Goal: Information Seeking & Learning: Learn about a topic

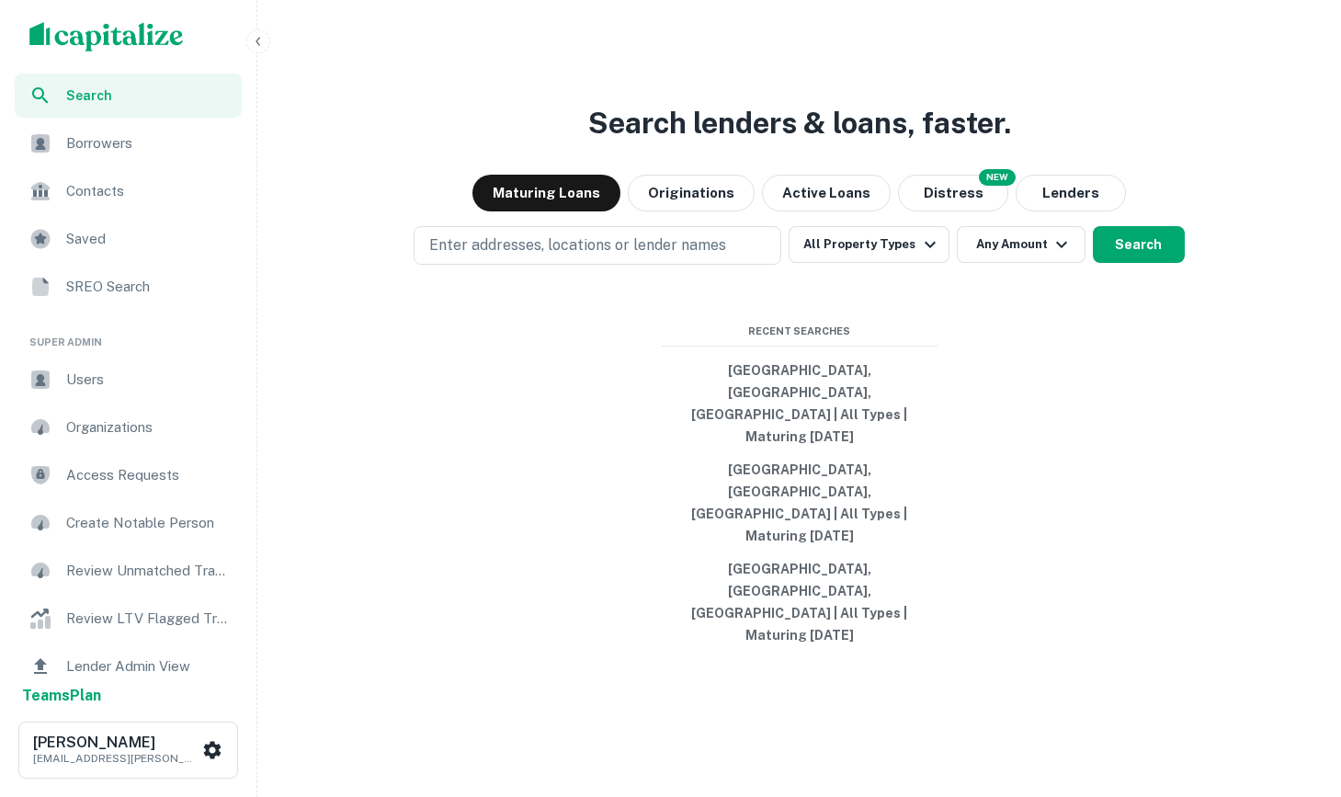
click at [271, 42] on div "Search lenders & loans, faster. Maturing Loans Originations Active Loans NEW Di…" at bounding box center [799, 427] width 1069 height 797
click at [260, 38] on icon "button" at bounding box center [258, 41] width 15 height 15
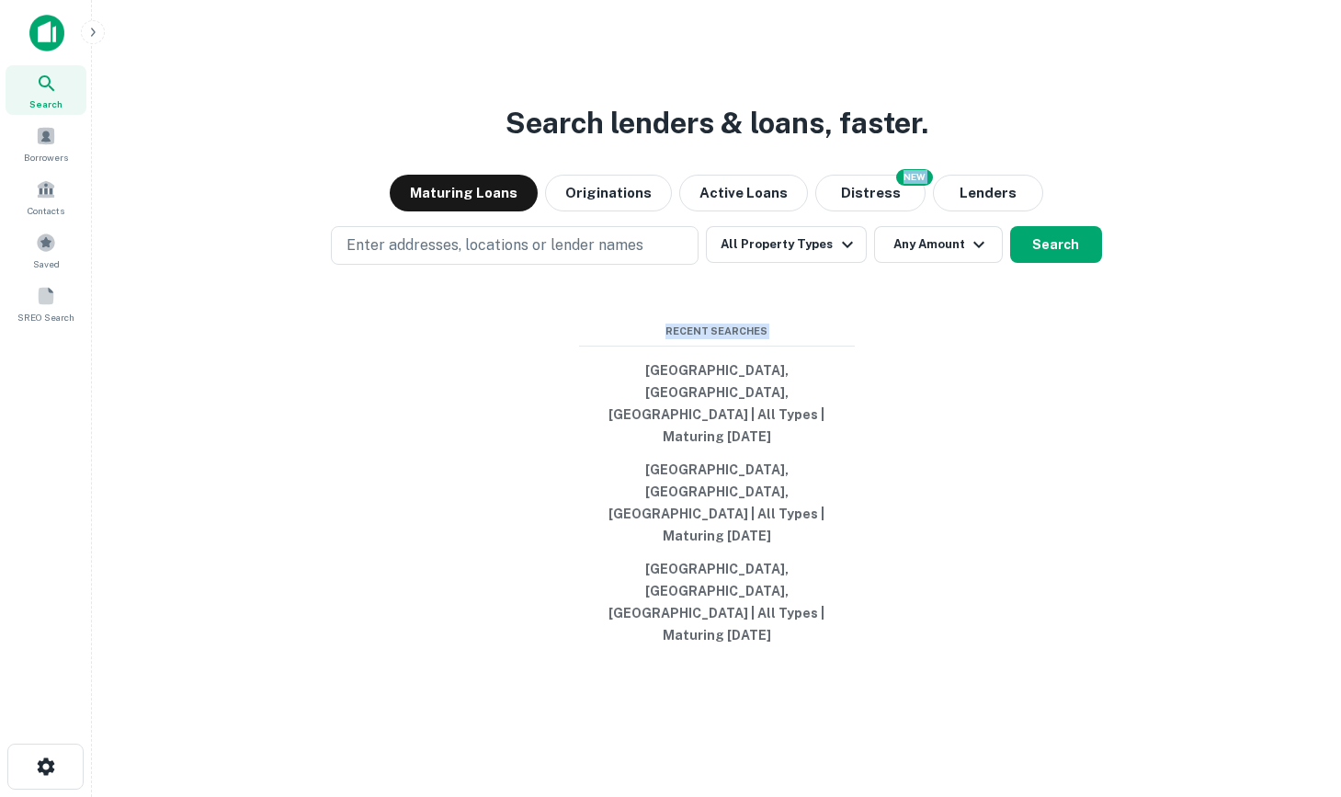
drag, startPoint x: 902, startPoint y: 720, endPoint x: 374, endPoint y: 146, distance: 780.4
click at [374, 146] on div "Search lenders & loans, faster. Maturing Loans Originations Active Loans NEW Di…" at bounding box center [716, 442] width 1219 height 797
click at [731, 441] on button "Los Angeles, CA, USA | All Types | Maturing In 120 Days" at bounding box center [717, 403] width 276 height 99
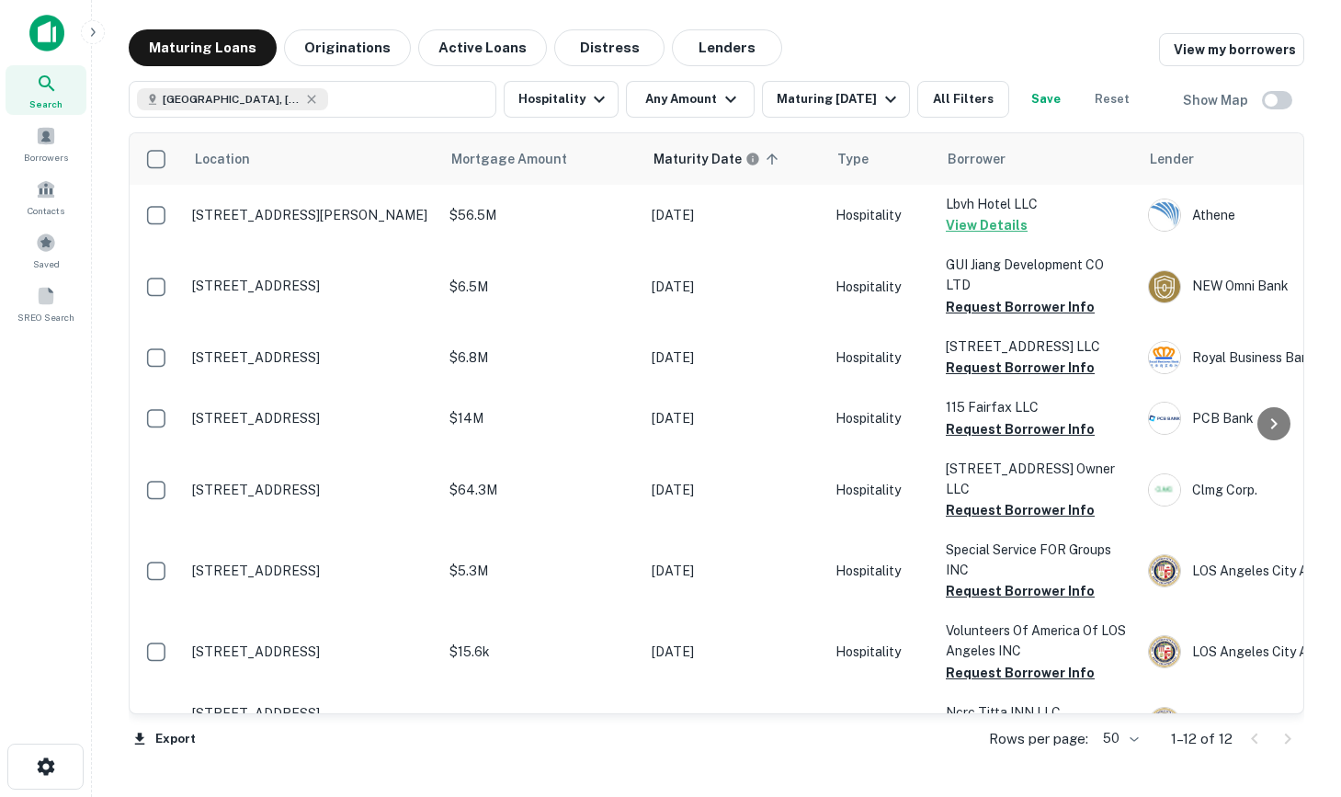
click at [55, 32] on img at bounding box center [46, 33] width 35 height 37
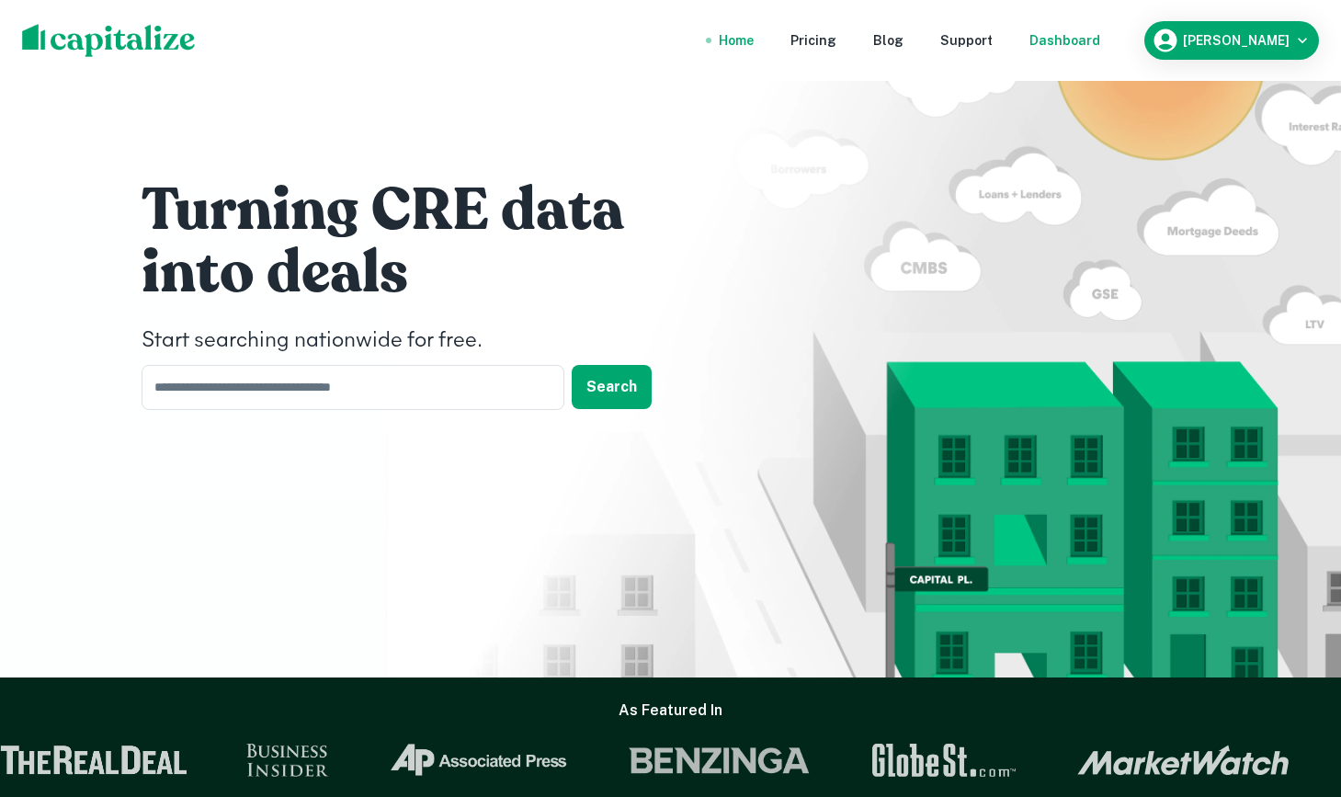
click at [1087, 50] on div "Dashboard" at bounding box center [1064, 40] width 71 height 20
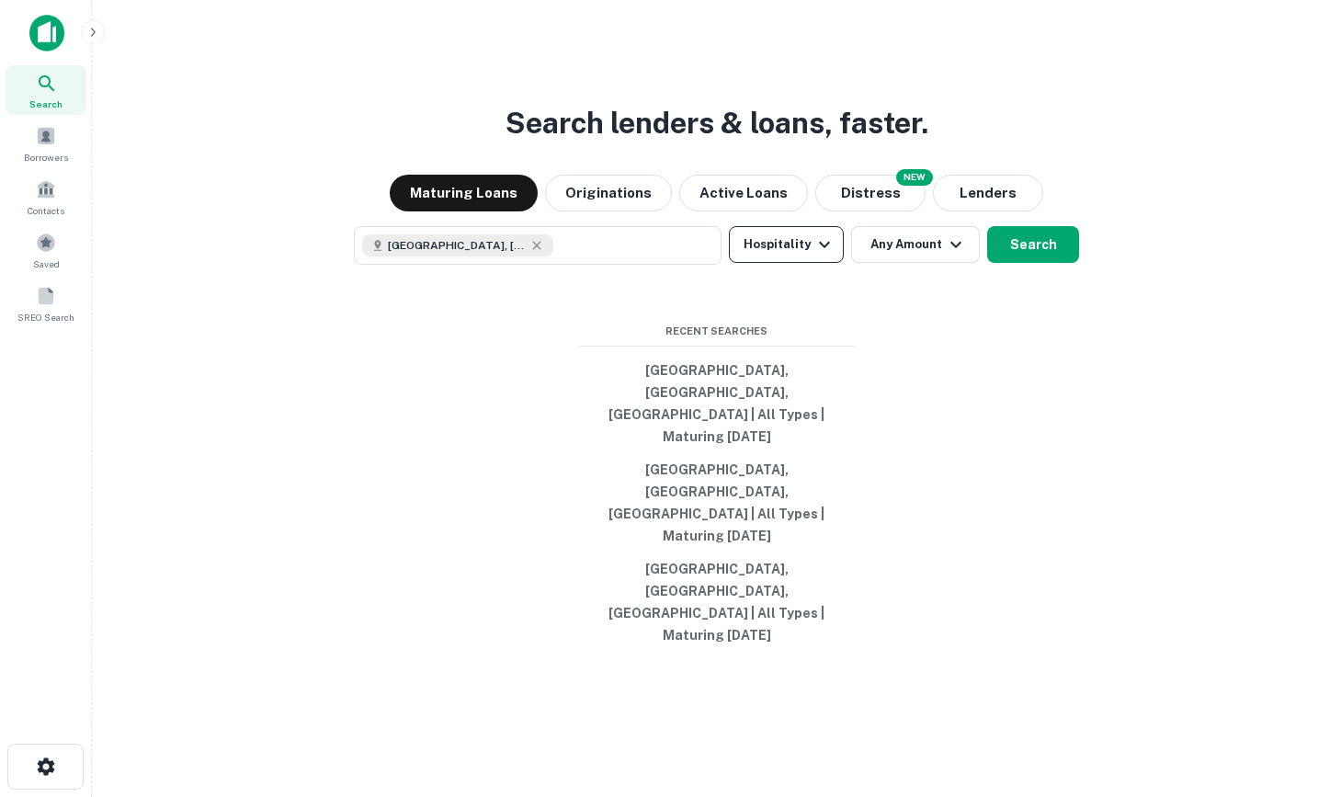
click at [750, 263] on button "Hospitality" at bounding box center [786, 244] width 115 height 37
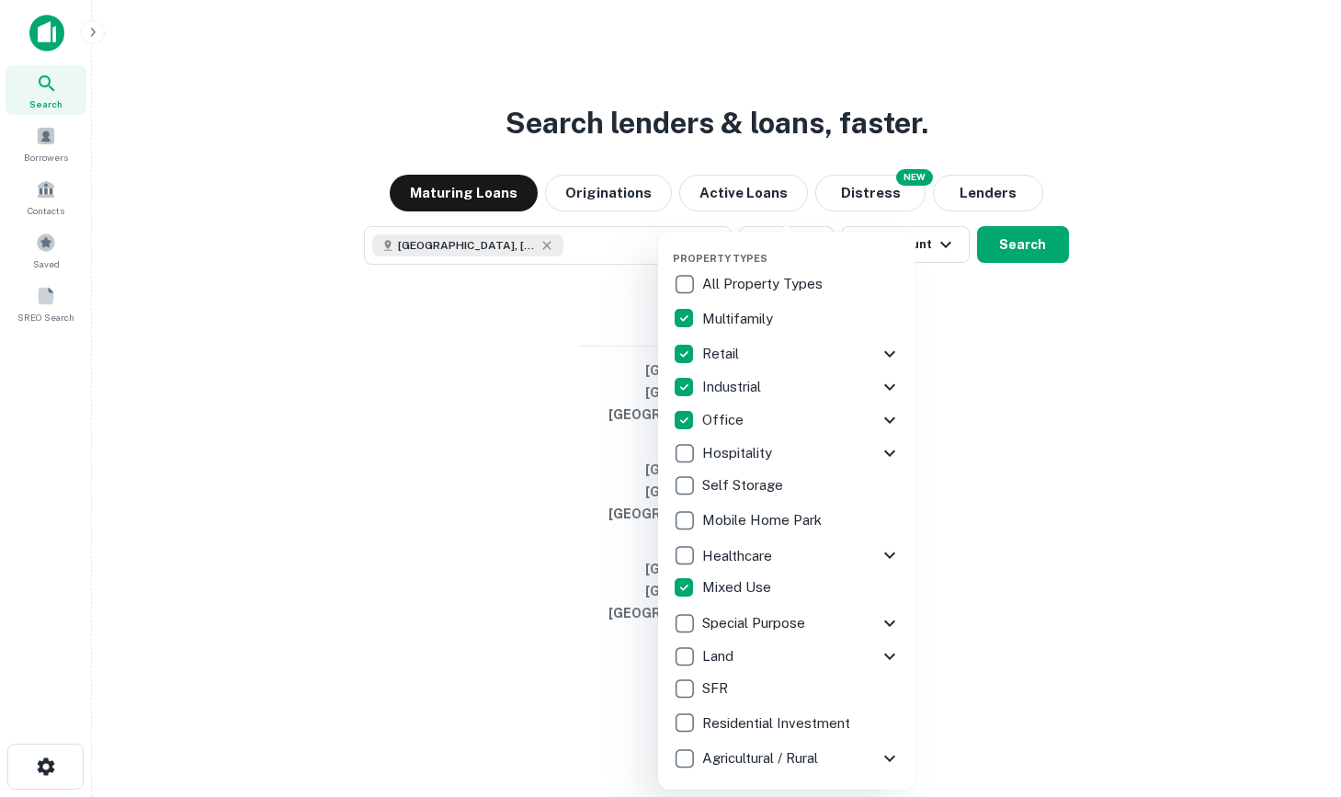
click at [1124, 565] on div at bounding box center [670, 398] width 1341 height 797
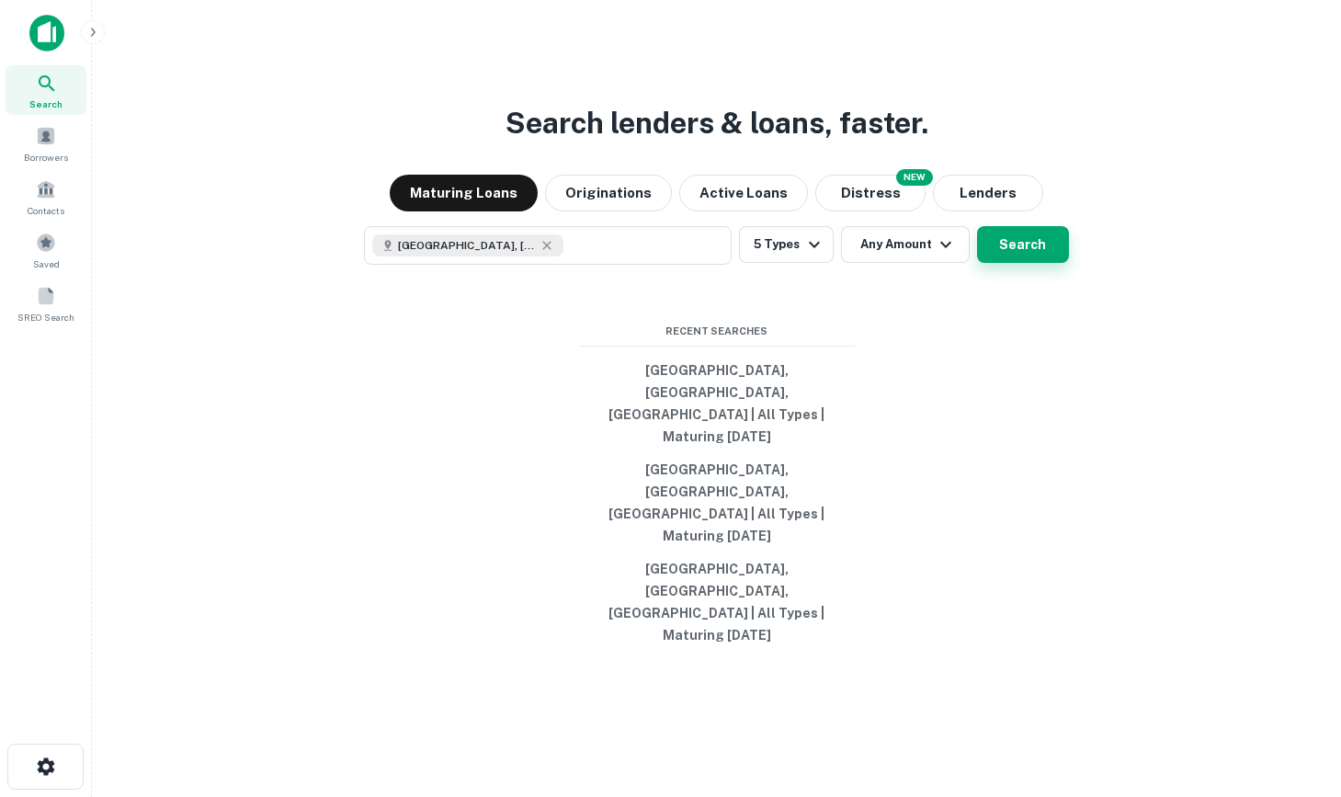
click at [1029, 263] on button "Search" at bounding box center [1023, 244] width 92 height 37
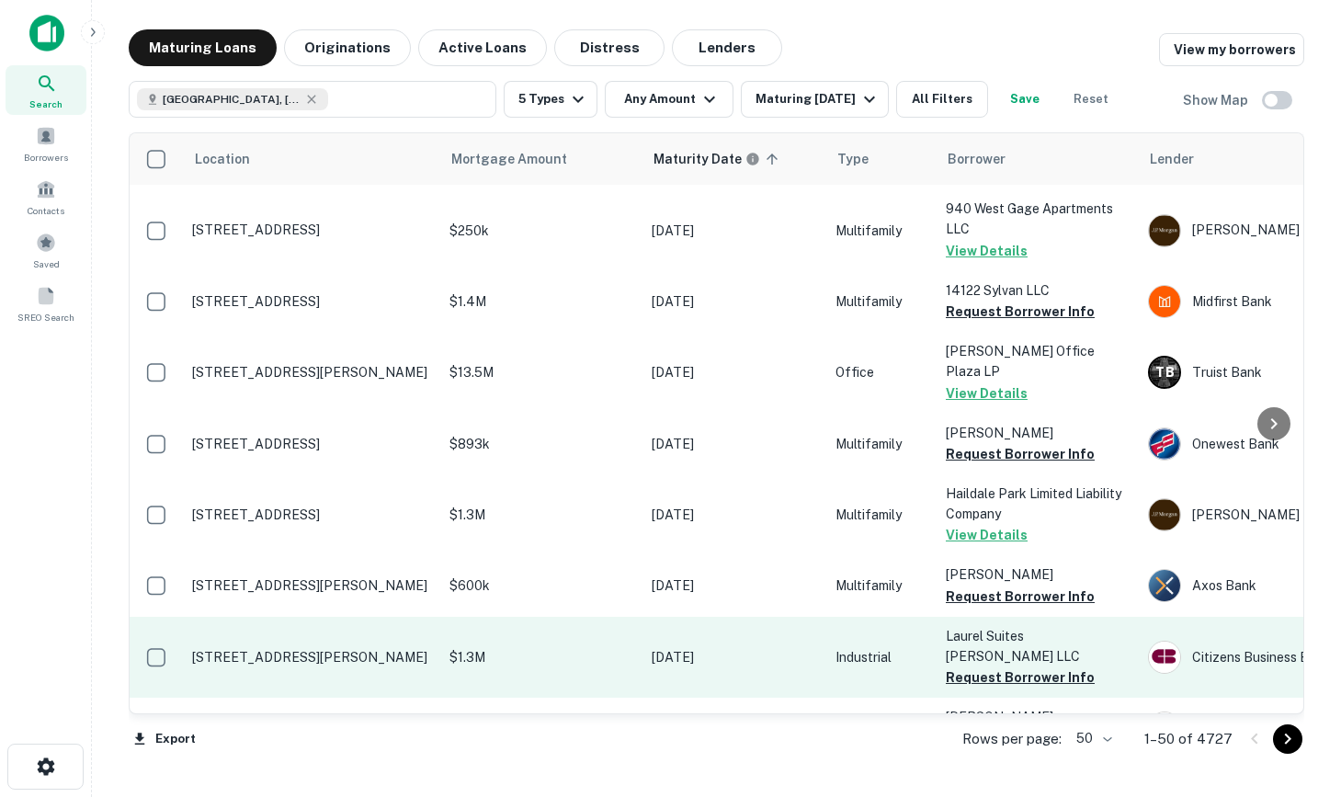
scroll to position [61, 0]
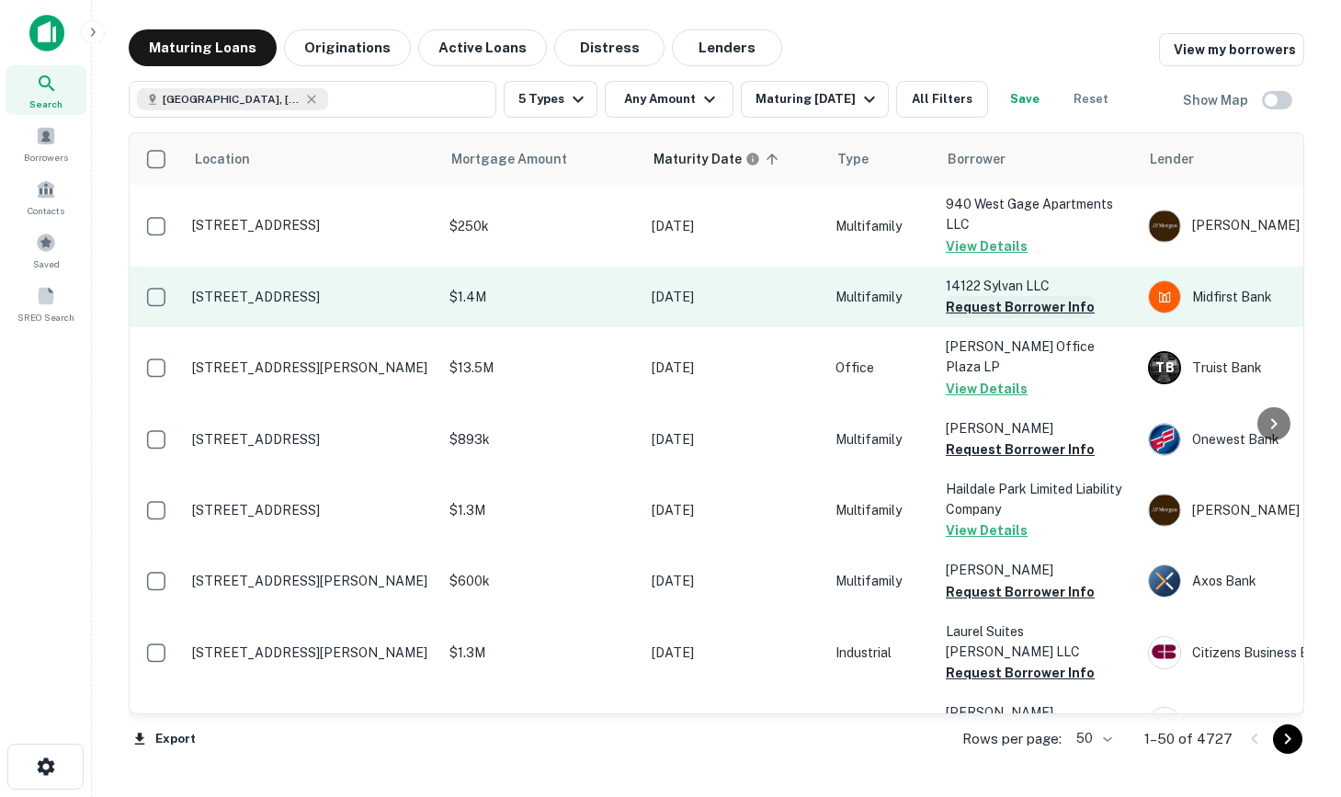
click at [1023, 309] on button "Request Borrower Info" at bounding box center [1020, 307] width 149 height 22
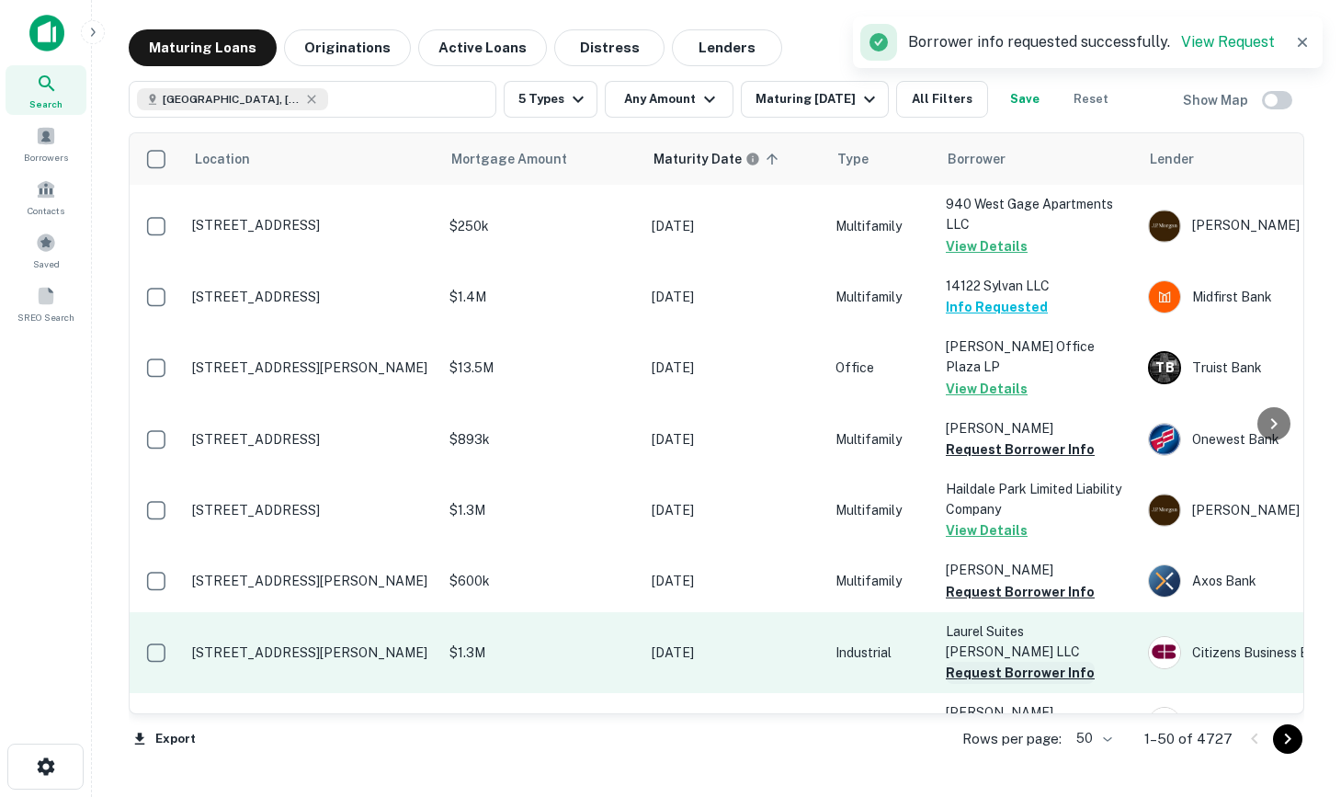
click at [1002, 662] on button "Request Borrower Info" at bounding box center [1020, 673] width 149 height 22
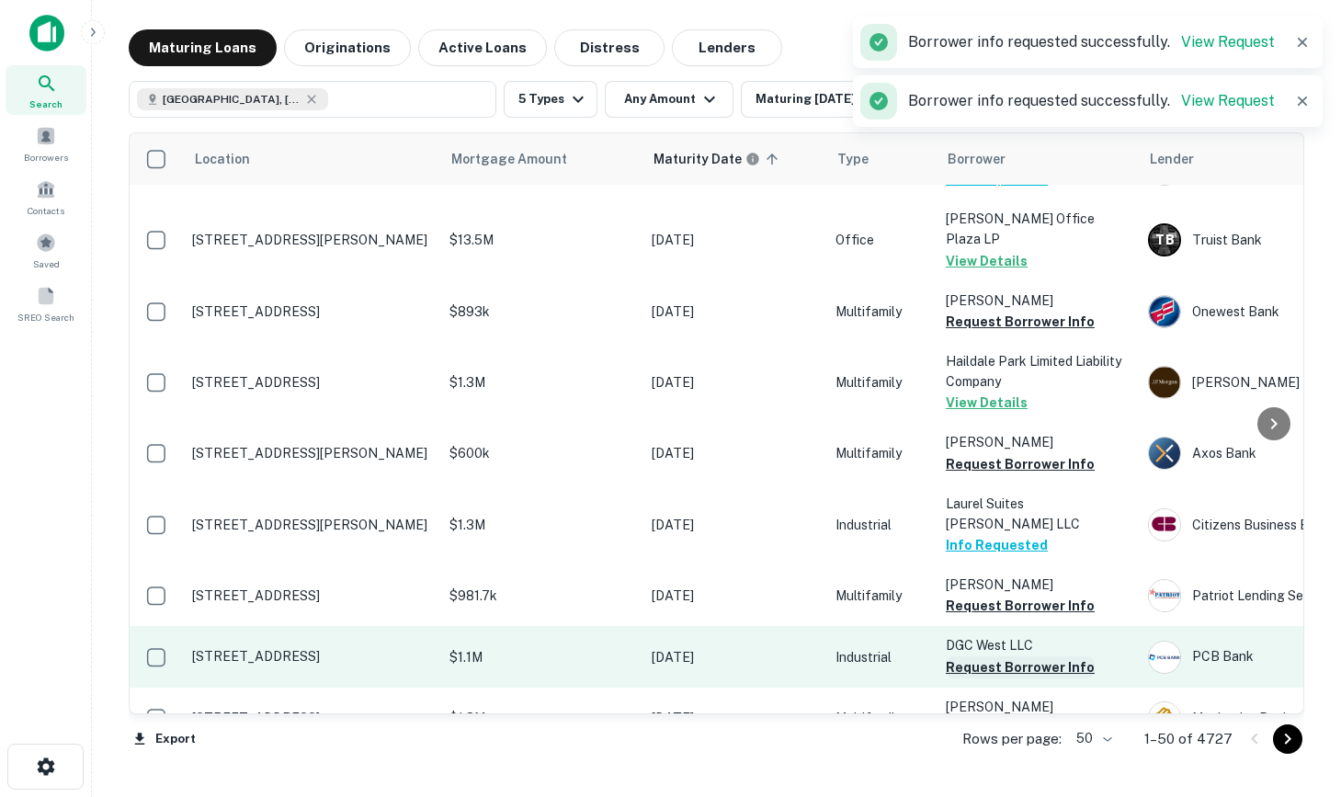
click at [1005, 656] on button "Request Borrower Info" at bounding box center [1020, 667] width 149 height 22
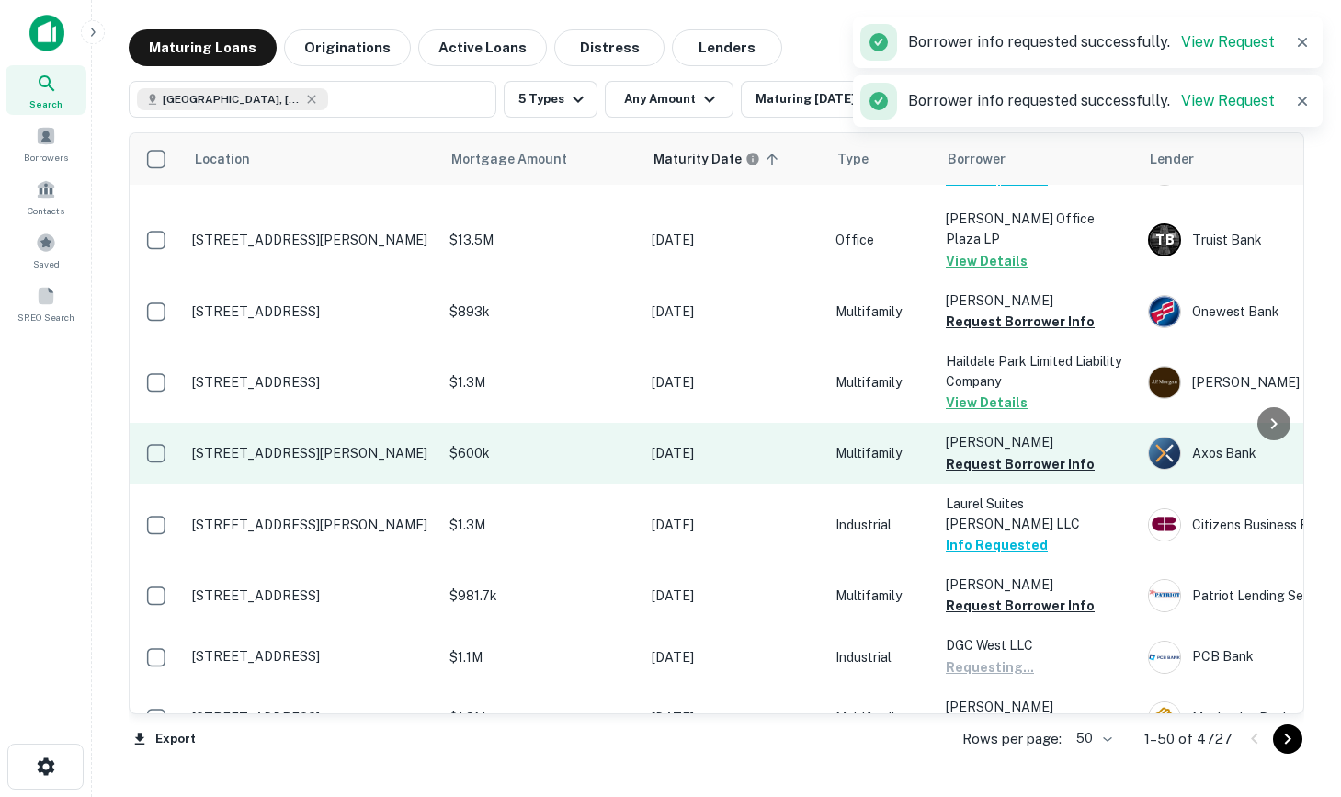
scroll to position [0, 0]
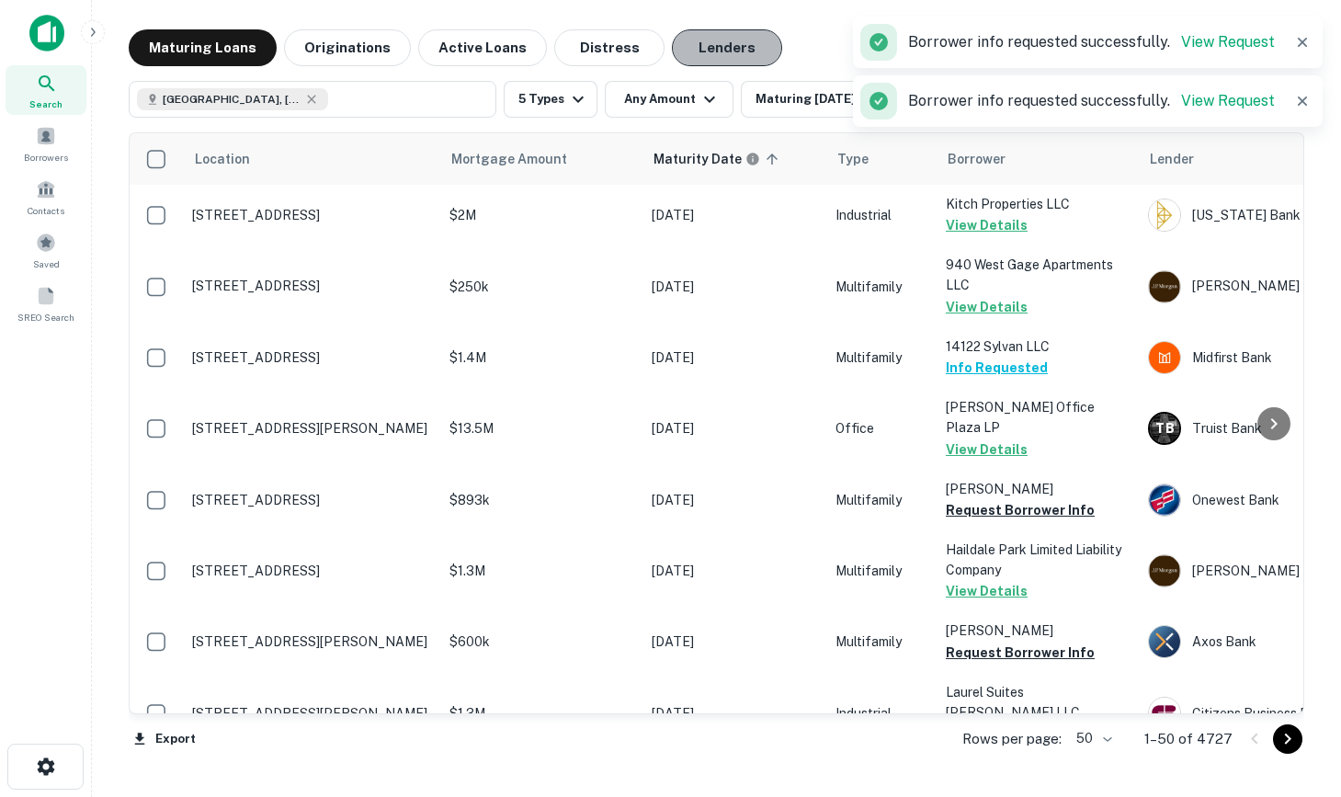
click at [743, 45] on button "Lenders" at bounding box center [727, 47] width 110 height 37
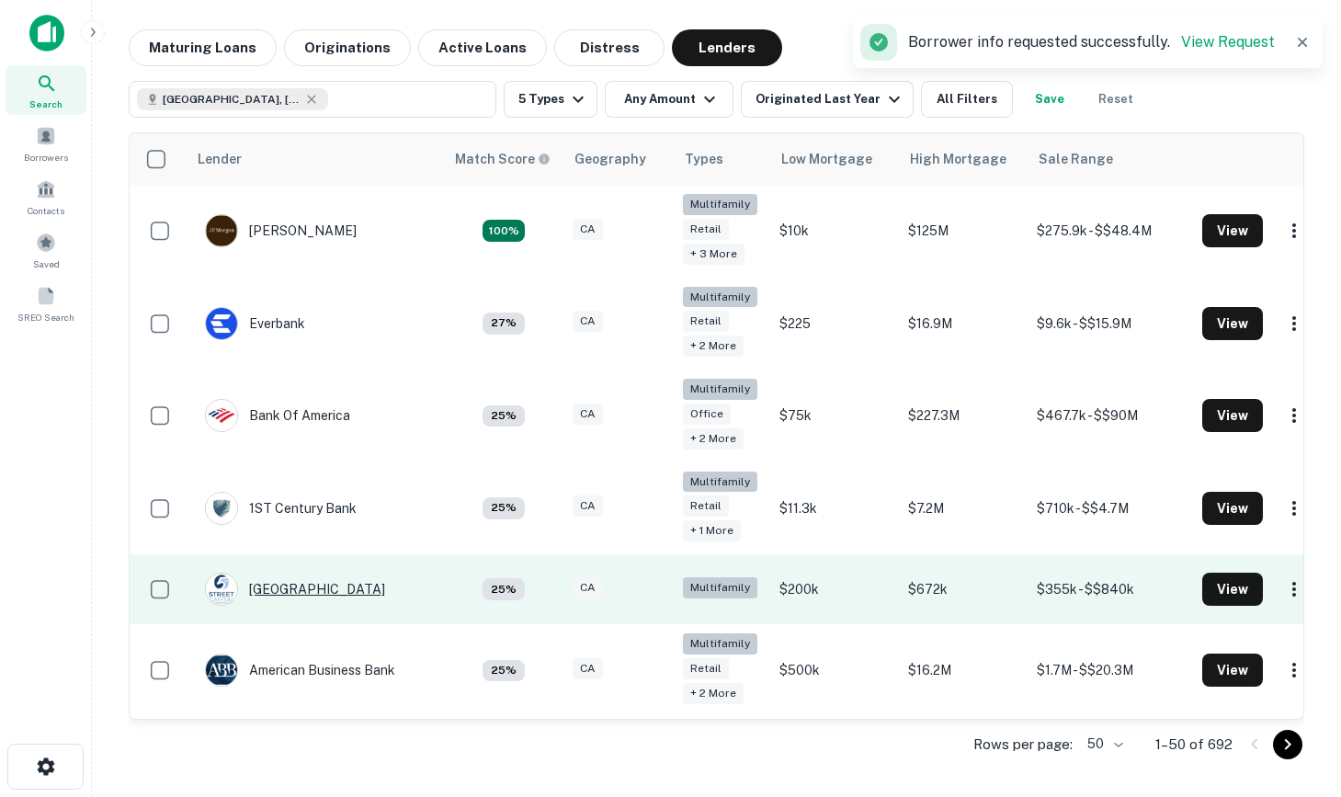
click at [308, 584] on div "5TH Street Capital" at bounding box center [295, 588] width 180 height 33
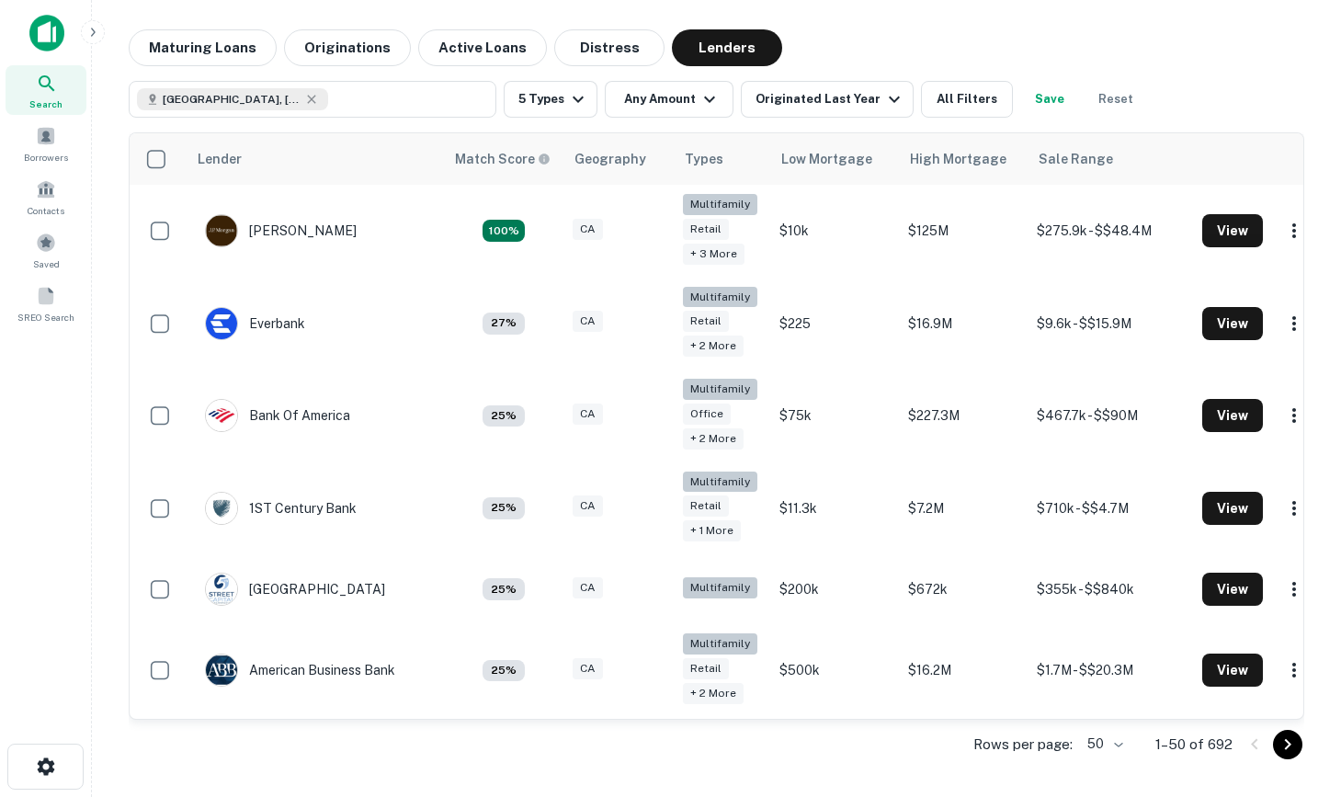
click at [29, 27] on img at bounding box center [46, 33] width 35 height 37
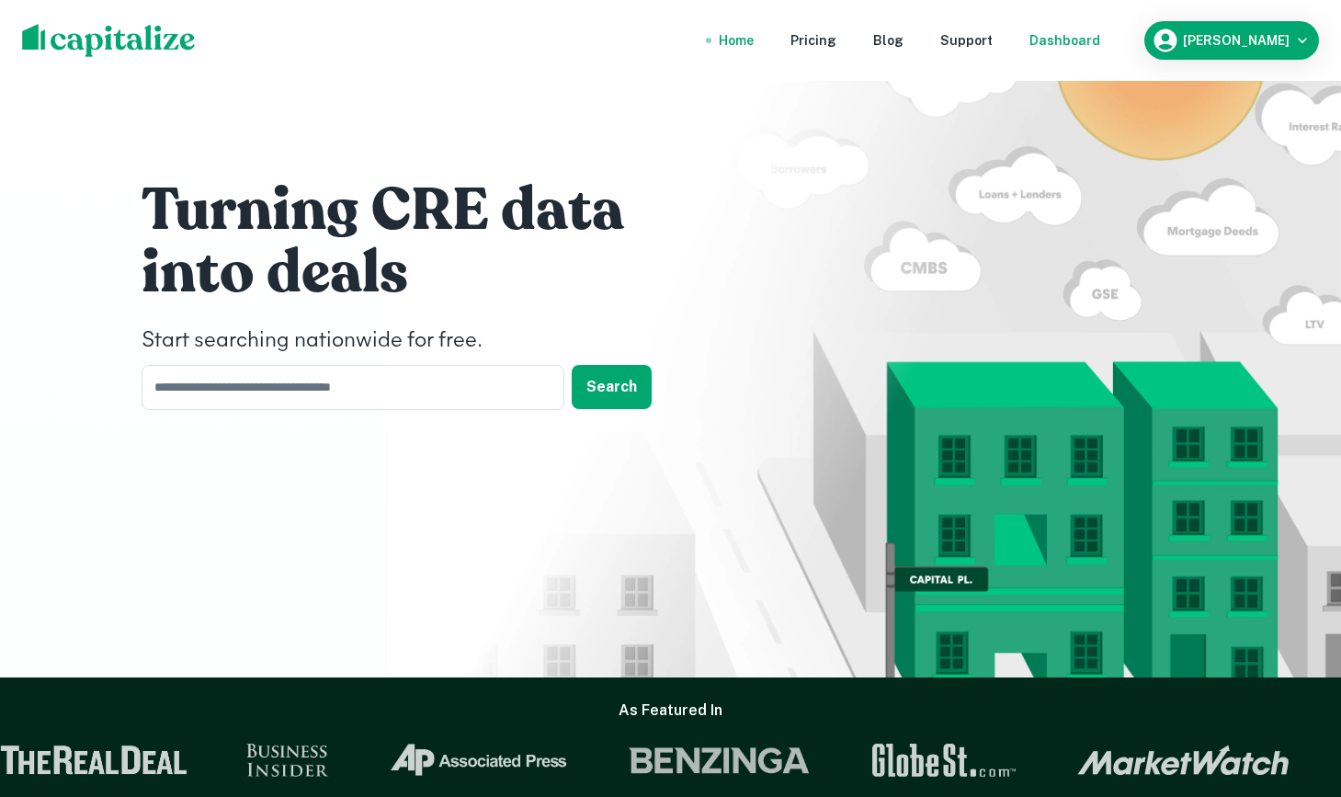
click at [1091, 40] on div "Dashboard" at bounding box center [1064, 40] width 71 height 20
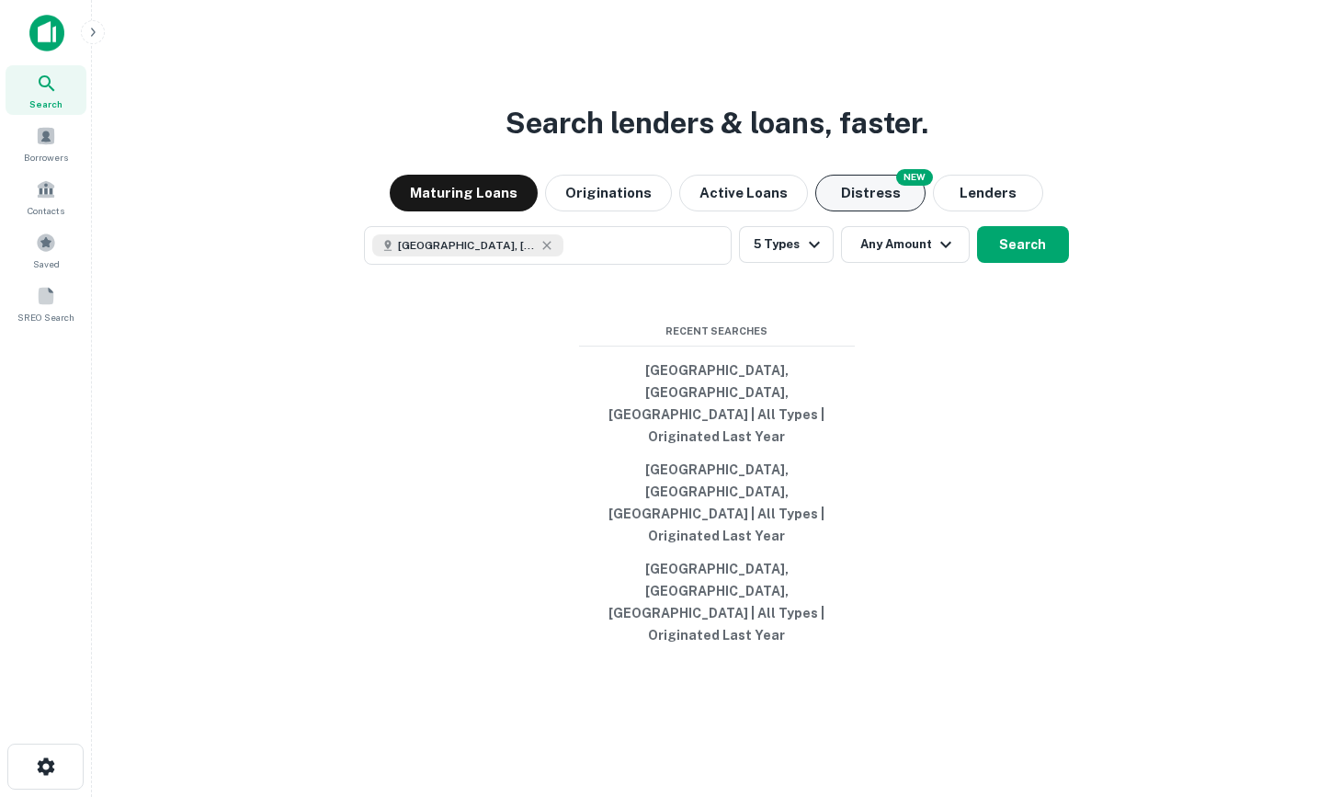
click at [839, 211] on button "Distress" at bounding box center [870, 193] width 110 height 37
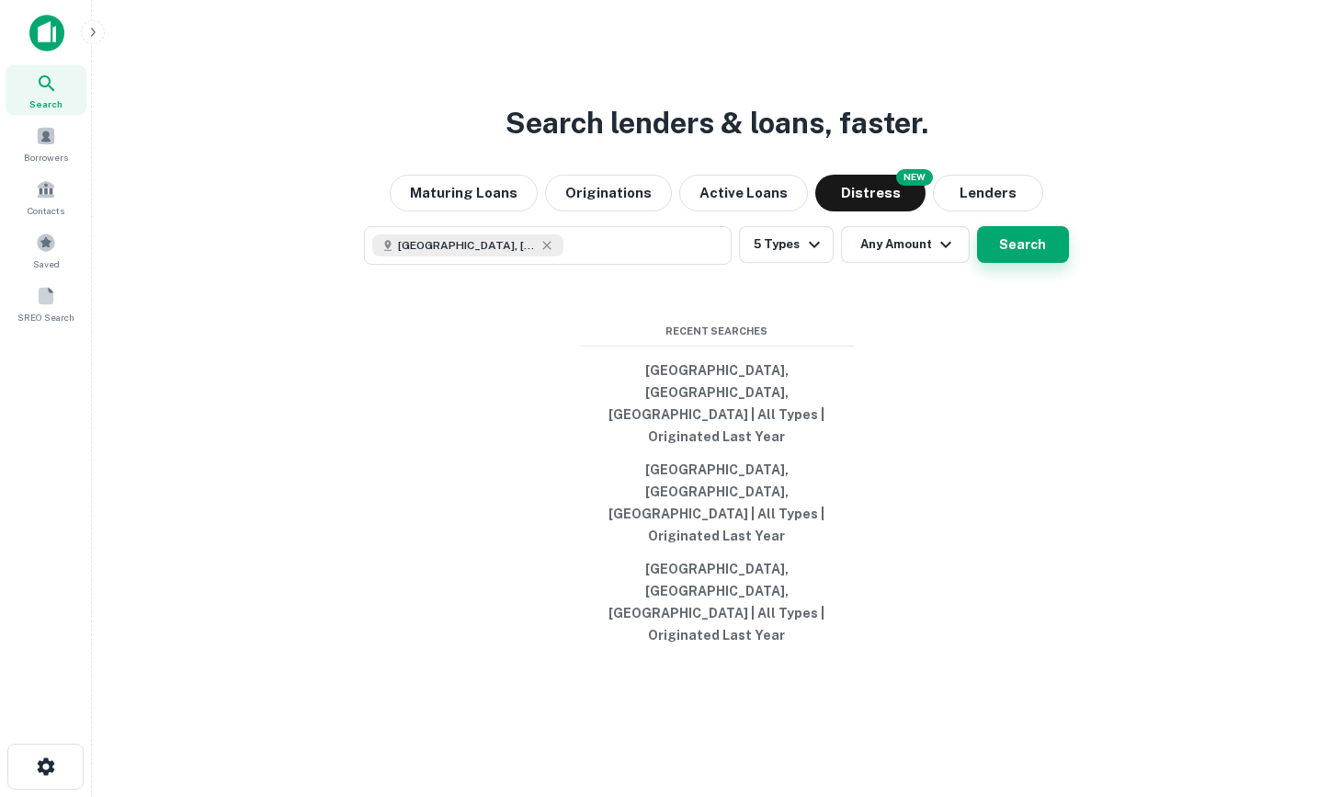
click at [1045, 263] on button "Search" at bounding box center [1023, 244] width 92 height 37
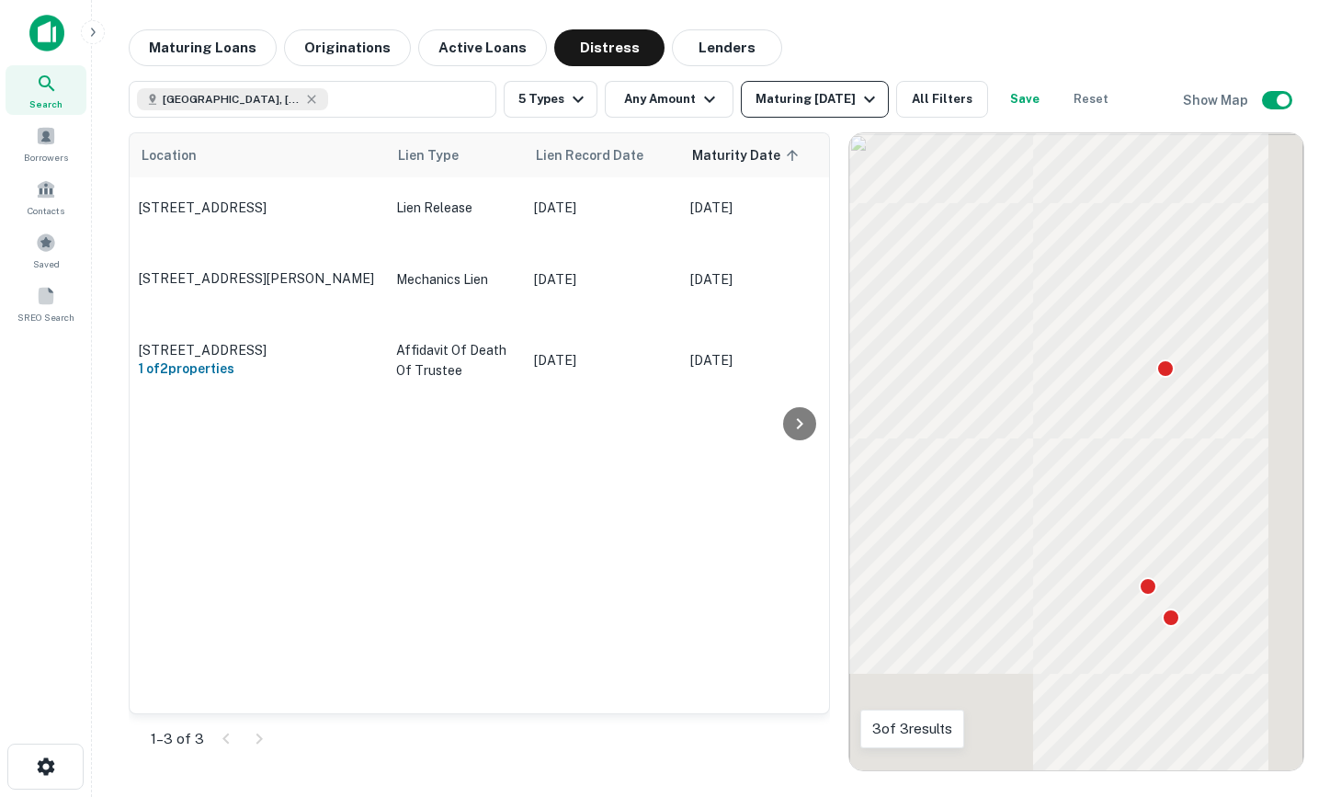
click at [838, 94] on div "Maturing In 1 Year" at bounding box center [817, 99] width 125 height 22
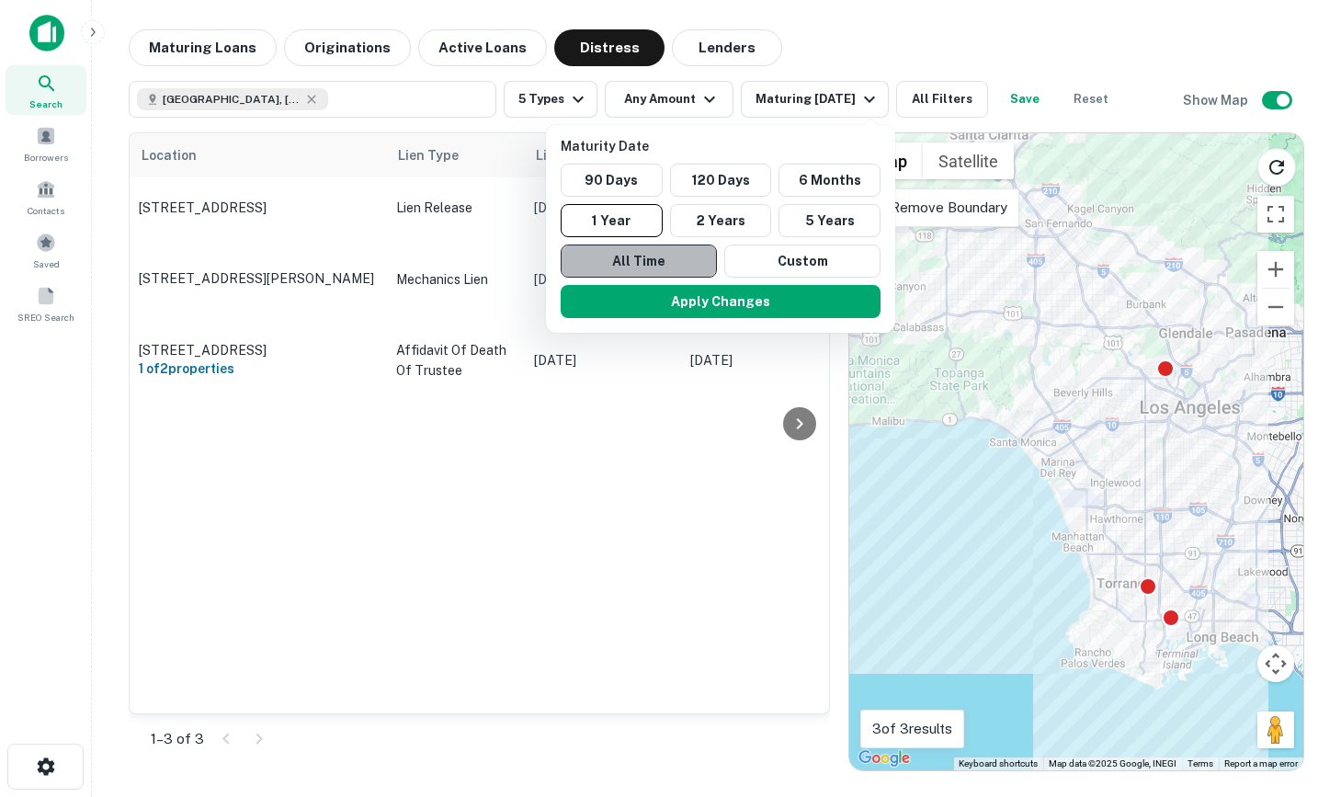
click at [672, 245] on button "All Time" at bounding box center [639, 260] width 156 height 33
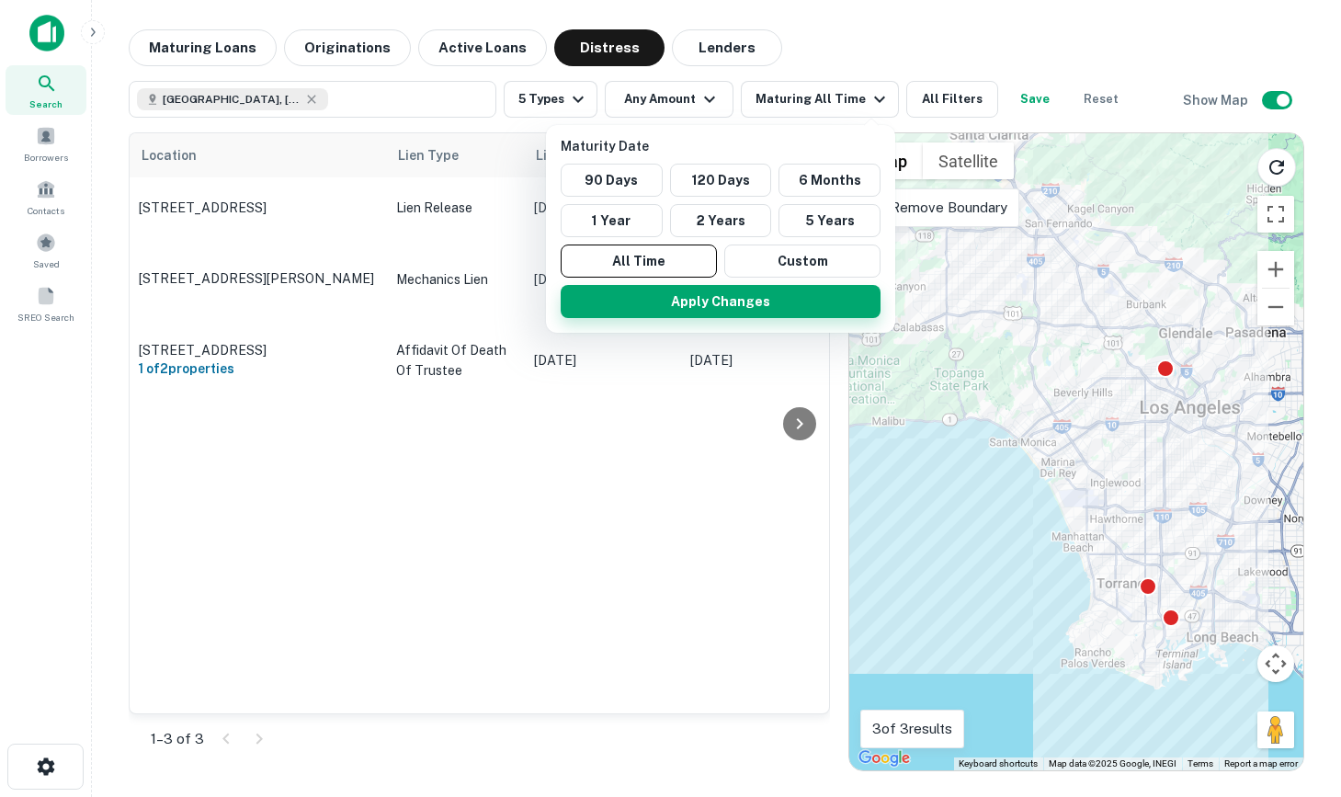
click at [712, 296] on button "Apply Changes" at bounding box center [721, 301] width 320 height 33
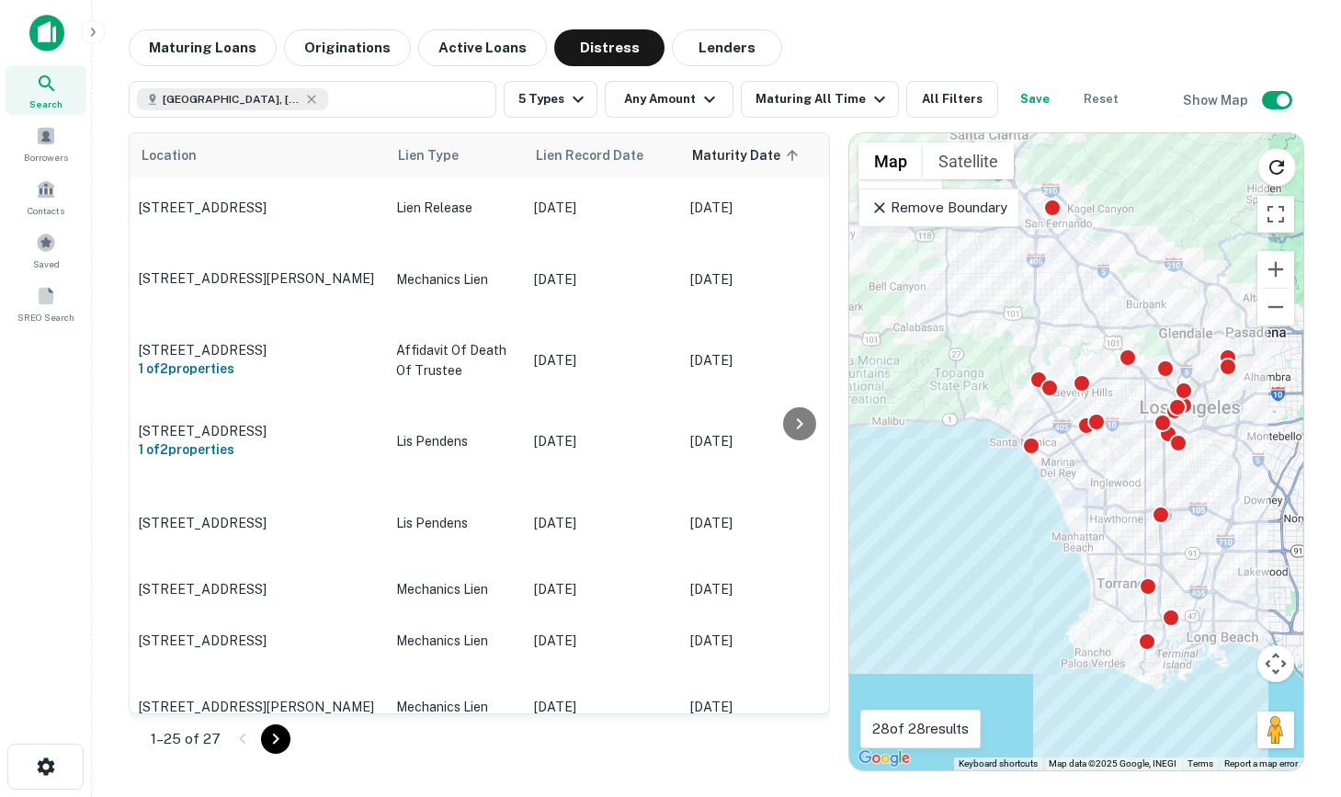
click at [984, 203] on p "Remove Boundary" at bounding box center [938, 208] width 137 height 22
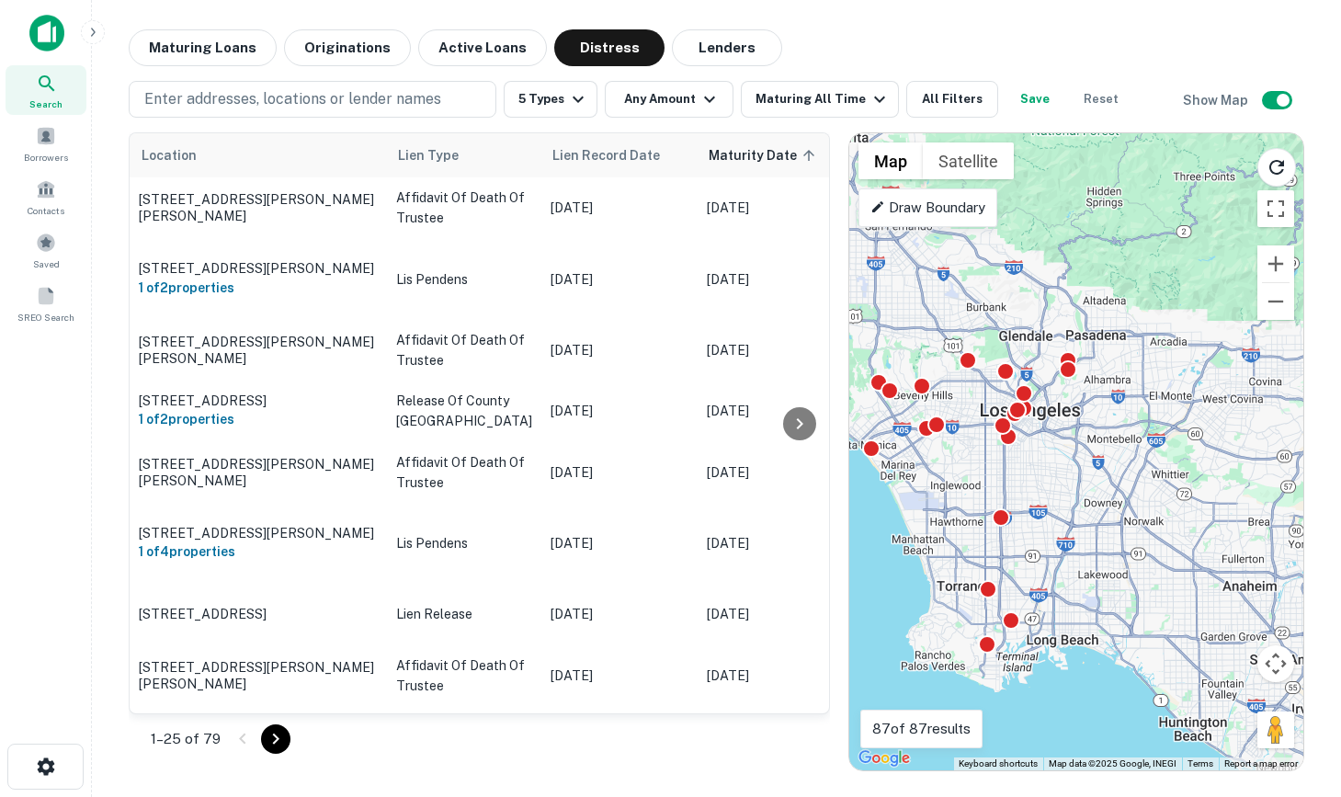
drag, startPoint x: 1153, startPoint y: 400, endPoint x: 975, endPoint y: 404, distance: 178.3
click at [975, 404] on div "To activate drag with keyboard, press Alt + Enter. Once in keyboard drag state,…" at bounding box center [1076, 451] width 454 height 637
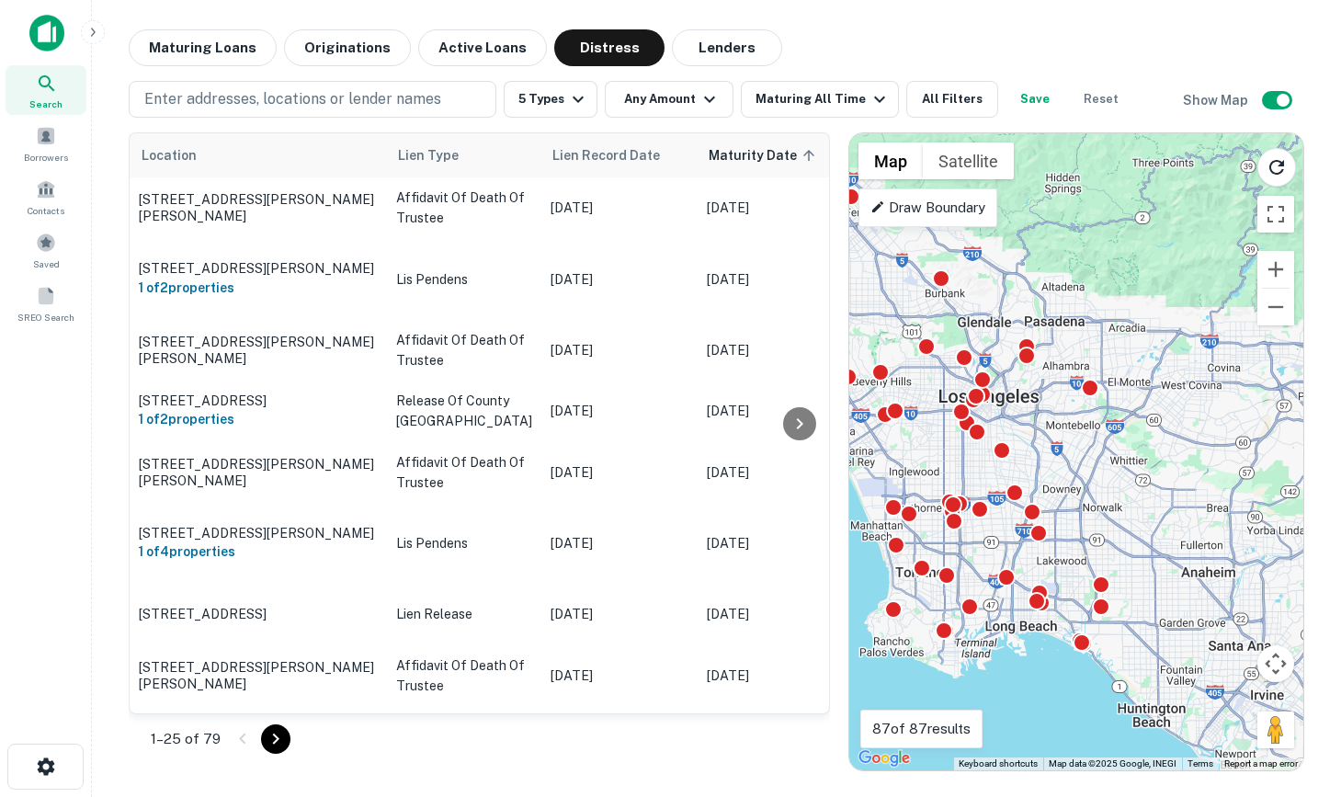
drag, startPoint x: 1154, startPoint y: 393, endPoint x: 1152, endPoint y: 370, distance: 23.0
click at [1154, 370] on div "To activate drag with keyboard, press Alt + Enter. Once in keyboard drag state,…" at bounding box center [1076, 451] width 454 height 637
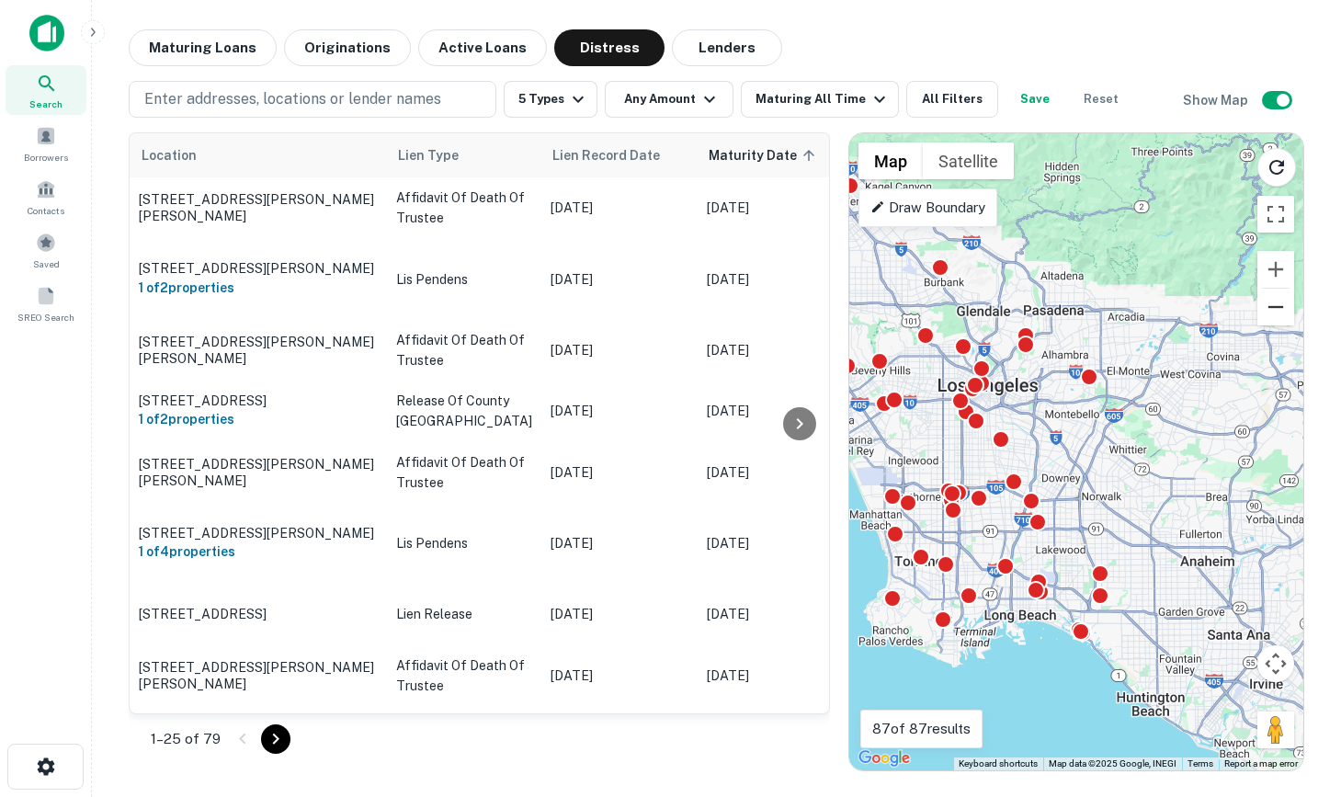
click at [1282, 324] on div "To activate drag with keyboard, press Alt + Enter. Once in keyboard drag state,…" at bounding box center [1076, 451] width 454 height 637
click at [1275, 307] on button "Zoom out" at bounding box center [1275, 307] width 37 height 37
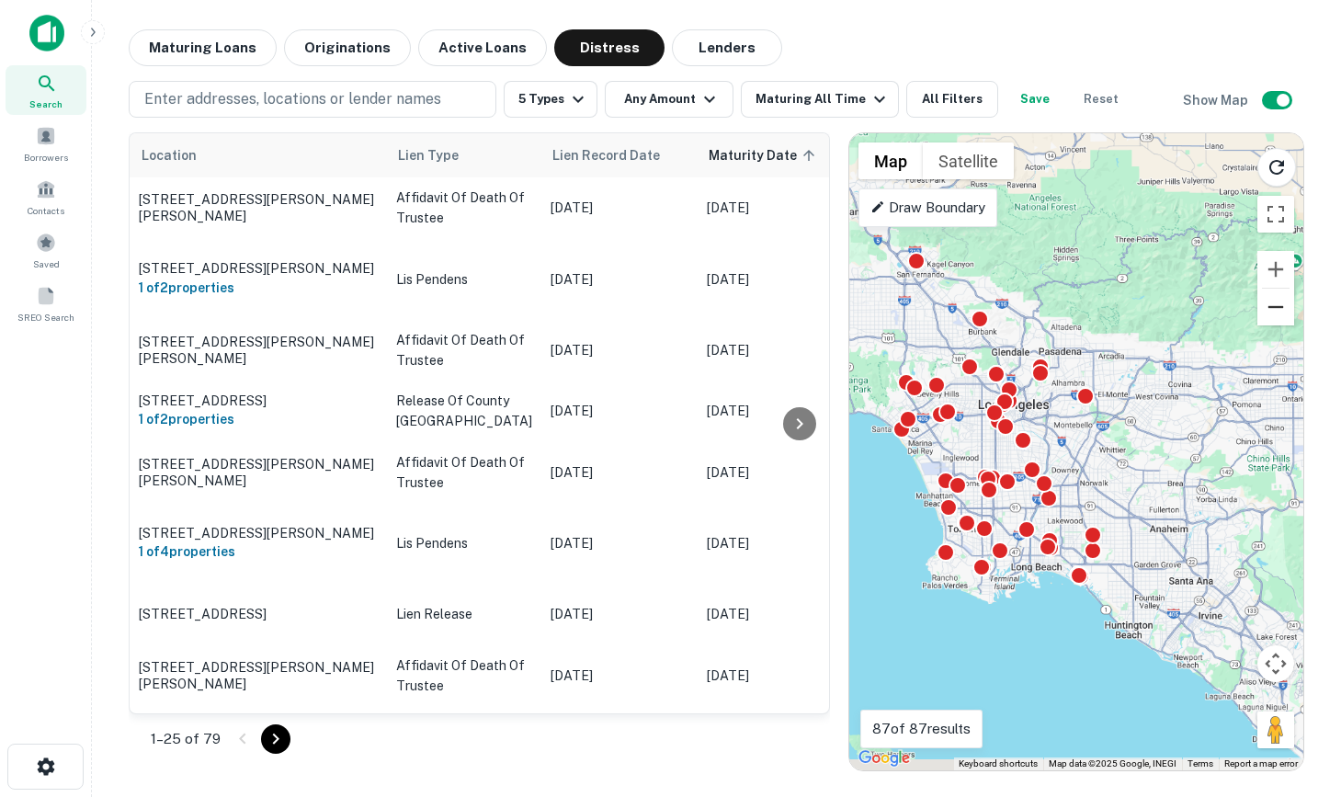
click at [1275, 307] on button "Zoom out" at bounding box center [1275, 307] width 37 height 37
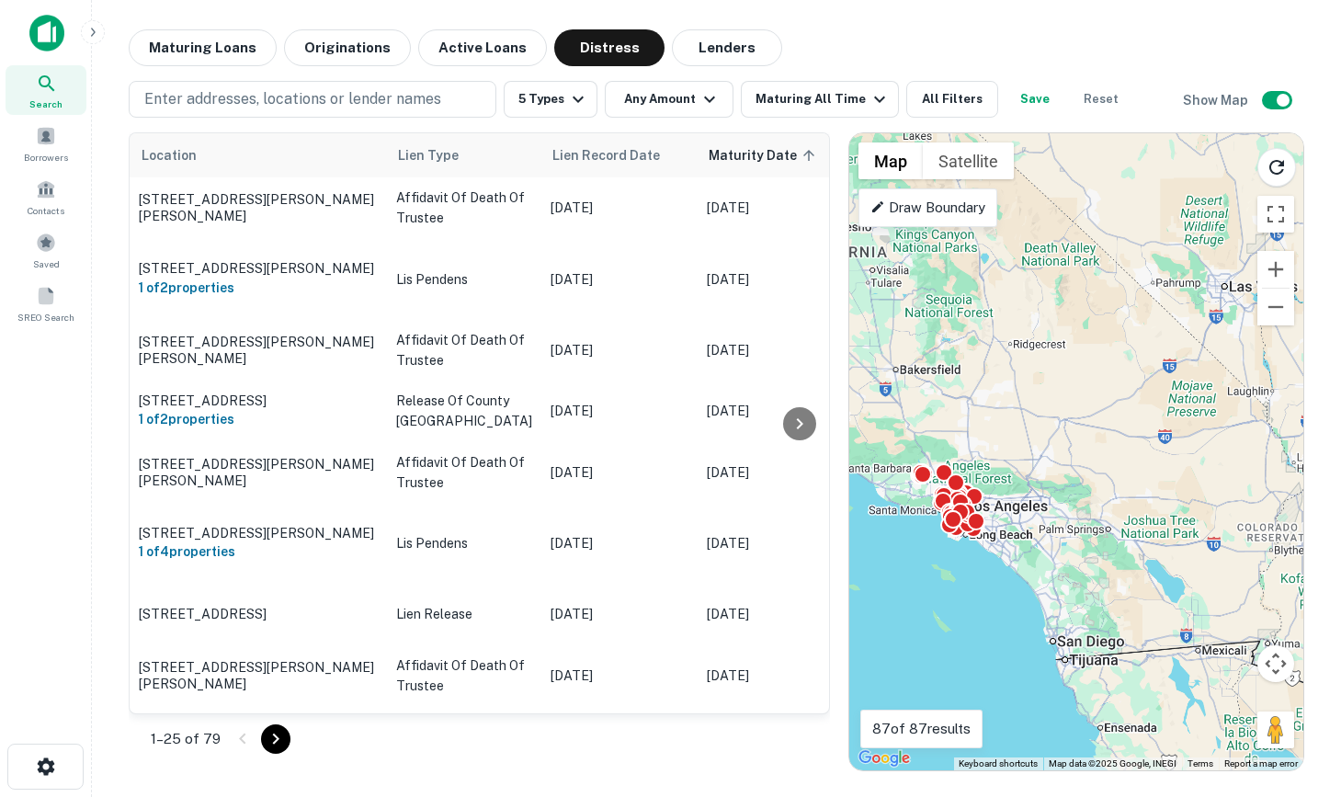
drag, startPoint x: 1203, startPoint y: 334, endPoint x: 1098, endPoint y: 393, distance: 120.6
click at [1098, 393] on div "To activate drag with keyboard, press Alt + Enter. Once in keyboard drag state,…" at bounding box center [1076, 451] width 454 height 637
click at [1283, 163] on icon "Reload search area" at bounding box center [1276, 167] width 22 height 22
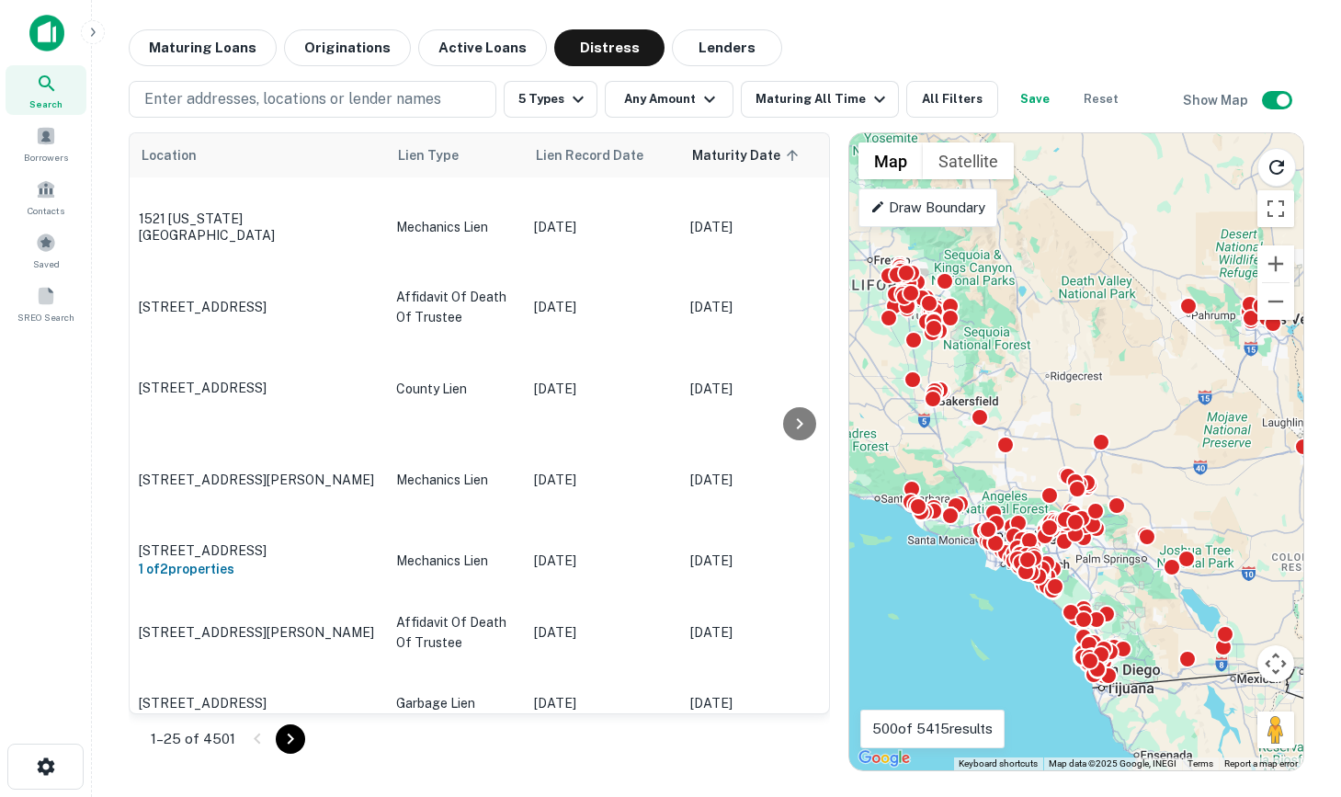
drag, startPoint x: 1173, startPoint y: 445, endPoint x: 1192, endPoint y: 476, distance: 36.7
click at [1192, 476] on div "To activate drag with keyboard, press Alt + Enter. Once in keyboard drag state,…" at bounding box center [1076, 451] width 454 height 637
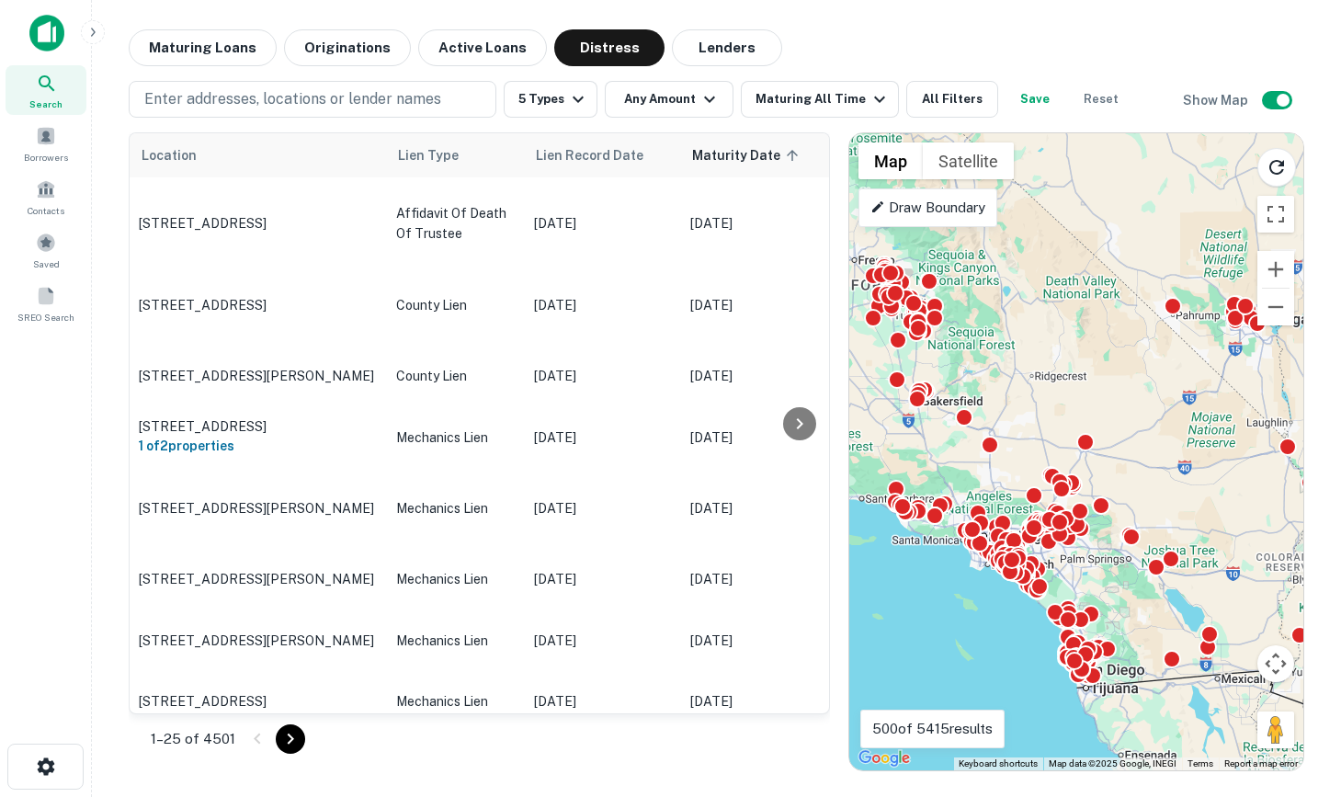
scroll to position [3137, 0]
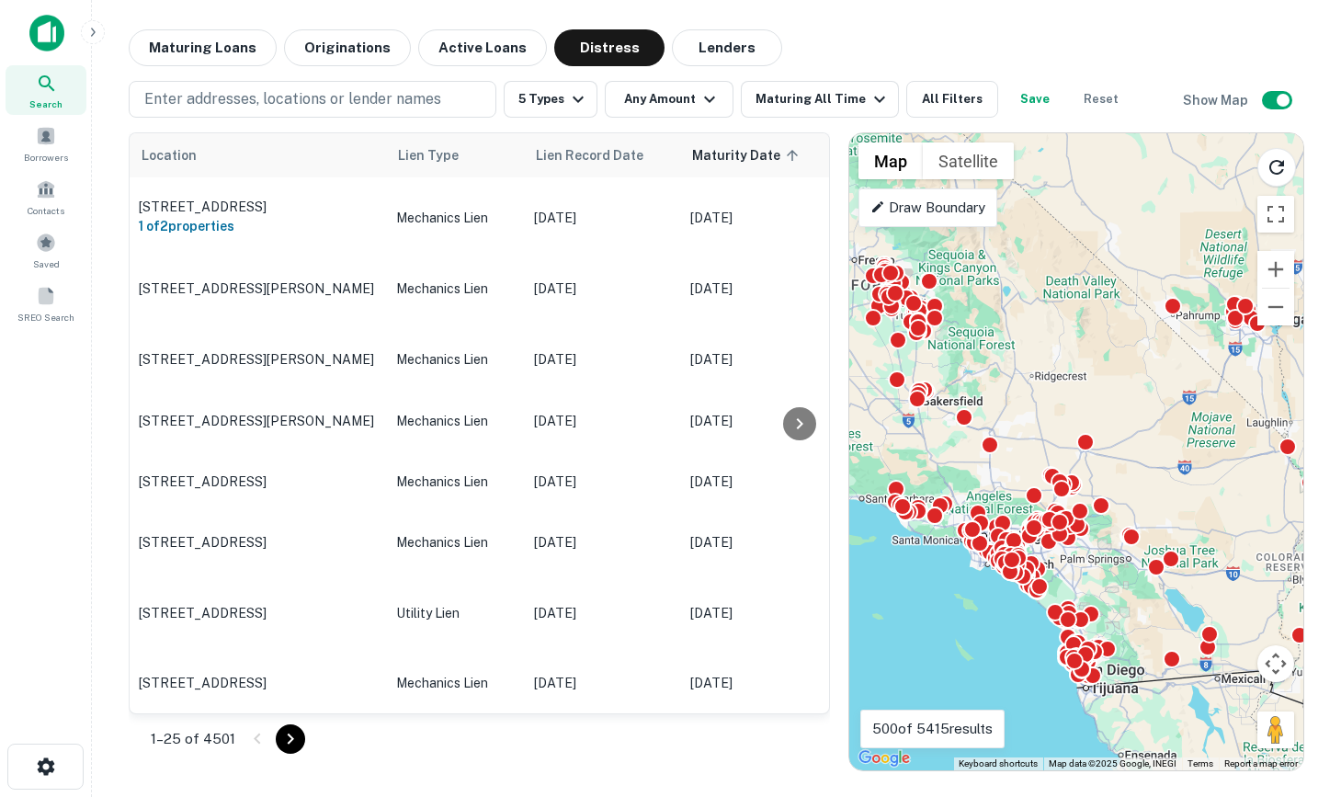
click at [289, 734] on icon "Go to next page" at bounding box center [290, 739] width 22 height 22
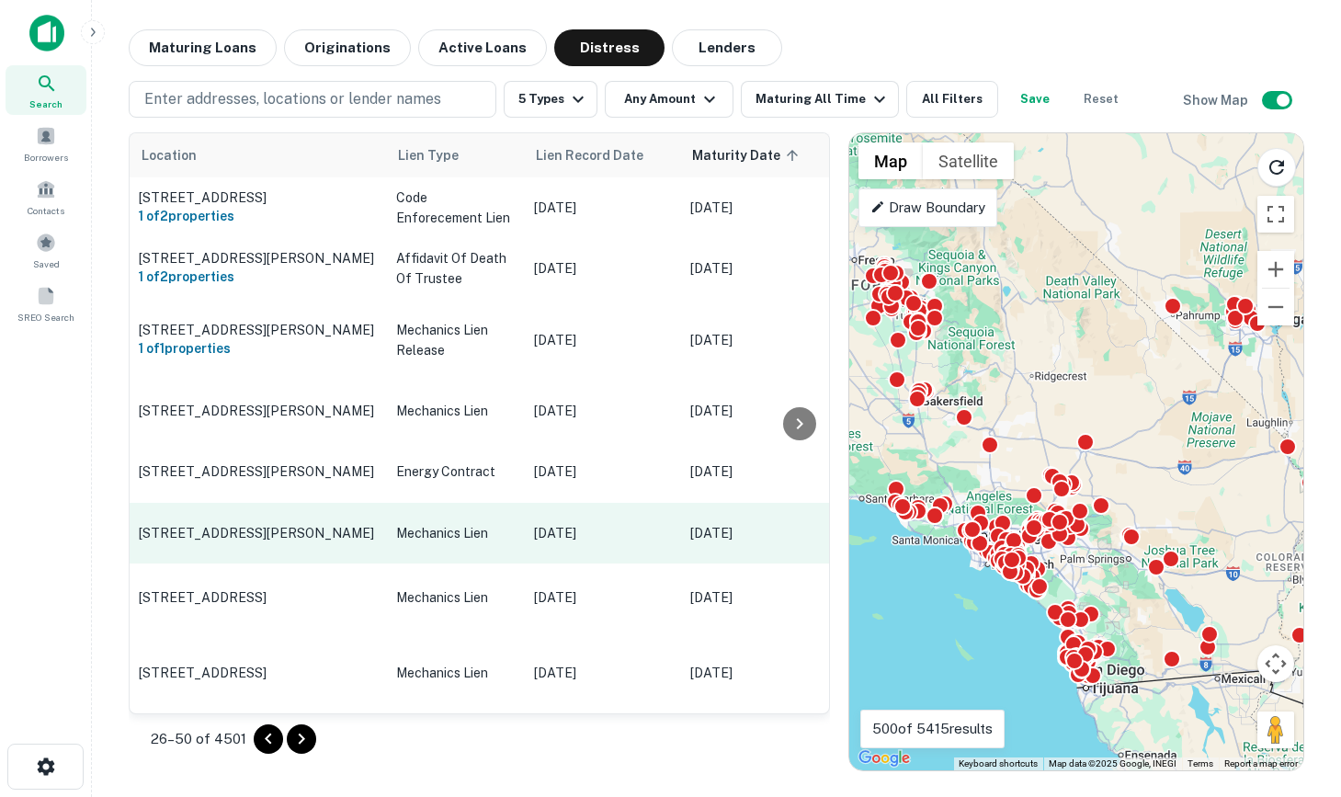
scroll to position [2815, 0]
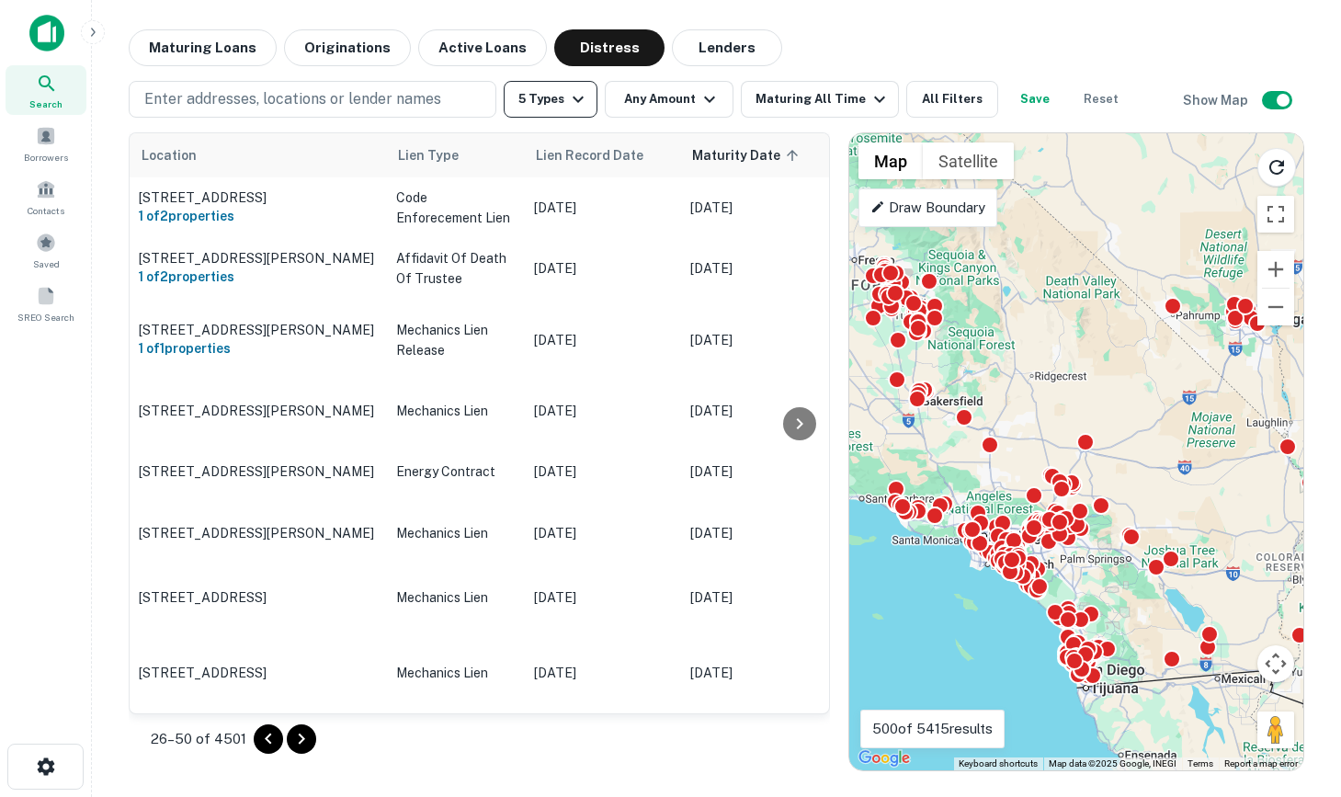
click at [581, 94] on icon "button" at bounding box center [578, 99] width 22 height 22
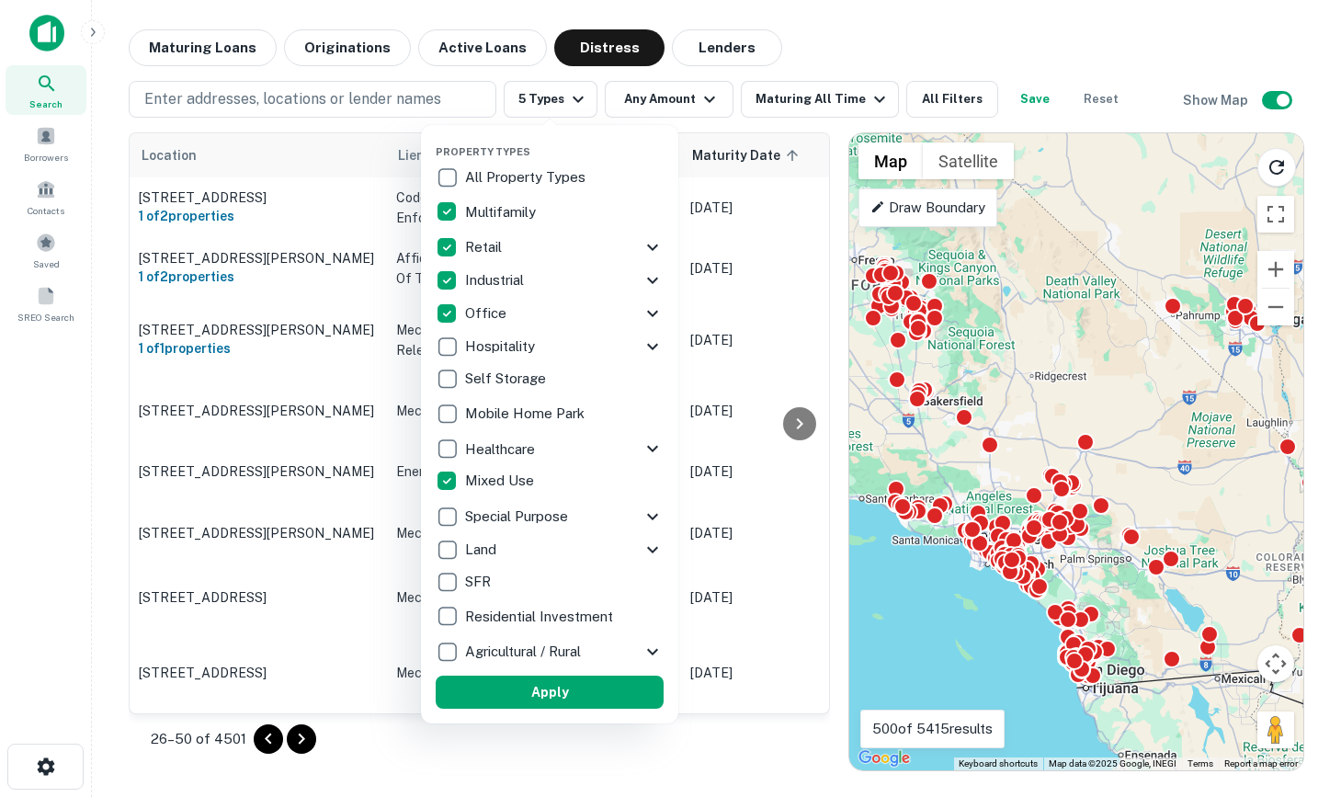
click at [40, 93] on div at bounding box center [670, 398] width 1341 height 797
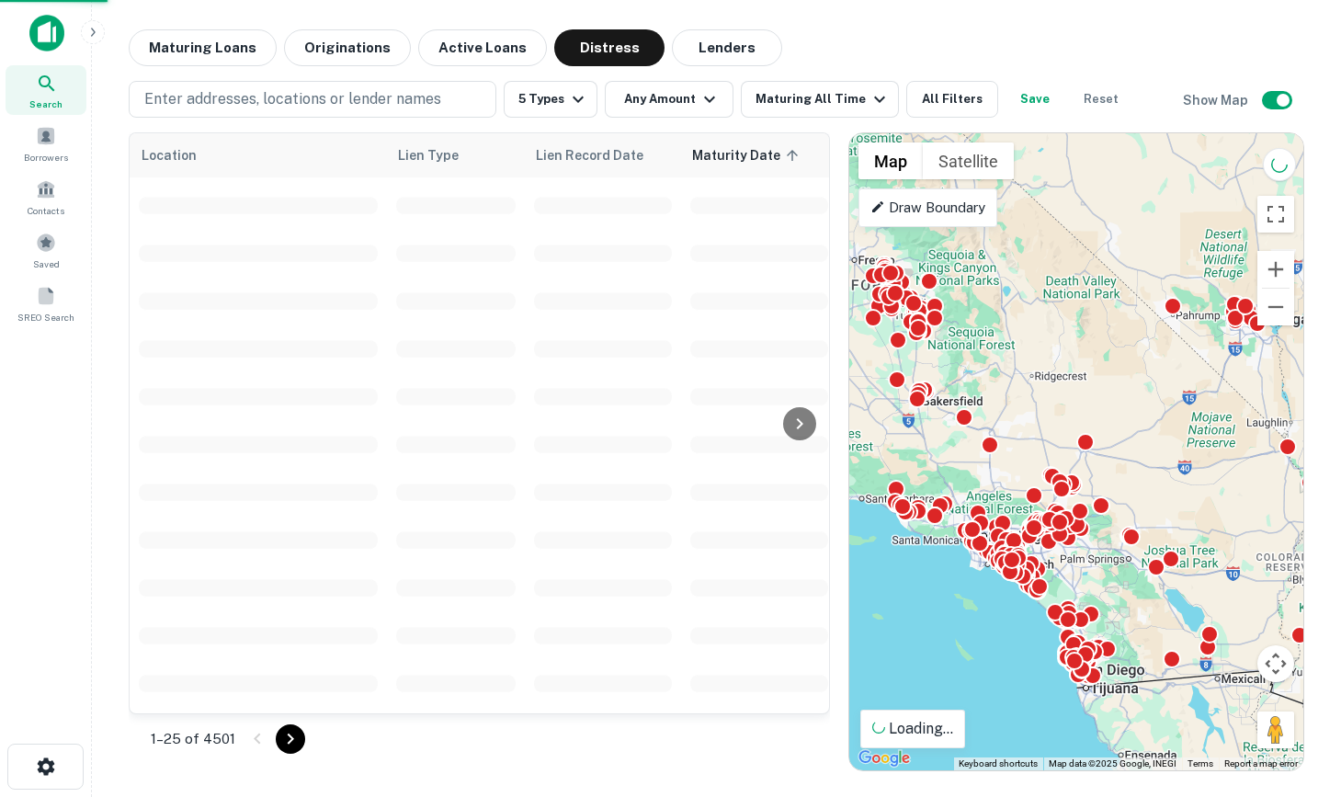
click at [51, 130] on div at bounding box center [670, 398] width 1341 height 797
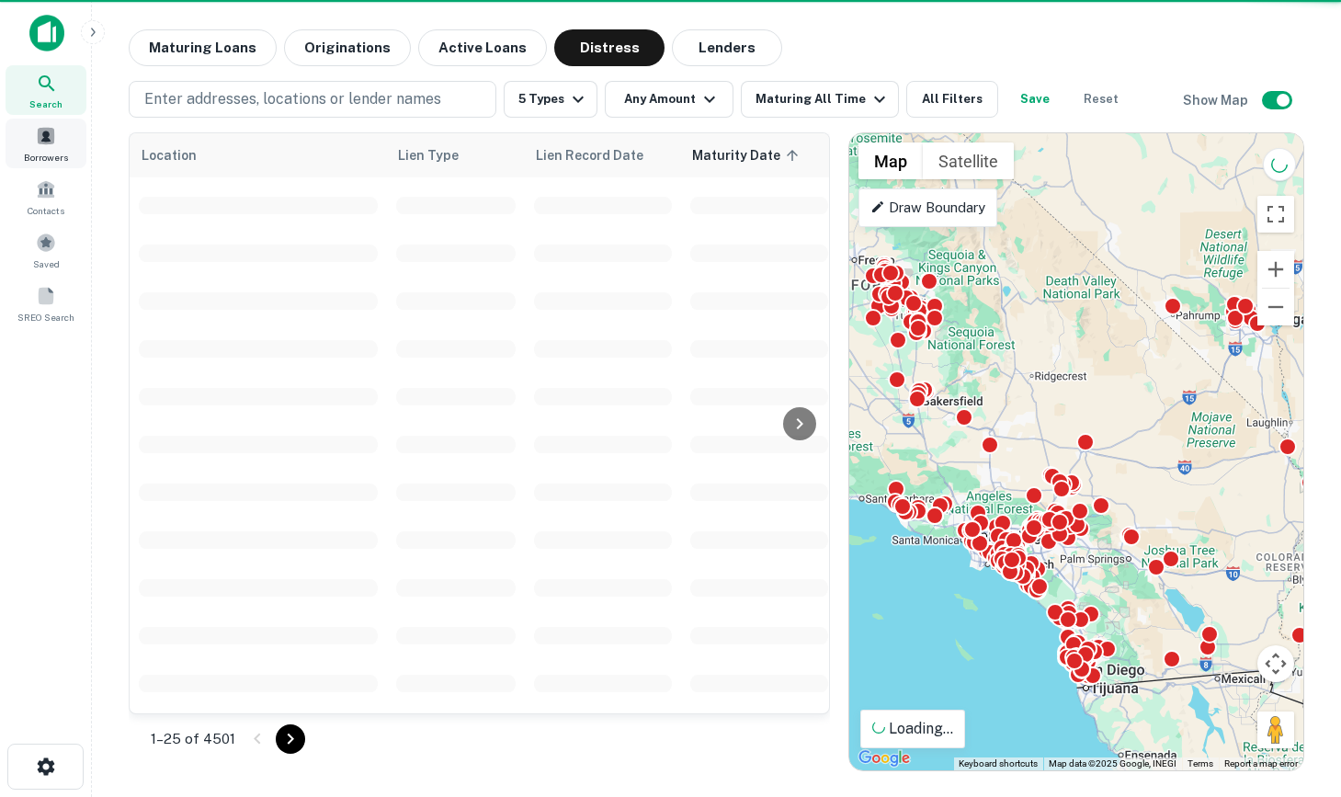
scroll to position [3137, 0]
click at [60, 134] on div "Borrowers" at bounding box center [46, 144] width 81 height 50
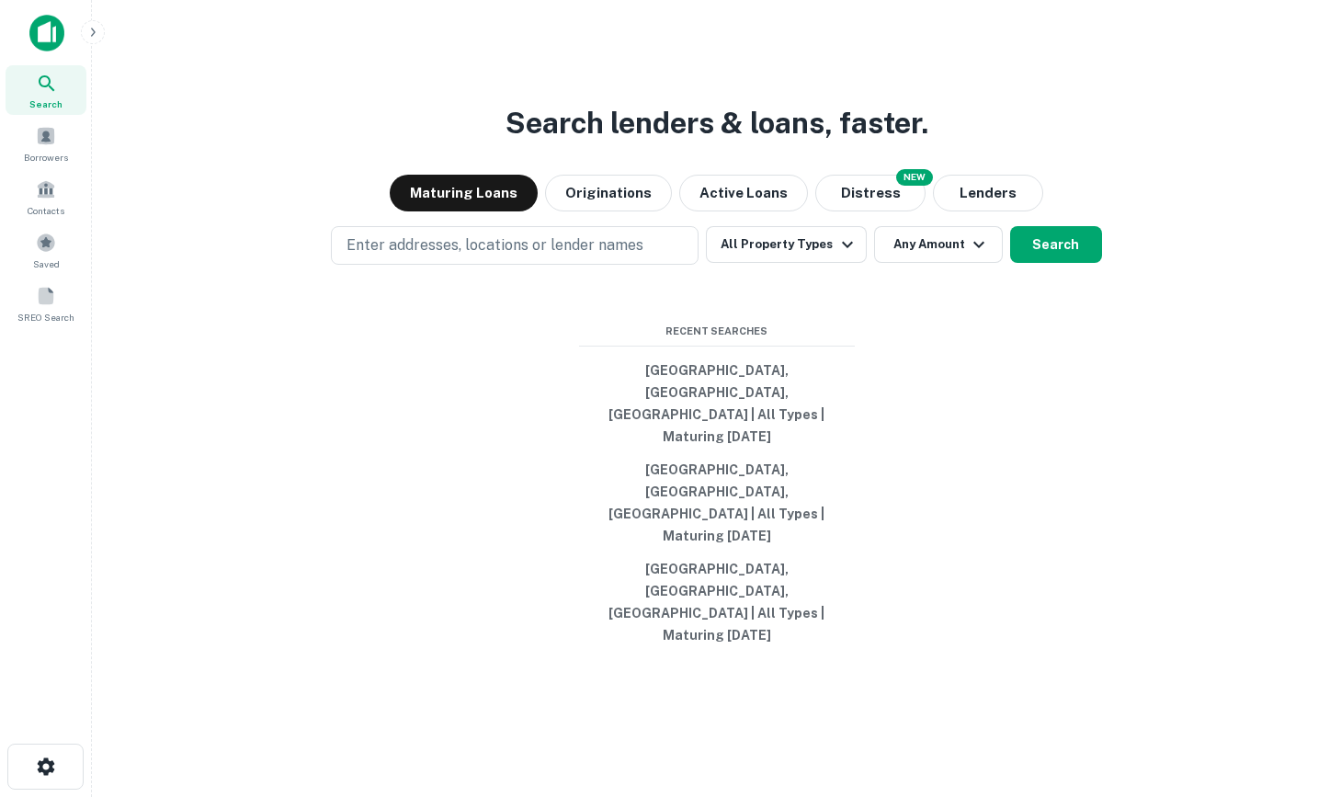
click at [37, 52] on div at bounding box center [46, 40] width 92 height 51
click at [50, 74] on icon at bounding box center [47, 84] width 22 height 22
click at [47, 153] on span "Borrowers" at bounding box center [46, 157] width 44 height 15
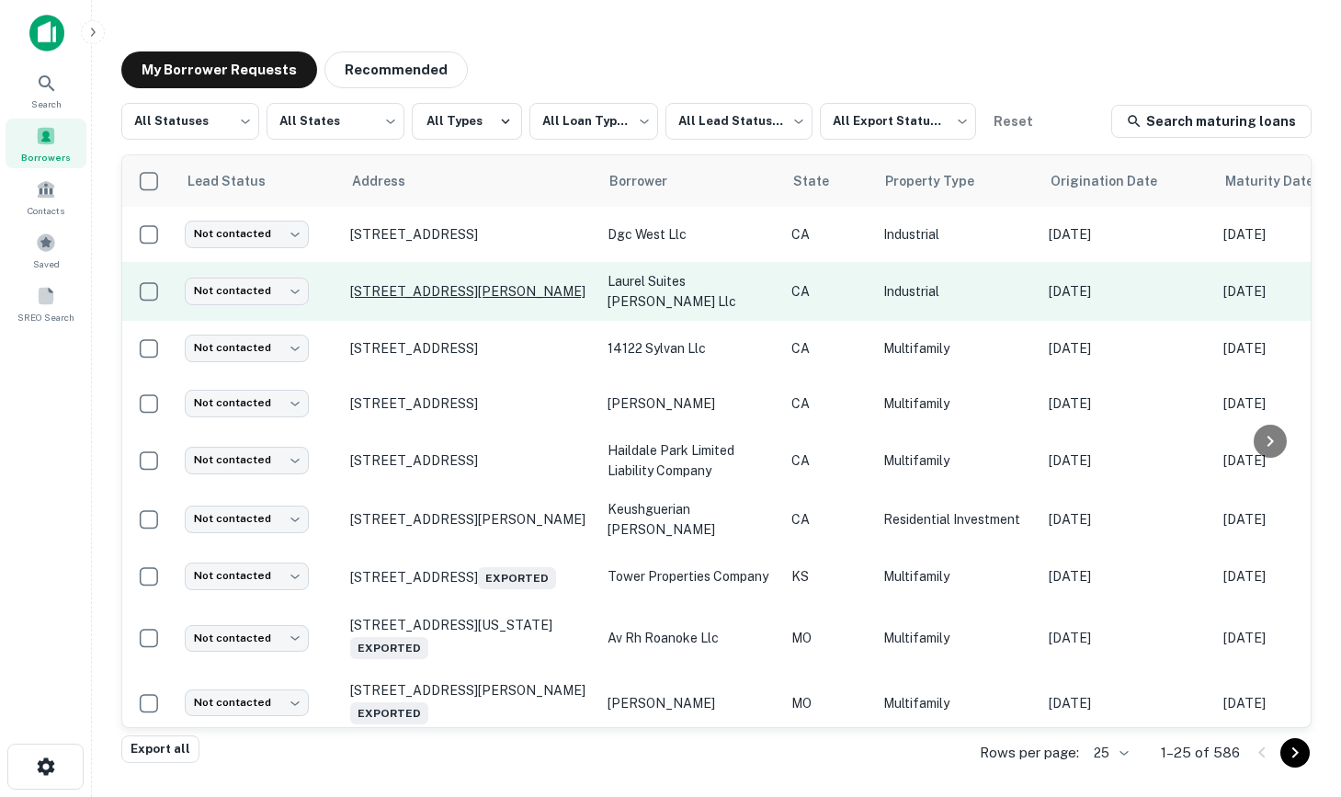
click at [435, 283] on p "[STREET_ADDRESS][PERSON_NAME]" at bounding box center [469, 291] width 239 height 17
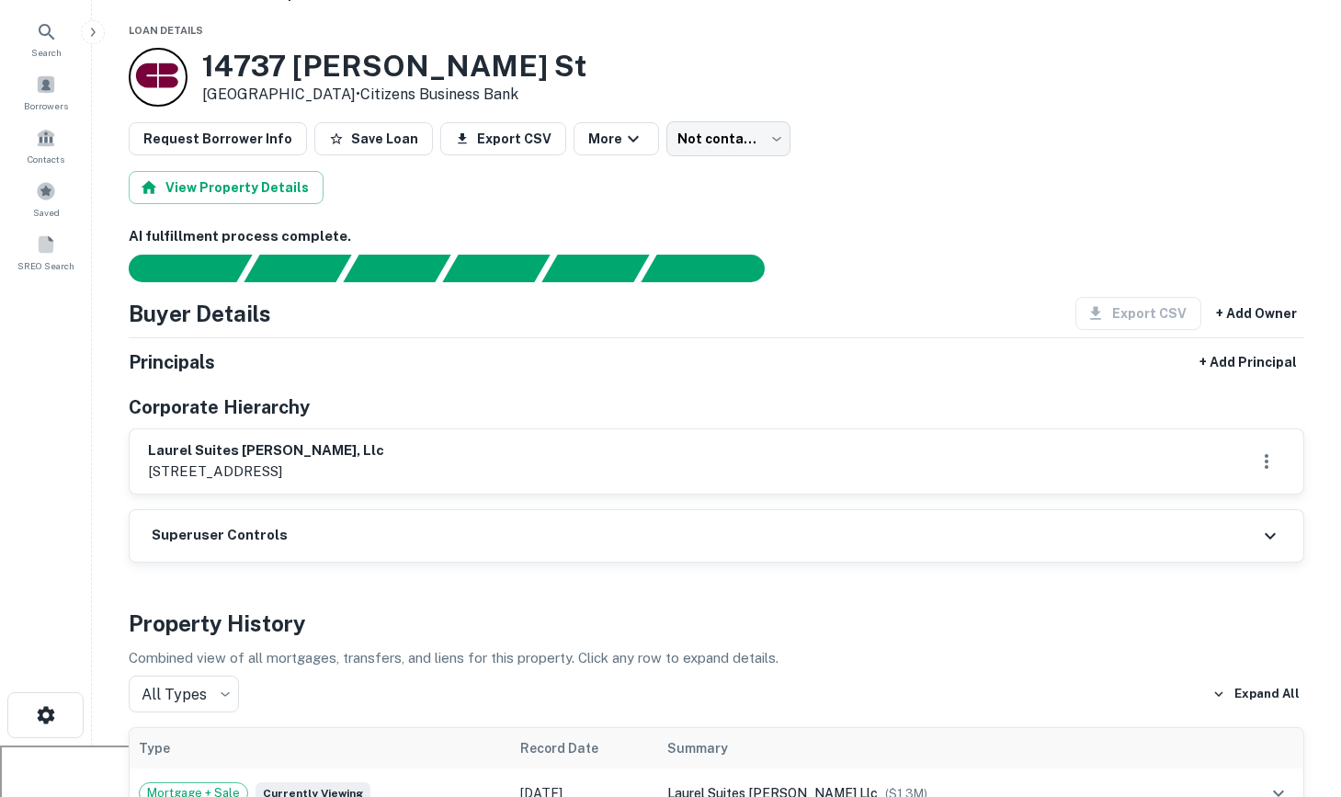
scroll to position [45, 0]
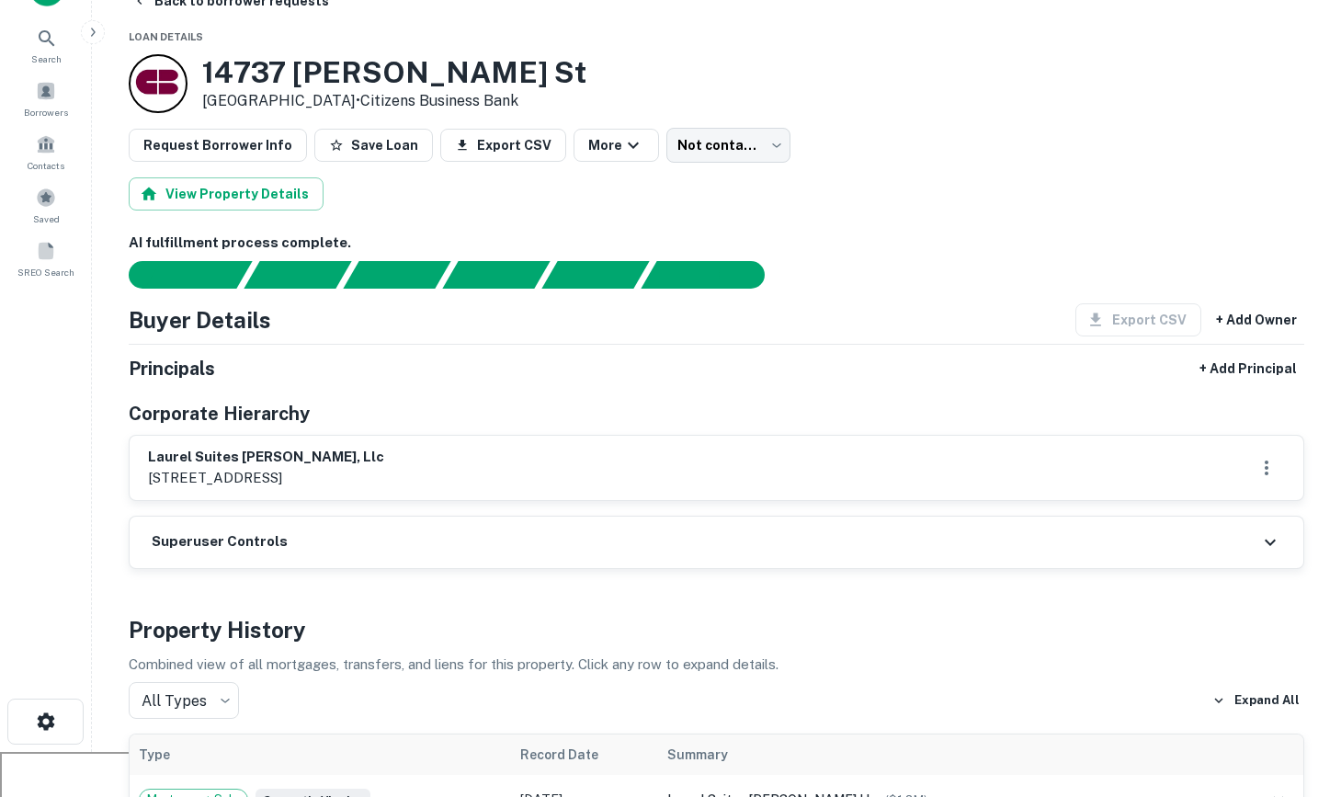
click at [271, 320] on div "Buyer Details Export CSV + Add Owner" at bounding box center [716, 319] width 1175 height 33
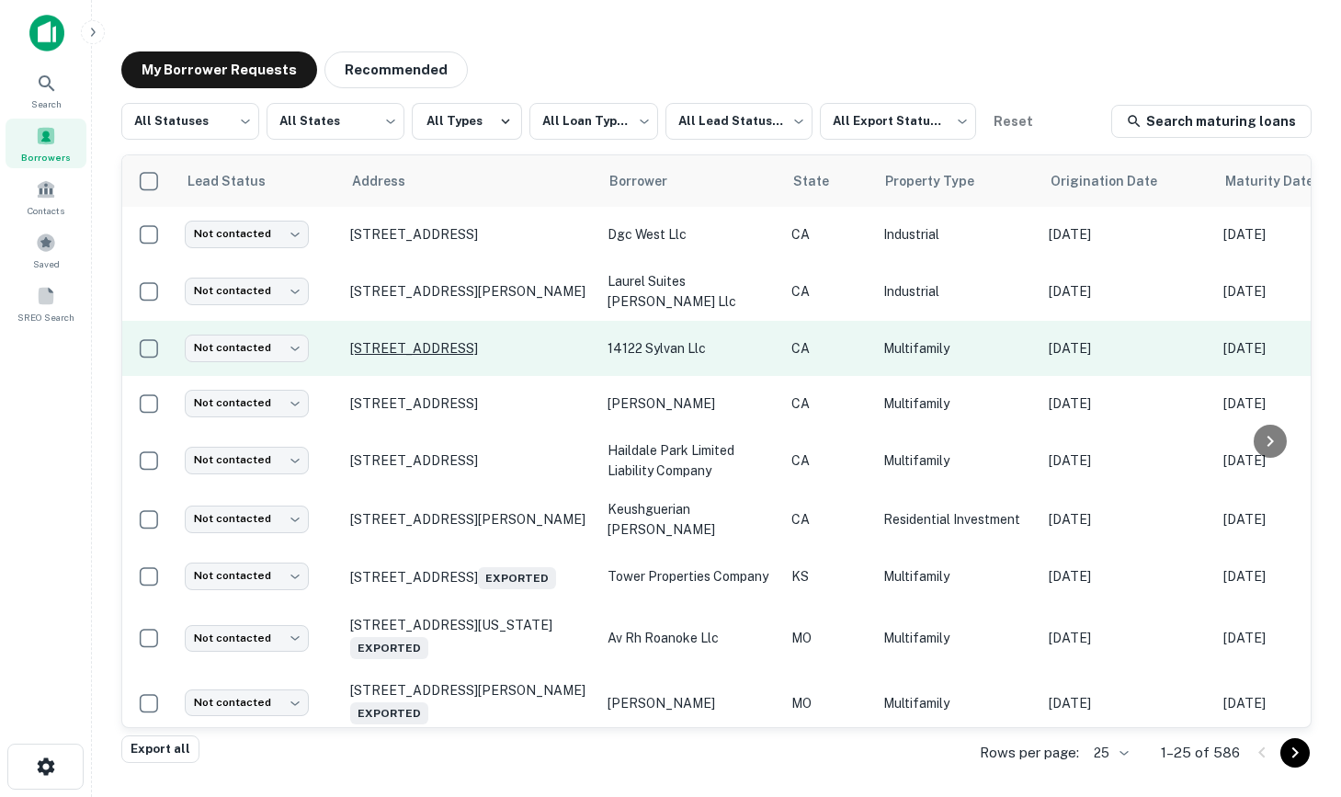
click at [424, 346] on p "[STREET_ADDRESS]" at bounding box center [469, 348] width 239 height 17
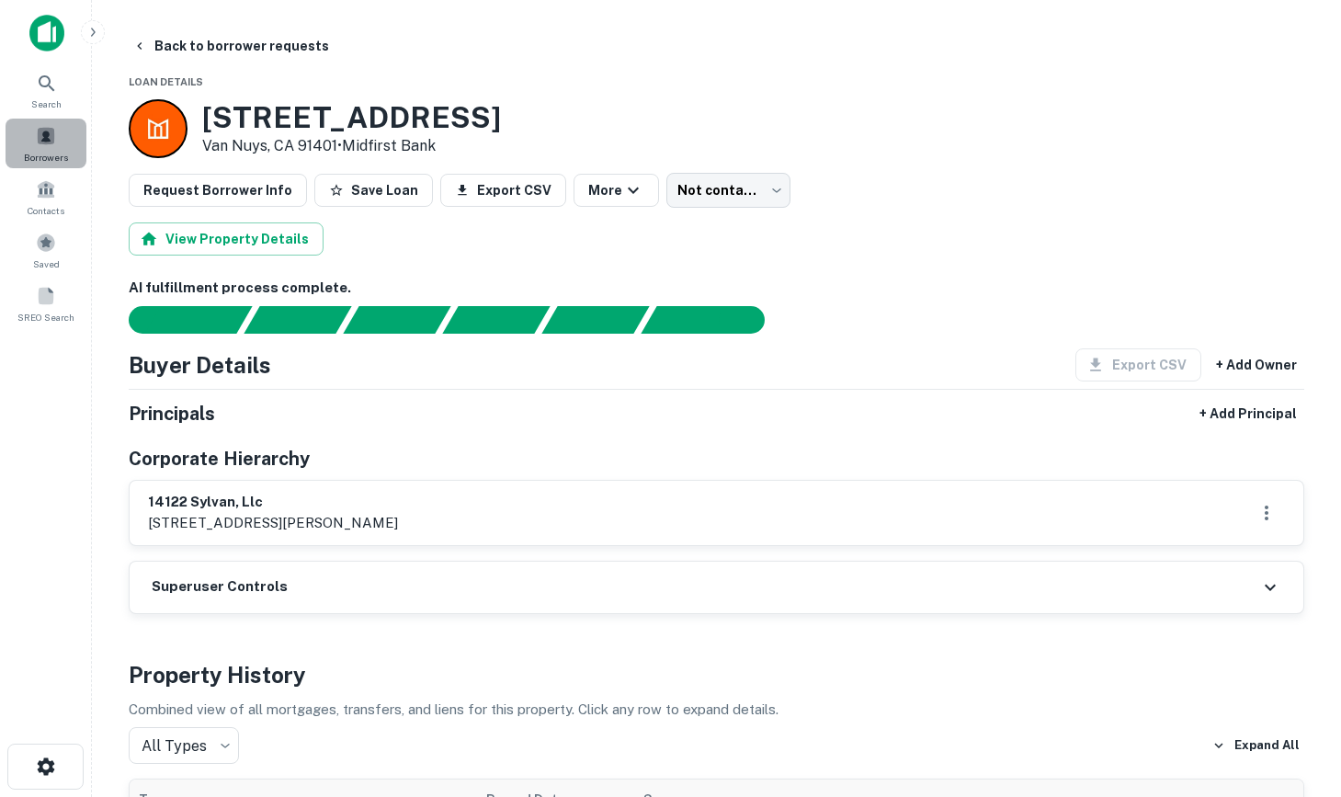
click at [57, 141] on div "Borrowers" at bounding box center [46, 144] width 81 height 50
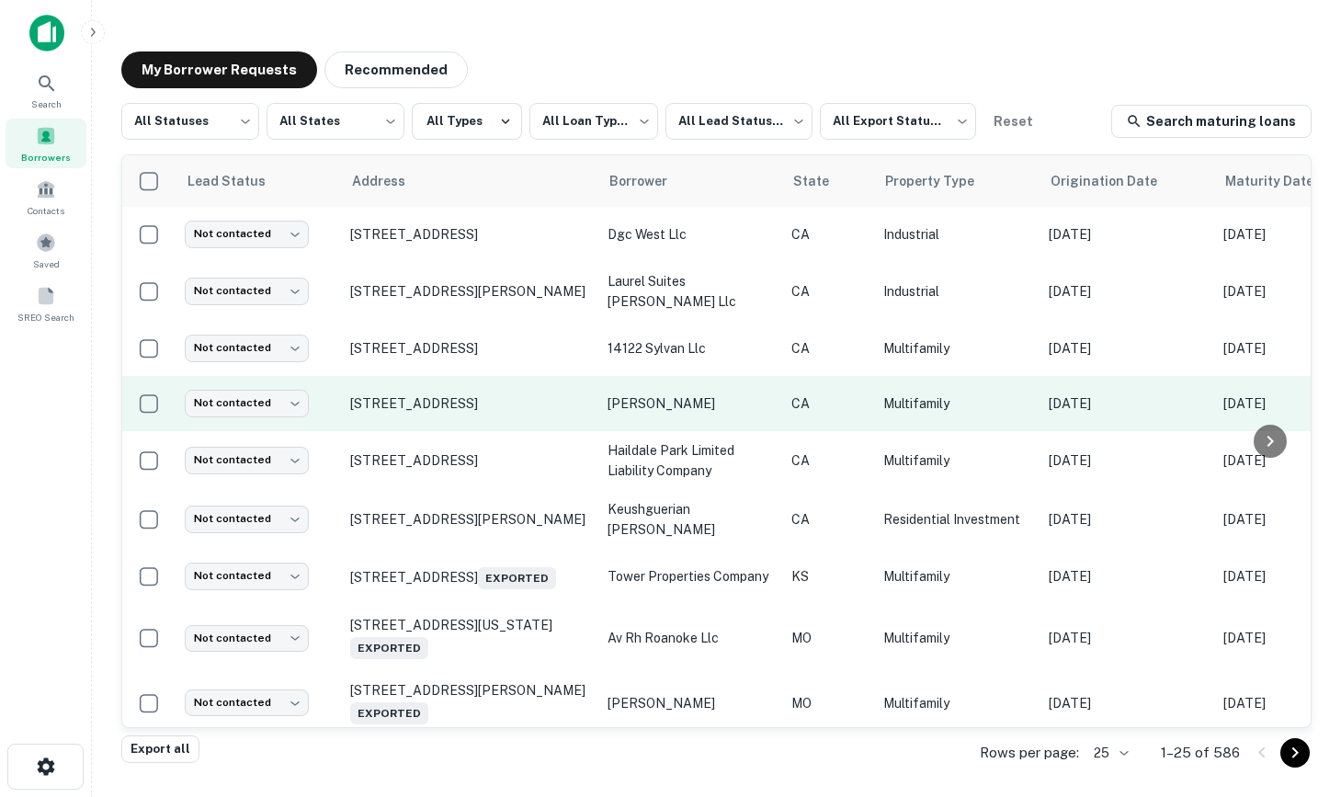
click at [478, 391] on td "[STREET_ADDRESS]" at bounding box center [469, 403] width 257 height 55
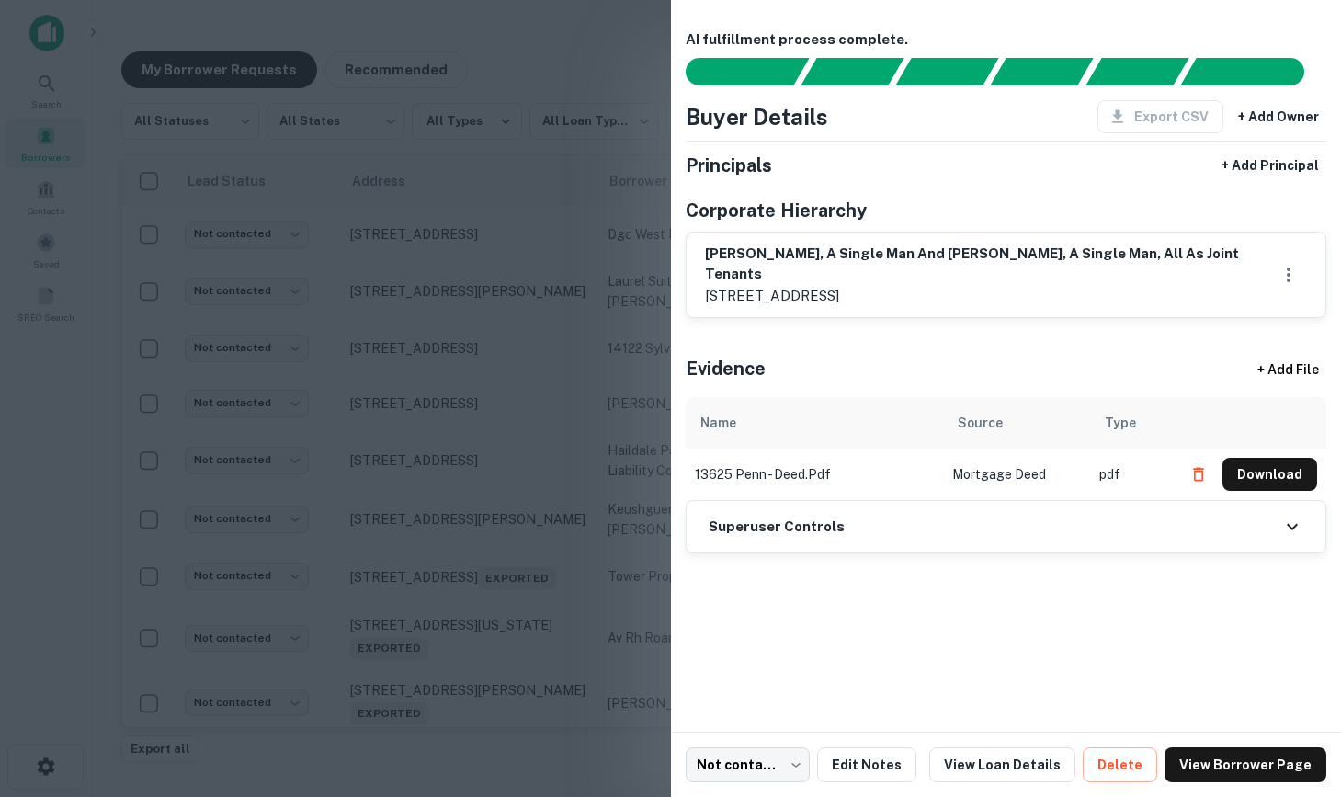
click at [603, 382] on div at bounding box center [670, 398] width 1341 height 797
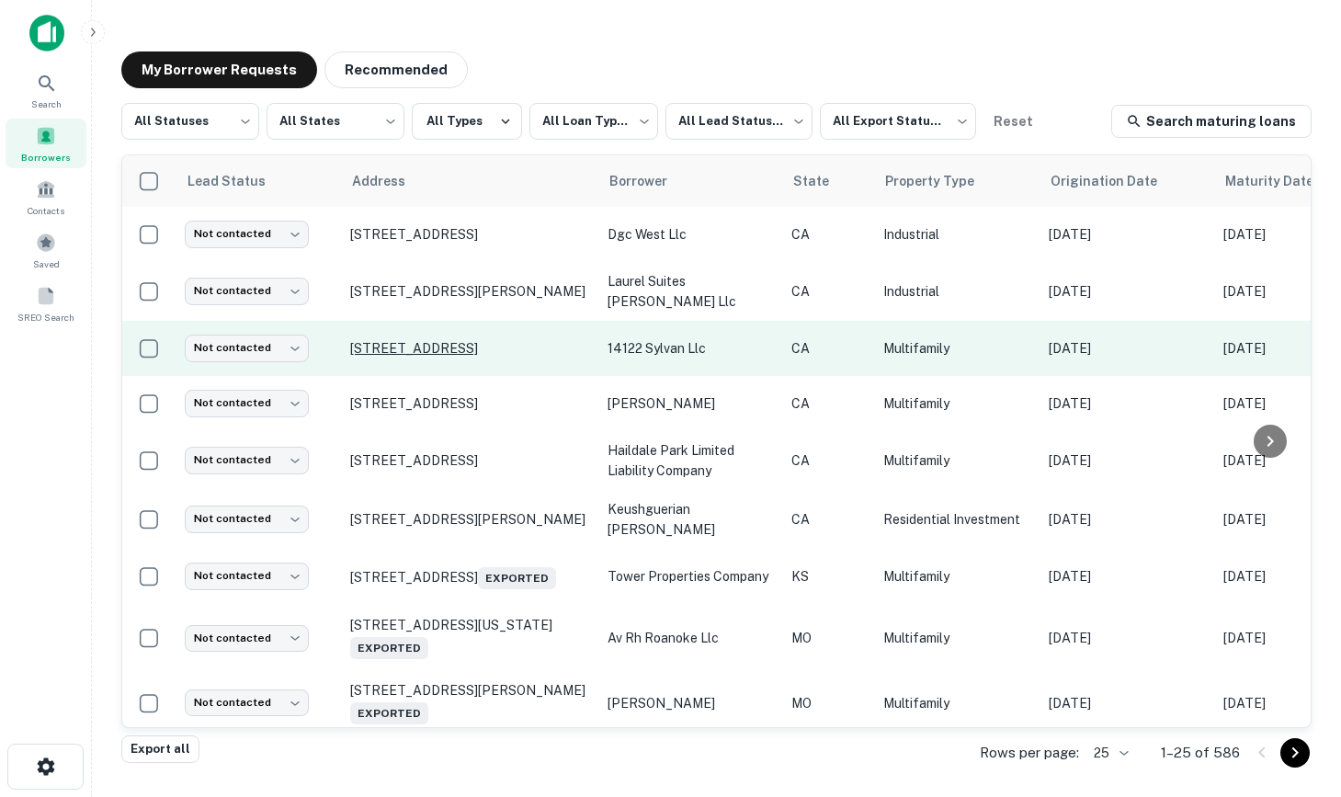
click at [436, 343] on p "[STREET_ADDRESS]" at bounding box center [469, 348] width 239 height 17
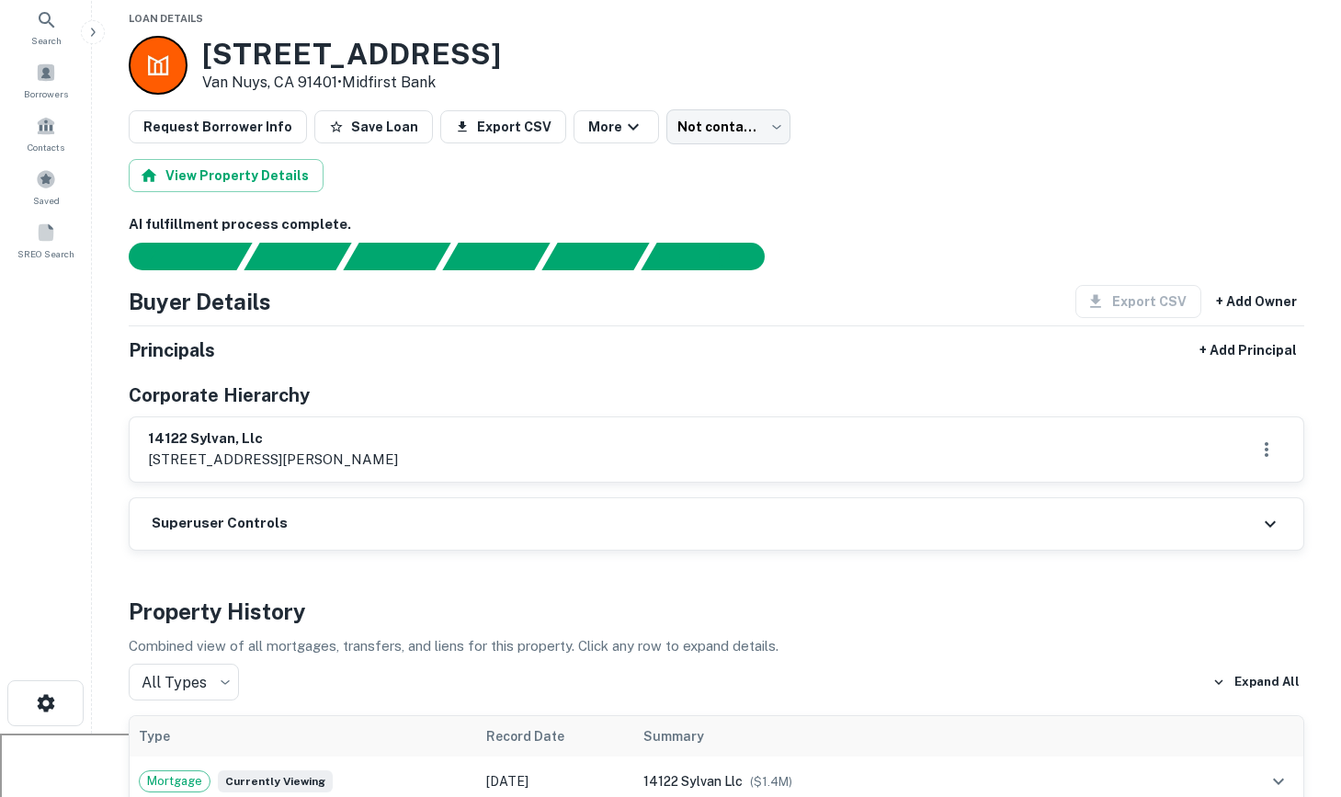
scroll to position [64, 0]
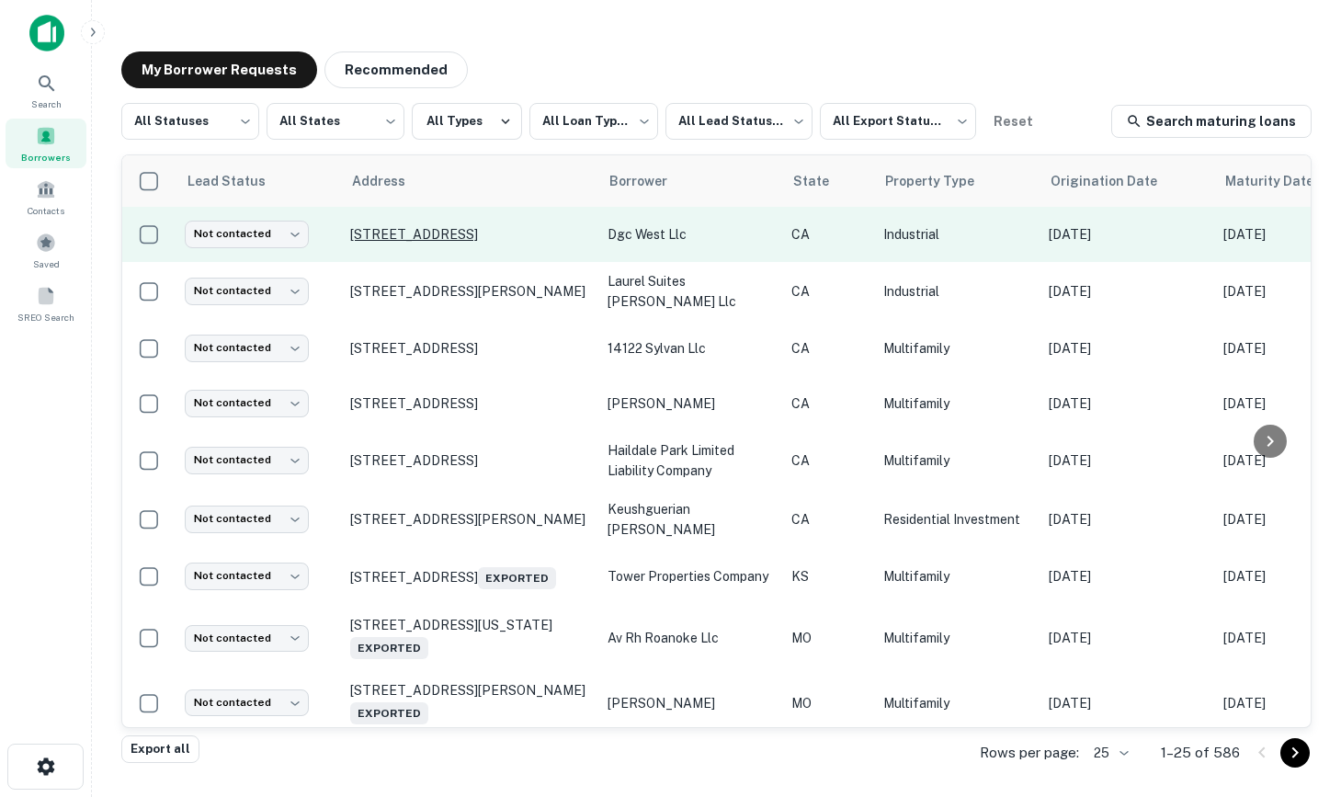
click at [435, 226] on p "[STREET_ADDRESS]" at bounding box center [469, 234] width 239 height 17
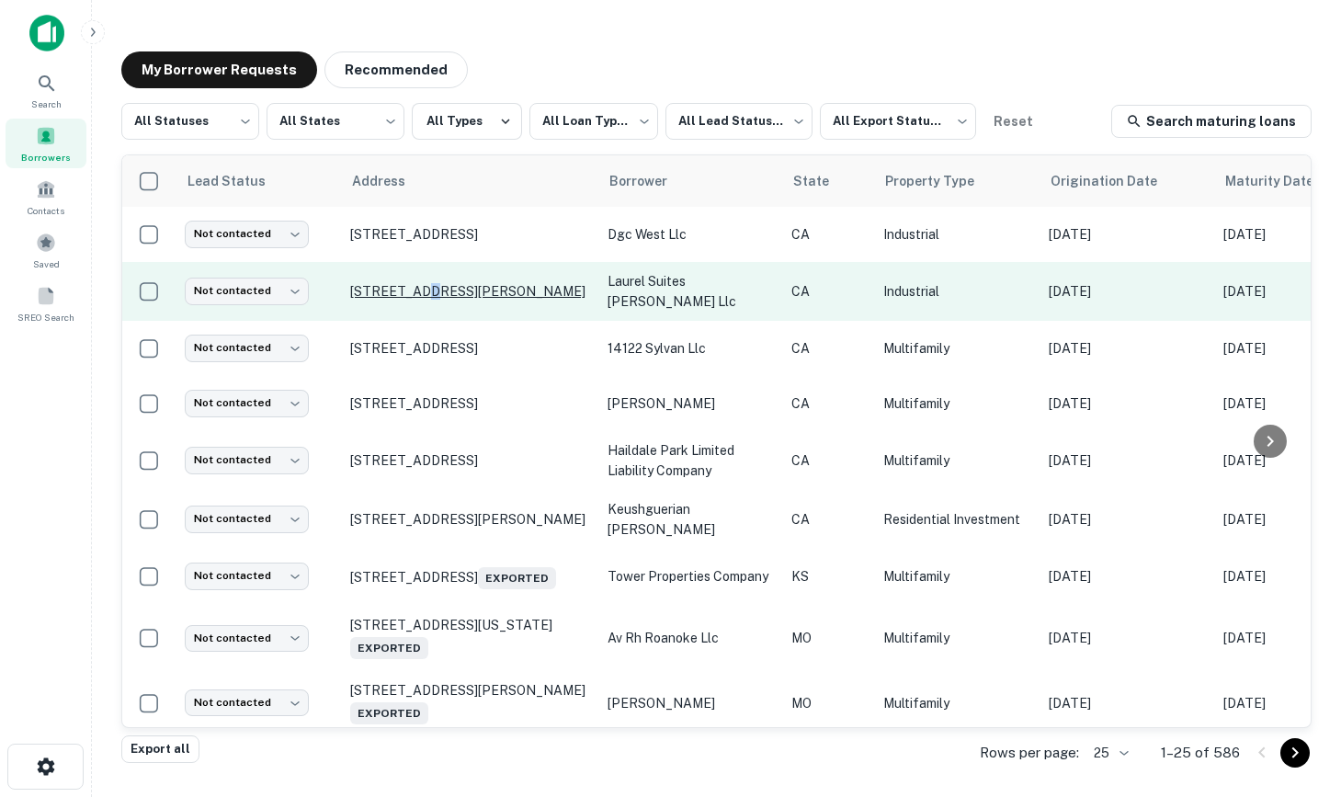
click at [421, 283] on p "[STREET_ADDRESS][PERSON_NAME]" at bounding box center [469, 291] width 239 height 17
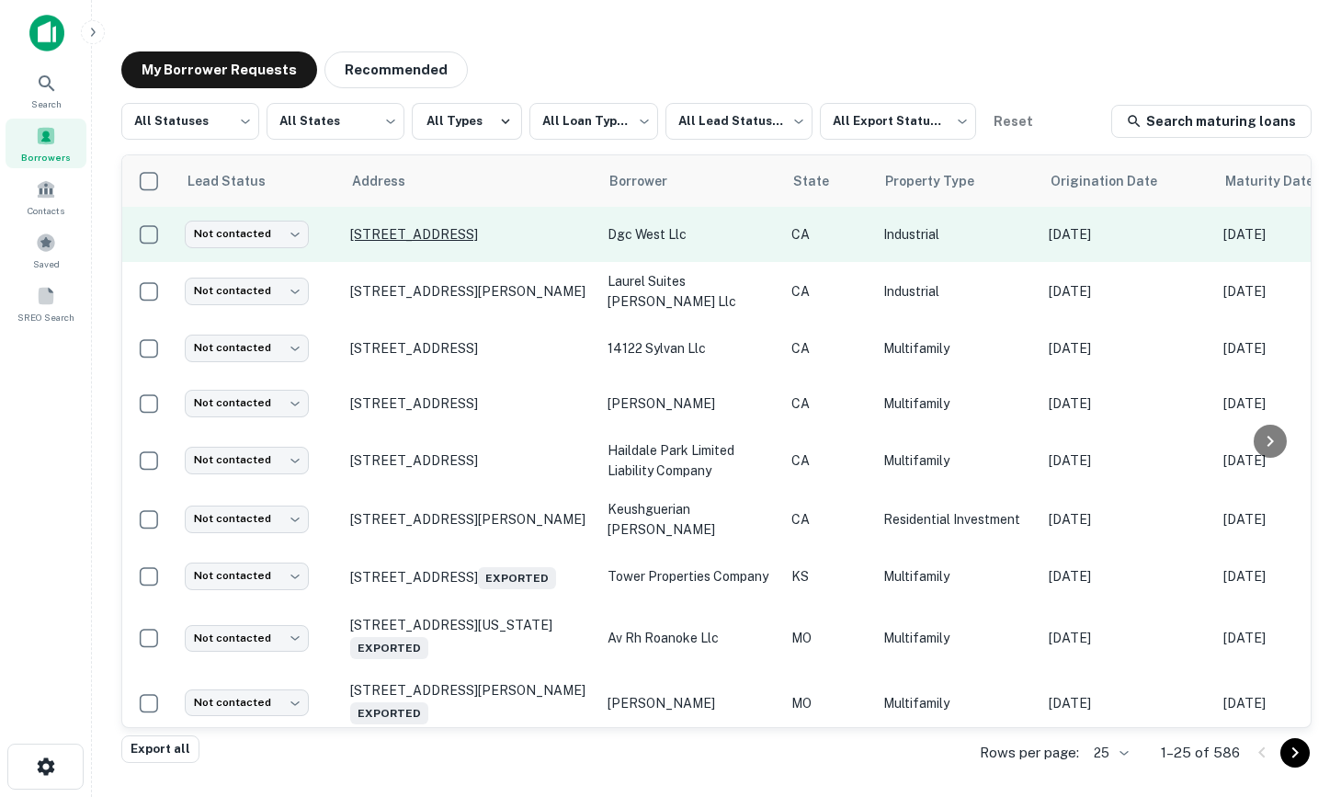
click at [403, 243] on p "[STREET_ADDRESS]" at bounding box center [469, 234] width 239 height 17
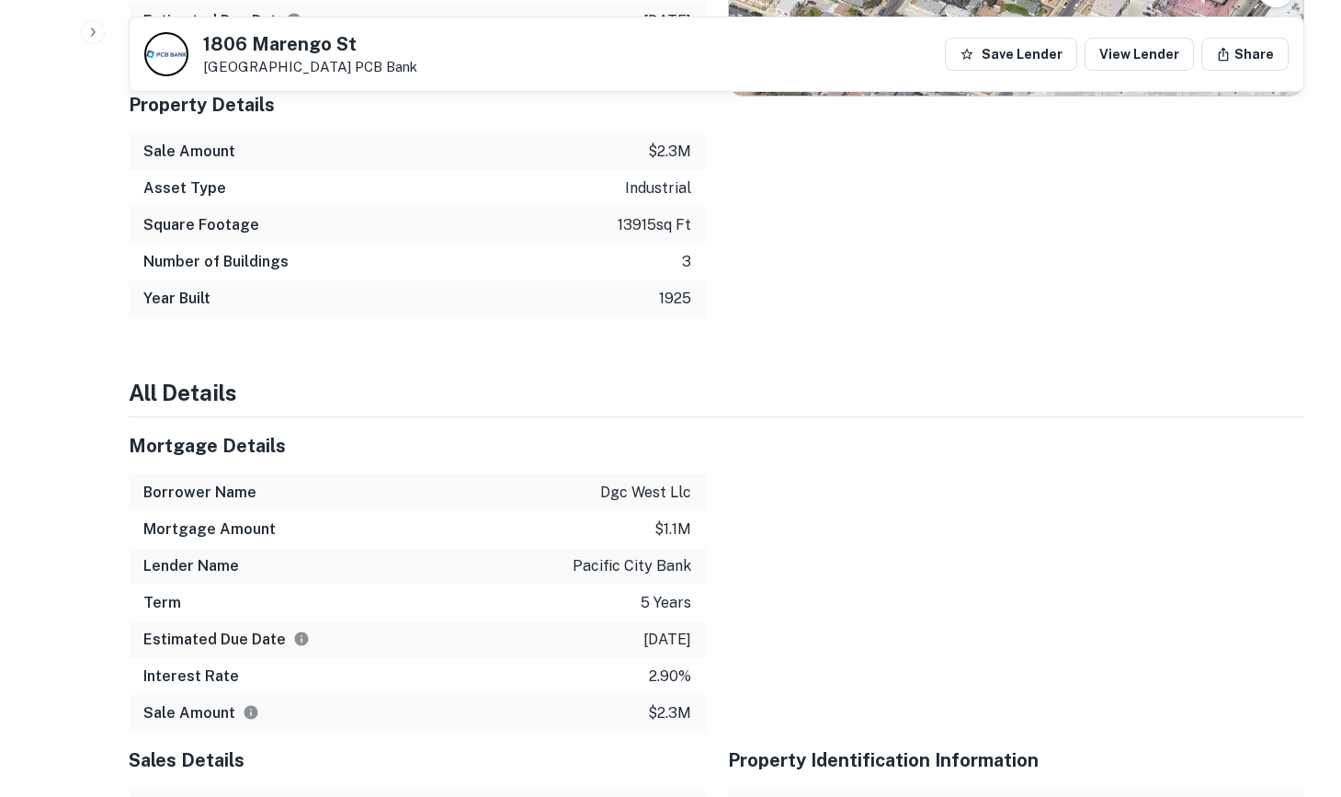
scroll to position [85, 0]
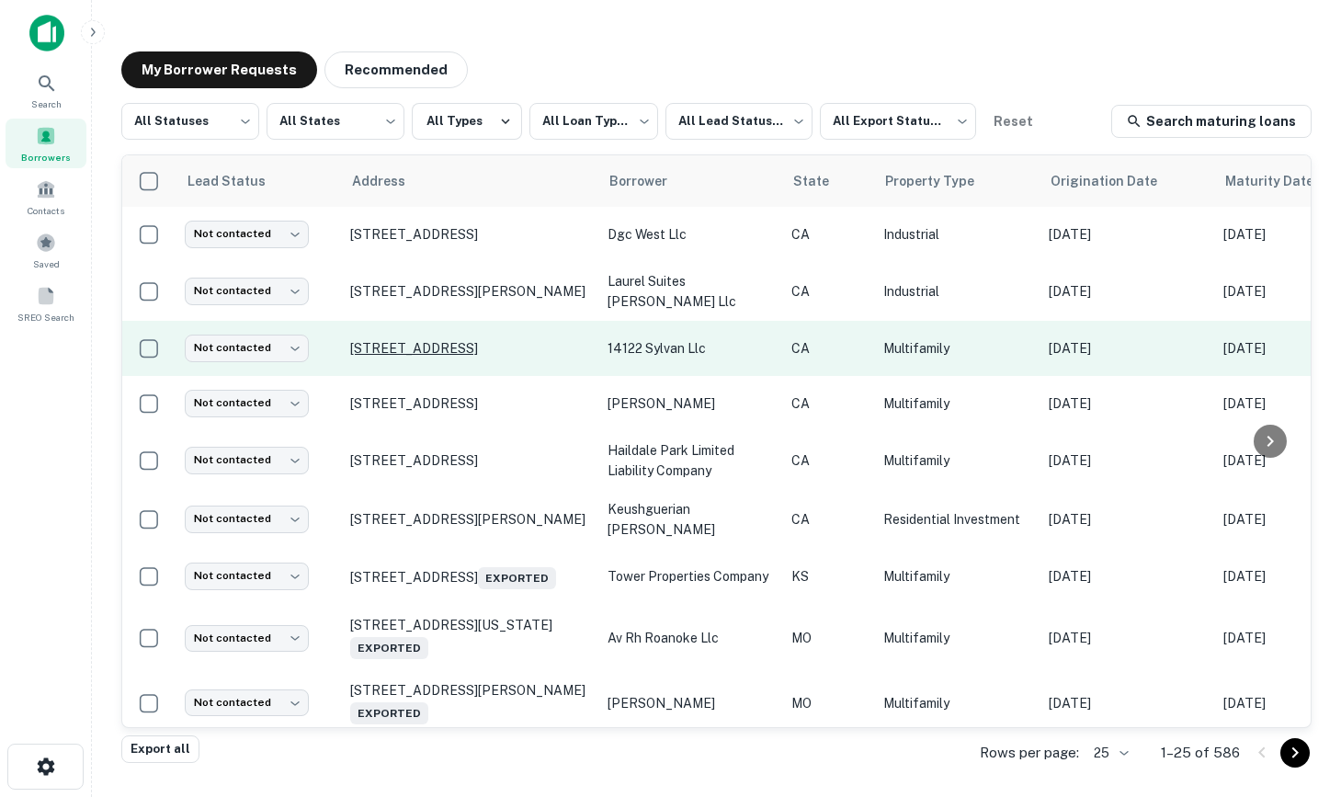
click at [447, 341] on p "[STREET_ADDRESS]" at bounding box center [469, 348] width 239 height 17
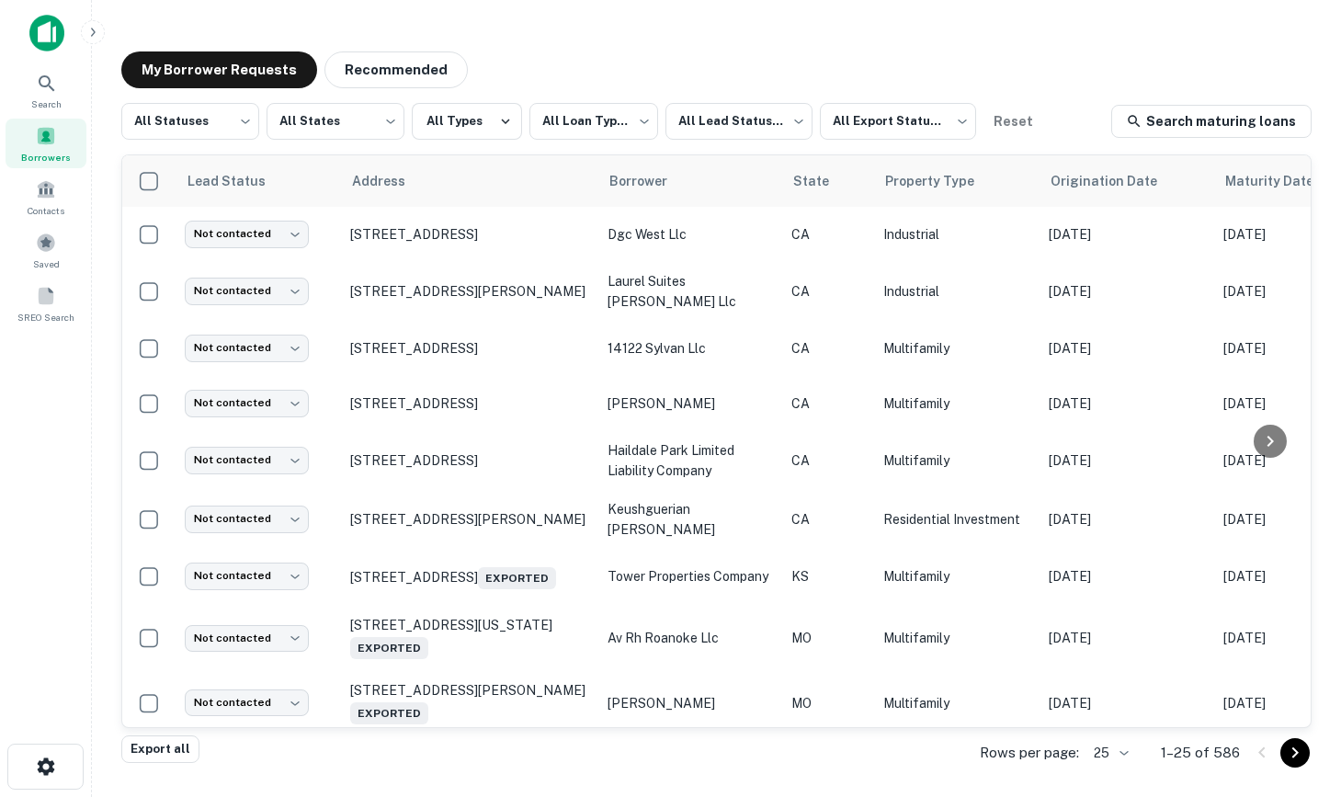
click at [500, 513] on p "1301 E Lexington Dr Glendale, CA 91206" at bounding box center [469, 519] width 239 height 17
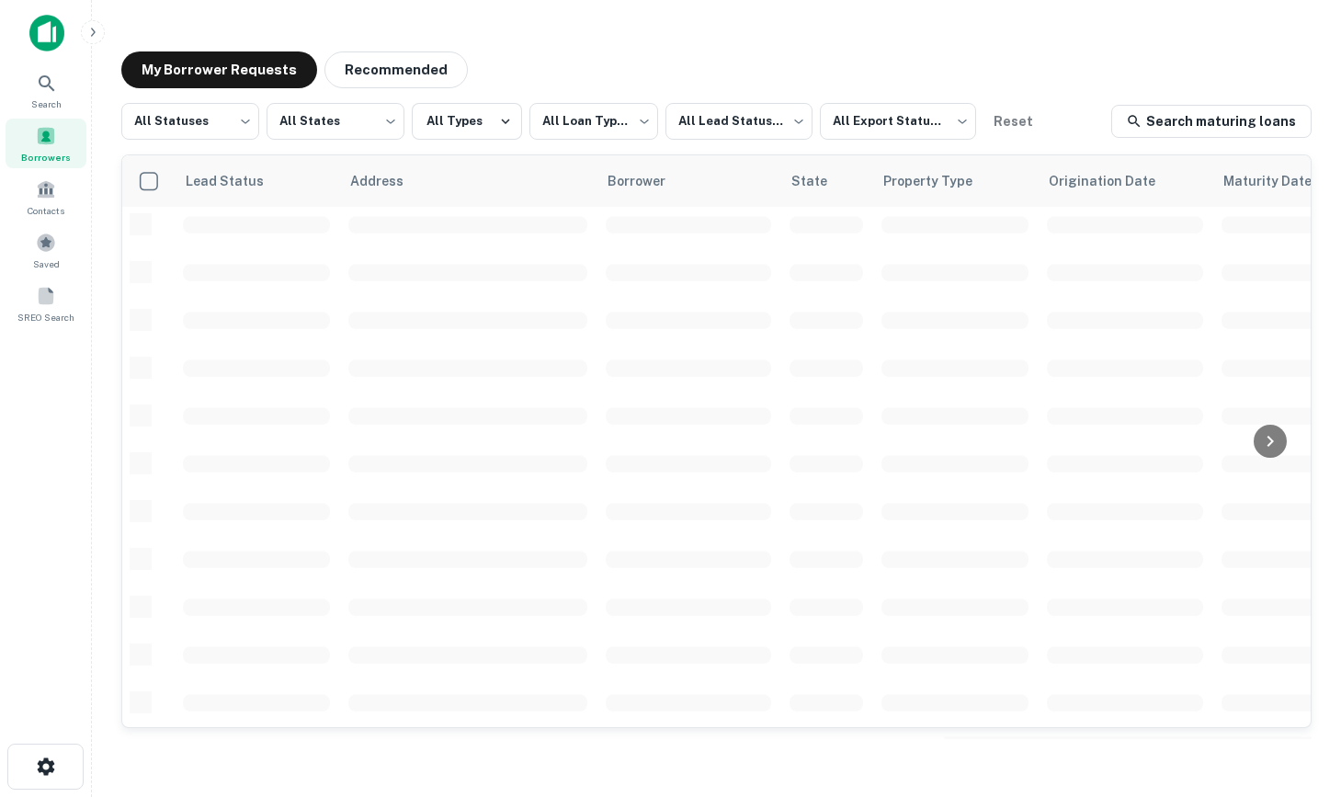
scroll to position [116, 0]
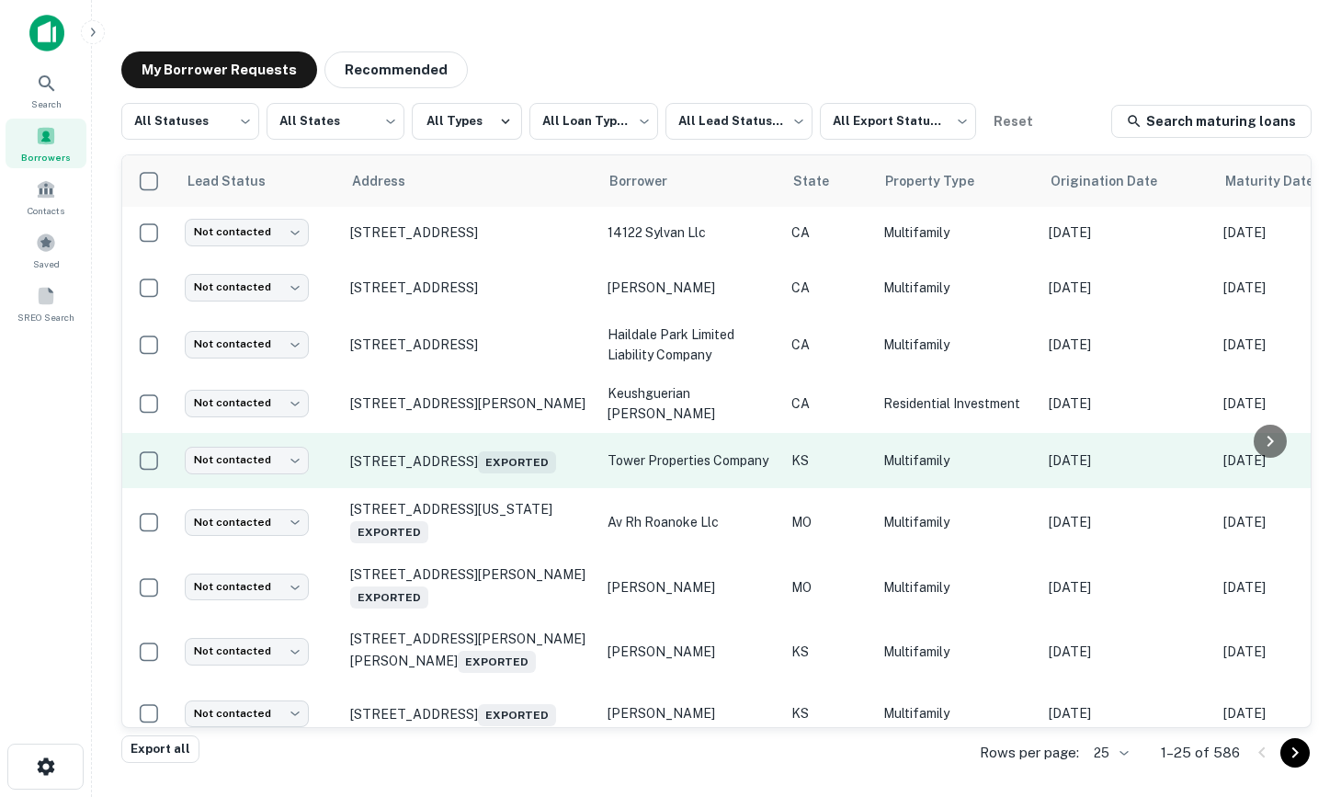
click at [448, 436] on td "6800 Antioch Rd Overland Park, KS 66204 Exported" at bounding box center [469, 460] width 257 height 55
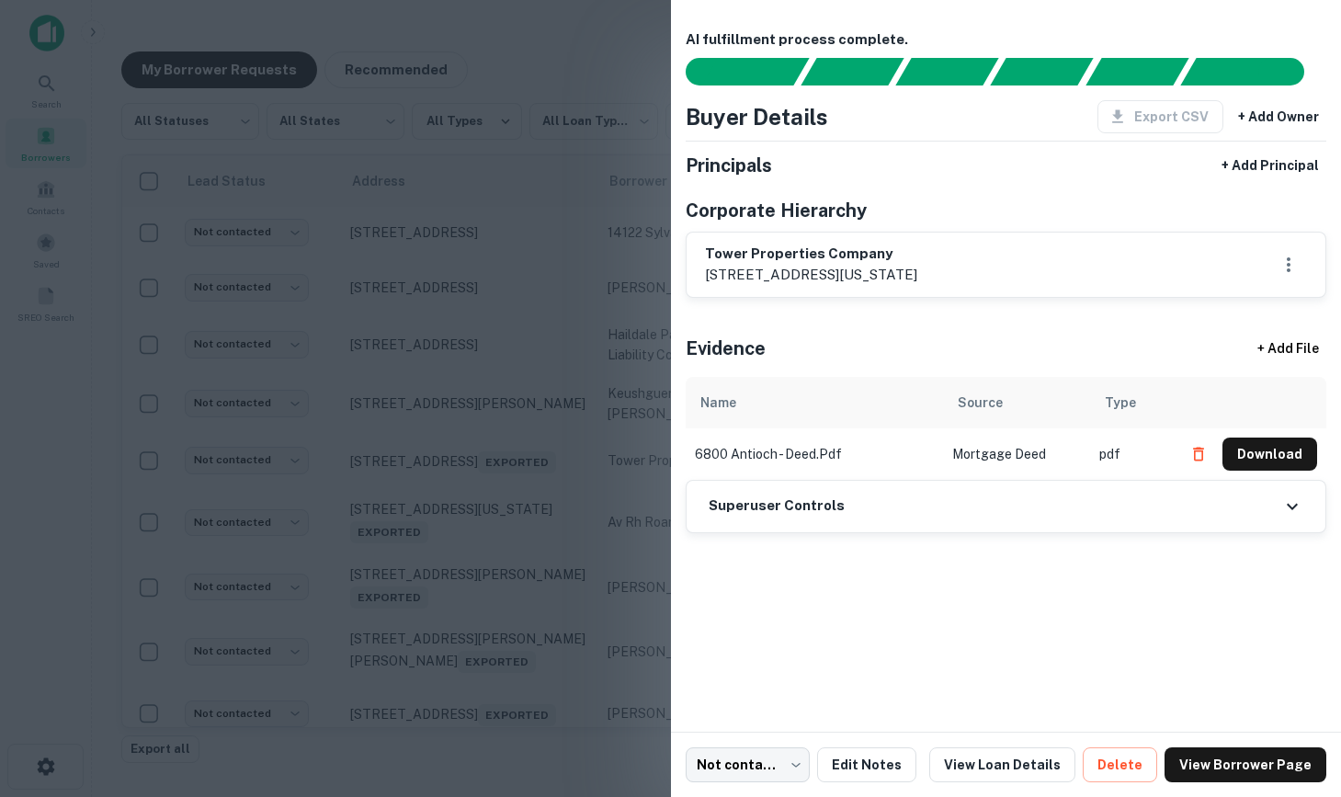
click at [494, 458] on div at bounding box center [670, 398] width 1341 height 797
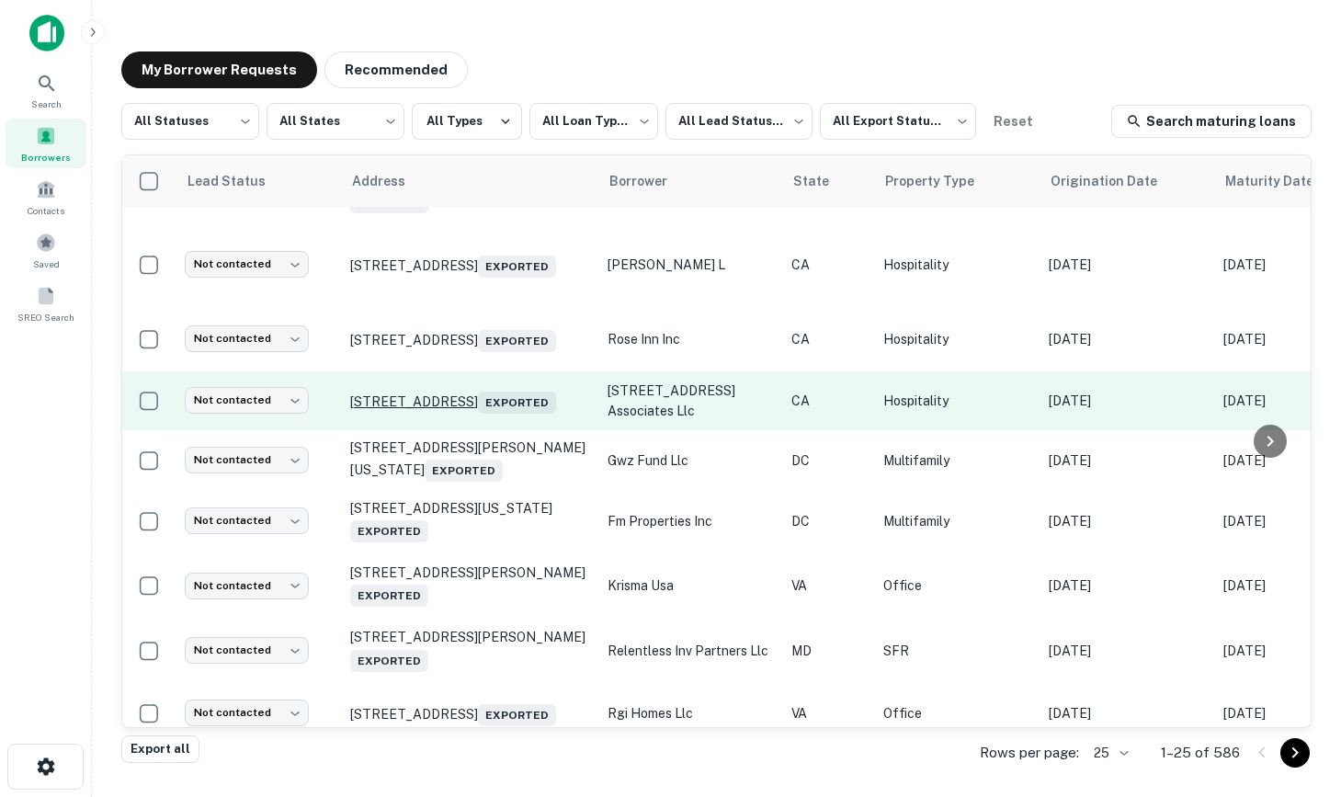
scroll to position [710, 0]
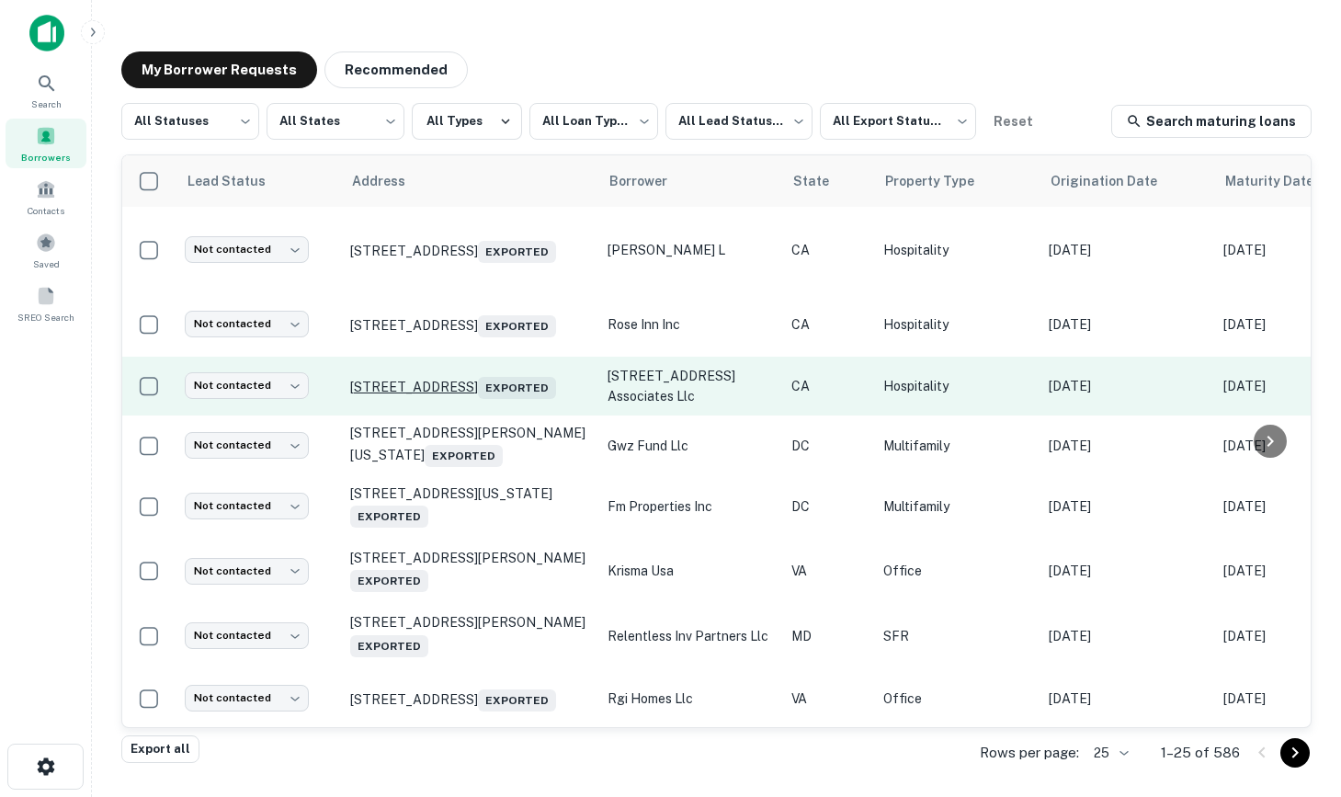
click at [480, 377] on p "813 S Flower St Los Angeles, CA 90017 Exported" at bounding box center [469, 386] width 239 height 26
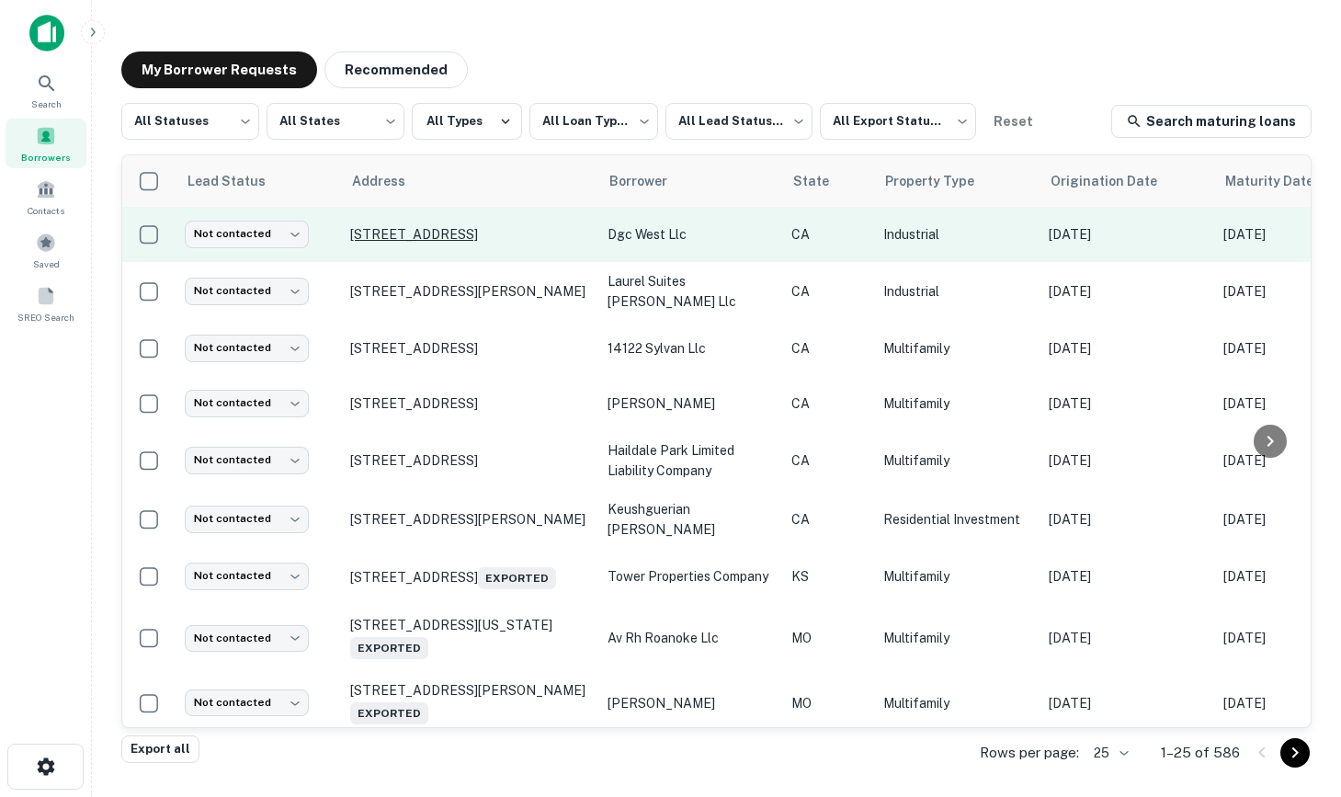
click at [415, 227] on p "[STREET_ADDRESS]" at bounding box center [469, 234] width 239 height 17
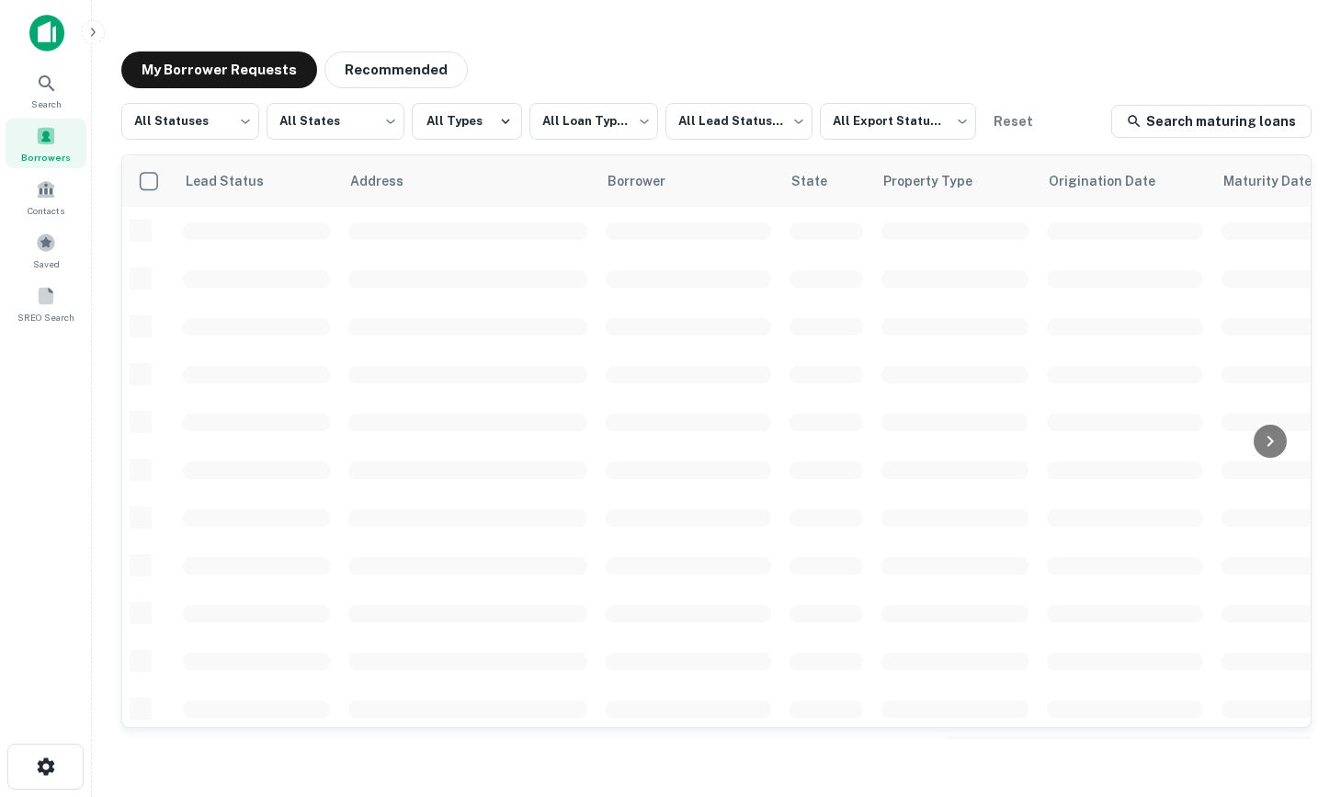
click at [67, 17] on div at bounding box center [121, 33] width 184 height 37
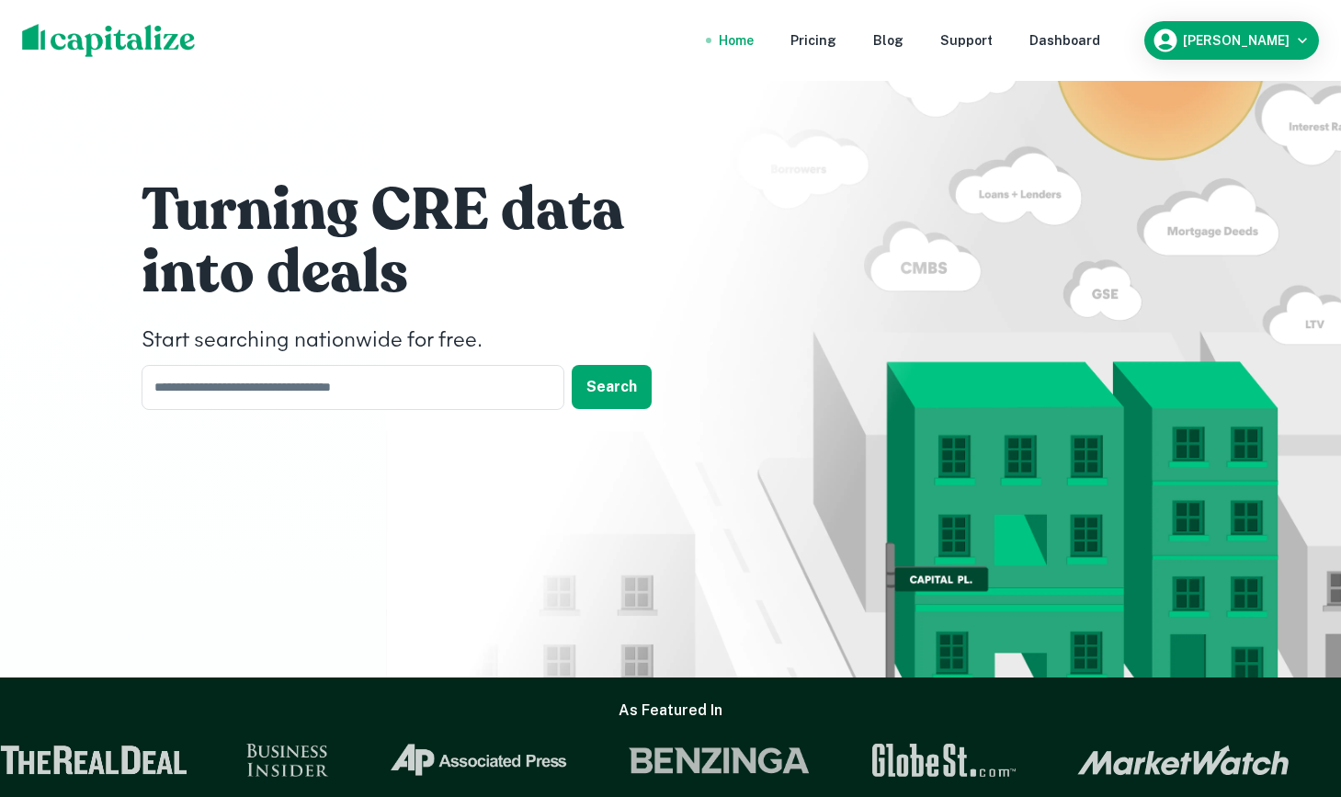
click at [1081, 59] on nav "Home Pricing Blog Support Dashboard" at bounding box center [909, 40] width 440 height 40
click at [1100, 40] on div "Dashboard" at bounding box center [1064, 40] width 71 height 20
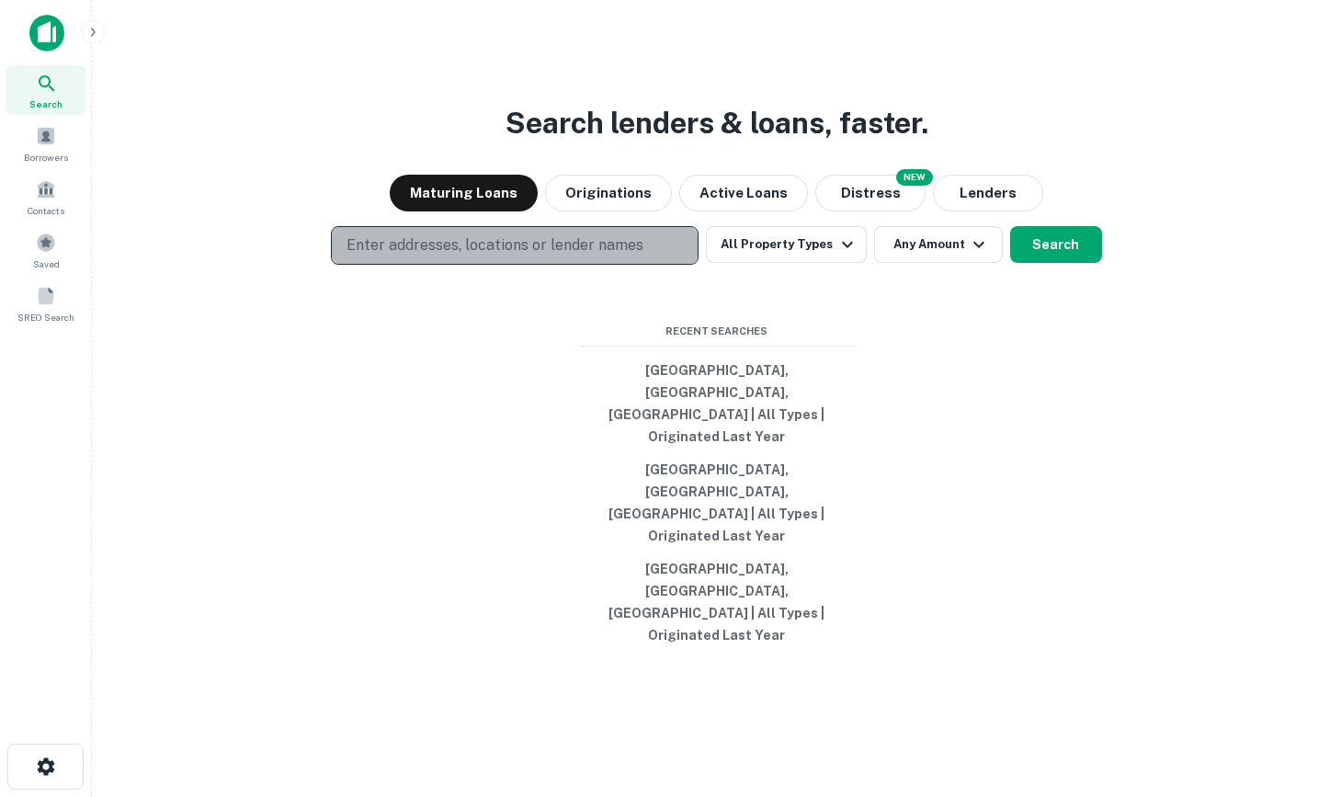
click at [415, 256] on p "Enter addresses, locations or lender names" at bounding box center [494, 245] width 297 height 22
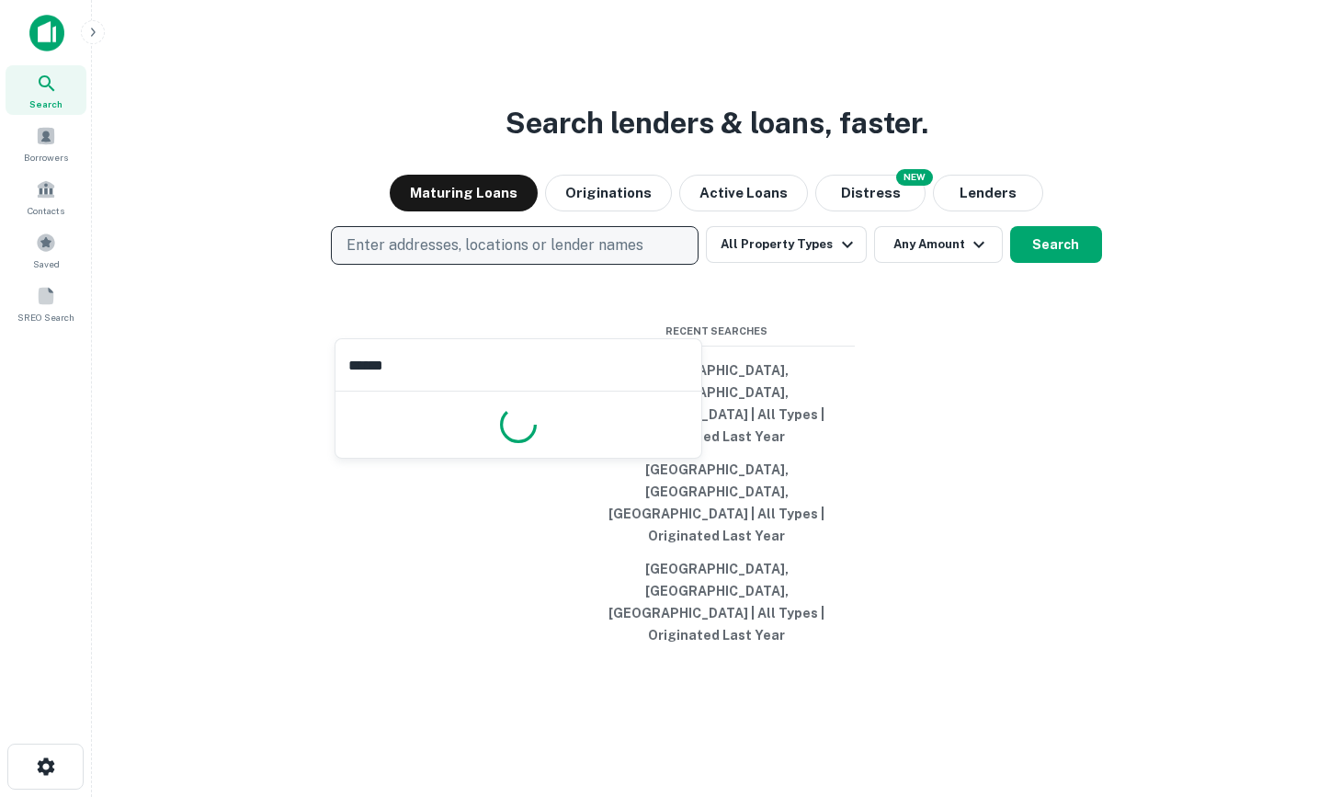
type input "*******"
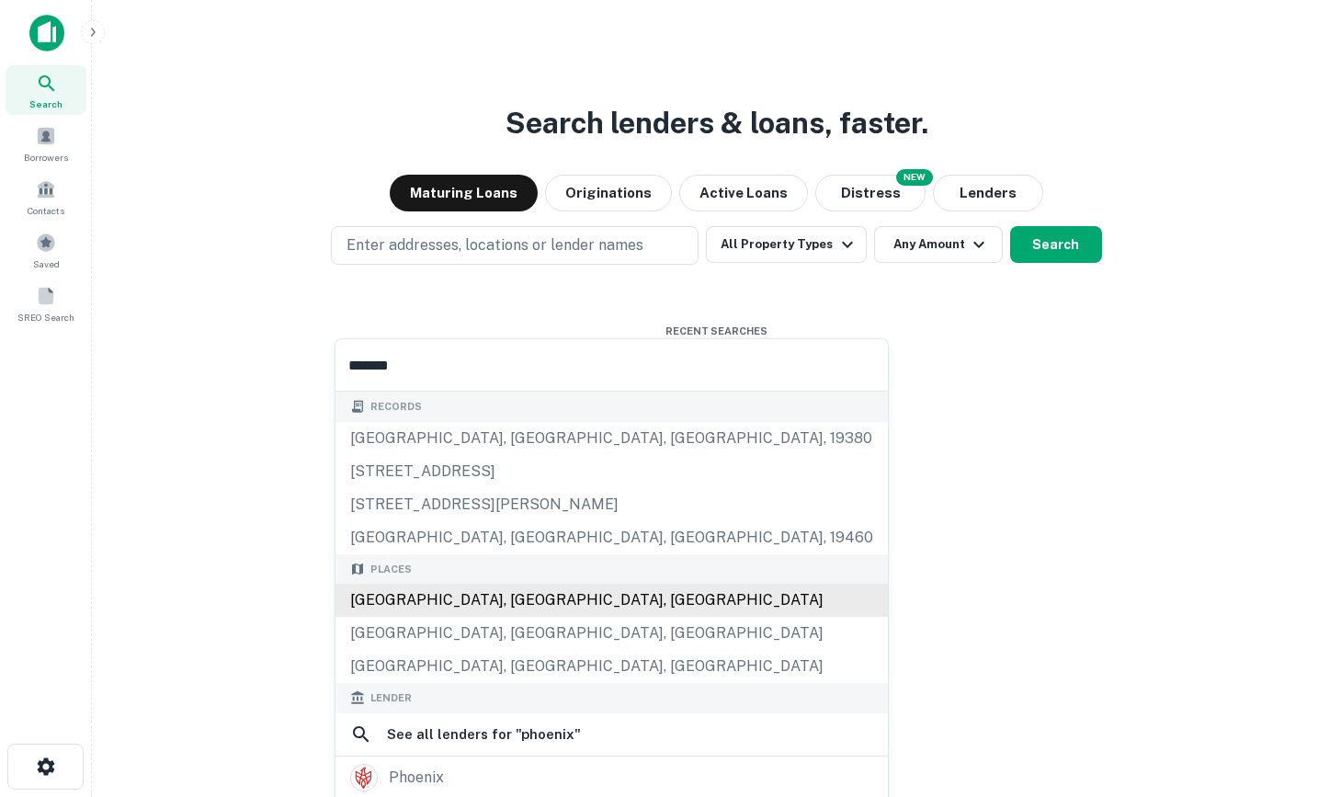
click at [434, 589] on div "Phoenix, AZ, USA" at bounding box center [611, 599] width 552 height 33
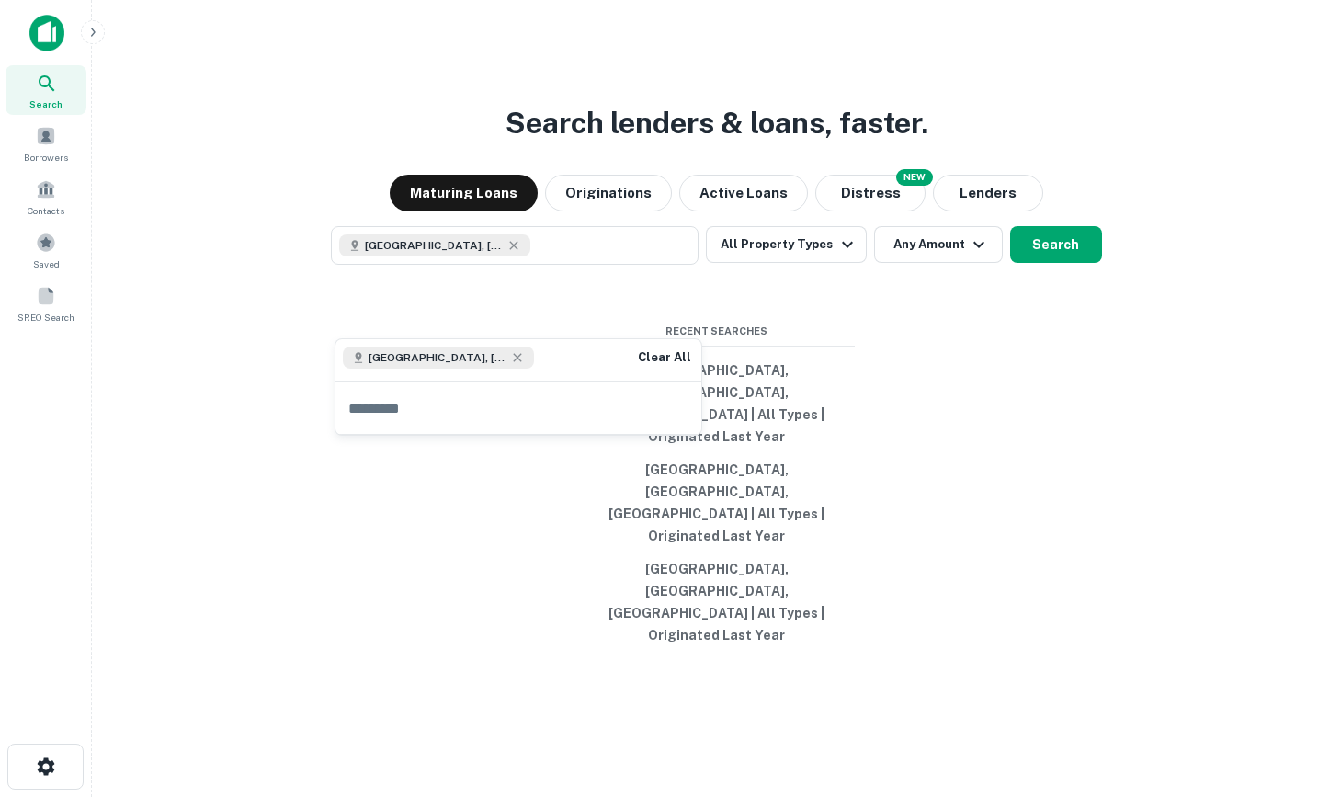
click at [1034, 336] on div "Search lenders & loans, faster. Maturing Loans Originations Active Loans NEW Di…" at bounding box center [716, 442] width 1219 height 797
click at [1038, 263] on button "Search" at bounding box center [1056, 244] width 92 height 37
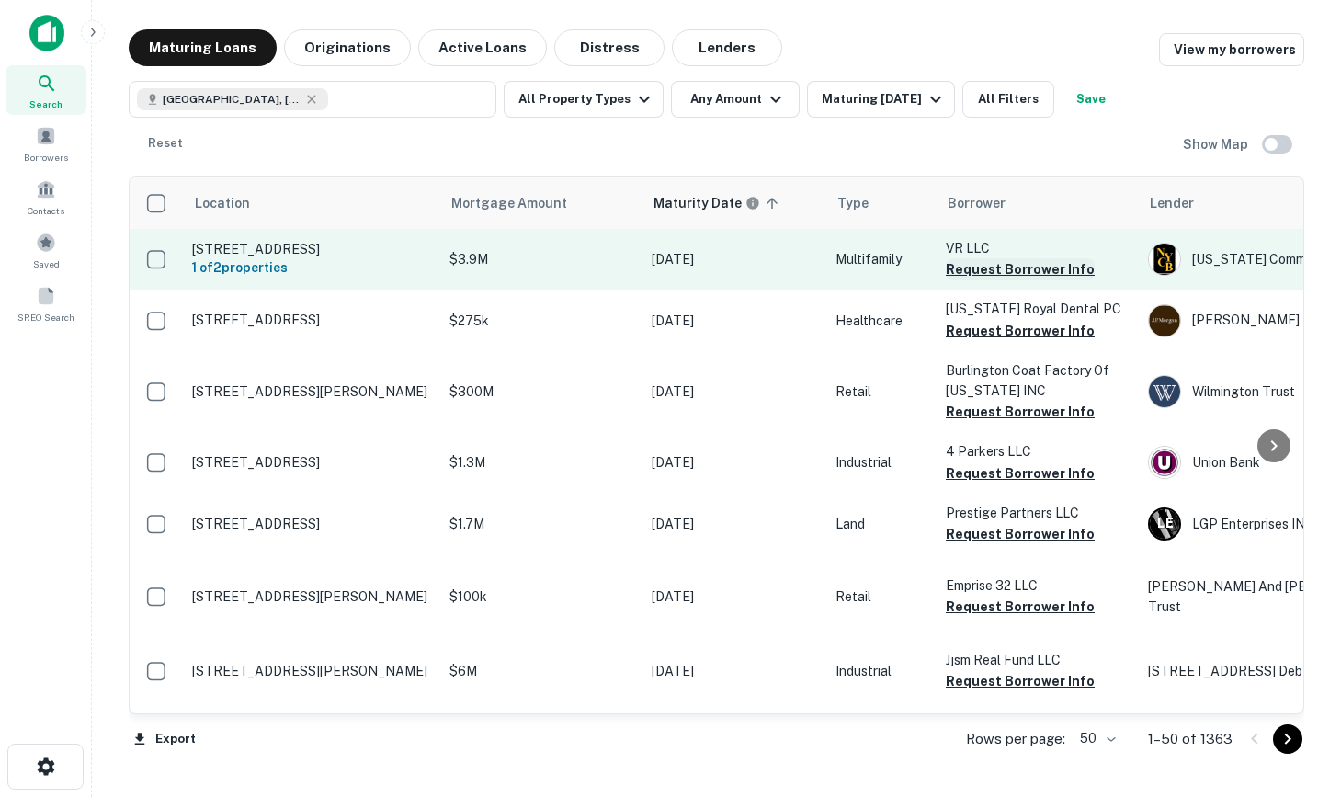
click at [1048, 258] on button "Request Borrower Info" at bounding box center [1020, 269] width 149 height 22
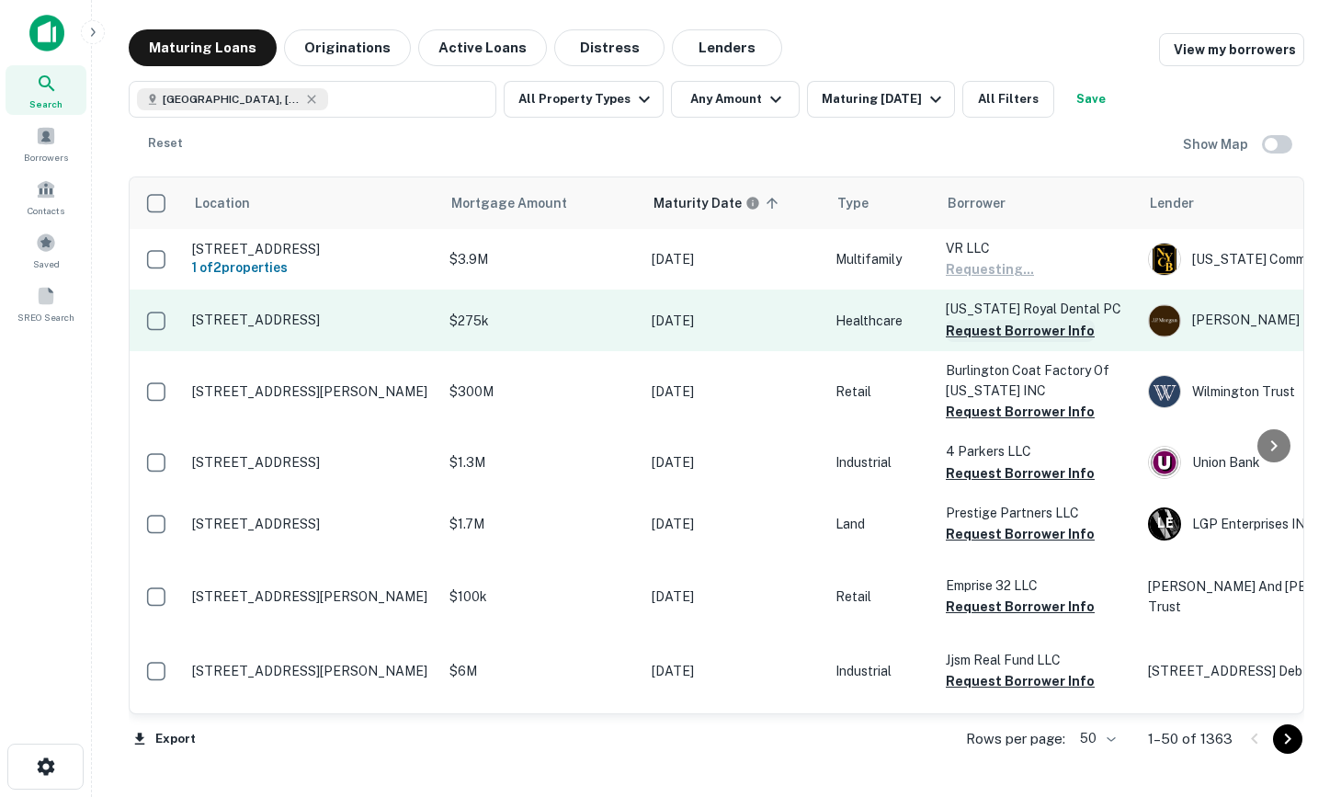
click at [1037, 320] on button "Request Borrower Info" at bounding box center [1020, 331] width 149 height 22
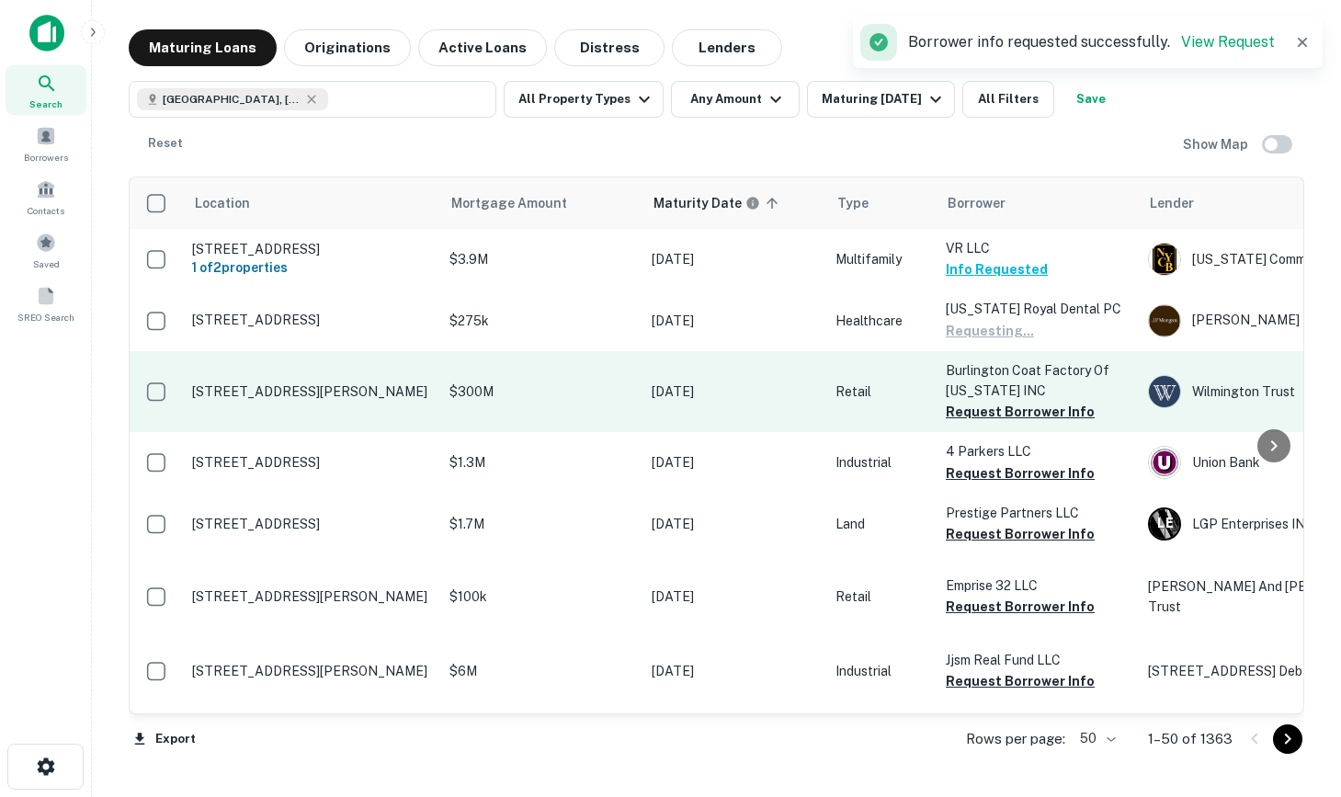
click at [1025, 389] on td "Burlington Coat Factory Of Texas INC Request Borrower Info" at bounding box center [1037, 391] width 202 height 81
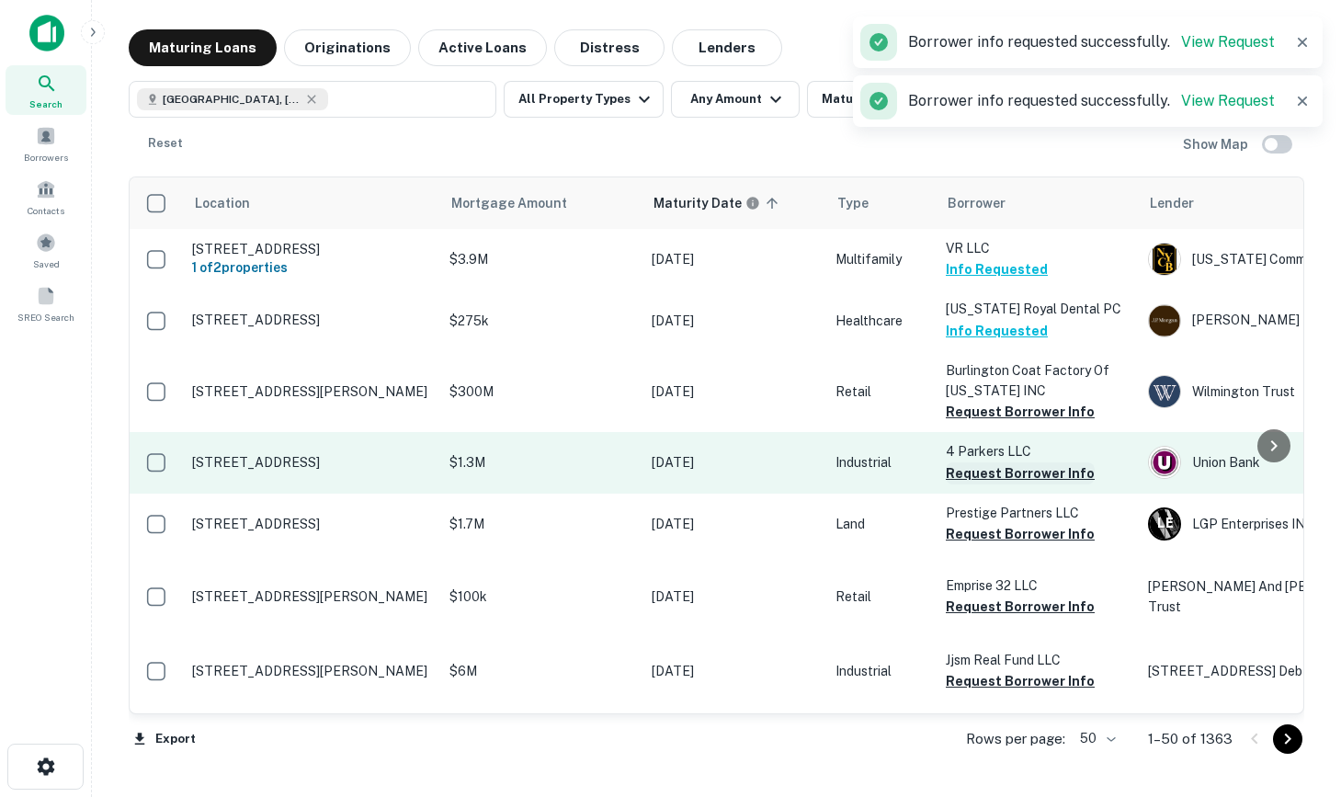
click at [1025, 462] on button "Request Borrower Info" at bounding box center [1020, 473] width 149 height 22
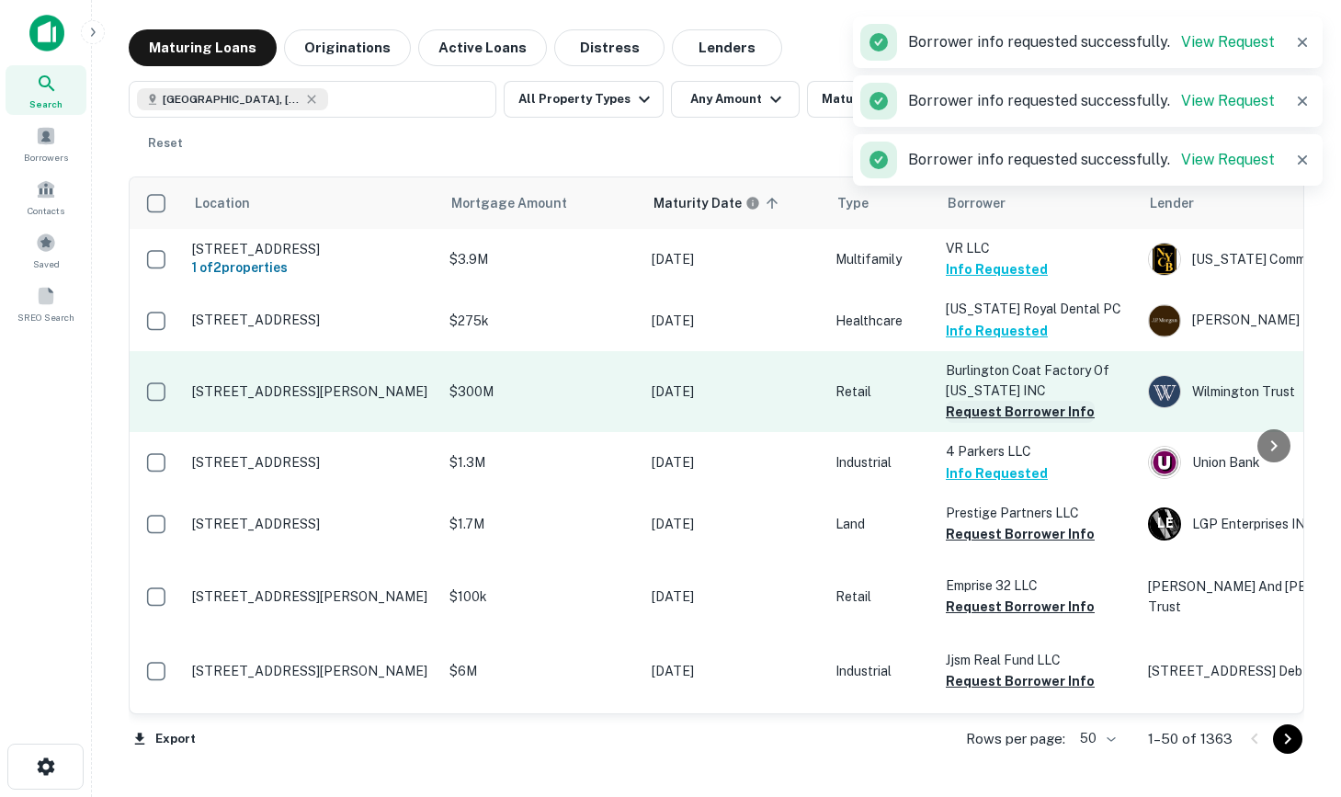
click at [964, 401] on button "Request Borrower Info" at bounding box center [1020, 412] width 149 height 22
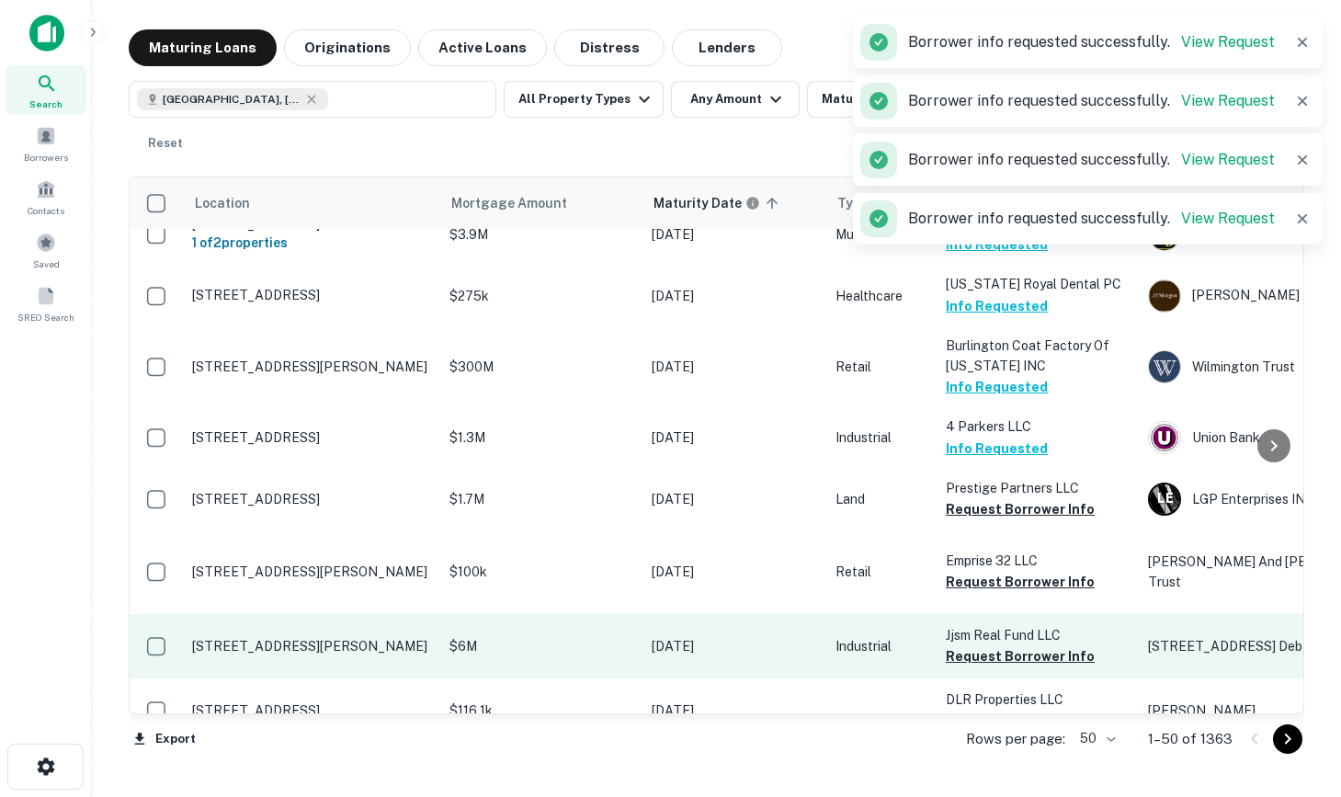
scroll to position [27, 0]
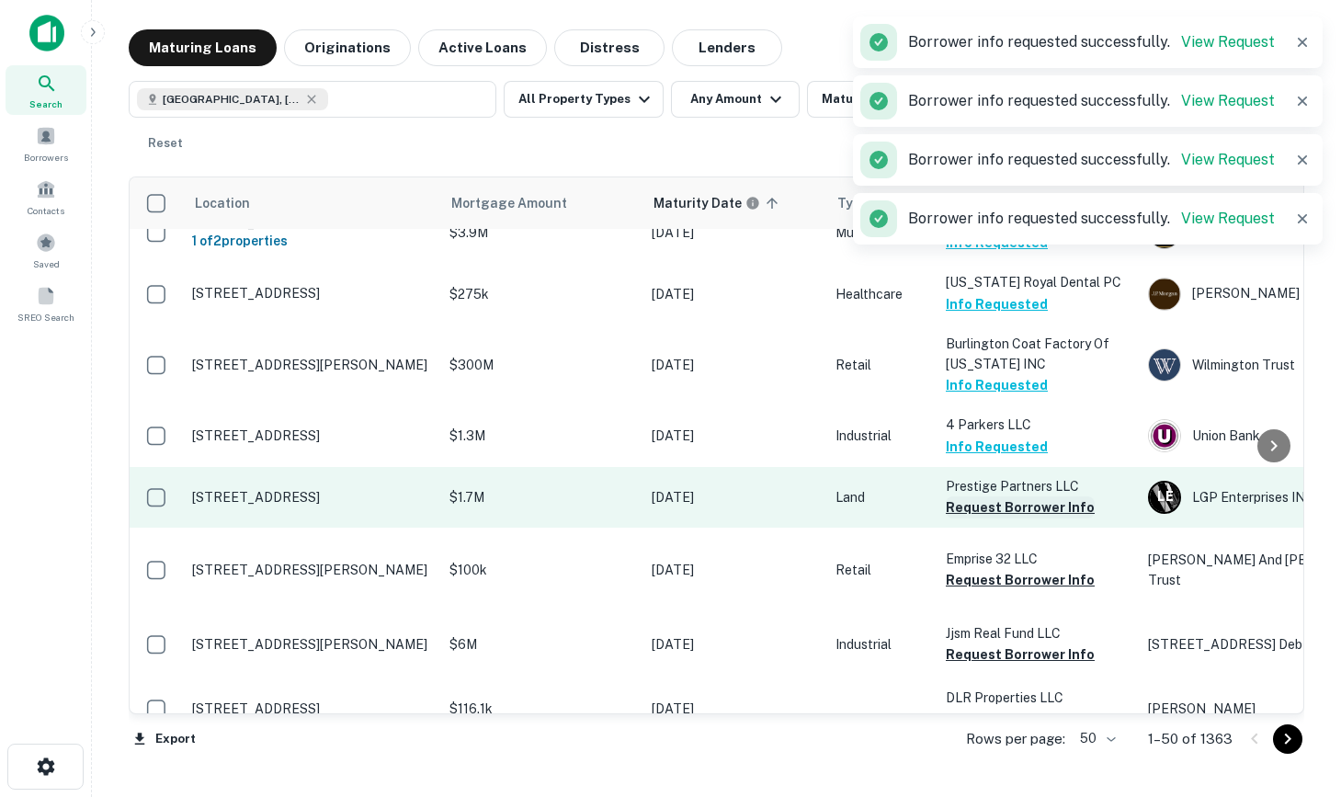
click at [993, 496] on button "Request Borrower Info" at bounding box center [1020, 507] width 149 height 22
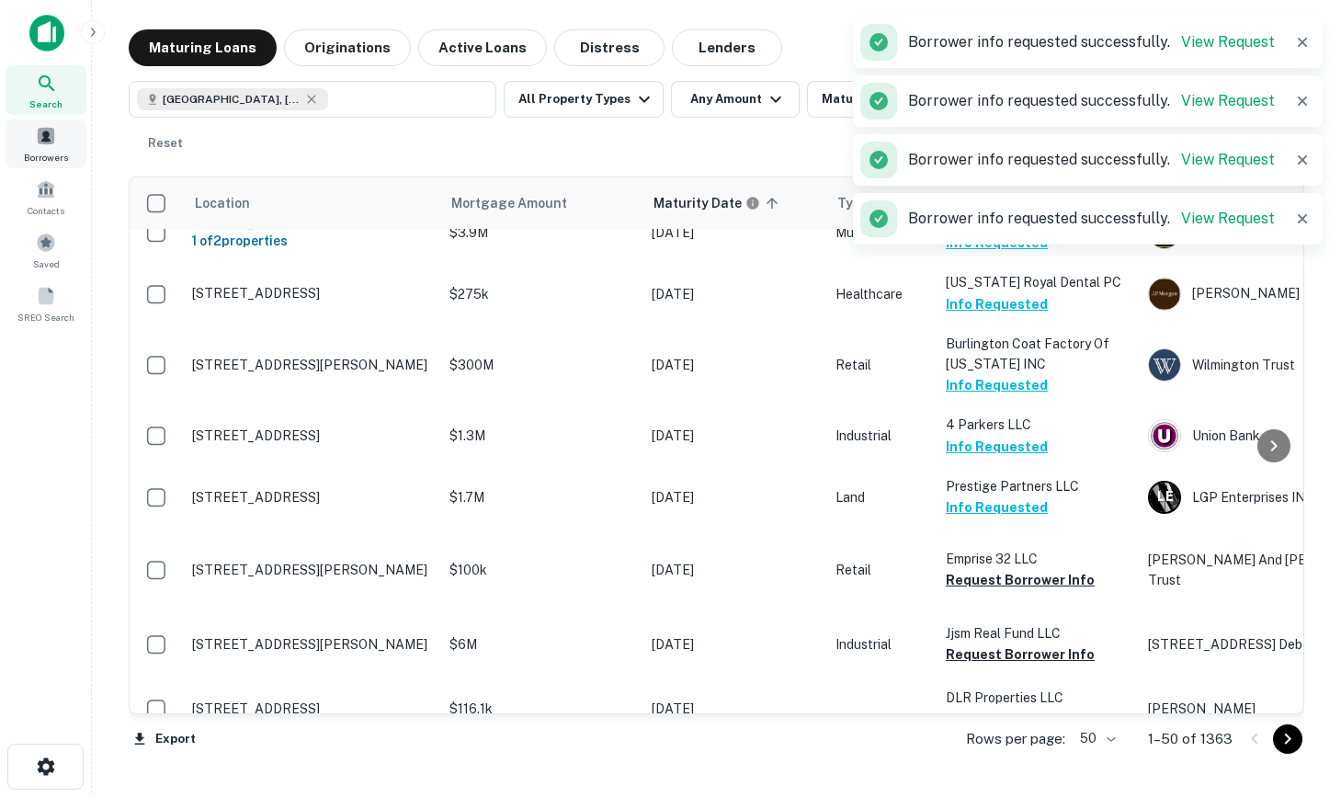
click at [45, 145] on span at bounding box center [46, 136] width 20 height 20
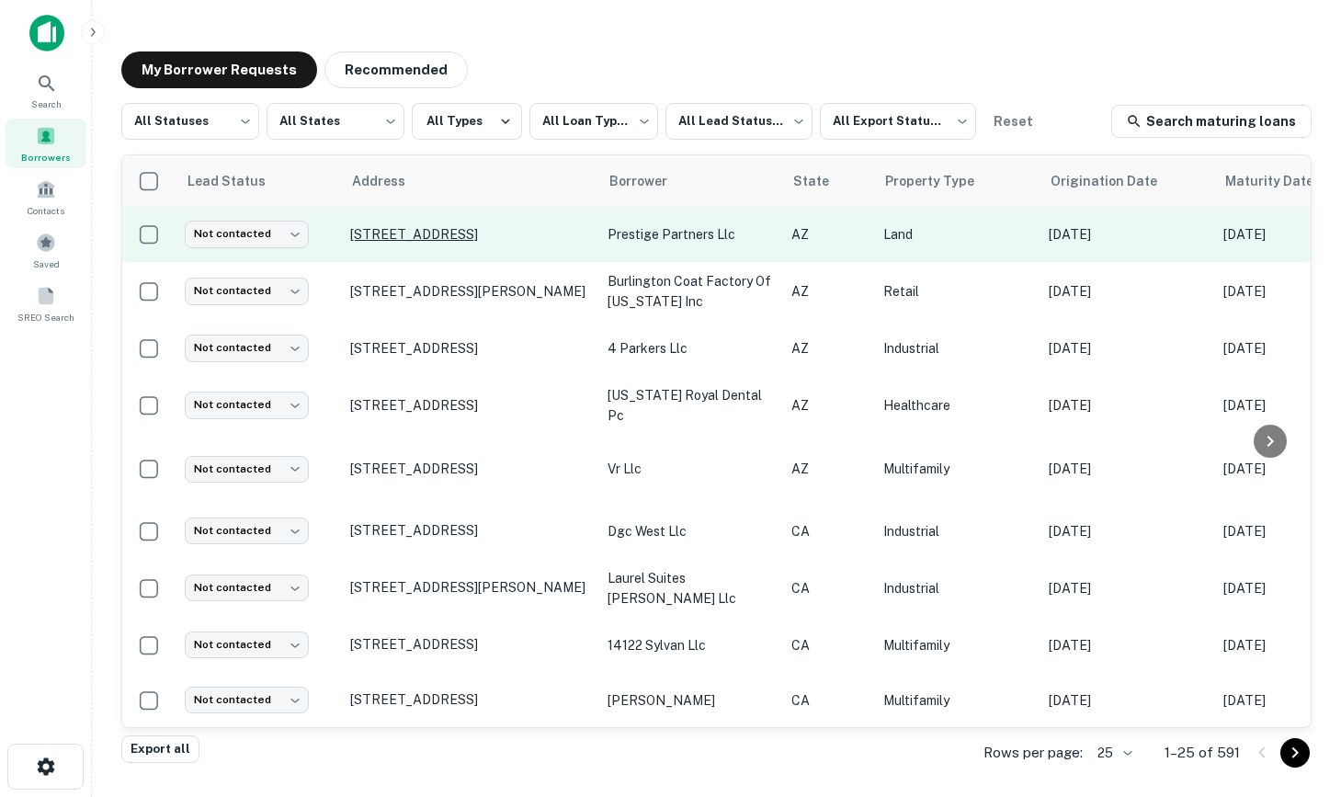
click at [484, 230] on p "[STREET_ADDRESS]" at bounding box center [469, 234] width 239 height 17
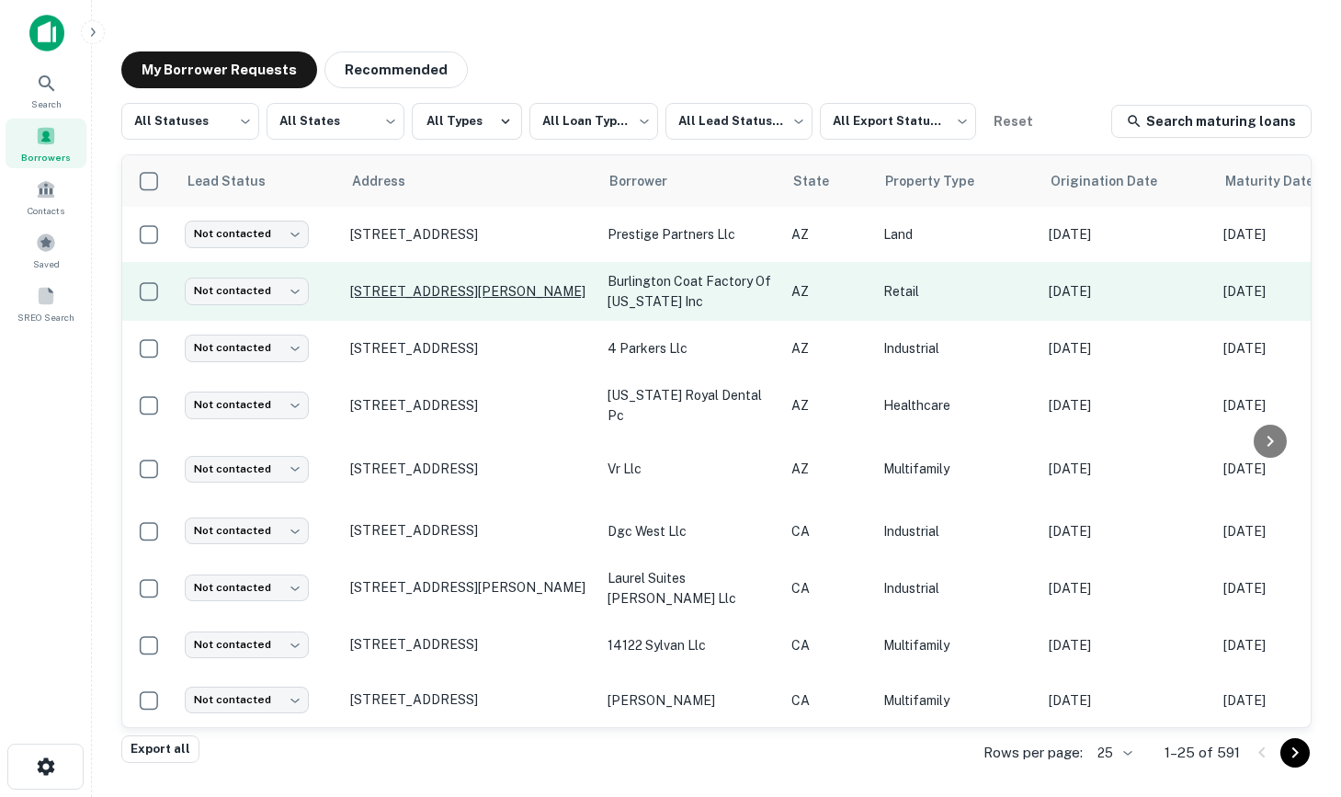
click at [528, 298] on p "[STREET_ADDRESS][PERSON_NAME]" at bounding box center [469, 291] width 239 height 17
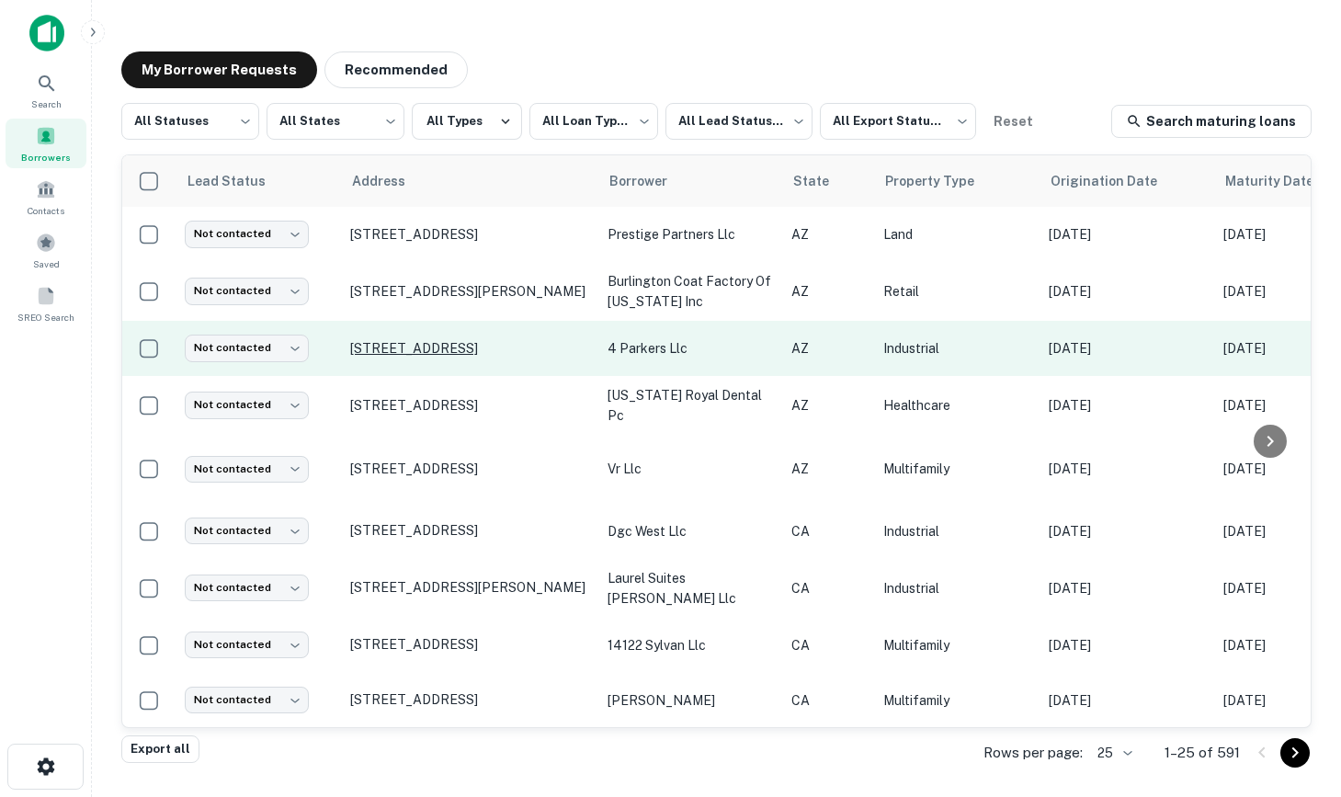
click at [457, 345] on p "[STREET_ADDRESS]" at bounding box center [469, 348] width 239 height 17
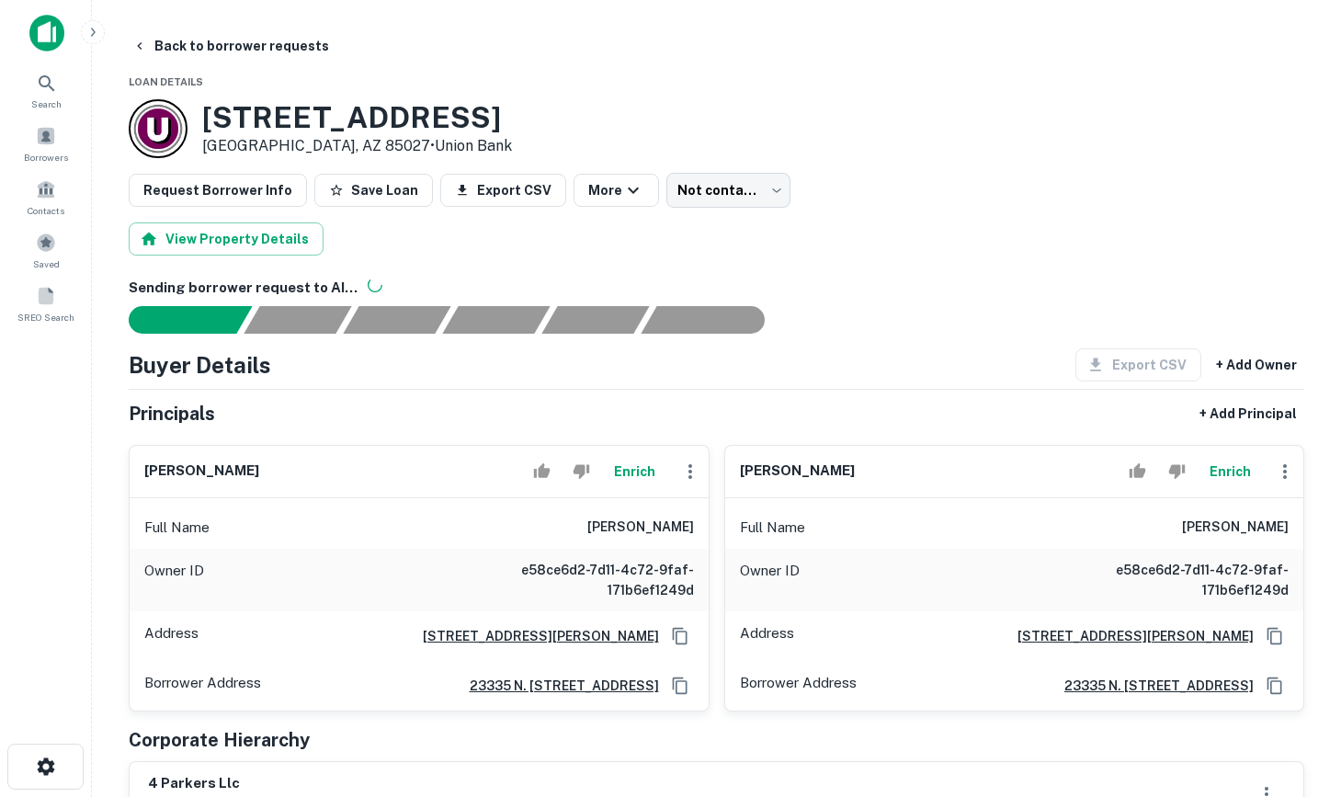
scroll to position [99, 0]
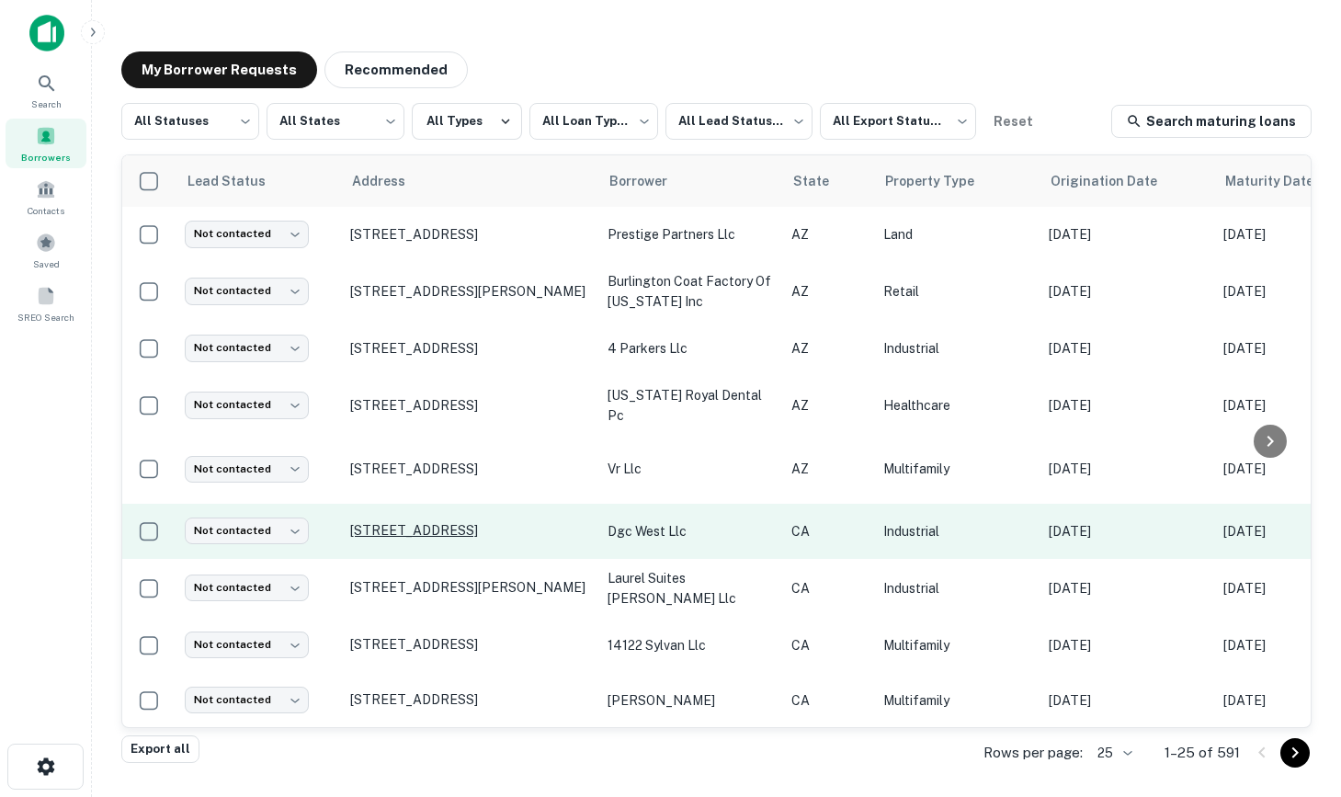
click at [475, 523] on p "[STREET_ADDRESS]" at bounding box center [469, 530] width 239 height 17
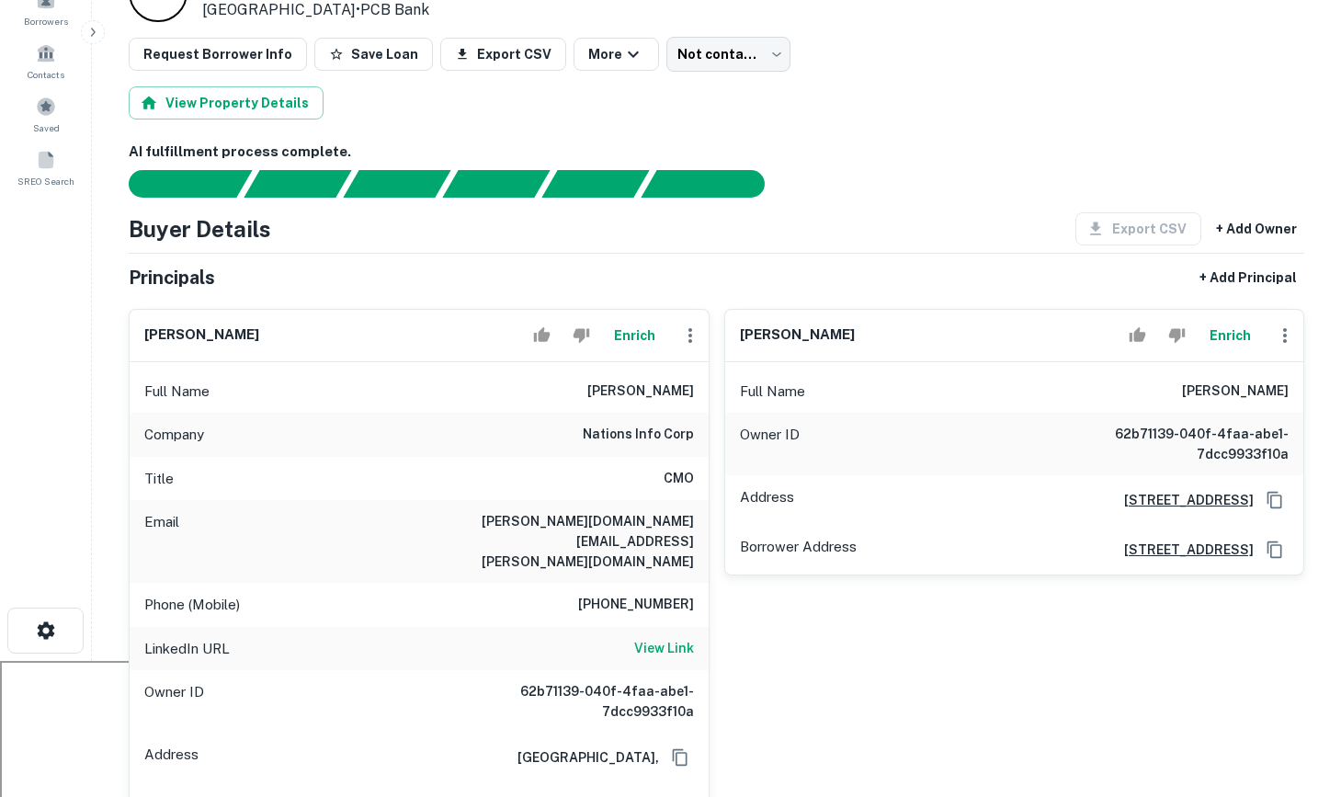
scroll to position [175, 0]
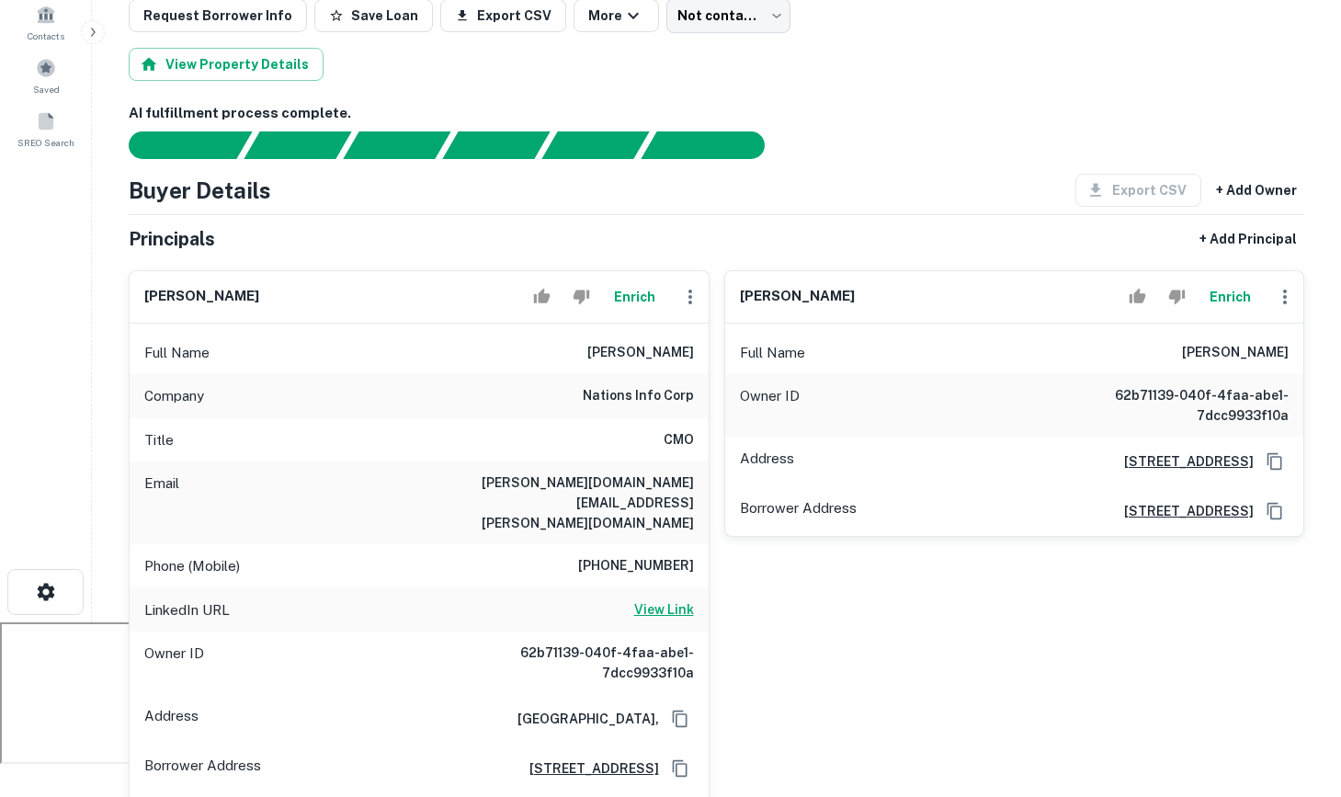
click at [673, 599] on h6 "View Link" at bounding box center [664, 609] width 60 height 20
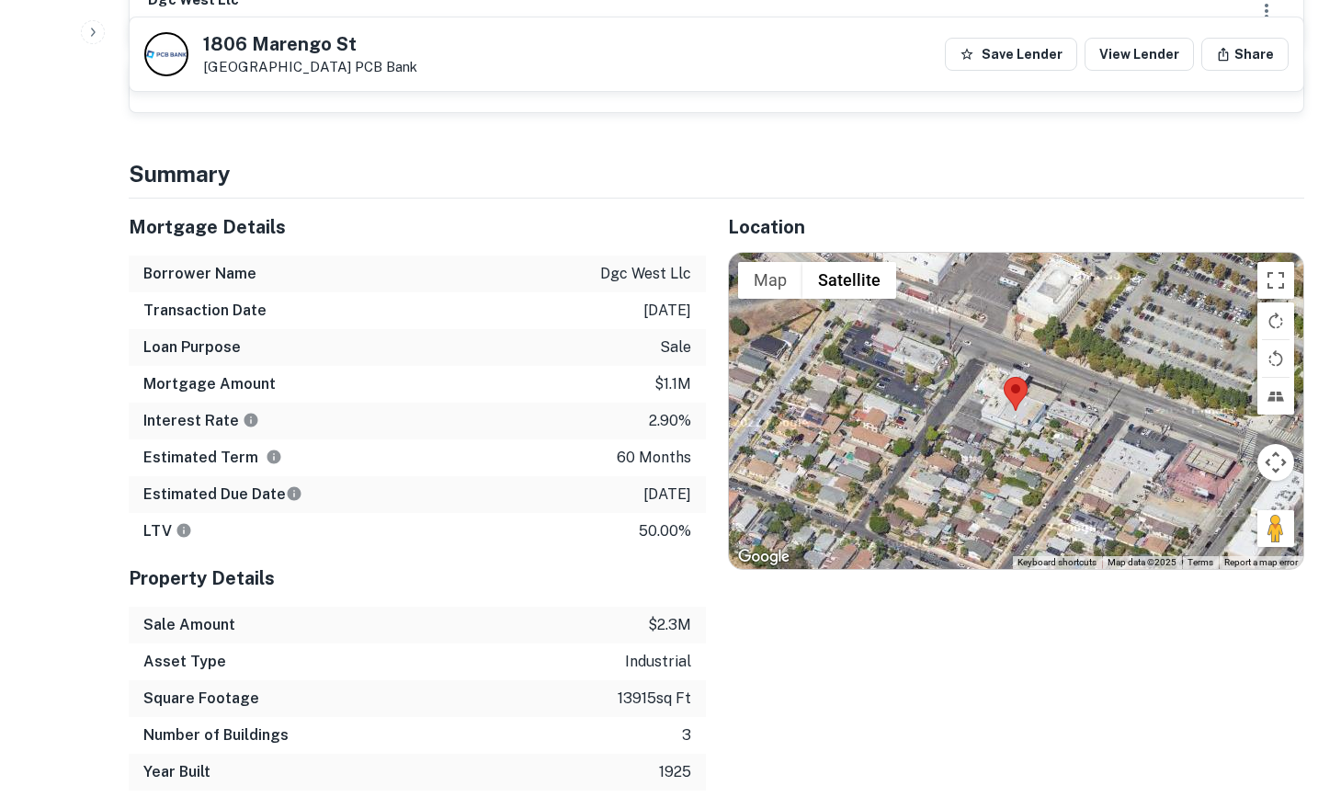
scroll to position [1363, 0]
click at [935, 390] on div at bounding box center [1016, 412] width 575 height 317
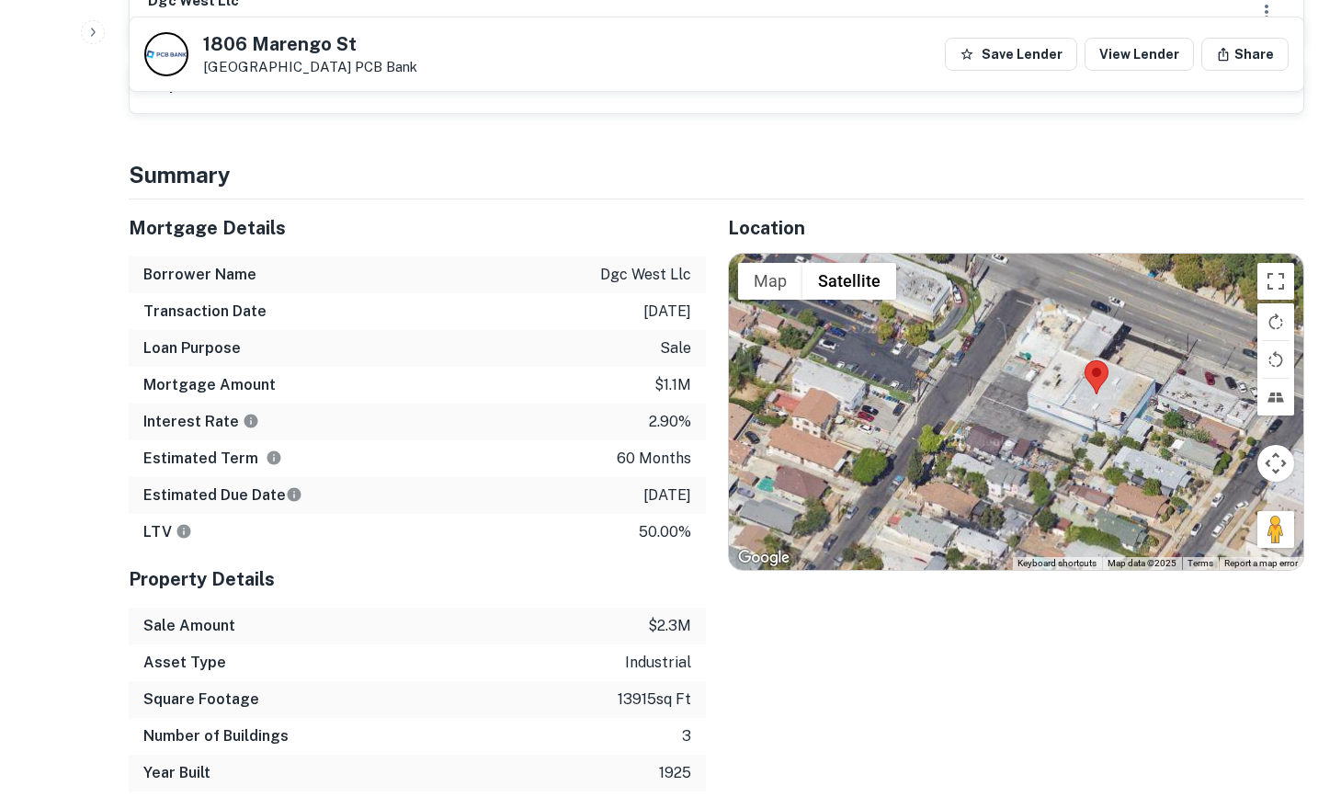
click at [1053, 389] on div at bounding box center [1016, 412] width 575 height 317
click at [1052, 389] on div at bounding box center [1016, 412] width 575 height 317
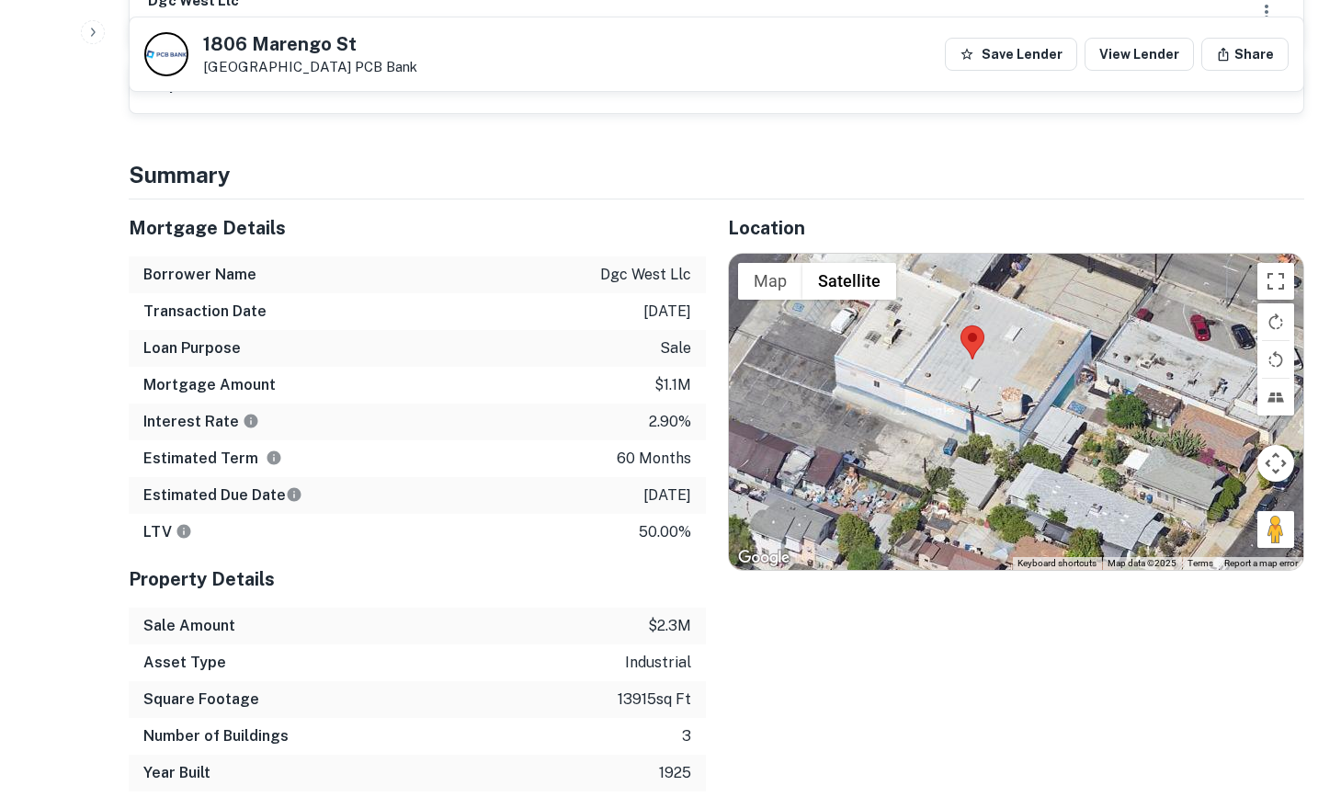
drag, startPoint x: 1133, startPoint y: 380, endPoint x: 954, endPoint y: 377, distance: 179.2
click at [954, 376] on div at bounding box center [1016, 412] width 575 height 317
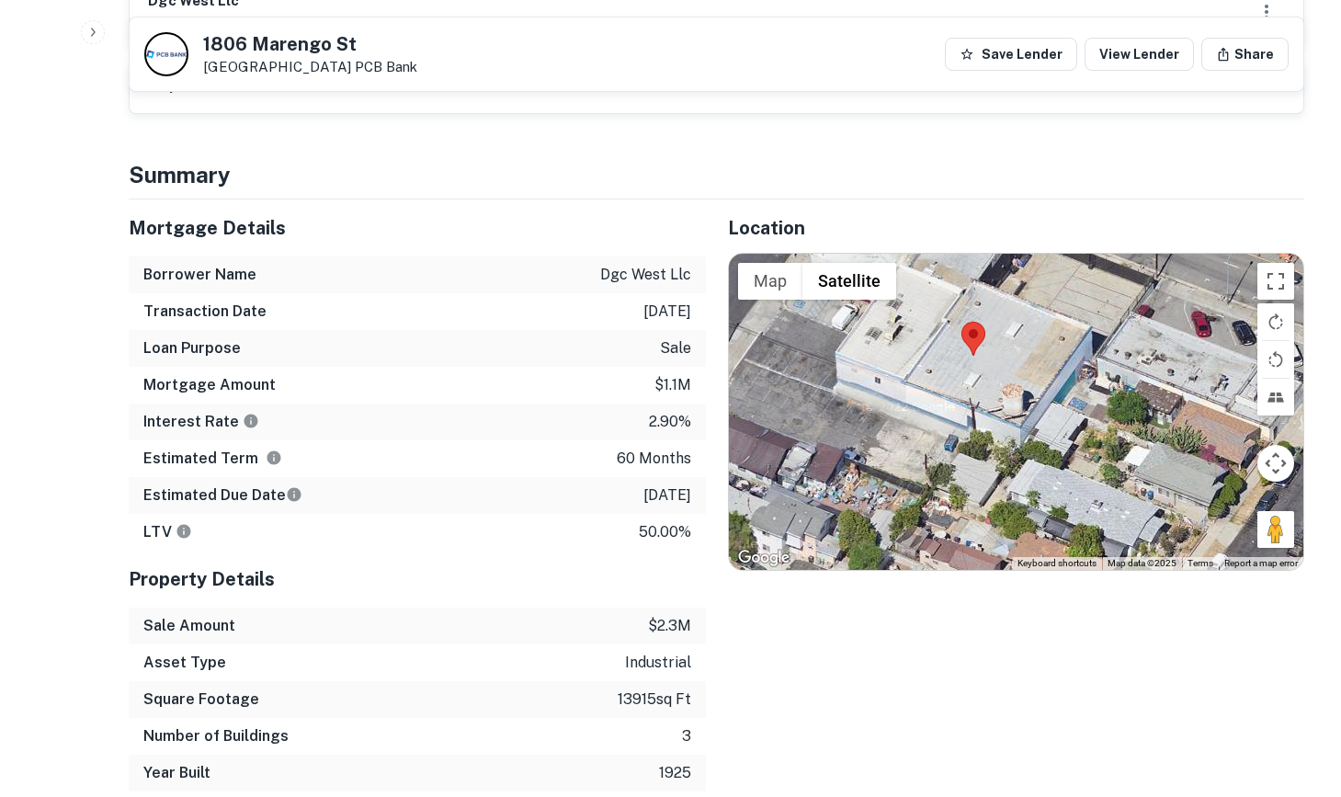
click at [954, 377] on div at bounding box center [1016, 412] width 575 height 317
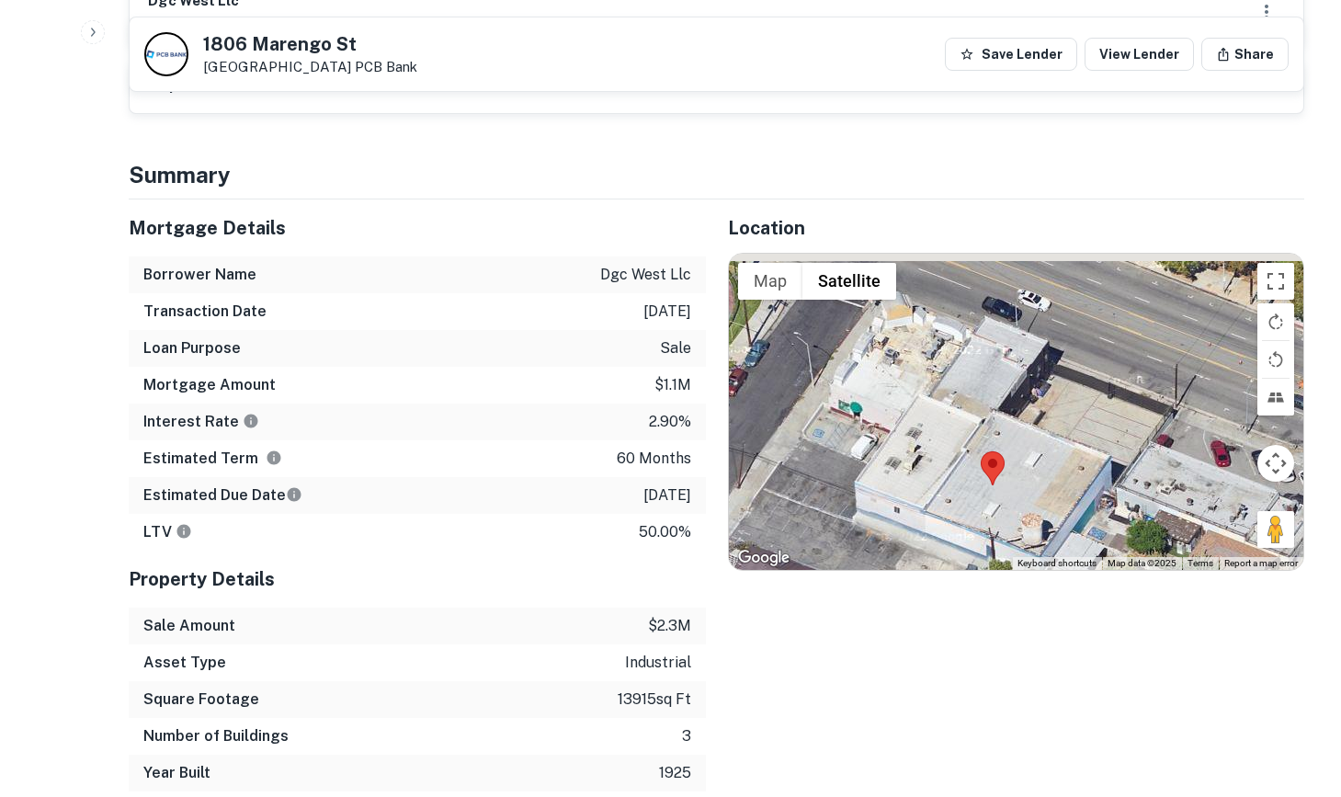
drag, startPoint x: 954, startPoint y: 385, endPoint x: 960, endPoint y: 499, distance: 114.1
click at [960, 499] on div at bounding box center [1016, 412] width 575 height 317
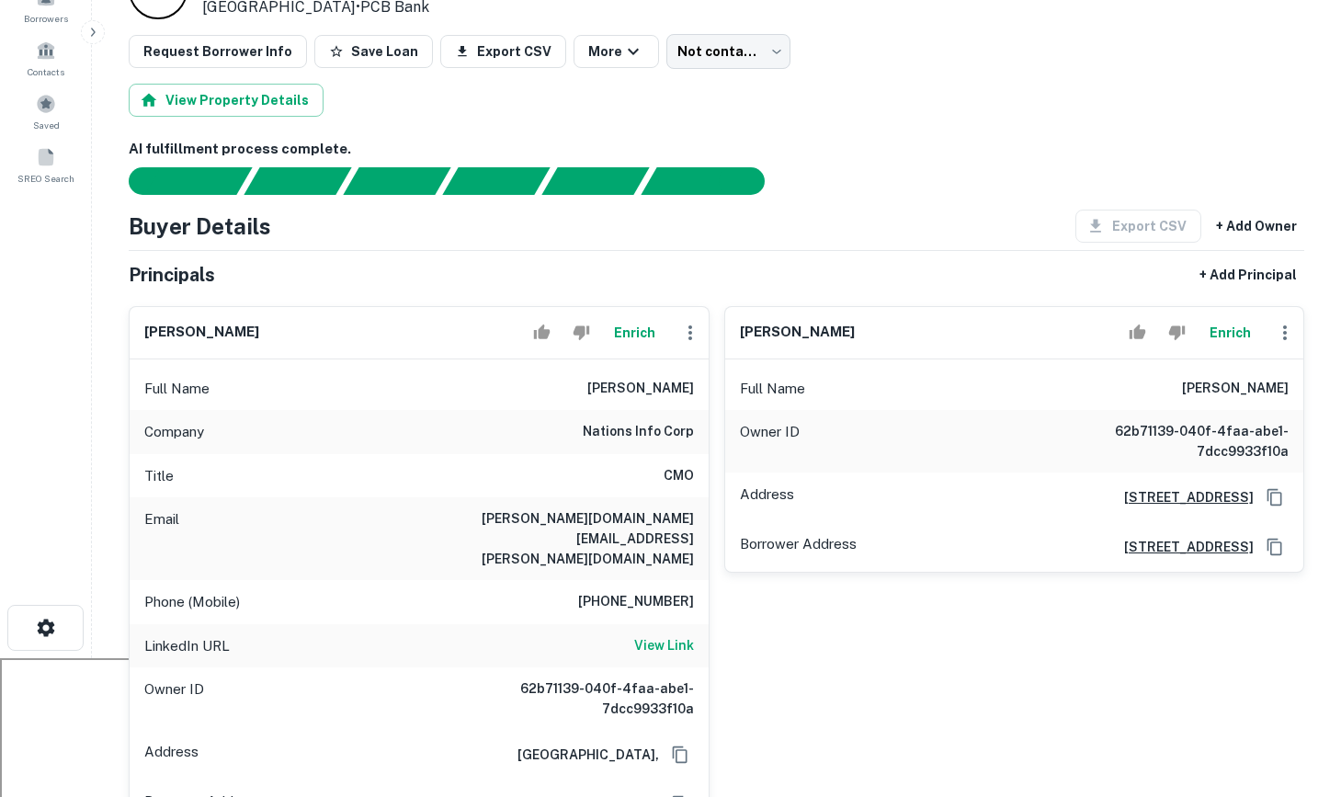
scroll to position [0, 0]
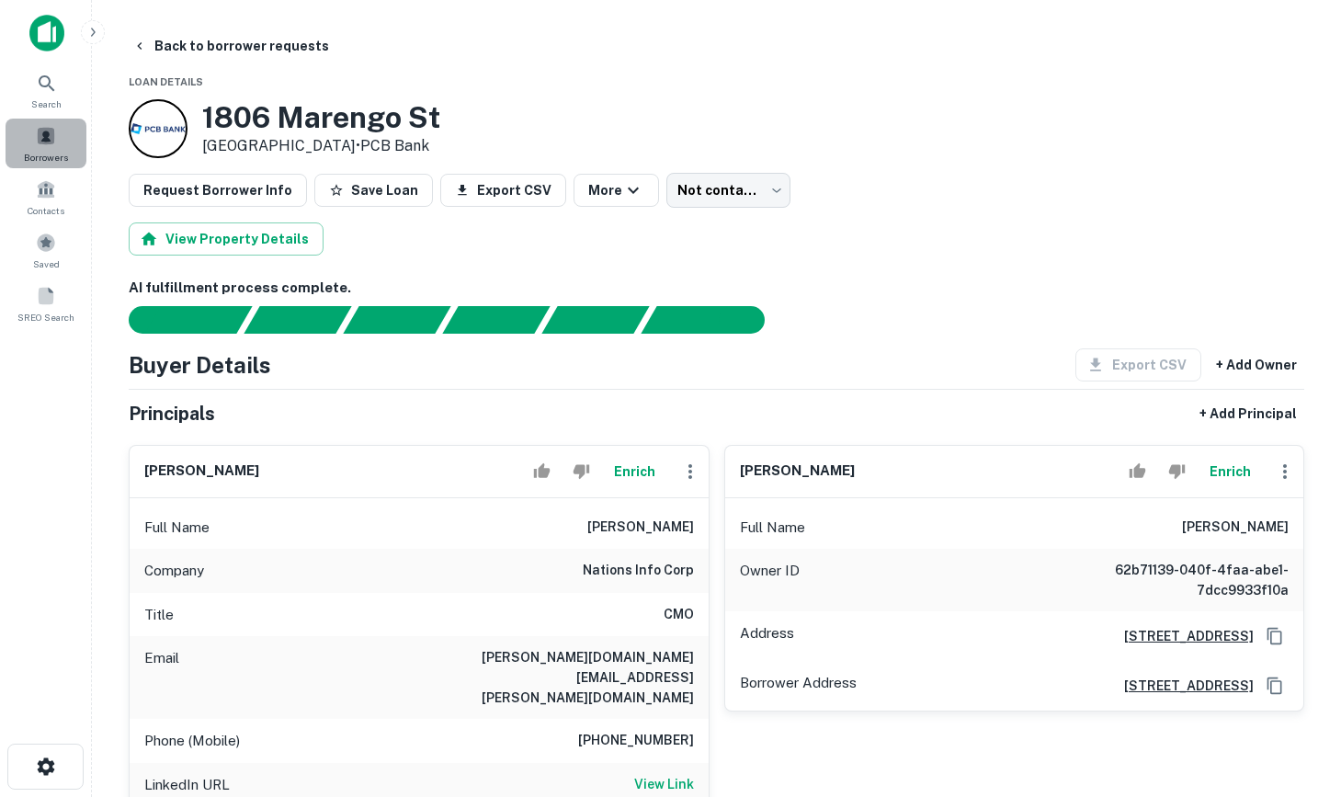
click at [49, 145] on span at bounding box center [46, 136] width 20 height 20
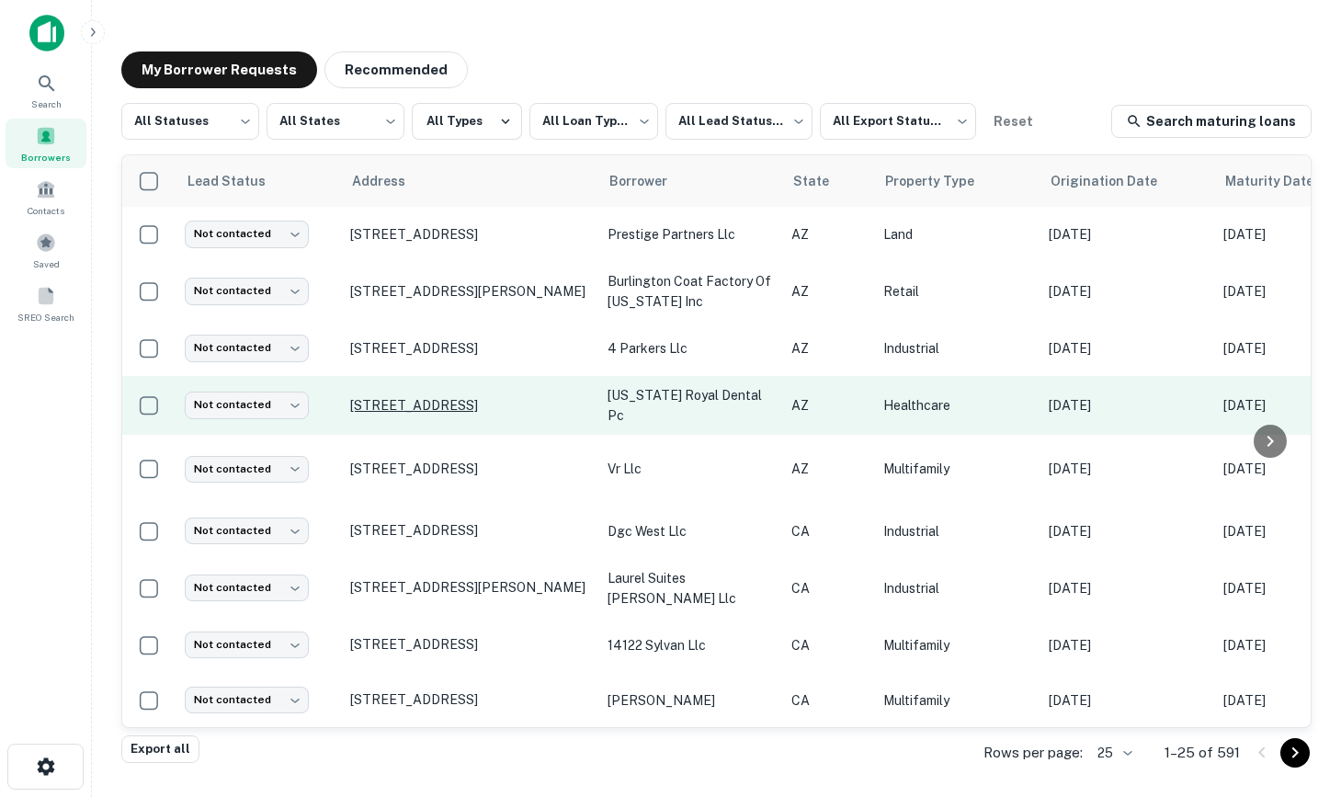
click at [447, 405] on p "[STREET_ADDRESS]" at bounding box center [469, 405] width 239 height 17
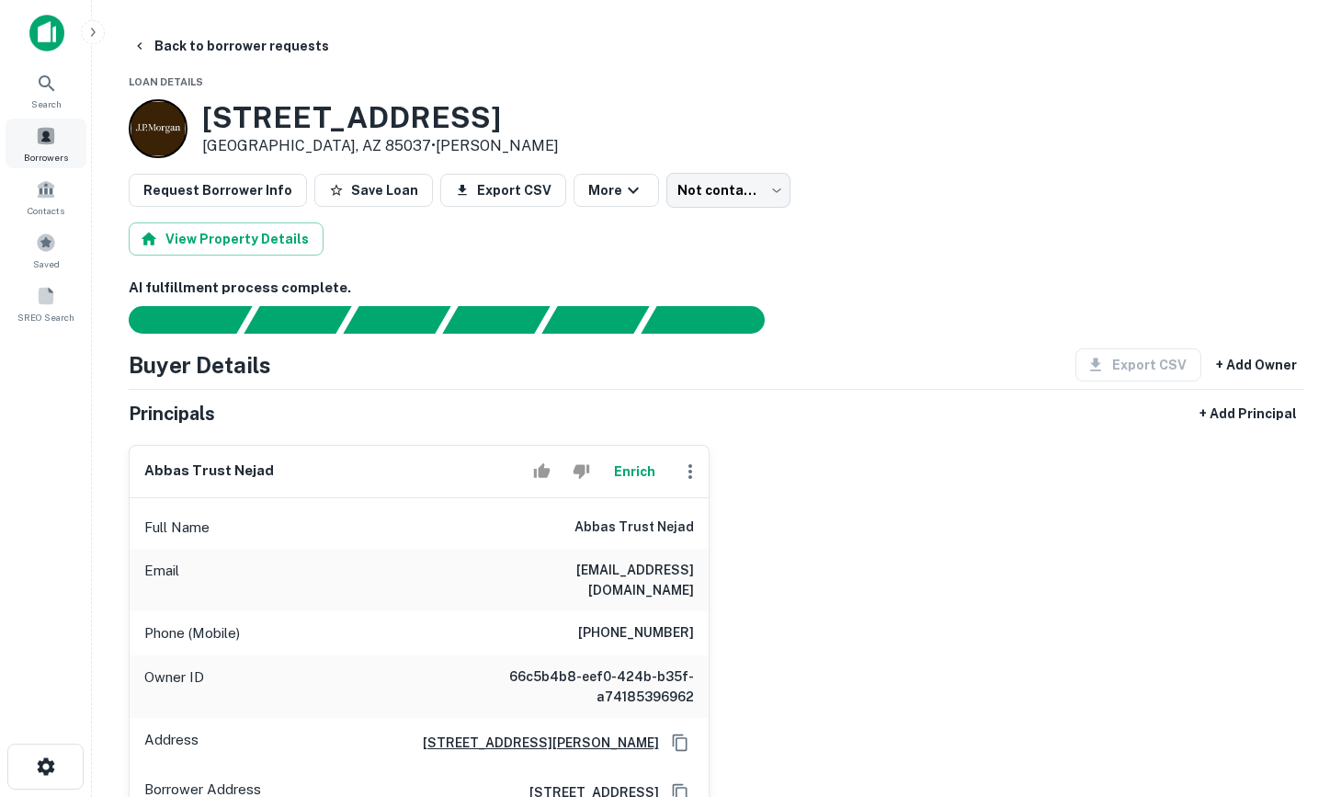
click at [34, 133] on div "Borrowers" at bounding box center [46, 144] width 81 height 50
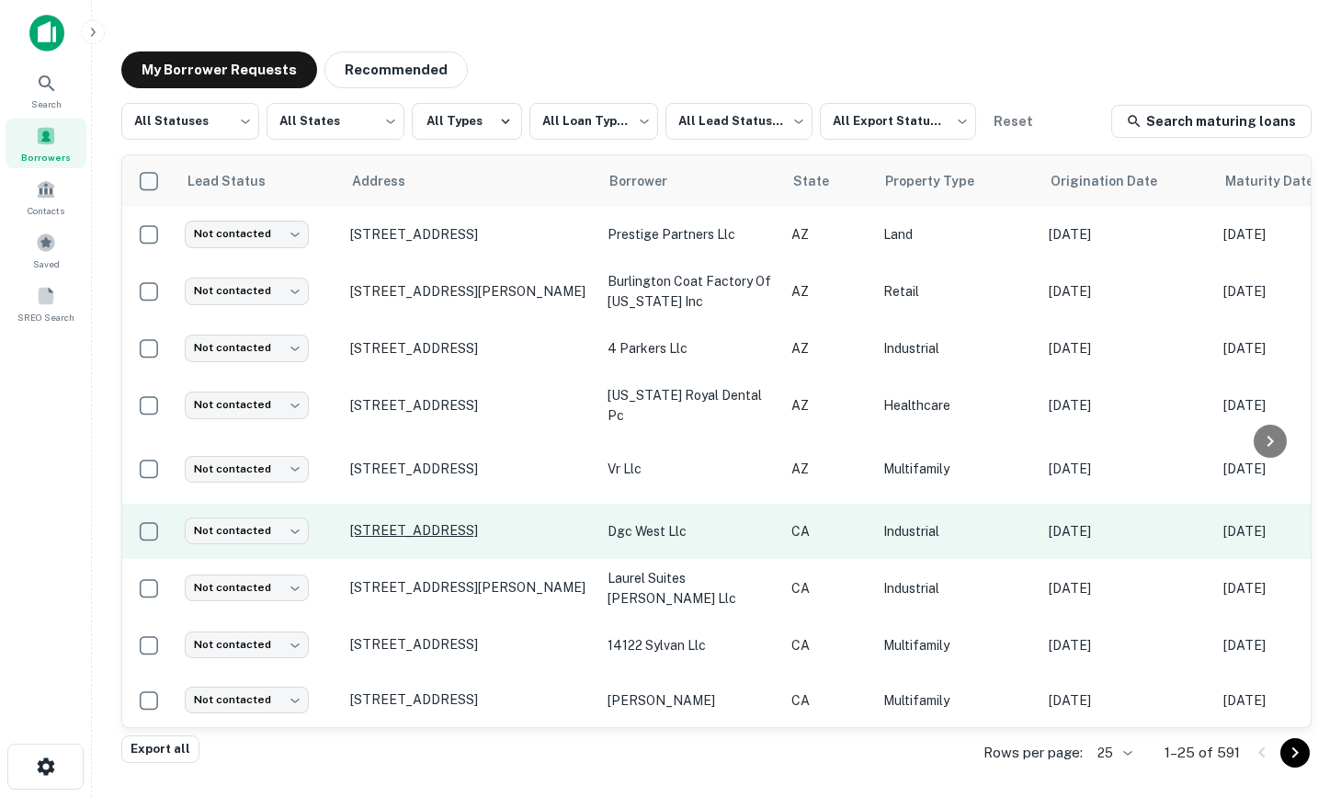
click at [386, 522] on p "[STREET_ADDRESS]" at bounding box center [469, 530] width 239 height 17
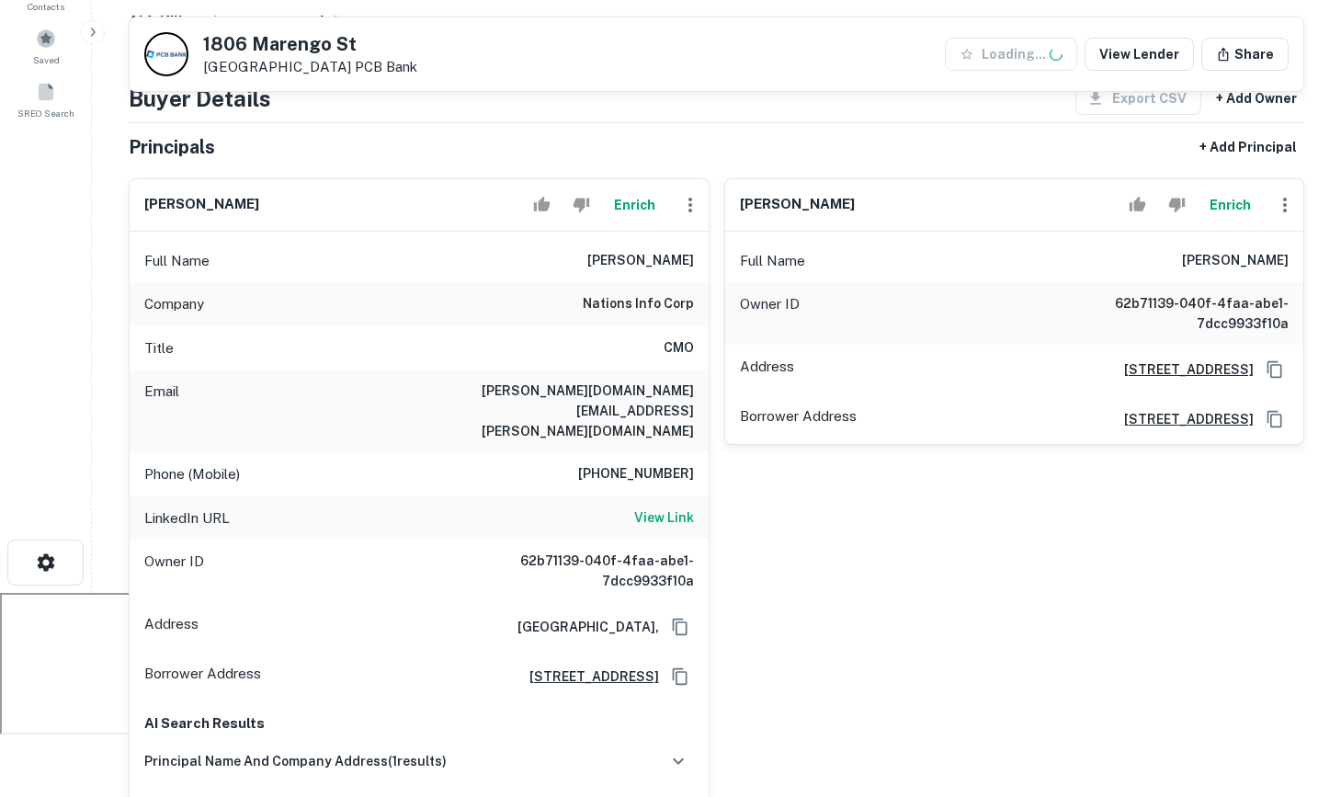
scroll to position [203, 0]
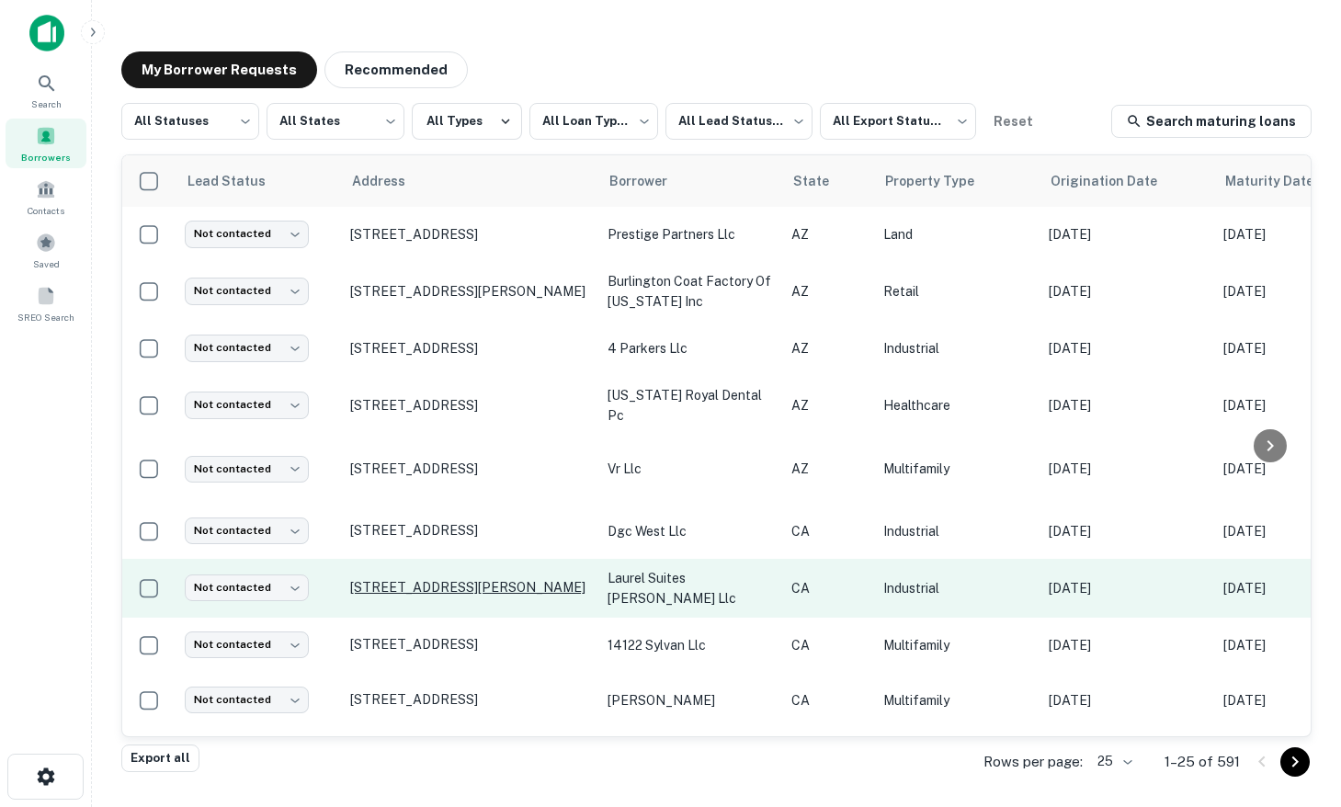
click at [450, 579] on p "[STREET_ADDRESS][PERSON_NAME]" at bounding box center [469, 587] width 239 height 17
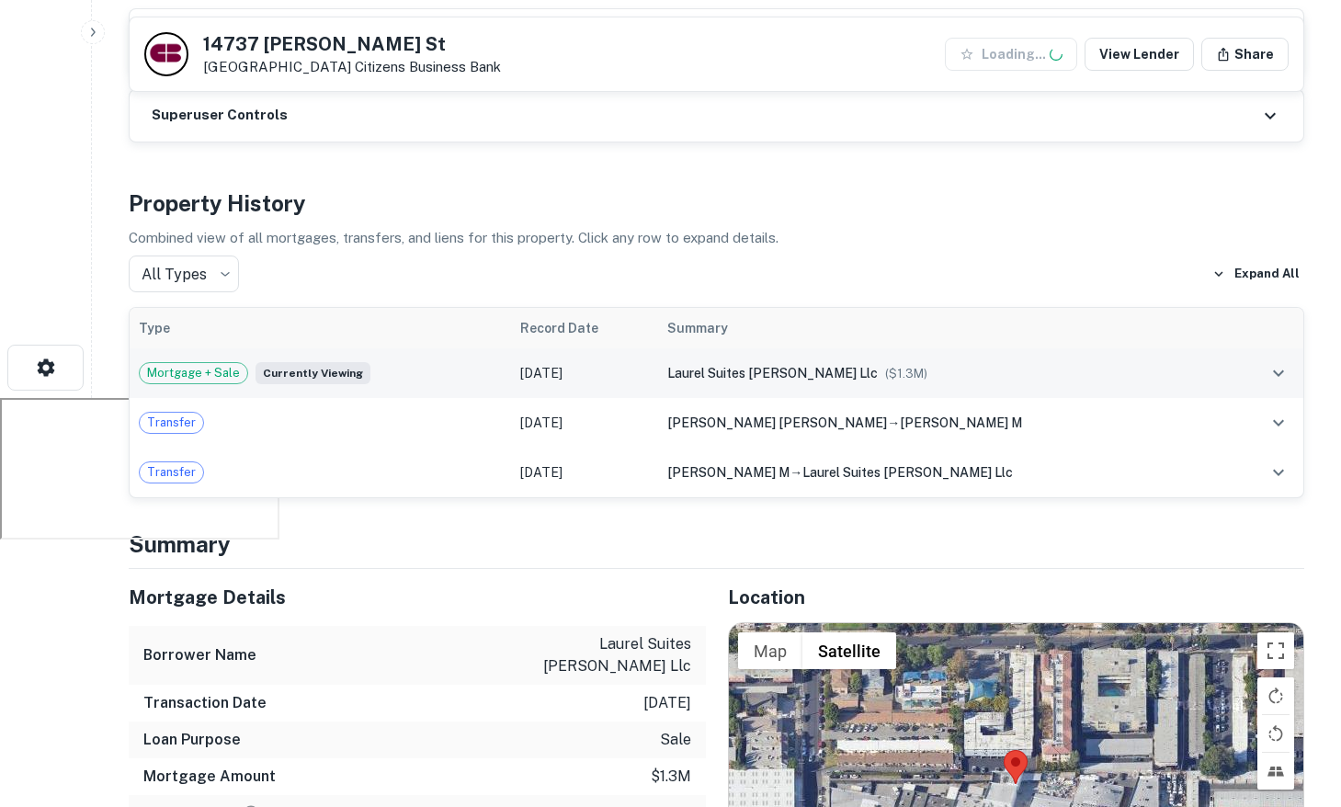
scroll to position [425, 0]
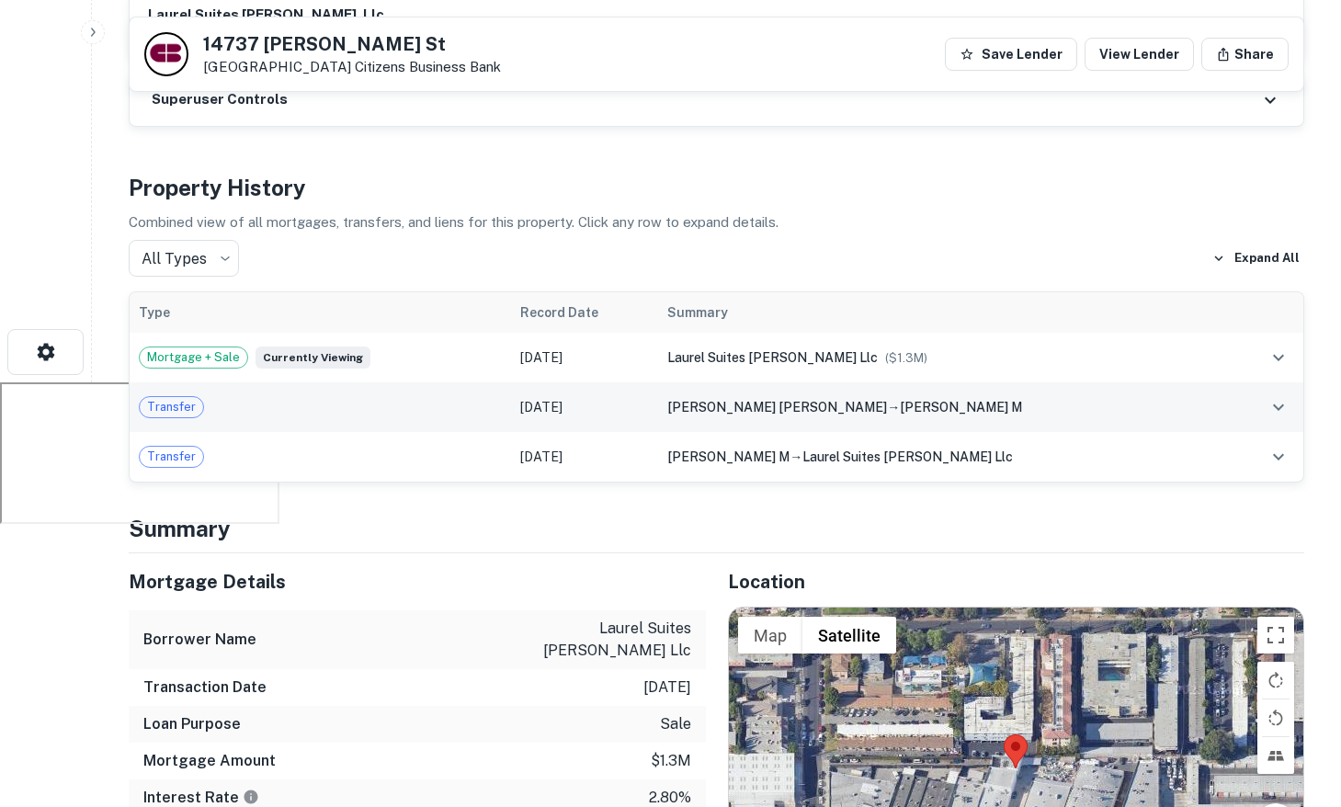
click at [783, 385] on td "[PERSON_NAME] [PERSON_NAME] → [PERSON_NAME] m" at bounding box center [942, 407] width 569 height 50
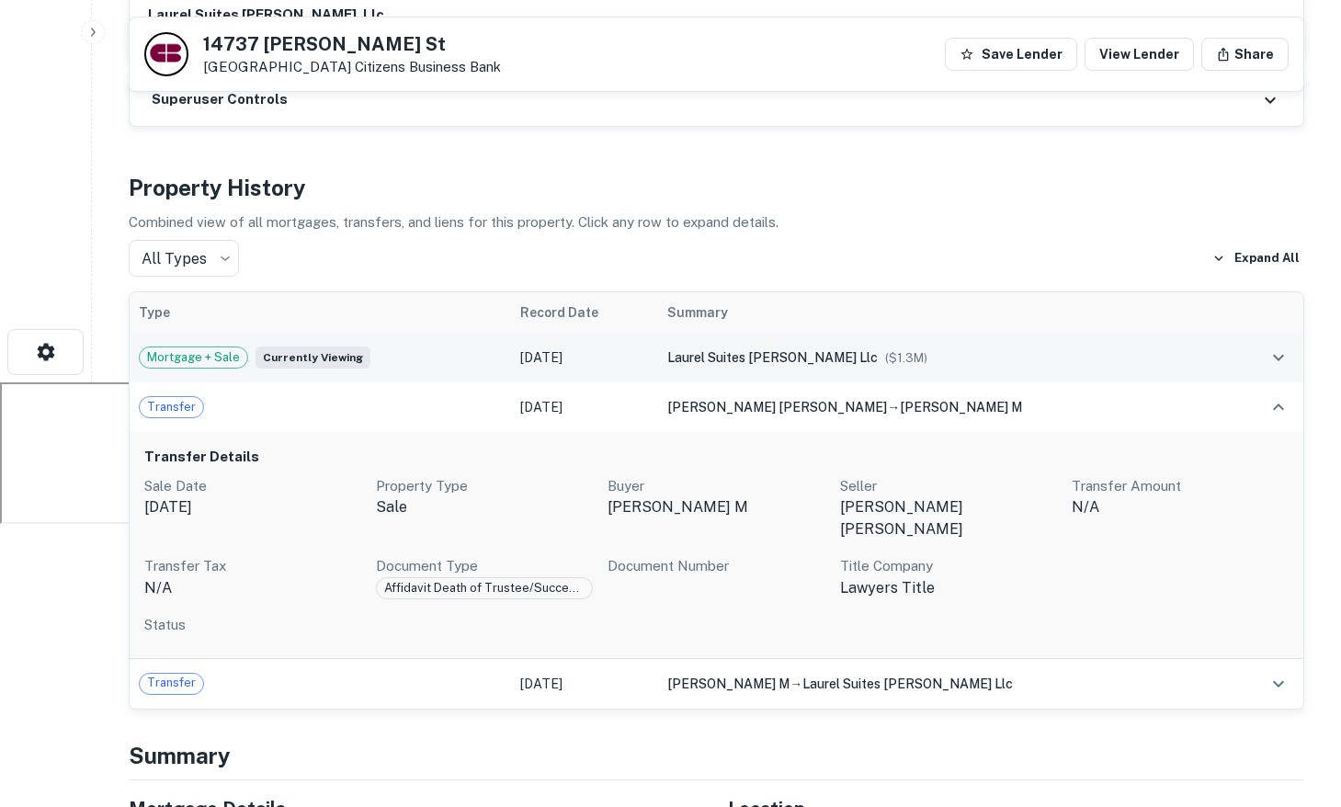
click at [780, 381] on td "laurel suites [PERSON_NAME] llc ($ 1.3M )" at bounding box center [942, 358] width 569 height 50
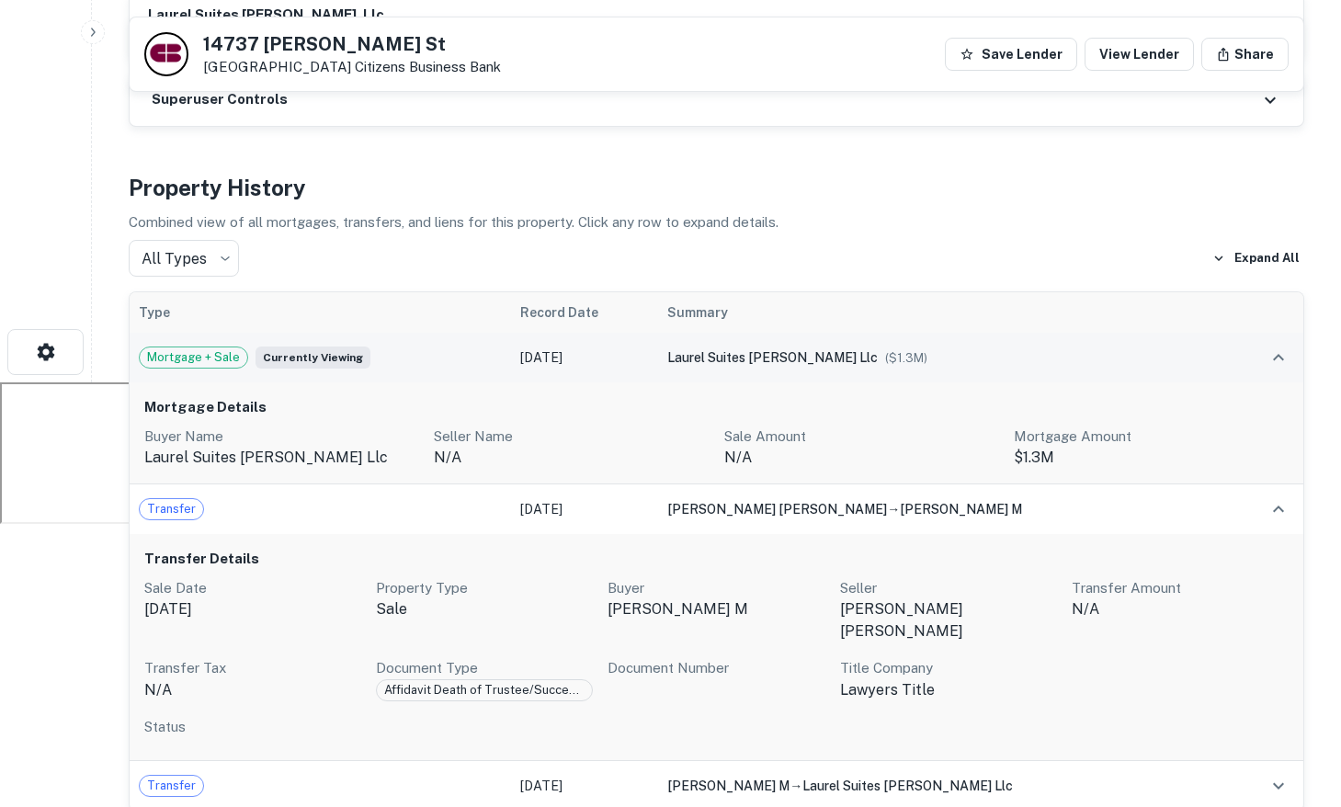
click at [768, 375] on td "laurel suites [PERSON_NAME] llc ($ 1.3M )" at bounding box center [942, 358] width 569 height 50
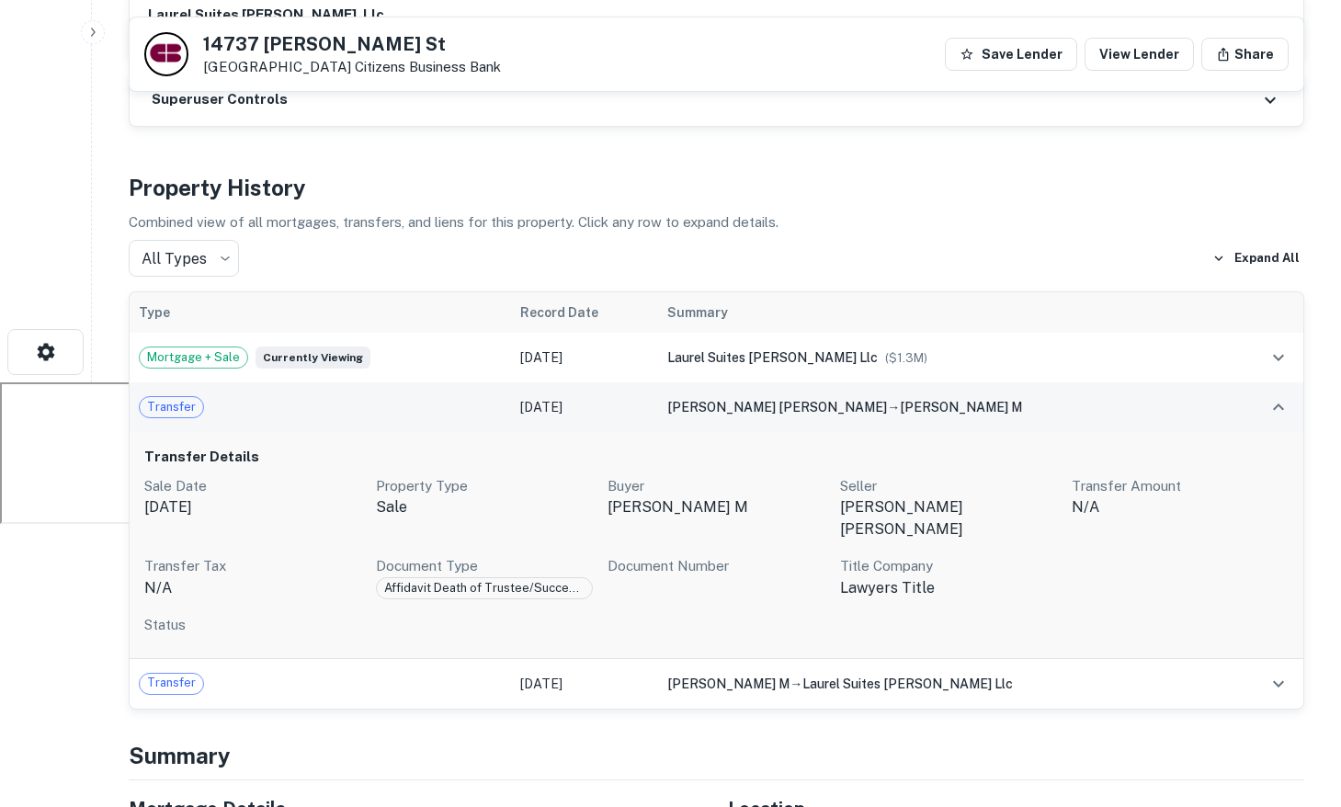
click at [772, 394] on td "[PERSON_NAME] [PERSON_NAME] → [PERSON_NAME] m" at bounding box center [942, 407] width 569 height 50
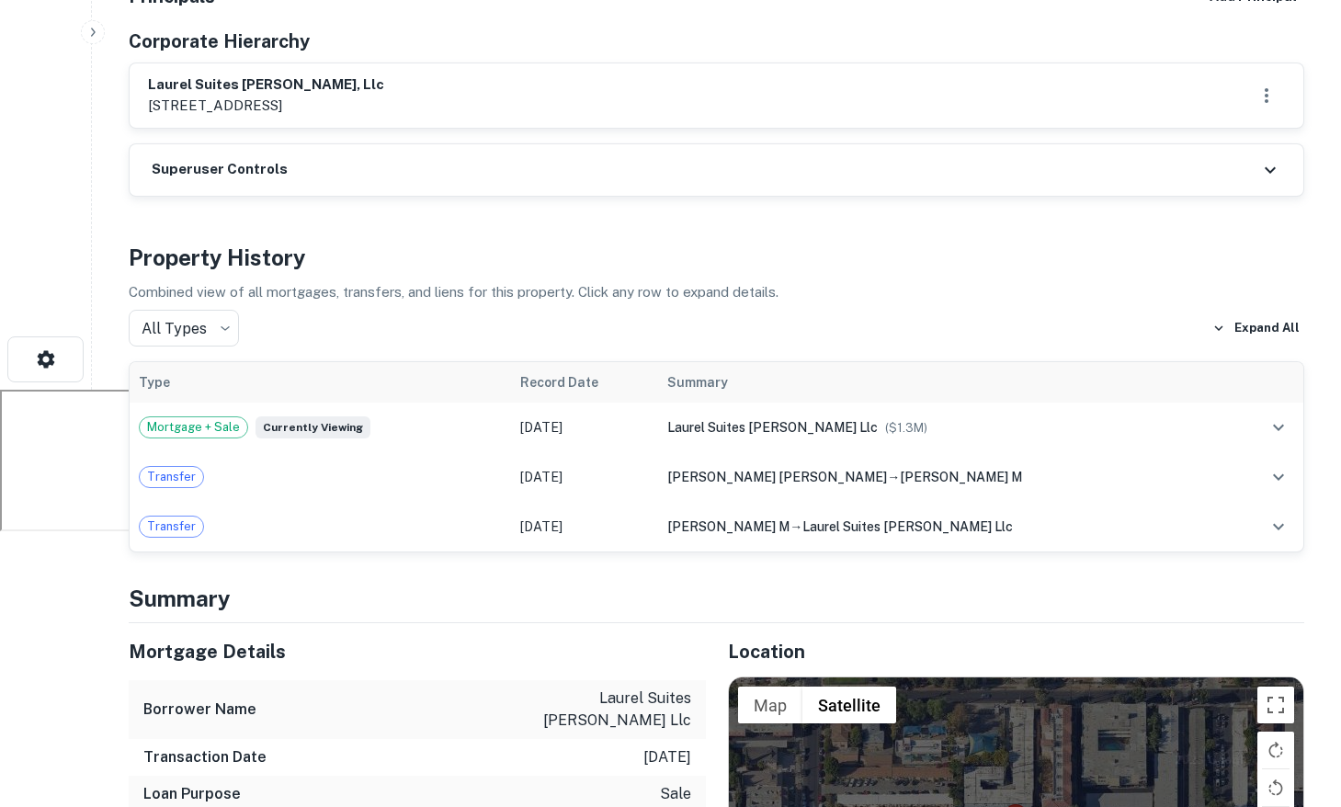
scroll to position [0, 0]
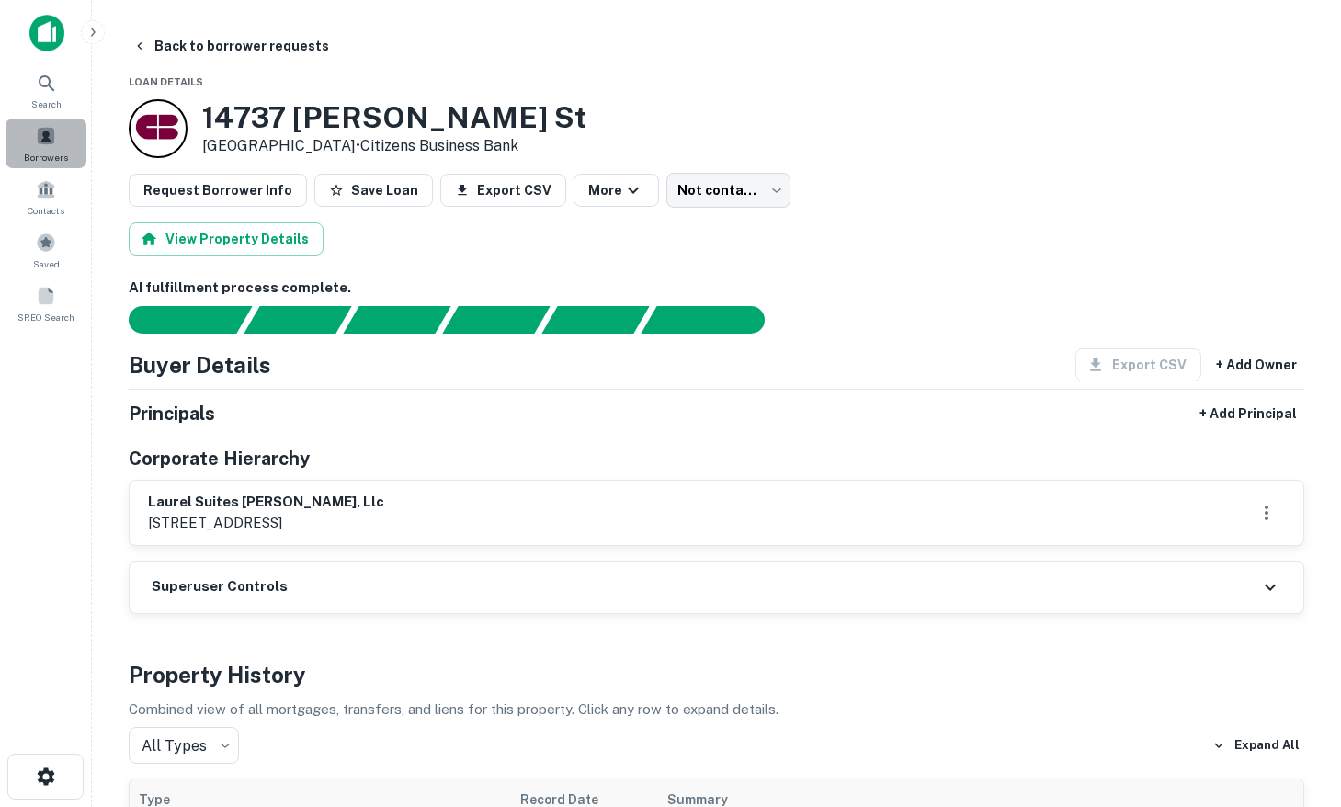
click at [40, 142] on span at bounding box center [46, 136] width 20 height 20
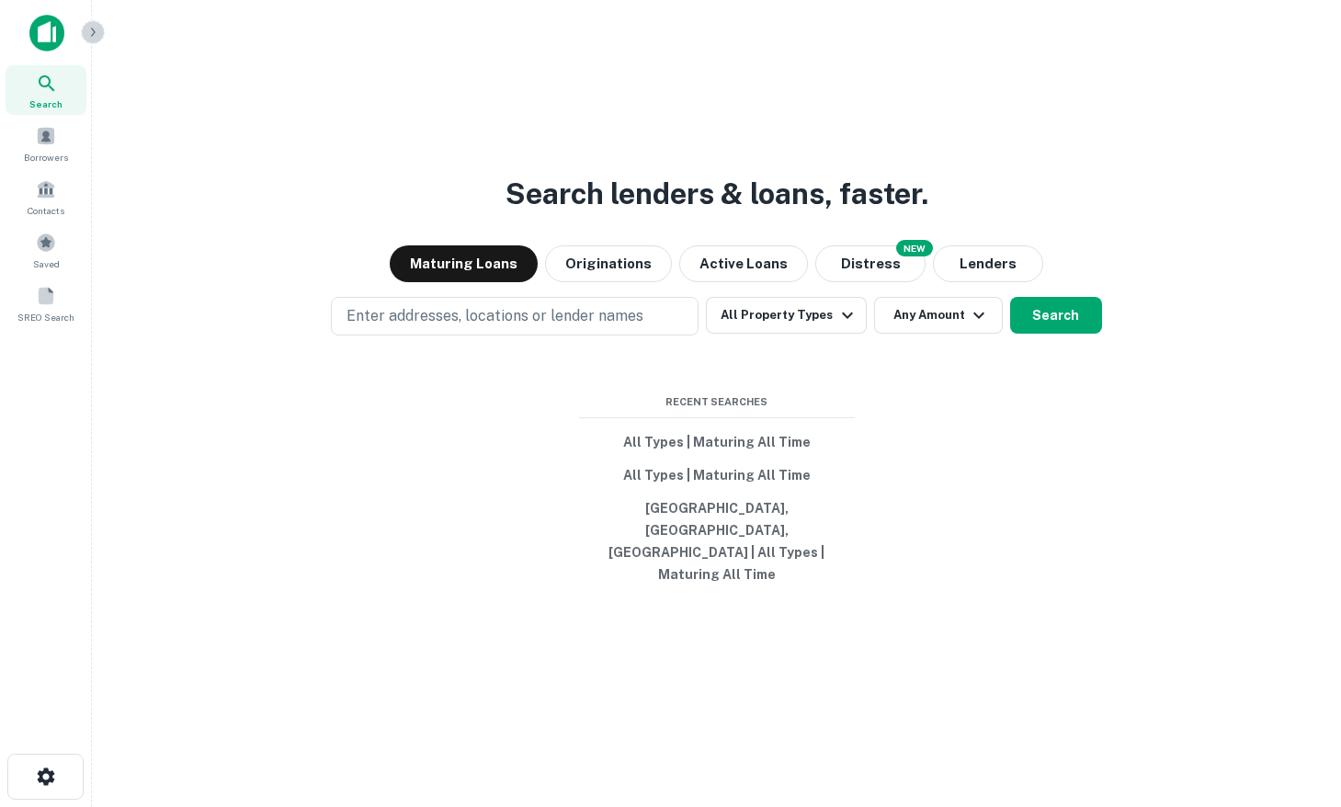
click at [97, 30] on icon "button" at bounding box center [92, 32] width 15 height 15
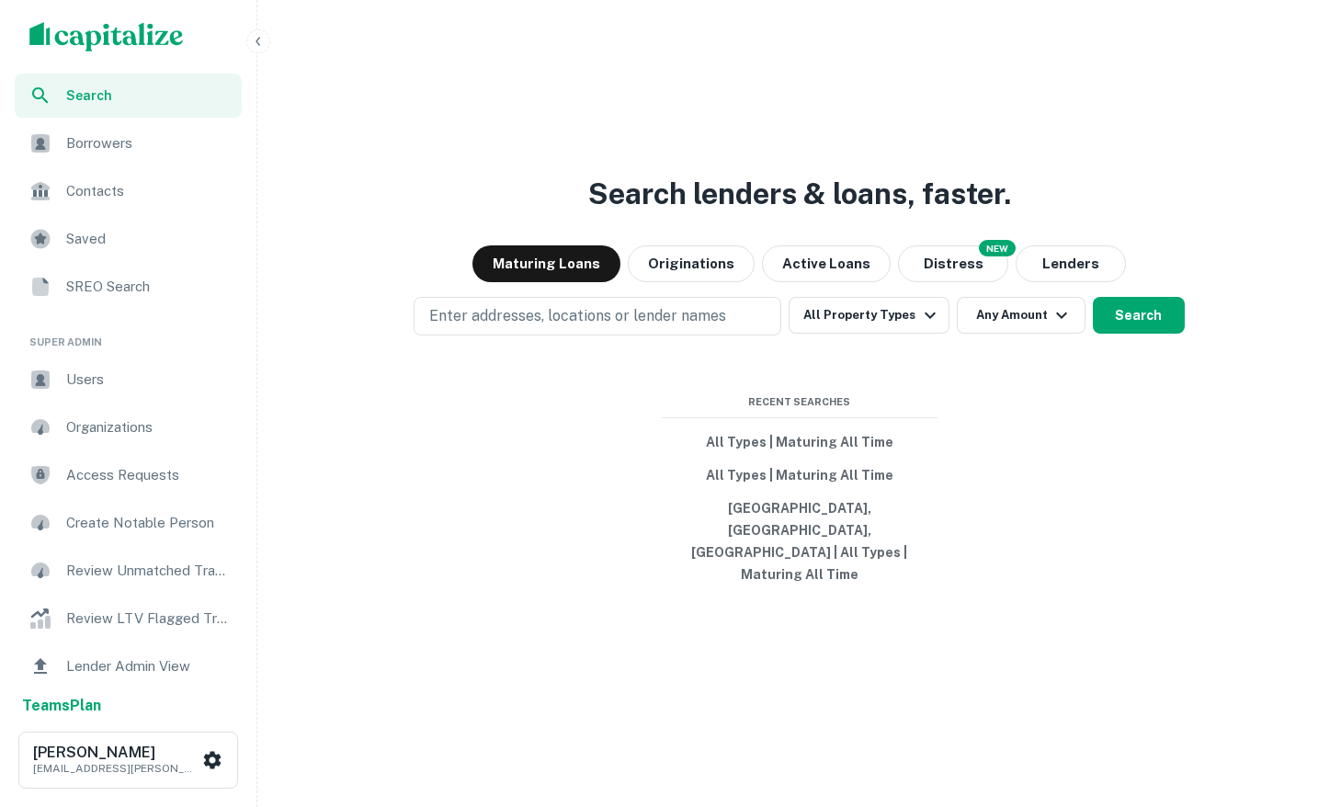
click at [149, 391] on div "Users" at bounding box center [128, 379] width 227 height 44
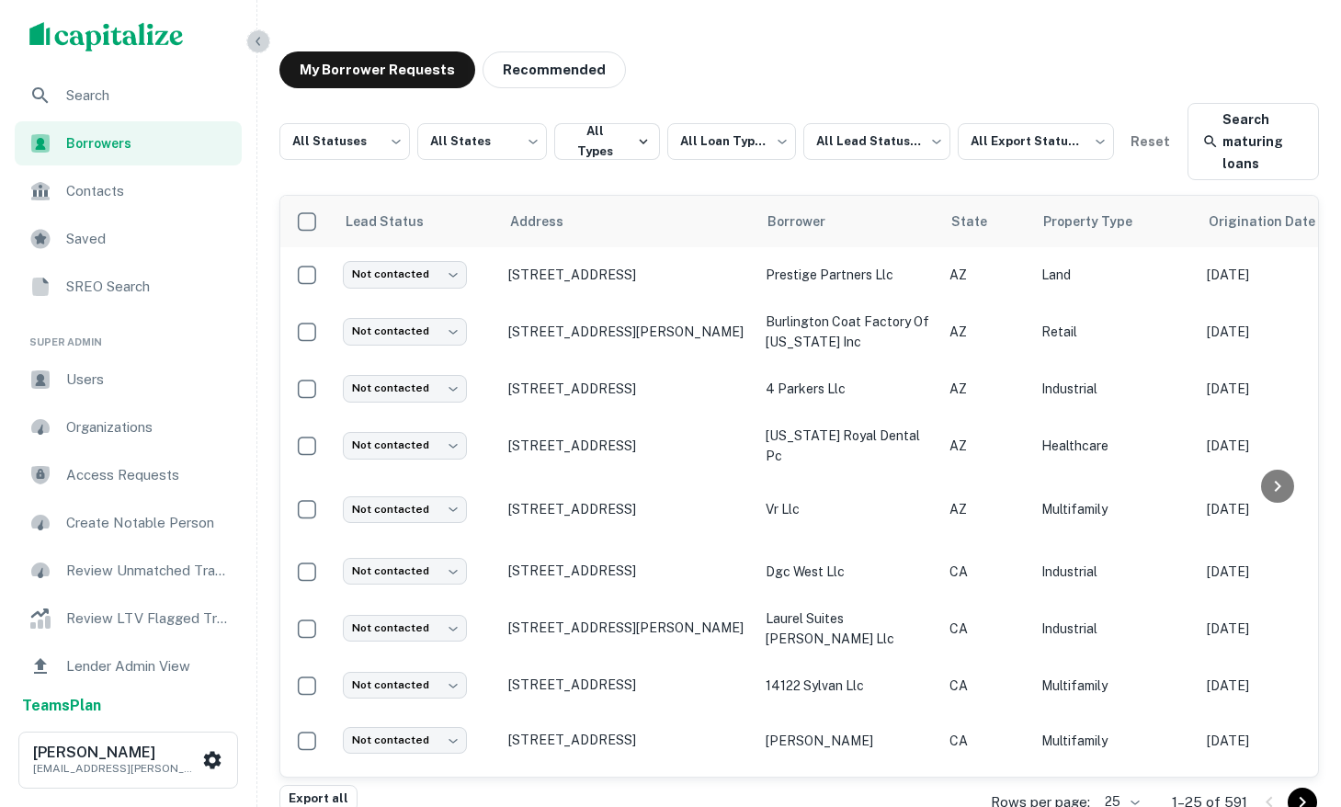
click at [262, 36] on icon "button" at bounding box center [258, 41] width 15 height 15
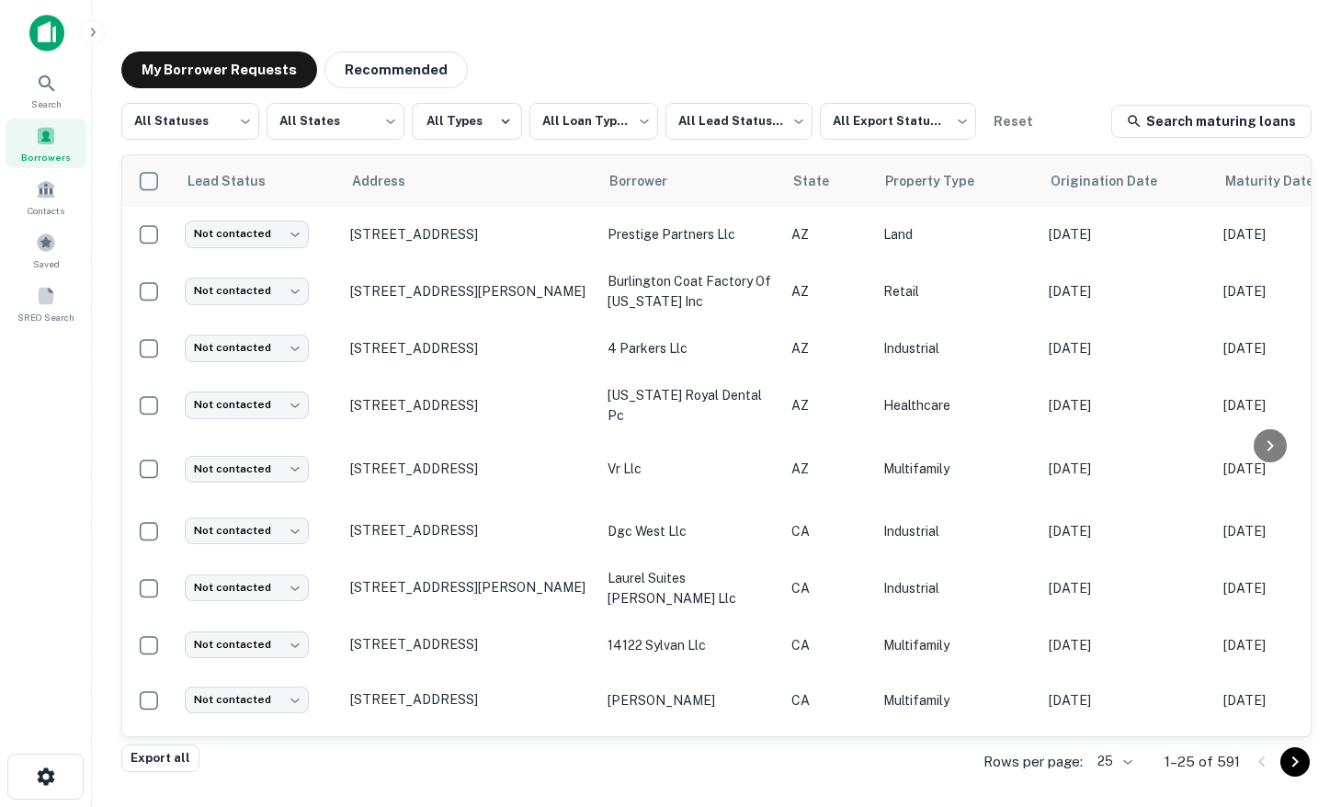
click at [38, 25] on img at bounding box center [46, 33] width 35 height 37
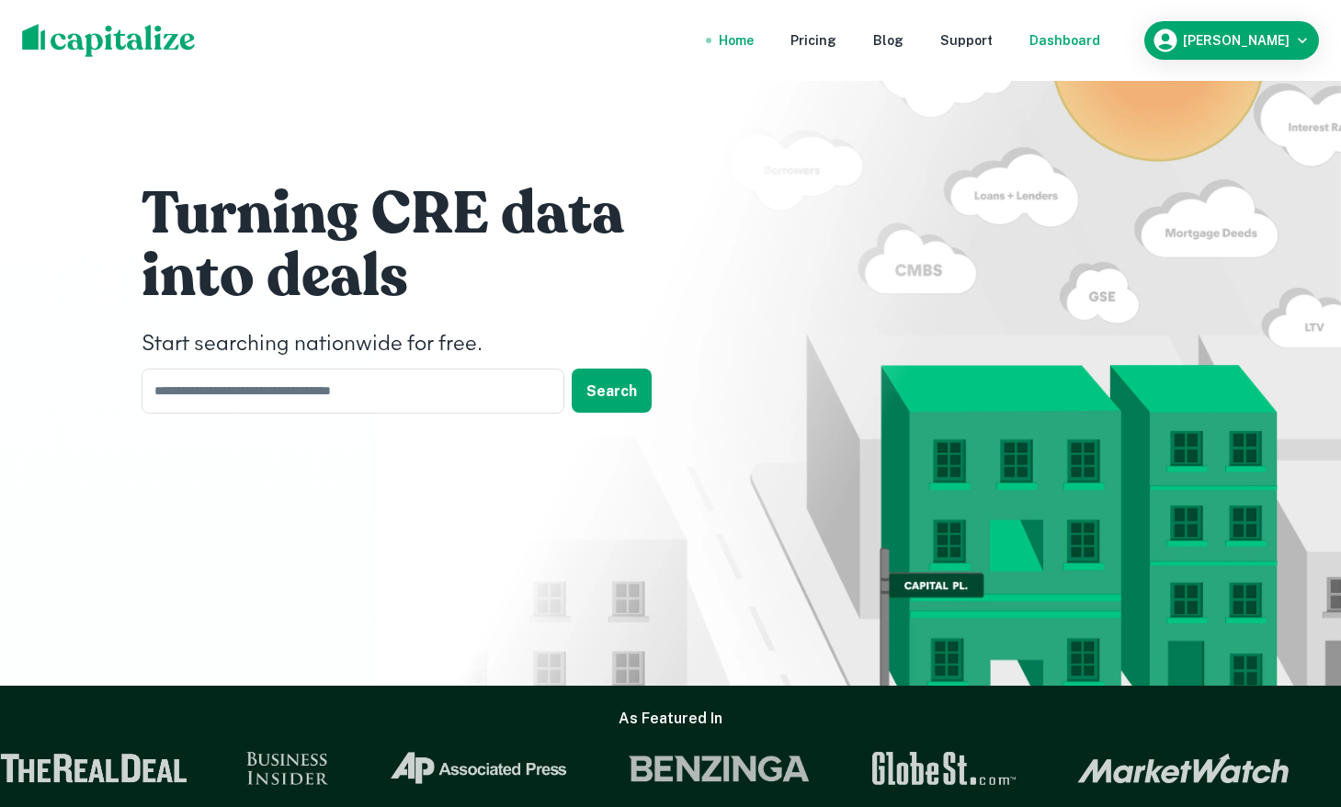
click at [1100, 41] on div "Dashboard" at bounding box center [1064, 40] width 71 height 20
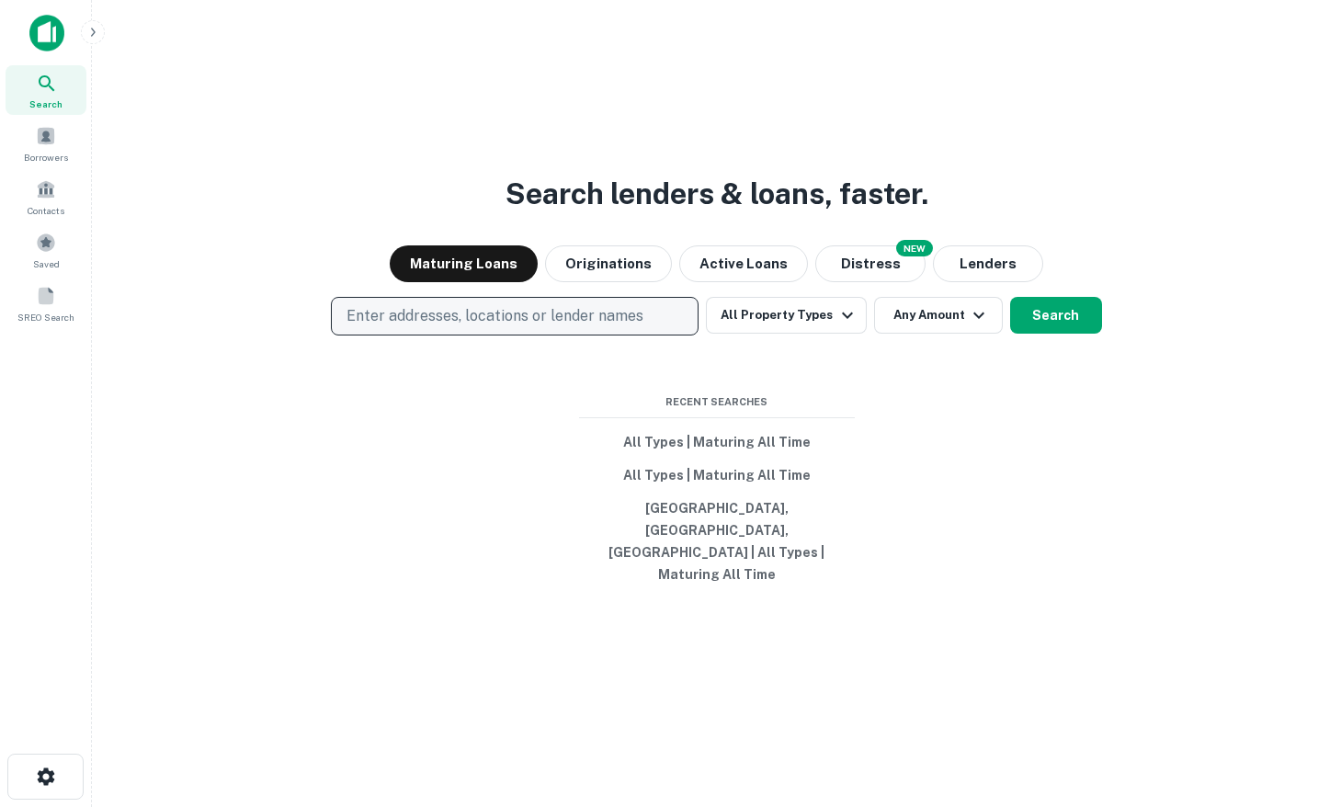
click at [519, 327] on p "Enter addresses, locations or lender names" at bounding box center [494, 316] width 297 height 22
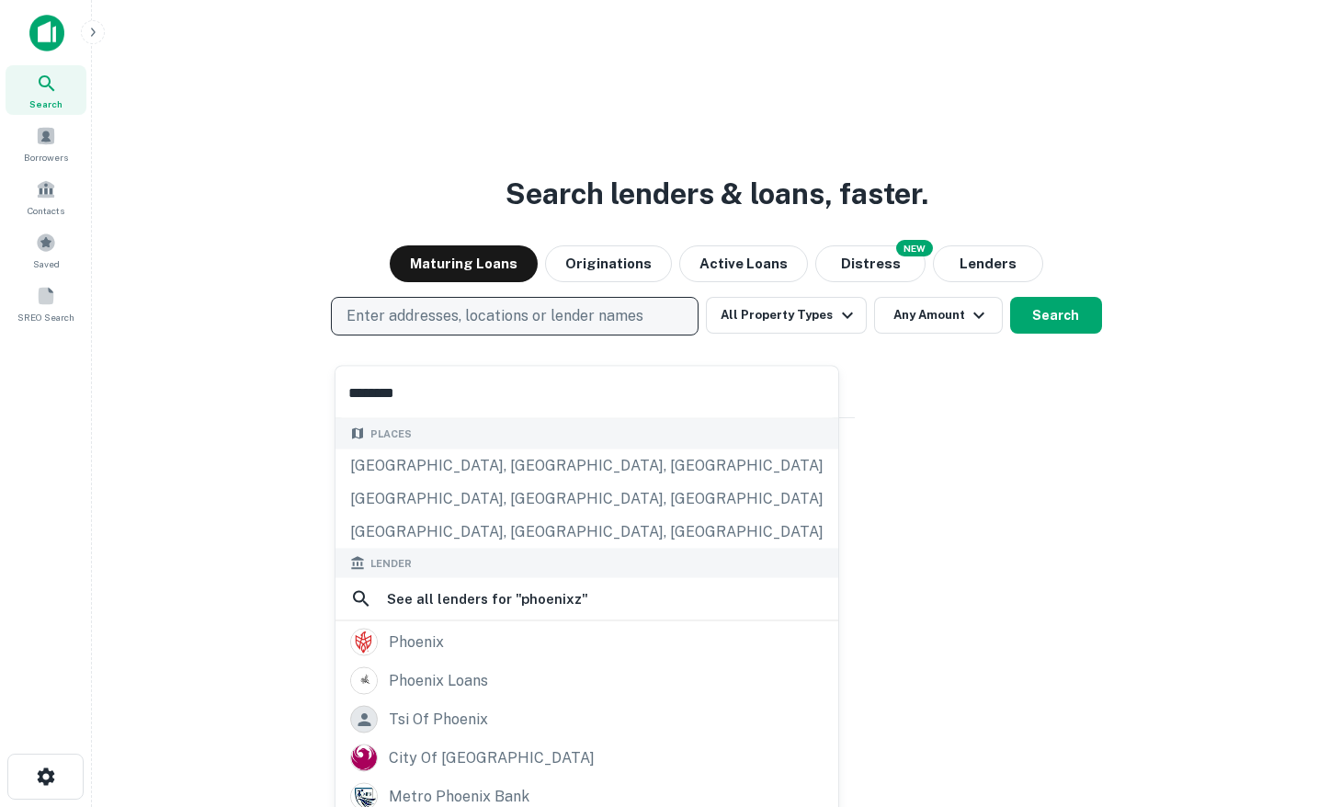
type input "*******"
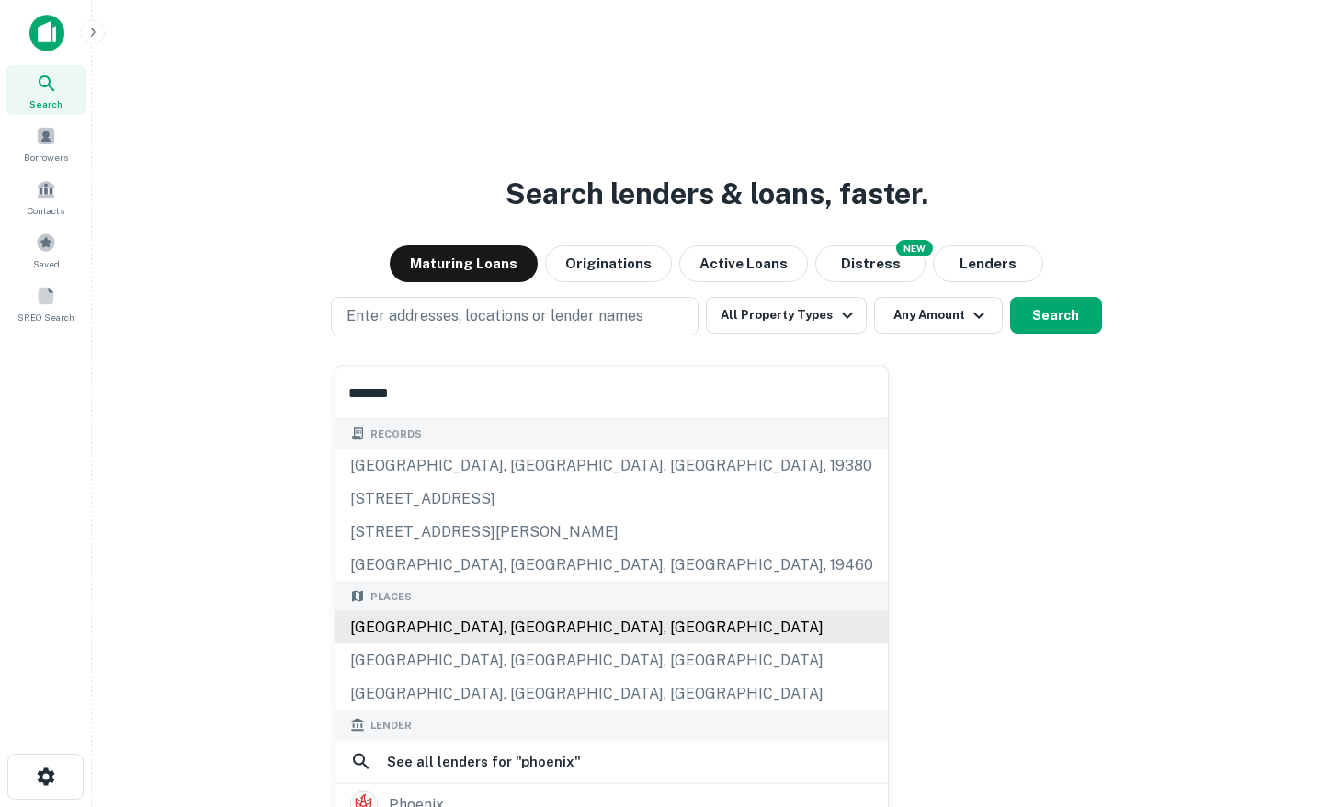
click at [459, 617] on div "Phoenix, AZ, USA" at bounding box center [611, 627] width 552 height 33
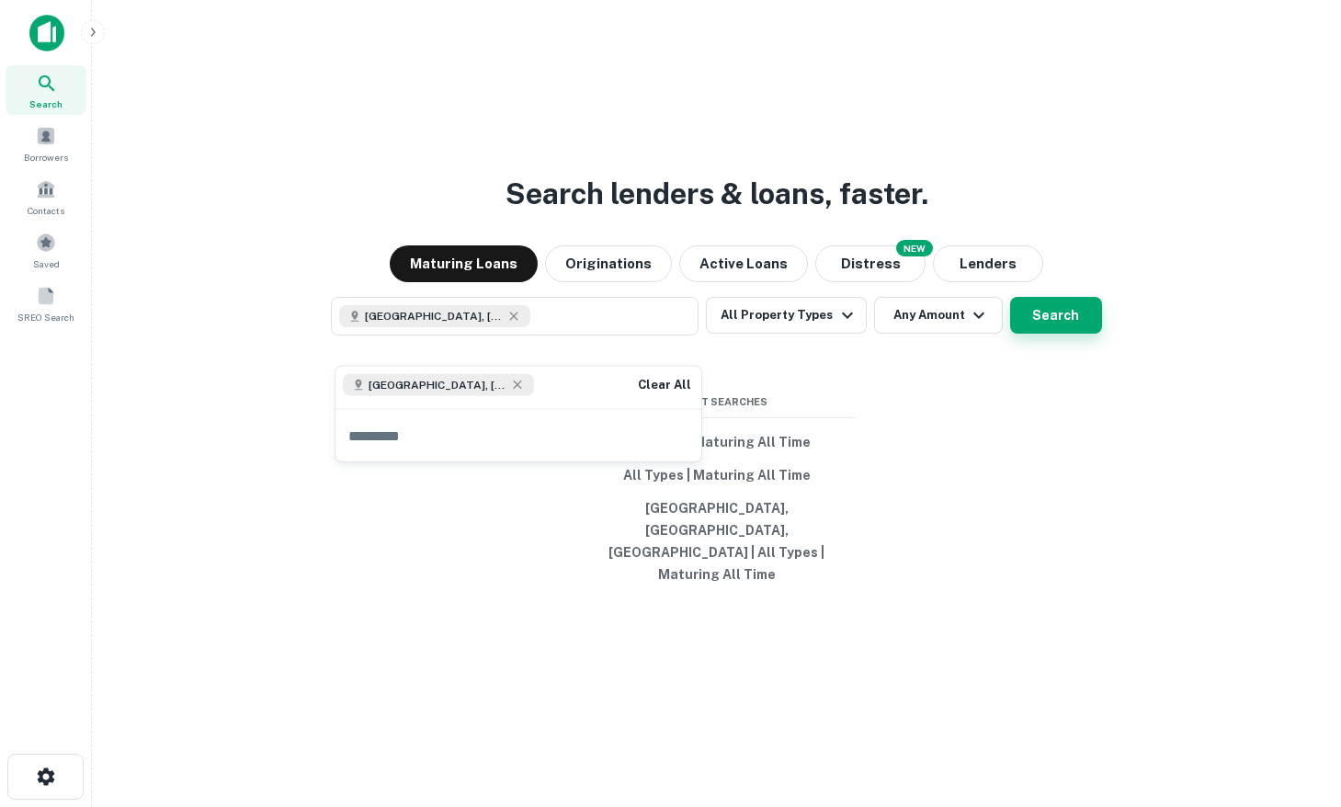
click at [1048, 325] on button "Search" at bounding box center [1056, 315] width 92 height 37
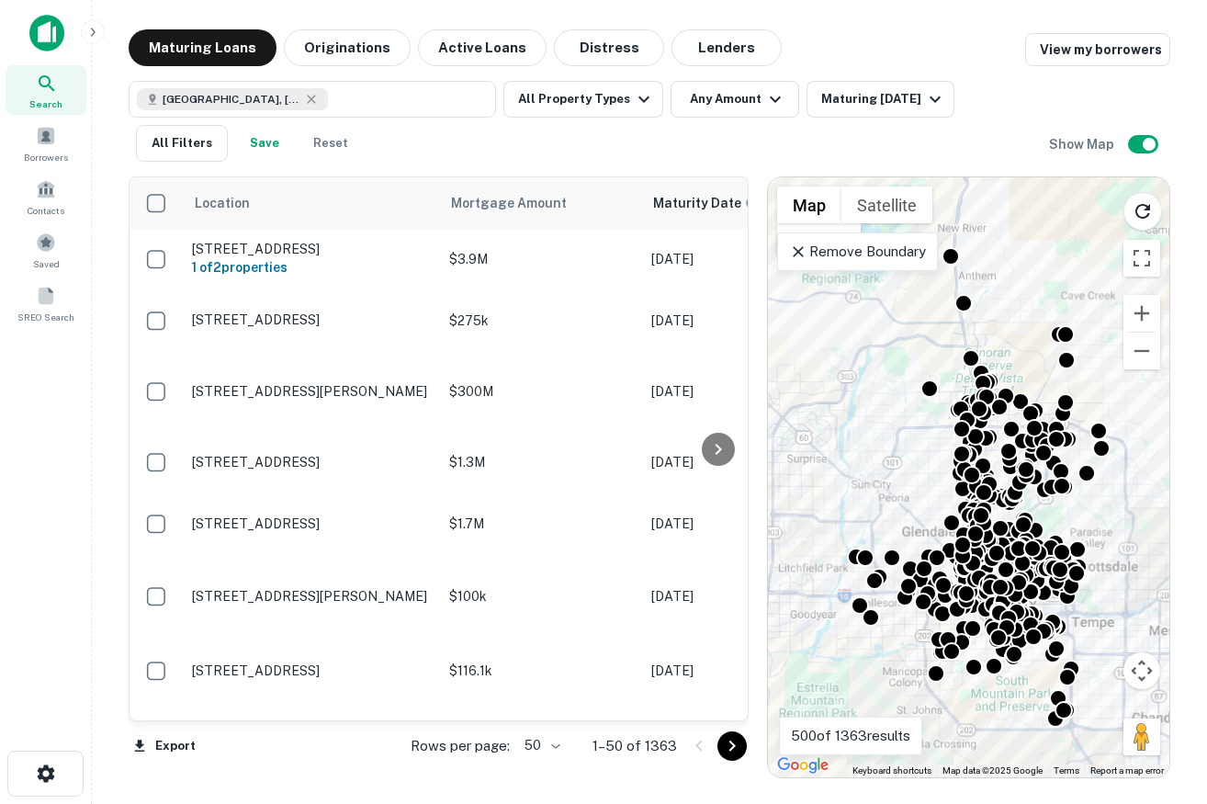
click at [61, 17] on img at bounding box center [46, 33] width 35 height 37
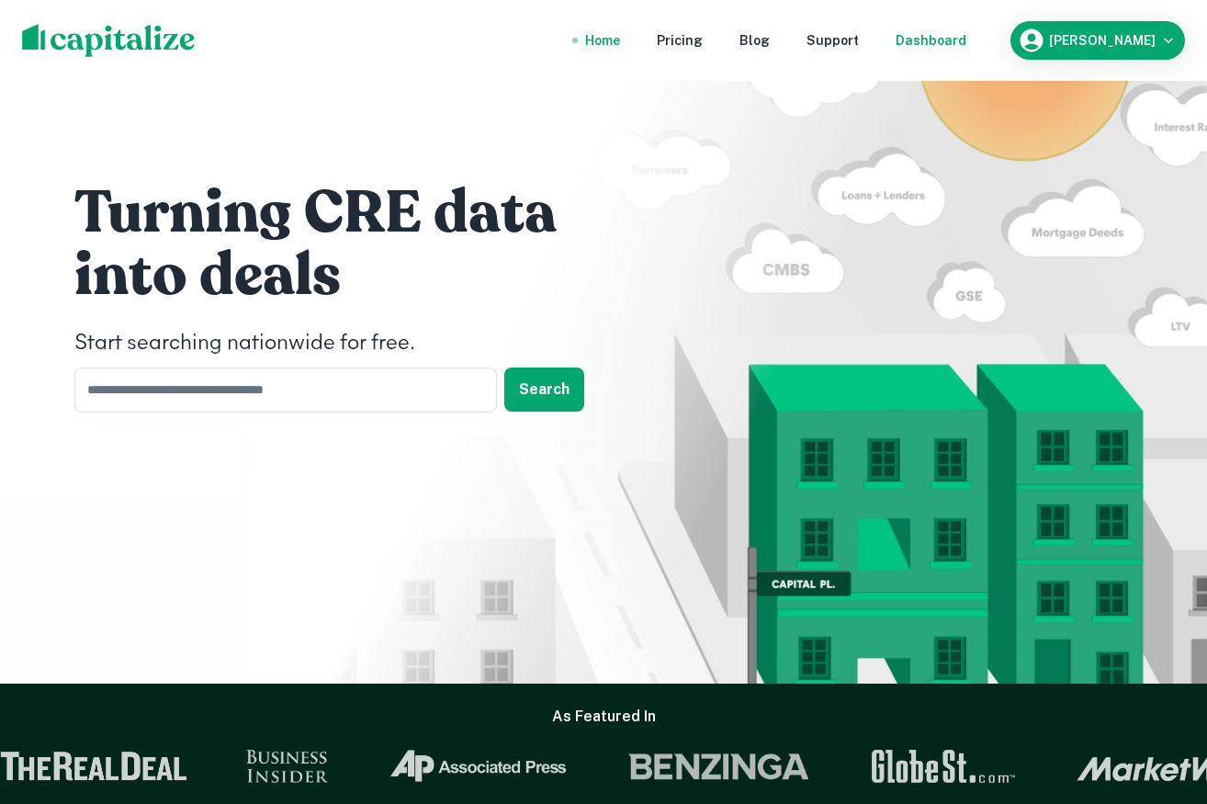
click at [967, 41] on div "Dashboard" at bounding box center [931, 40] width 71 height 20
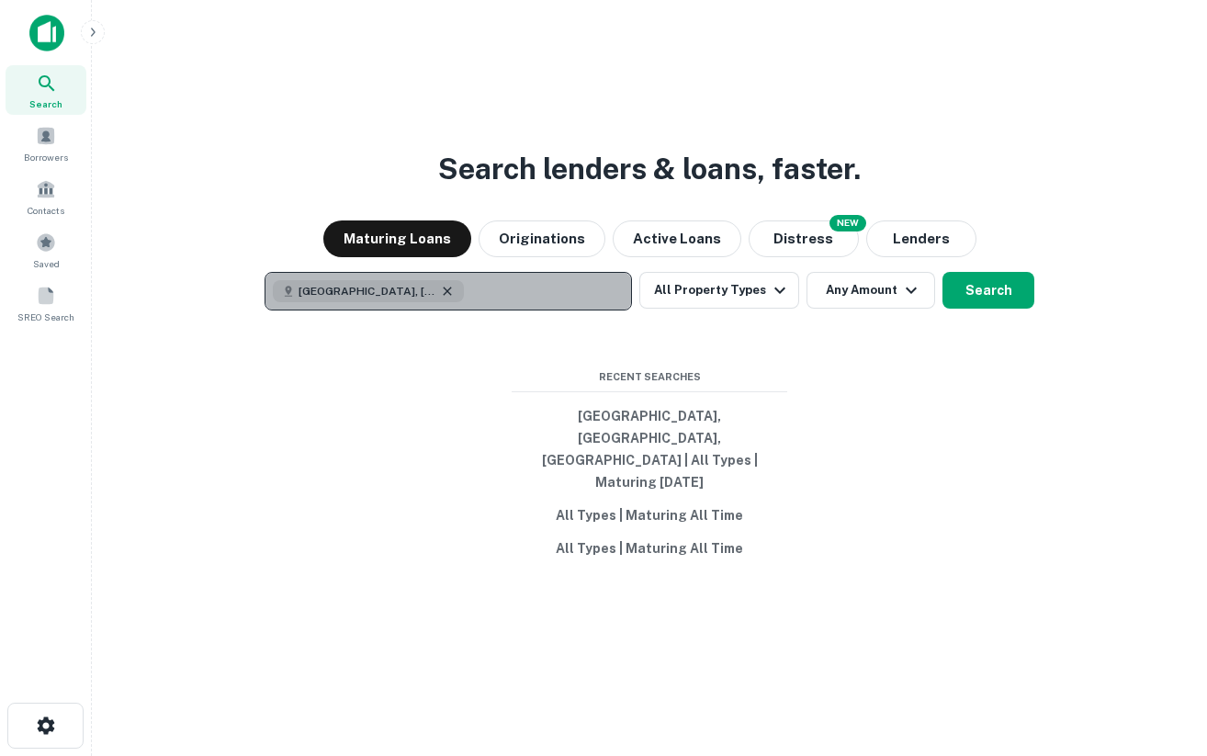
click at [440, 299] on icon "button" at bounding box center [447, 291] width 15 height 15
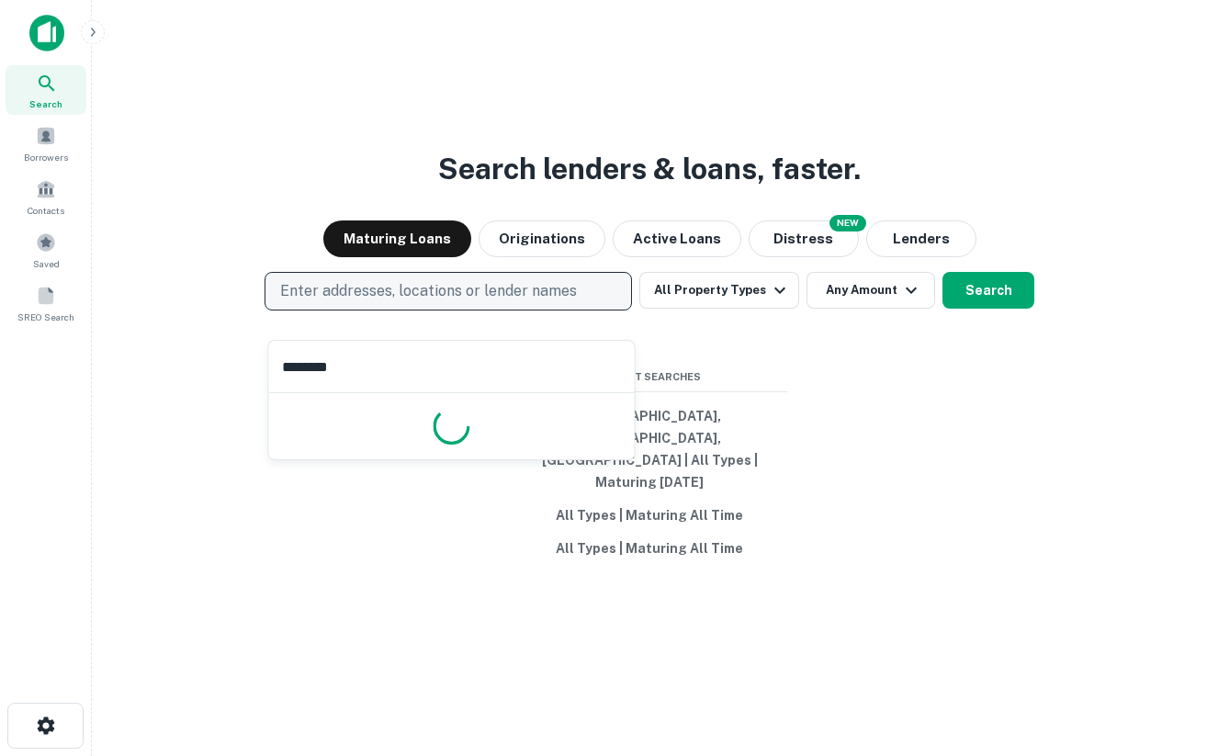
type input "*********"
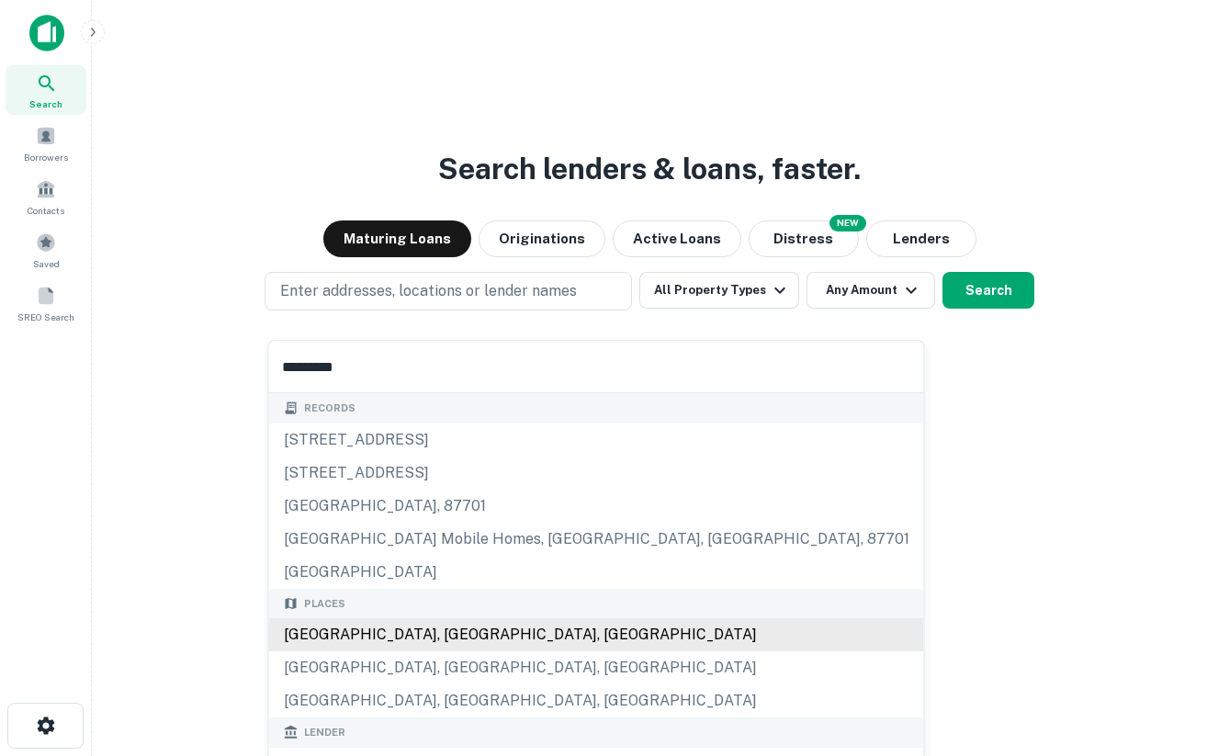
click at [346, 631] on div "Las Vegas, NV, USA" at bounding box center [596, 634] width 655 height 33
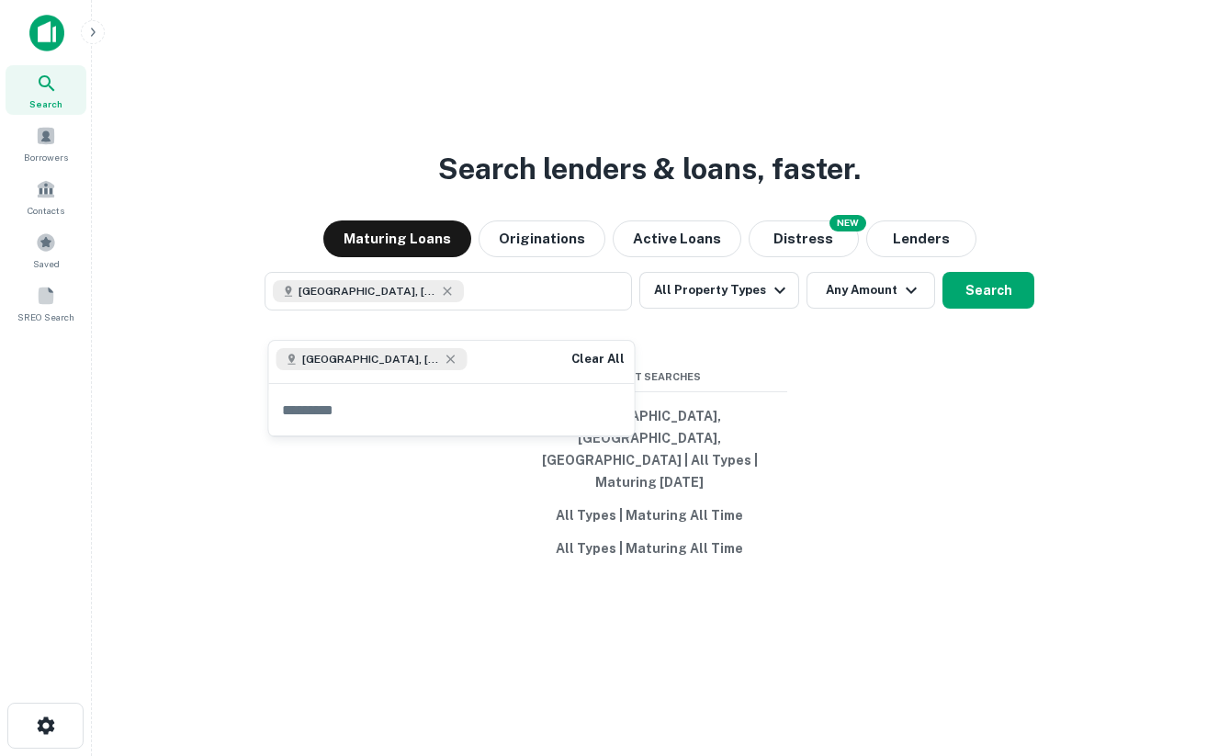
click at [1051, 471] on div "Search lenders & loans, faster. Maturing Loans Originations Active Loans NEW Di…" at bounding box center [650, 422] width 1086 height 756
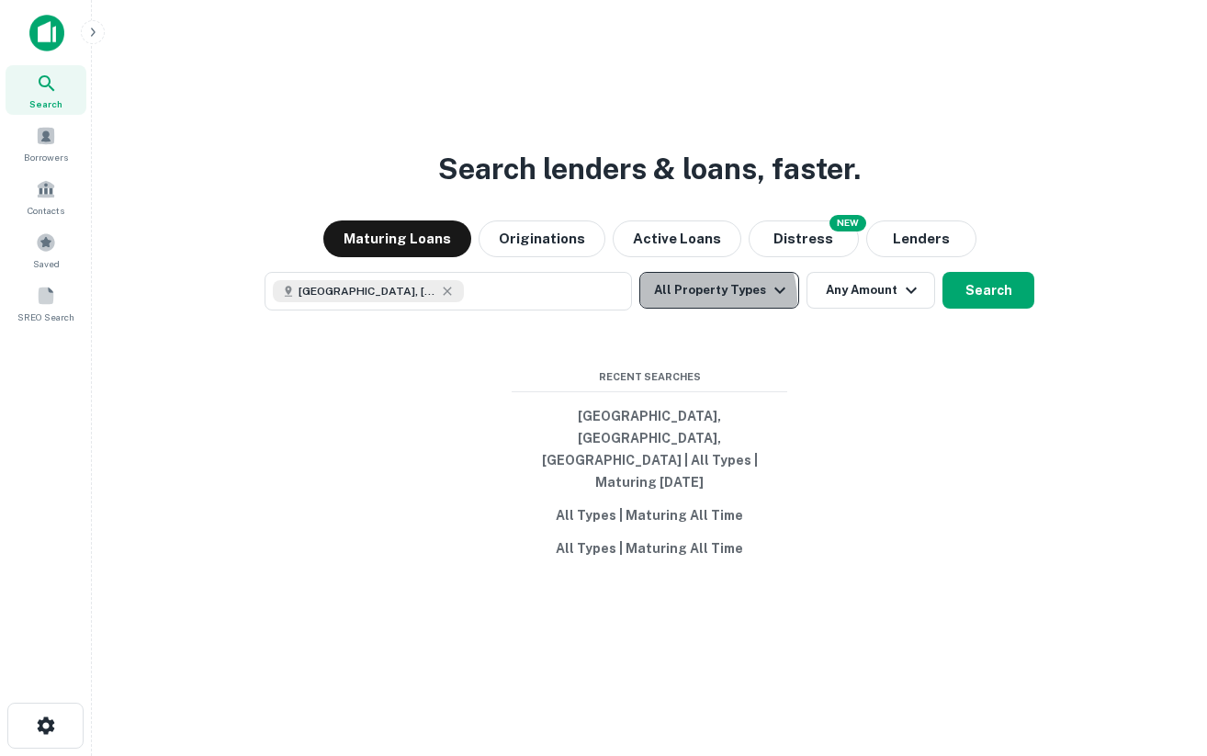
click at [703, 309] on button "All Property Types" at bounding box center [720, 290] width 160 height 37
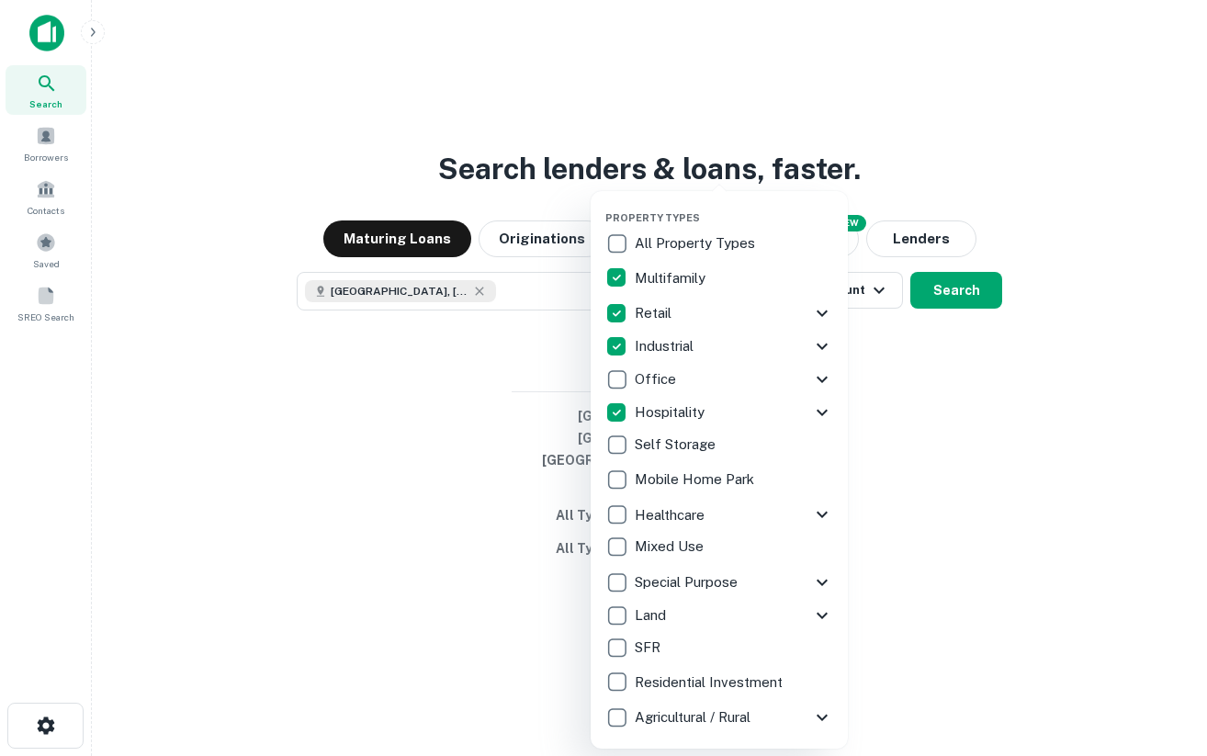
click at [990, 555] on div at bounding box center [603, 378] width 1207 height 756
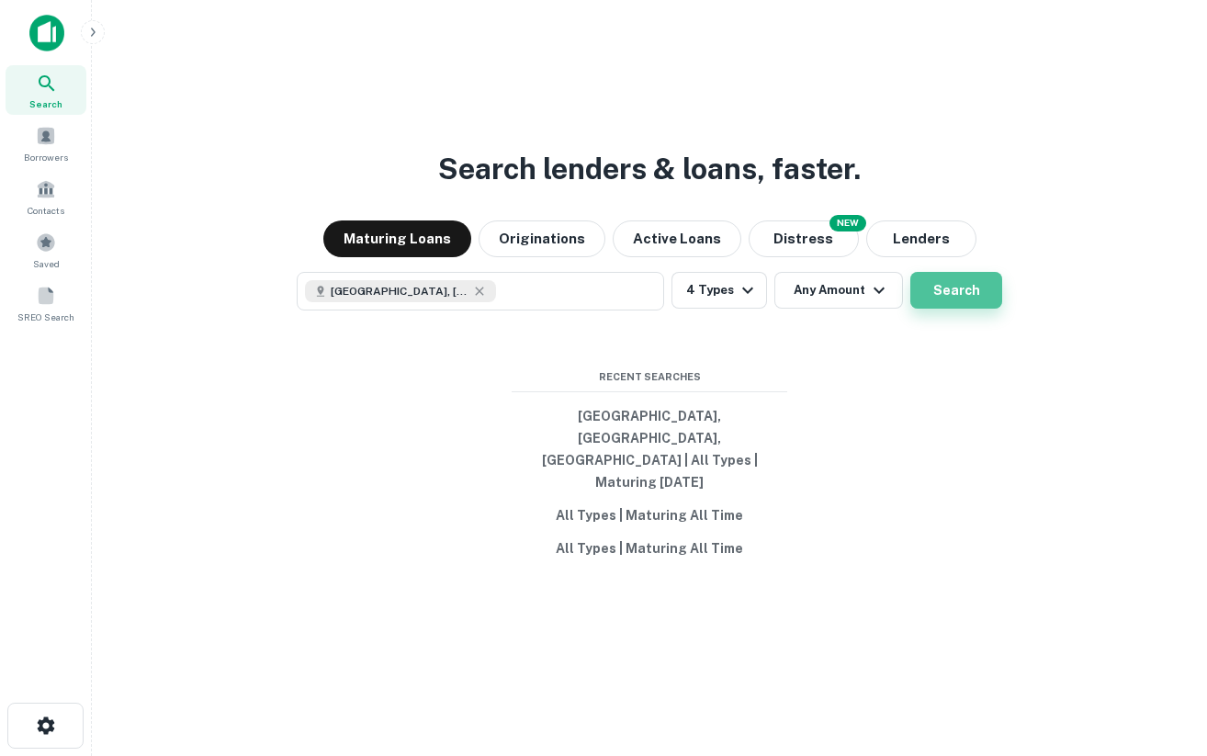
click at [980, 309] on button "Search" at bounding box center [957, 290] width 92 height 37
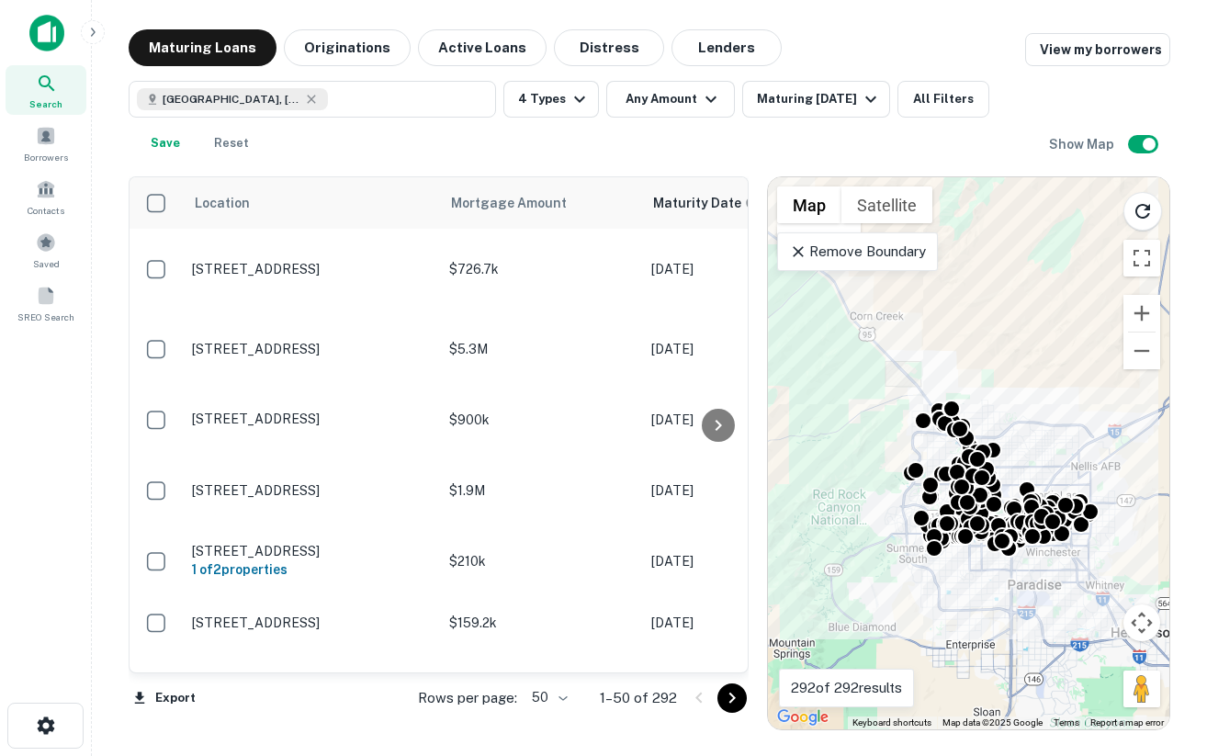
click at [822, 257] on p "Remove Boundary" at bounding box center [857, 252] width 137 height 22
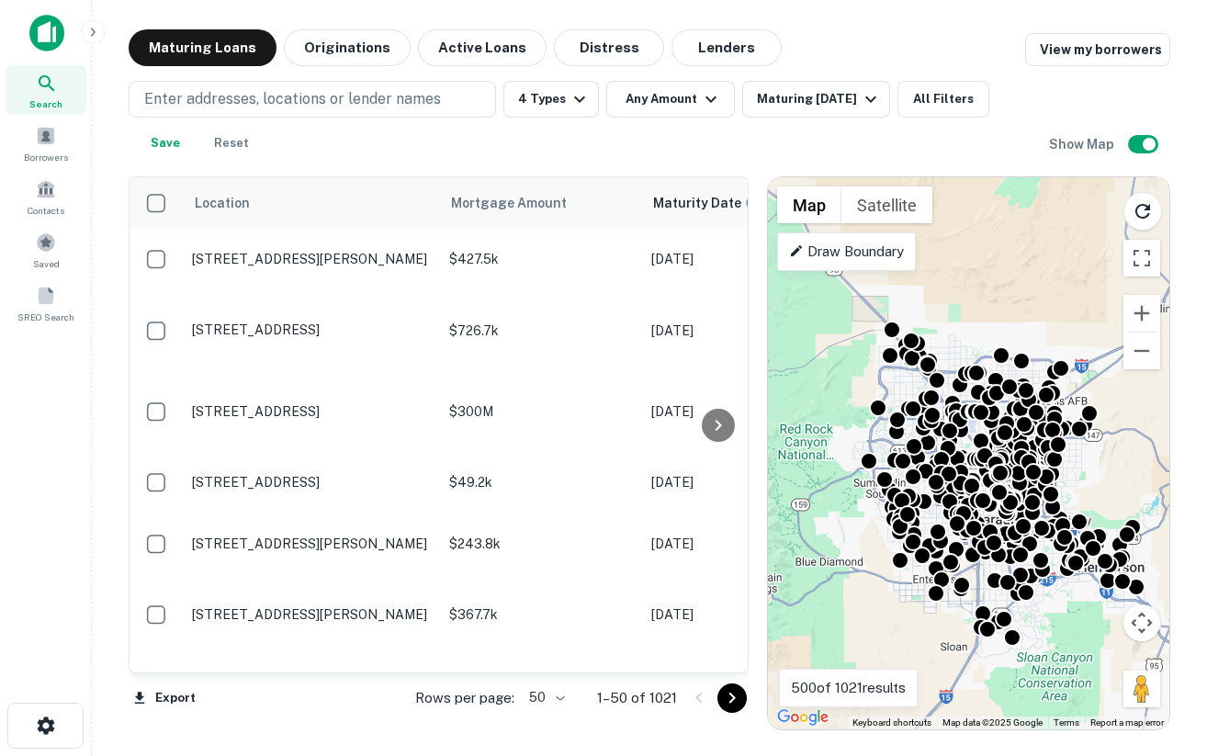
drag, startPoint x: 1004, startPoint y: 286, endPoint x: 966, endPoint y: 210, distance: 84.7
click at [966, 210] on div "To activate drag with keyboard, press Alt + Enter. Once in keyboard drag state,…" at bounding box center [969, 453] width 402 height 552
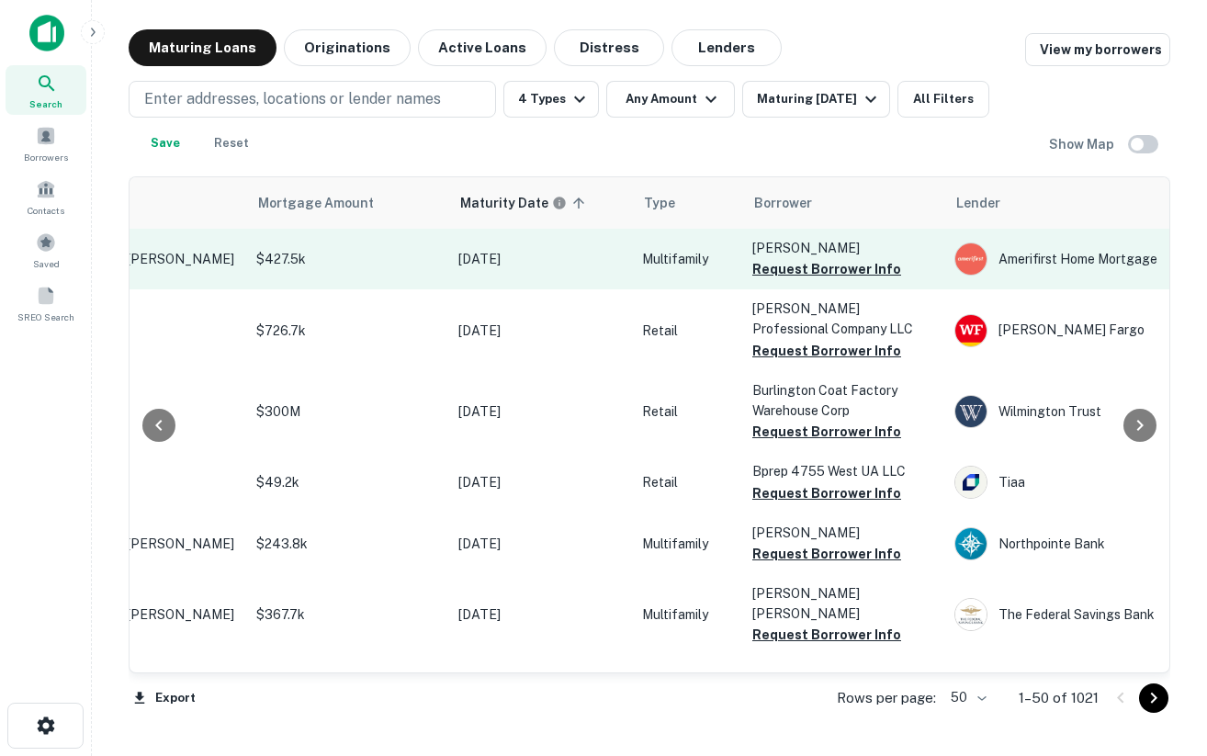
scroll to position [0, 194]
click at [788, 274] on button "Request Borrower Info" at bounding box center [826, 269] width 149 height 22
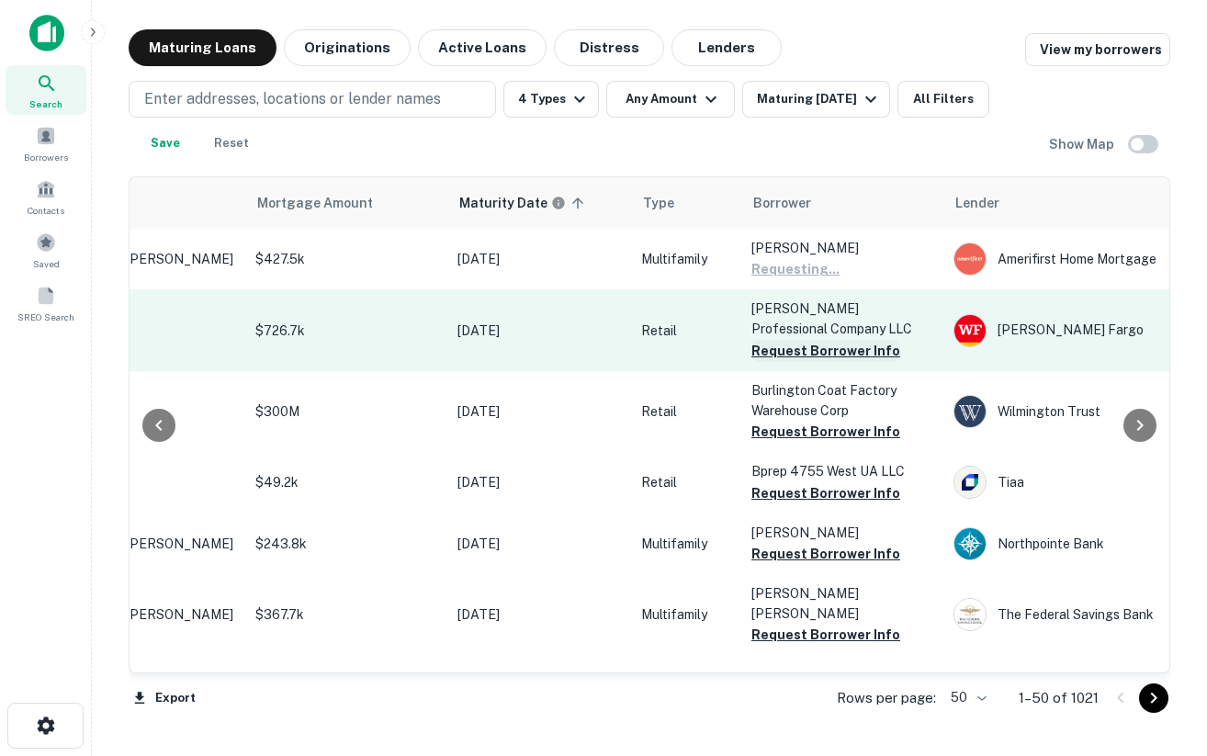
click at [815, 352] on button "Request Borrower Info" at bounding box center [826, 351] width 149 height 22
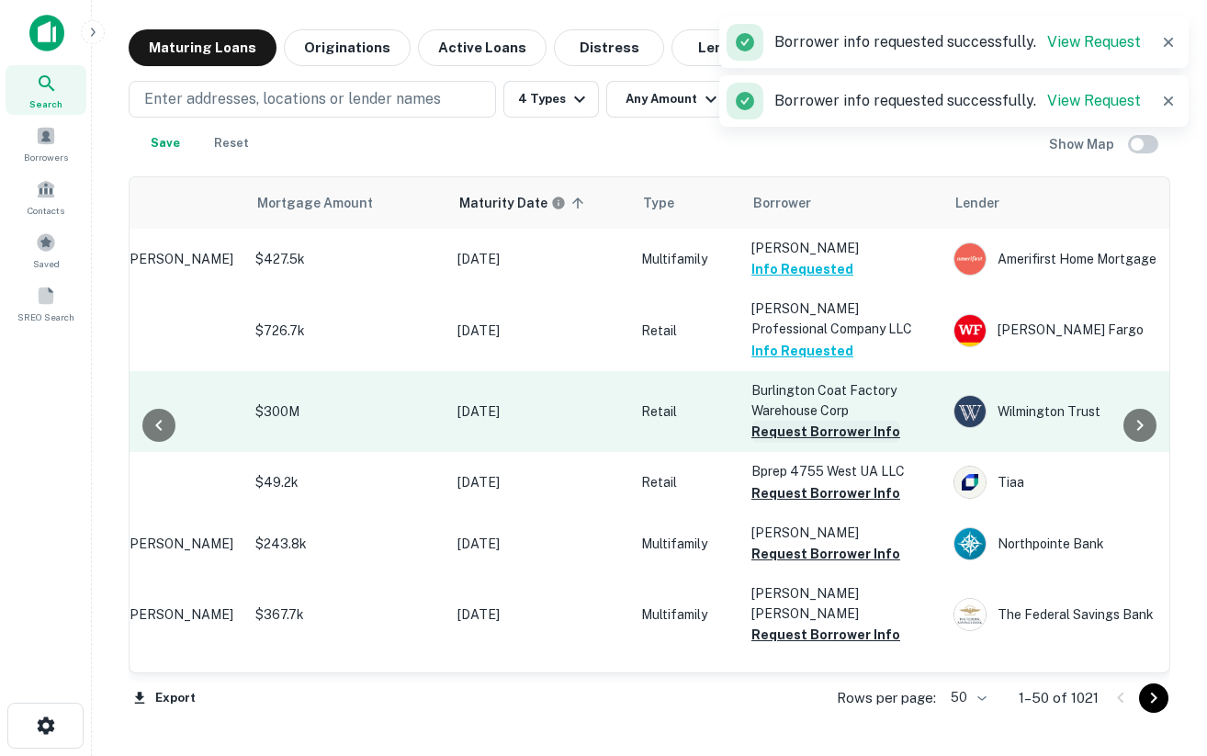
click at [809, 436] on button "Request Borrower Info" at bounding box center [826, 432] width 149 height 22
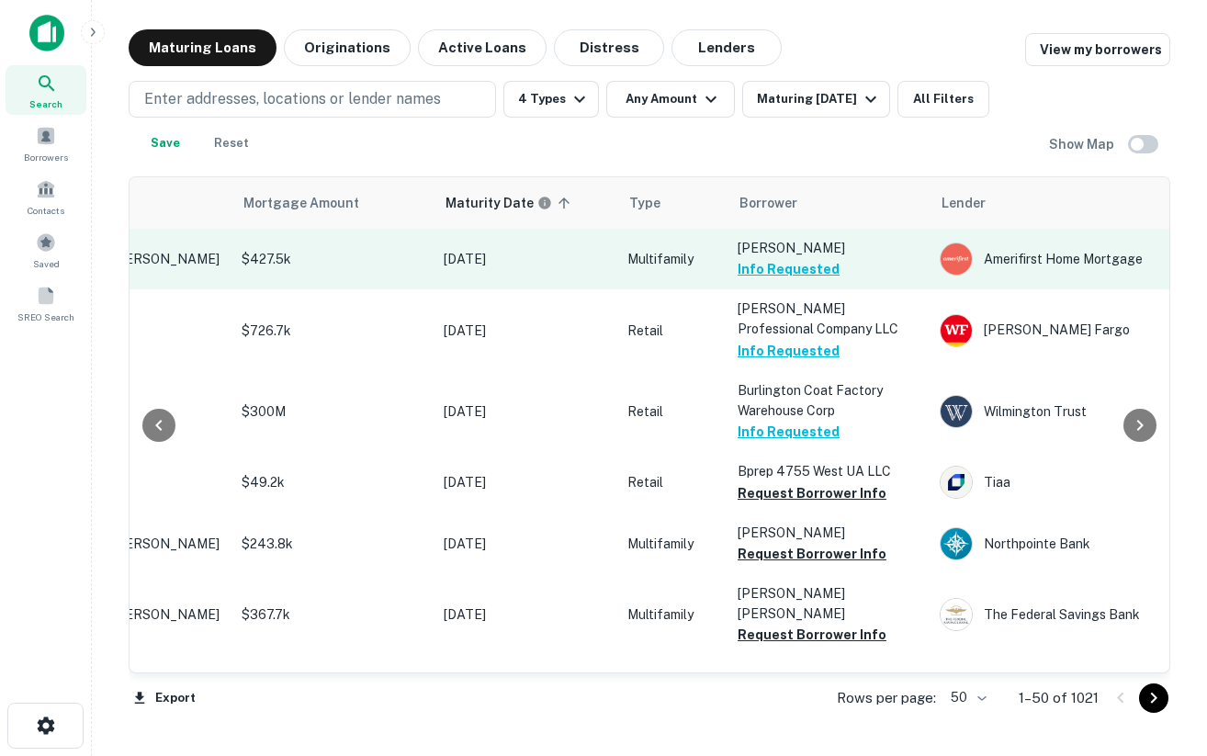
scroll to position [0, 35]
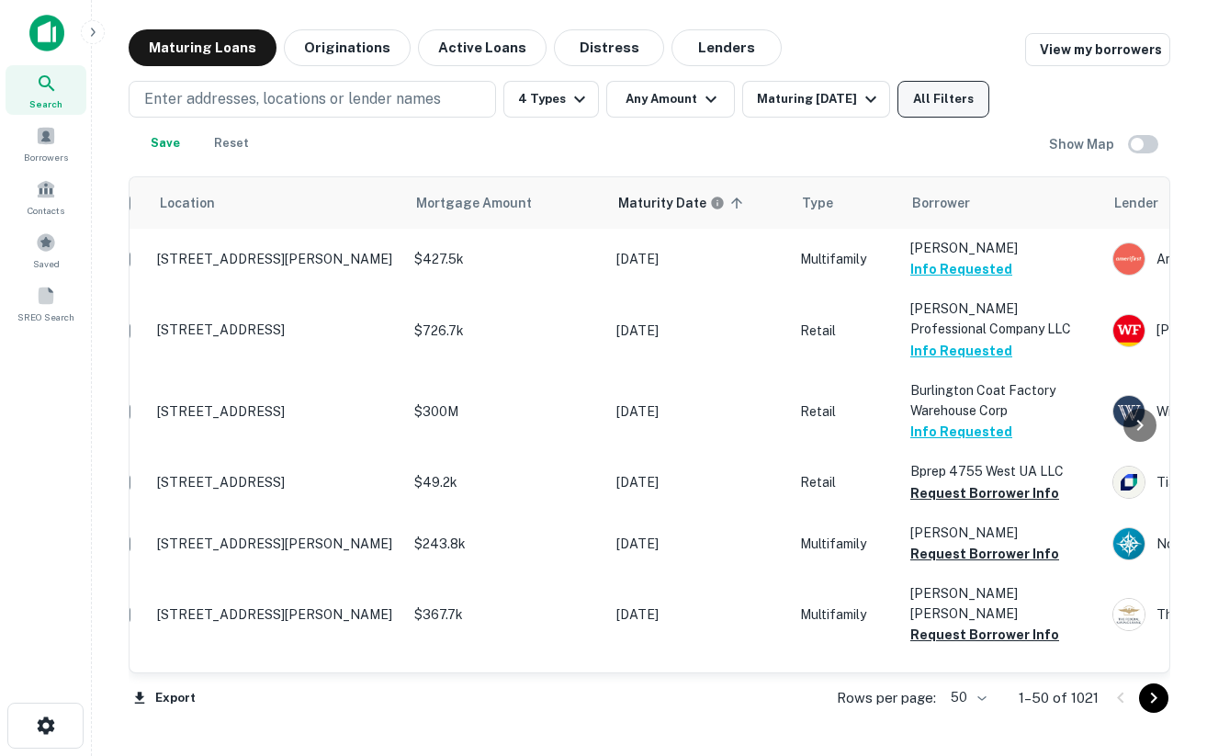
click at [948, 84] on button "All Filters" at bounding box center [944, 99] width 92 height 37
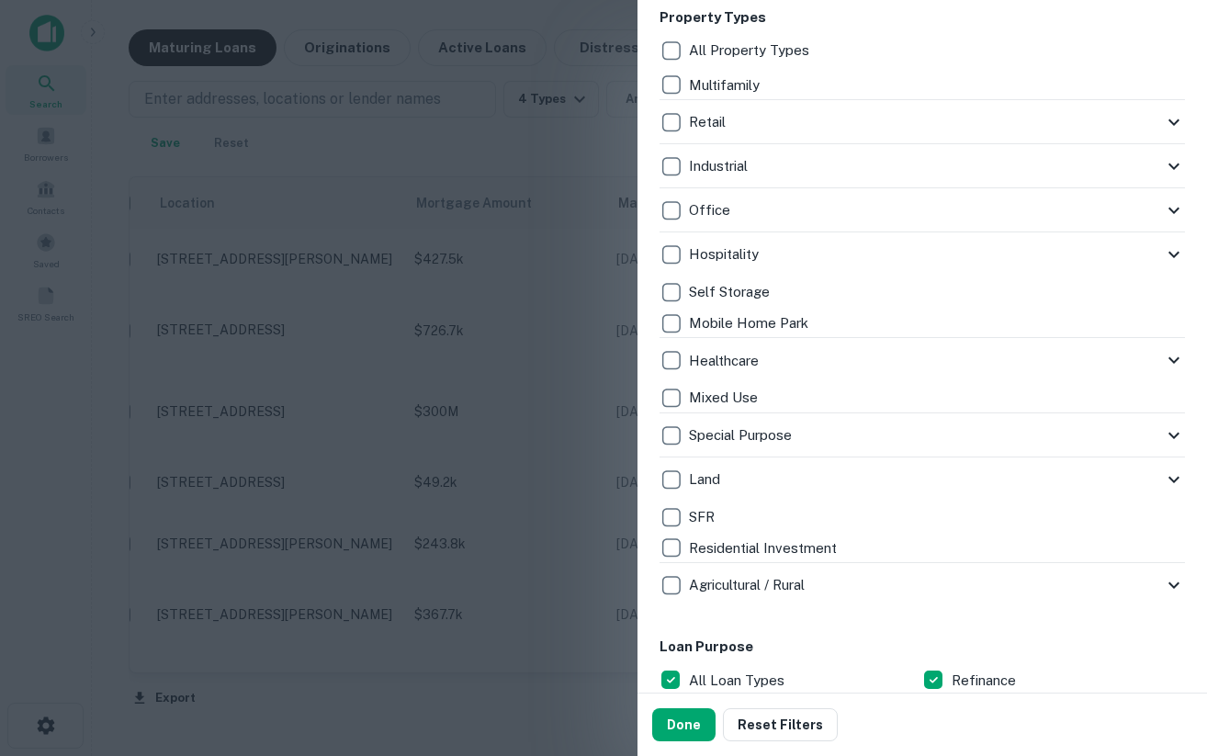
scroll to position [420, 0]
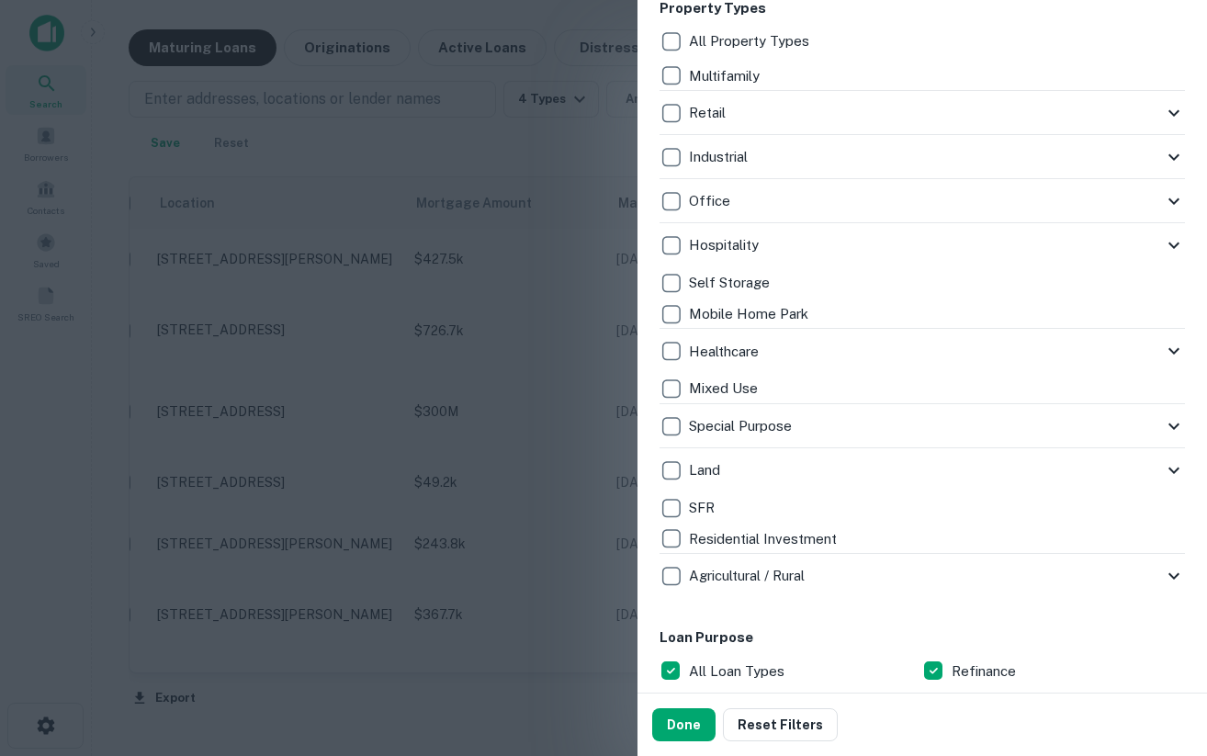
click at [1173, 153] on icon at bounding box center [1174, 157] width 22 height 22
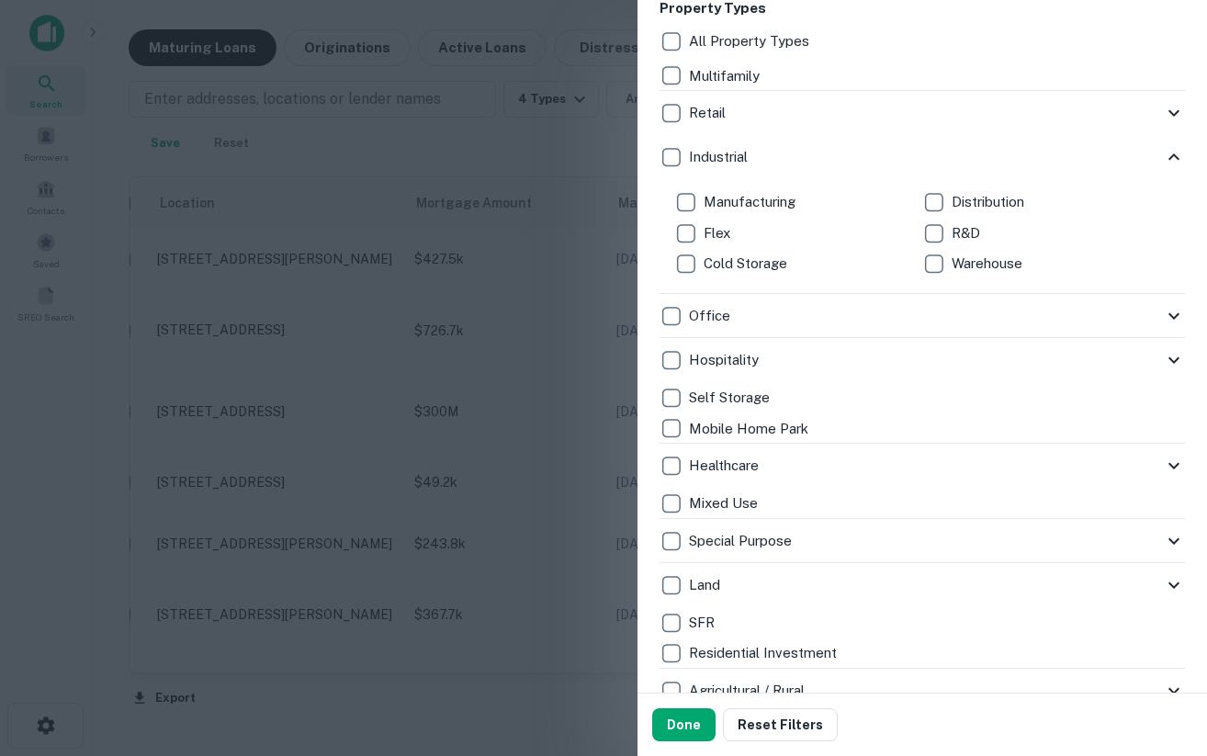
click at [1175, 153] on icon at bounding box center [1174, 157] width 22 height 22
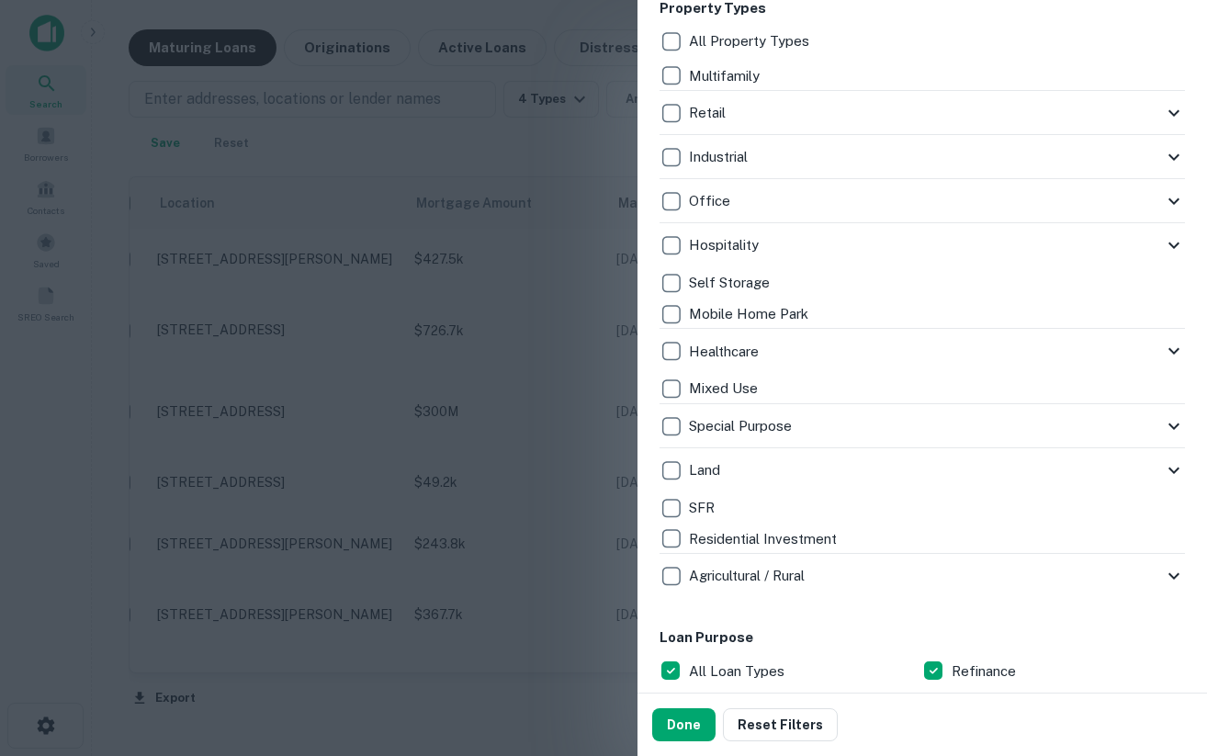
click at [1177, 204] on icon at bounding box center [1174, 201] width 22 height 22
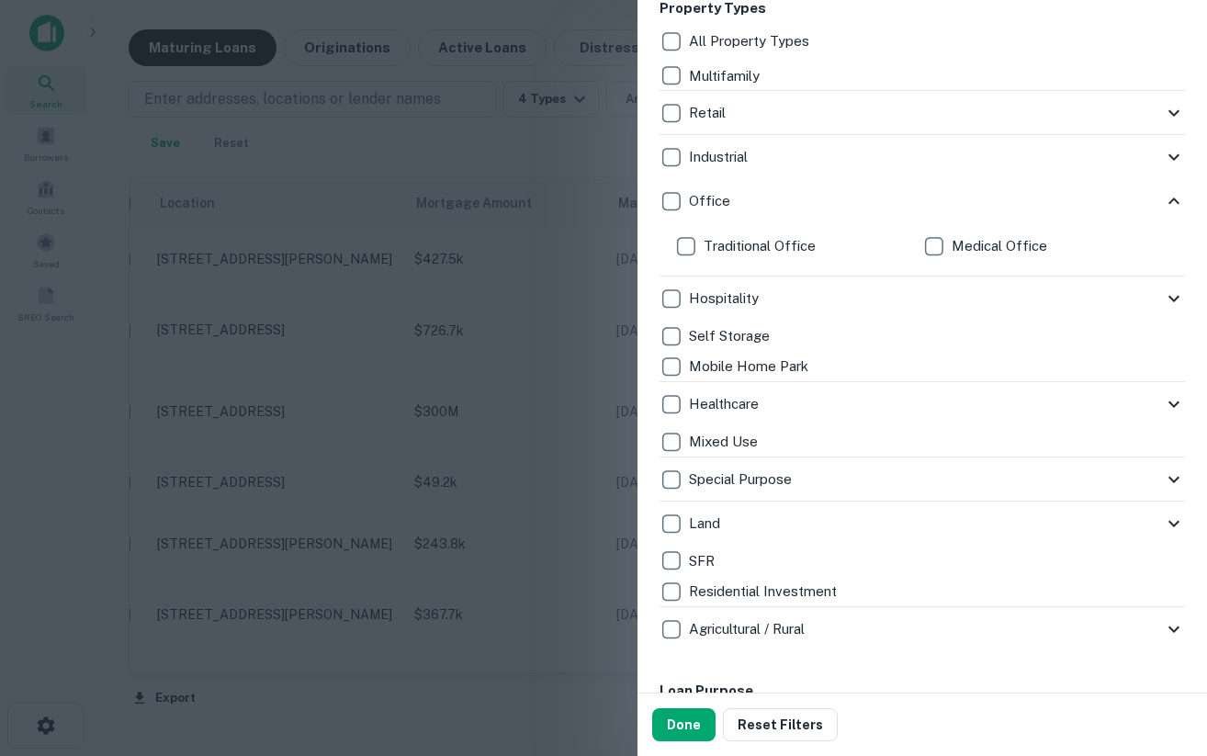
click at [1179, 196] on icon at bounding box center [1174, 201] width 22 height 22
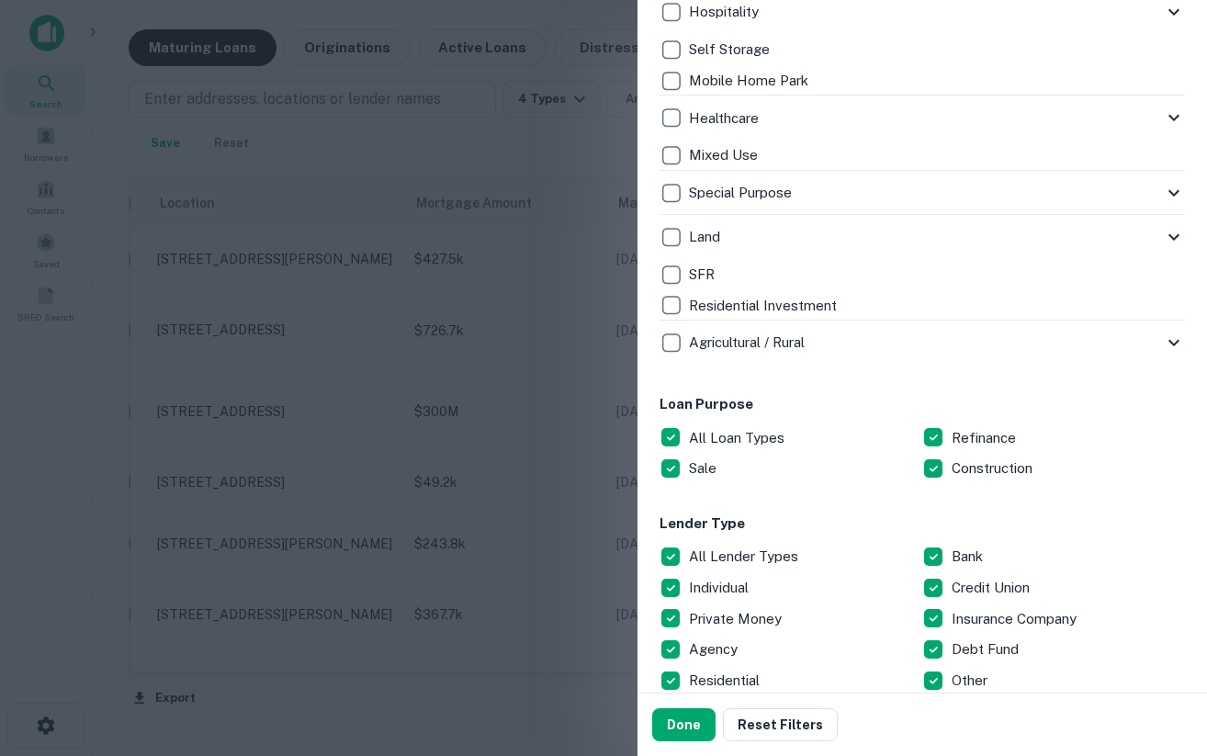
scroll to position [653, 0]
click at [1179, 20] on icon at bounding box center [1174, 12] width 22 height 22
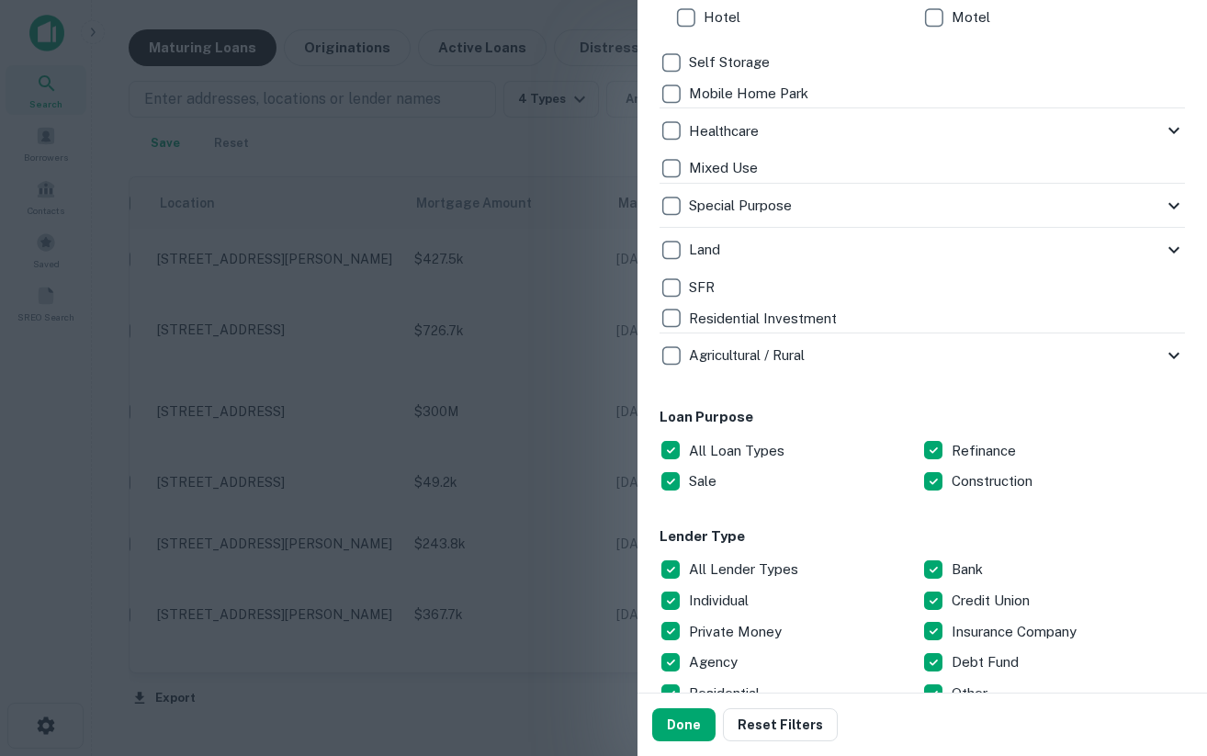
scroll to position [737, 0]
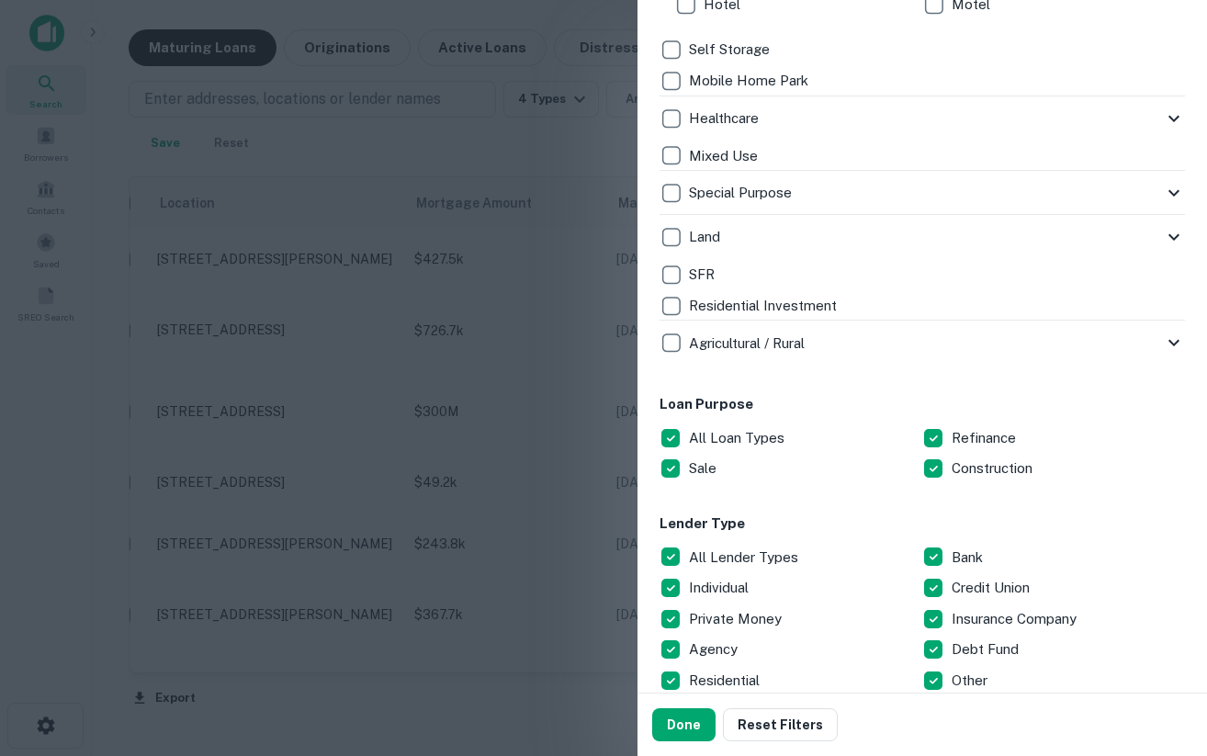
click at [1162, 239] on div "Land" at bounding box center [912, 236] width 504 height 31
click at [1171, 238] on icon at bounding box center [1174, 237] width 22 height 22
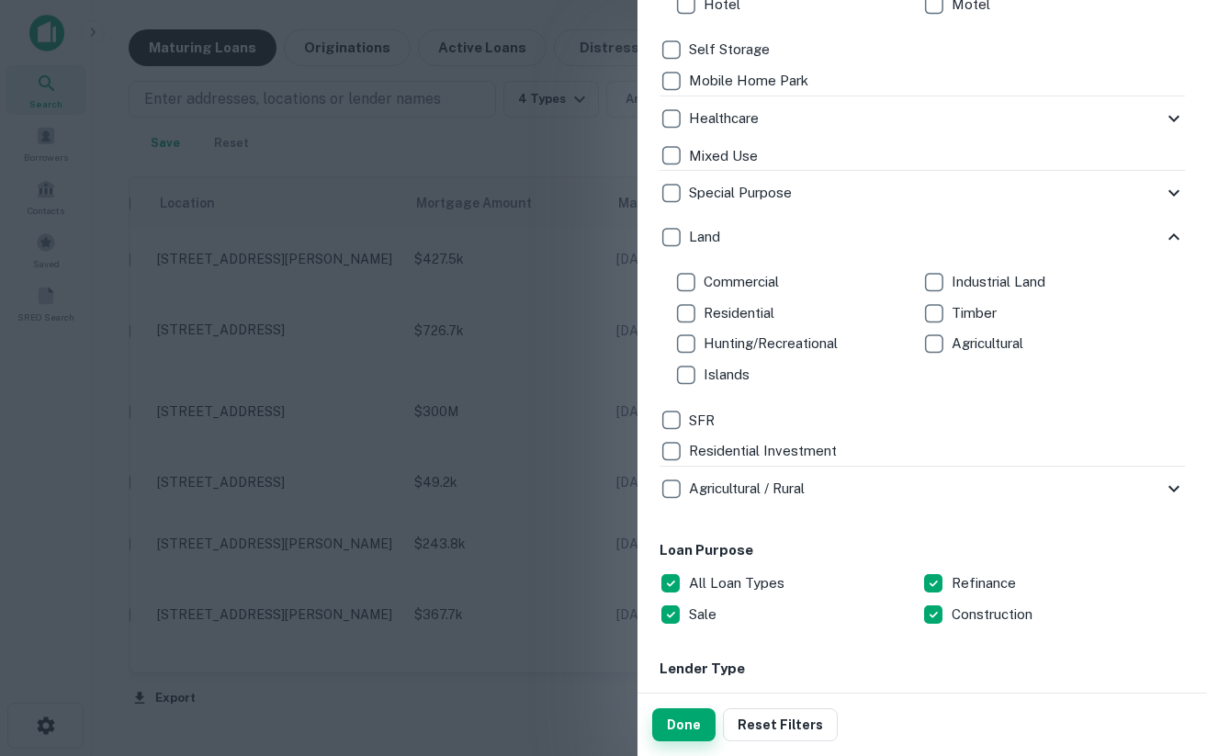
click at [695, 722] on button "Done" at bounding box center [683, 724] width 63 height 33
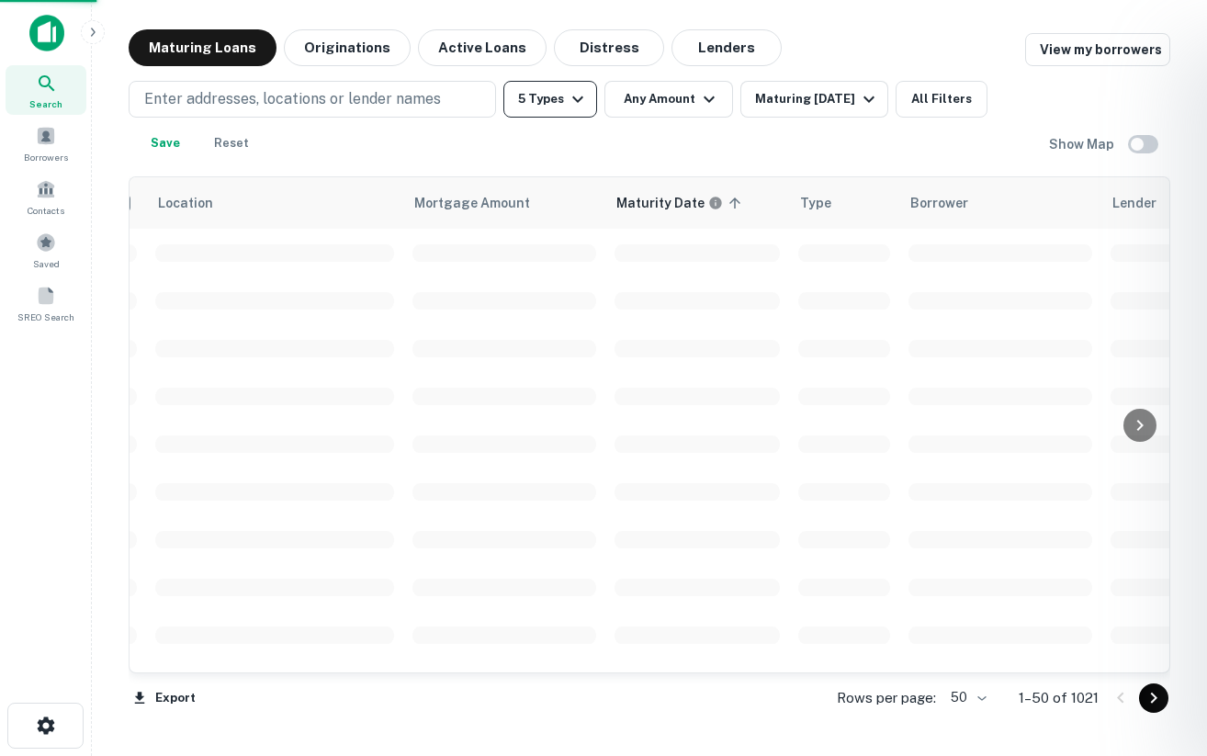
click at [567, 106] on icon "button" at bounding box center [578, 99] width 22 height 22
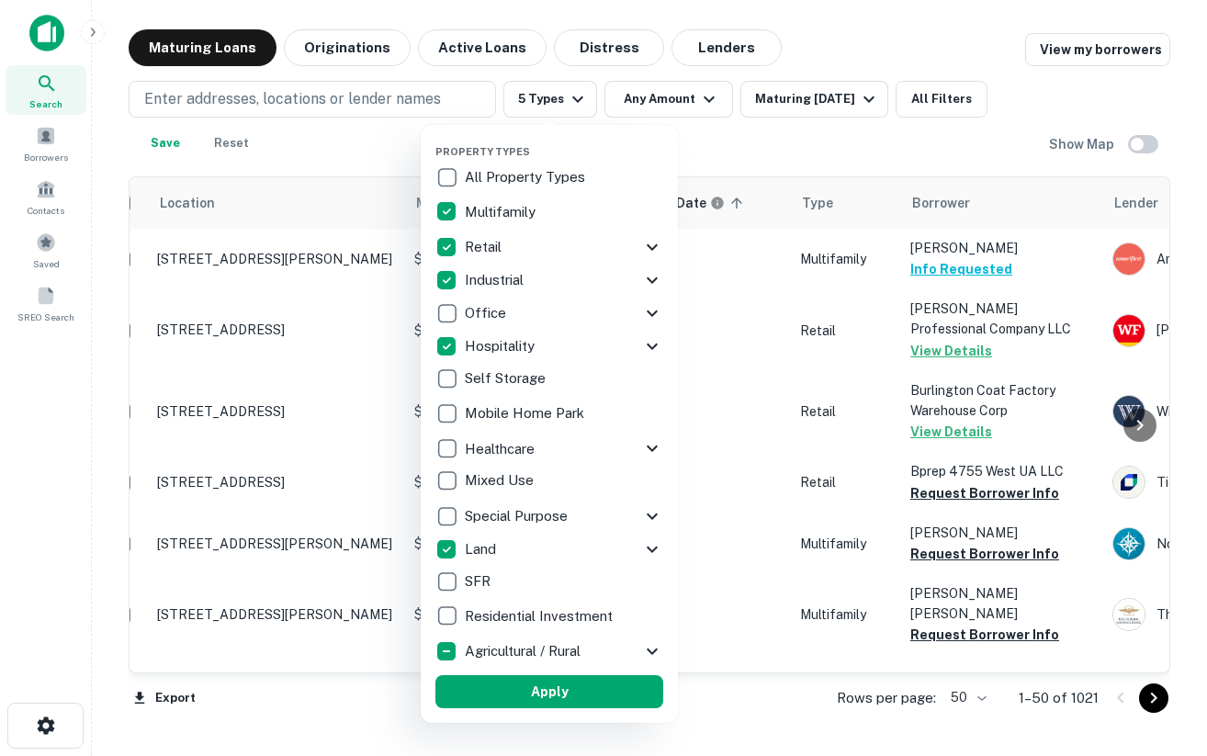
click at [401, 673] on div at bounding box center [603, 378] width 1207 height 756
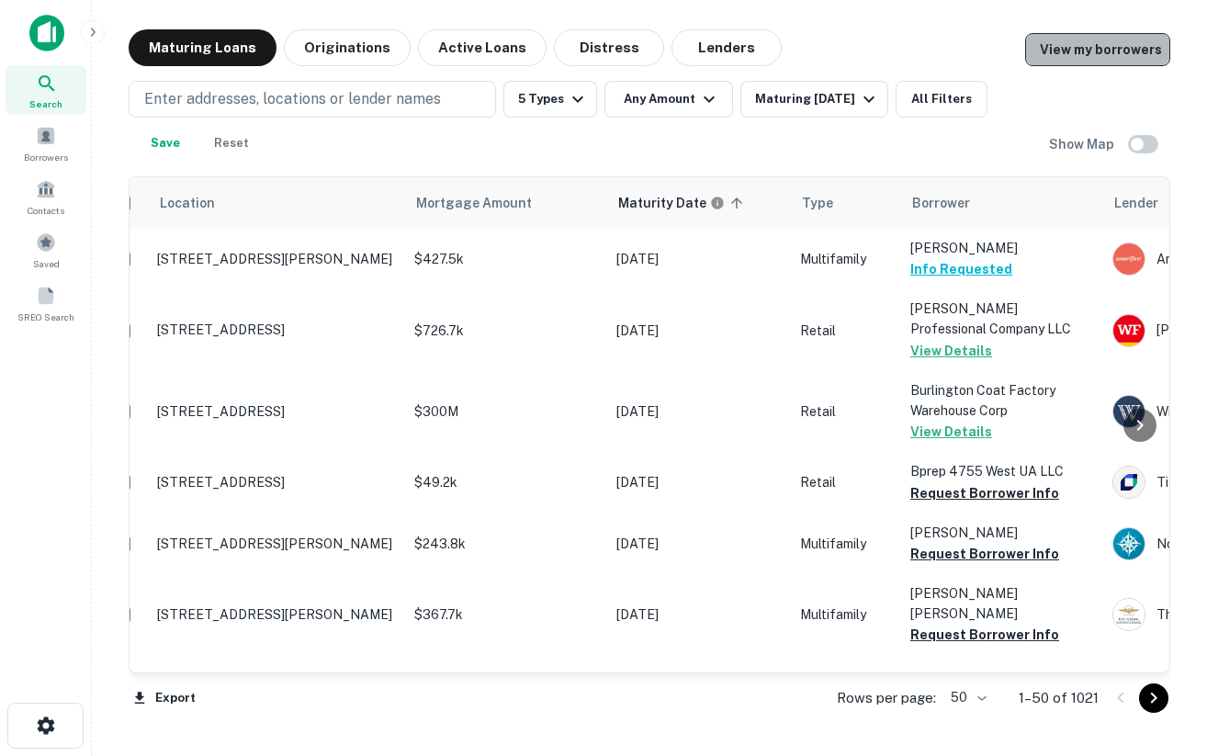
click at [1103, 46] on link "View my borrowers" at bounding box center [1097, 49] width 145 height 33
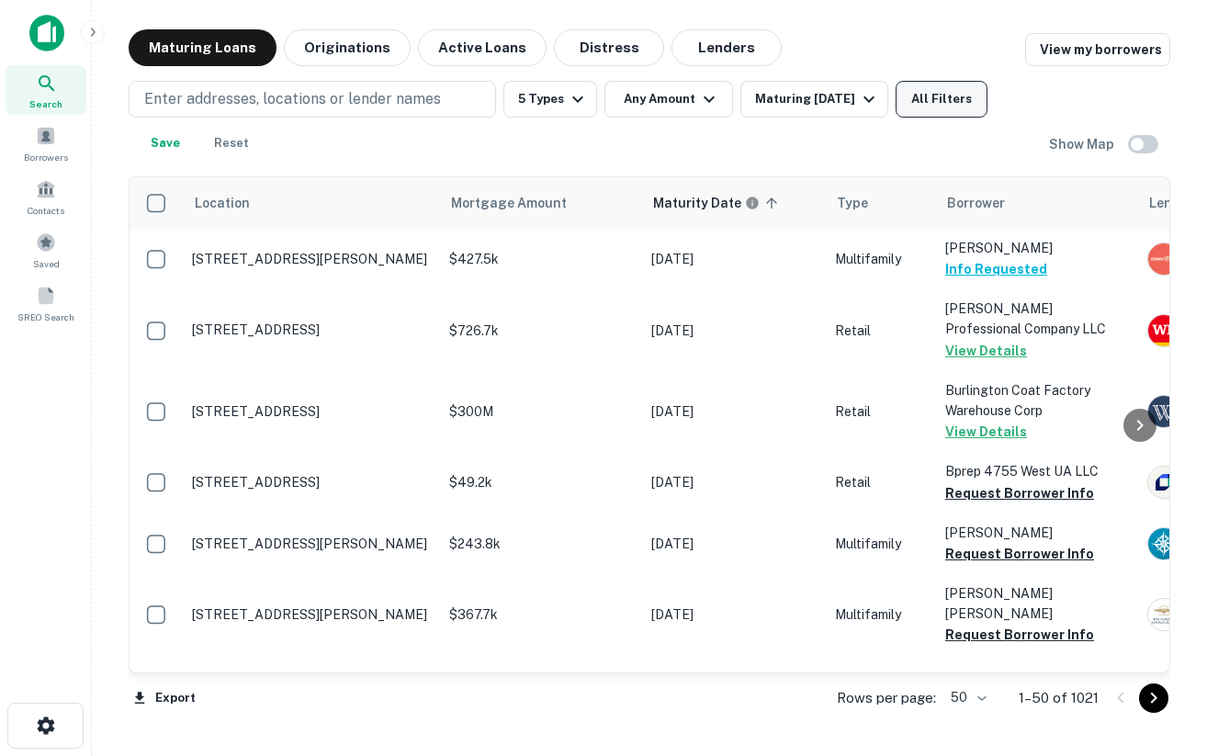
click at [926, 96] on button "All Filters" at bounding box center [942, 99] width 92 height 37
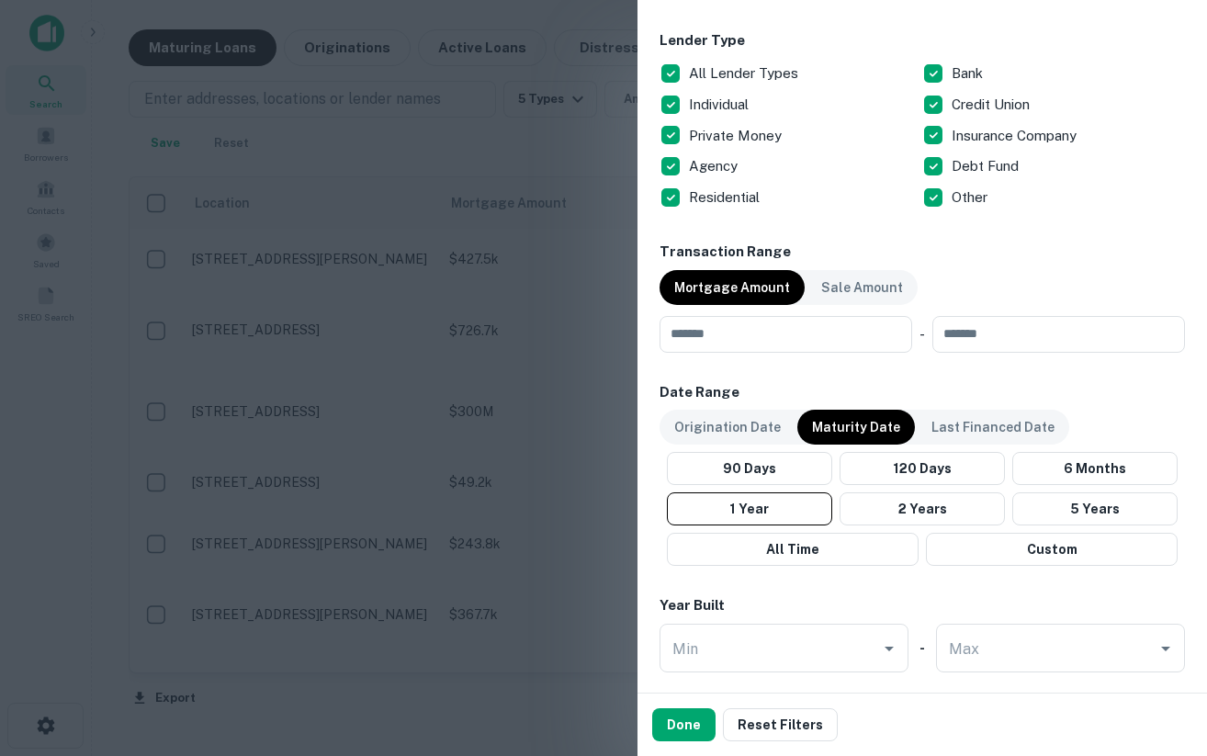
scroll to position [1139, 0]
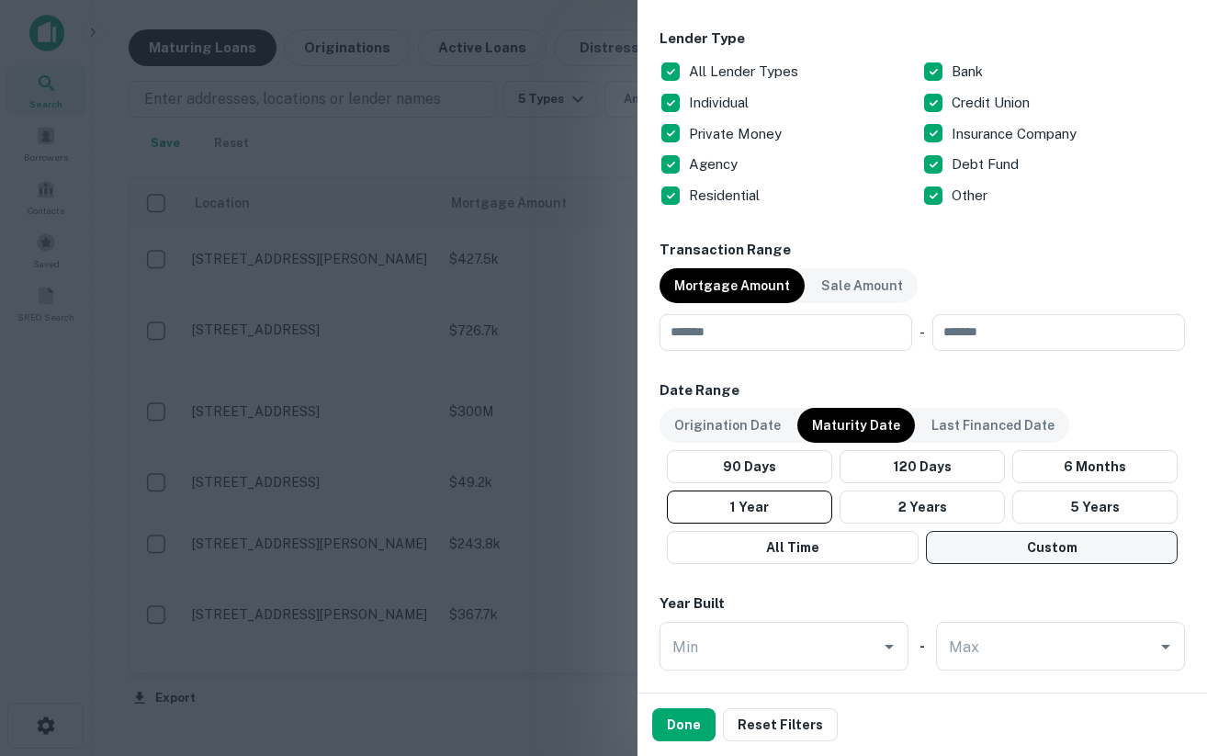
click at [1046, 546] on button "Custom" at bounding box center [1052, 547] width 252 height 33
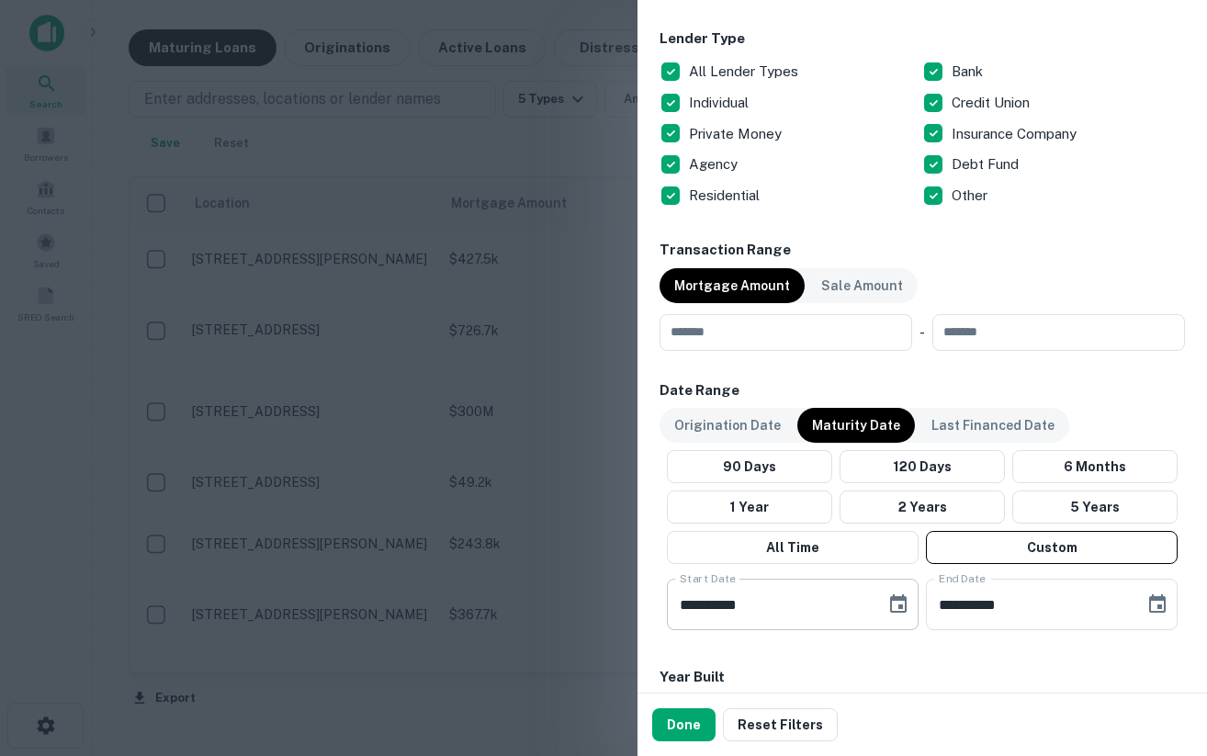
click at [687, 605] on input "**********" at bounding box center [770, 604] width 206 height 51
type input "**********"
click at [994, 606] on input "**********" at bounding box center [1029, 604] width 206 height 51
click at [1024, 609] on input "**********" at bounding box center [1029, 604] width 206 height 51
click at [1015, 603] on input "**********" at bounding box center [1029, 604] width 206 height 51
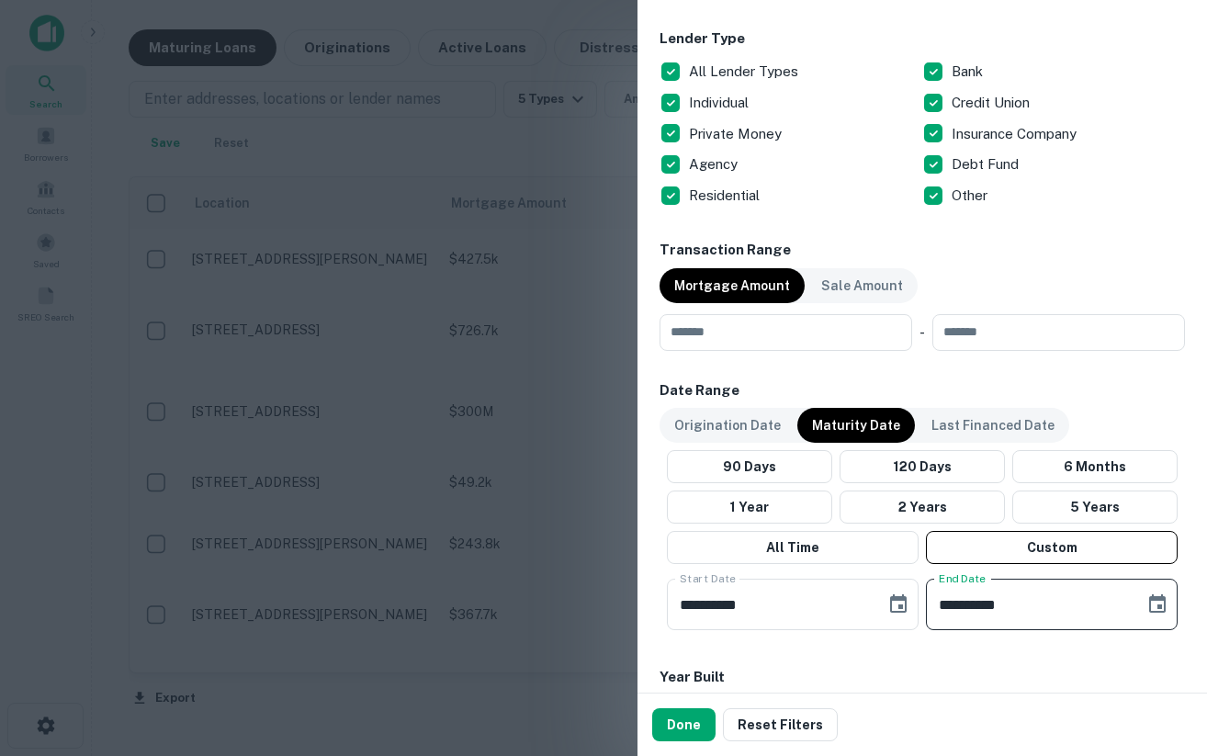
click at [1010, 608] on input "**********" at bounding box center [1029, 604] width 206 height 51
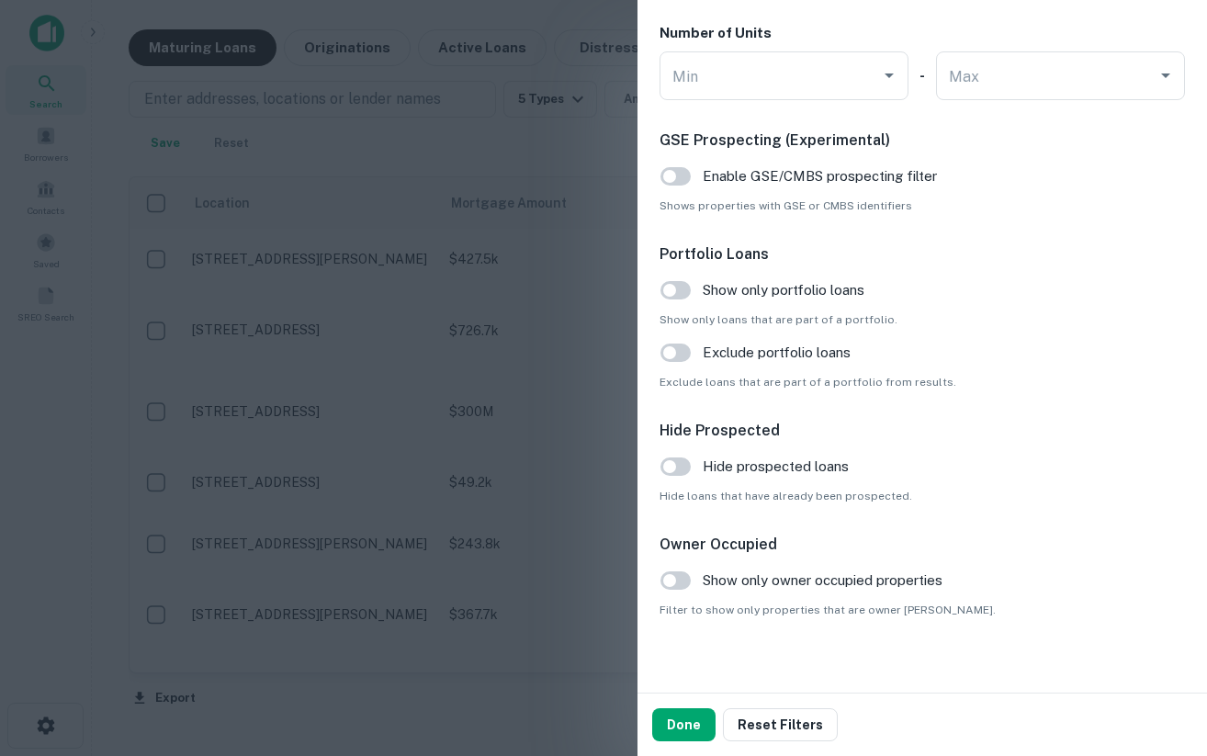
scroll to position [1902, 0]
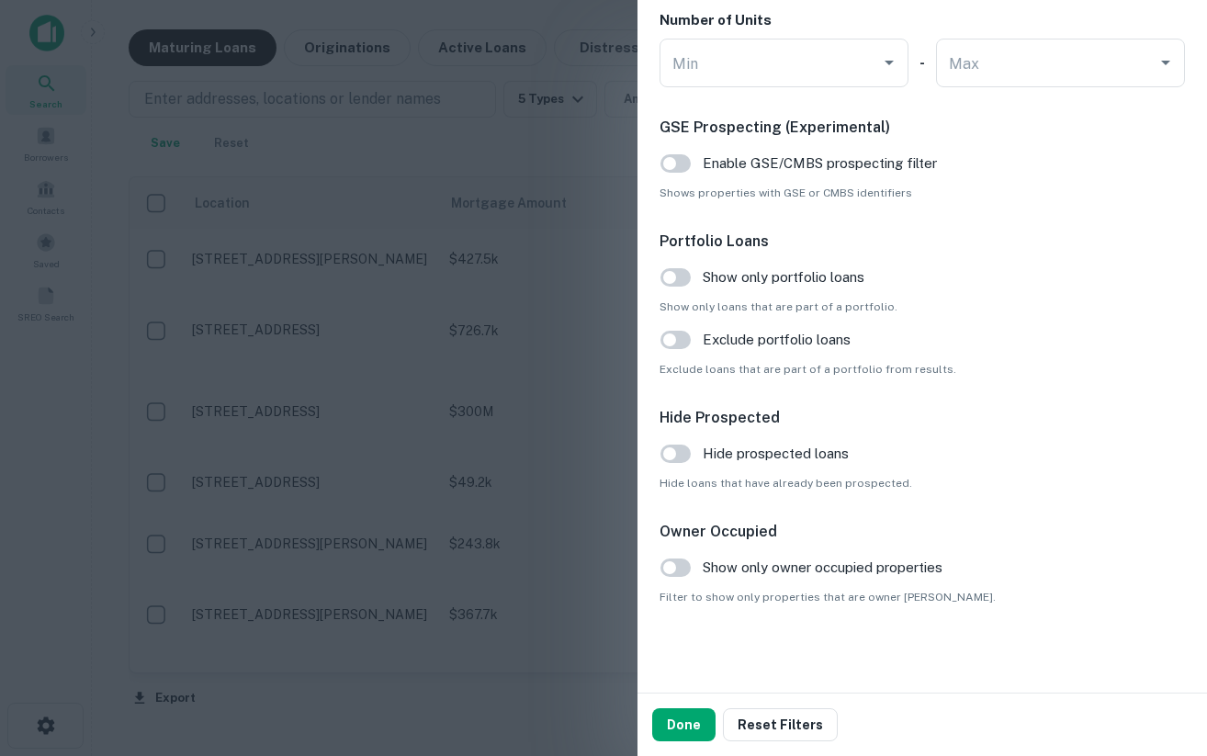
type input "**********"
click at [680, 729] on button "Done" at bounding box center [683, 724] width 63 height 33
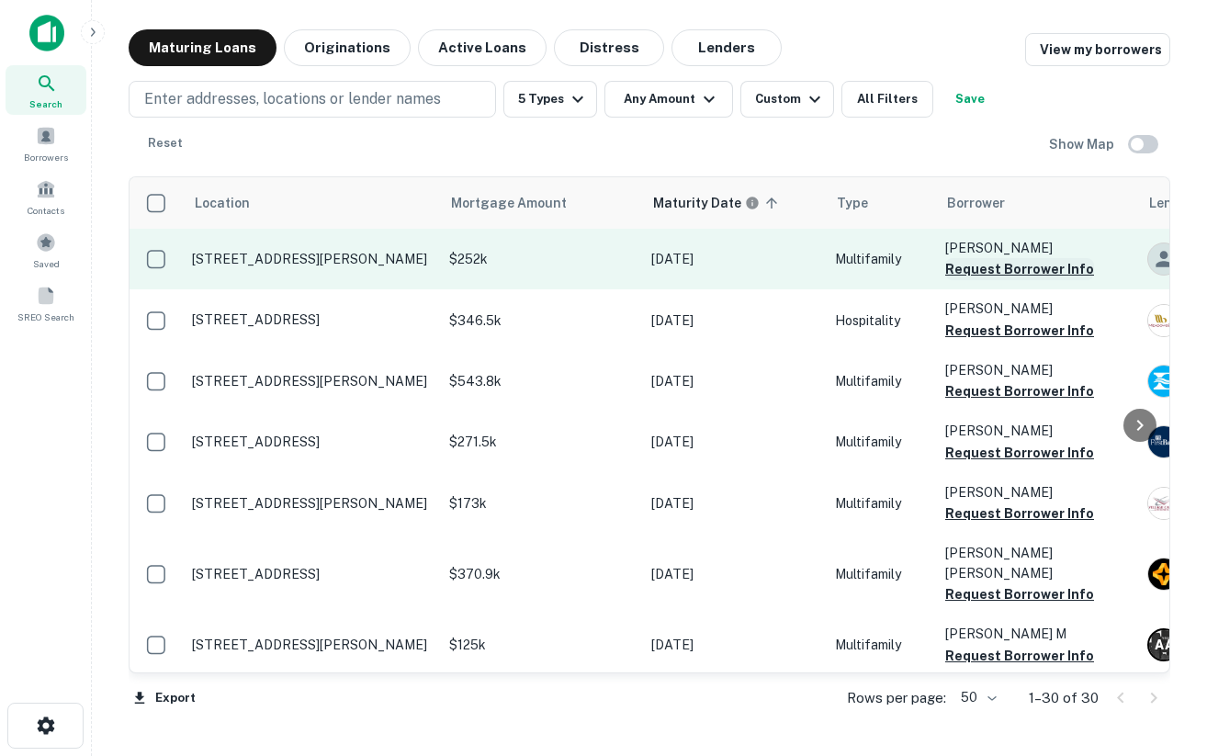
click at [978, 270] on button "Request Borrower Info" at bounding box center [1020, 269] width 149 height 22
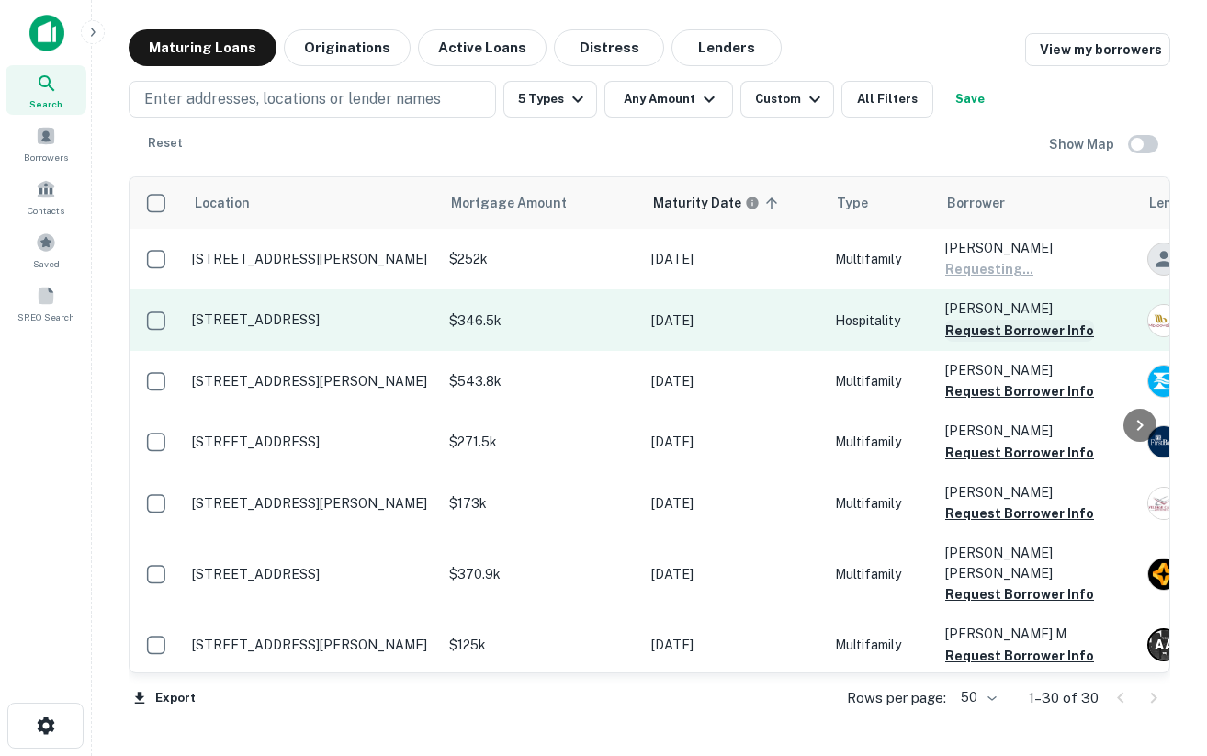
click at [1000, 327] on button "Request Borrower Info" at bounding box center [1020, 331] width 149 height 22
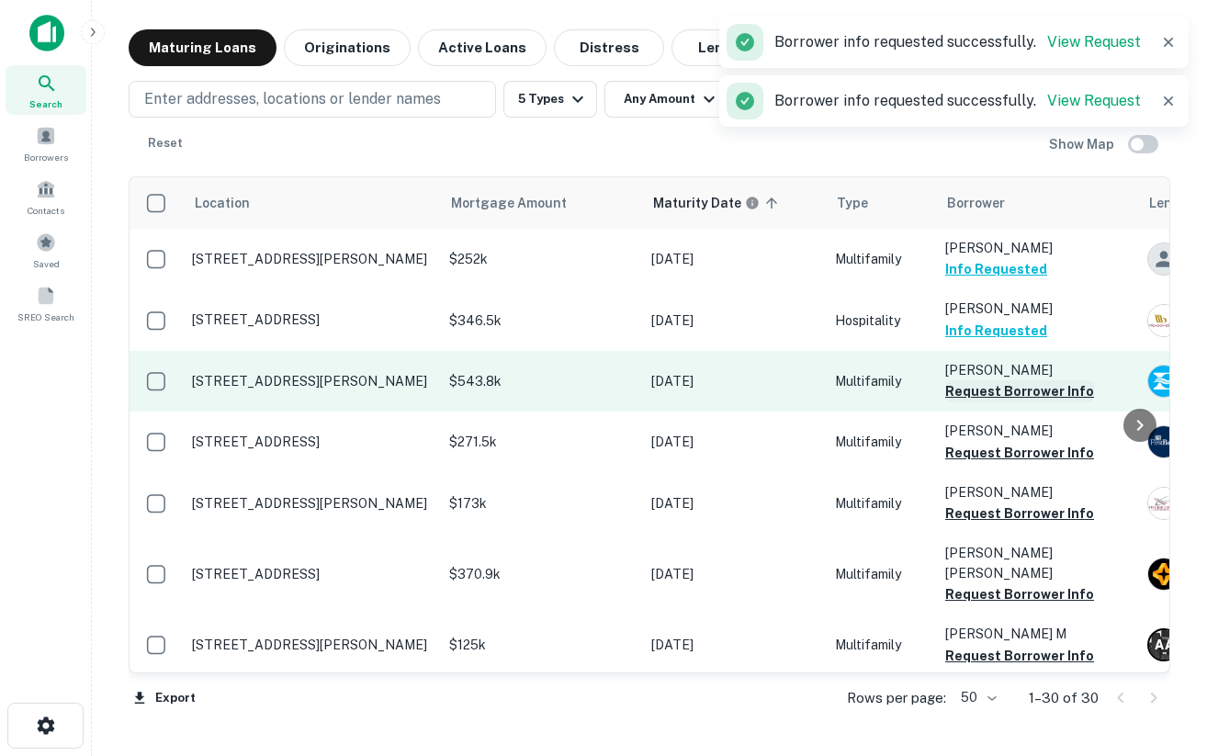
click at [1002, 391] on button "Request Borrower Info" at bounding box center [1020, 391] width 149 height 22
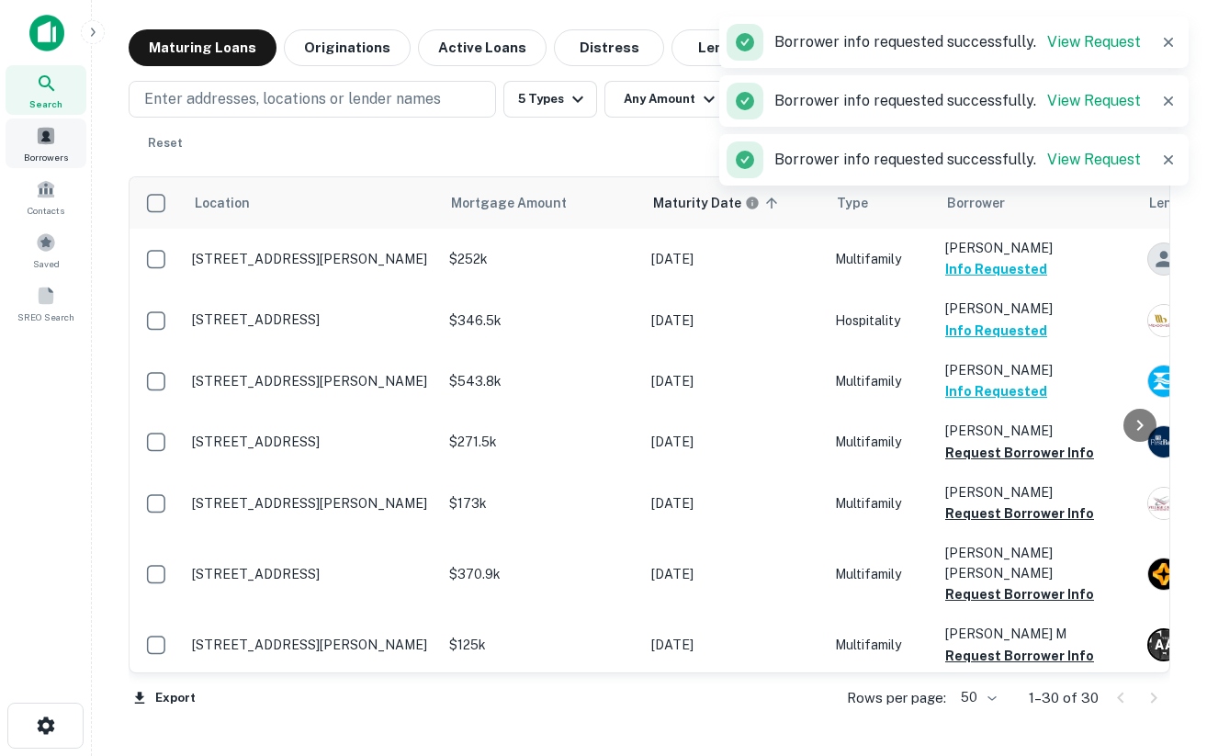
click at [38, 132] on span at bounding box center [46, 136] width 20 height 20
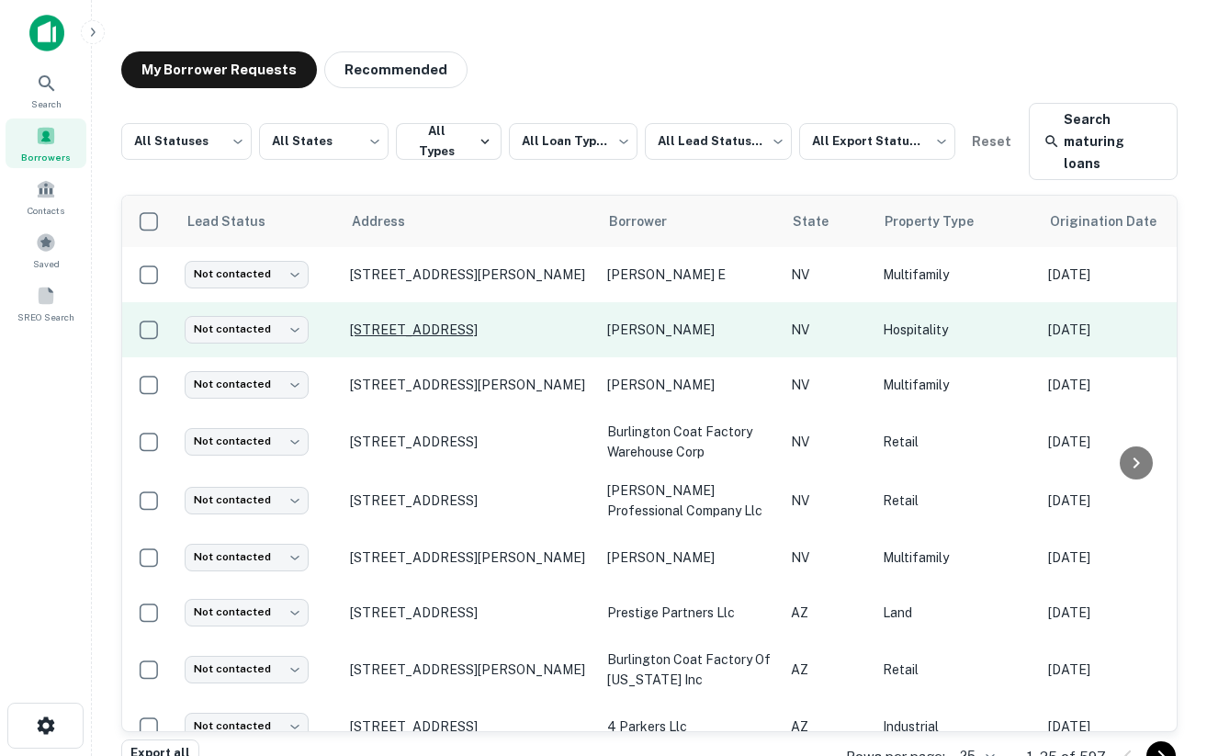
click at [473, 322] on p "[STREET_ADDRESS]" at bounding box center [469, 330] width 239 height 17
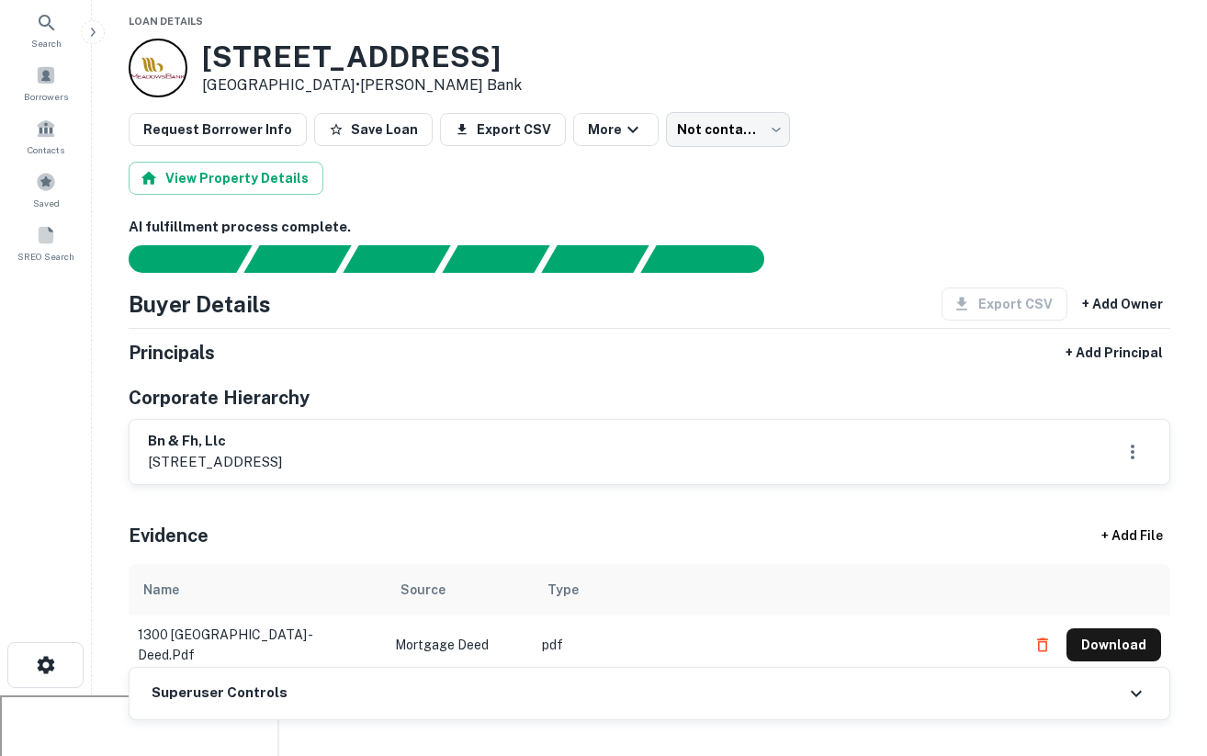
scroll to position [9, 0]
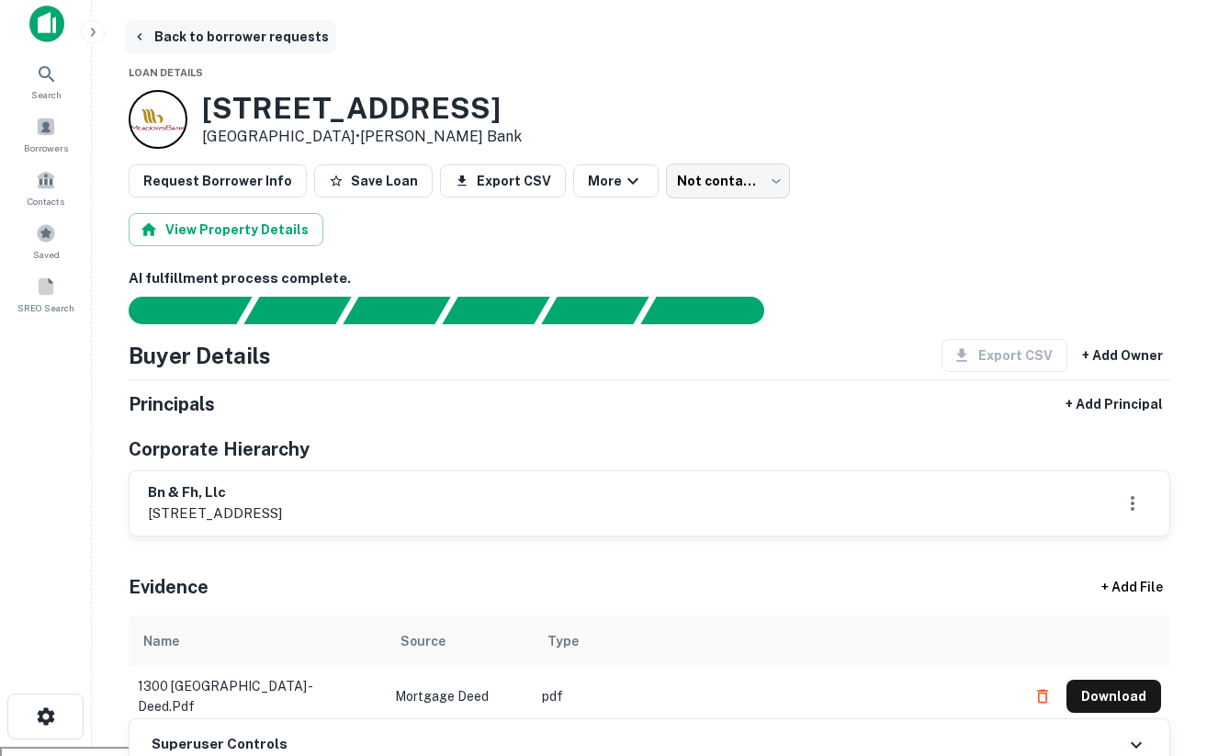
click at [182, 26] on button "Back to borrower requests" at bounding box center [230, 36] width 211 height 33
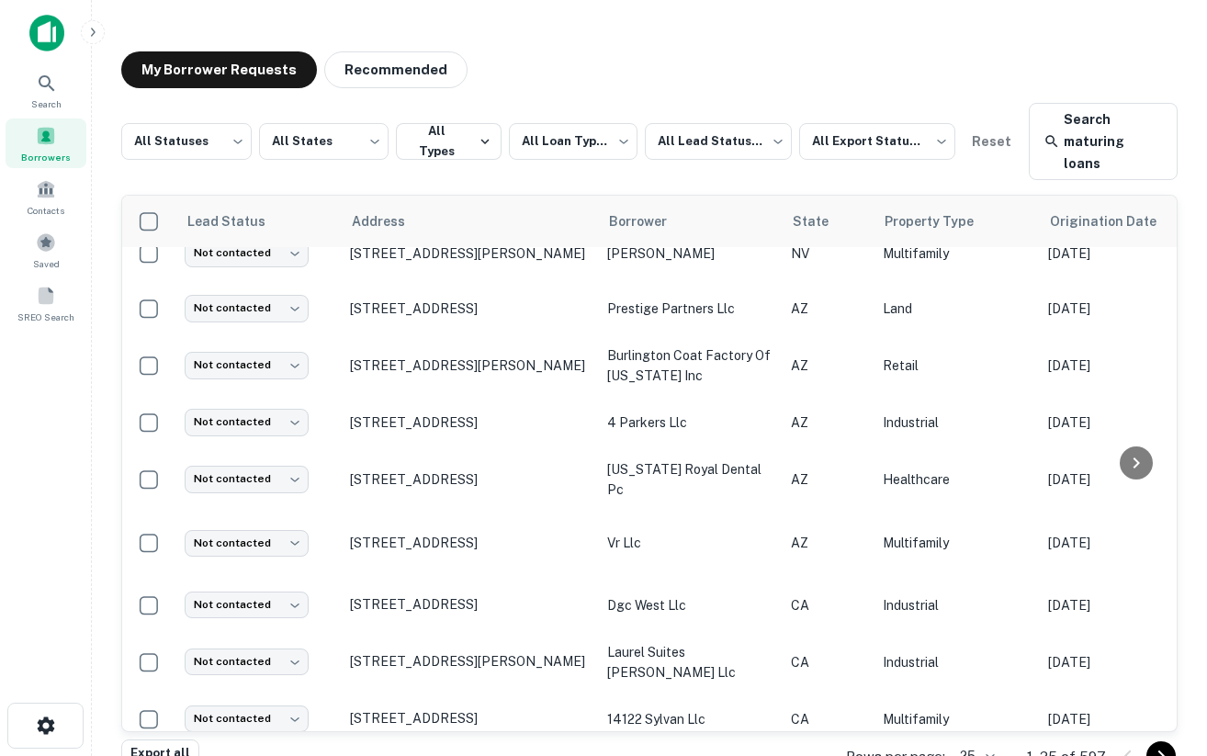
scroll to position [428, 0]
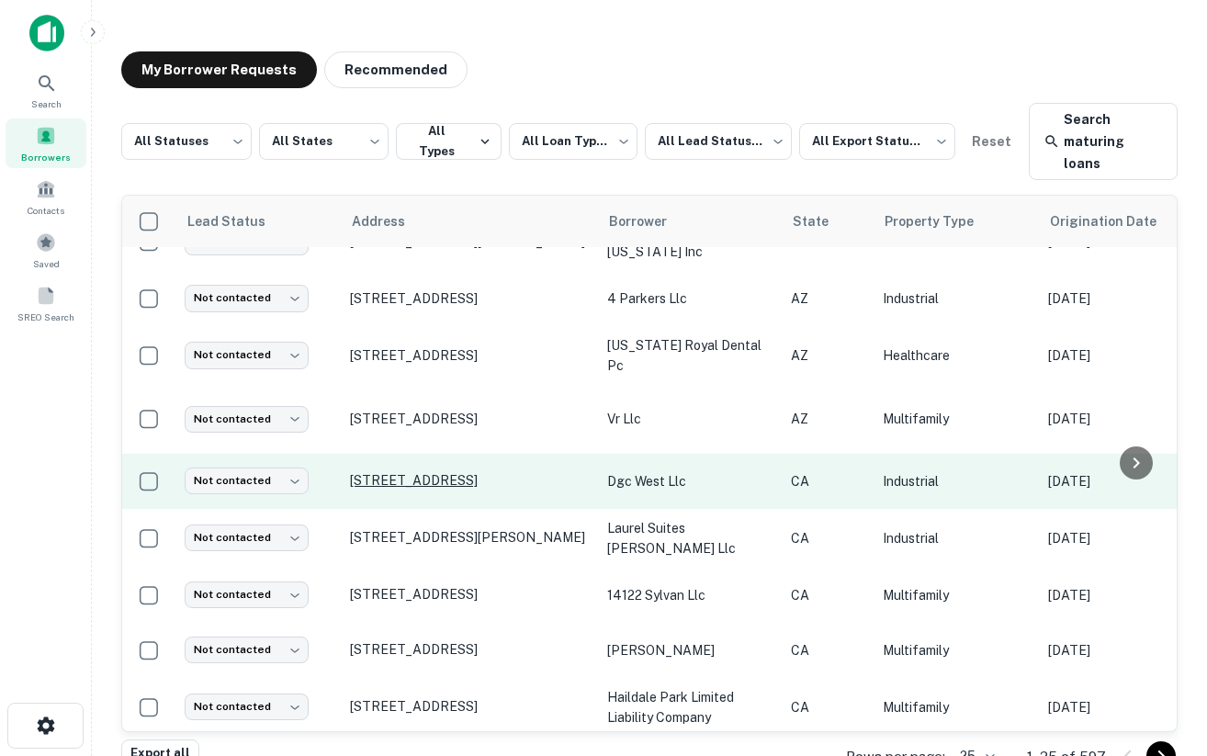
click at [458, 472] on p "[STREET_ADDRESS]" at bounding box center [469, 480] width 239 height 17
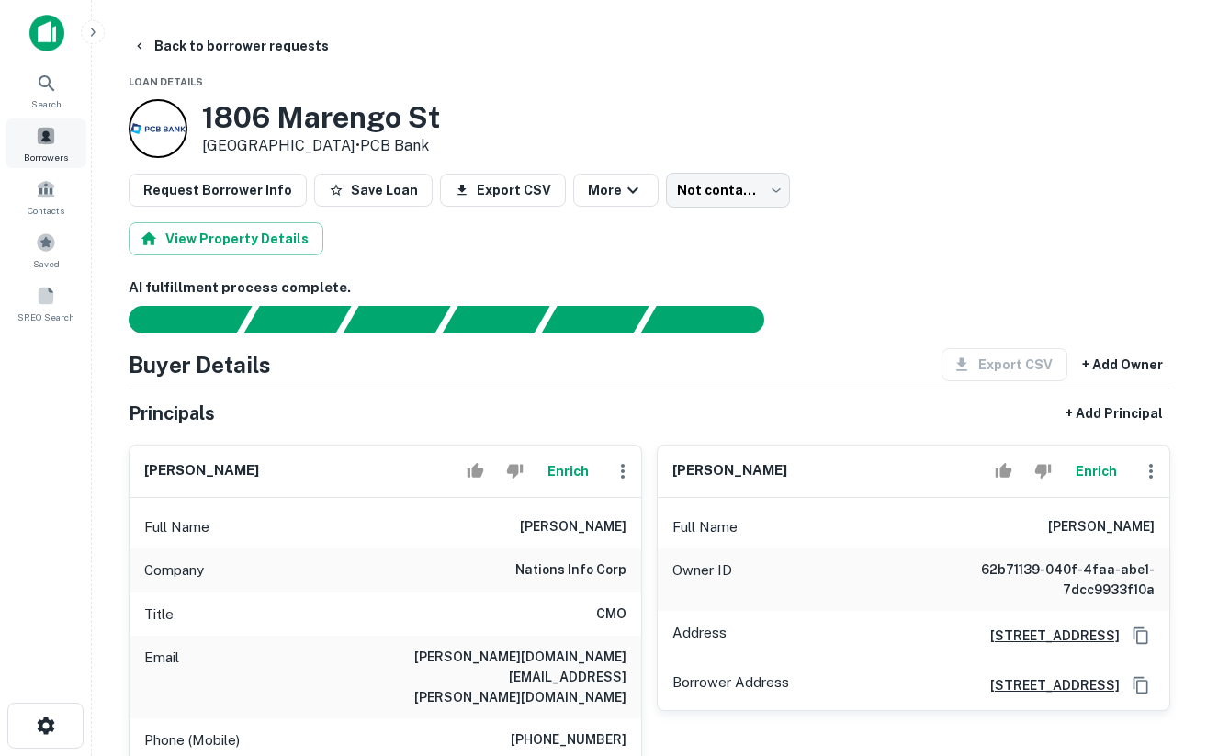
click at [44, 157] on span "Borrowers" at bounding box center [46, 157] width 44 height 15
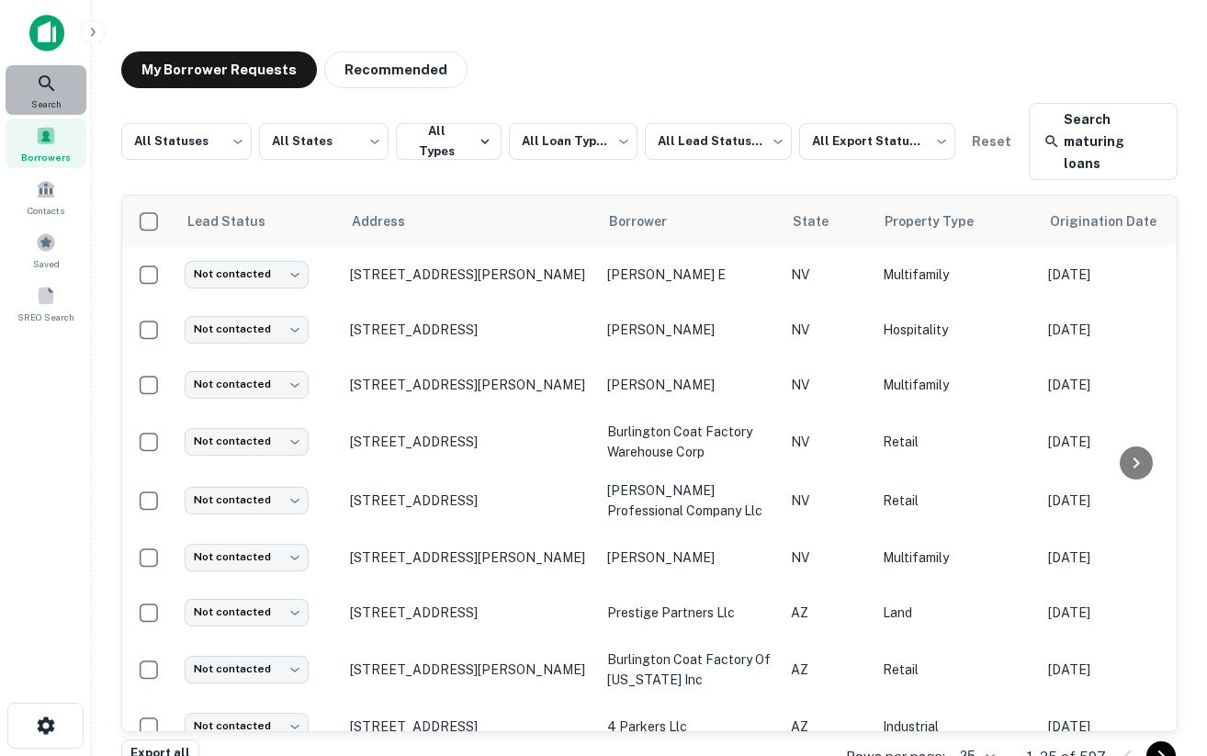
click at [40, 95] on div "Search" at bounding box center [46, 90] width 81 height 50
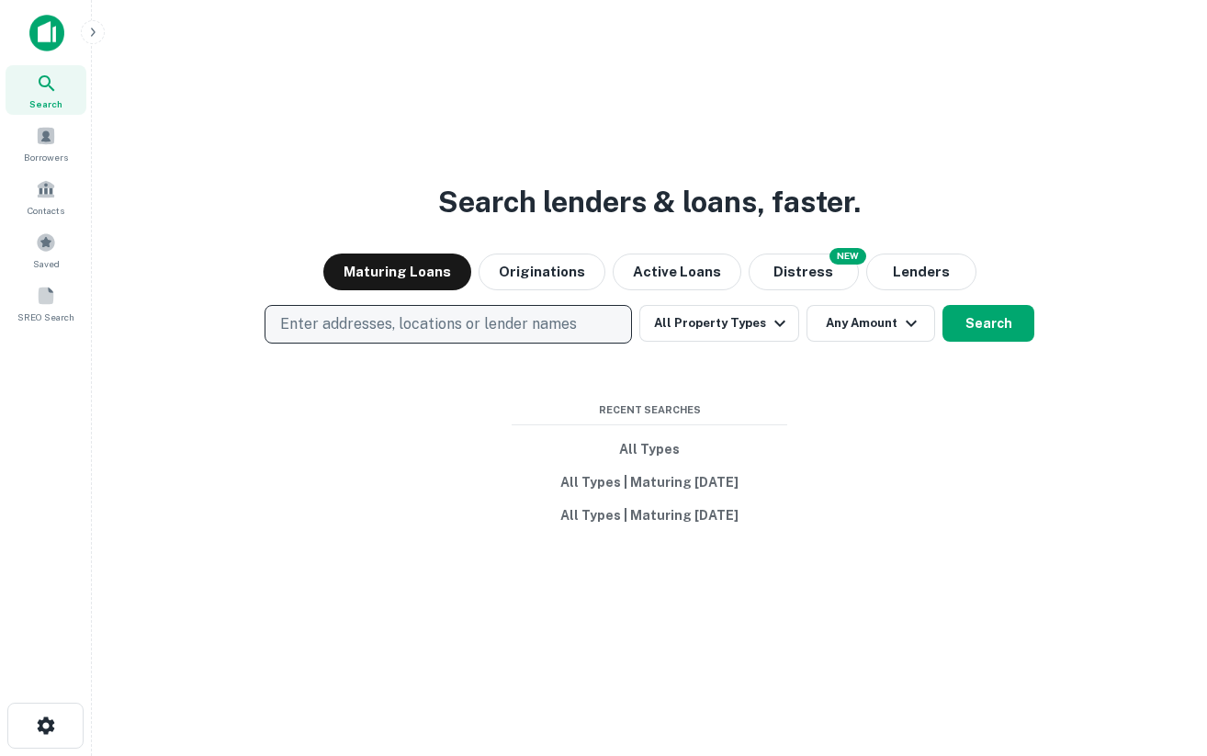
click at [530, 337] on button "Enter addresses, locations or lender names" at bounding box center [449, 324] width 368 height 39
type input "*********"
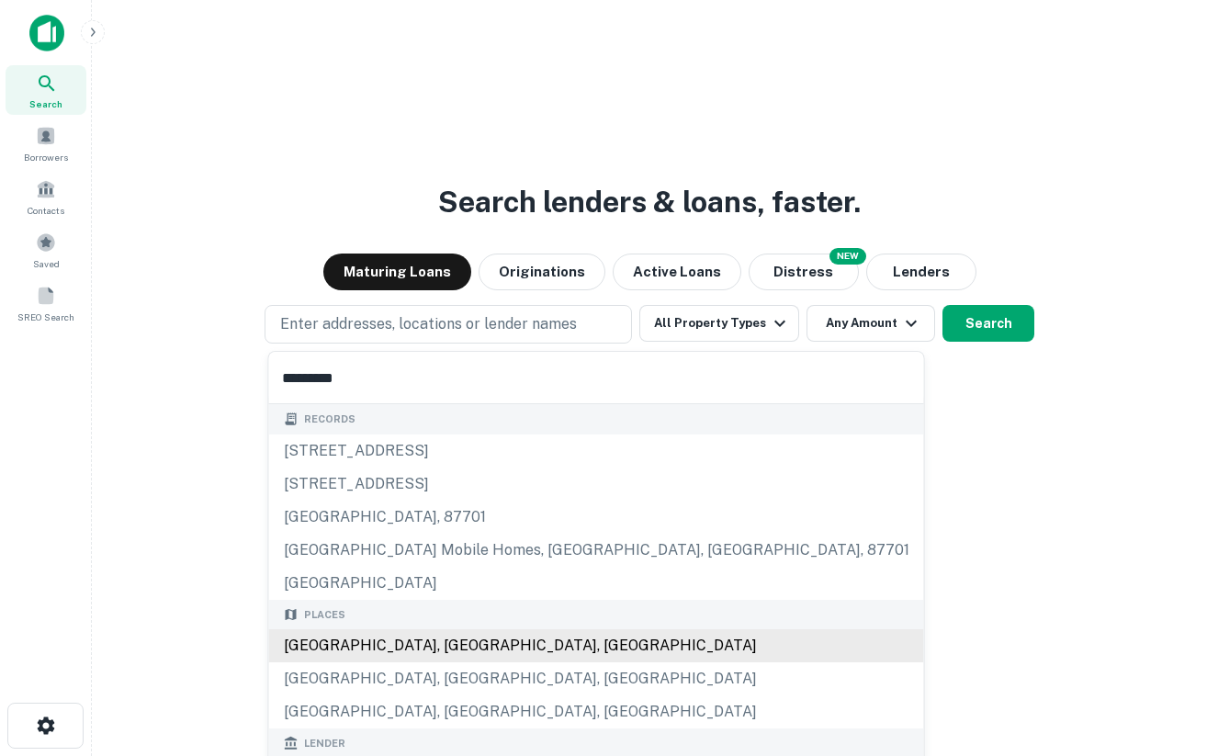
click at [400, 640] on div "[GEOGRAPHIC_DATA], [GEOGRAPHIC_DATA], [GEOGRAPHIC_DATA]" at bounding box center [596, 645] width 655 height 33
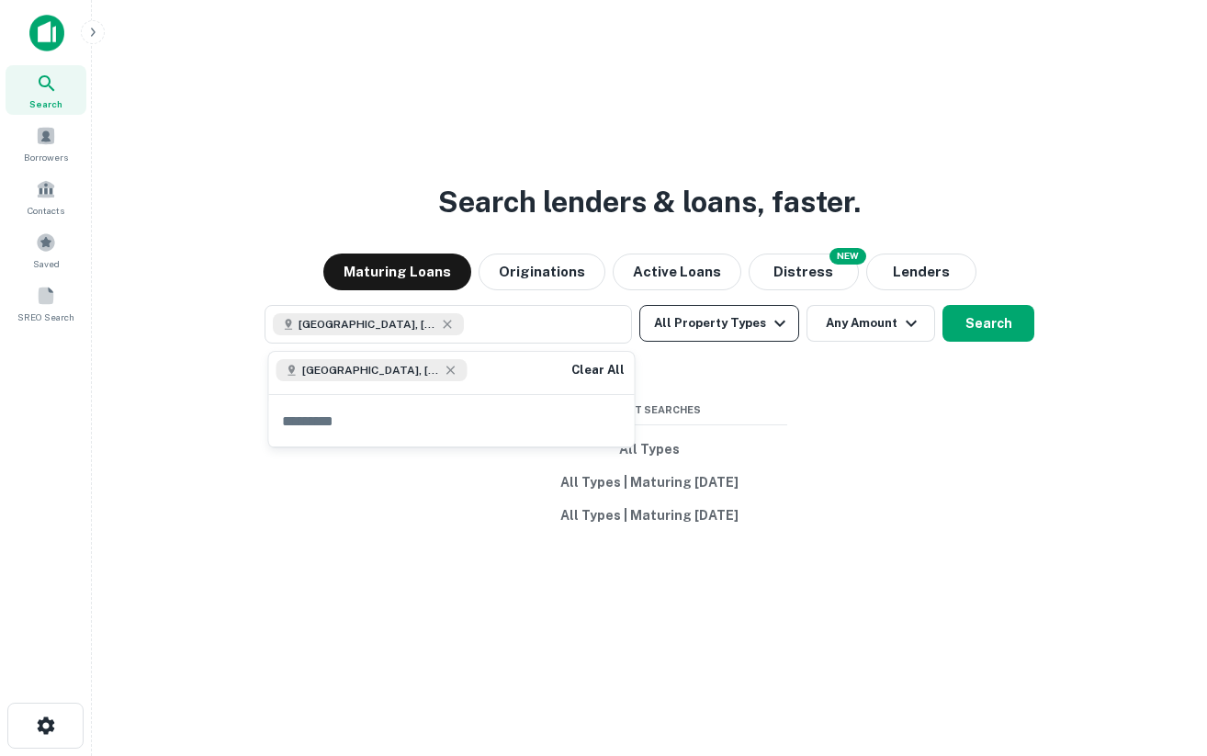
click at [684, 323] on button "All Property Types" at bounding box center [720, 323] width 160 height 37
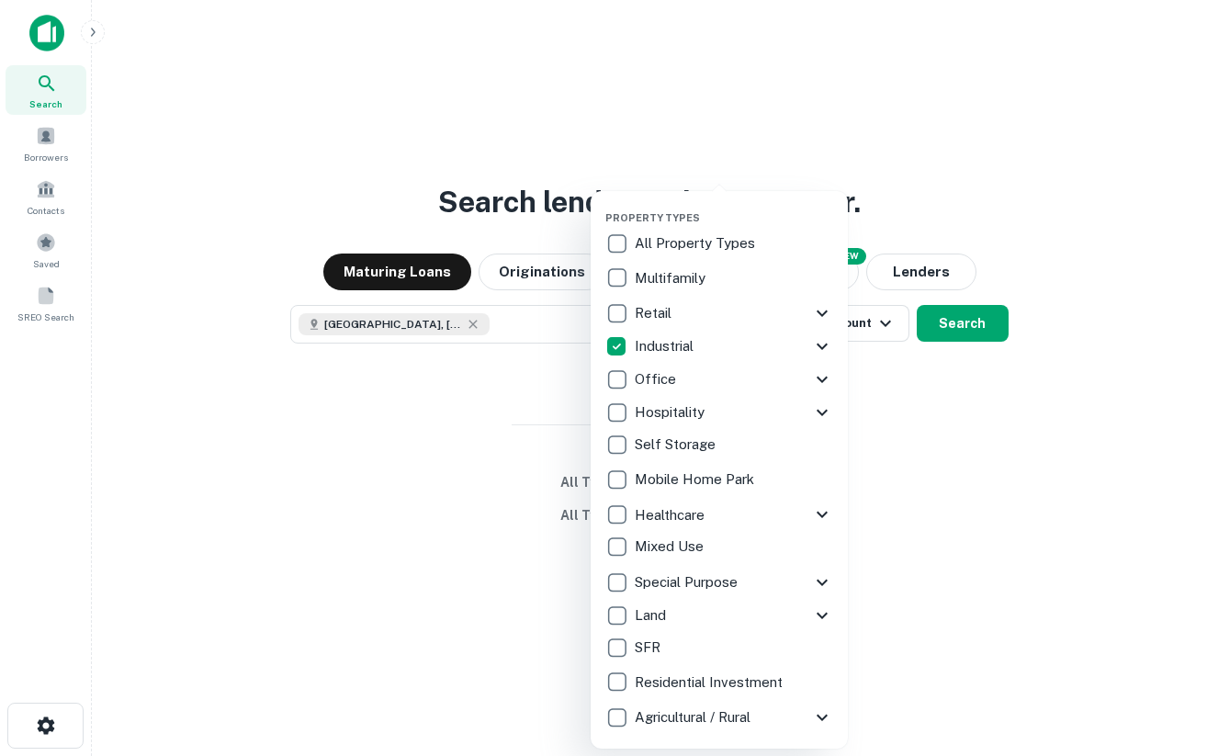
click at [939, 402] on div at bounding box center [603, 378] width 1207 height 756
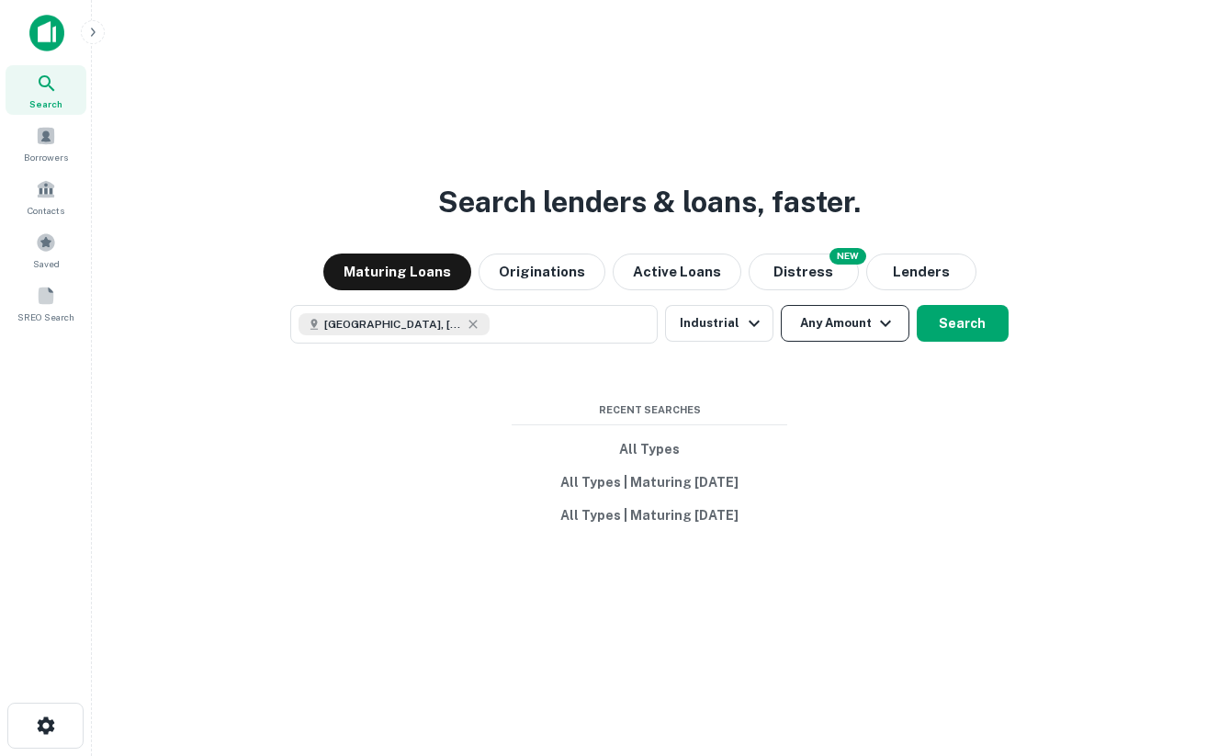
click at [859, 316] on button "Any Amount" at bounding box center [845, 323] width 129 height 37
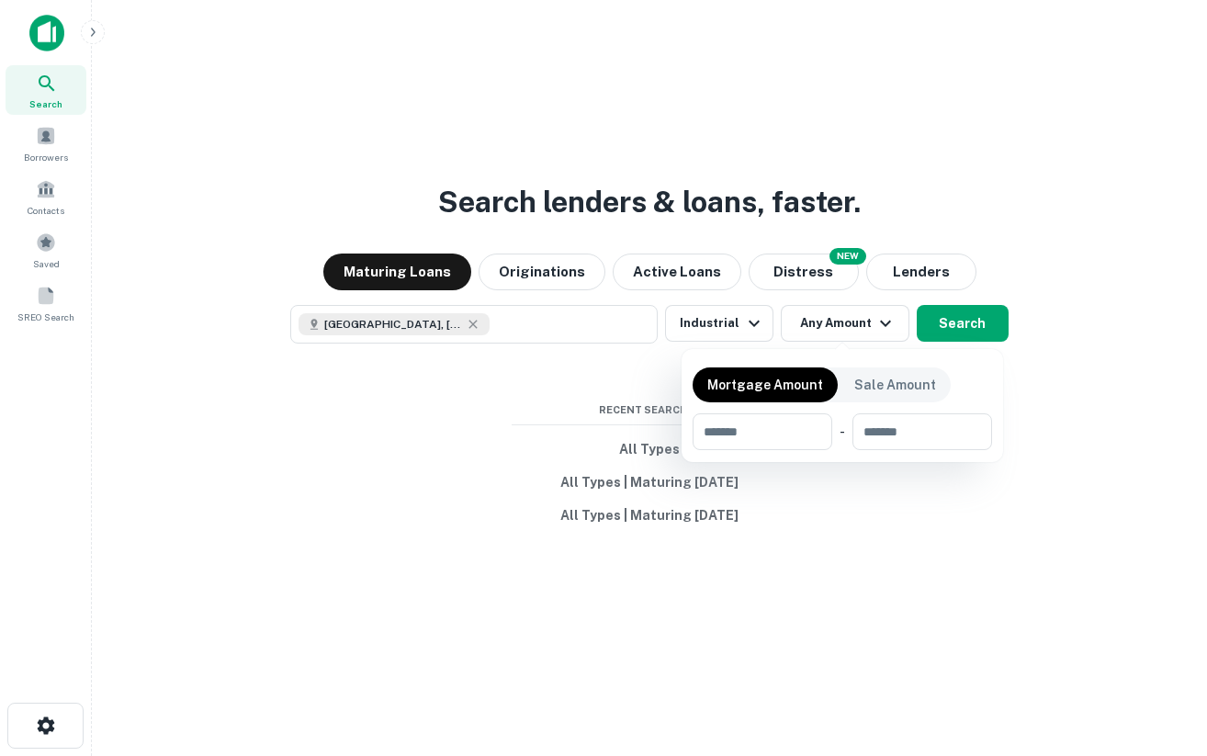
click at [722, 325] on div at bounding box center [603, 378] width 1207 height 756
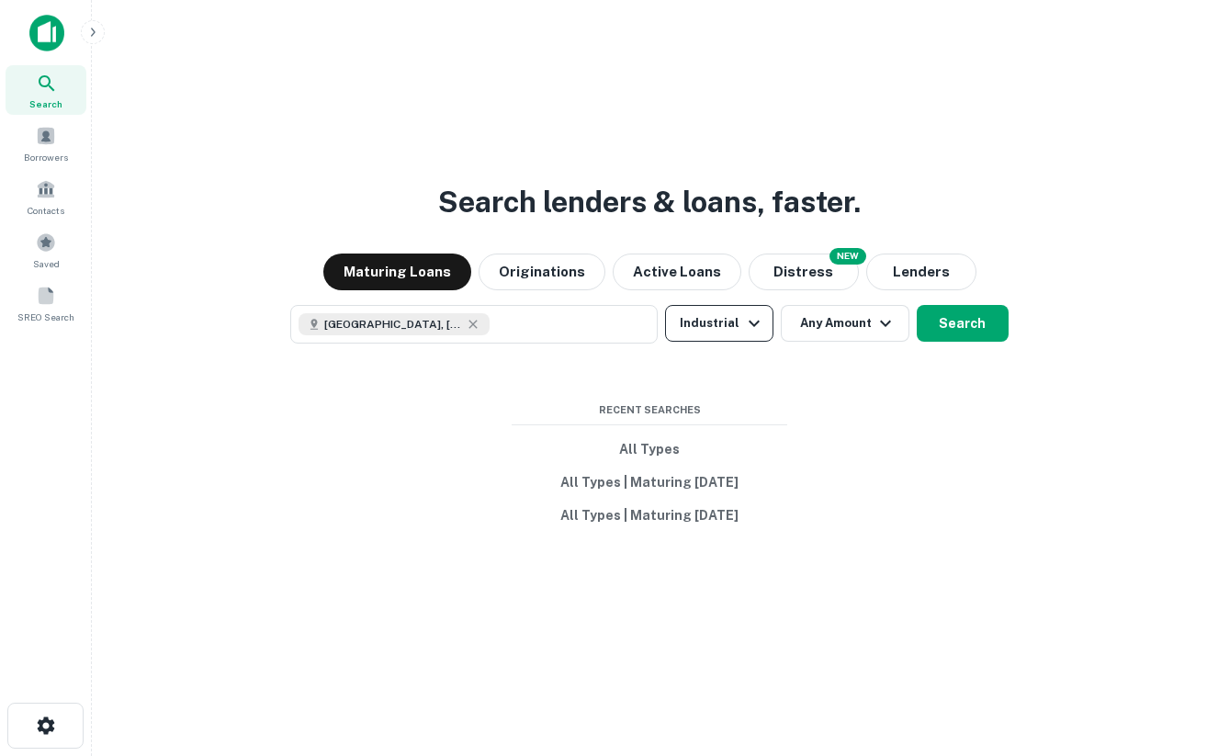
click at [743, 325] on icon "button" at bounding box center [754, 323] width 22 height 22
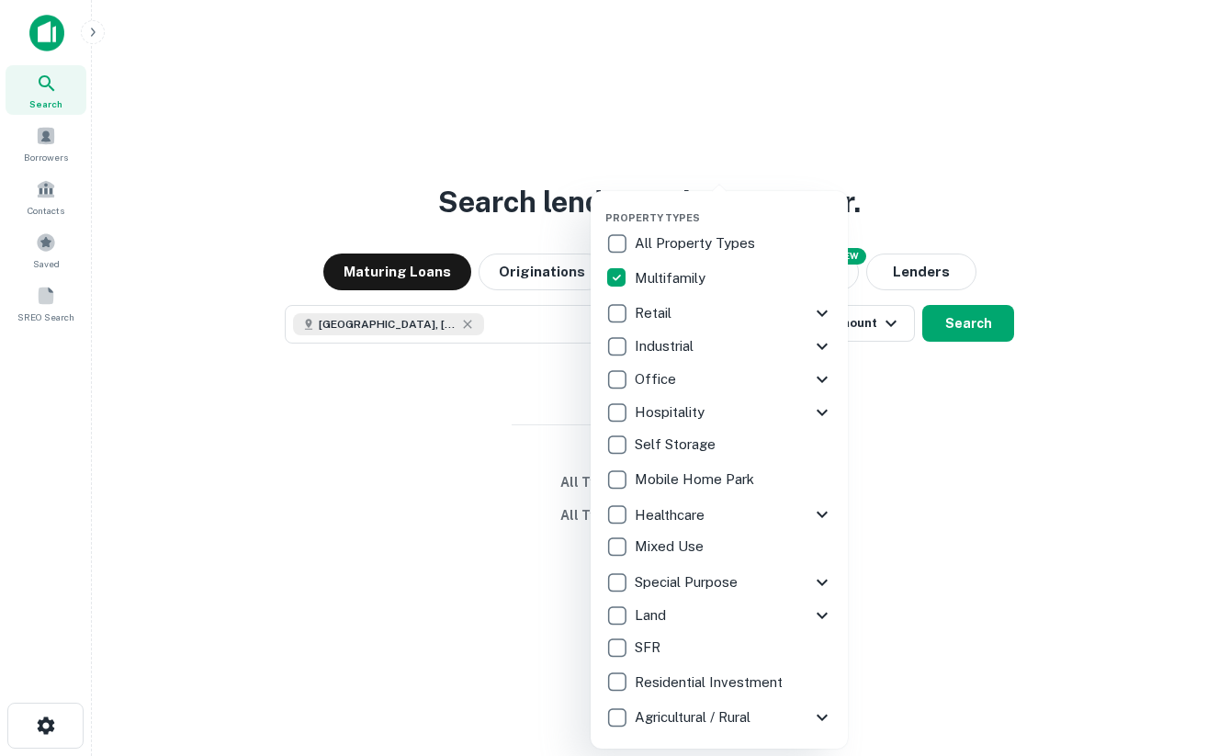
click at [973, 332] on div at bounding box center [603, 378] width 1207 height 756
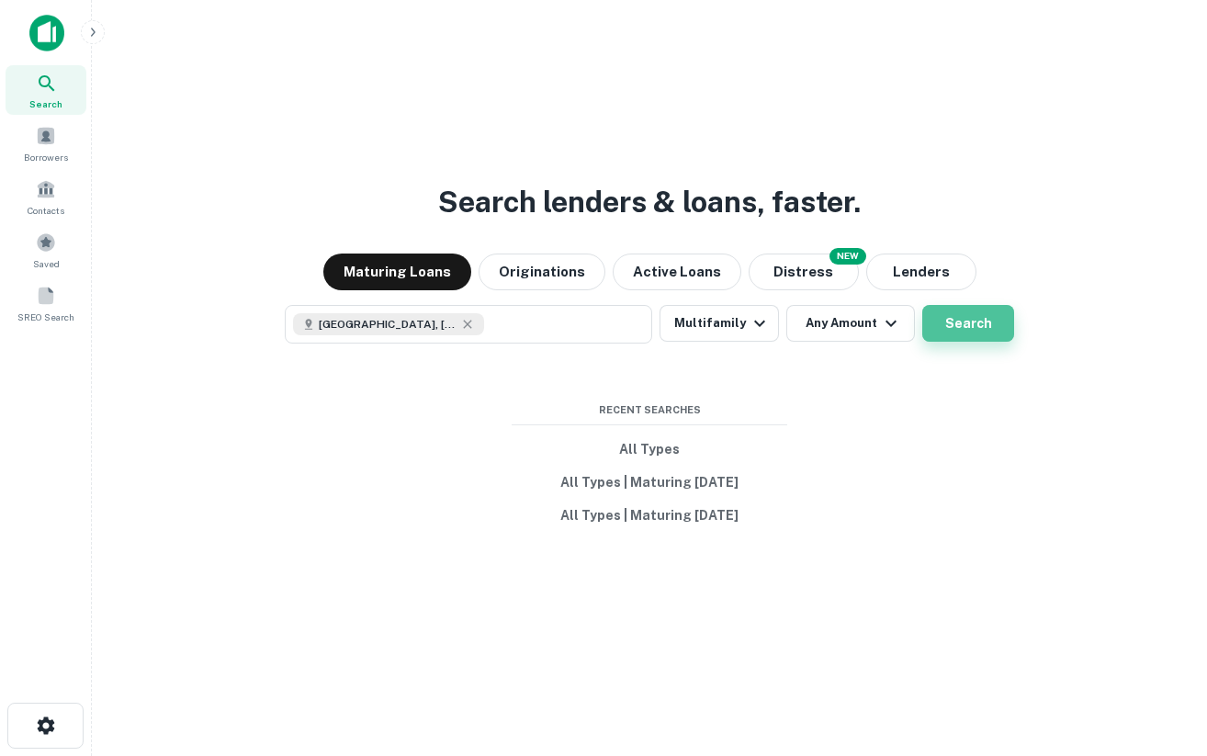
click at [969, 323] on button "Search" at bounding box center [969, 323] width 92 height 37
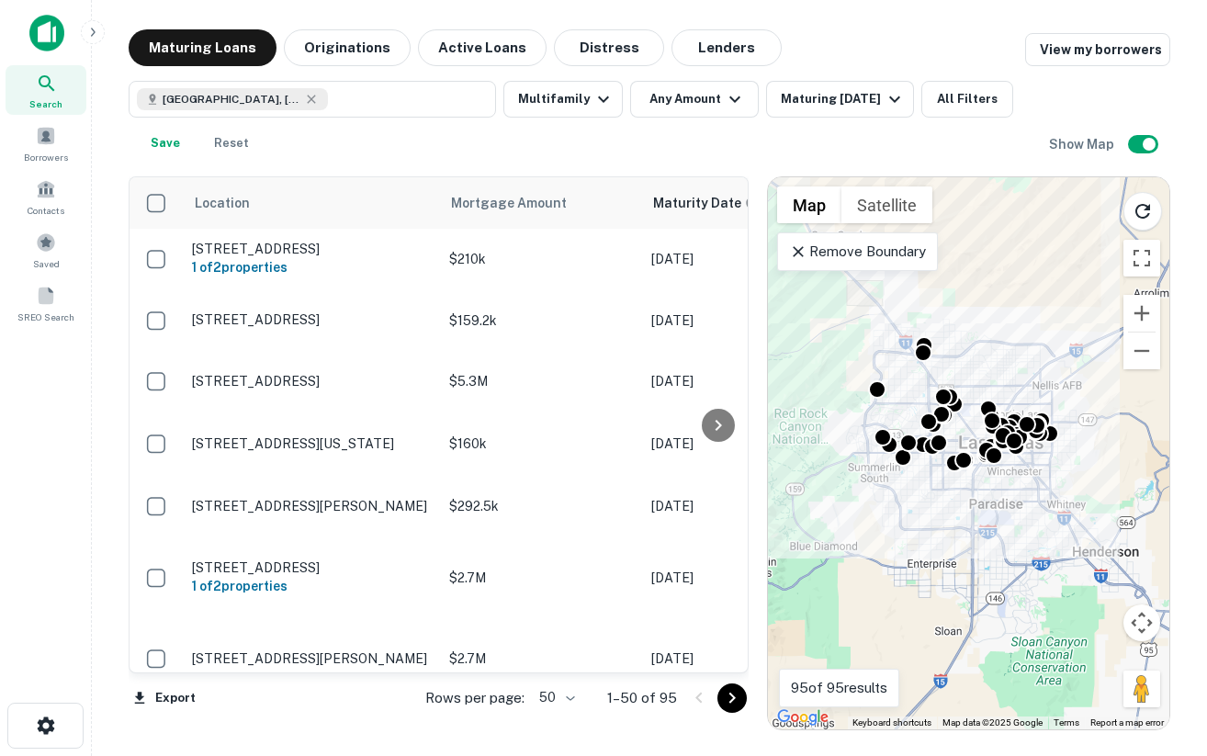
drag, startPoint x: 1132, startPoint y: 174, endPoint x: 1019, endPoint y: 244, distance: 133.3
click at [1019, 244] on div "To activate drag with keyboard, press Alt + Enter. Once in keyboard drag state,…" at bounding box center [969, 453] width 402 height 552
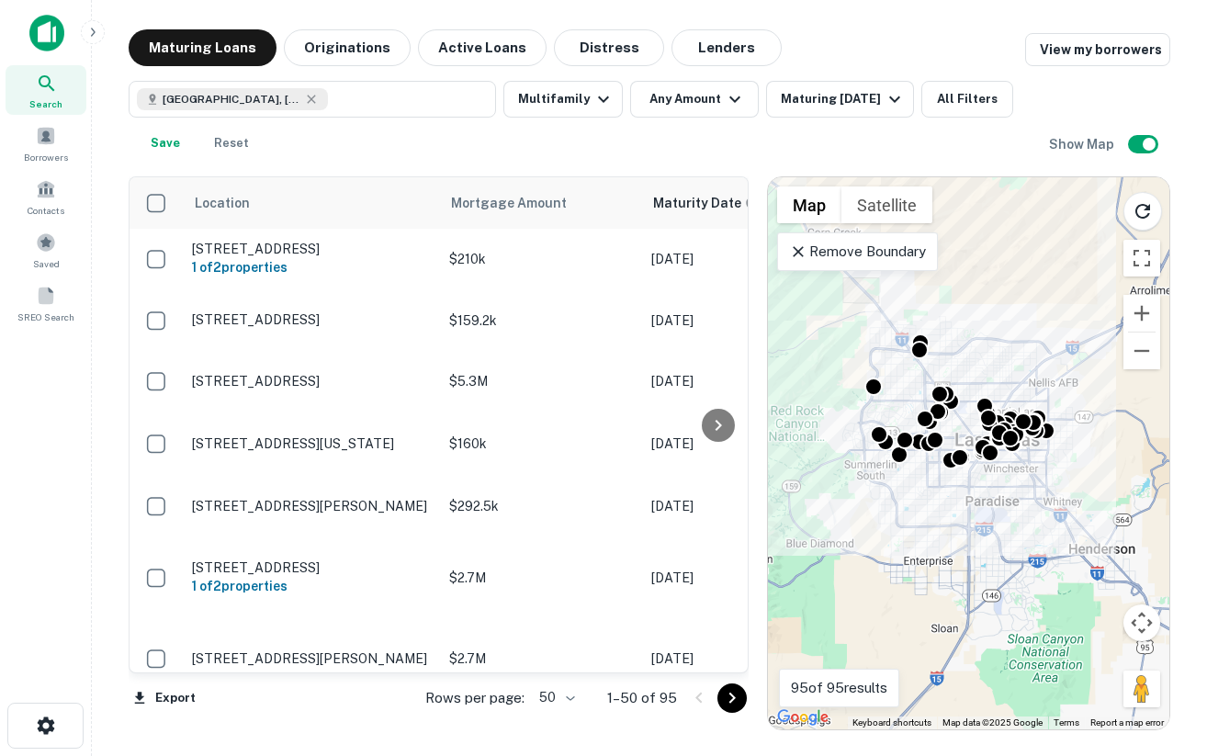
click at [889, 251] on p "Remove Boundary" at bounding box center [857, 252] width 137 height 22
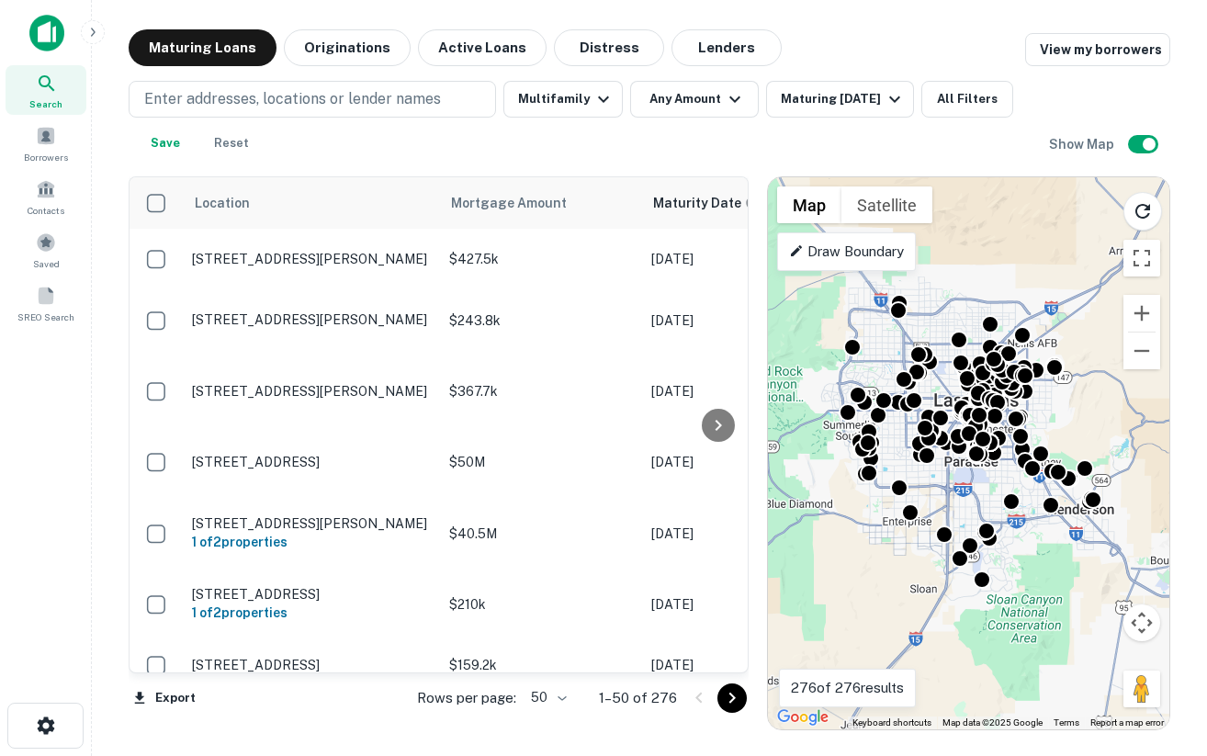
drag, startPoint x: 1018, startPoint y: 536, endPoint x: 997, endPoint y: 494, distance: 46.4
click at [997, 494] on div "To activate drag with keyboard, press Alt + Enter. Once in keyboard drag state,…" at bounding box center [969, 453] width 402 height 552
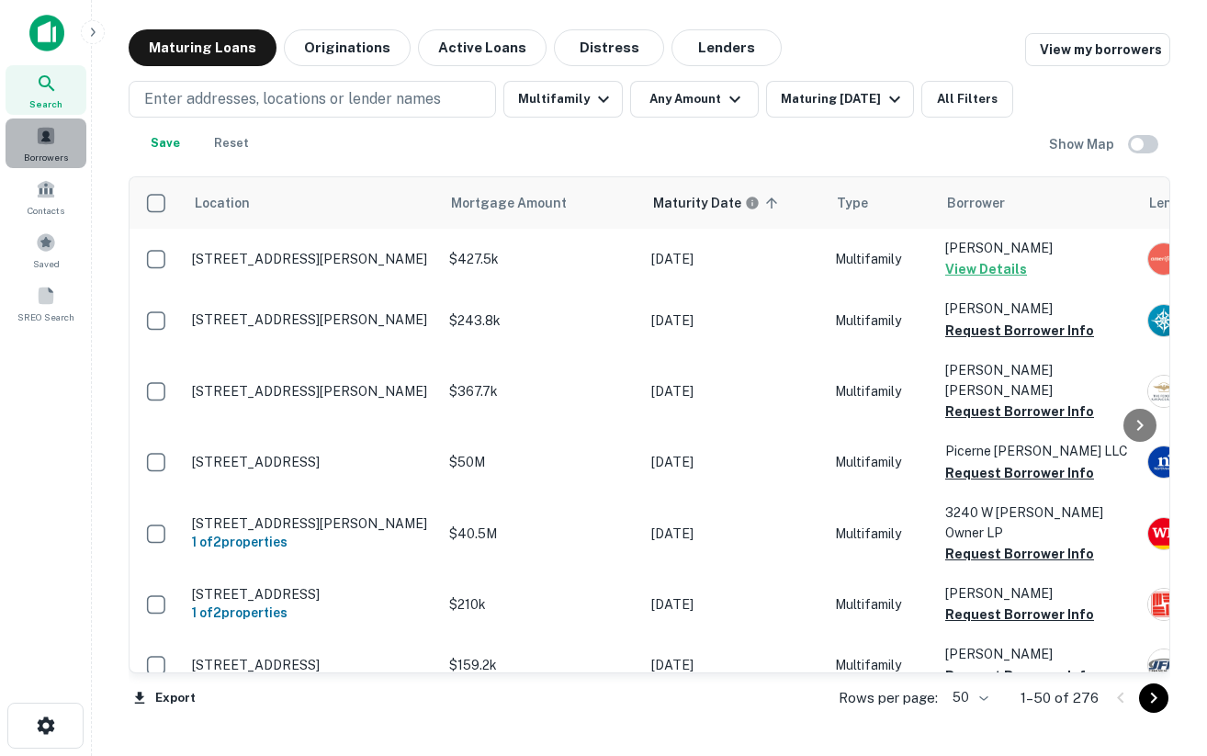
click at [55, 140] on span at bounding box center [46, 136] width 20 height 20
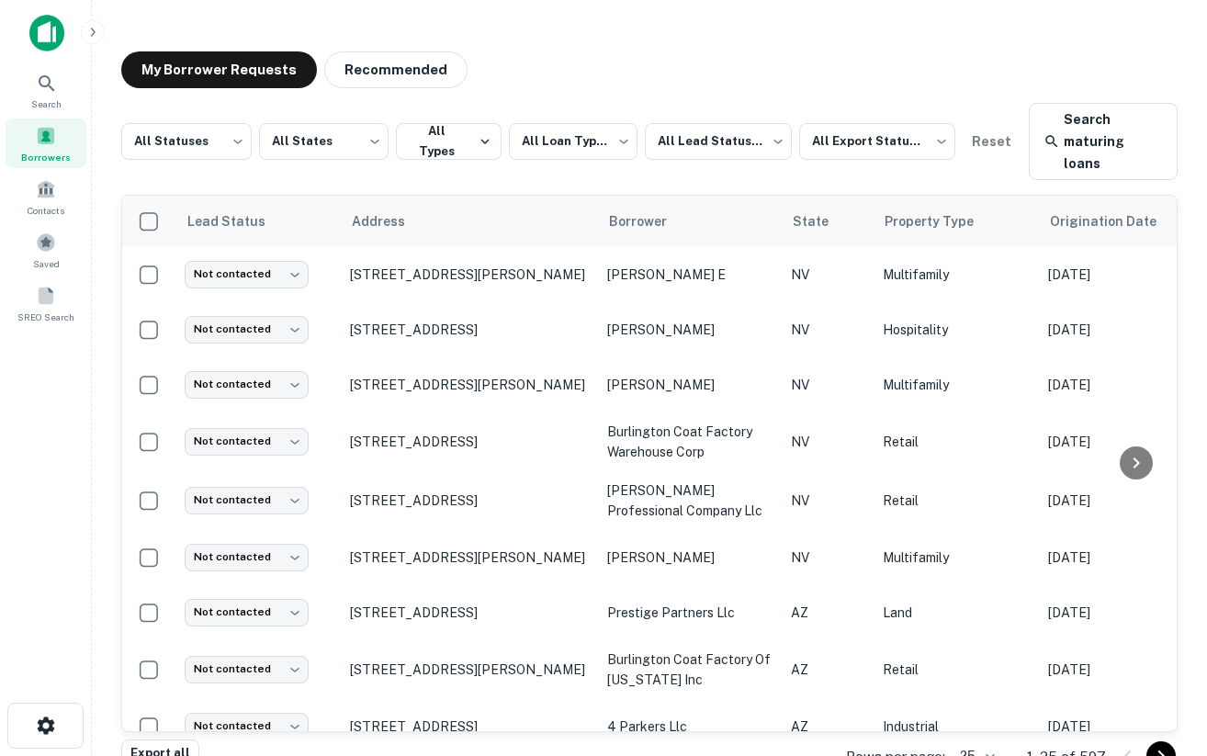
click at [52, 35] on img at bounding box center [46, 33] width 35 height 37
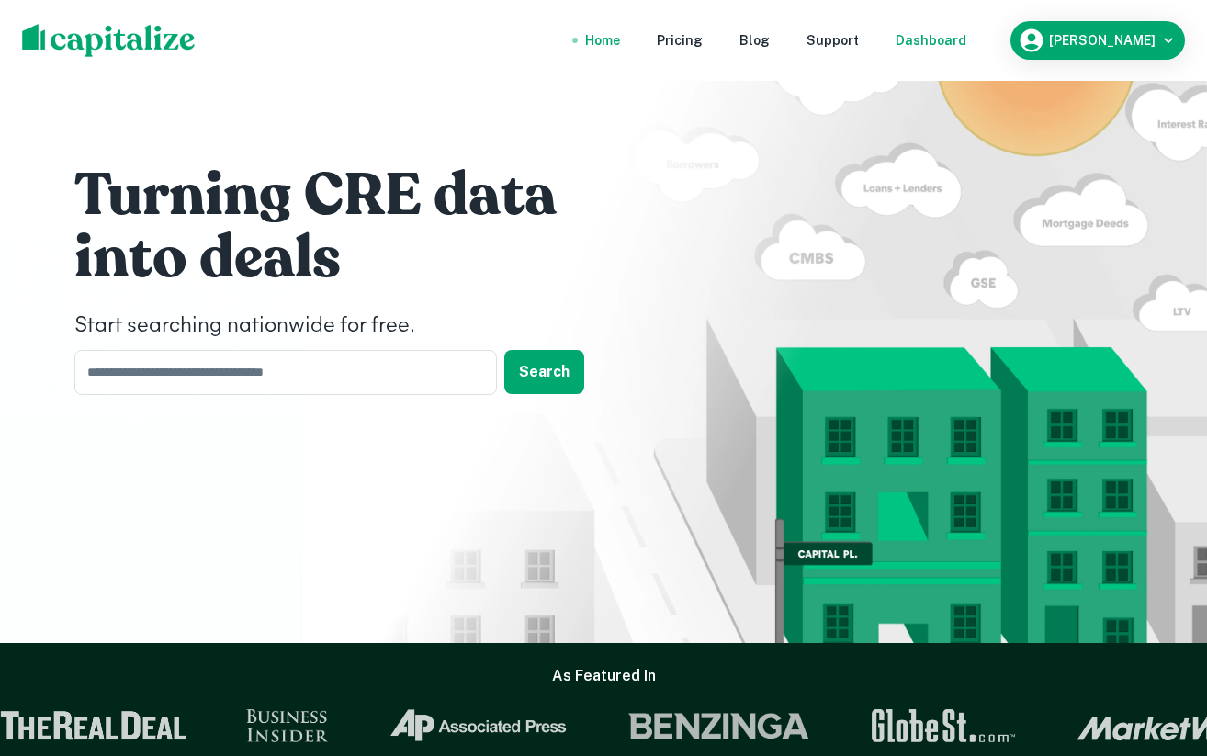
click at [956, 40] on div "Dashboard" at bounding box center [931, 40] width 71 height 20
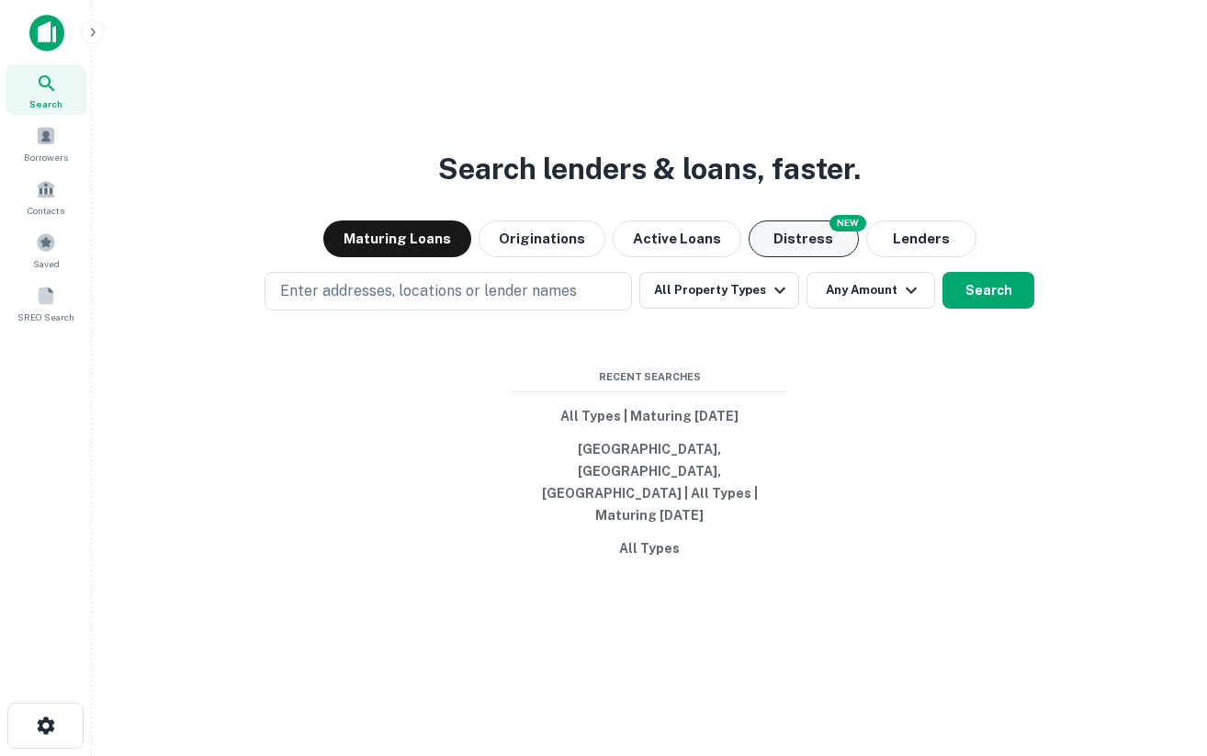
click at [791, 250] on button "Distress" at bounding box center [804, 239] width 110 height 37
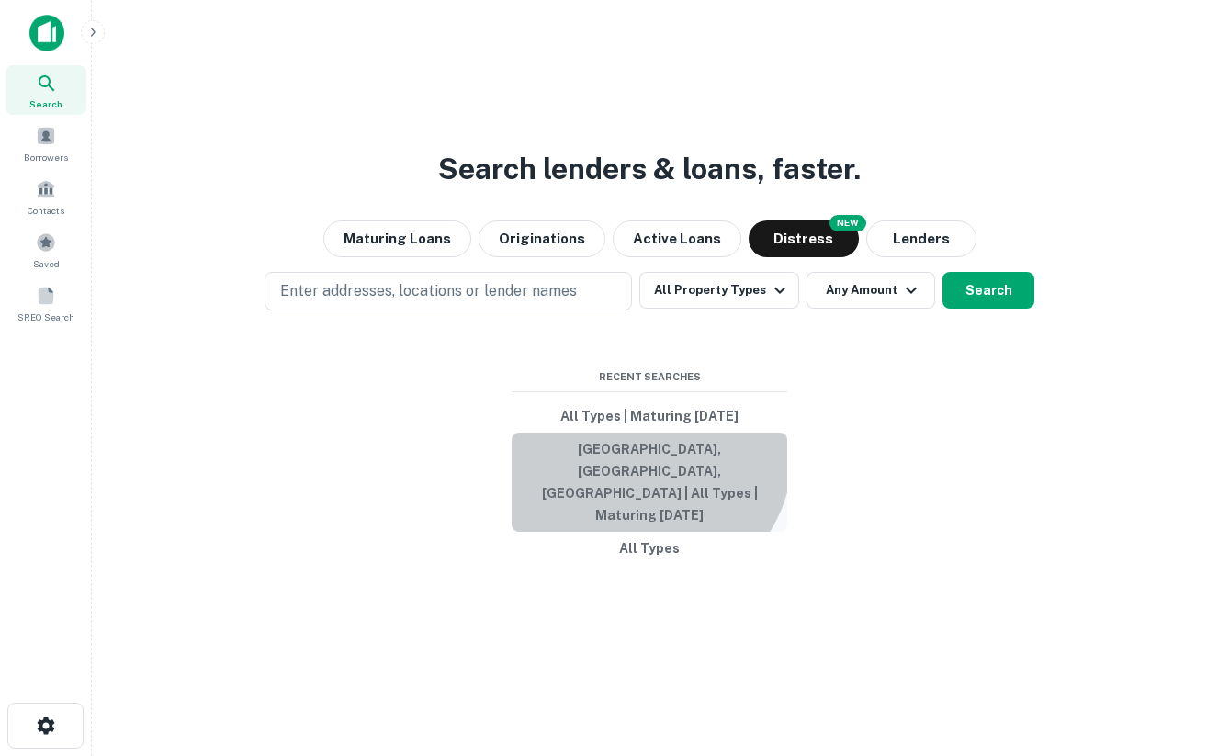
click at [641, 474] on button "[GEOGRAPHIC_DATA], [GEOGRAPHIC_DATA], [GEOGRAPHIC_DATA] | All Types | Maturing …" at bounding box center [650, 482] width 276 height 99
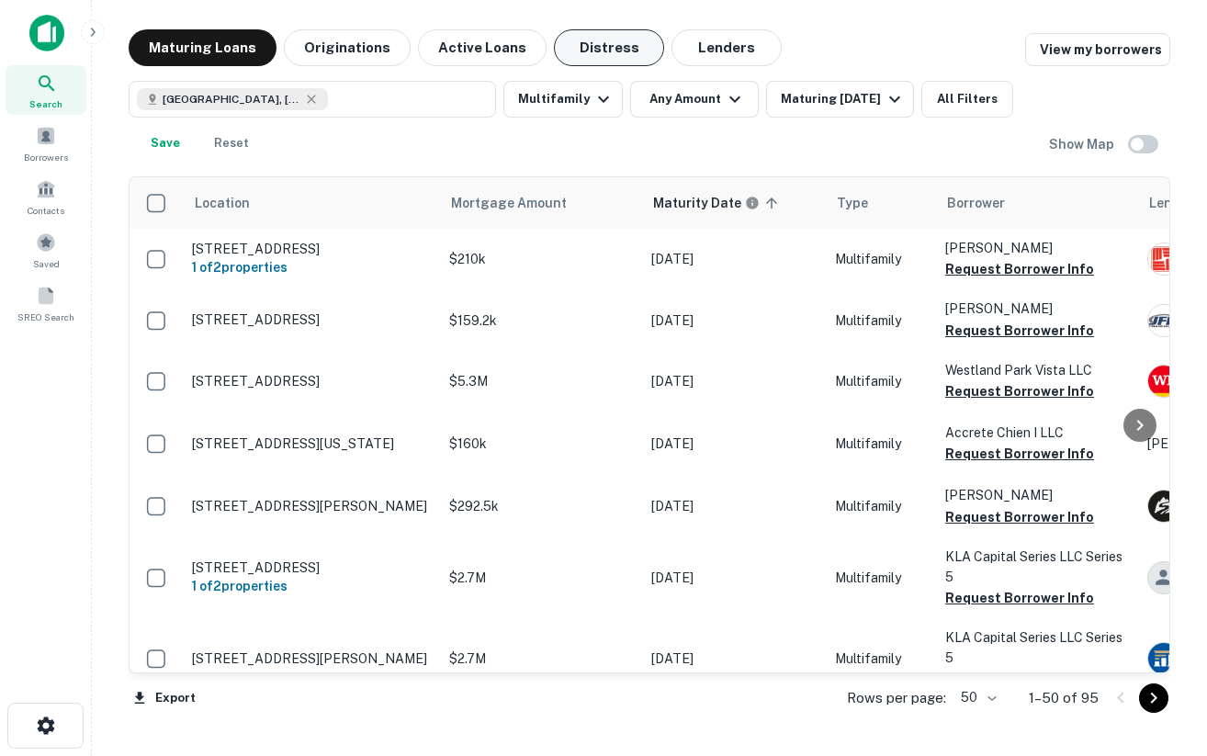
click at [609, 51] on button "Distress" at bounding box center [609, 47] width 110 height 37
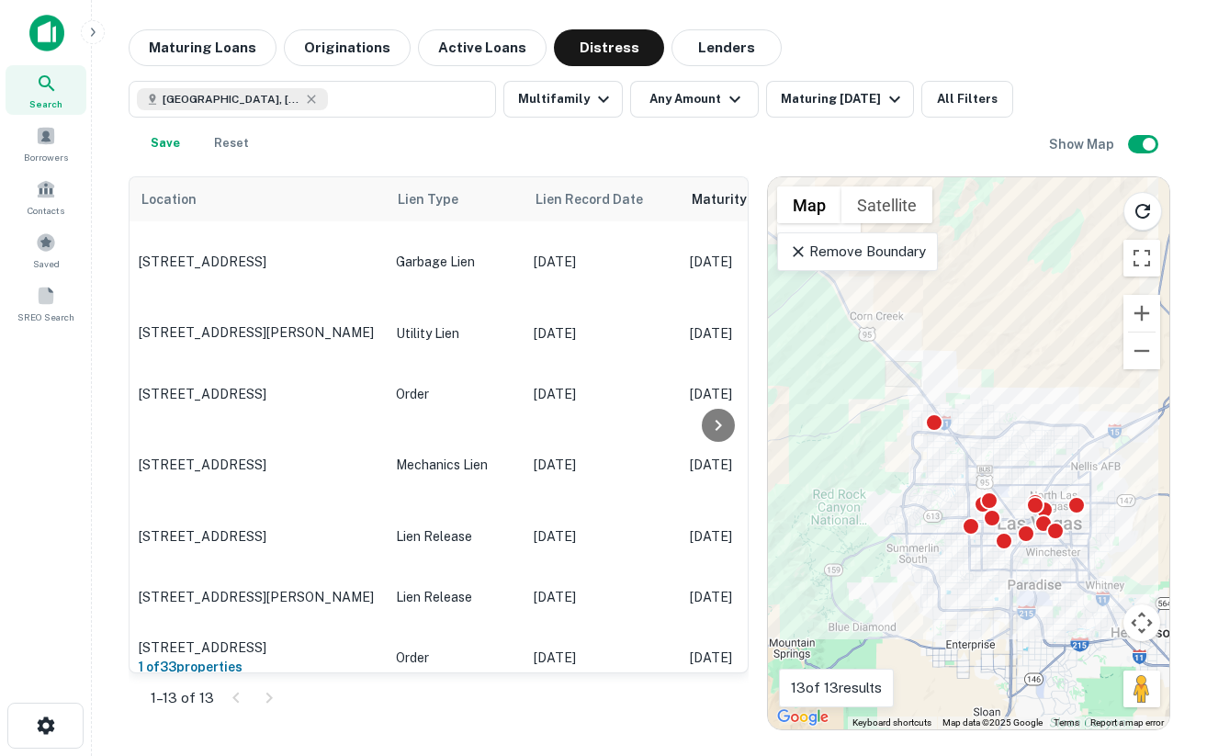
click at [883, 251] on p "Remove Boundary" at bounding box center [857, 252] width 137 height 22
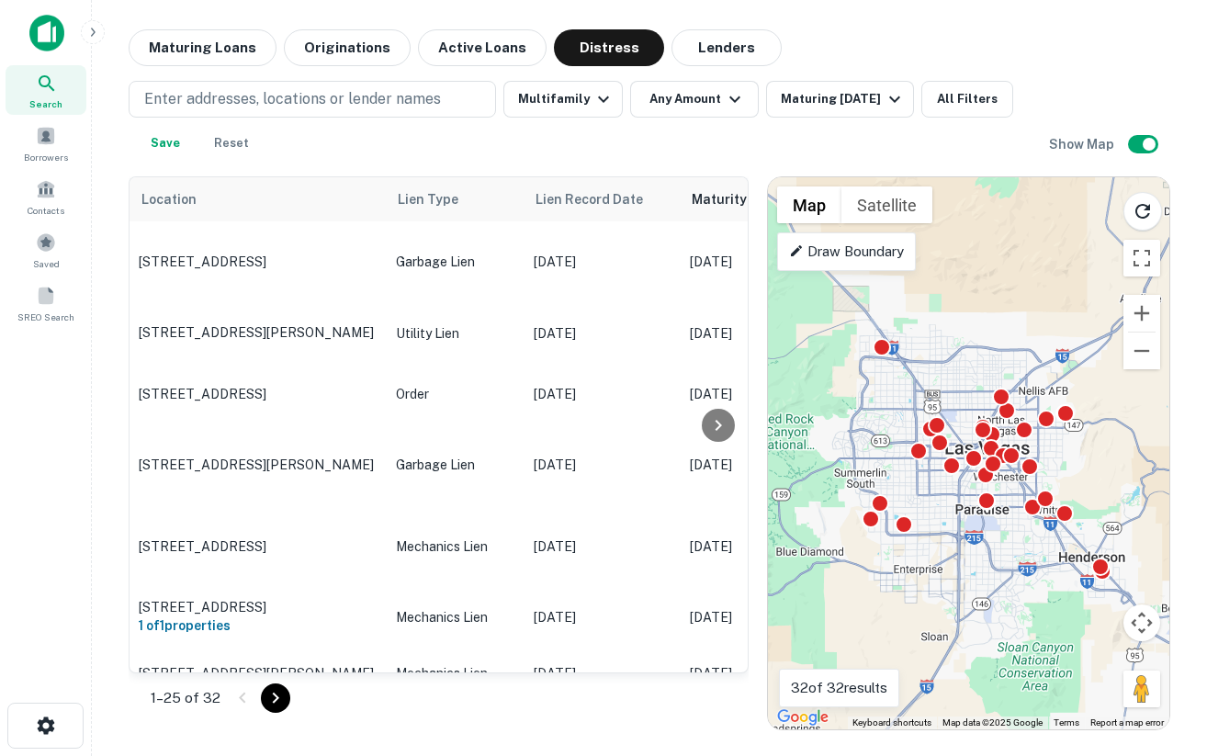
drag, startPoint x: 1064, startPoint y: 428, endPoint x: 979, endPoint y: 329, distance: 131.0
click at [979, 329] on div "To activate drag with keyboard, press Alt + Enter. Once in keyboard drag state,…" at bounding box center [969, 453] width 402 height 552
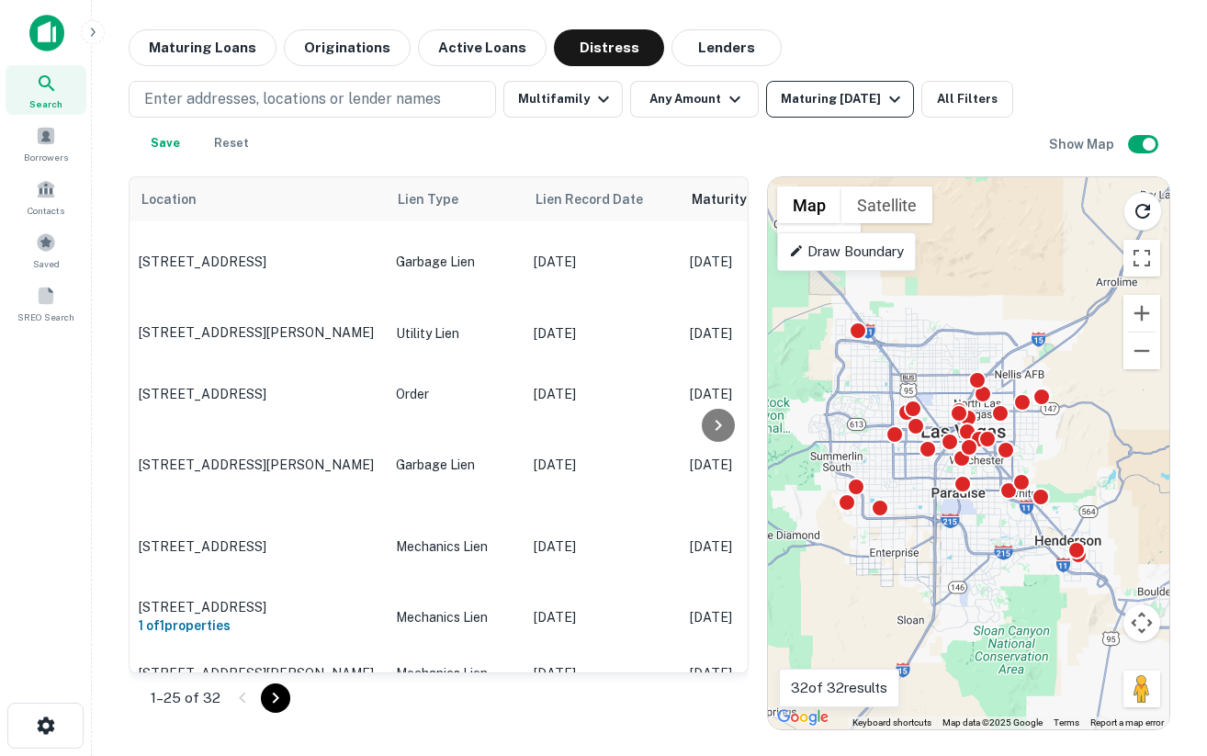
click at [819, 107] on div "Maturing In 1 Year" at bounding box center [843, 99] width 125 height 22
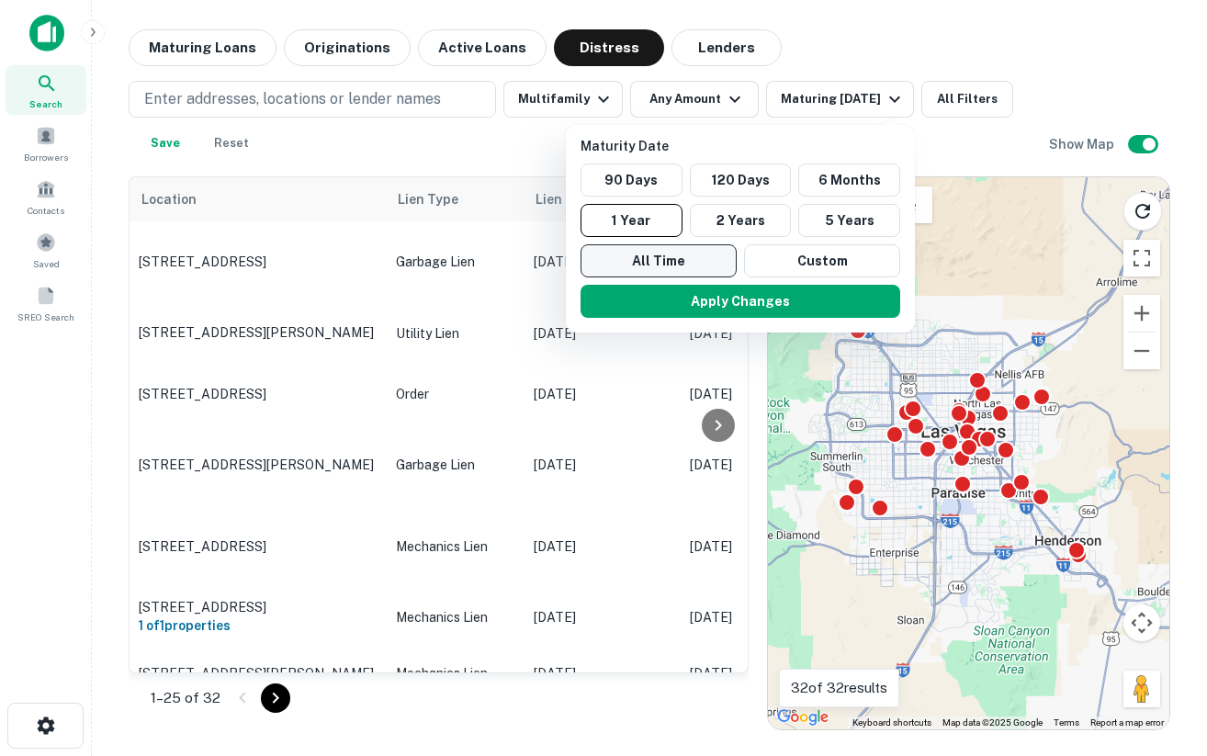
click at [668, 252] on button "All Time" at bounding box center [659, 260] width 156 height 33
click at [748, 314] on button "Apply Changes" at bounding box center [742, 301] width 320 height 33
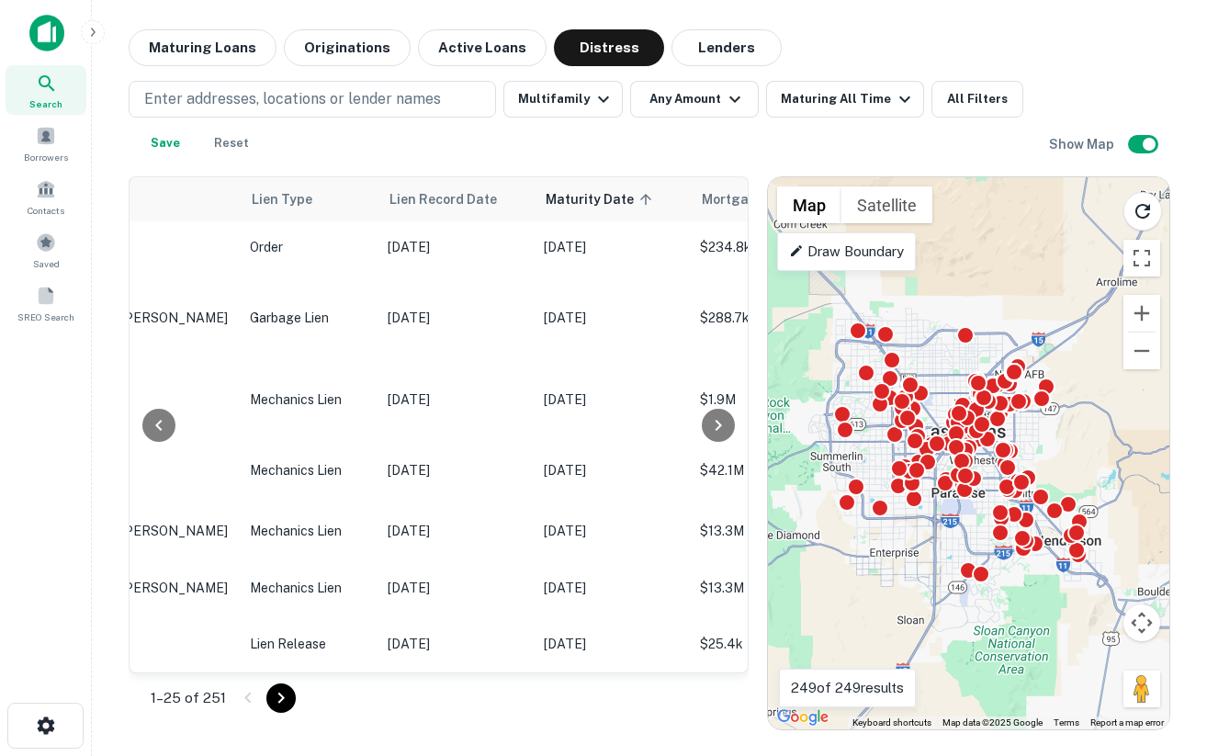
scroll to position [0, 146]
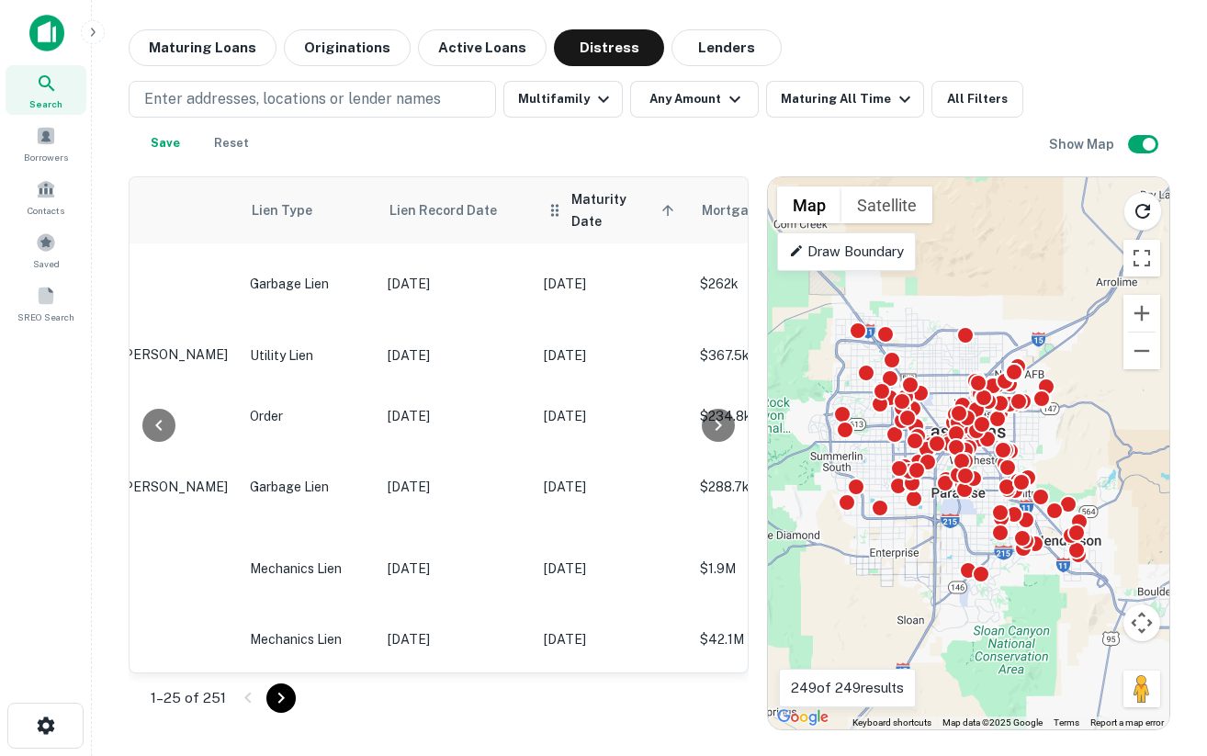
click at [642, 200] on span "Maturity Date sorted ascending" at bounding box center [626, 210] width 108 height 44
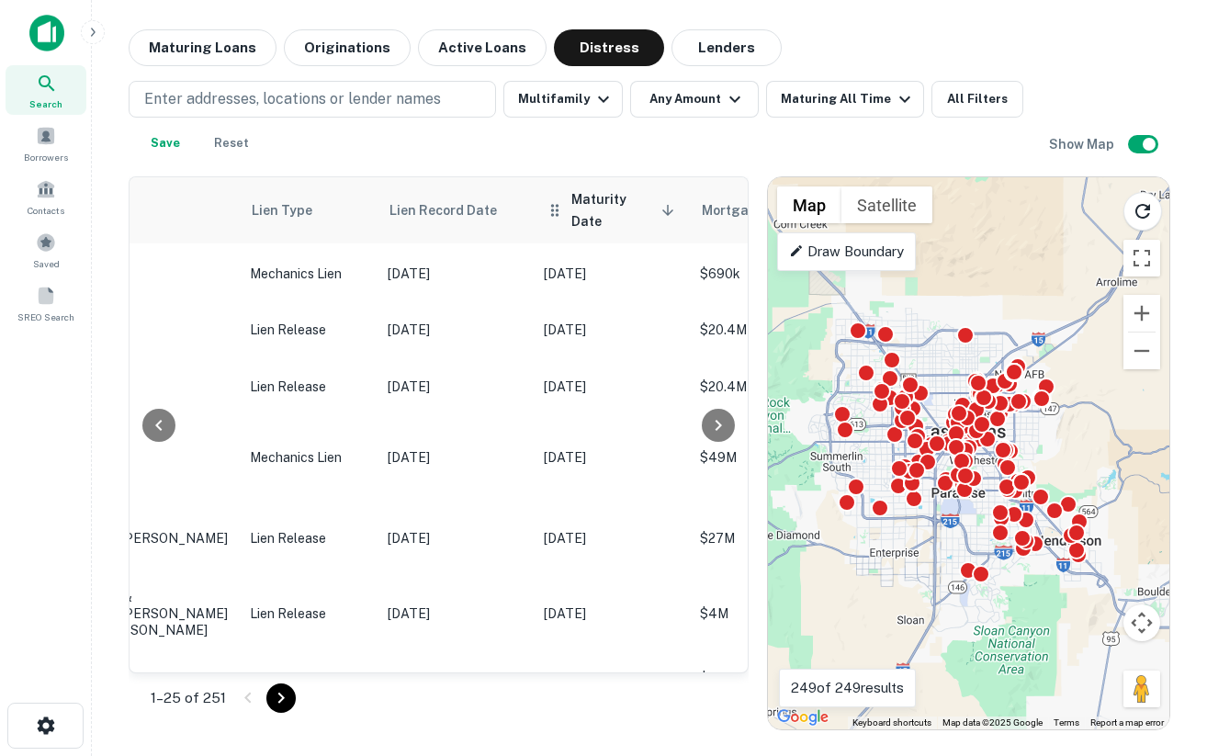
click at [643, 203] on span "Maturity Date sorted descending" at bounding box center [626, 210] width 108 height 44
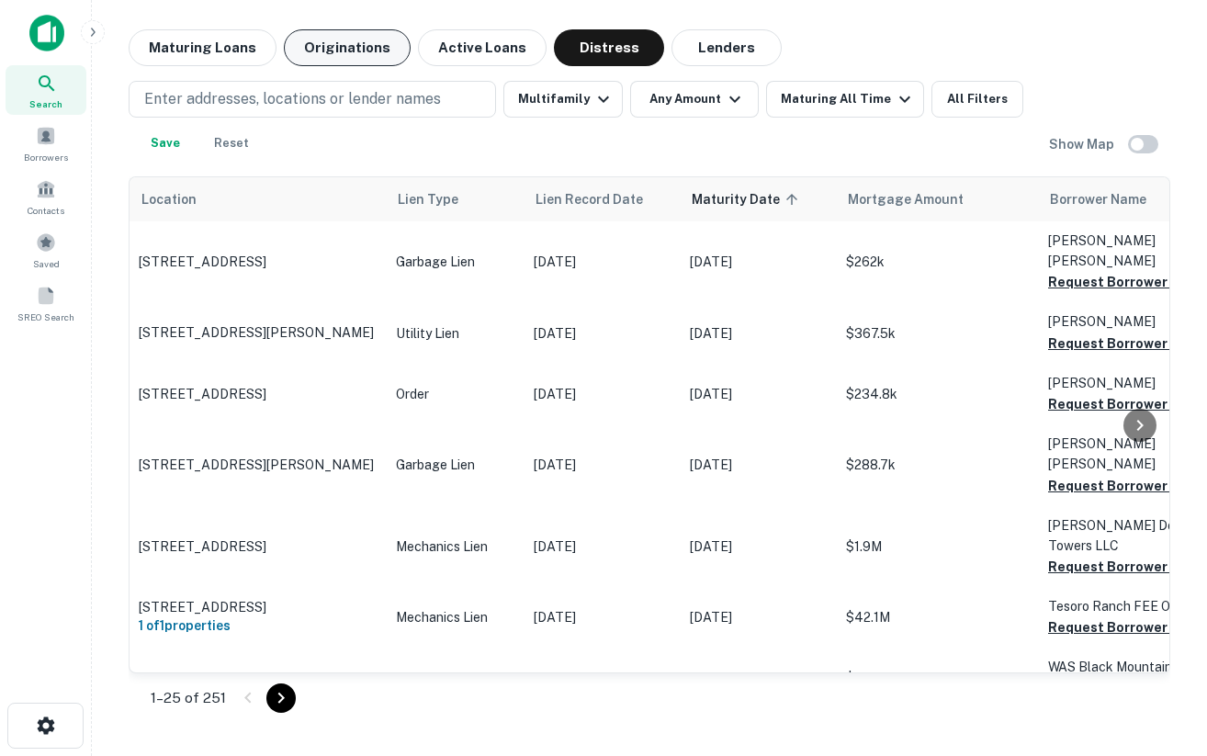
click at [346, 45] on button "Originations" at bounding box center [347, 47] width 127 height 37
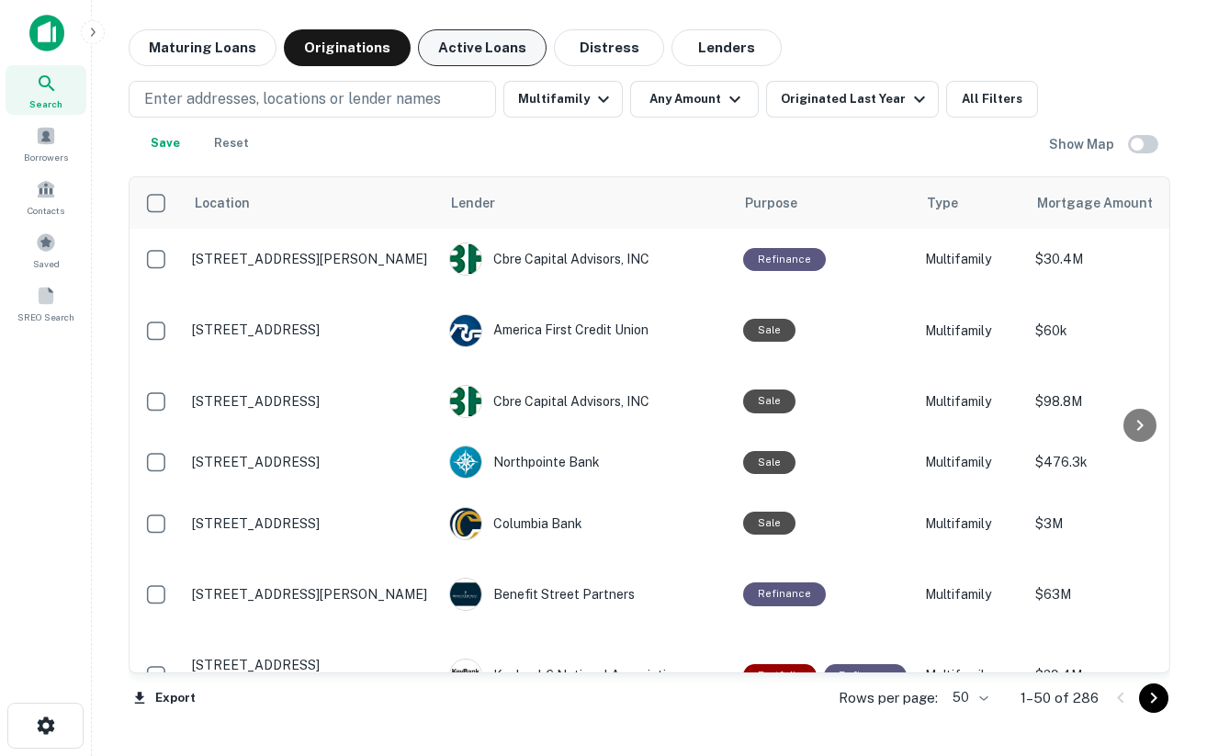
click at [477, 56] on button "Active Loans" at bounding box center [482, 47] width 129 height 37
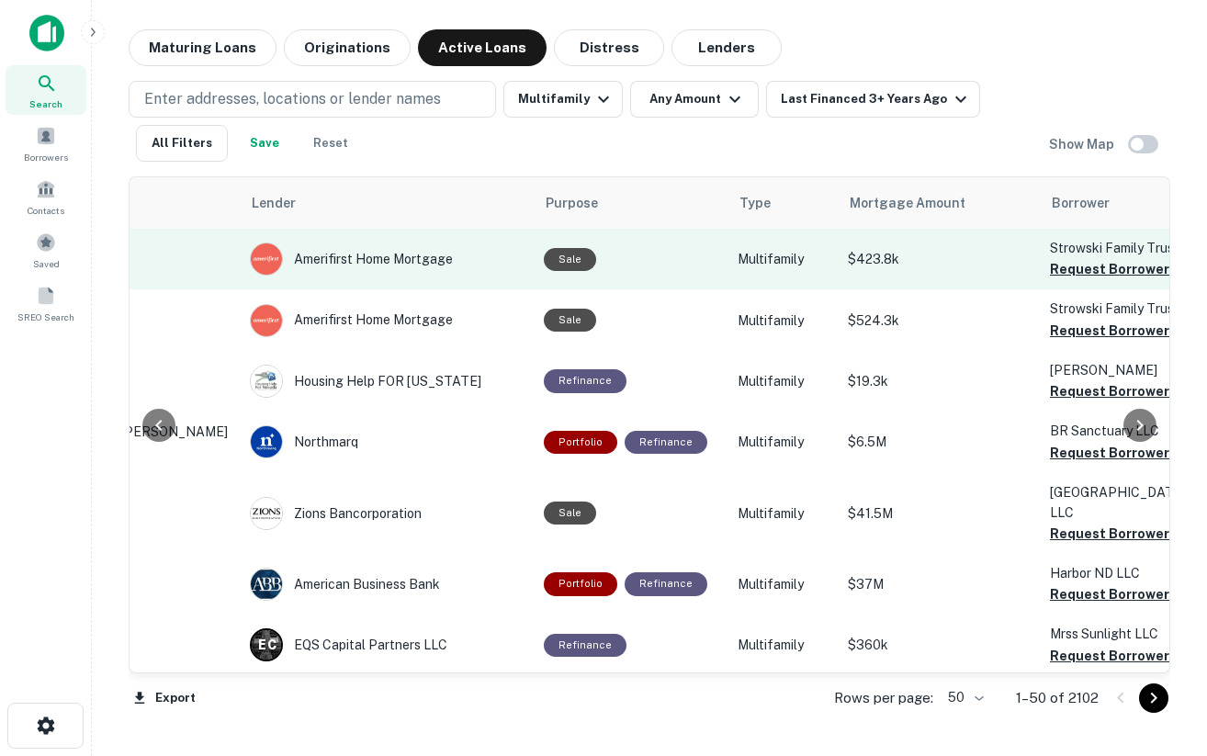
scroll to position [0, 247]
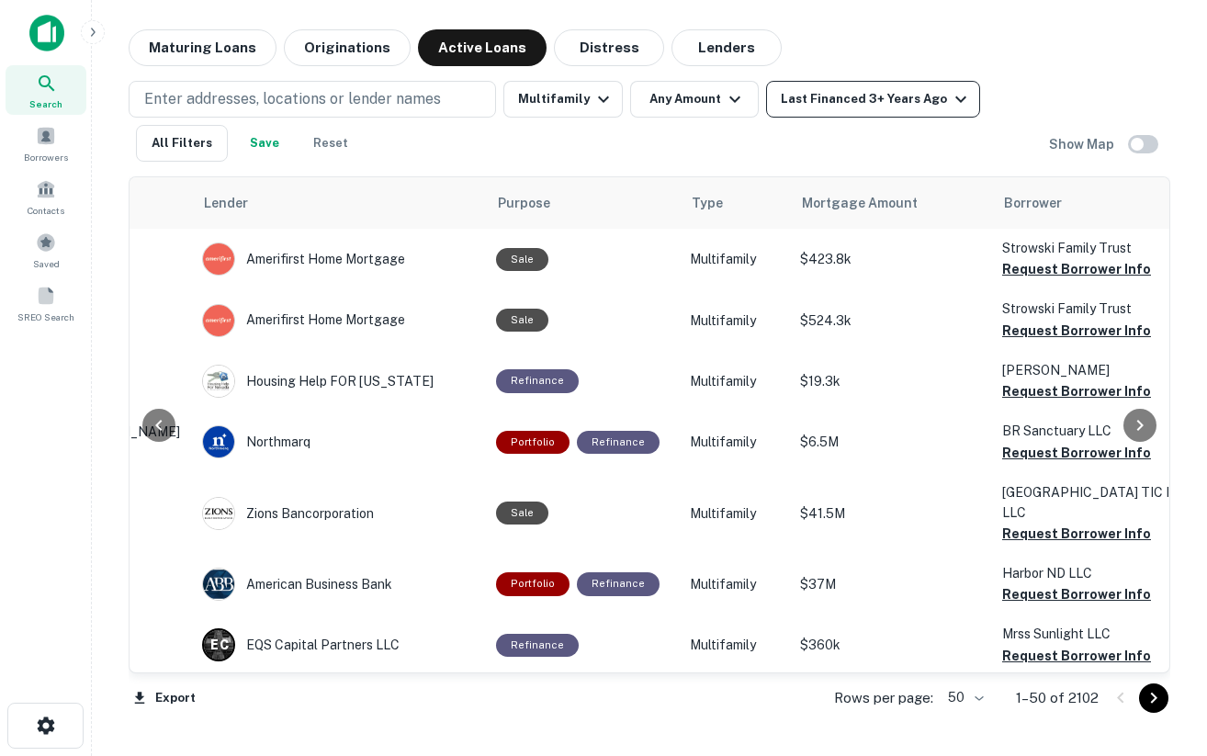
click at [829, 97] on div "Last Financed 3+ Years Ago" at bounding box center [876, 99] width 191 height 22
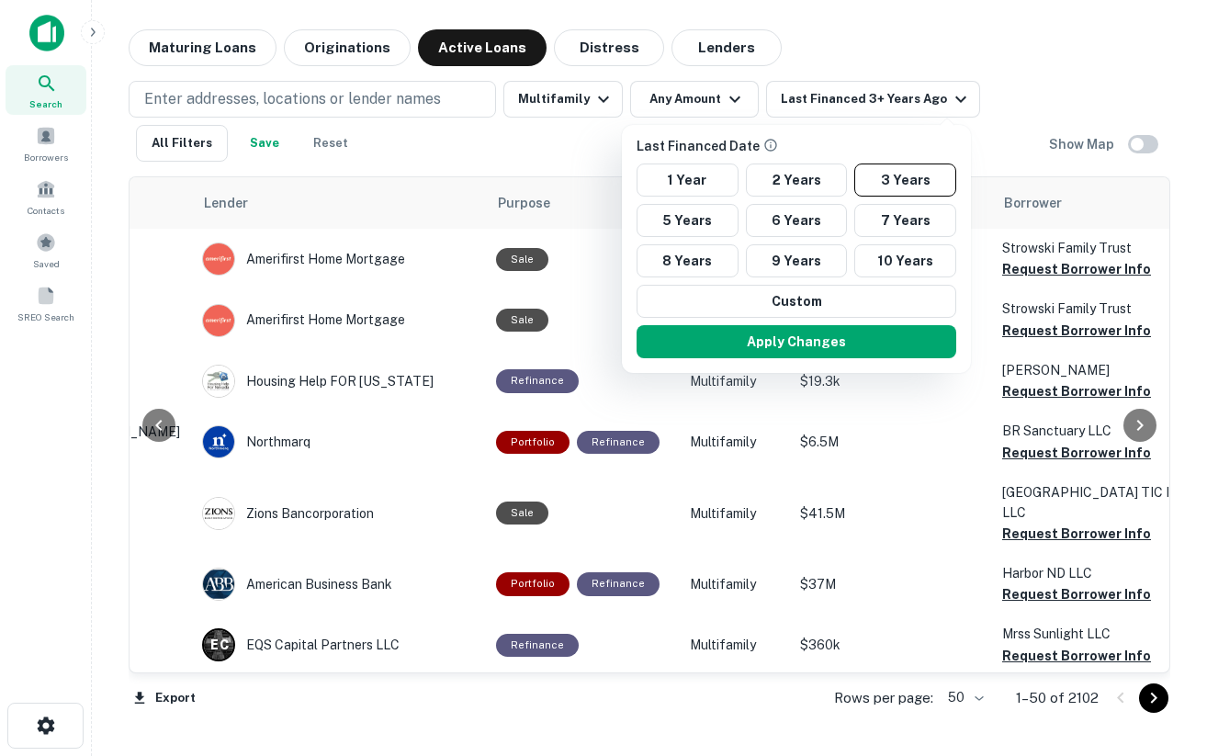
click at [1059, 59] on div at bounding box center [603, 378] width 1207 height 756
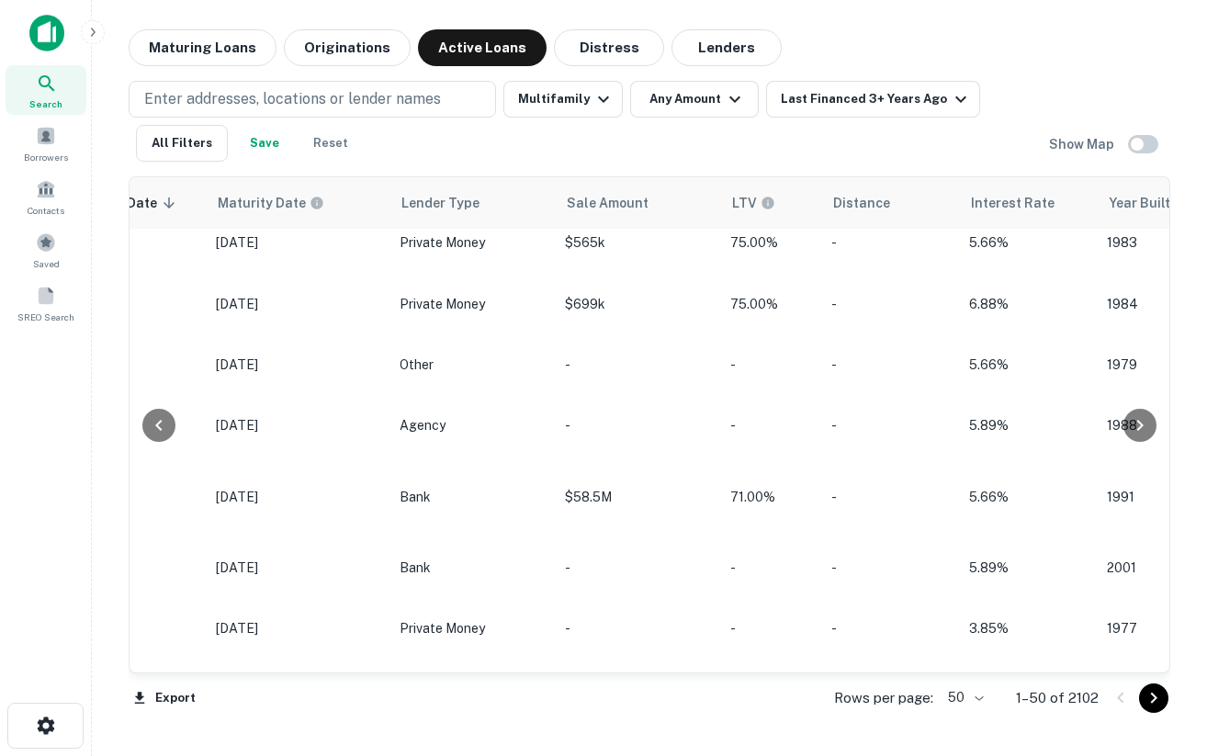
scroll to position [2, 1420]
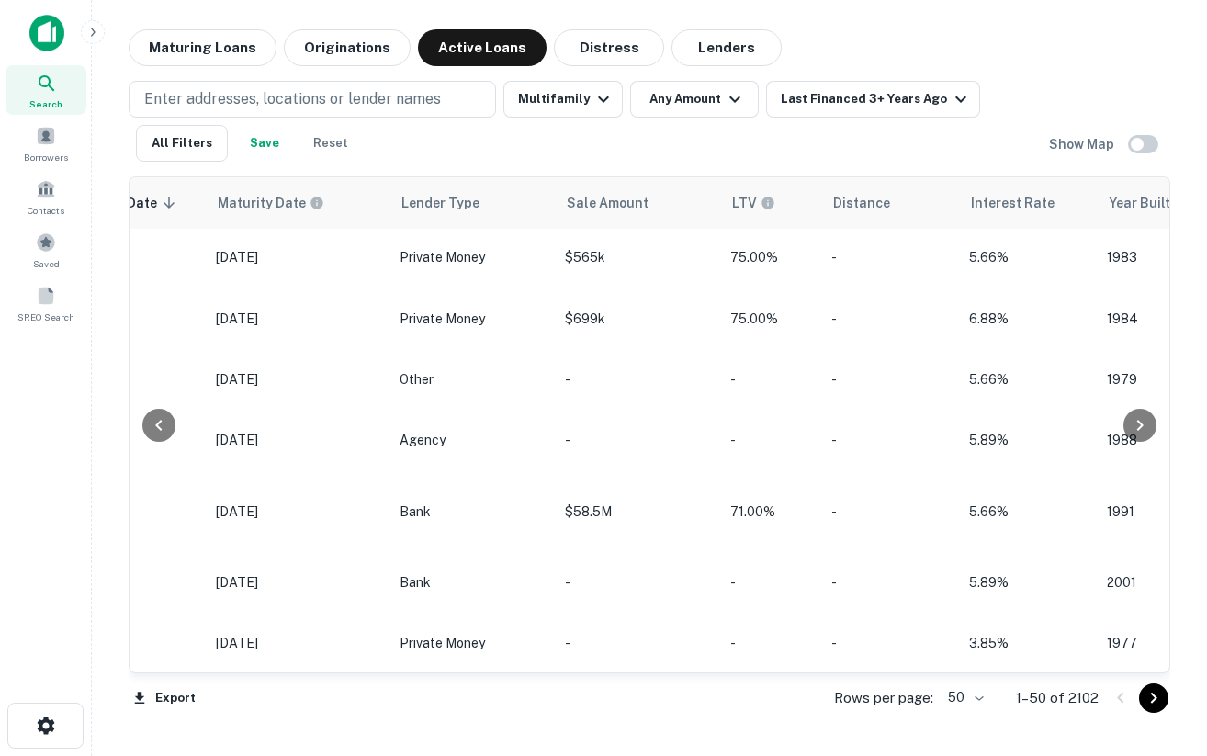
click at [735, 70] on div "Enter addresses, locations or lender names Multifamily Any Amount Last Financed…" at bounding box center [650, 114] width 1042 height 96
click at [725, 49] on button "Lenders" at bounding box center [727, 47] width 110 height 37
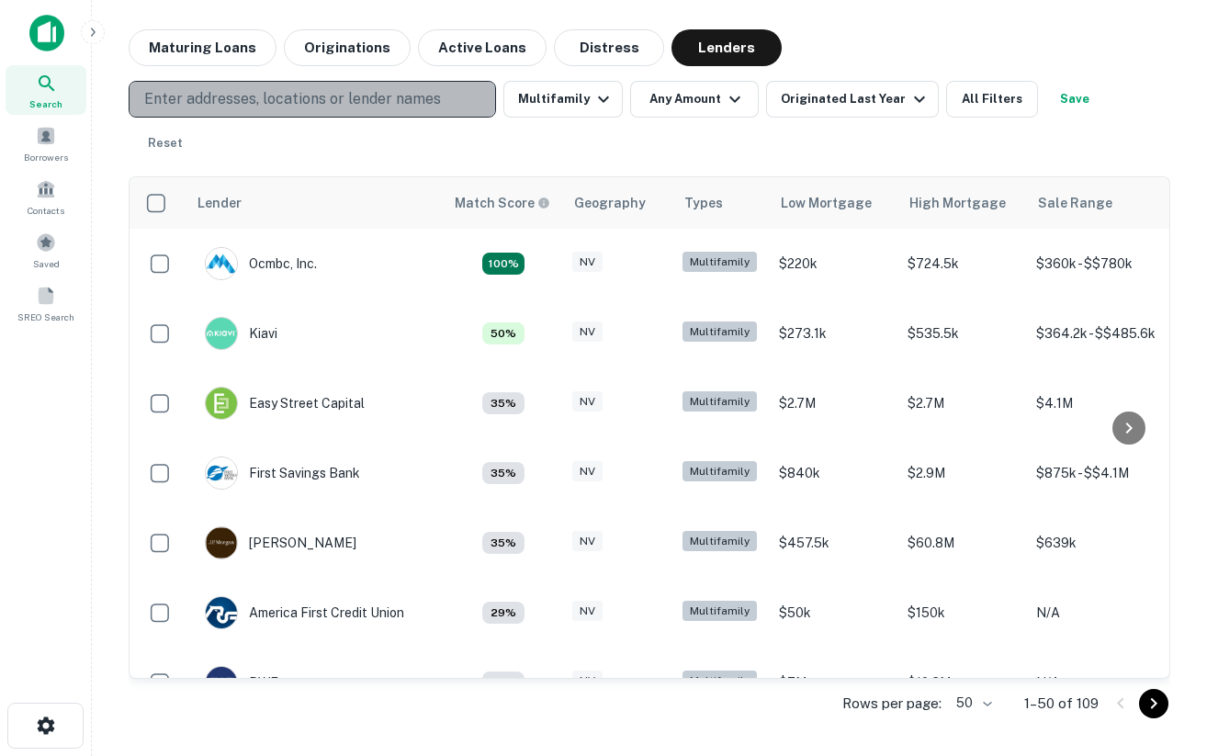
click at [323, 103] on p "Enter addresses, locations or lender names" at bounding box center [292, 99] width 297 height 22
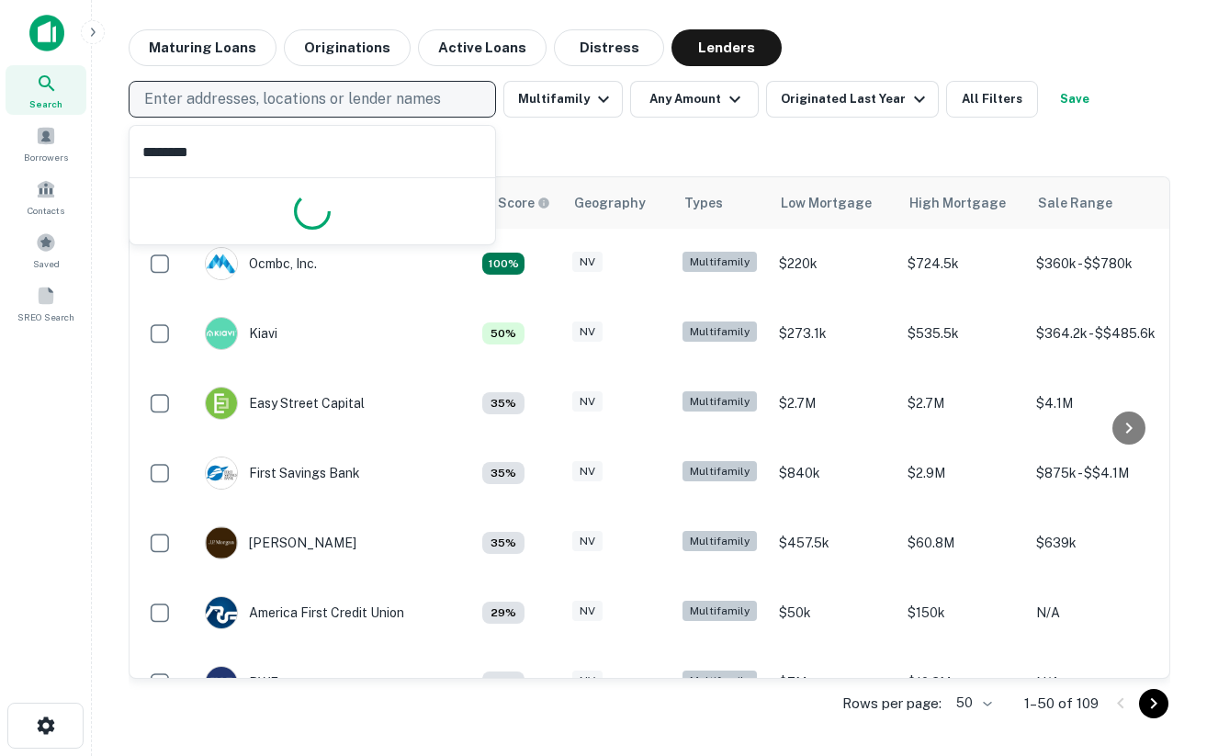
type input "*********"
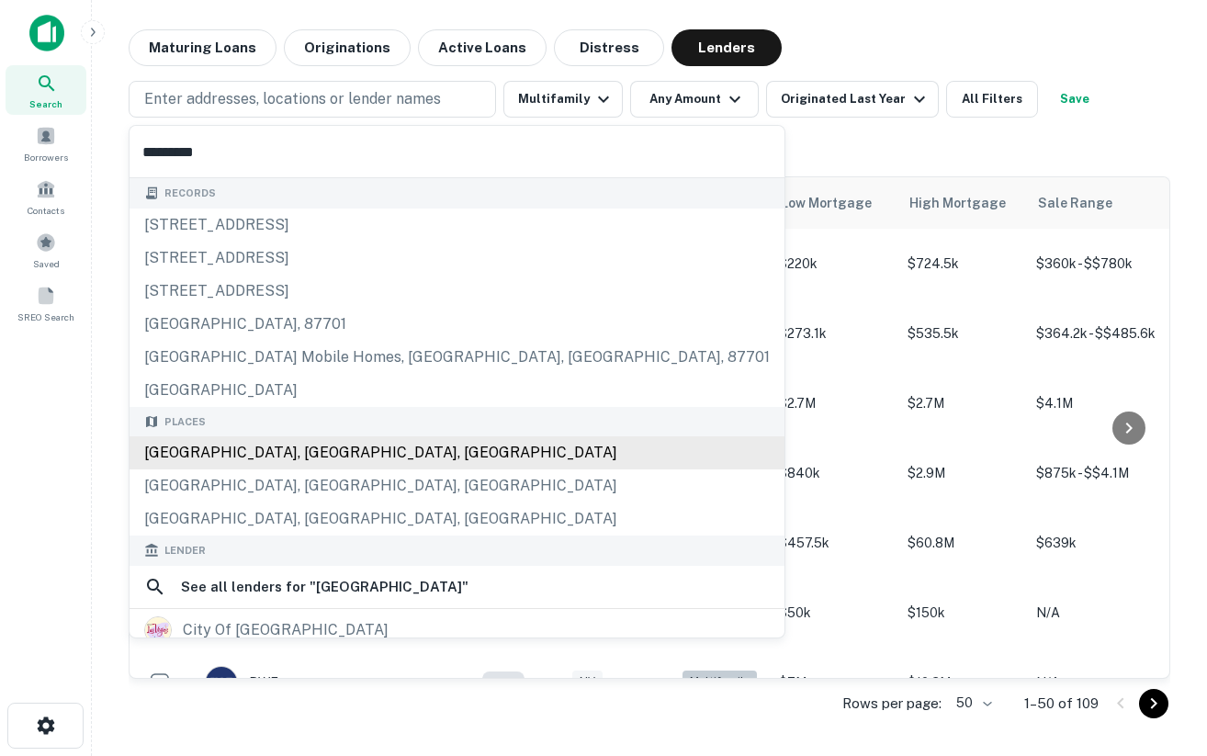
click at [255, 451] on div "Las Vegas, NV, USA" at bounding box center [457, 452] width 655 height 33
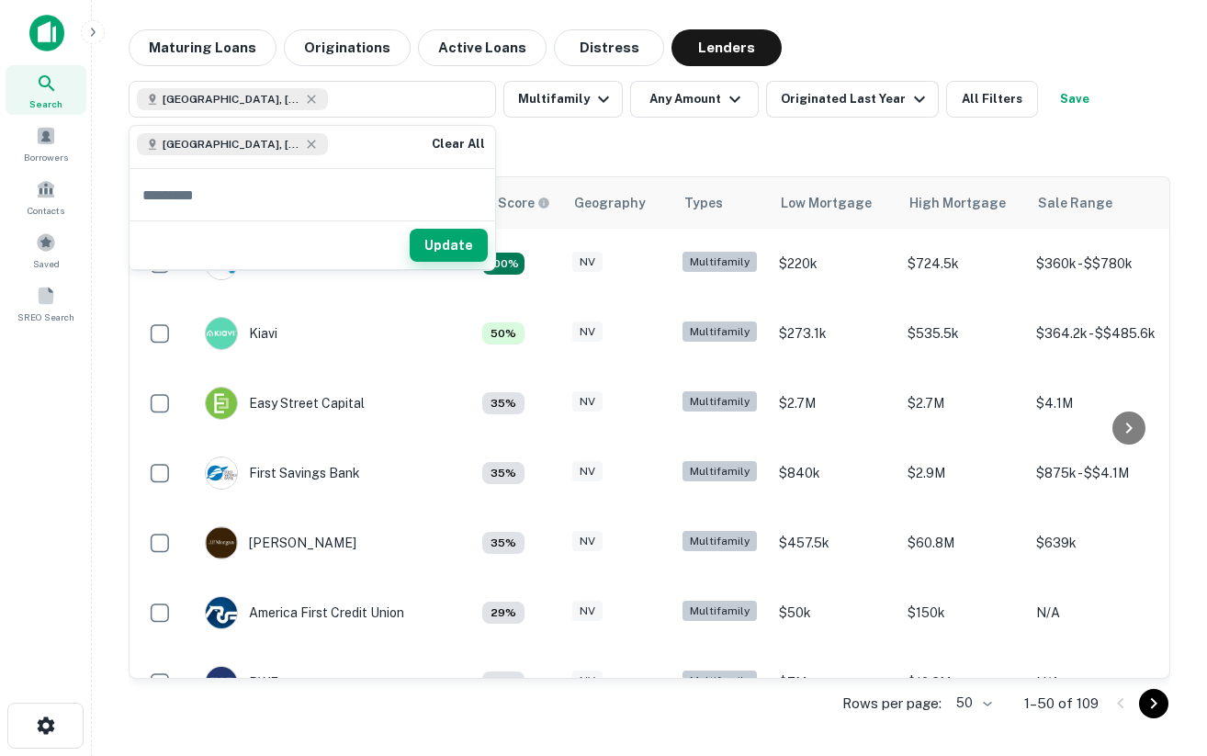
click at [456, 243] on button "Update" at bounding box center [449, 245] width 78 height 33
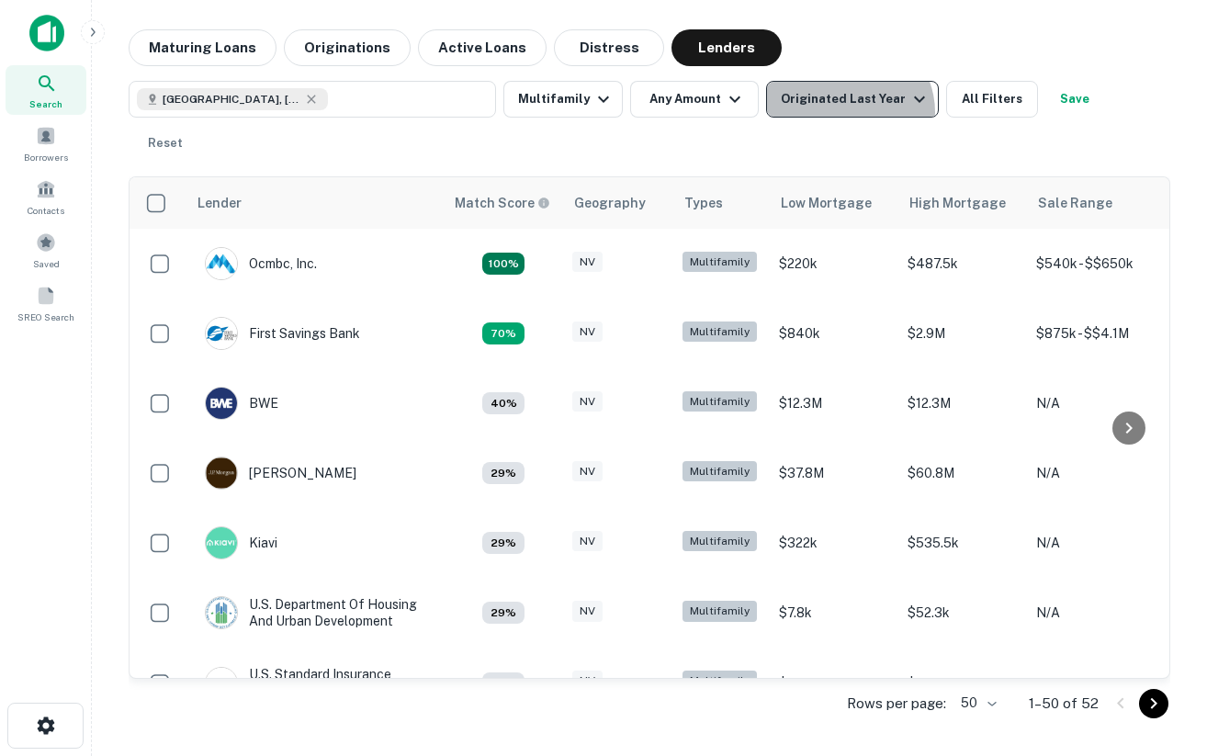
click at [843, 112] on button "Originated Last Year" at bounding box center [852, 99] width 173 height 37
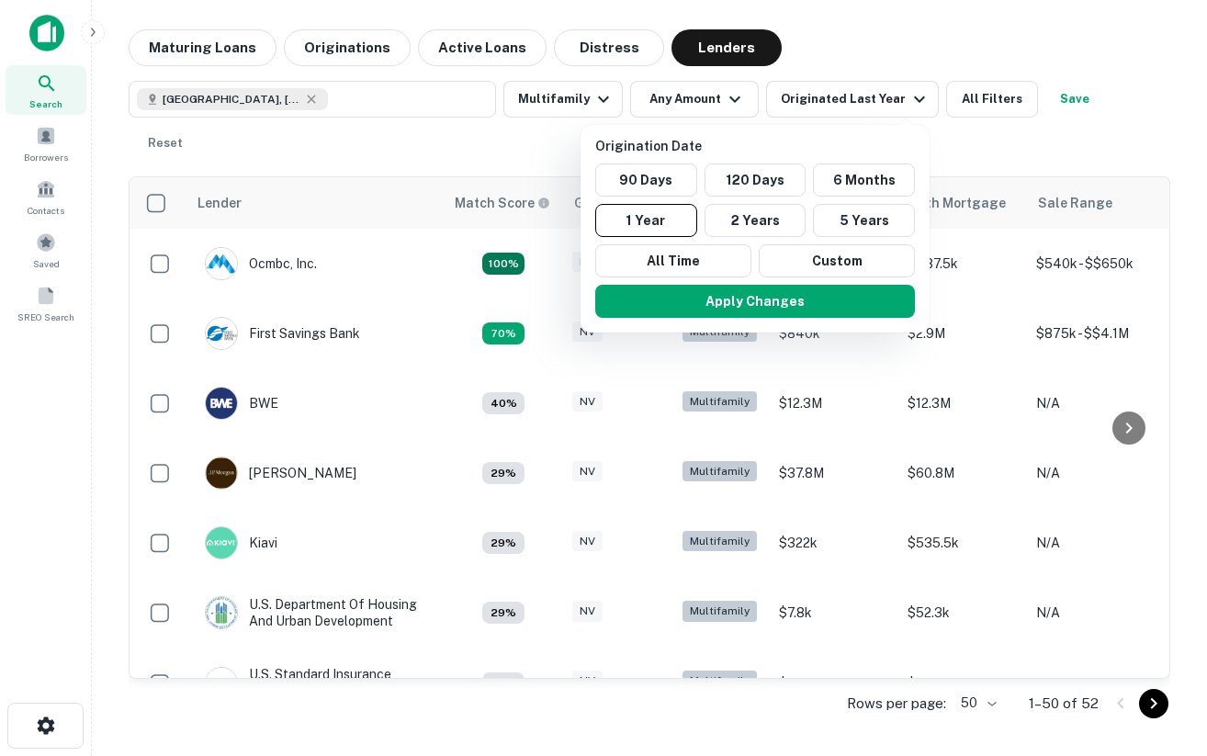
click at [33, 431] on div at bounding box center [603, 378] width 1207 height 756
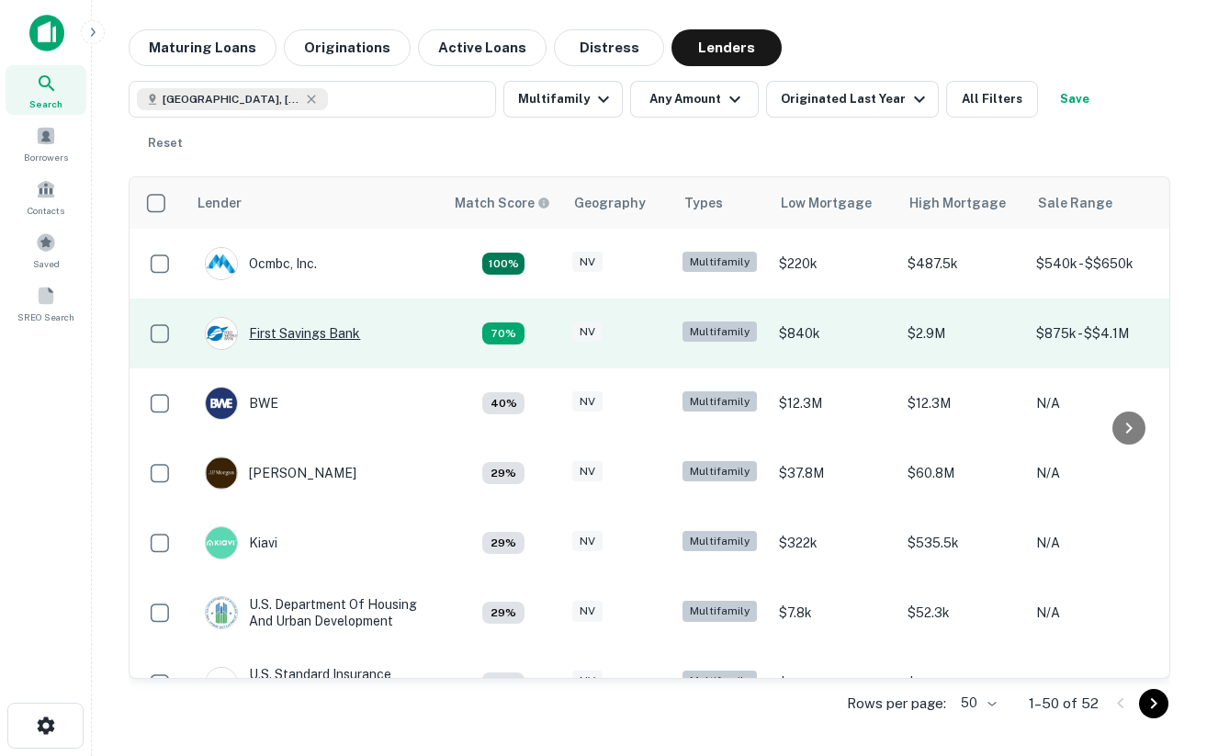
click at [267, 317] on div "First Savings Bank" at bounding box center [282, 333] width 155 height 33
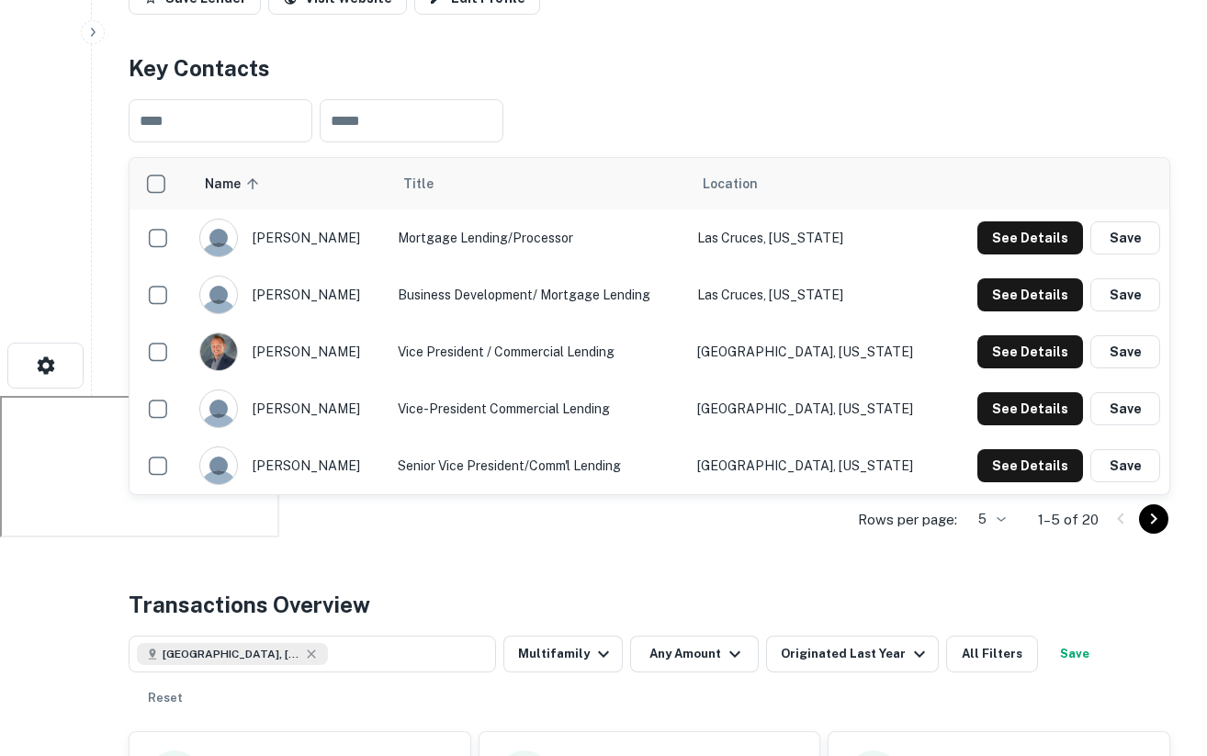
scroll to position [361, 0]
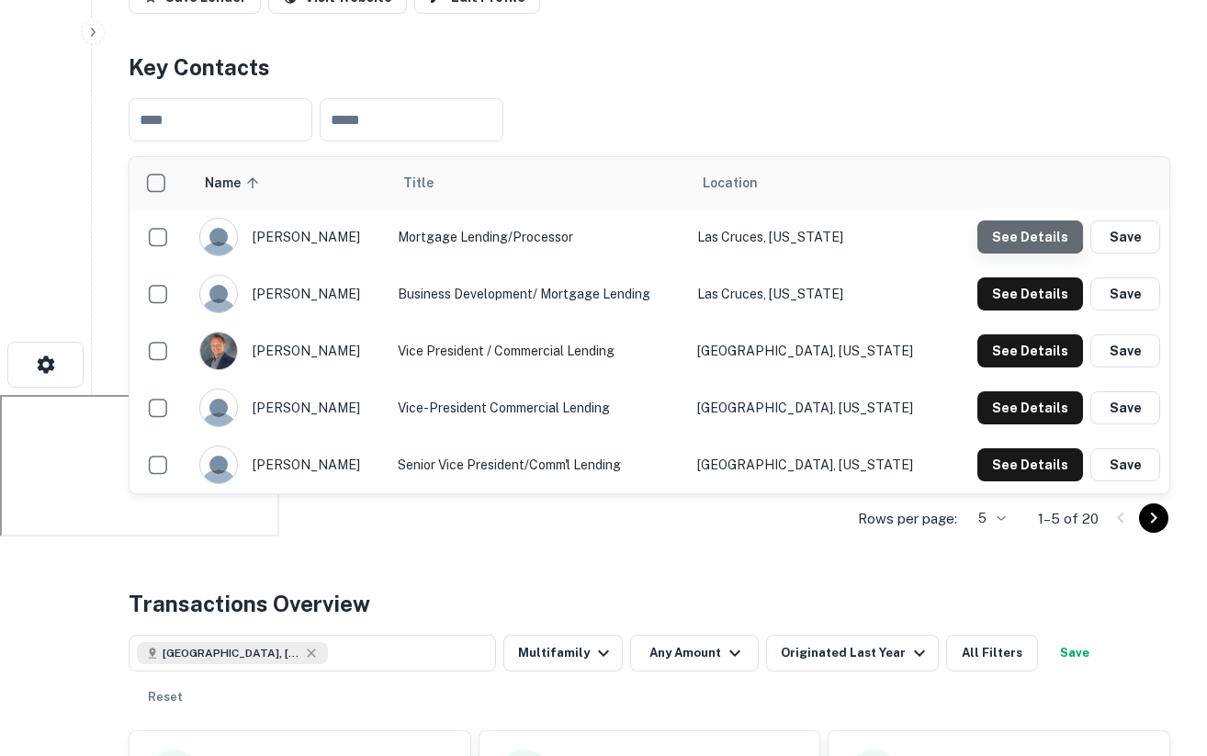
click at [1025, 226] on button "See Details" at bounding box center [1031, 237] width 106 height 33
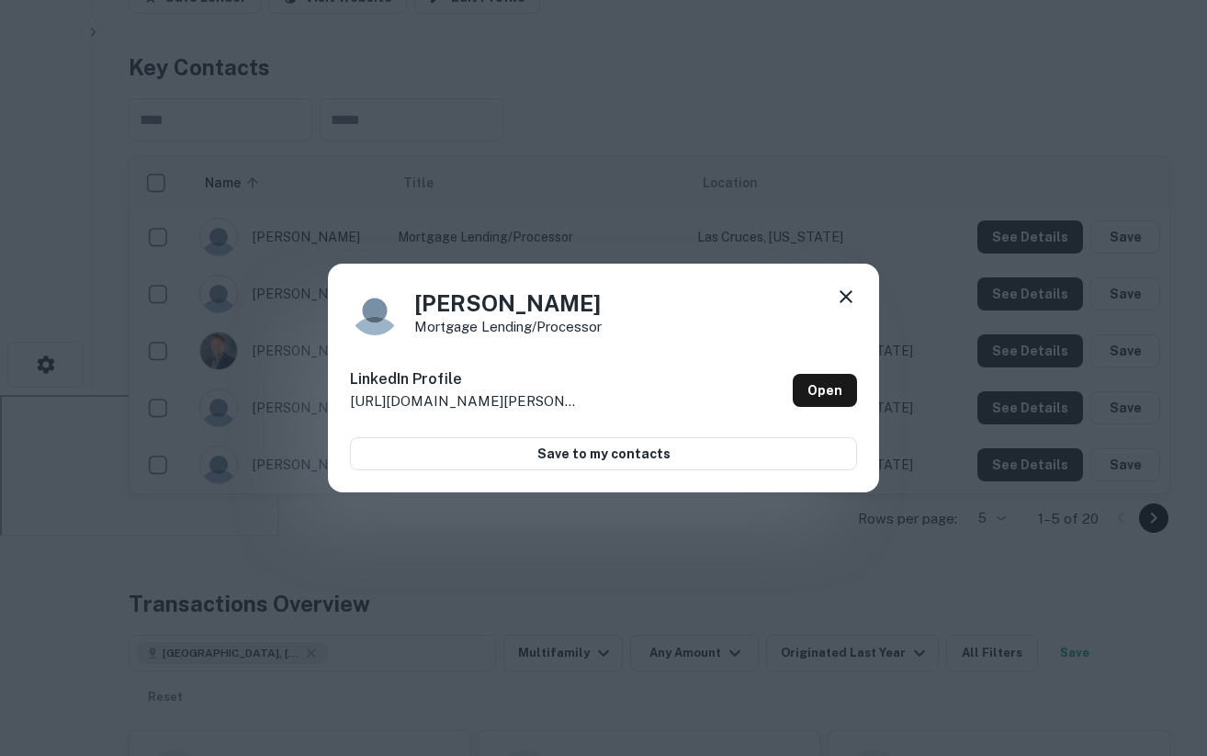
click at [843, 294] on icon at bounding box center [846, 296] width 13 height 13
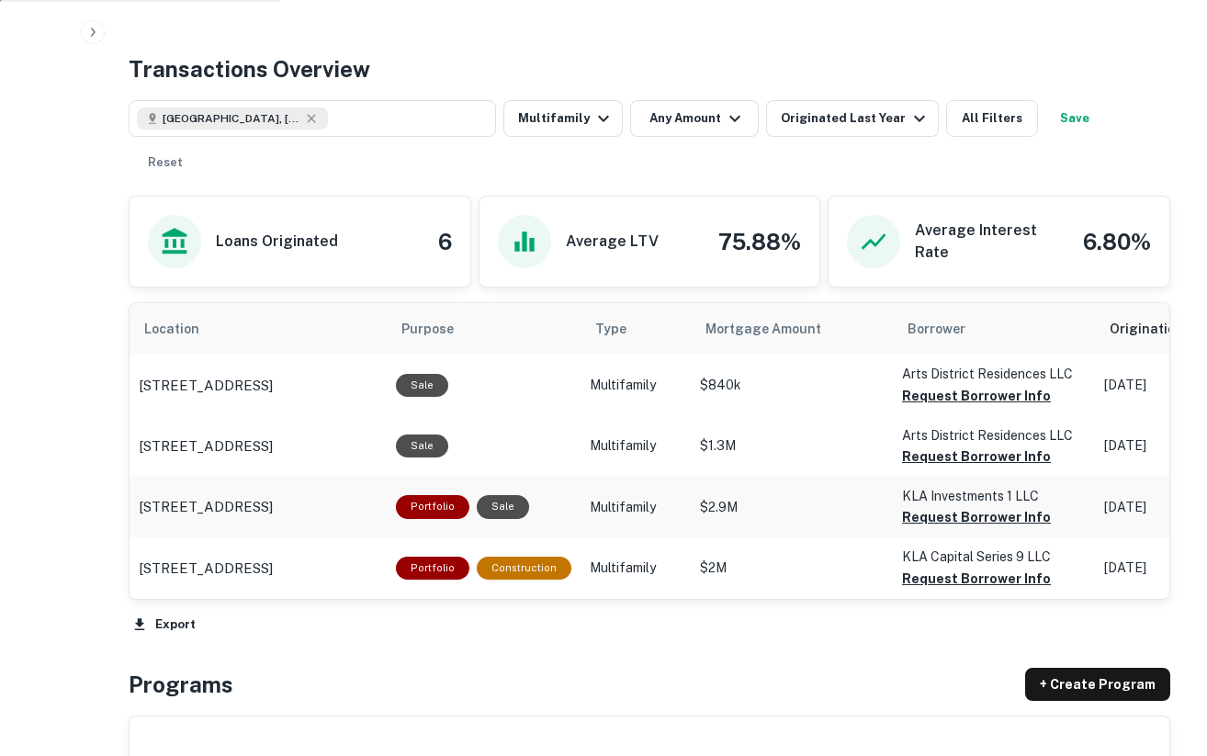
scroll to position [874, 0]
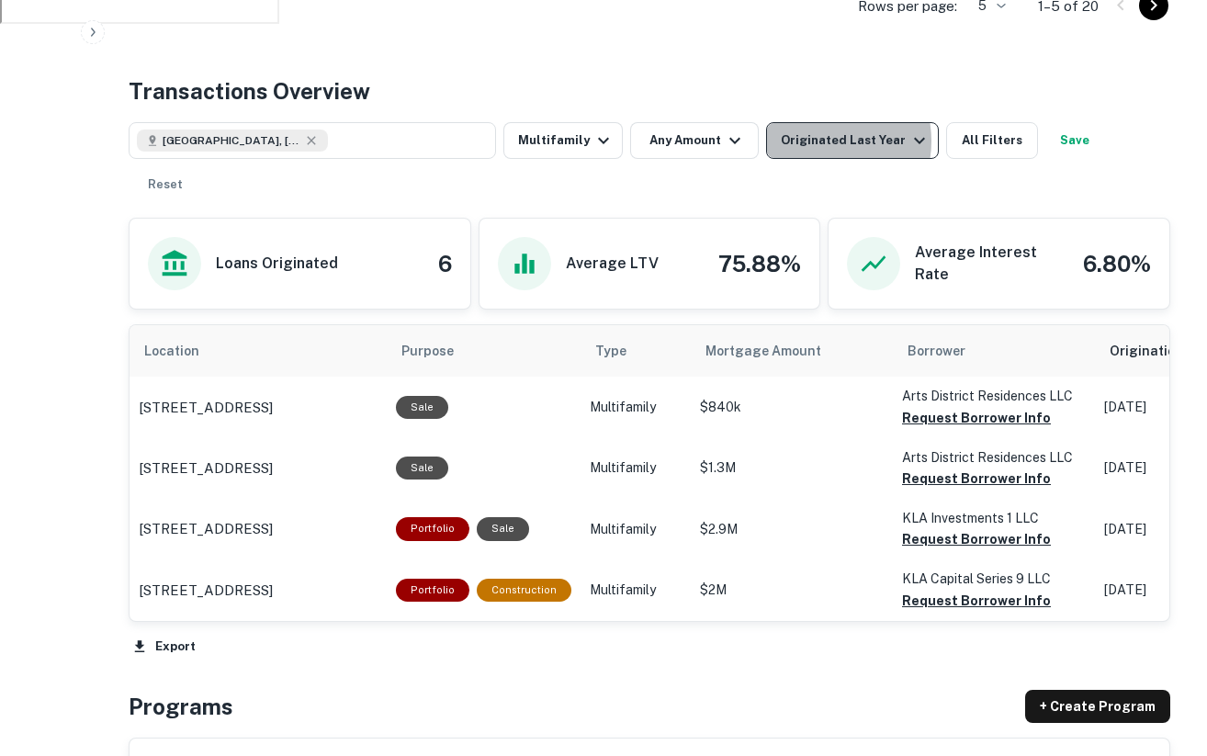
click at [809, 141] on div "Originated Last Year" at bounding box center [856, 141] width 150 height 22
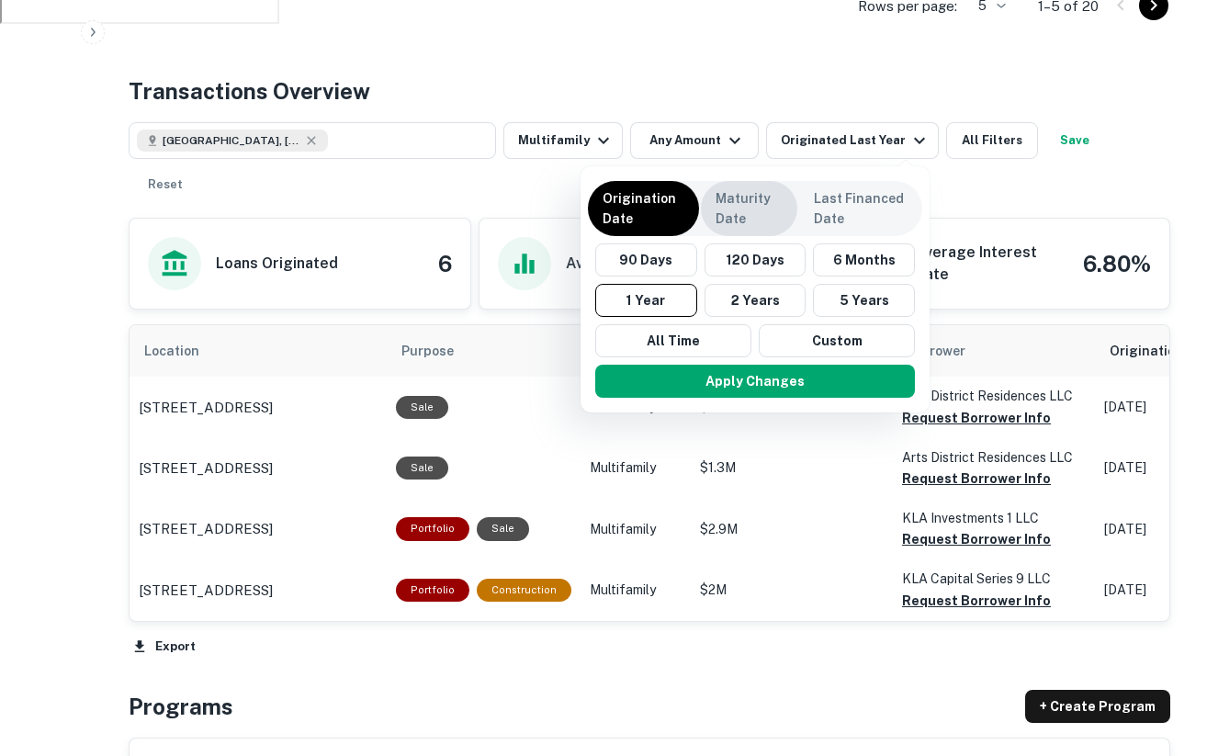
click at [745, 189] on p "Maturity Date" at bounding box center [749, 208] width 67 height 40
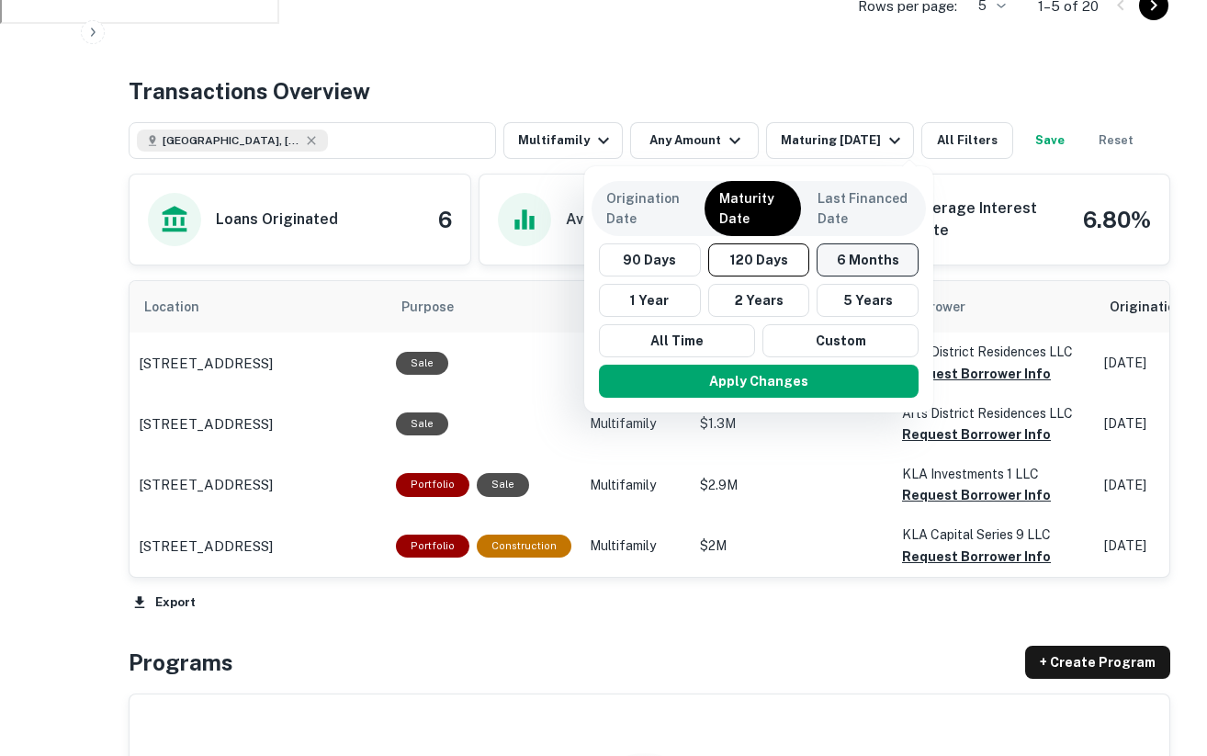
click at [837, 255] on button "6 Months" at bounding box center [868, 260] width 102 height 33
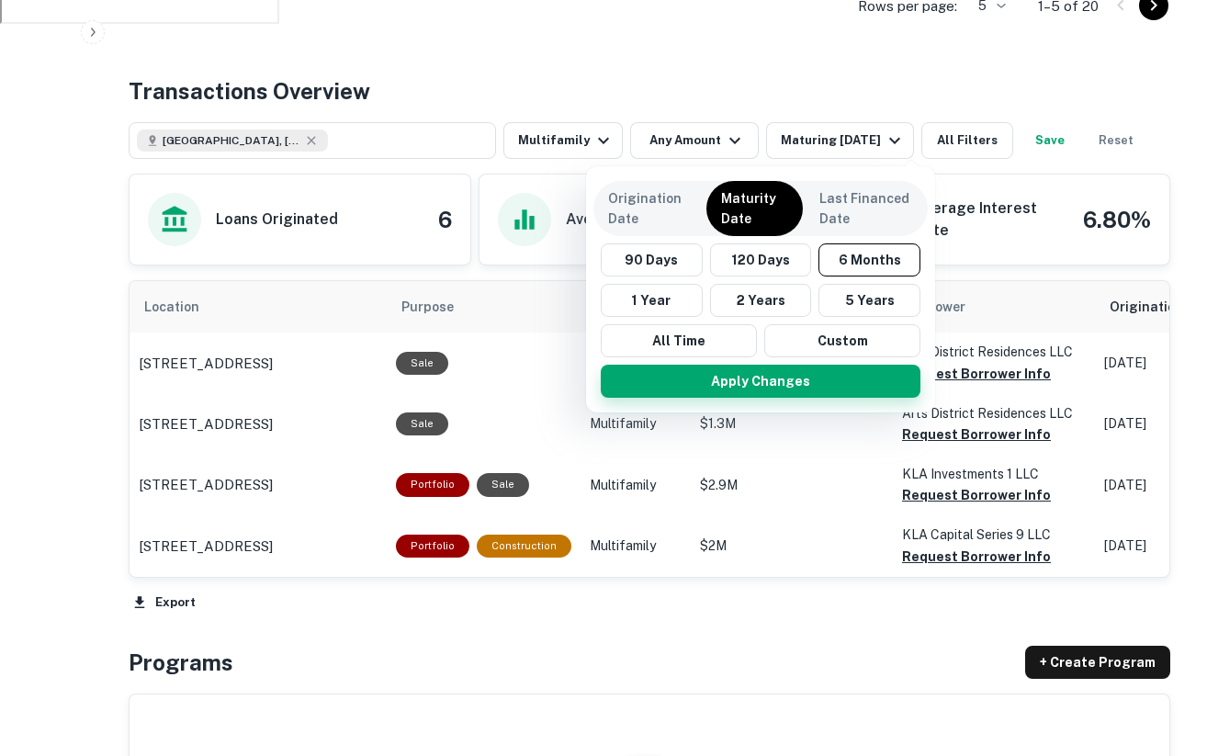
click at [766, 384] on button "Apply Changes" at bounding box center [761, 381] width 320 height 33
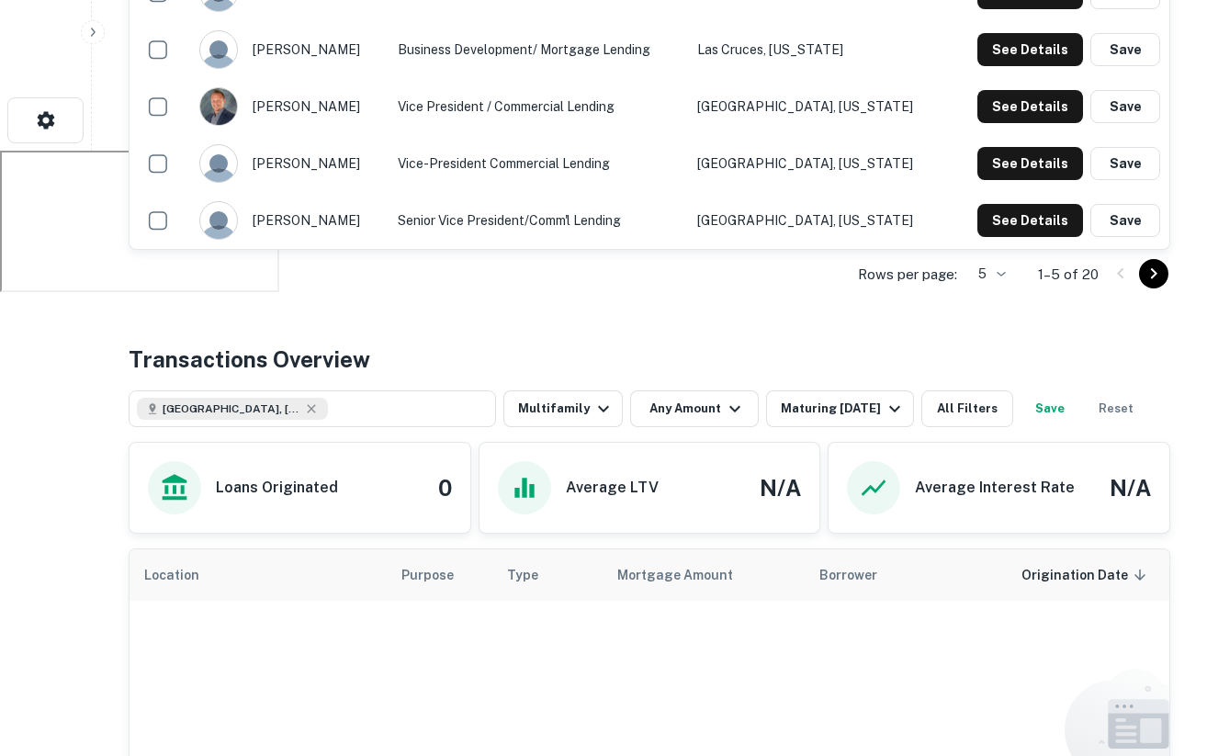
scroll to position [675, 0]
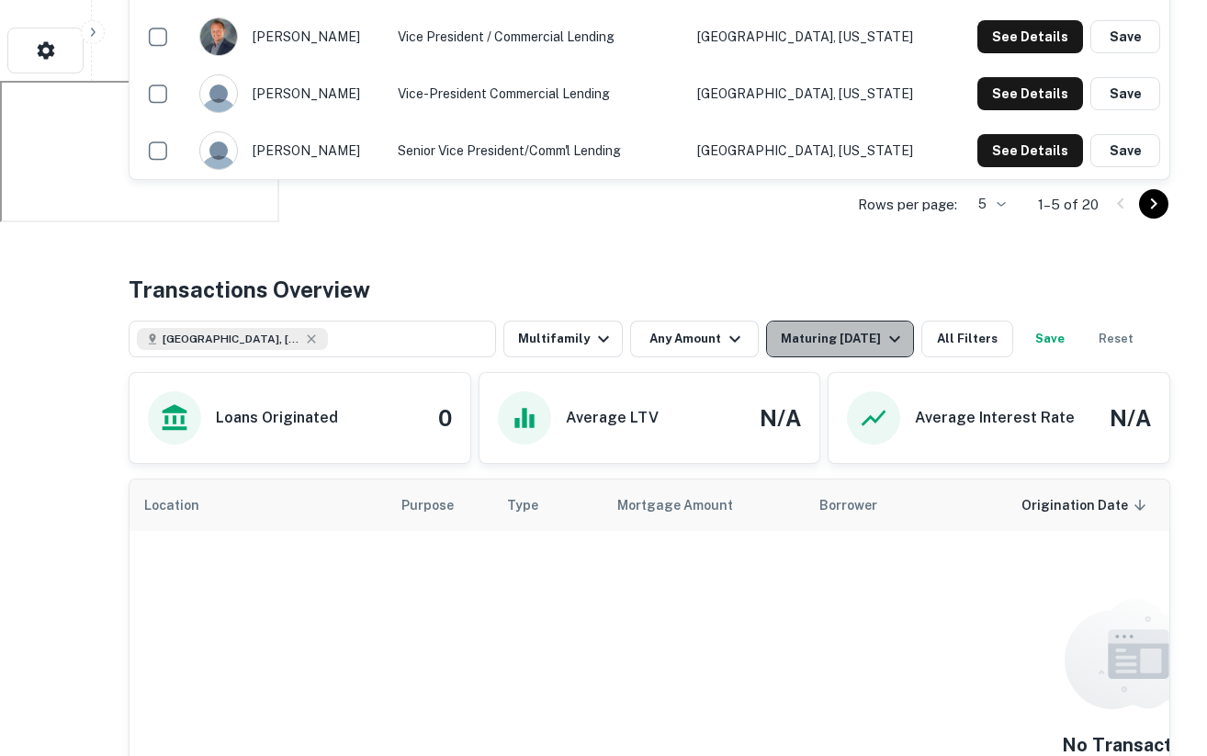
click at [861, 345] on div "Maturing In 6 Months" at bounding box center [843, 339] width 125 height 22
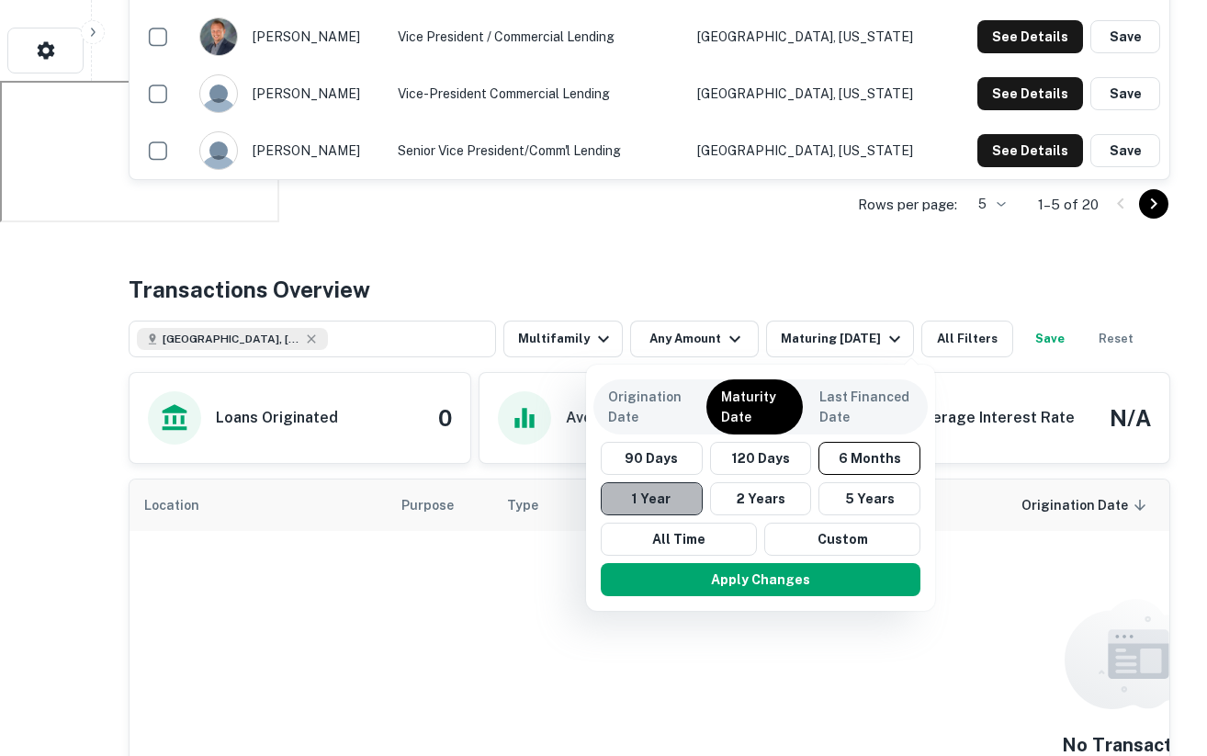
click at [644, 509] on button "1 Year" at bounding box center [652, 498] width 102 height 33
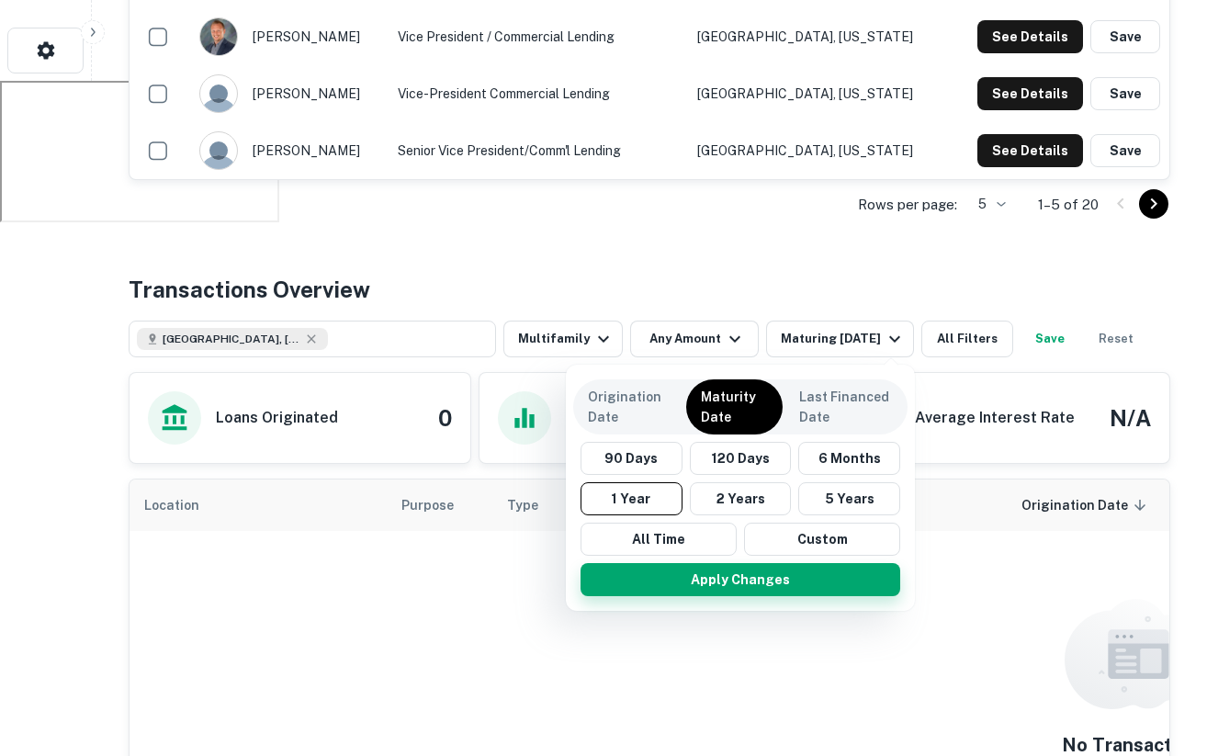
click at [708, 583] on button "Apply Changes" at bounding box center [741, 579] width 320 height 33
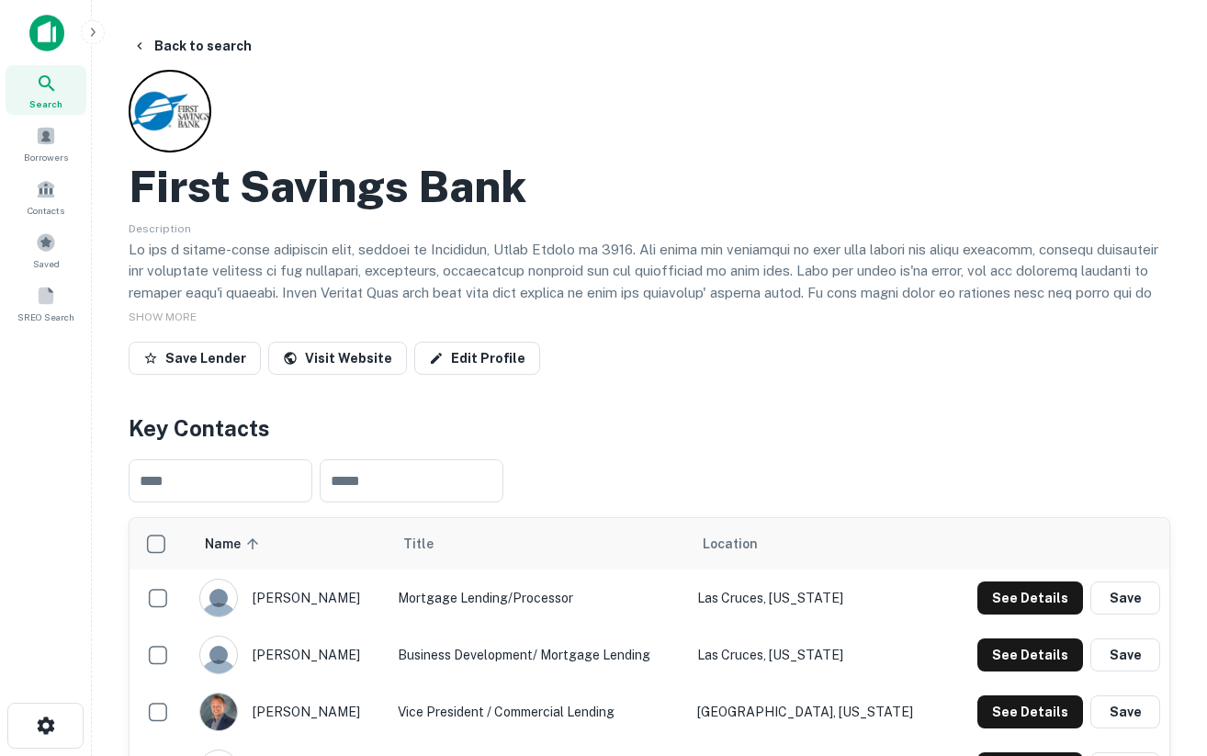
click at [54, 36] on img at bounding box center [46, 33] width 35 height 37
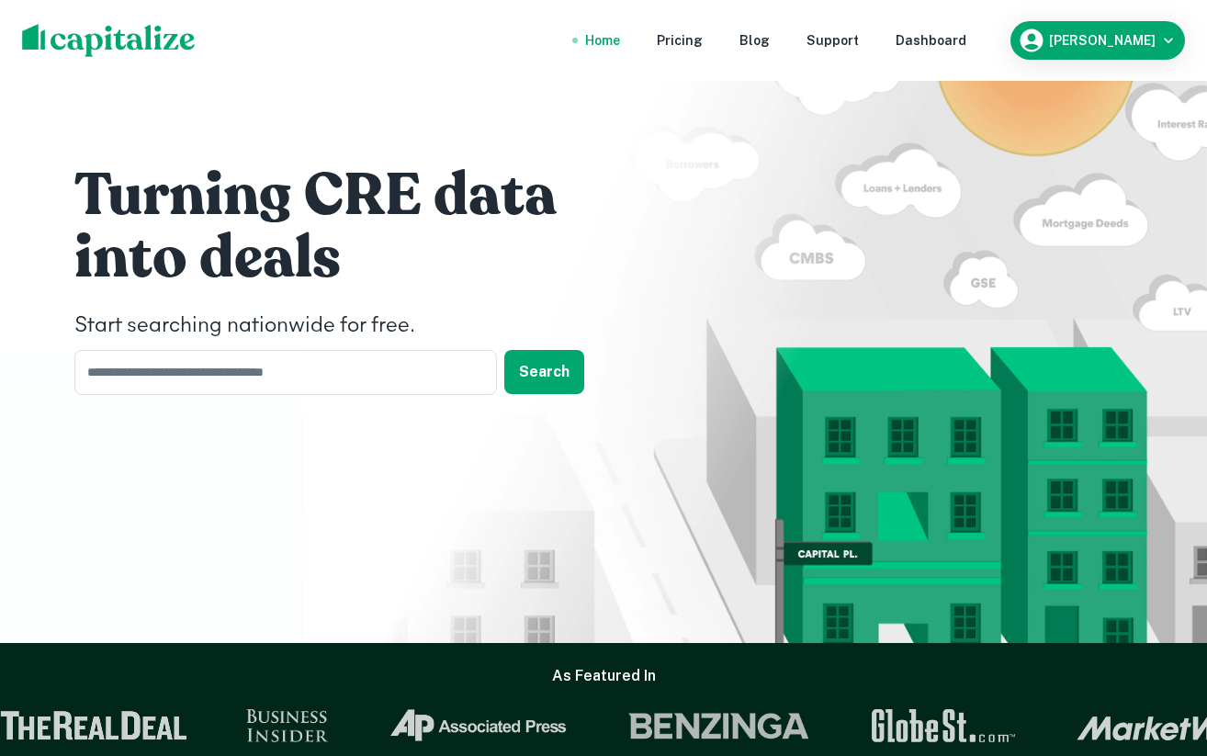
click at [930, 42] on nav "Home Pricing Blog Support Dashboard" at bounding box center [776, 40] width 440 height 40
click at [950, 42] on div "Dashboard" at bounding box center [931, 40] width 71 height 20
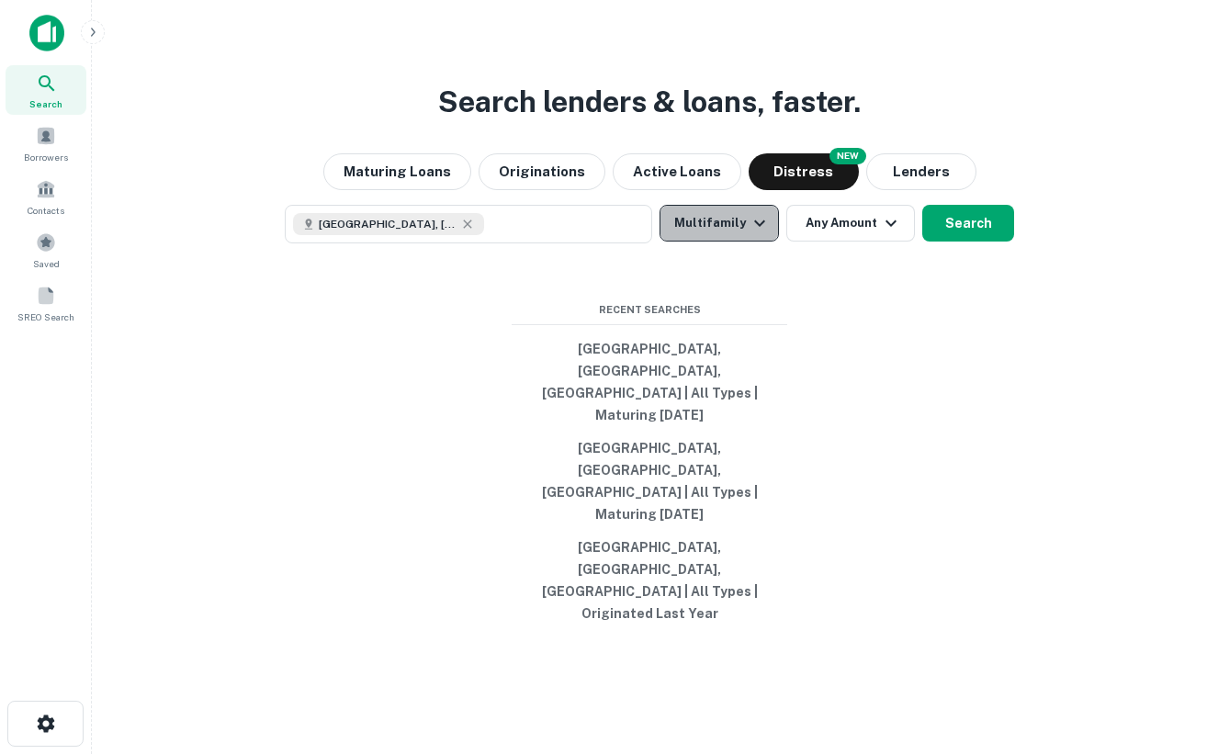
click at [758, 234] on icon "button" at bounding box center [760, 223] width 22 height 22
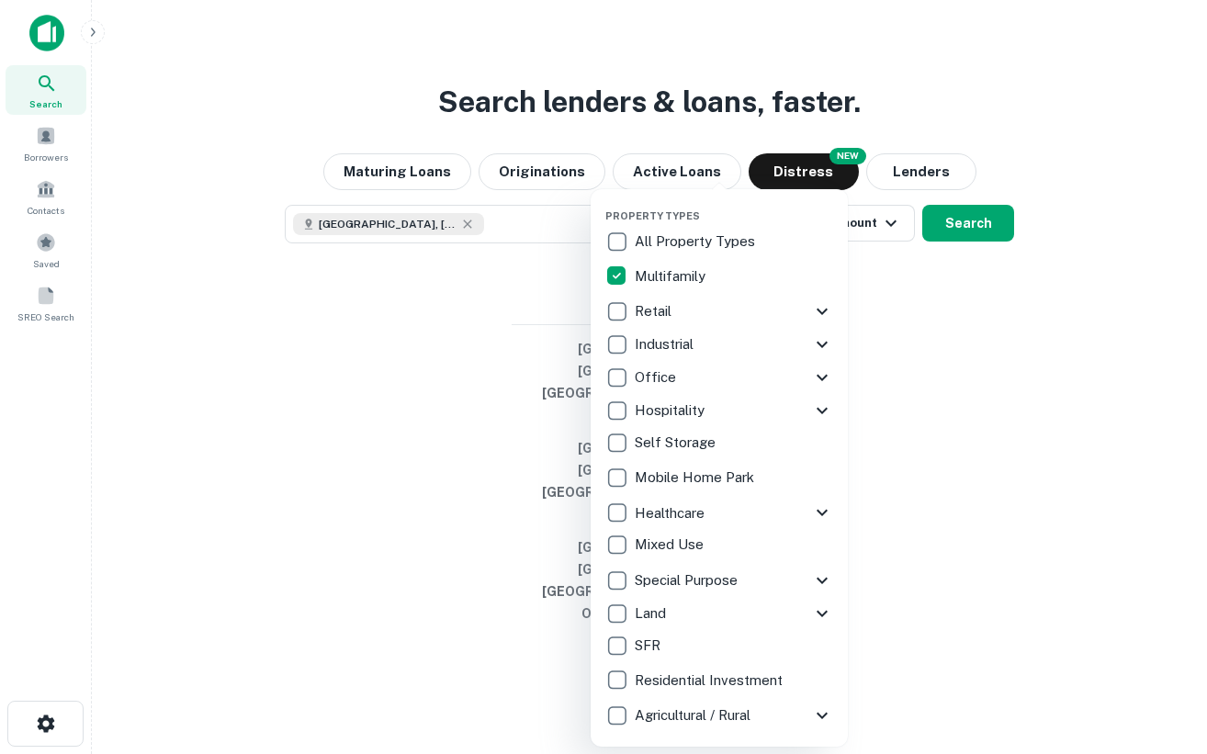
click at [822, 579] on icon at bounding box center [822, 581] width 22 height 22
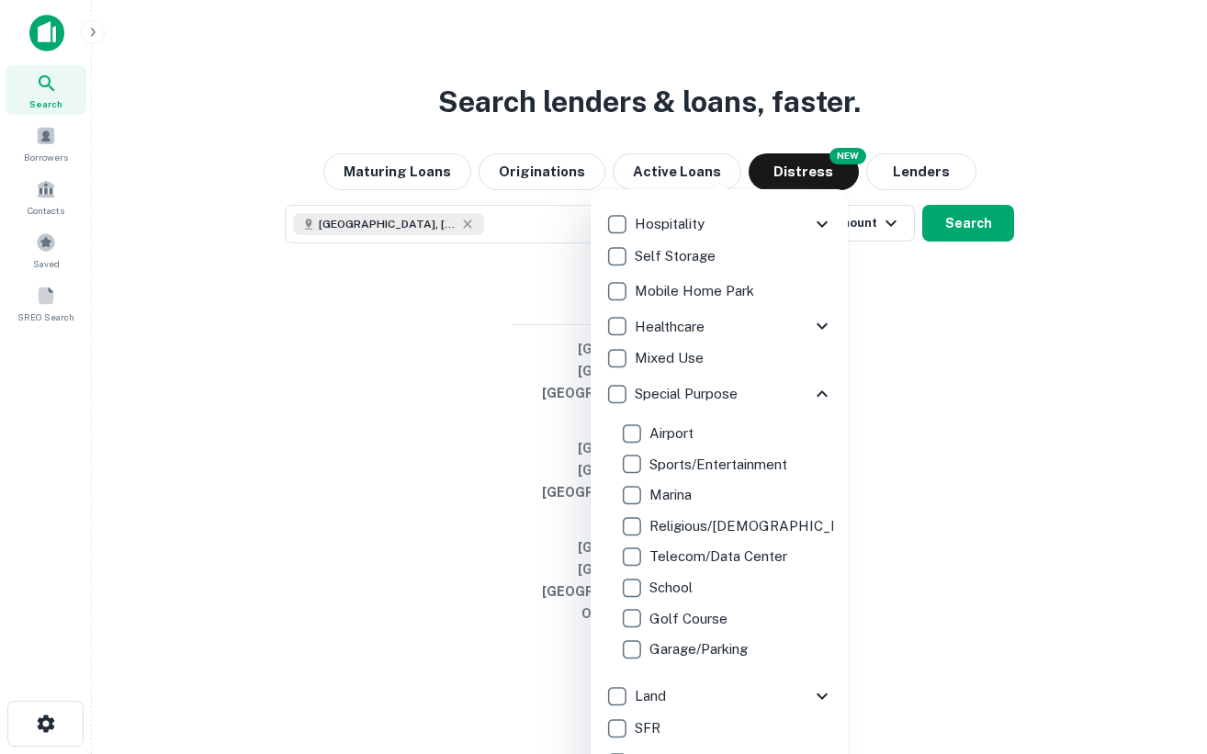
scroll to position [210, 0]
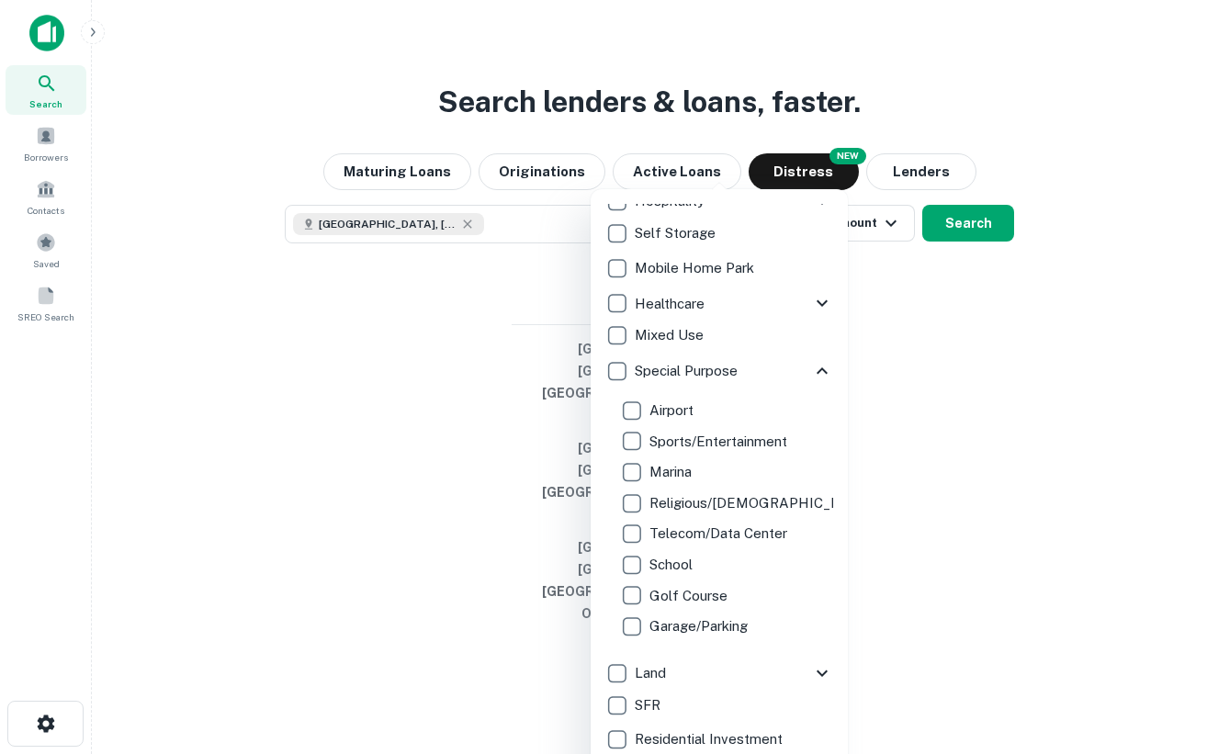
click at [821, 670] on icon at bounding box center [822, 674] width 22 height 22
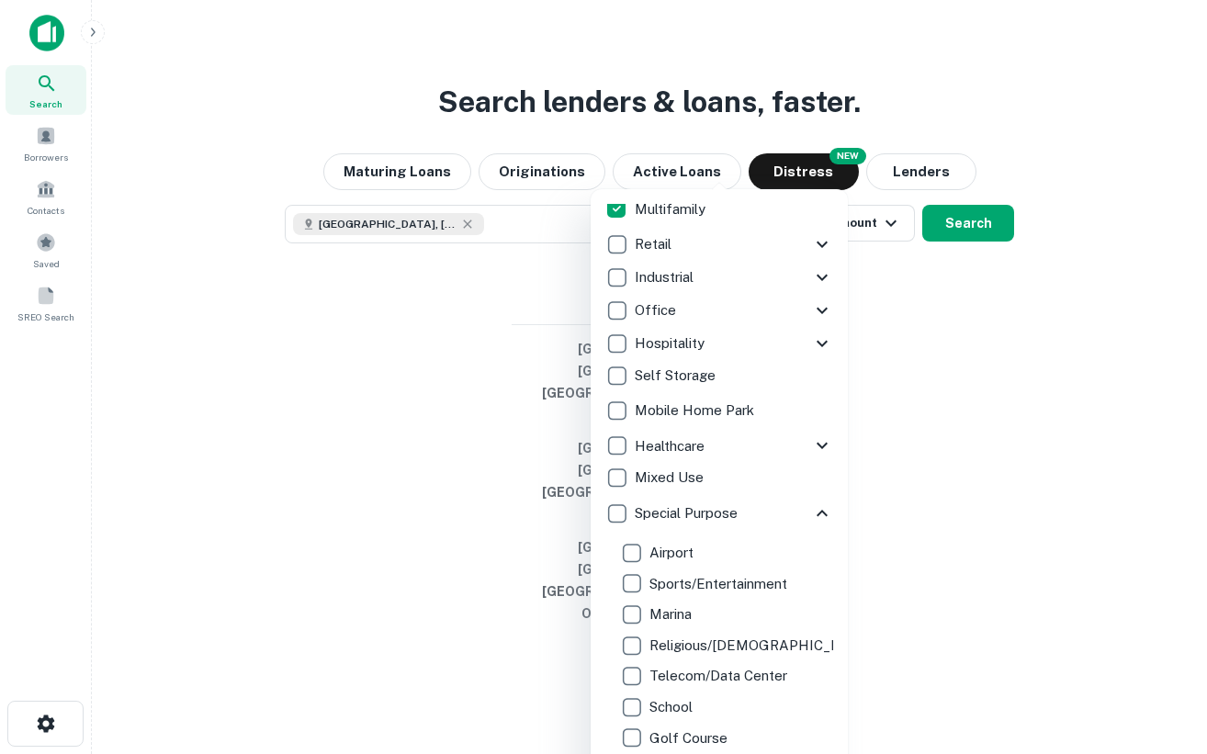
scroll to position [66, 0]
click at [815, 277] on icon at bounding box center [822, 278] width 22 height 22
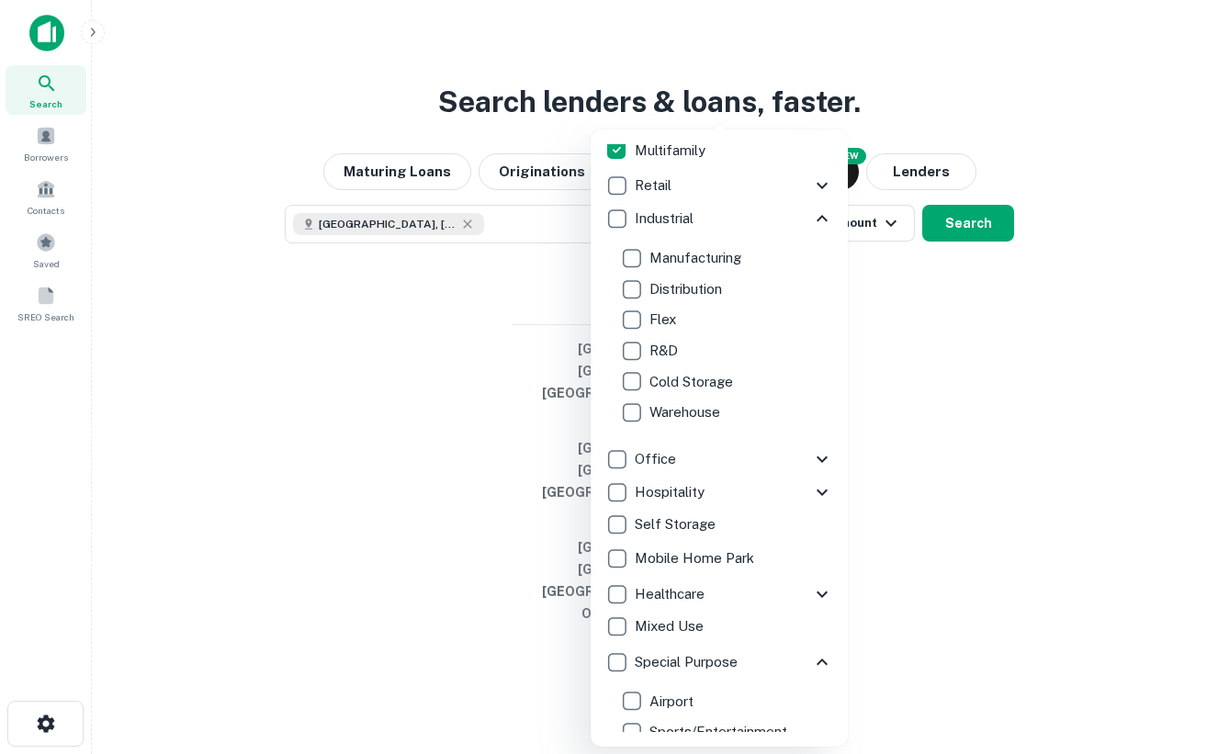
scroll to position [0, 0]
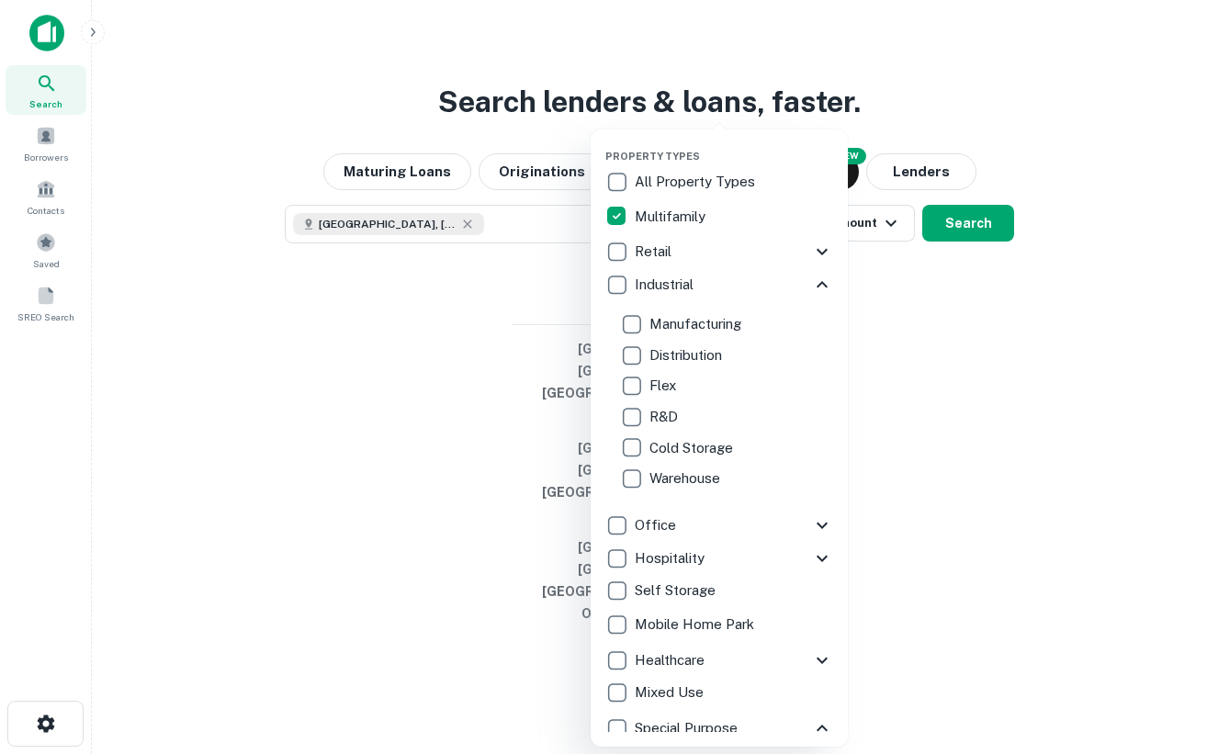
click at [870, 48] on div at bounding box center [603, 377] width 1207 height 754
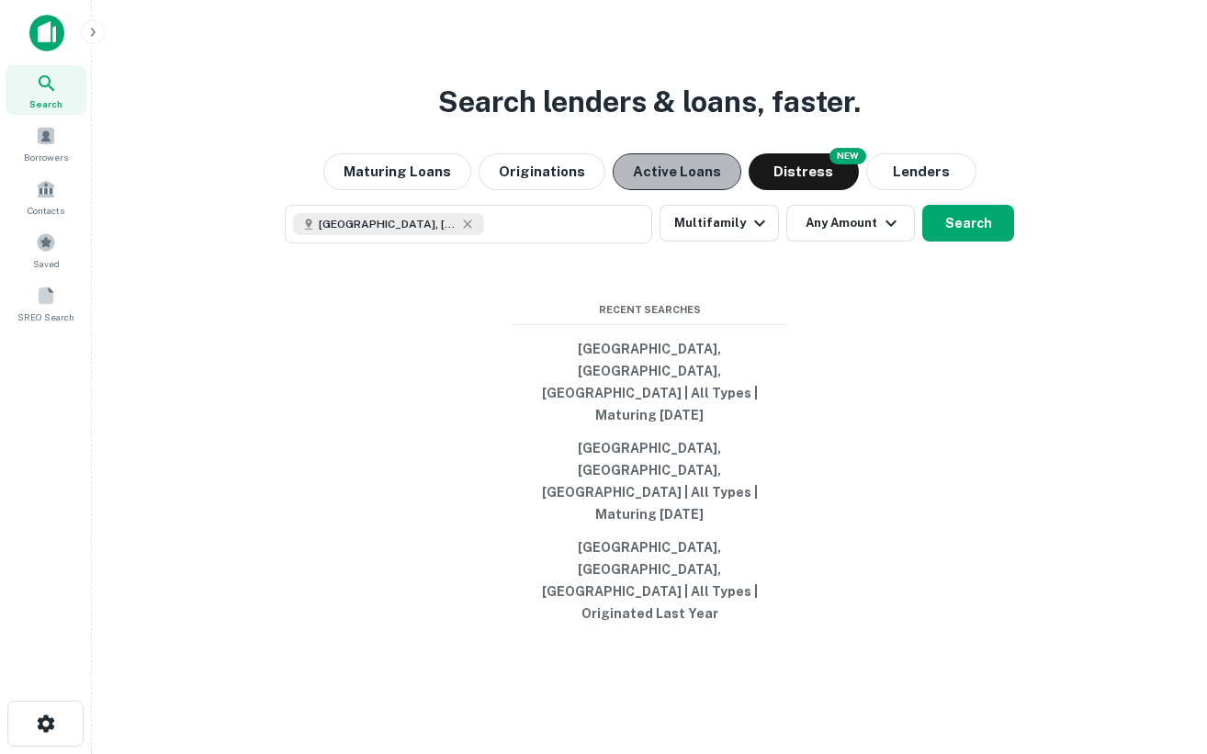
click at [695, 190] on button "Active Loans" at bounding box center [677, 171] width 129 height 37
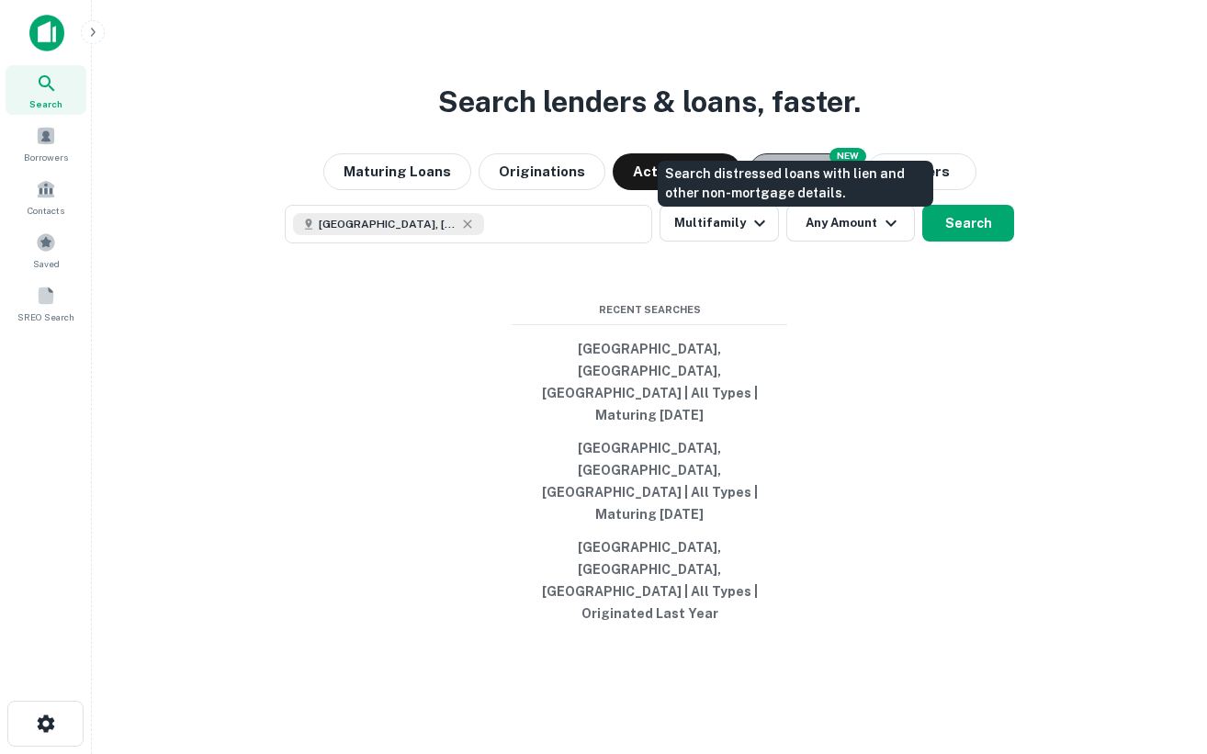
click at [806, 190] on button "Distress" at bounding box center [804, 171] width 110 height 37
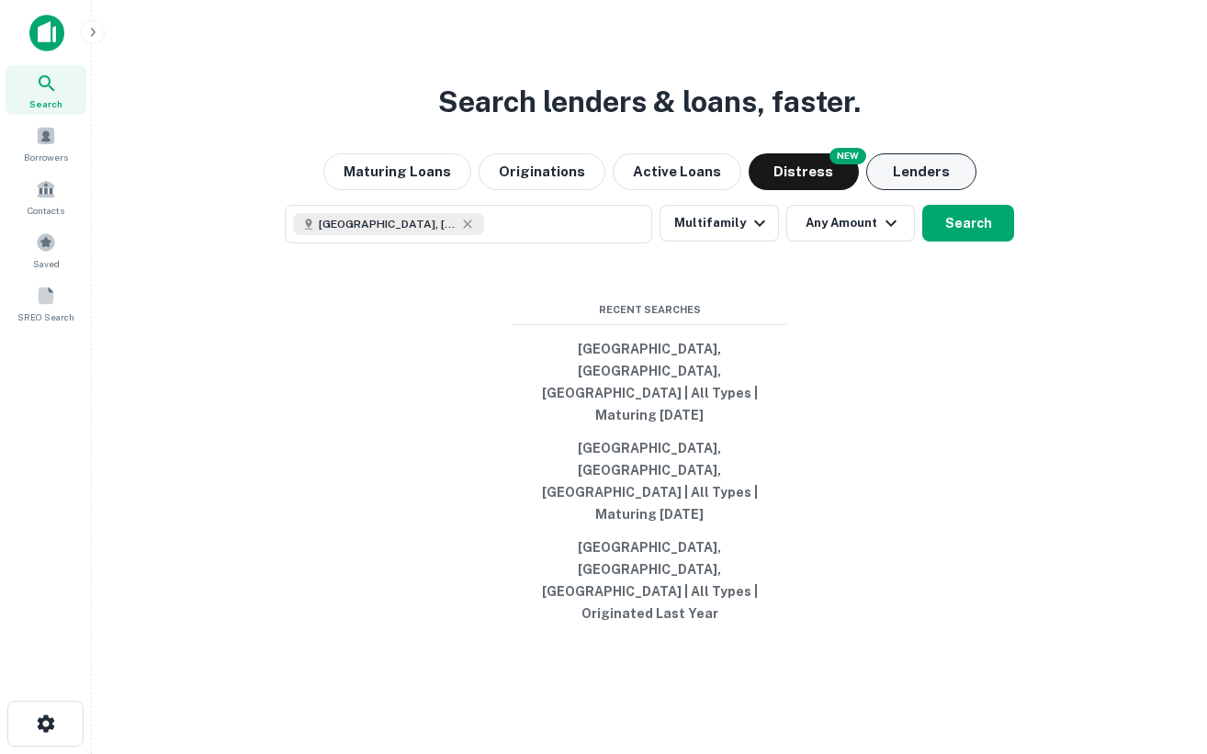
click at [923, 190] on button "Lenders" at bounding box center [922, 171] width 110 height 37
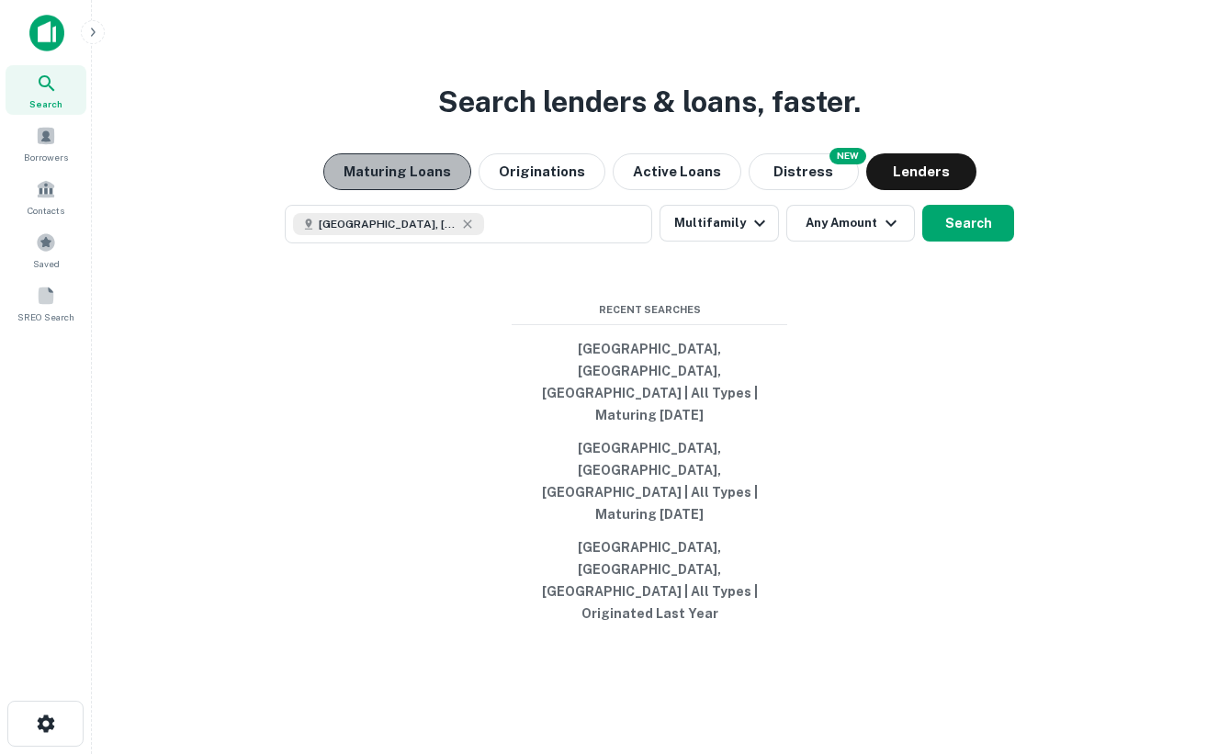
click at [453, 190] on button "Maturing Loans" at bounding box center [397, 171] width 148 height 37
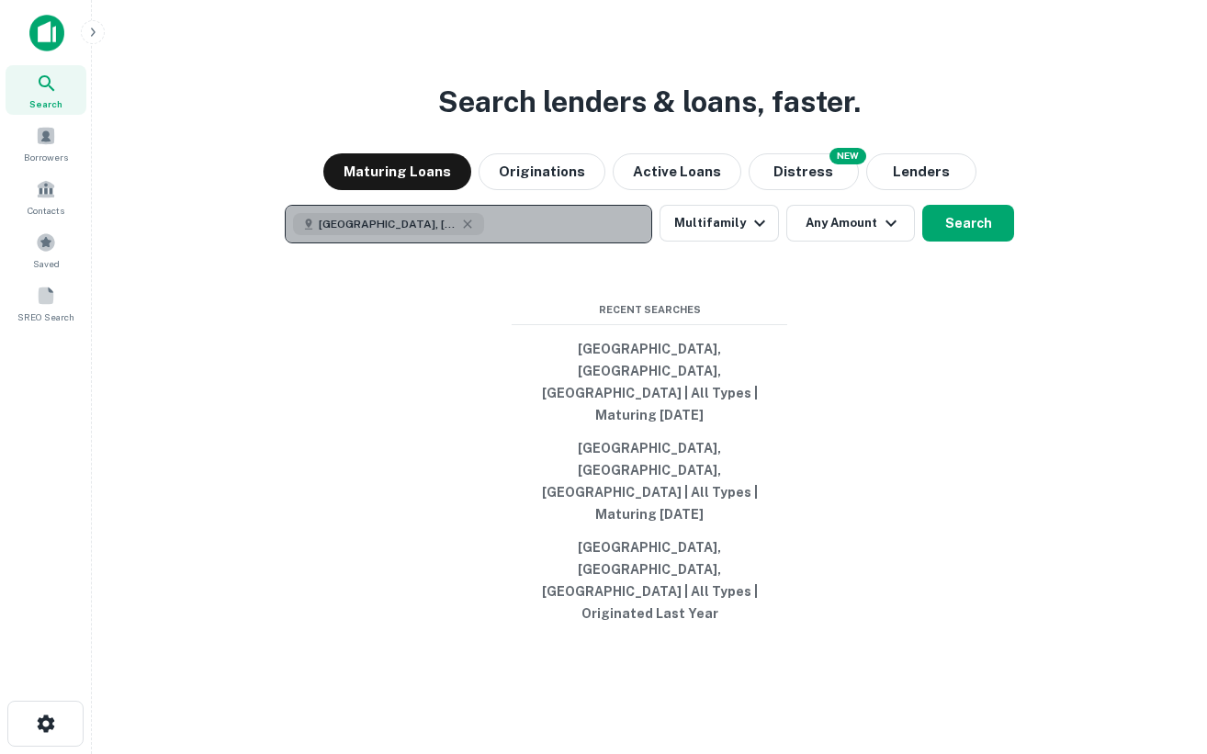
click at [434, 235] on div "Las Vegas, NV, USA" at bounding box center [388, 224] width 191 height 22
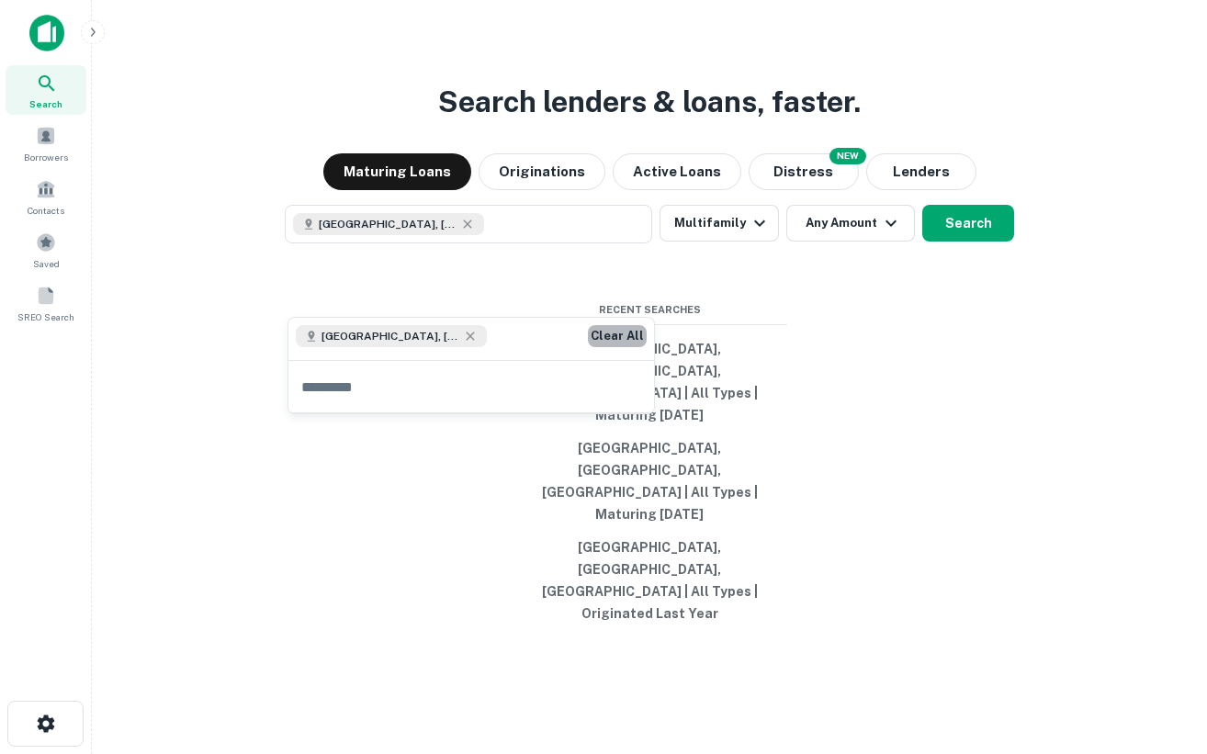
click at [609, 341] on button "Clear All" at bounding box center [617, 336] width 59 height 22
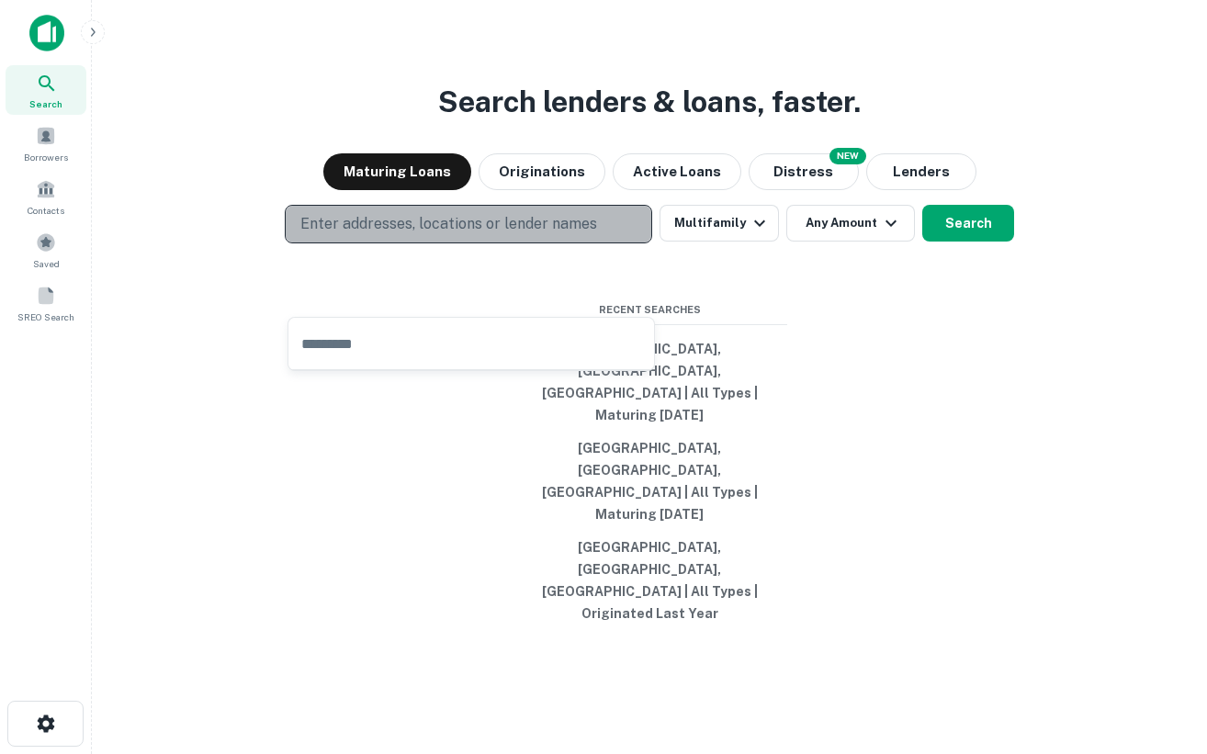
click at [469, 235] on p "Enter addresses, locations or lender names" at bounding box center [448, 224] width 297 height 22
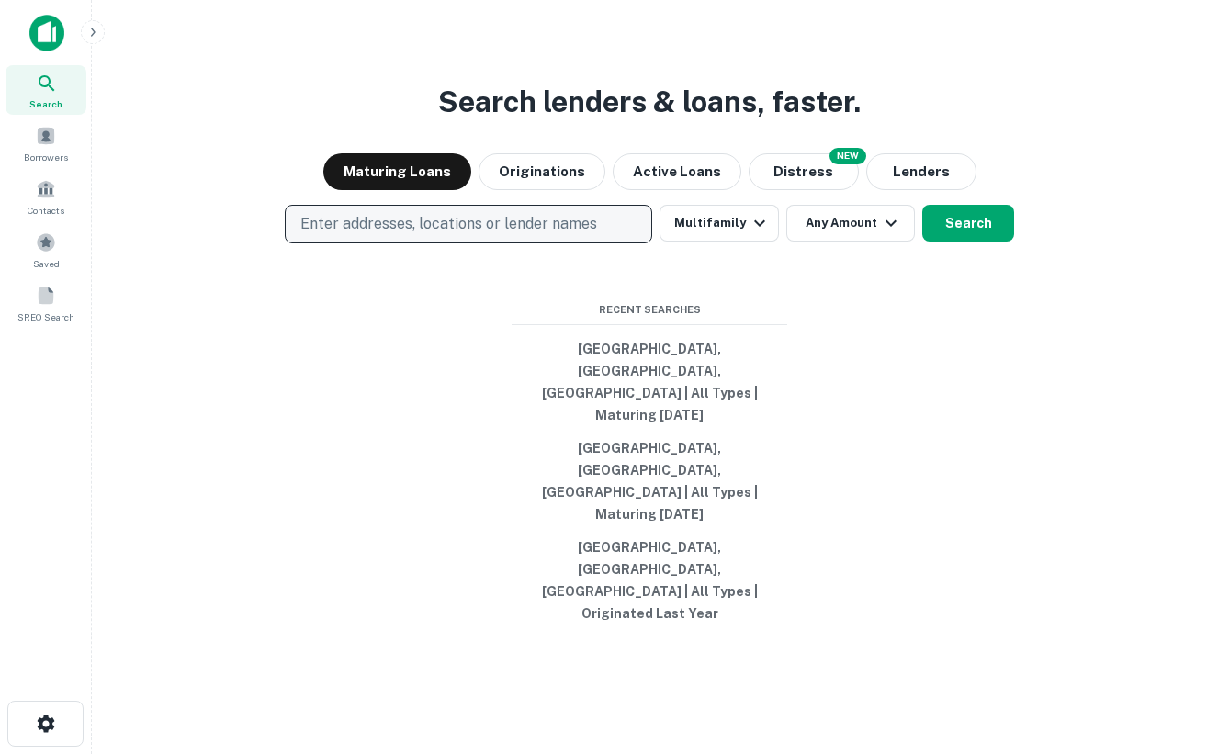
click at [469, 235] on p "Enter addresses, locations or lender names" at bounding box center [448, 224] width 297 height 22
type input "*******"
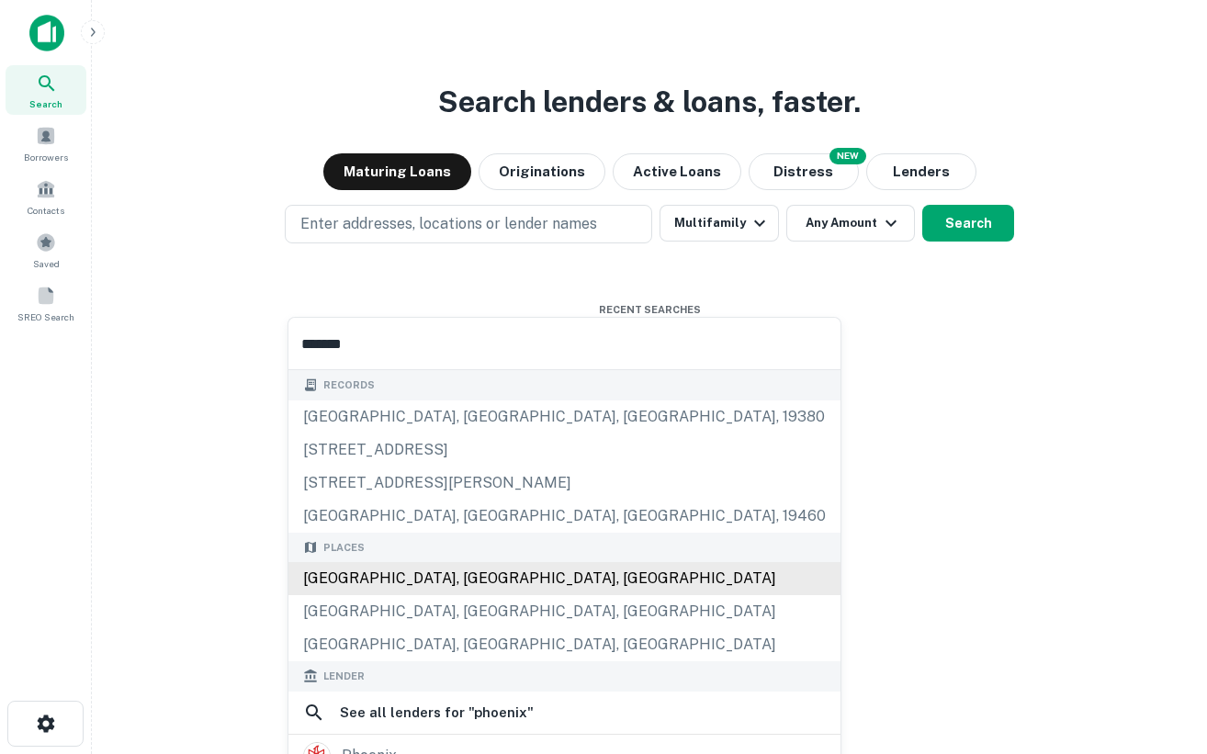
click at [482, 581] on div "Phoenix, AZ, USA" at bounding box center [565, 578] width 552 height 33
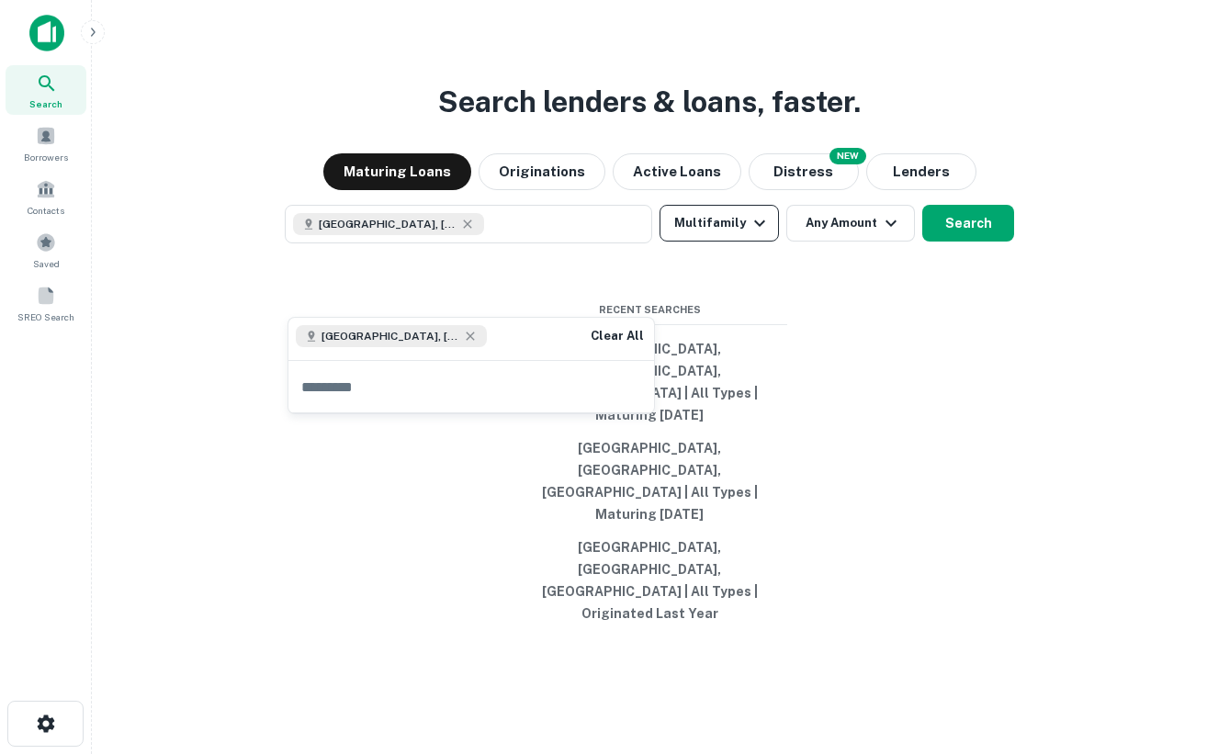
click at [740, 242] on button "Multifamily" at bounding box center [719, 223] width 119 height 37
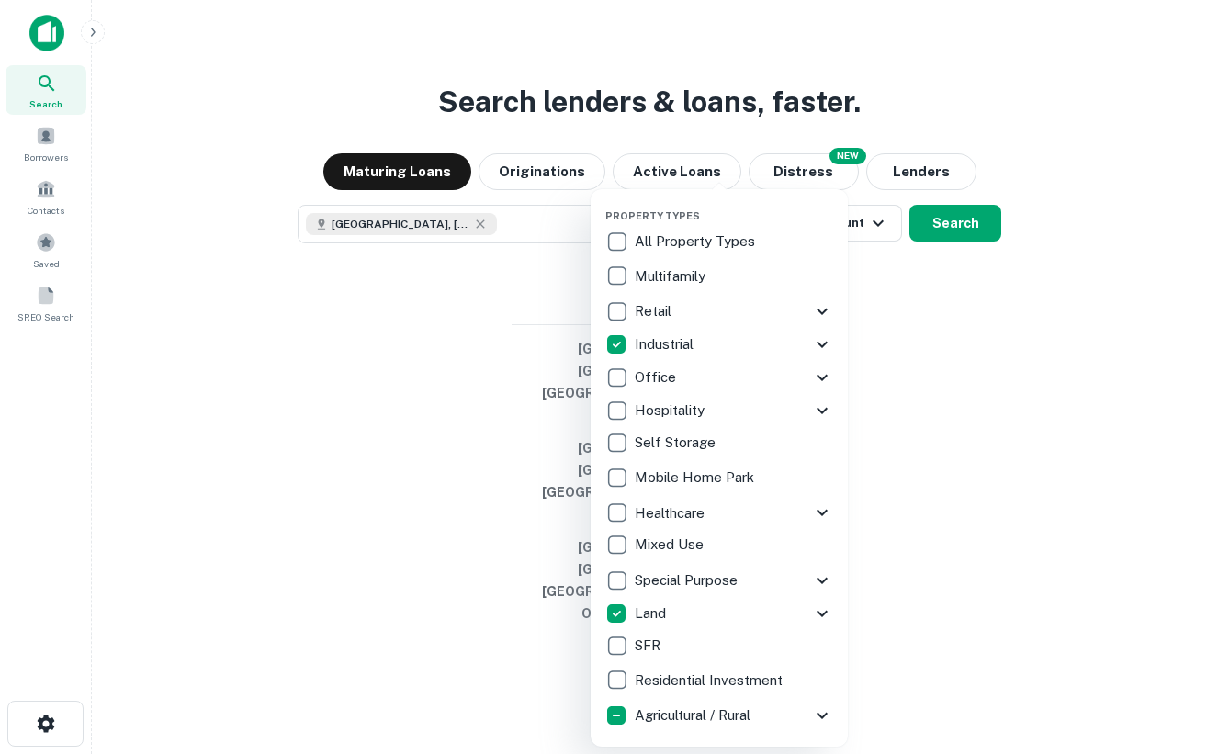
click at [922, 419] on div at bounding box center [603, 377] width 1207 height 754
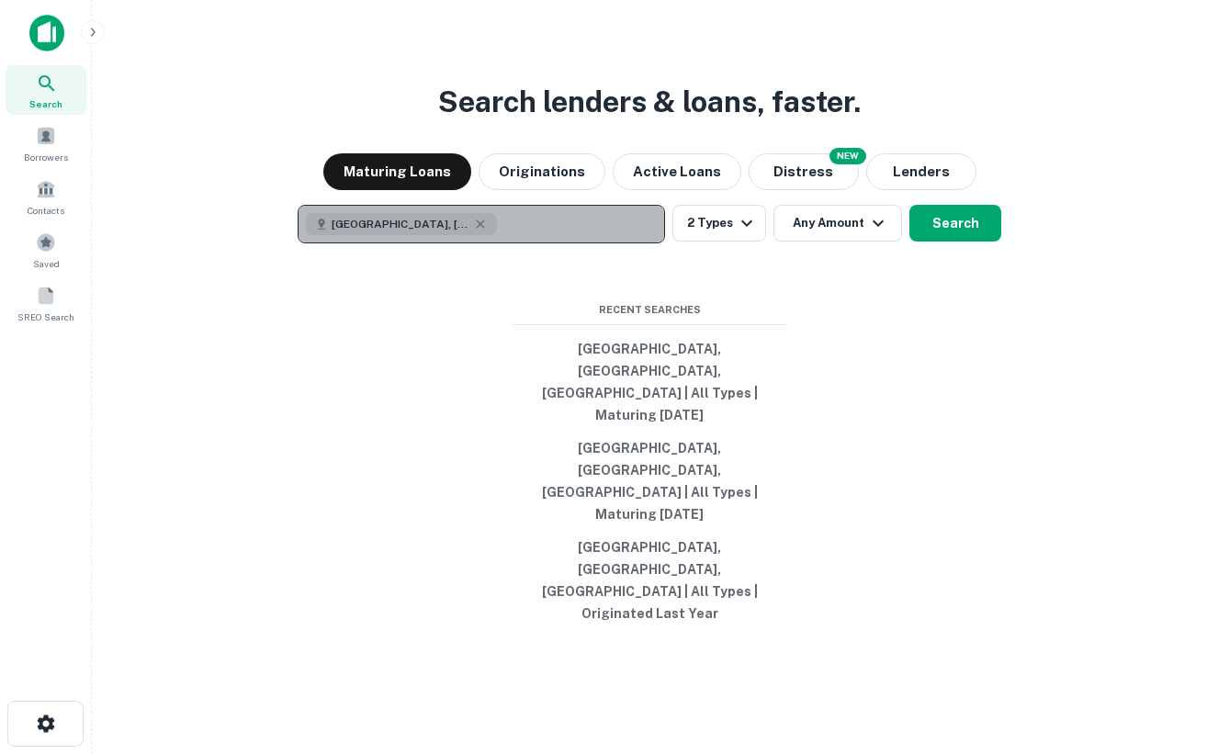
click at [467, 244] on button "Phoenix, AZ, USA" at bounding box center [482, 224] width 368 height 39
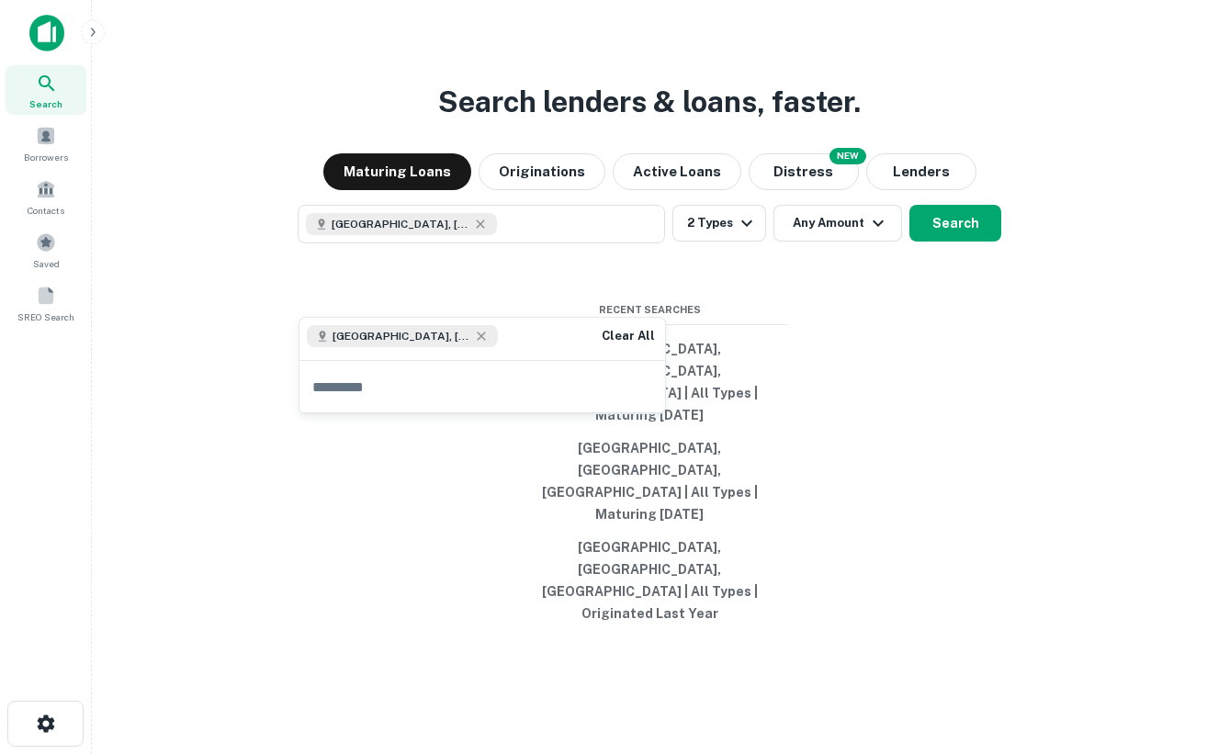
click at [1039, 402] on div "Search lenders & loans, faster. Maturing Loans Originations Active Loans NEW Di…" at bounding box center [650, 421] width 1086 height 754
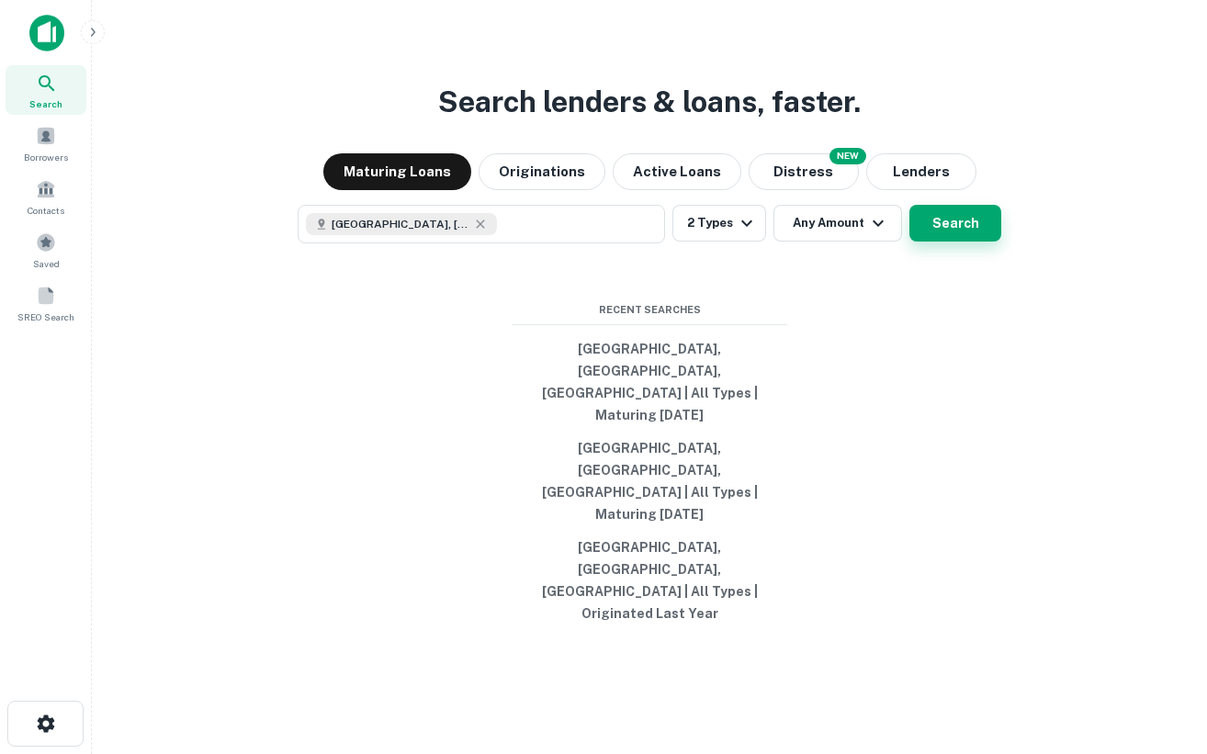
click at [954, 242] on button "Search" at bounding box center [956, 223] width 92 height 37
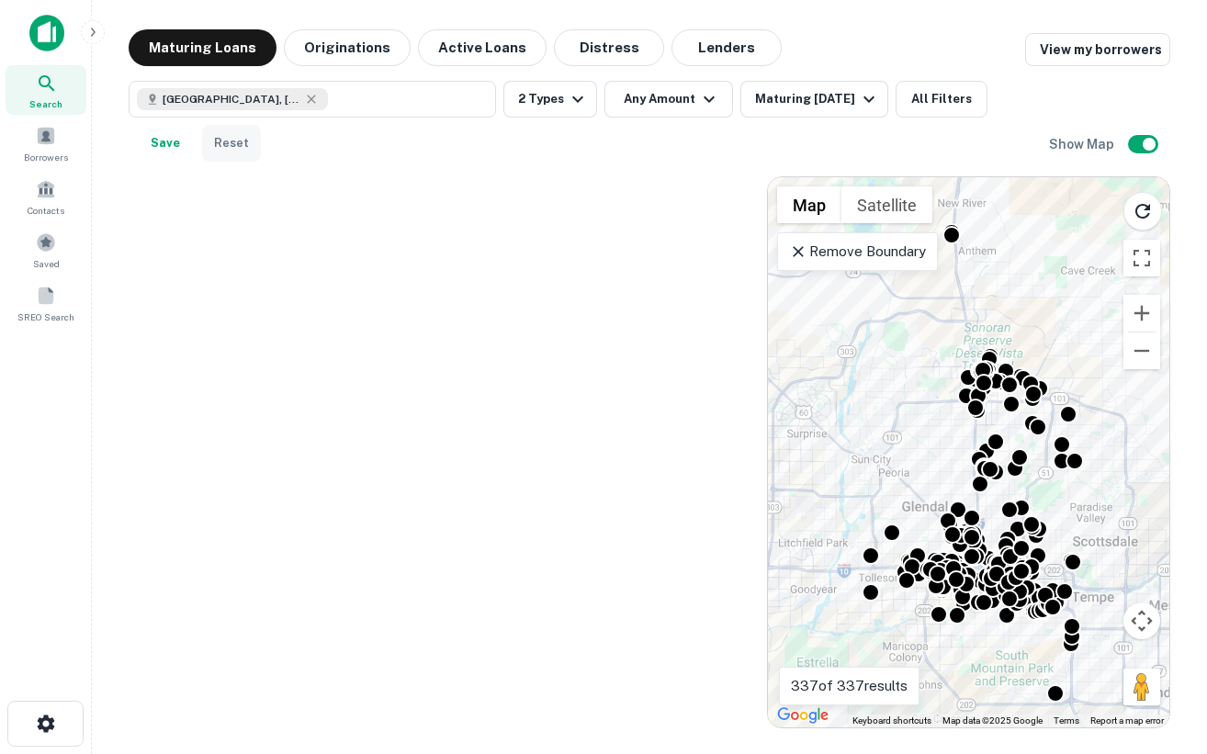
click at [242, 143] on button "Reset" at bounding box center [231, 143] width 59 height 37
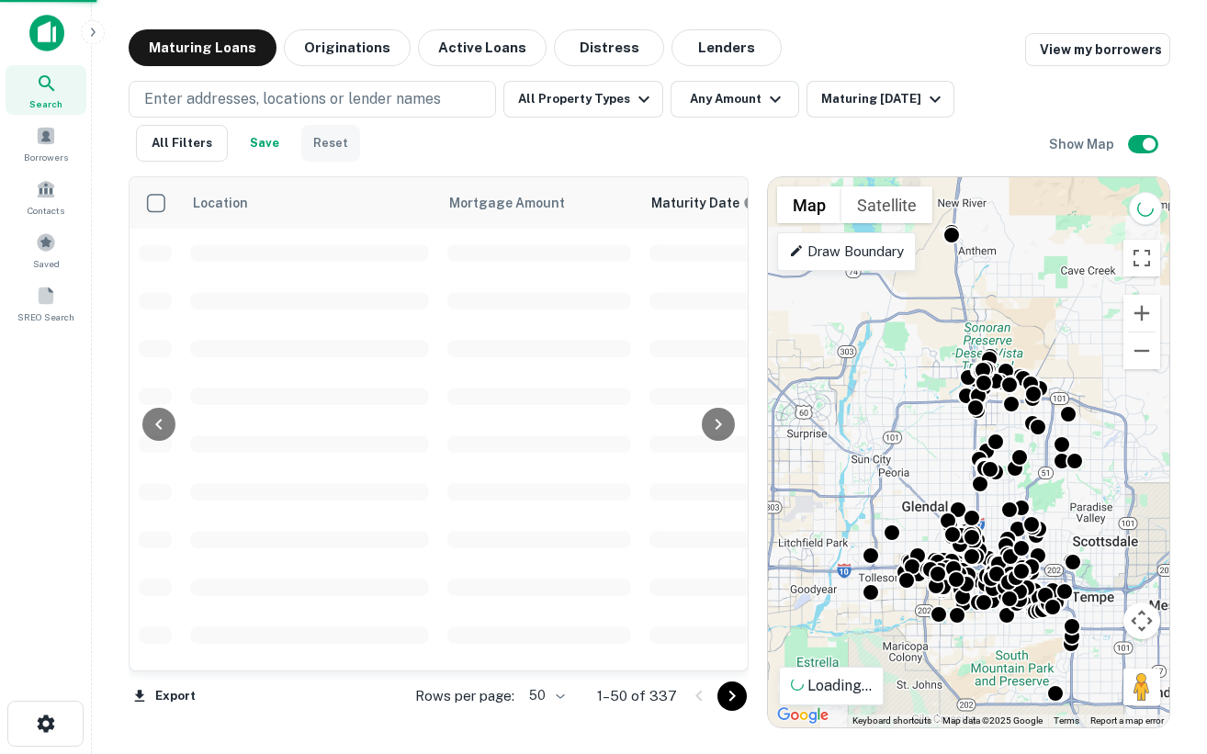
scroll to position [2, 0]
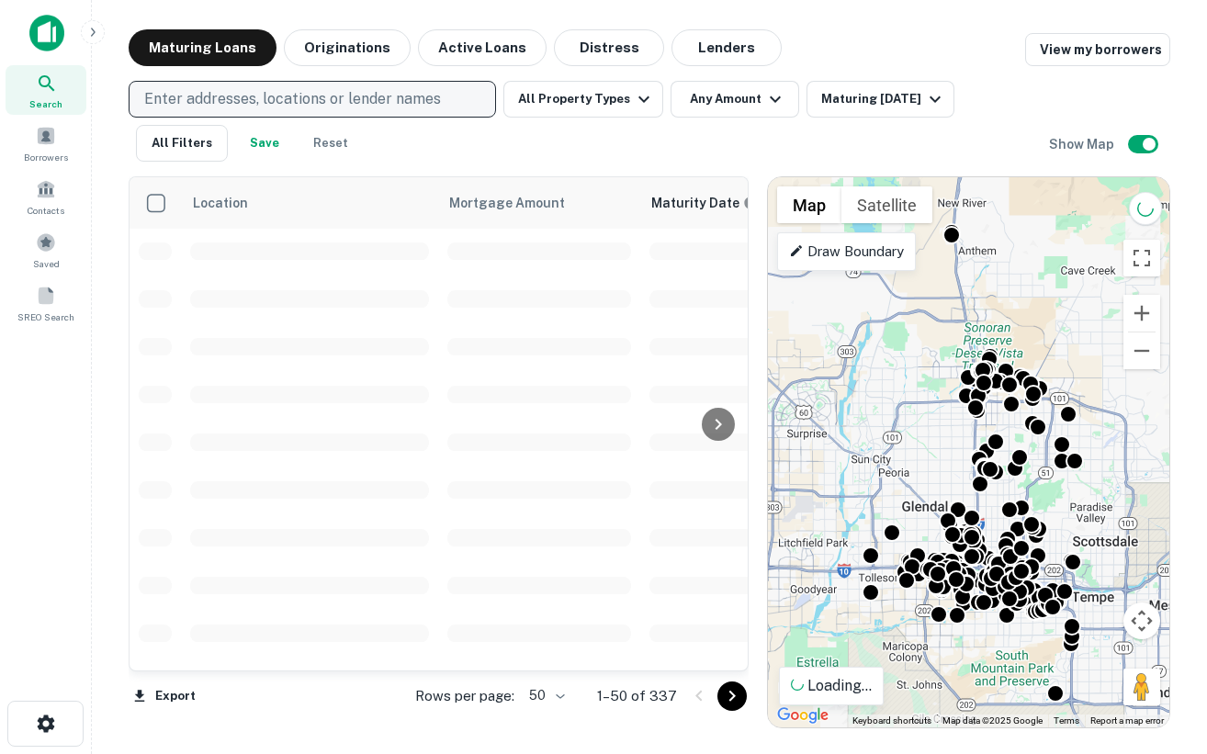
click at [346, 99] on p "Enter addresses, locations or lender names" at bounding box center [292, 99] width 297 height 22
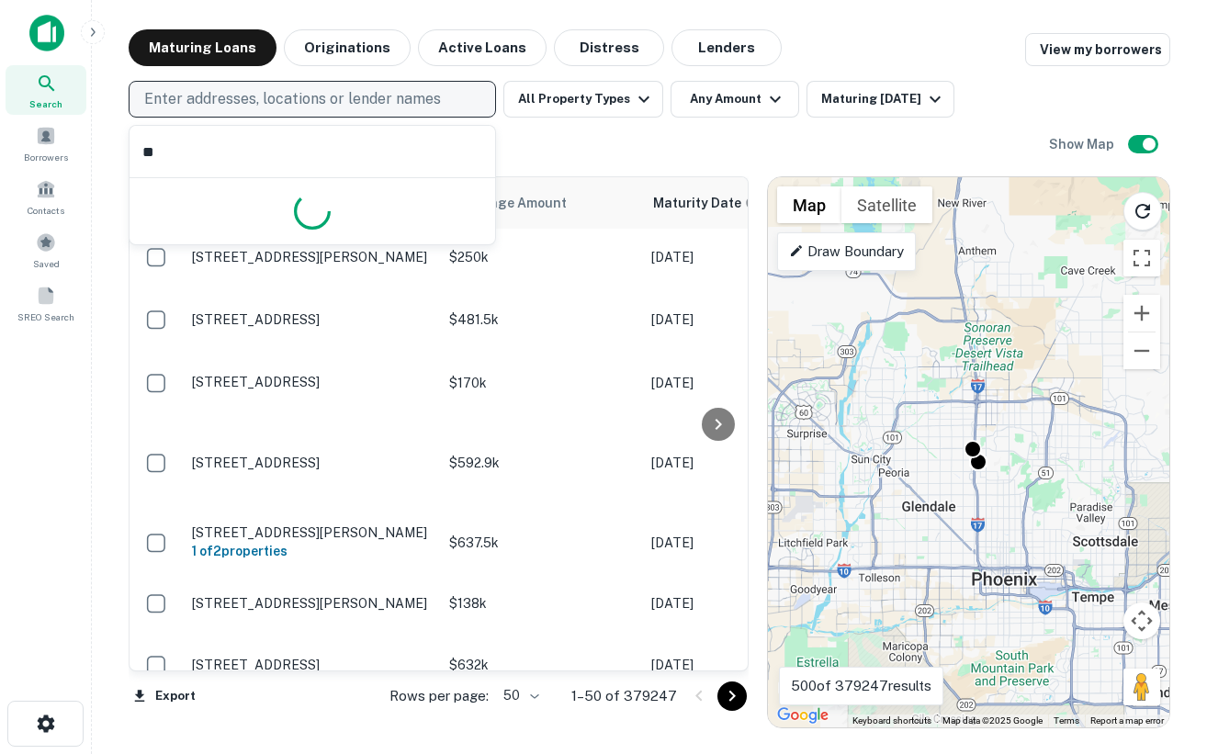
type input "*"
type input "*******"
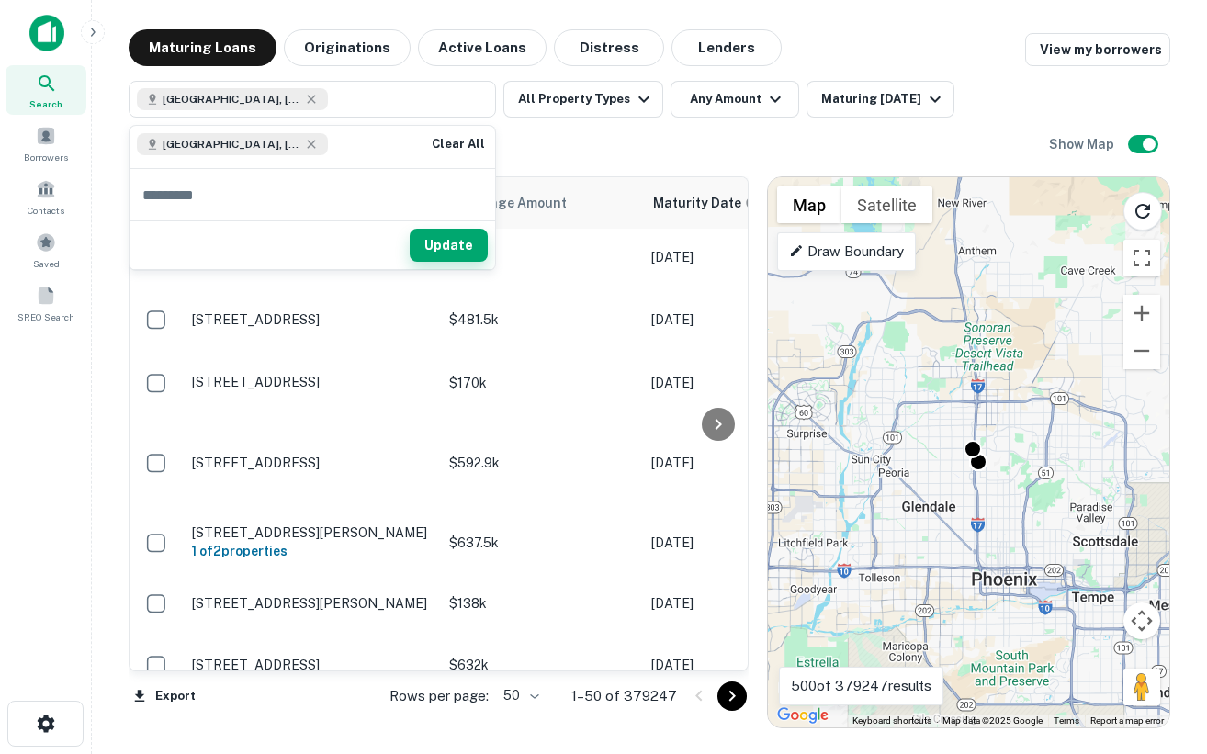
click at [445, 255] on button "Update" at bounding box center [449, 245] width 78 height 33
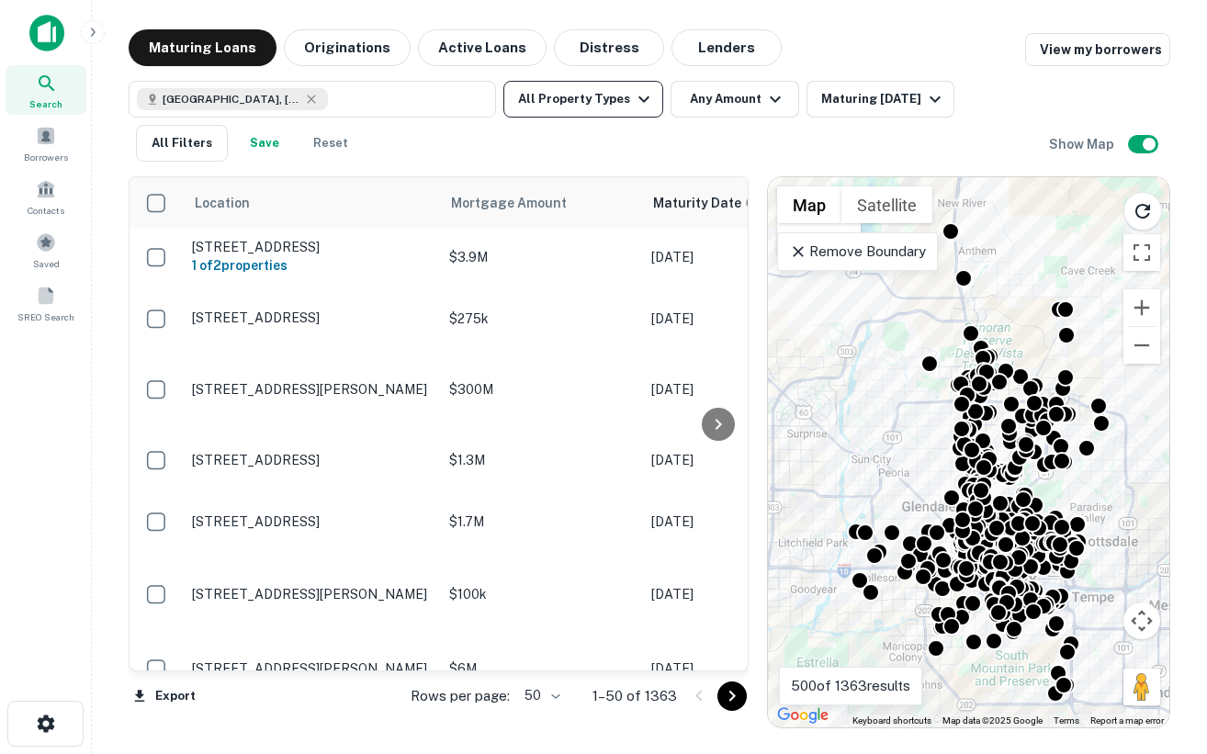
click at [605, 95] on button "All Property Types" at bounding box center [584, 99] width 160 height 37
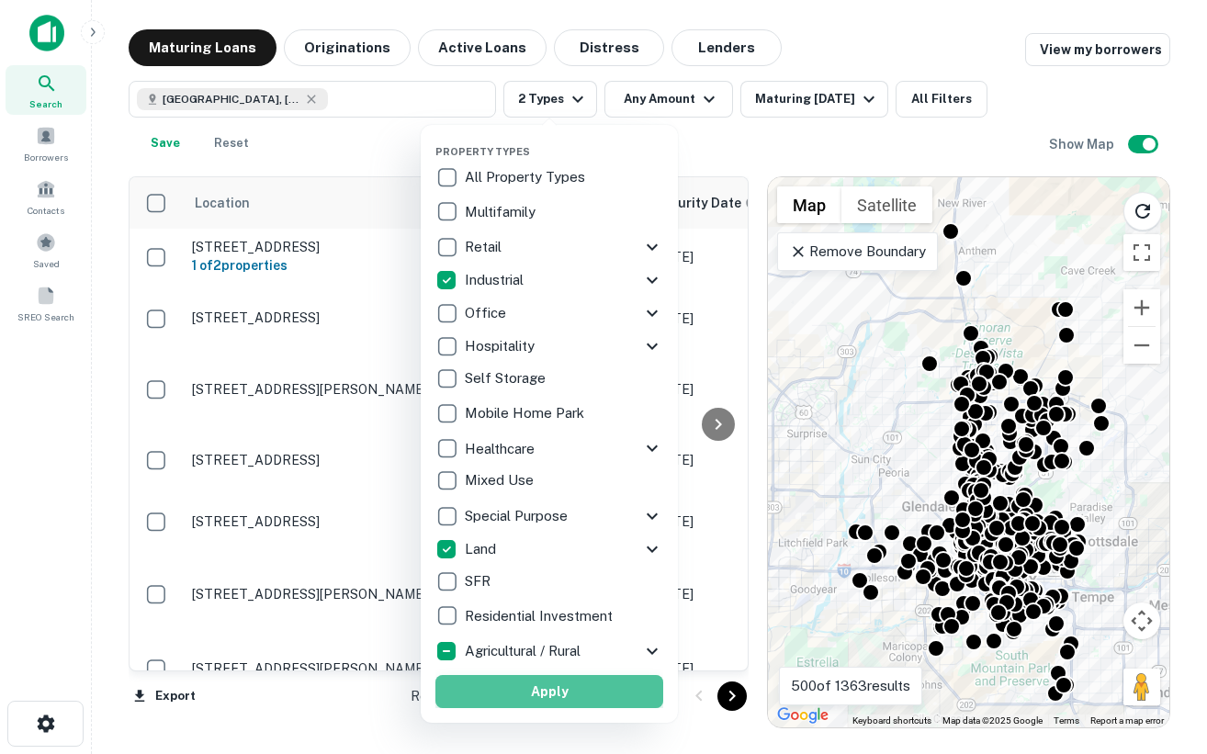
click at [517, 703] on button "Apply" at bounding box center [550, 691] width 228 height 33
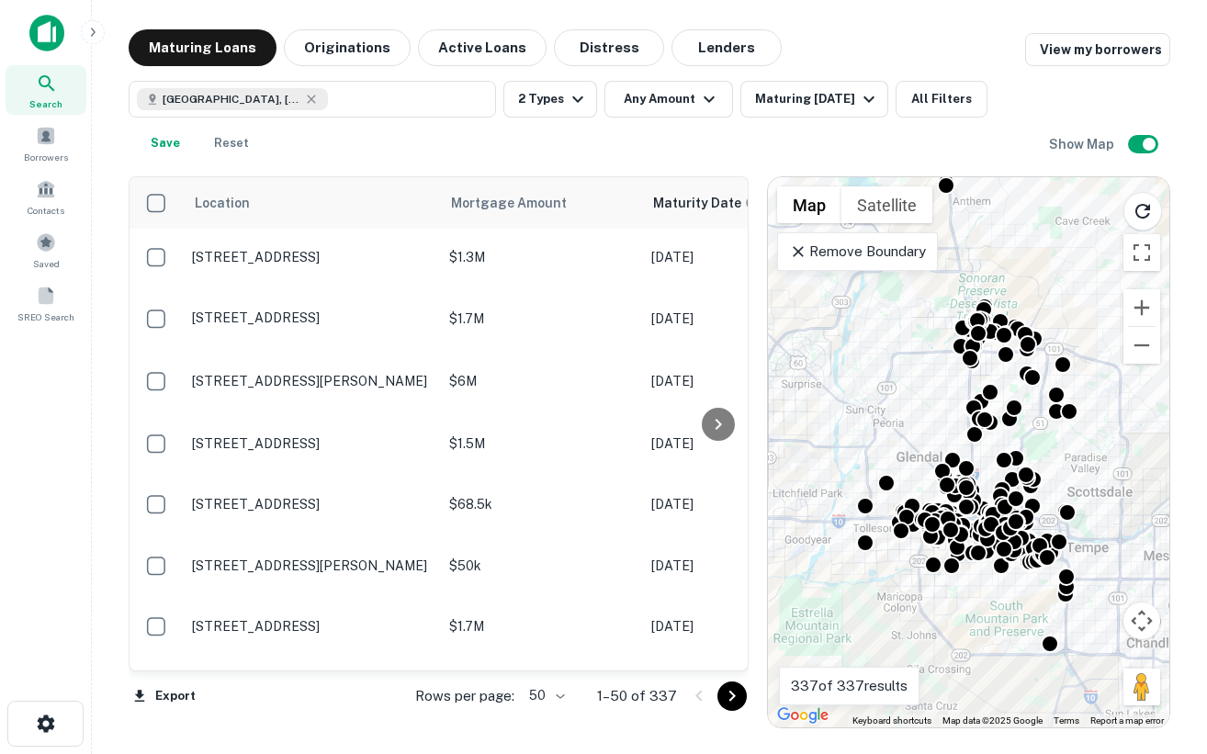
drag, startPoint x: 926, startPoint y: 455, endPoint x: 914, endPoint y: 402, distance: 54.6
click at [914, 401] on div "To activate drag with keyboard, press Alt + Enter. Once in keyboard drag state,…" at bounding box center [969, 452] width 402 height 550
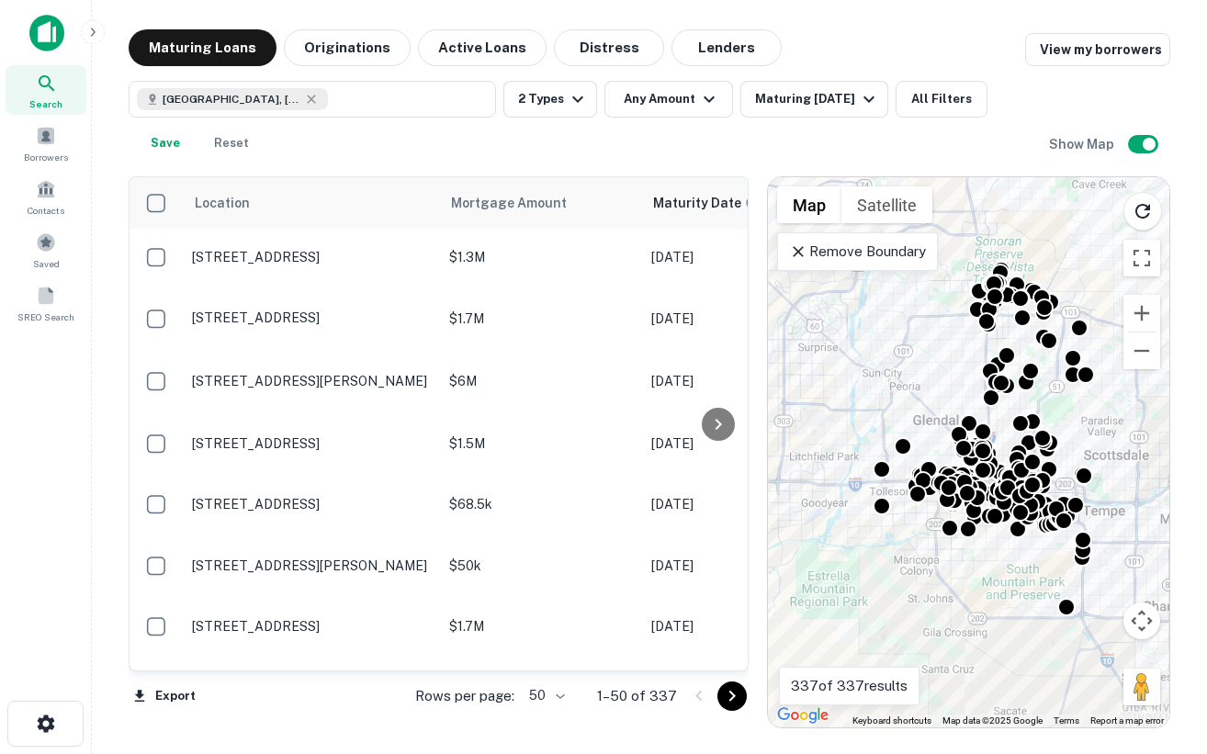
drag, startPoint x: 890, startPoint y: 416, endPoint x: 912, endPoint y: 379, distance: 43.7
click at [912, 379] on div "To activate drag with keyboard, press Alt + Enter. Once in keyboard drag state,…" at bounding box center [969, 452] width 402 height 550
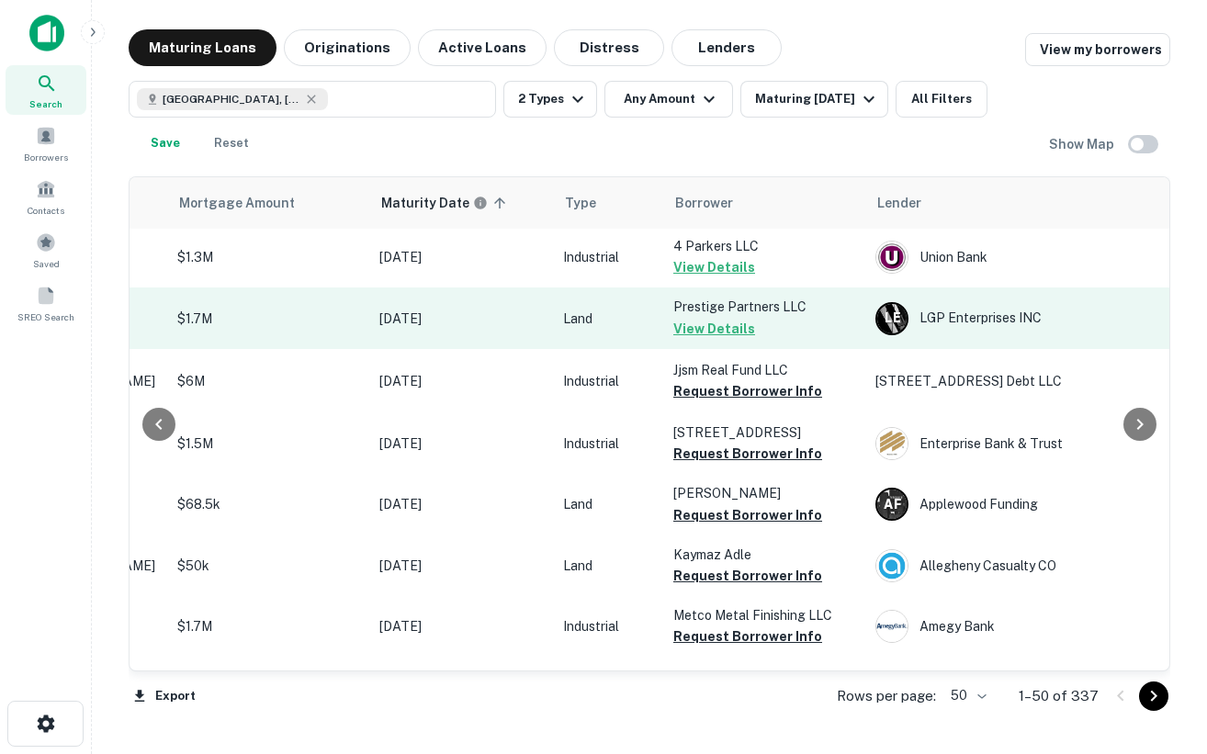
scroll to position [2, 276]
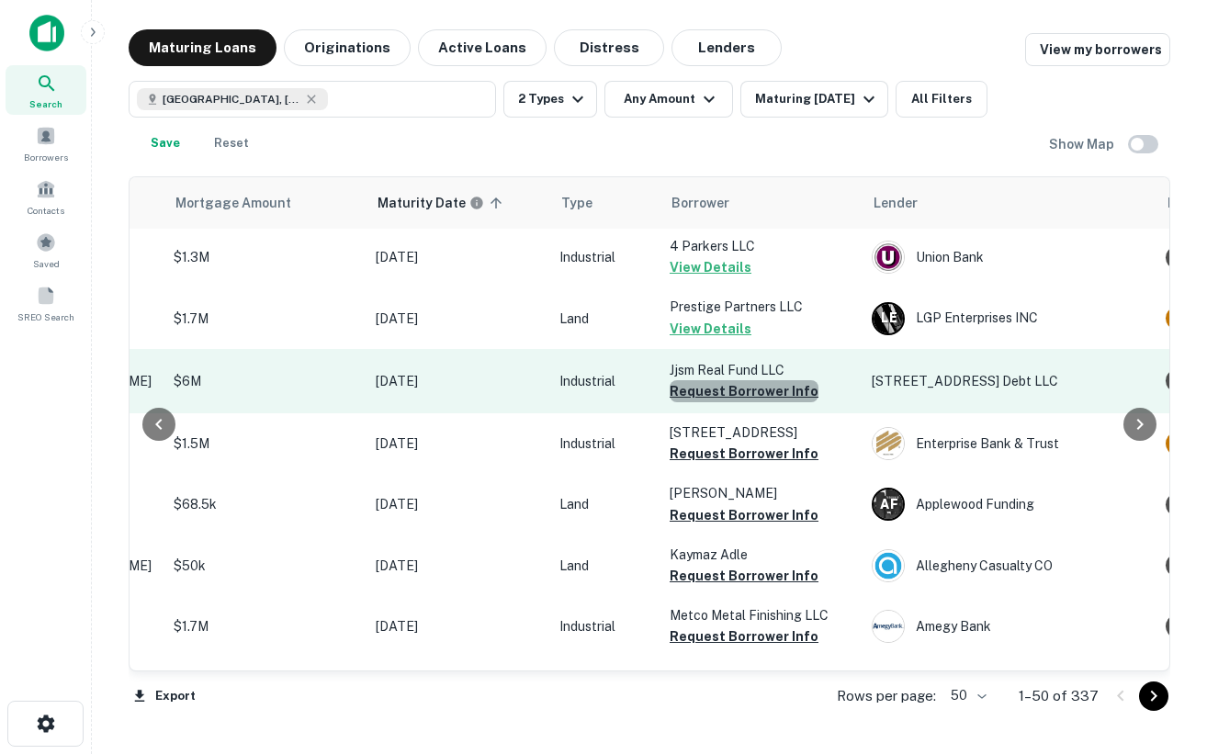
click at [745, 394] on button "Request Borrower Info" at bounding box center [744, 391] width 149 height 22
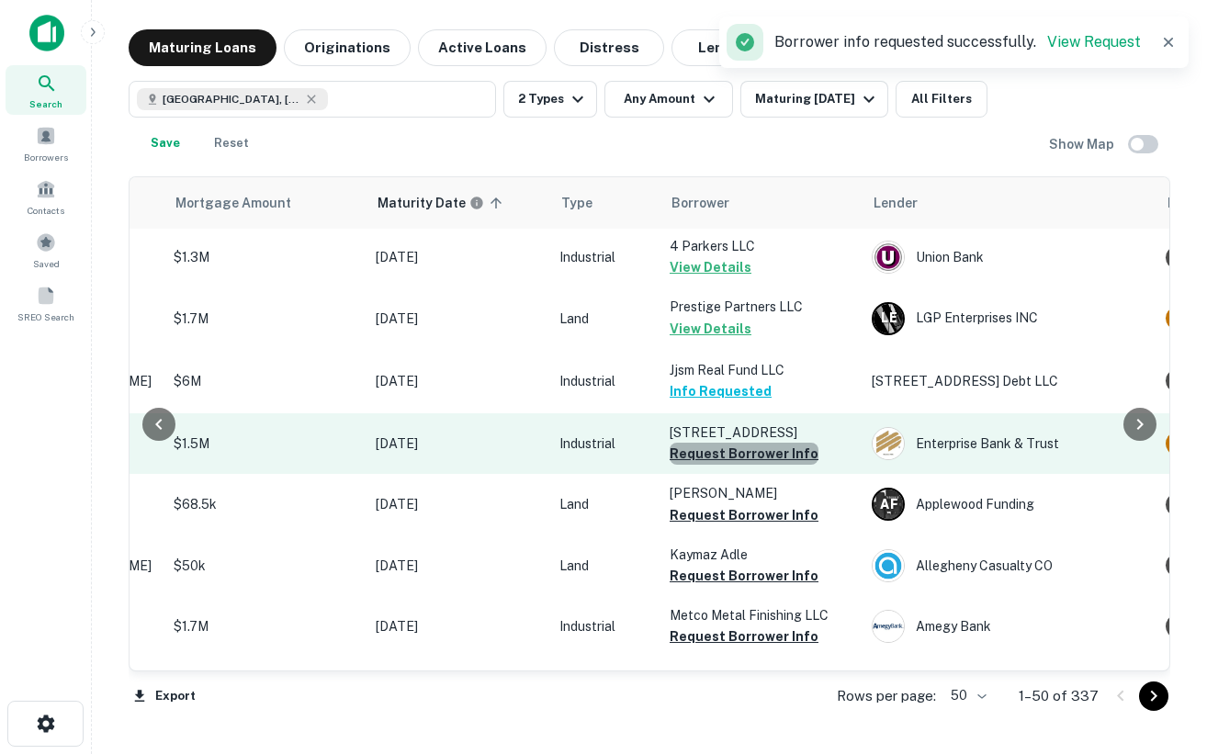
click at [746, 460] on button "Request Borrower Info" at bounding box center [744, 454] width 149 height 22
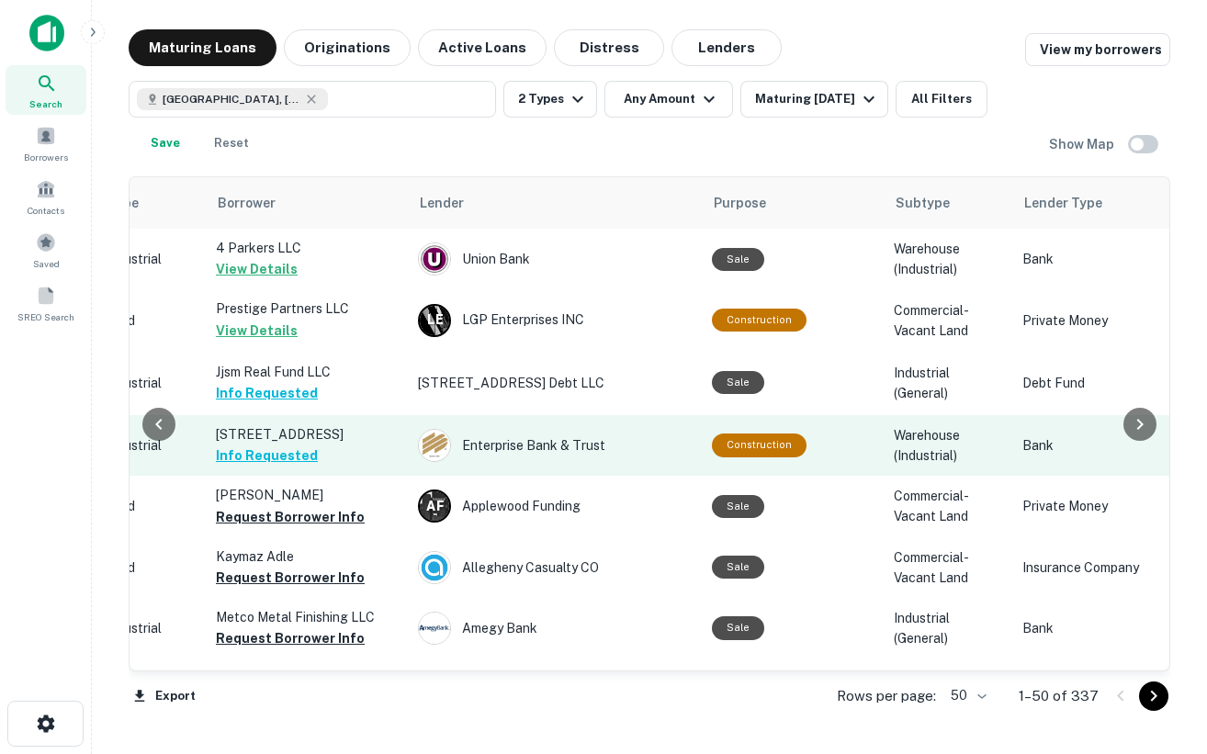
scroll to position [0, 825]
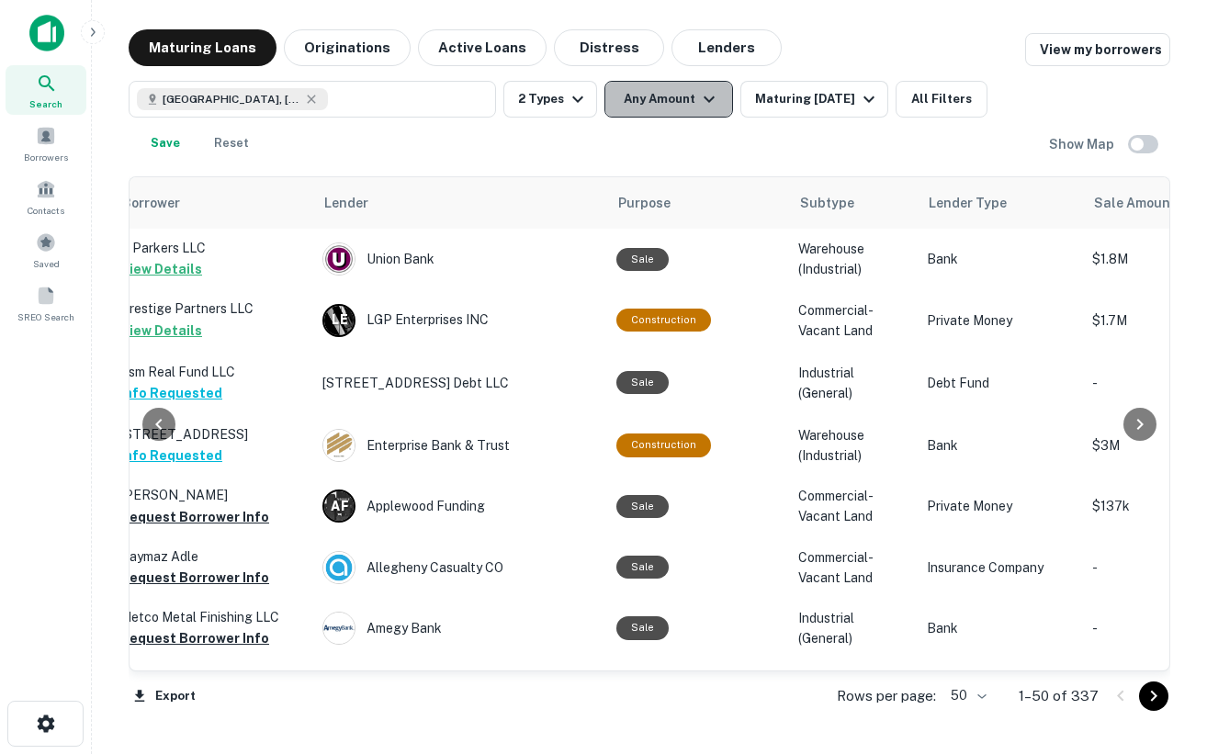
click at [707, 97] on icon "button" at bounding box center [709, 99] width 22 height 22
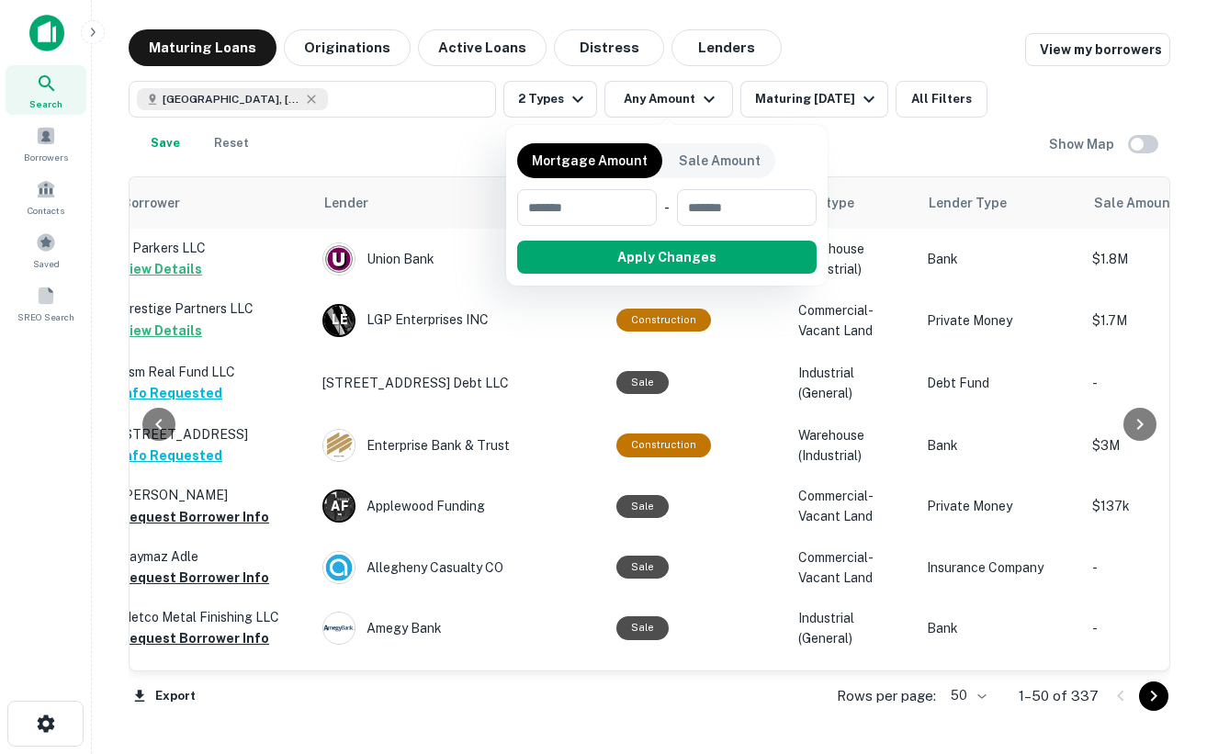
click at [575, 80] on div at bounding box center [603, 377] width 1207 height 754
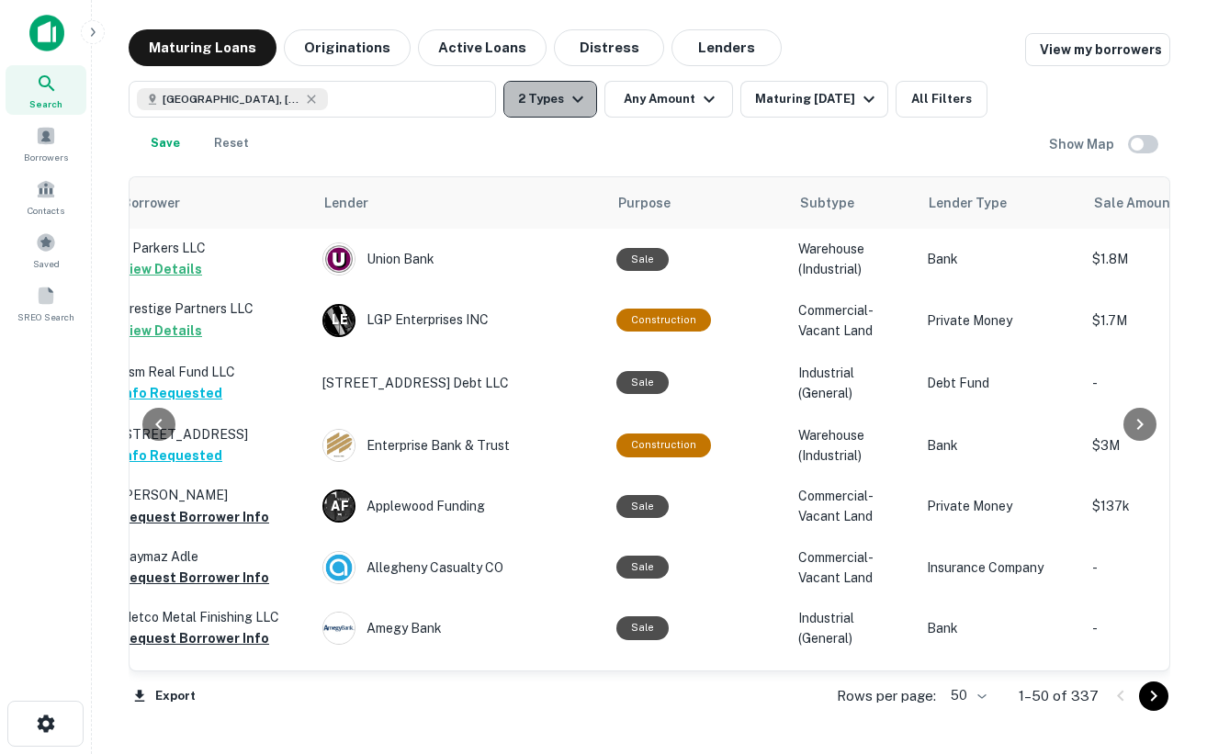
click at [576, 95] on icon "button" at bounding box center [578, 99] width 22 height 22
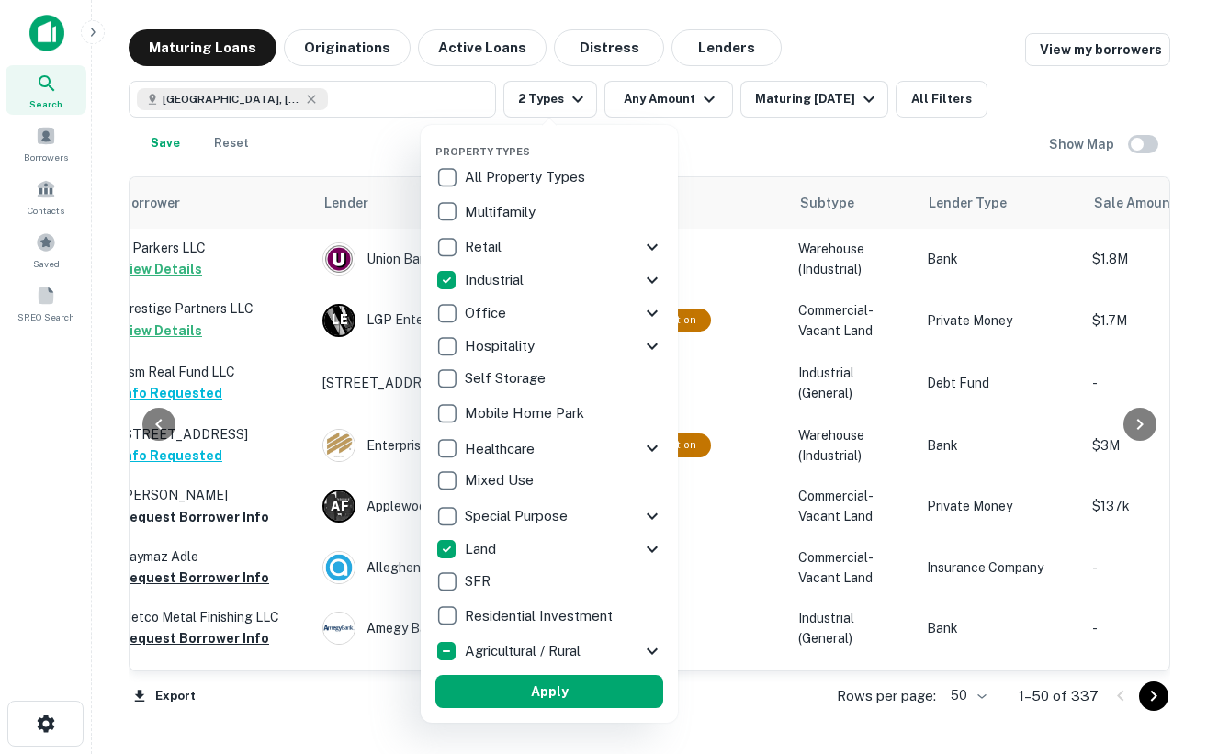
click at [660, 281] on icon at bounding box center [652, 280] width 22 height 22
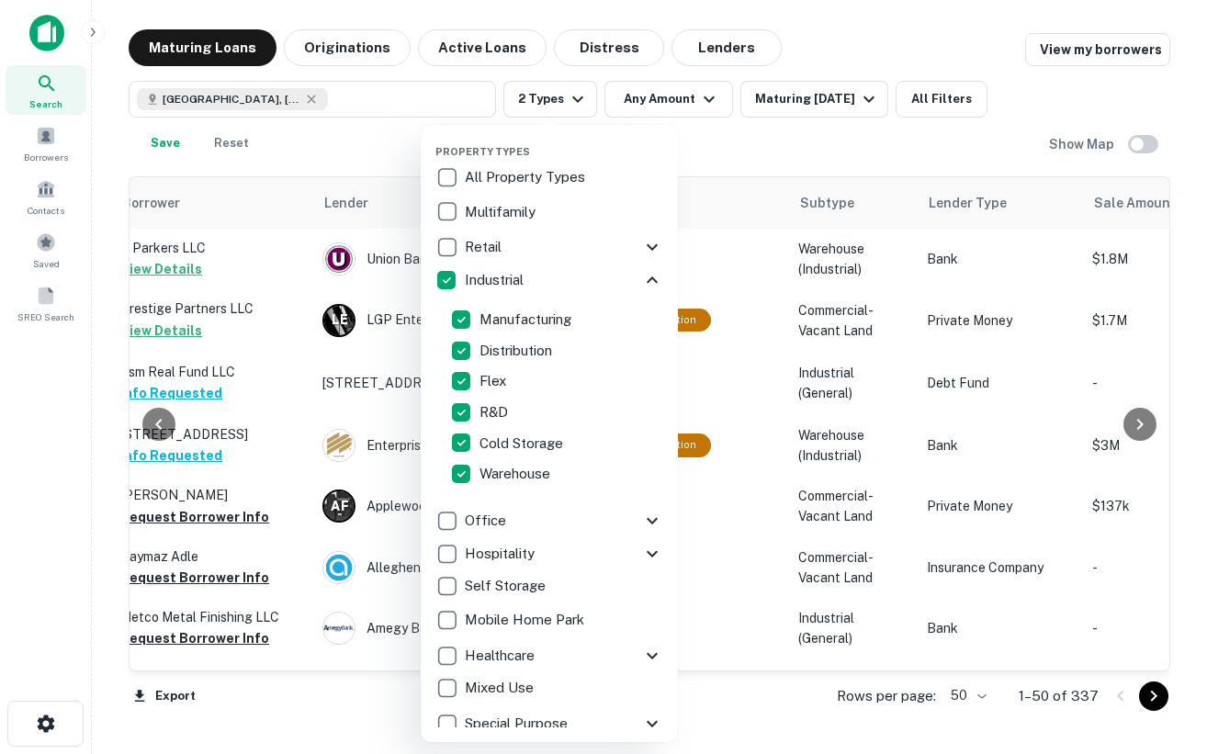
click at [645, 279] on icon at bounding box center [652, 280] width 22 height 22
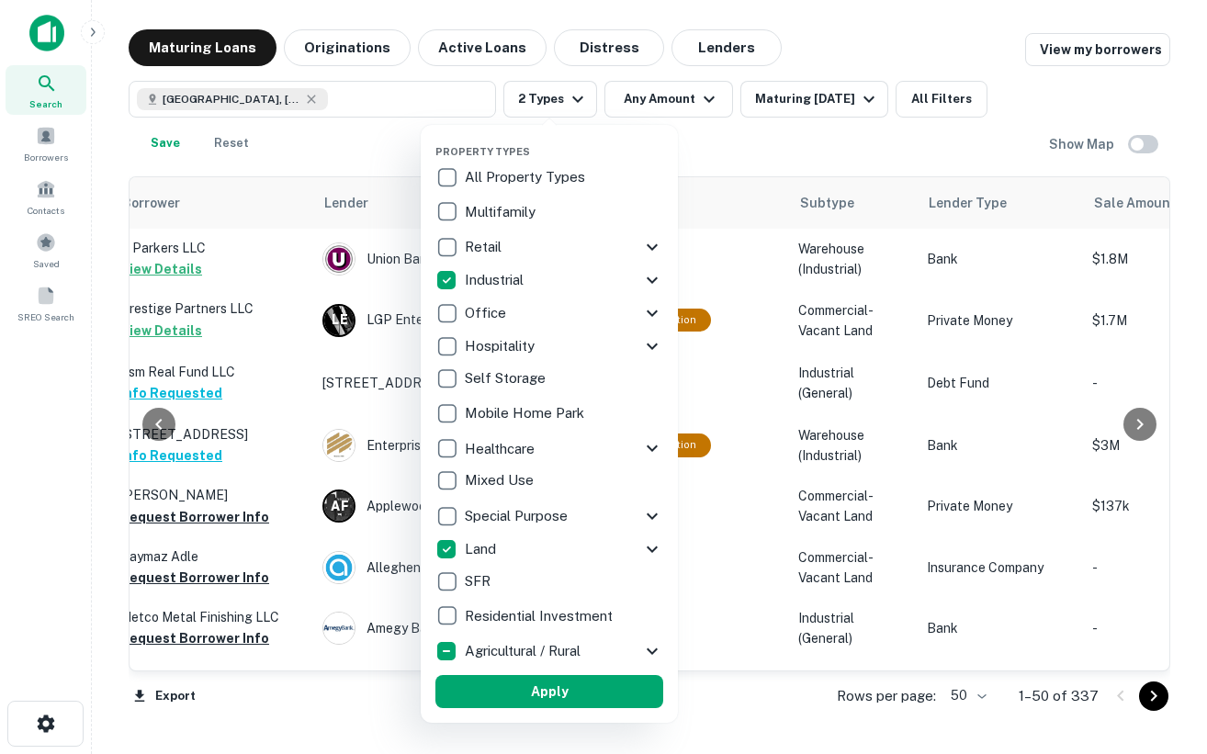
click at [772, 159] on div at bounding box center [603, 377] width 1207 height 754
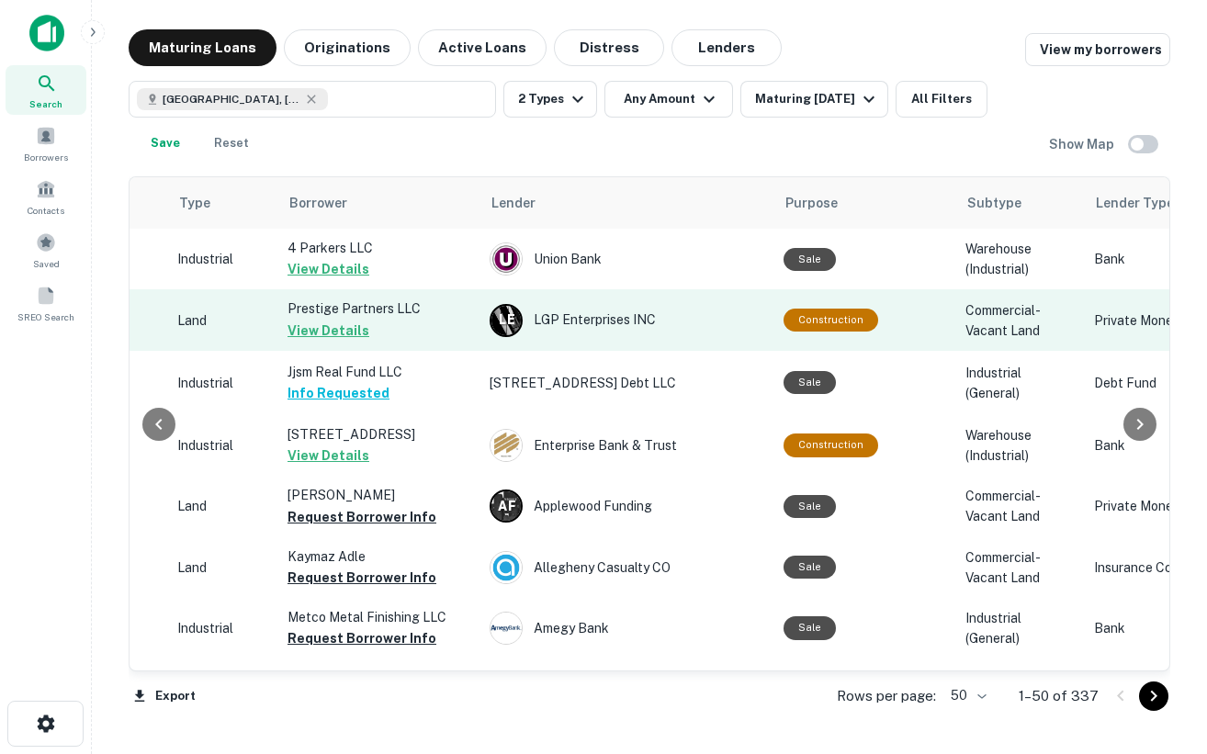
scroll to position [0, 0]
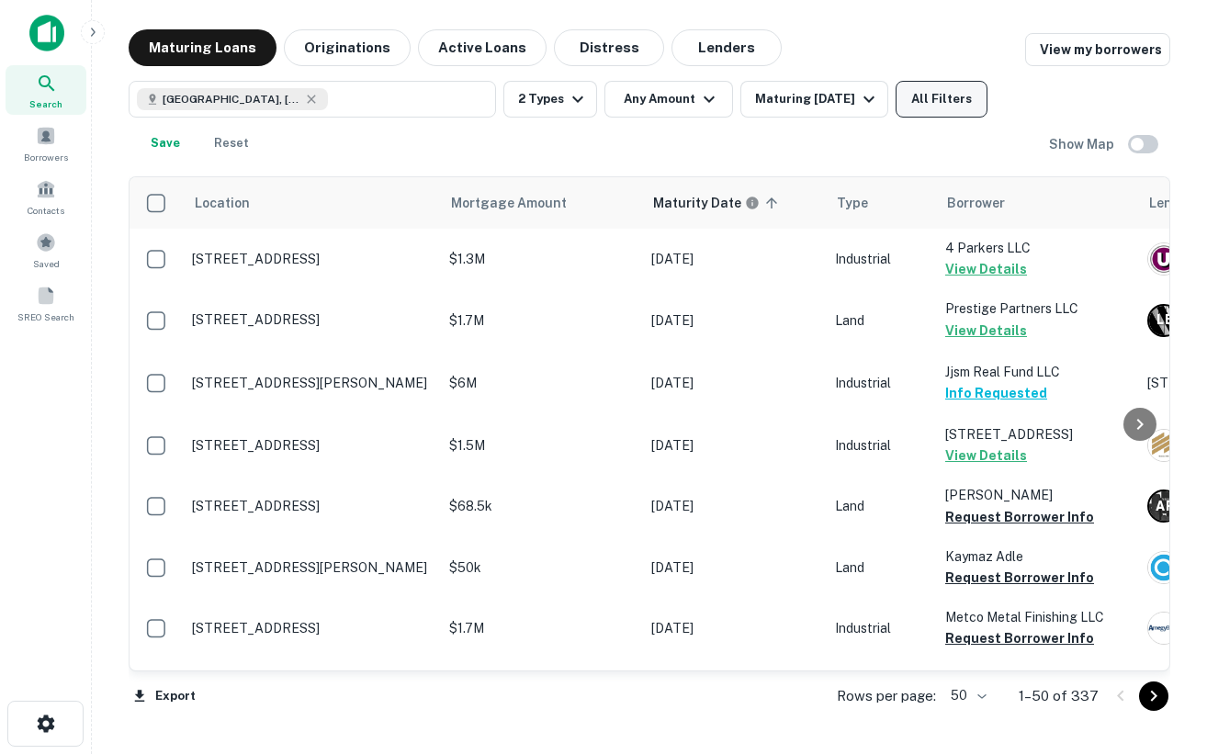
click at [964, 87] on button "All Filters" at bounding box center [942, 99] width 92 height 37
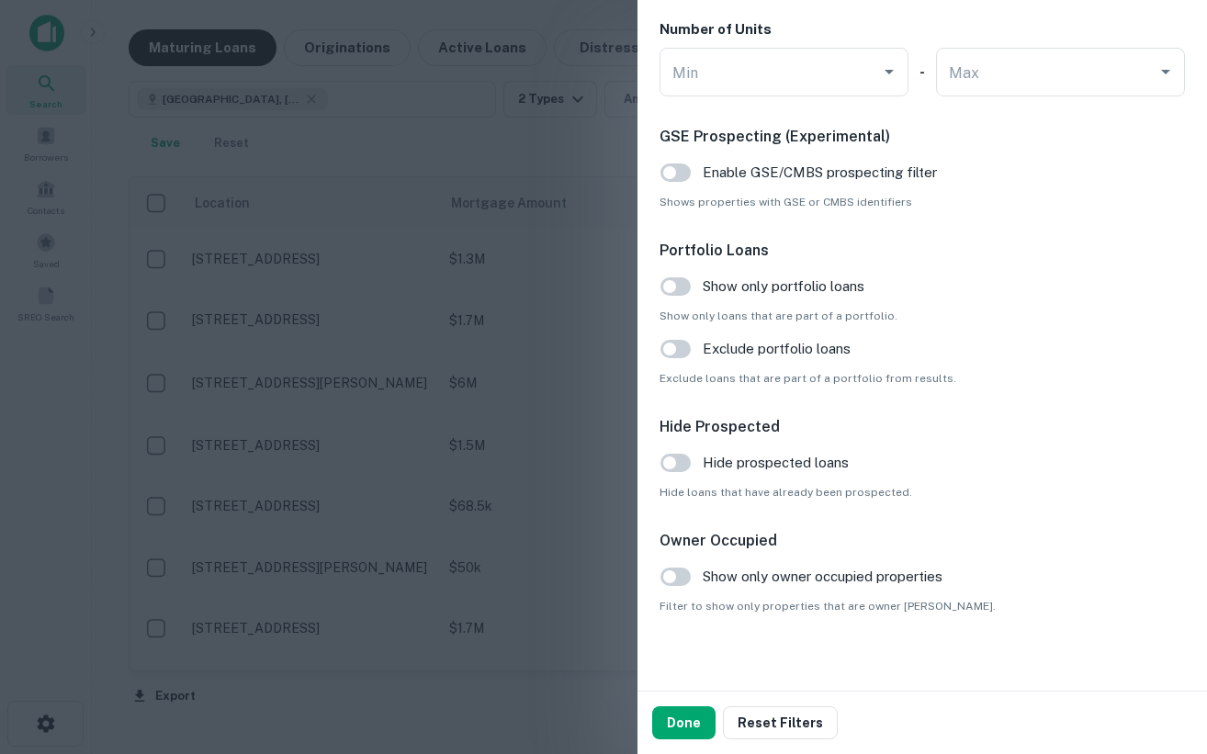
scroll to position [1827, 0]
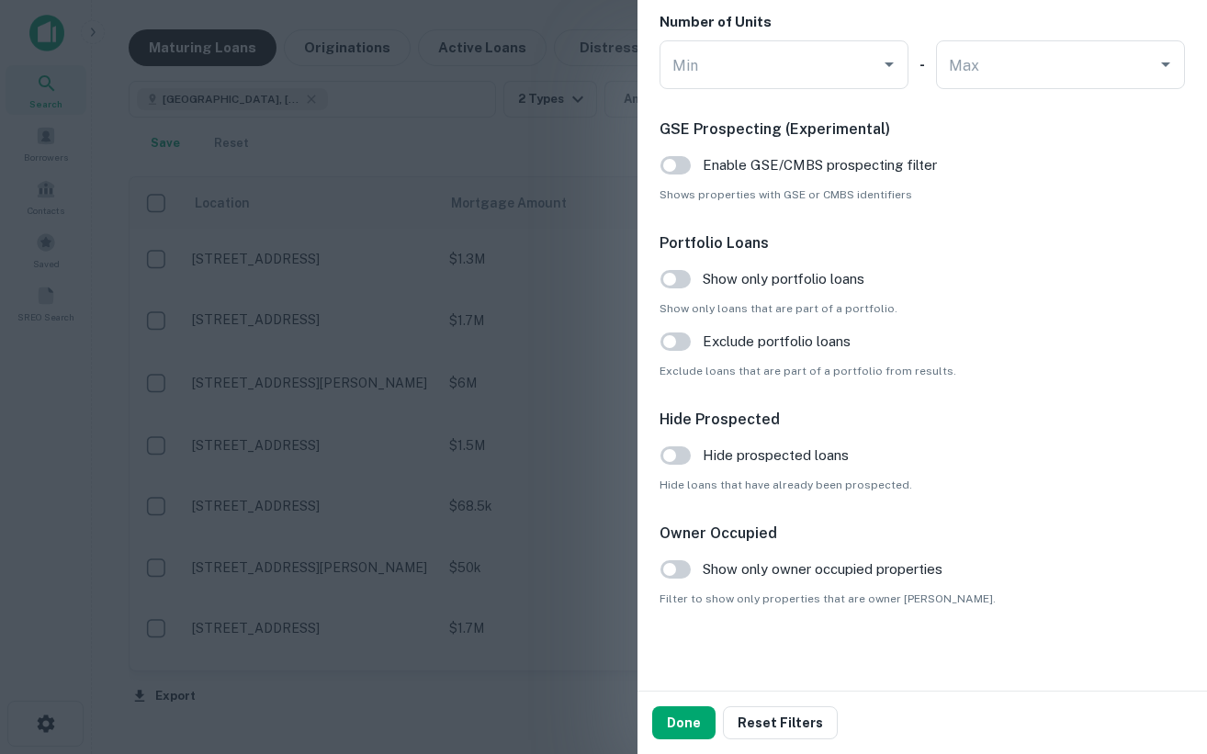
drag, startPoint x: 686, startPoint y: 724, endPoint x: 898, endPoint y: 503, distance: 306.1
click at [898, 502] on div "Customize data sources and filters All Sources CMBS GSE Locations Phoenix, AZ, …" at bounding box center [923, 377] width 570 height 754
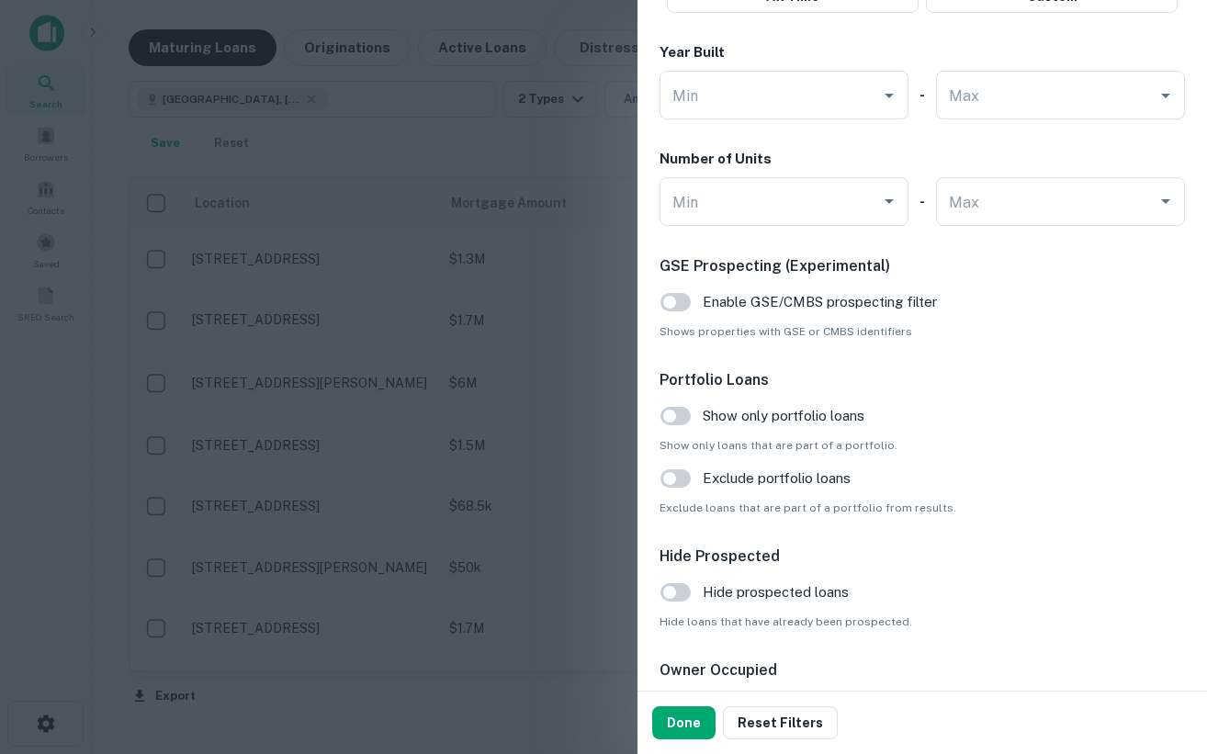
scroll to position [1671, 0]
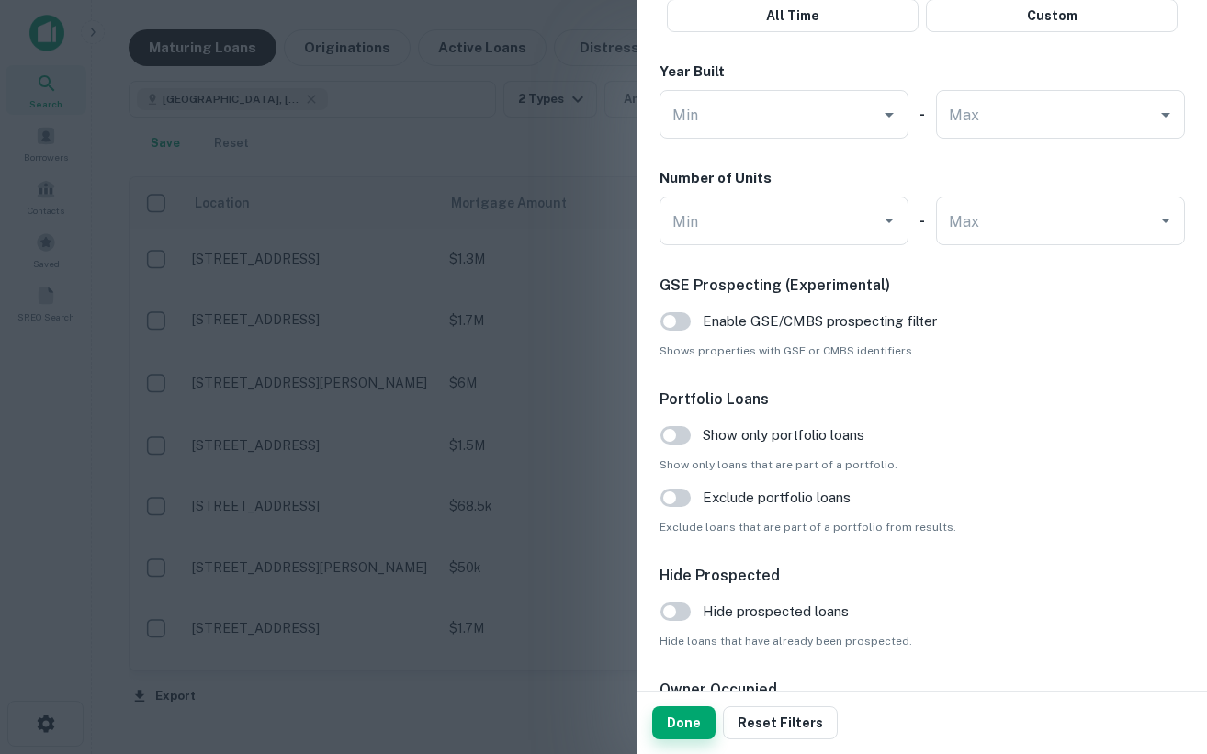
click at [674, 712] on button "Done" at bounding box center [683, 723] width 63 height 33
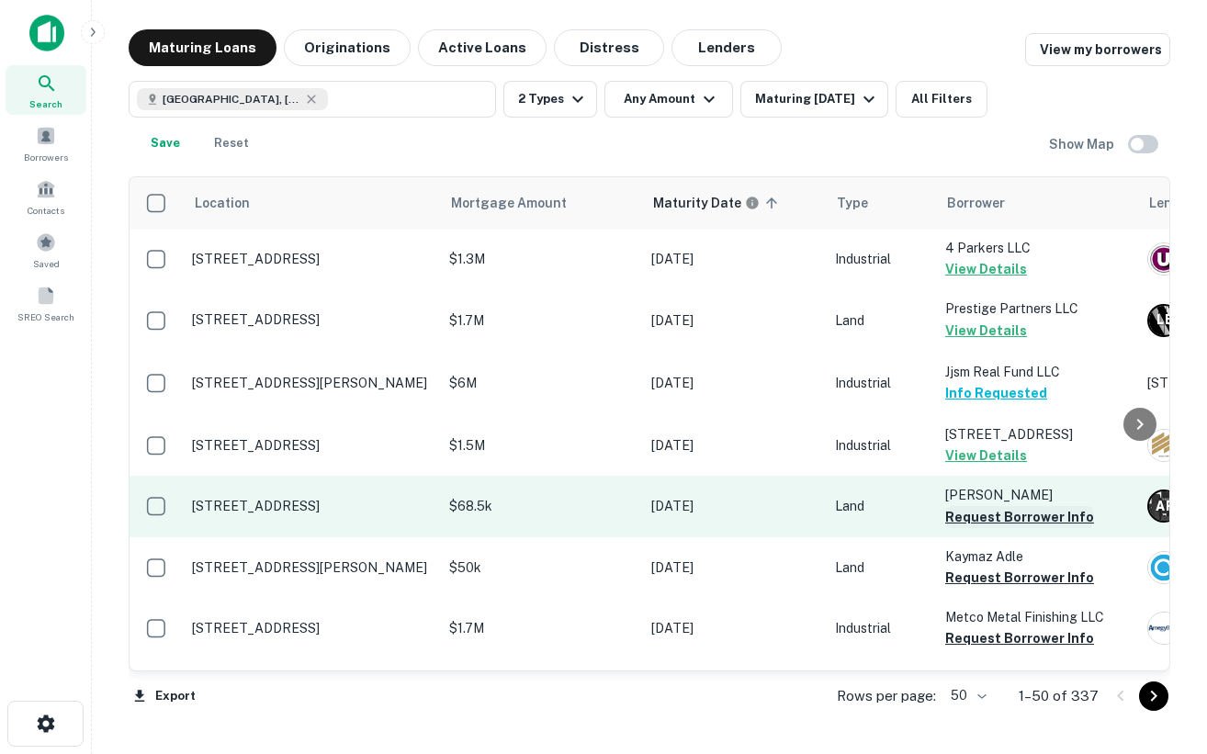
click at [1003, 516] on button "Request Borrower Info" at bounding box center [1020, 517] width 149 height 22
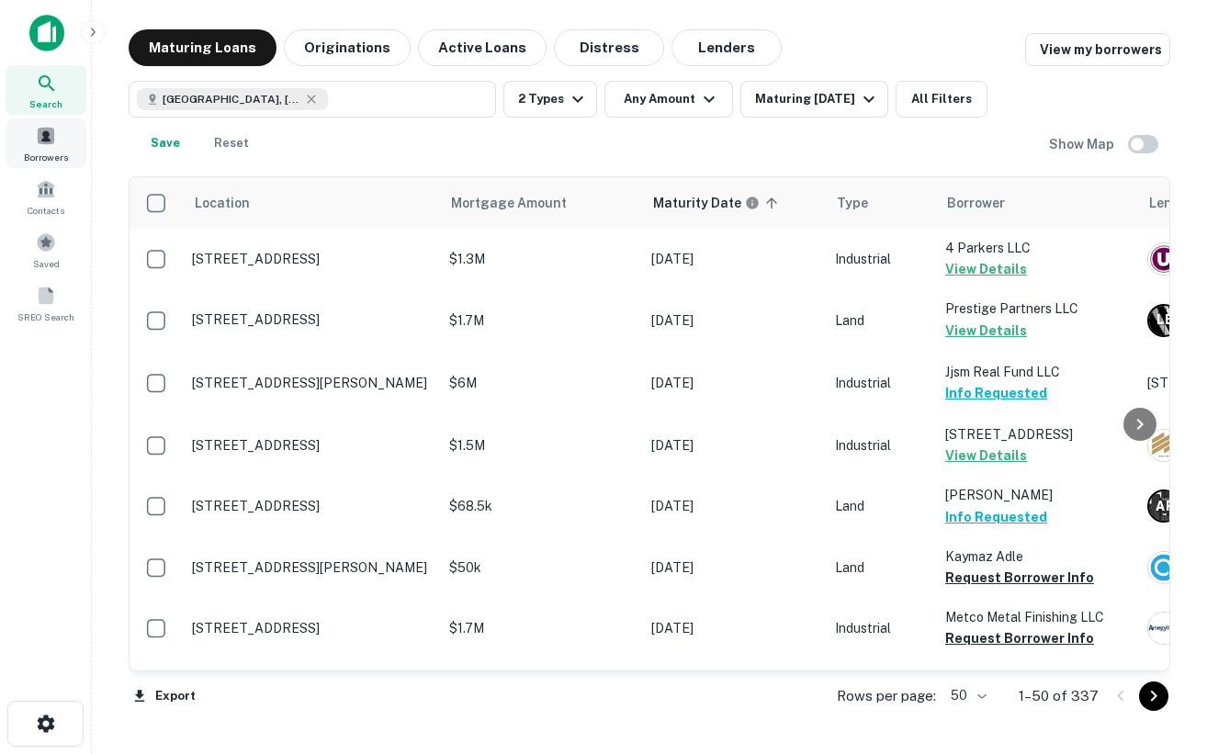
click at [53, 137] on span at bounding box center [46, 136] width 20 height 20
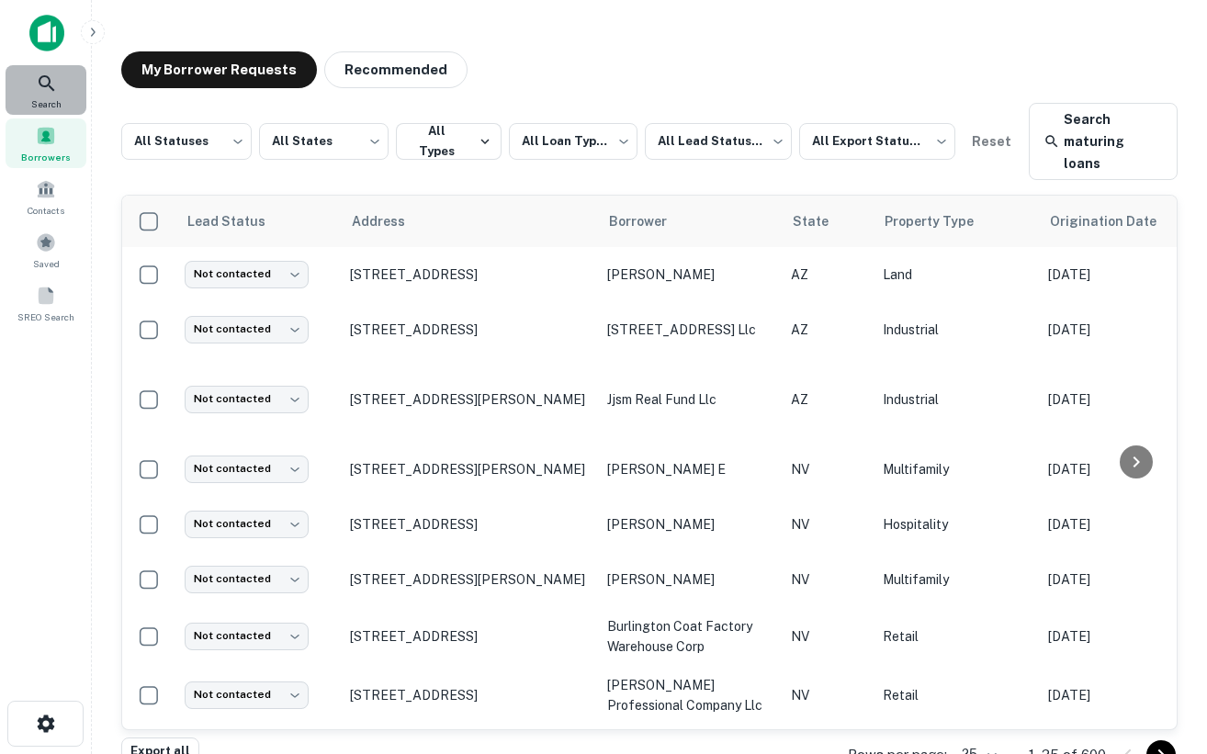
click at [61, 73] on div "Search" at bounding box center [46, 90] width 81 height 50
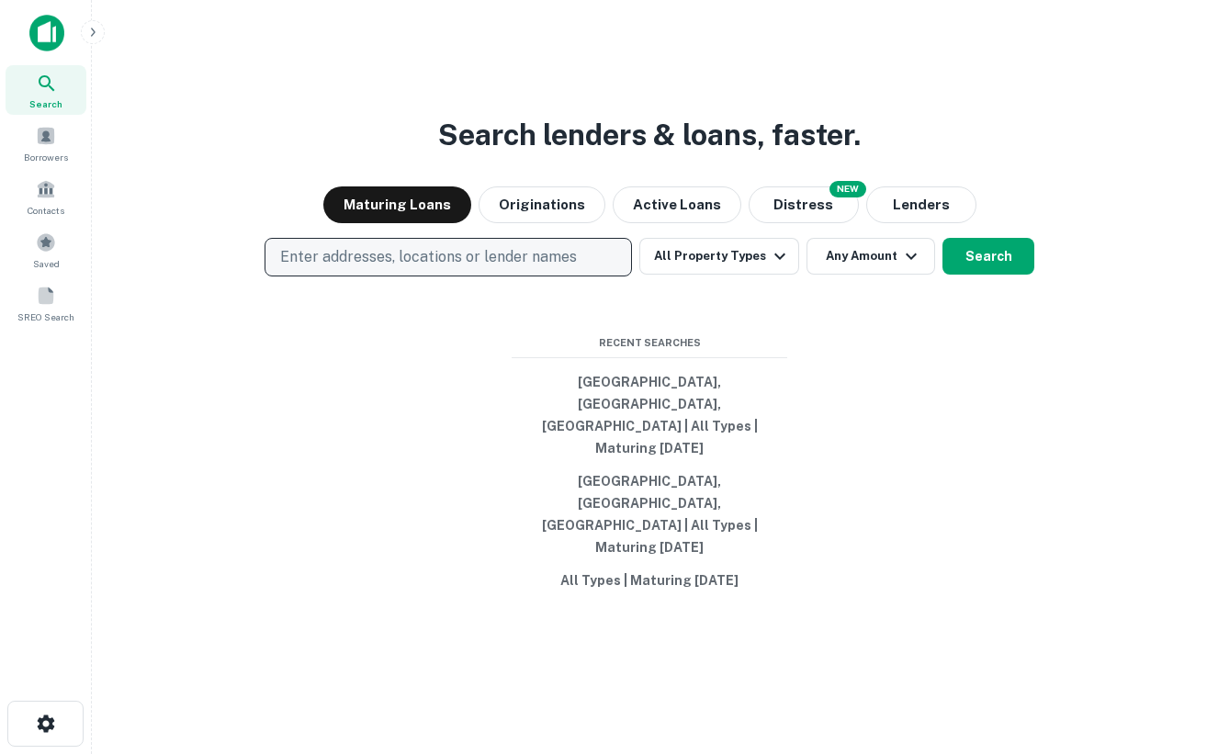
click at [376, 268] on p "Enter addresses, locations or lender names" at bounding box center [428, 257] width 297 height 22
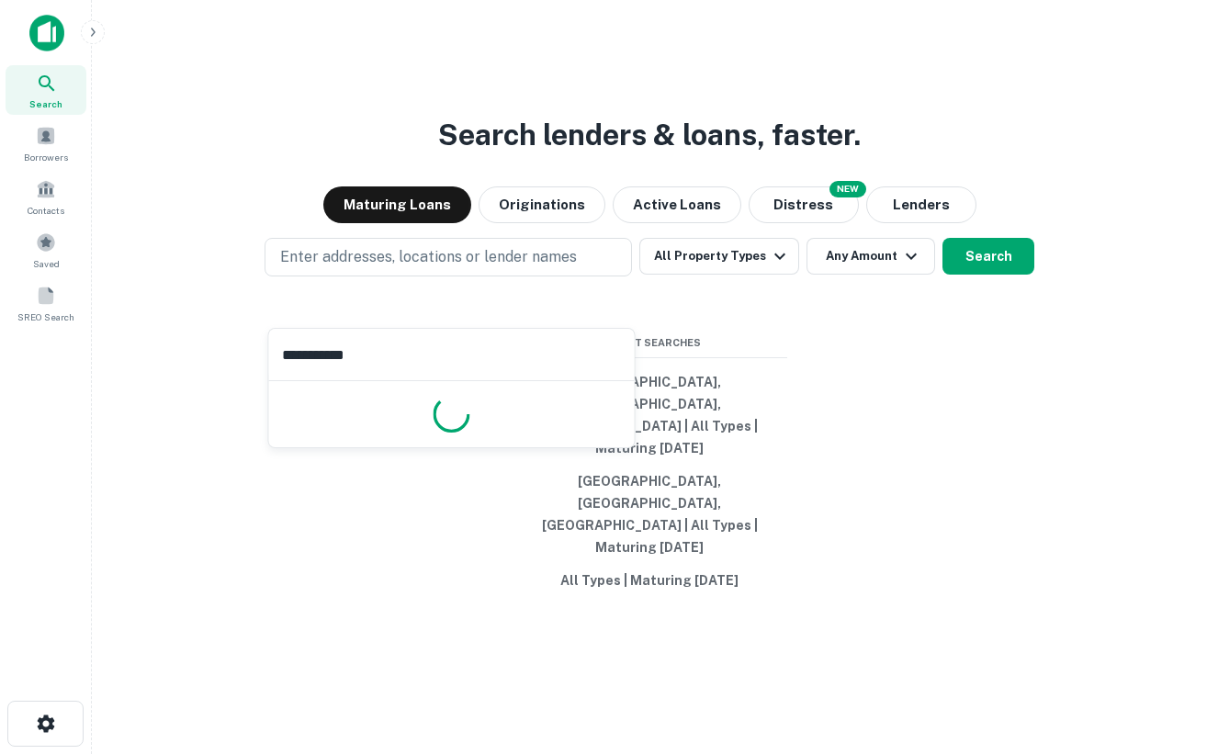
type input "**********"
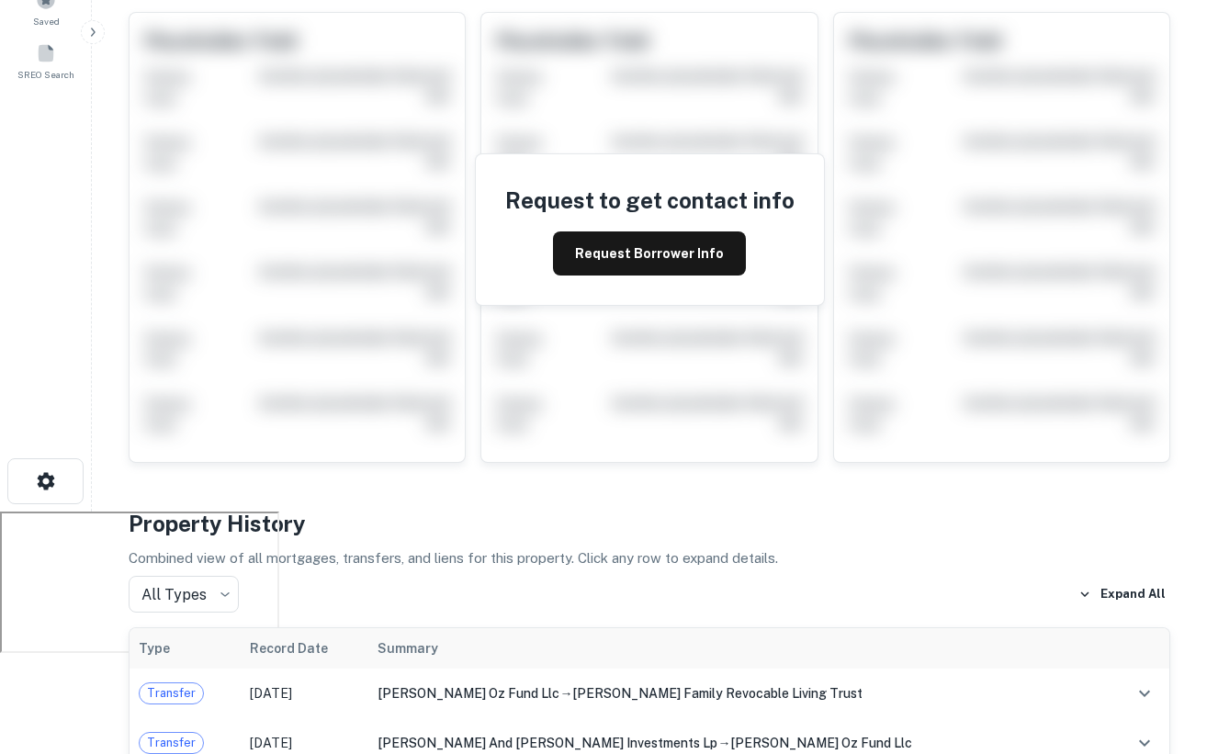
scroll to position [242, 0]
click at [665, 232] on button "Request Borrower Info" at bounding box center [649, 254] width 193 height 44
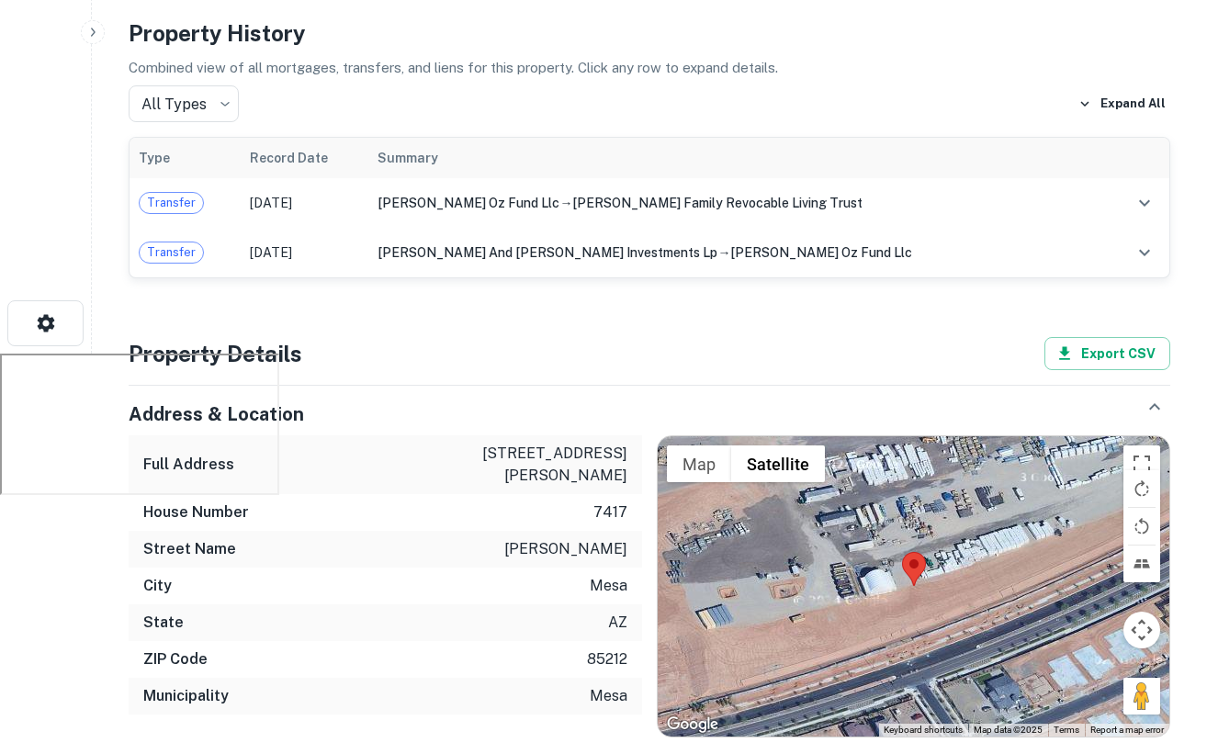
scroll to position [403, 0]
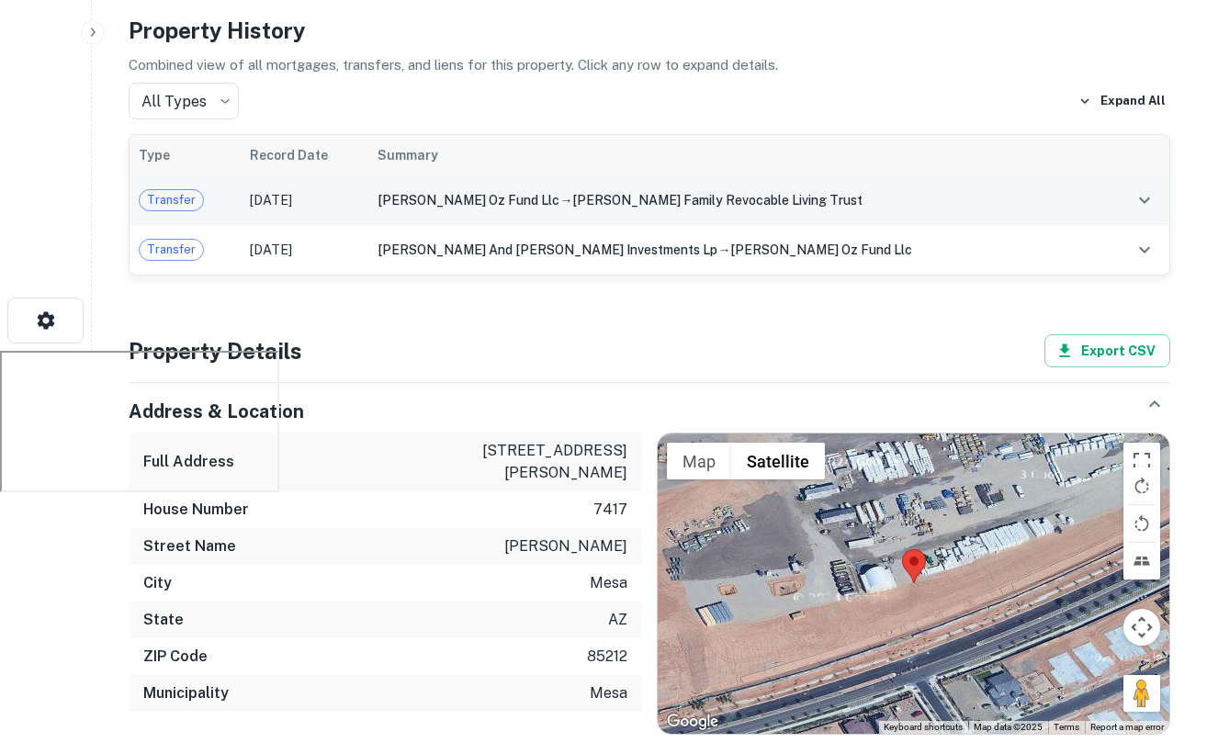
click at [582, 203] on div "hawes oz fund llc → tyler family revocable living trust" at bounding box center [736, 200] width 717 height 20
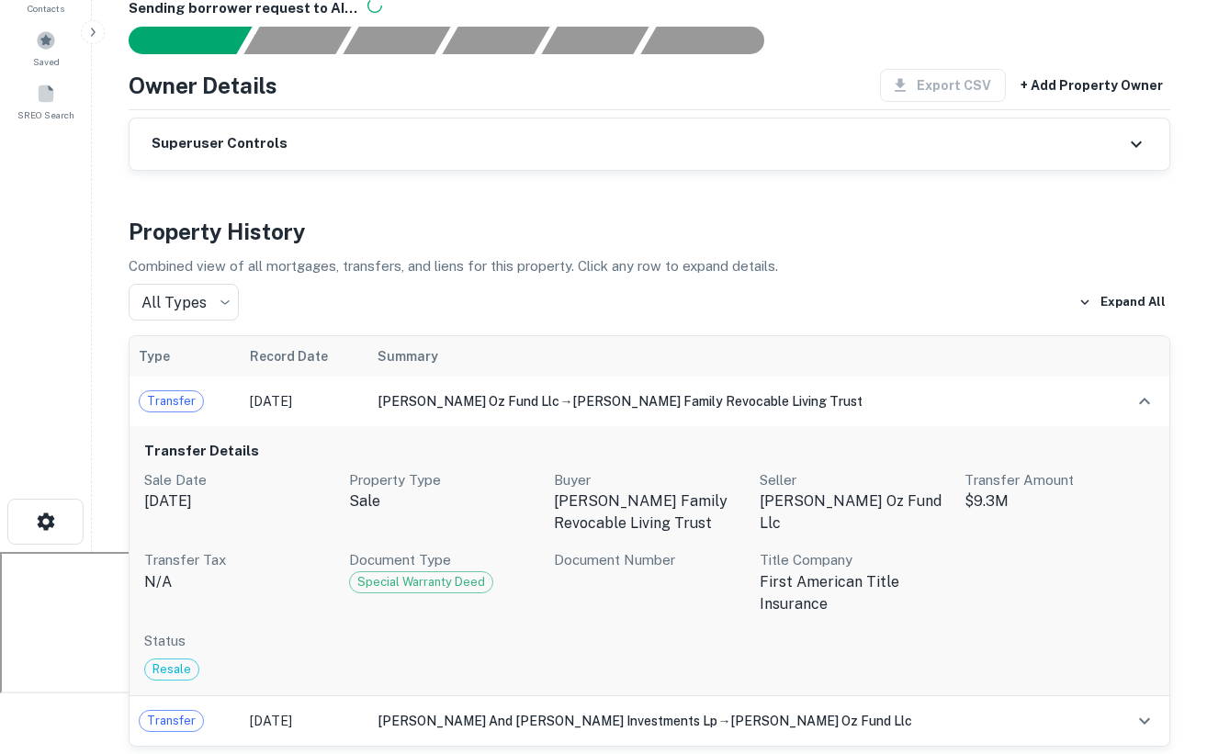
scroll to position [203, 0]
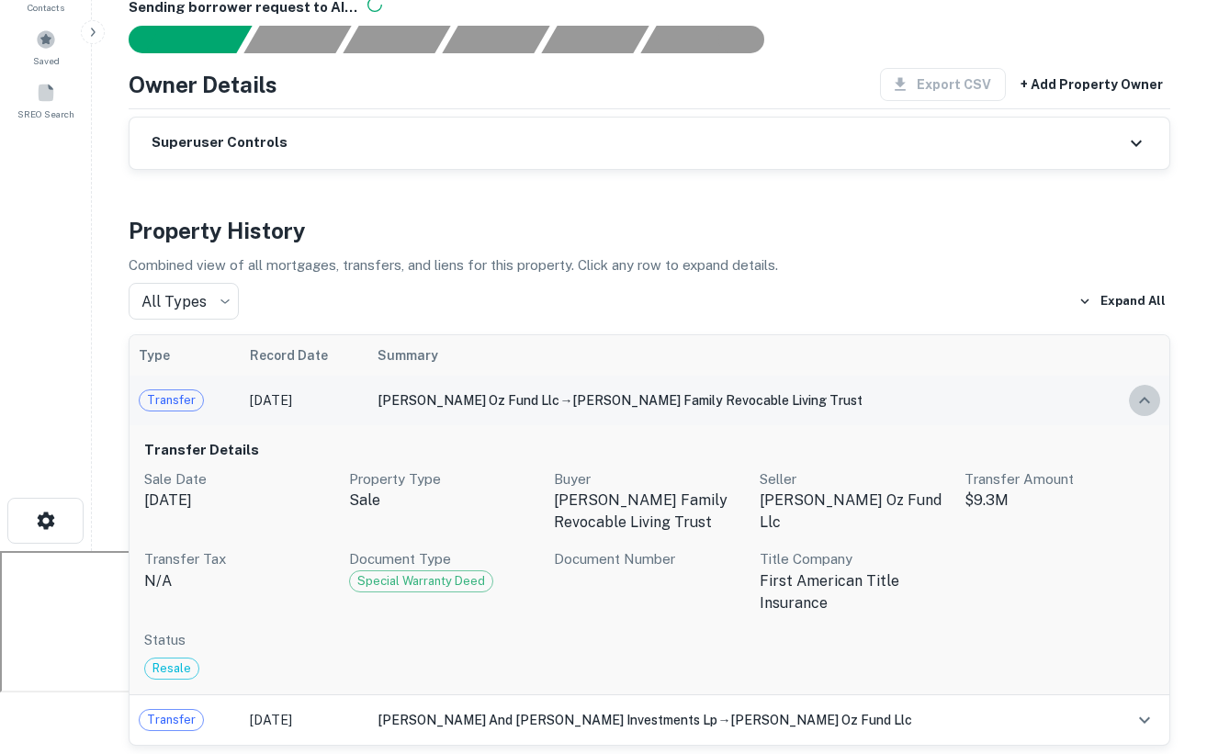
click at [1140, 397] on icon "expand row" at bounding box center [1145, 401] width 22 height 22
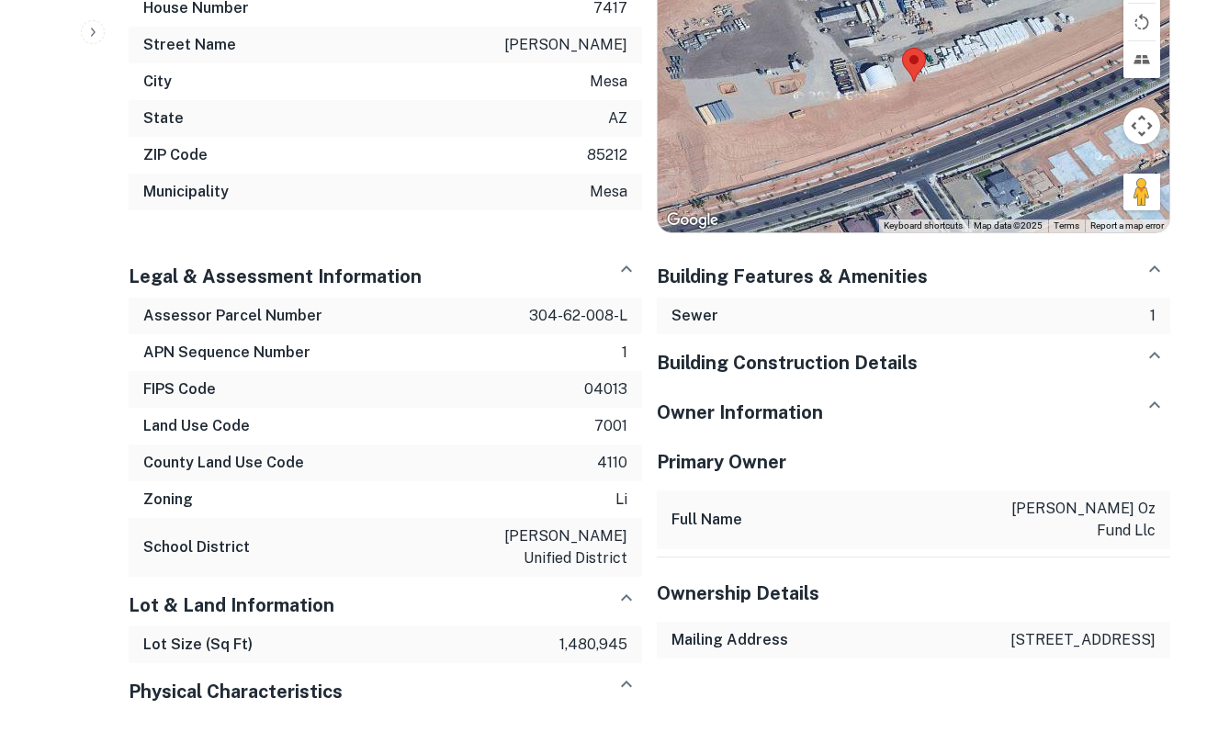
scroll to position [929, 0]
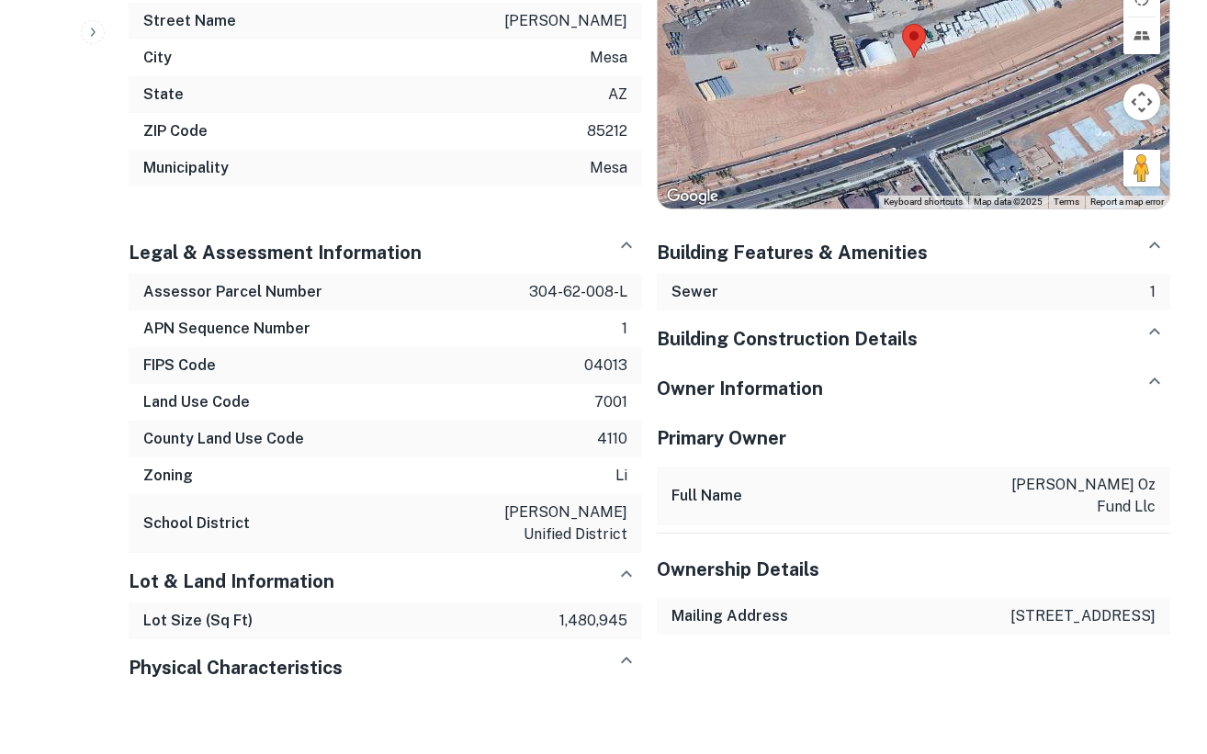
click at [935, 335] on div "Building Construction Details" at bounding box center [914, 332] width 514 height 42
click at [874, 367] on div "Owner Information" at bounding box center [914, 381] width 514 height 42
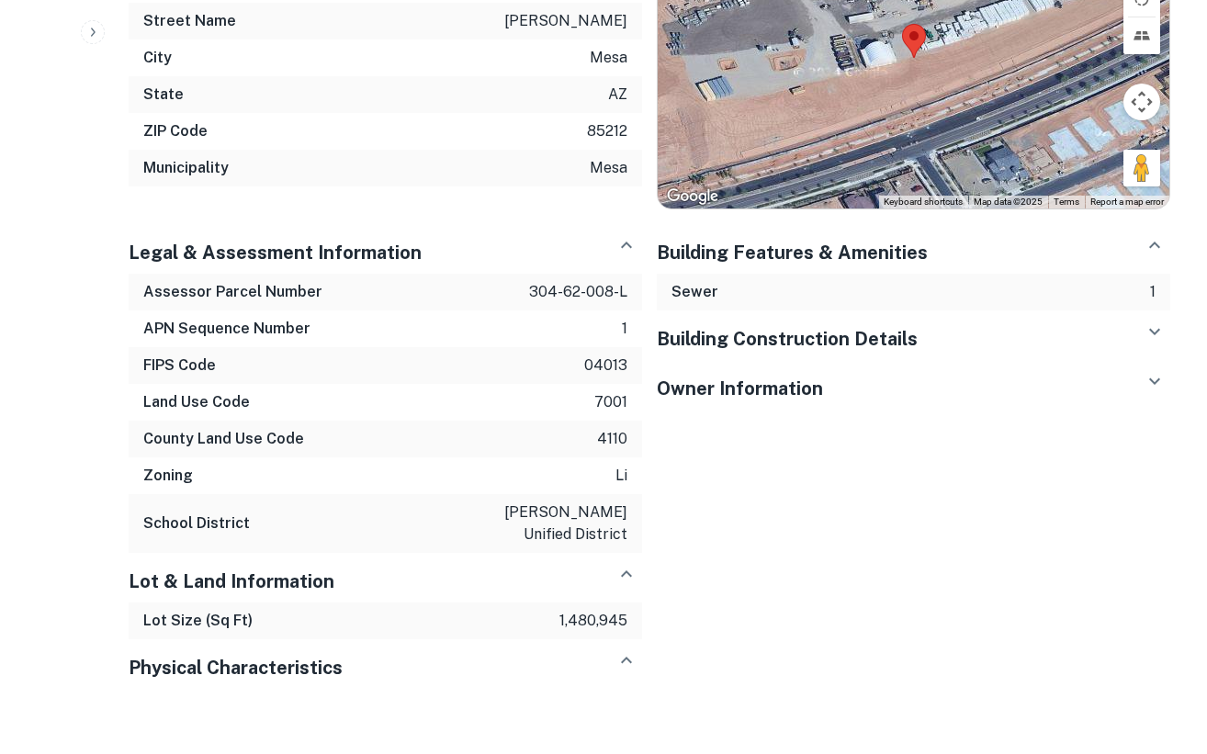
click at [848, 397] on div "Owner Information" at bounding box center [914, 381] width 514 height 42
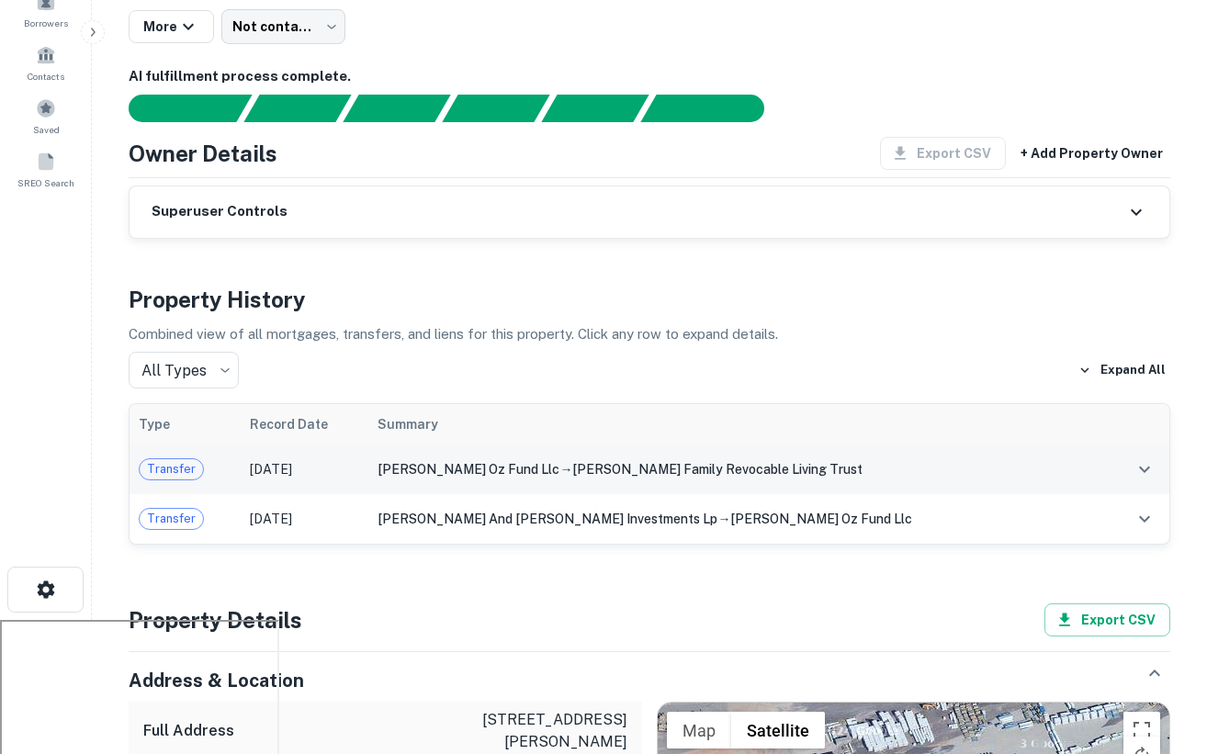
scroll to position [0, 0]
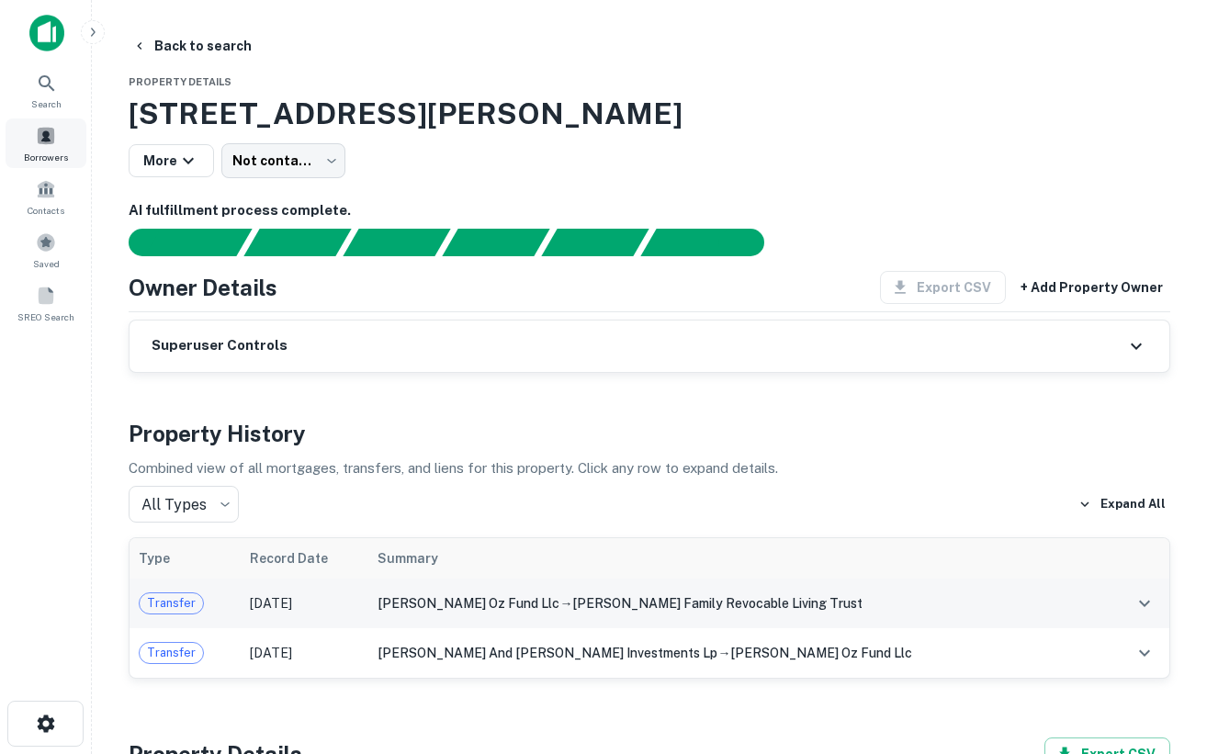
click at [44, 129] on span at bounding box center [46, 136] width 20 height 20
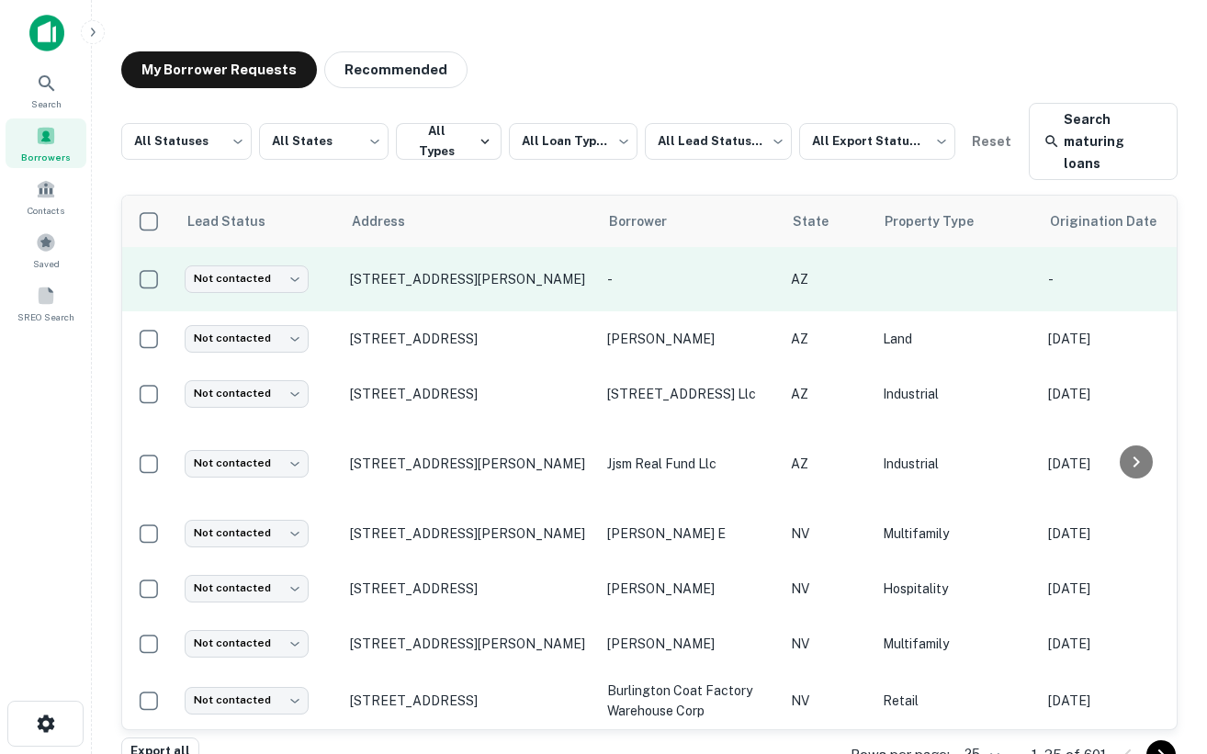
click at [402, 271] on p "[STREET_ADDRESS][PERSON_NAME]" at bounding box center [469, 279] width 239 height 17
click at [400, 271] on p "[STREET_ADDRESS][PERSON_NAME]" at bounding box center [469, 279] width 239 height 17
click at [388, 271] on p "[STREET_ADDRESS][PERSON_NAME]" at bounding box center [469, 279] width 239 height 17
click at [426, 271] on p "[STREET_ADDRESS][PERSON_NAME]" at bounding box center [469, 279] width 239 height 17
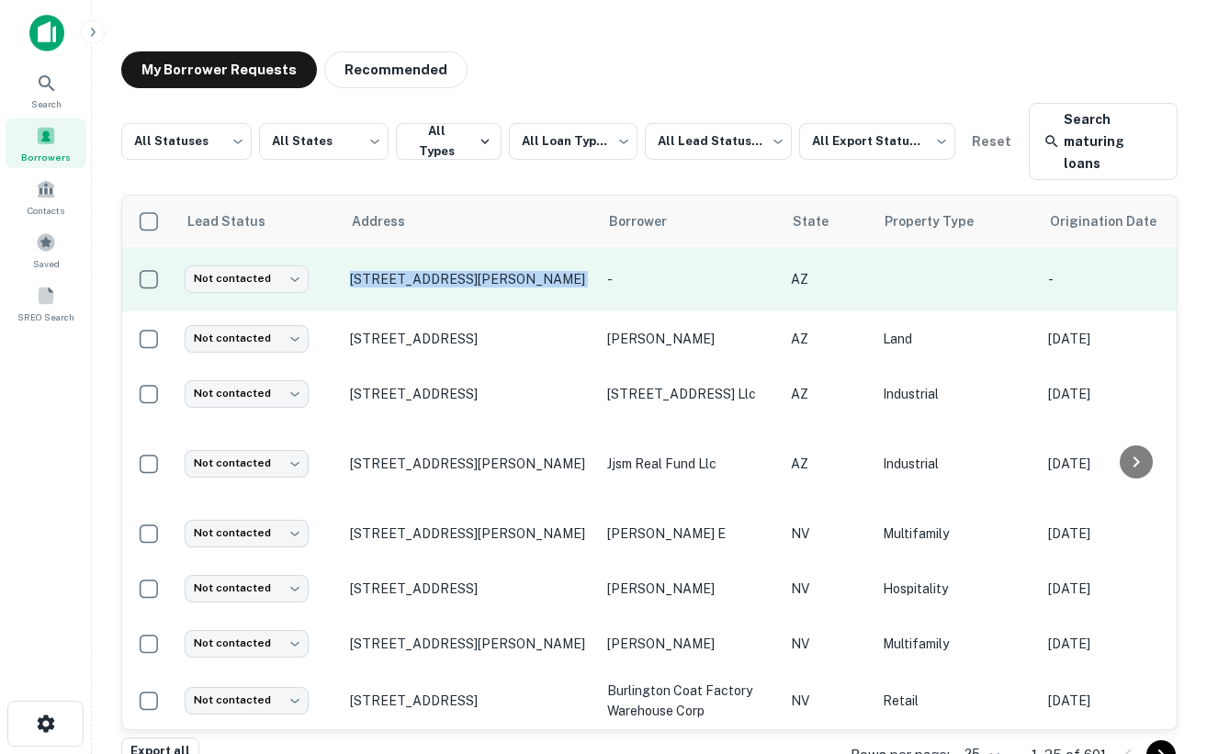
click at [426, 271] on p "[STREET_ADDRESS][PERSON_NAME]" at bounding box center [469, 279] width 239 height 17
click at [327, 247] on td "Not contacted **** ​" at bounding box center [258, 279] width 165 height 64
click at [374, 247] on td "[STREET_ADDRESS][PERSON_NAME]" at bounding box center [469, 279] width 257 height 64
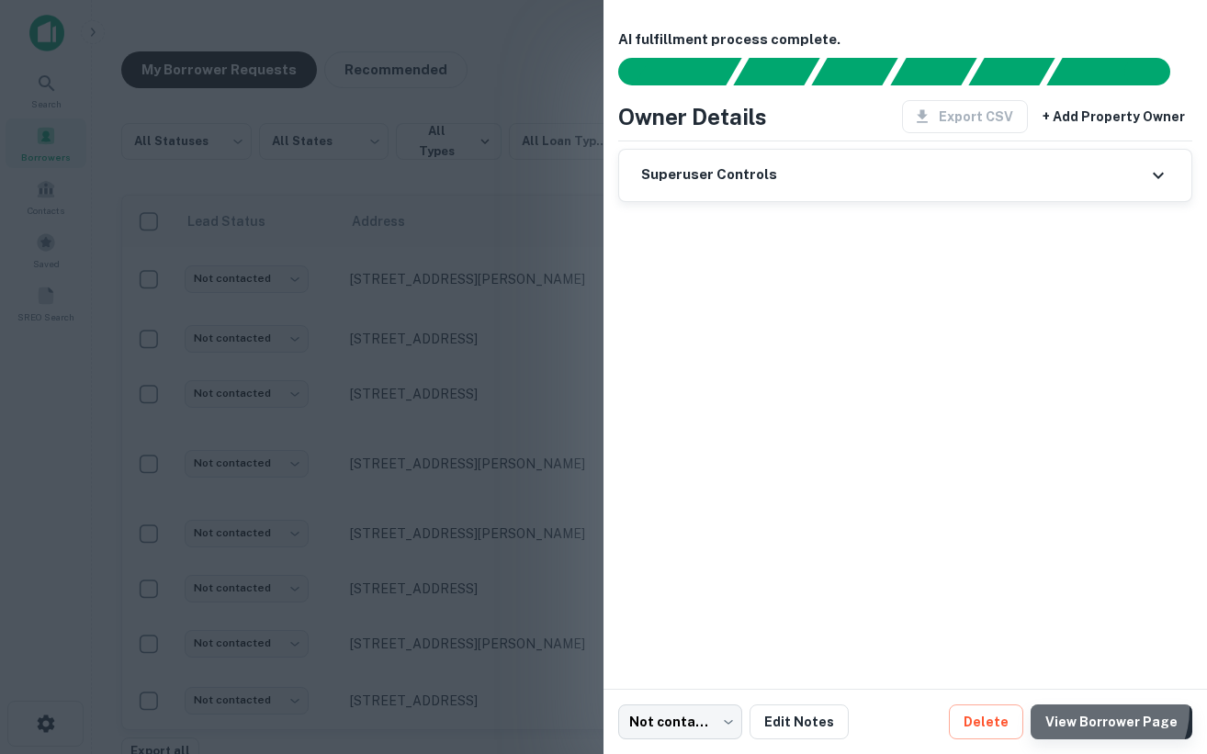
click at [1103, 709] on link "View Borrower Page" at bounding box center [1112, 722] width 162 height 35
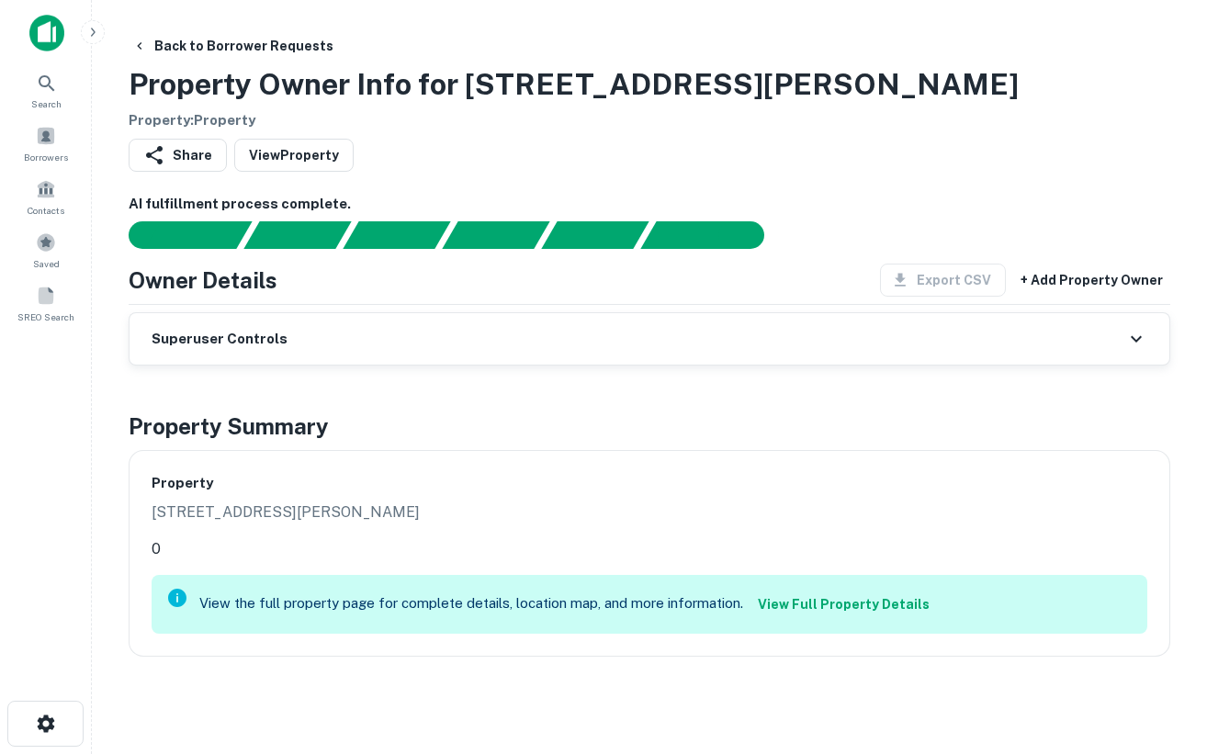
click at [828, 607] on link "View Full Property Details" at bounding box center [844, 604] width 187 height 33
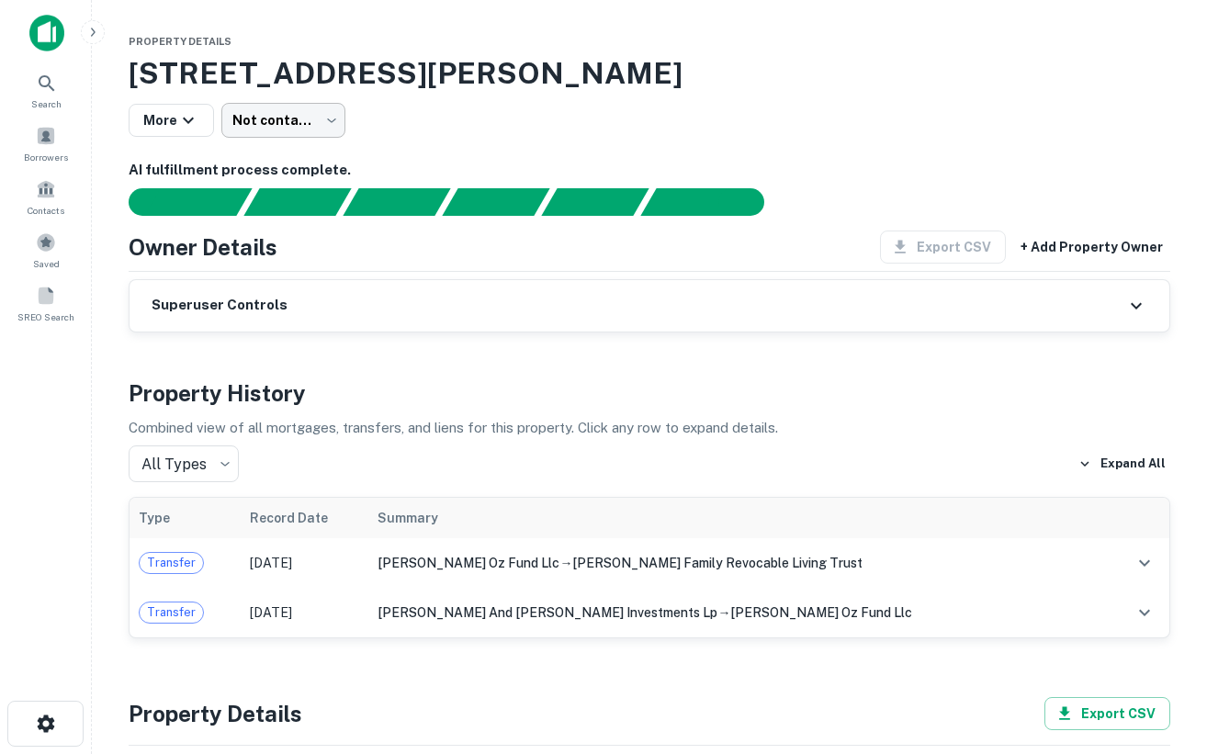
click at [309, 122] on body "Search Borrowers Contacts Saved SREO Search Property Details 7417 S Hawes Rd, M…" at bounding box center [603, 377] width 1207 height 754
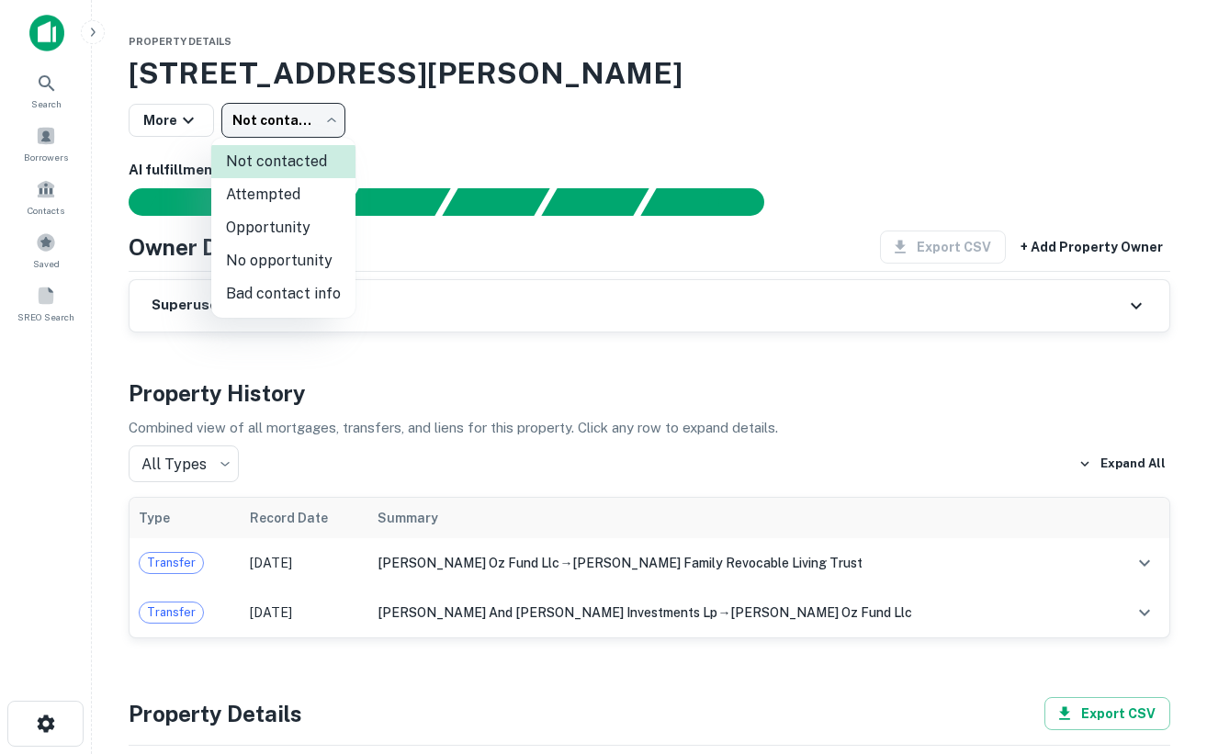
click at [459, 132] on div at bounding box center [603, 377] width 1207 height 754
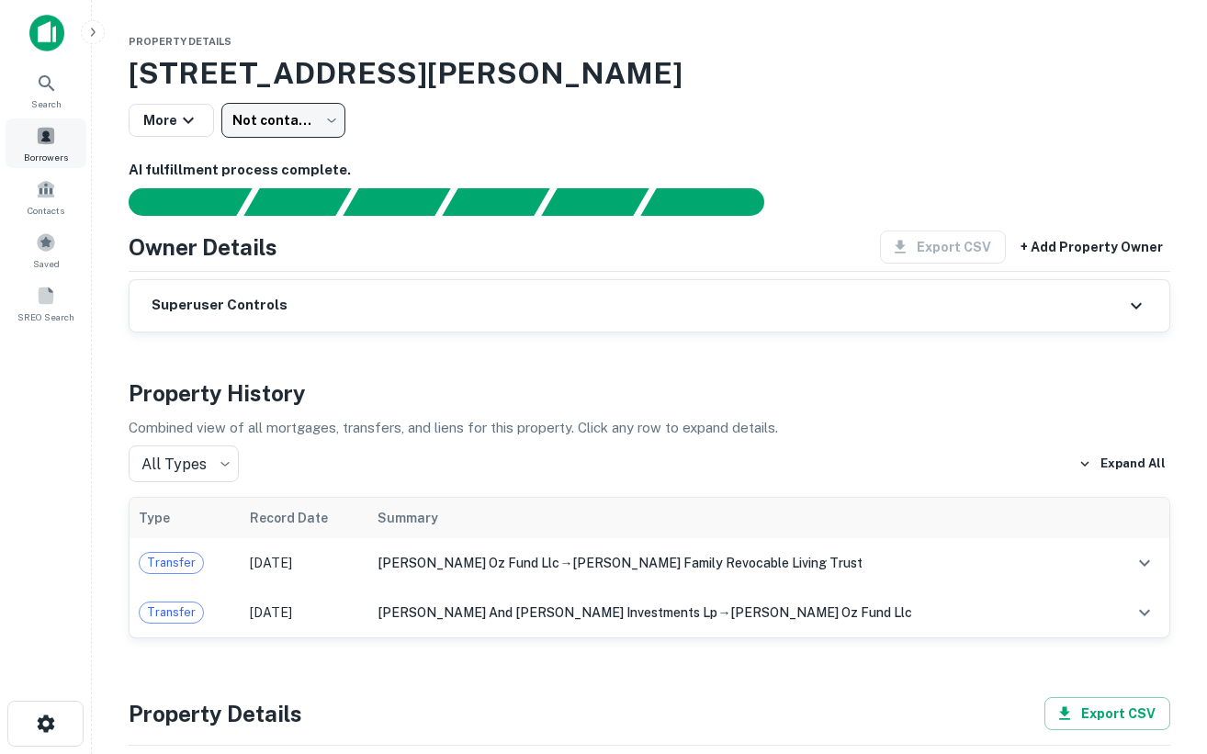
click at [58, 144] on div "Borrowers" at bounding box center [46, 144] width 81 height 50
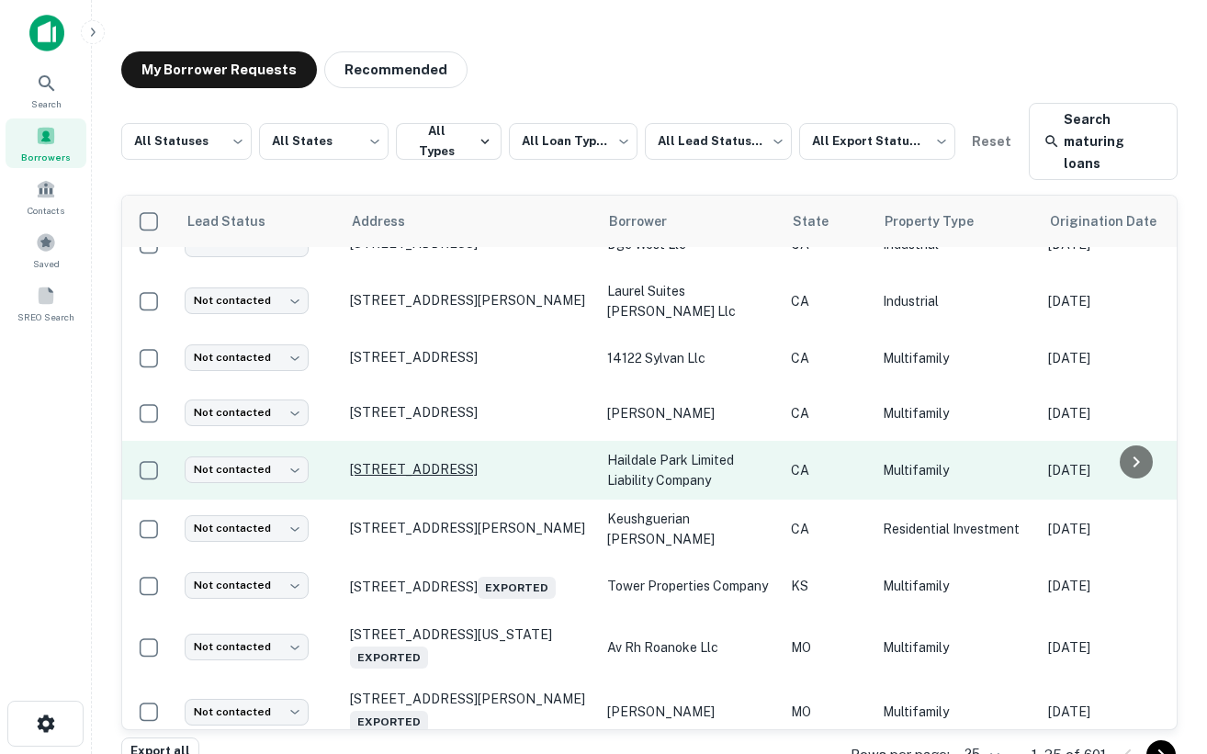
scroll to position [924, 0]
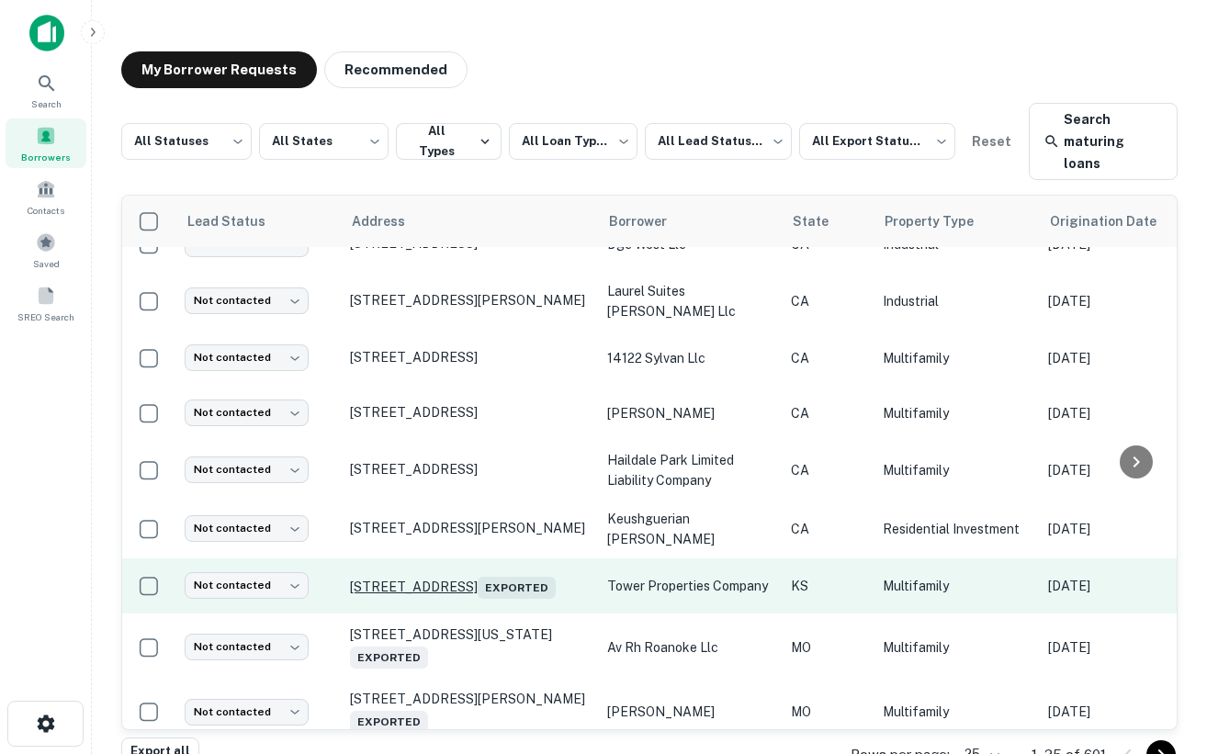
click at [435, 573] on p "6800 Antioch Rd Overland Park, KS 66204 Exported" at bounding box center [469, 586] width 239 height 26
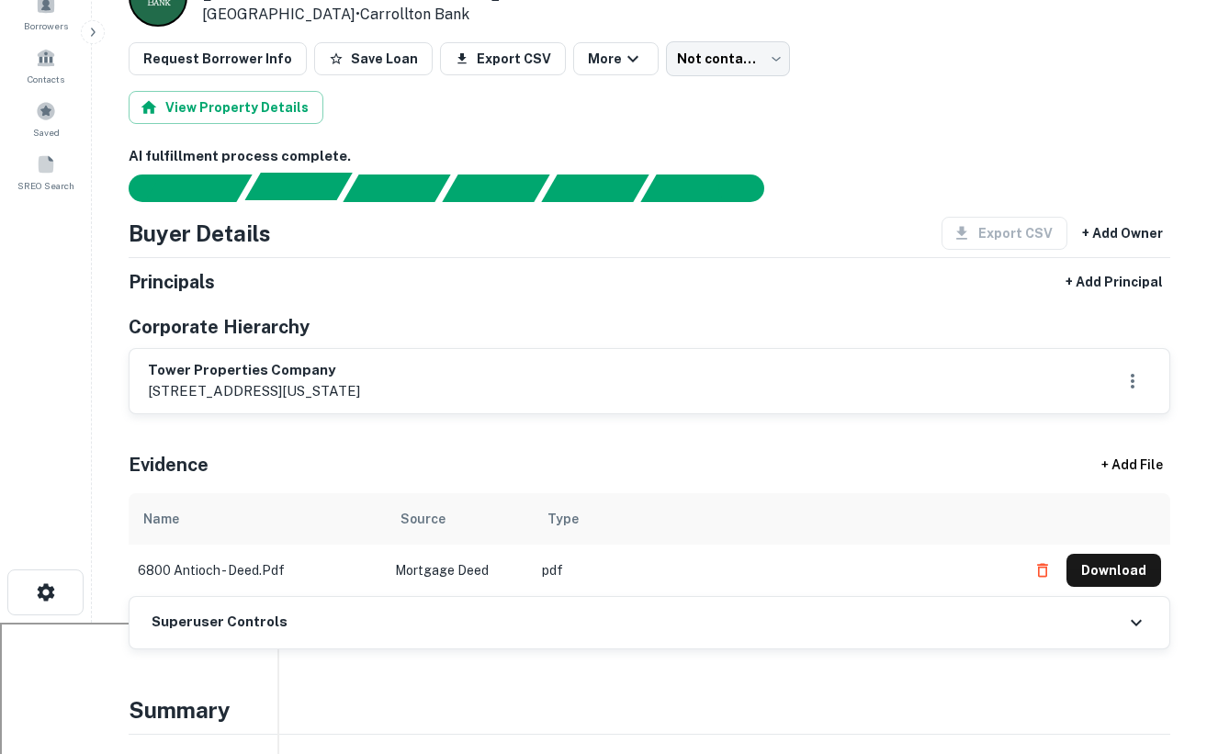
scroll to position [130, 0]
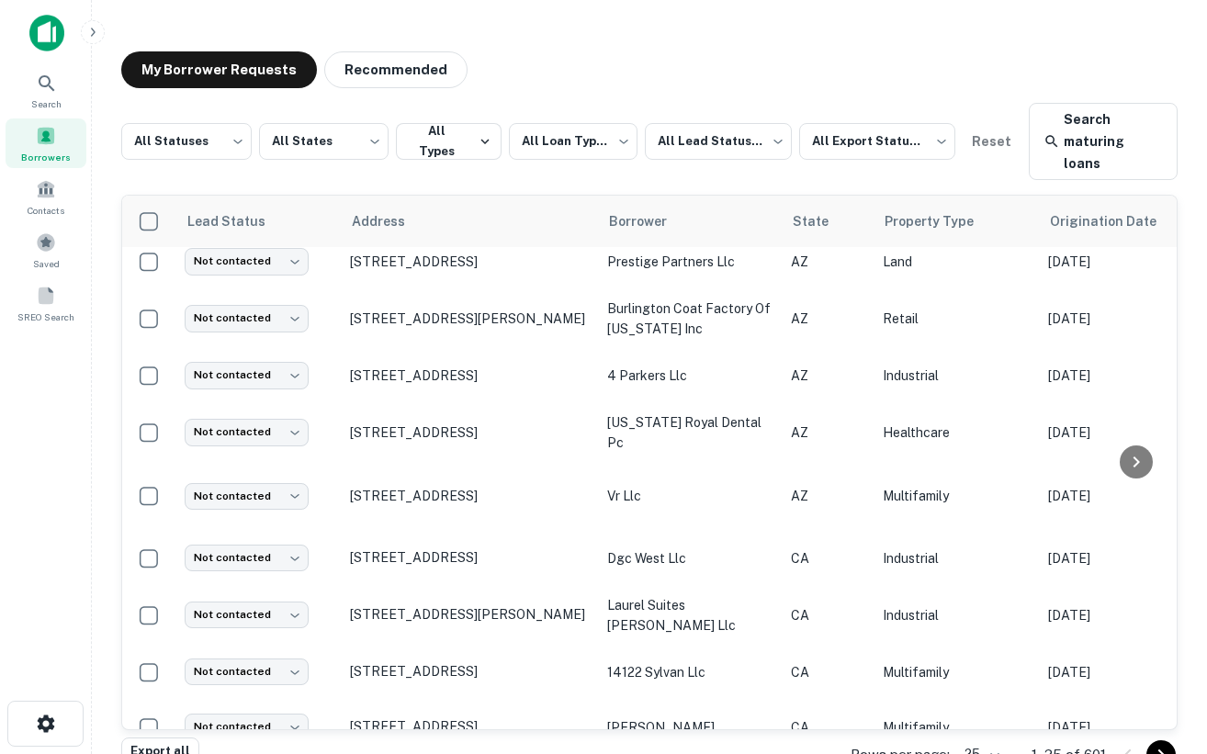
scroll to position [611, 0]
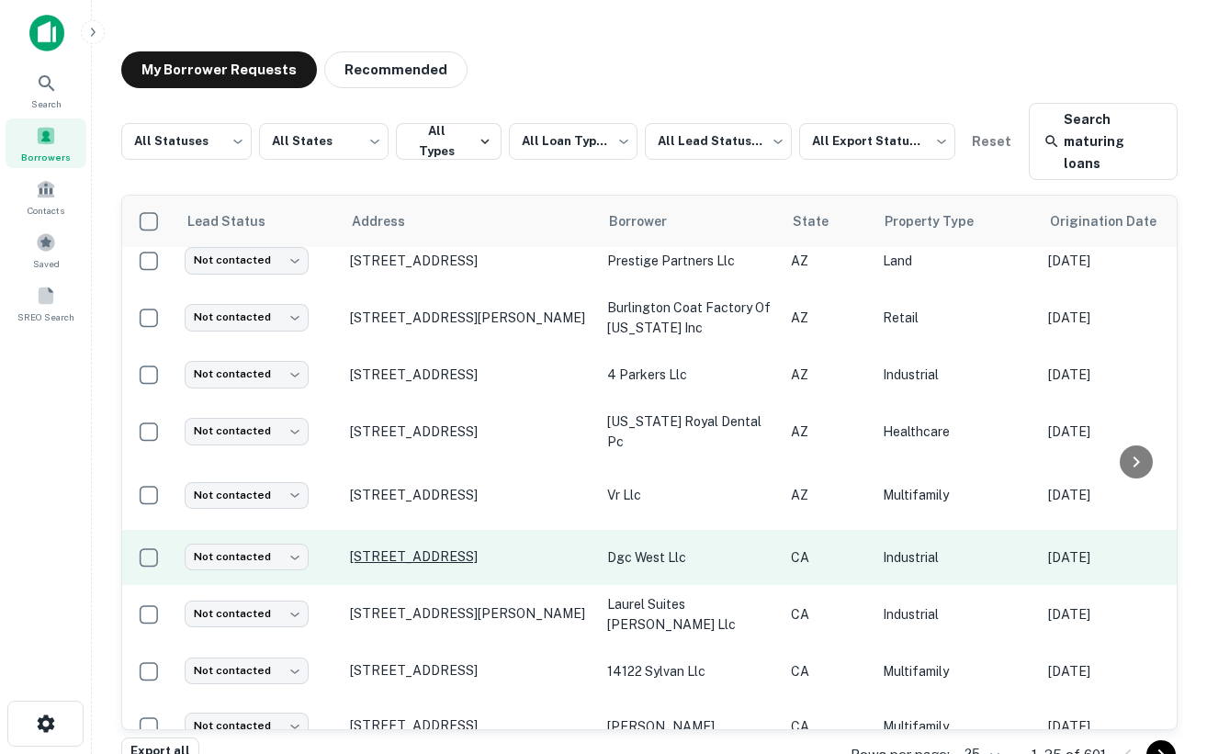
click at [403, 549] on p "[STREET_ADDRESS]" at bounding box center [469, 557] width 239 height 17
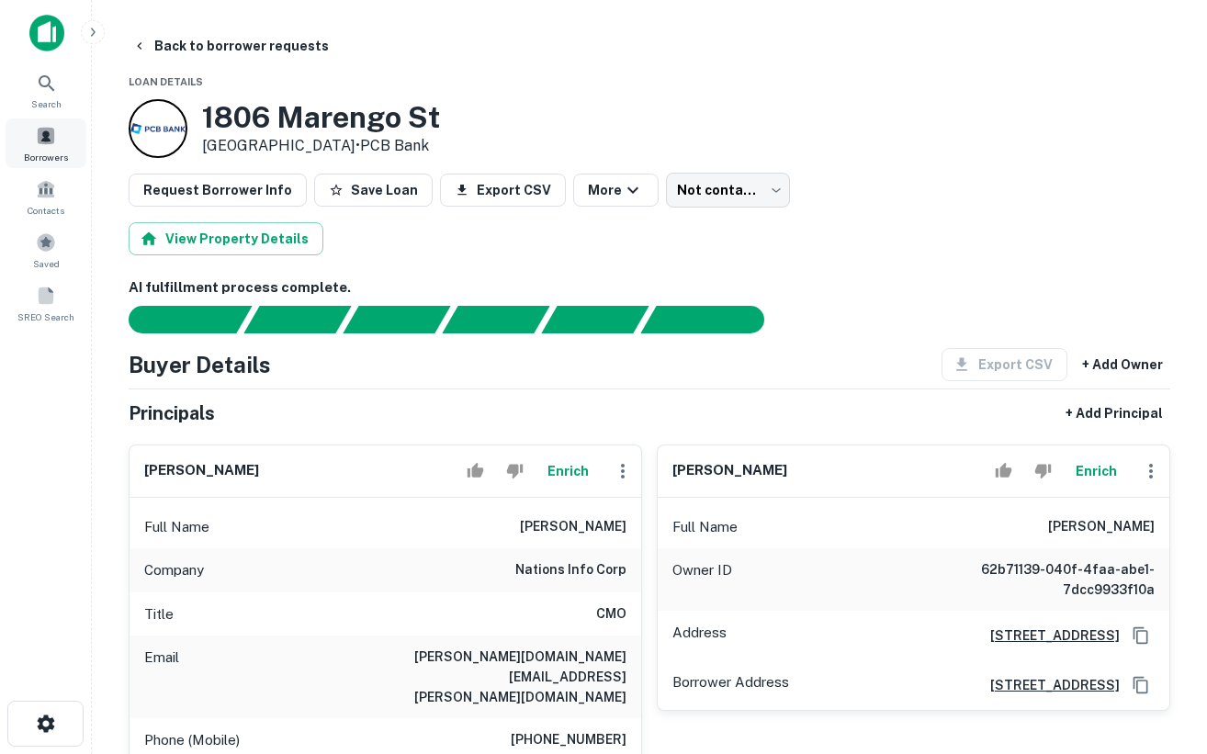
click at [51, 159] on span "Borrowers" at bounding box center [46, 157] width 44 height 15
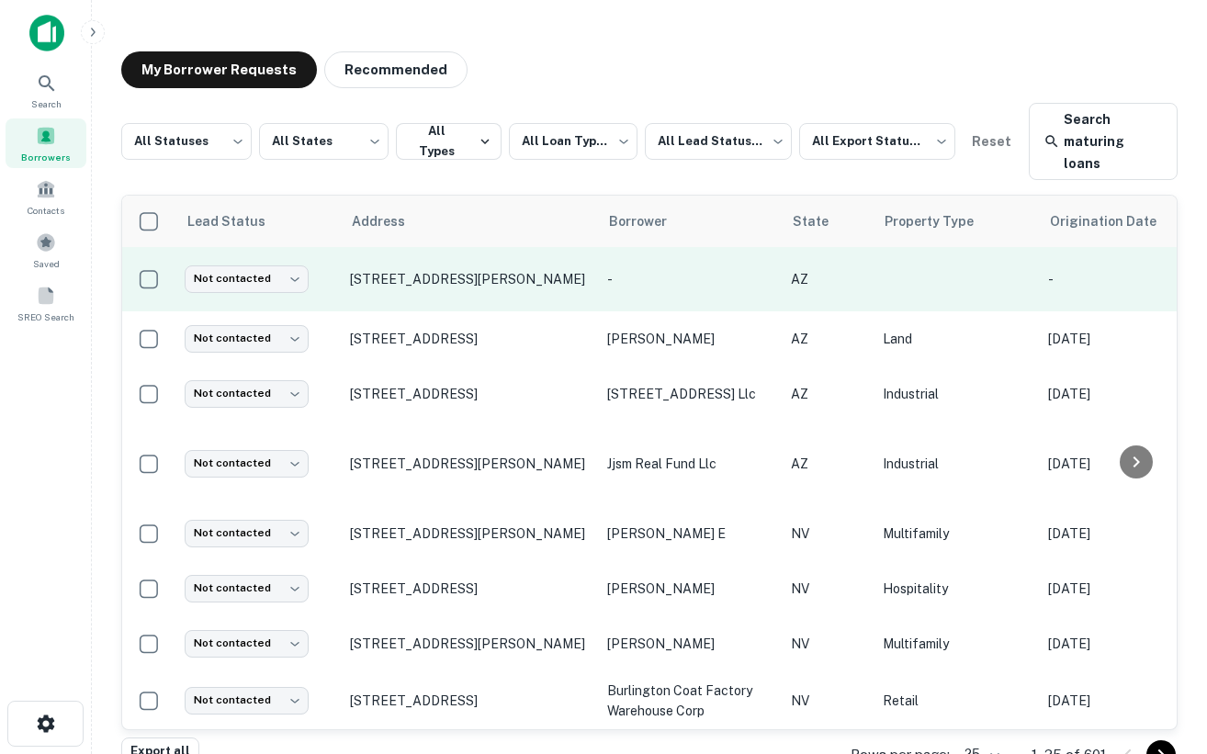
click at [460, 271] on p "[STREET_ADDRESS][PERSON_NAME]" at bounding box center [469, 279] width 239 height 17
click at [324, 257] on td "Not contacted **** ​" at bounding box center [258, 279] width 165 height 64
click at [409, 271] on p "[STREET_ADDRESS][PERSON_NAME]" at bounding box center [469, 279] width 239 height 17
click at [647, 269] on p "-" at bounding box center [689, 279] width 165 height 20
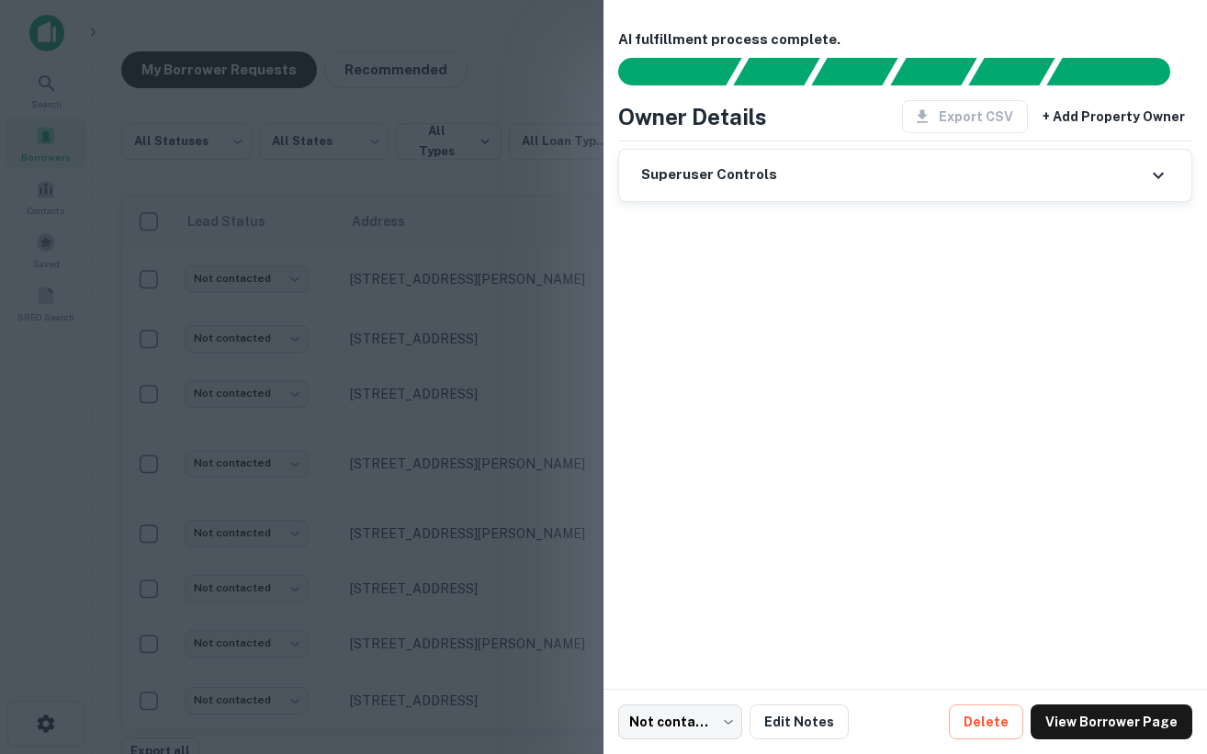
click at [1156, 177] on icon at bounding box center [1159, 175] width 22 height 22
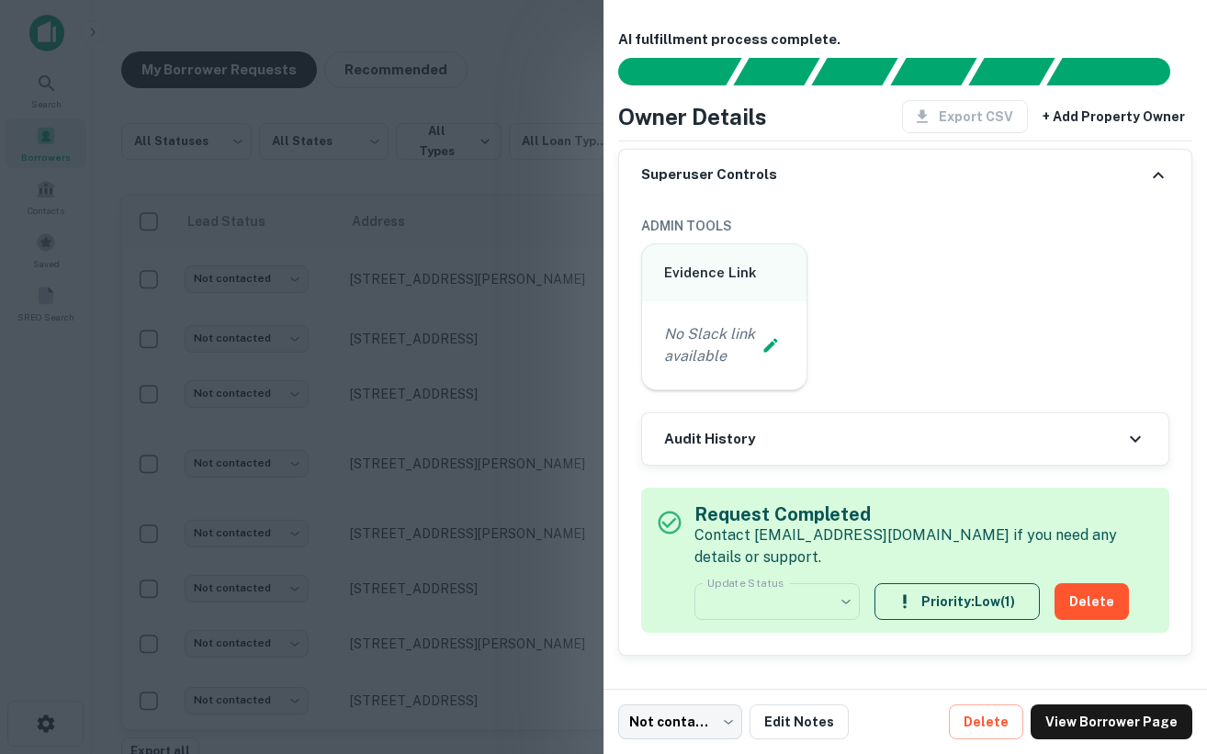
click at [1156, 177] on icon at bounding box center [1159, 175] width 22 height 22
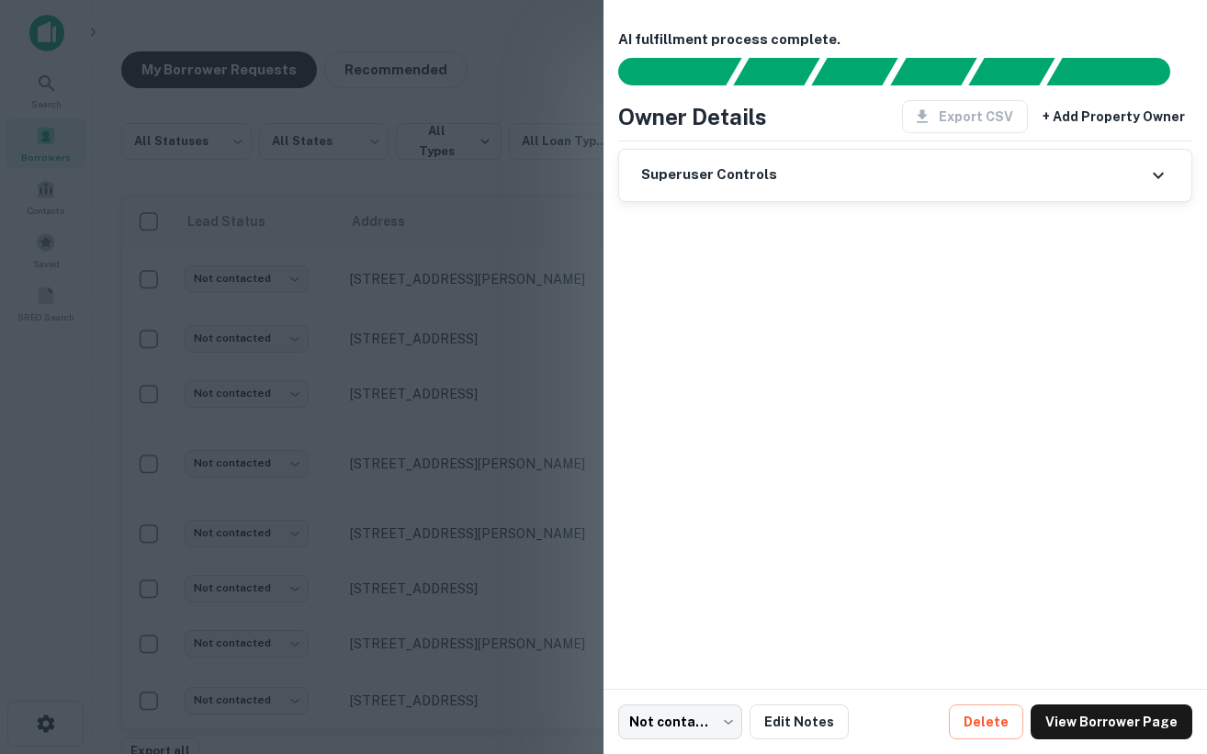
click at [488, 583] on div at bounding box center [603, 377] width 1207 height 754
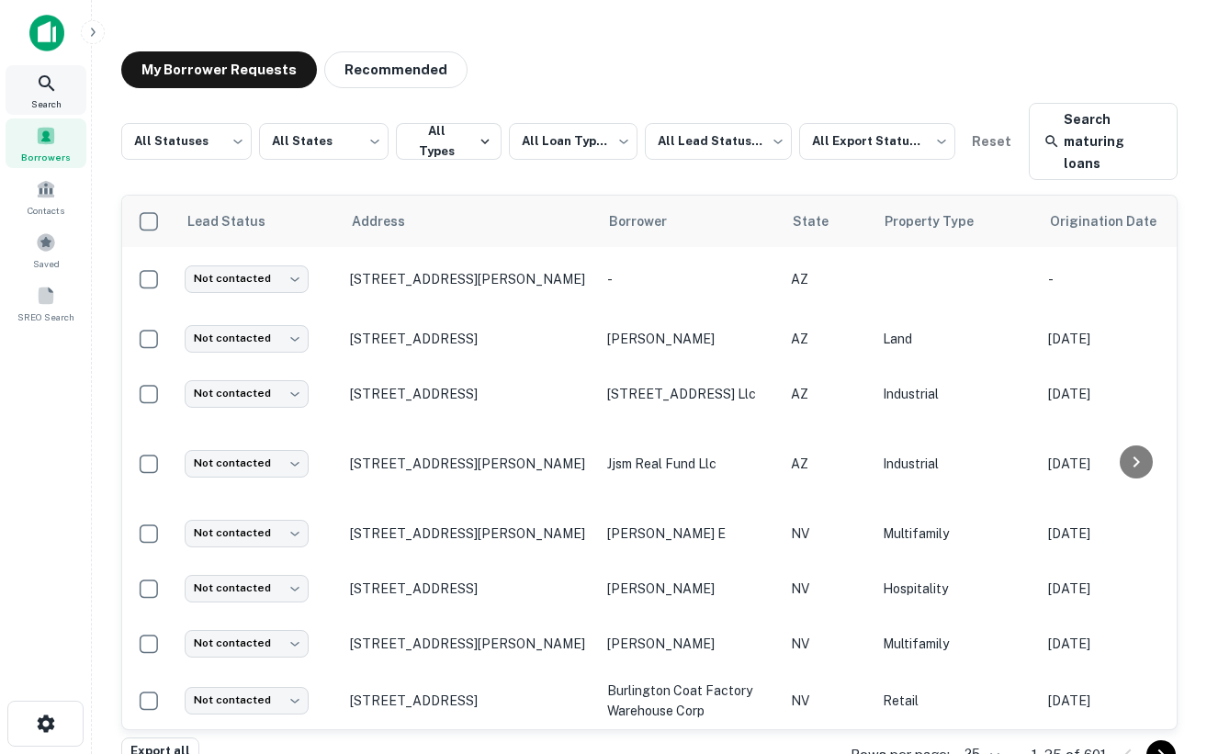
click at [45, 81] on icon at bounding box center [47, 84] width 22 height 22
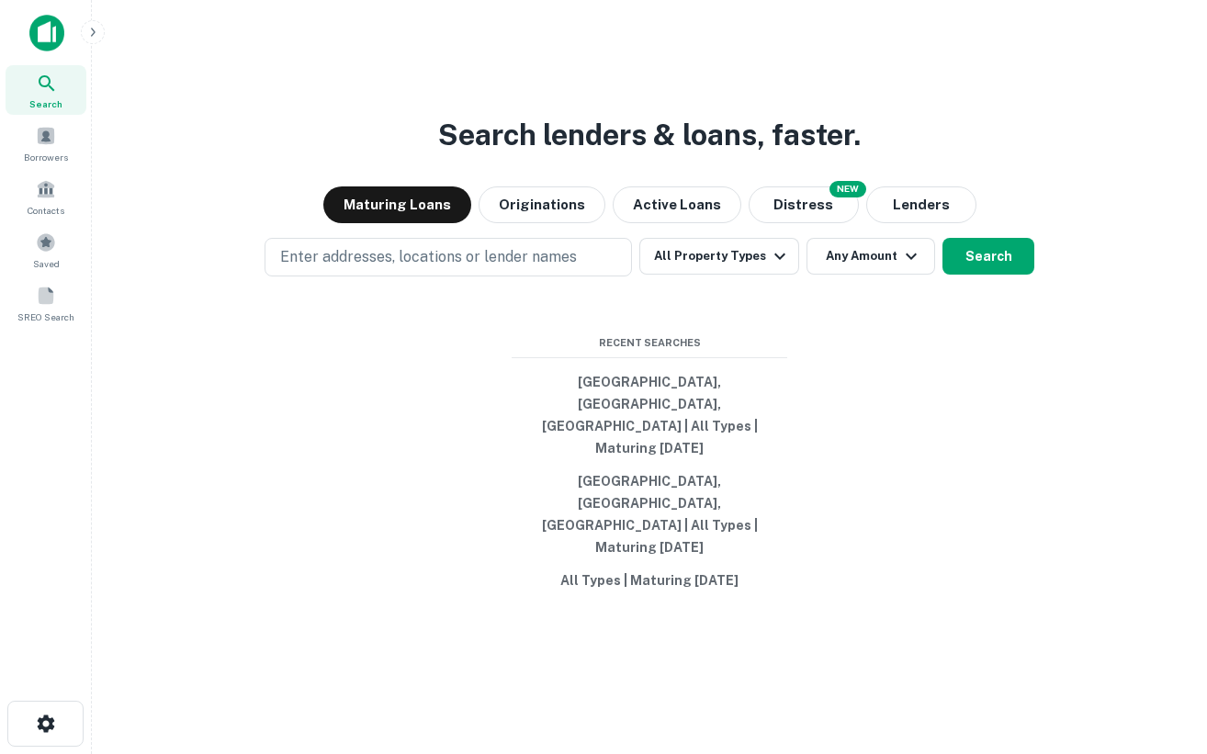
click at [538, 220] on div "Search lenders & loans, faster. Maturing Loans Originations Active Loans NEW Di…" at bounding box center [650, 421] width 1086 height 754
click at [679, 427] on button "Phoenix, AZ, USA | All Types | Maturing In 1 Year" at bounding box center [650, 415] width 276 height 99
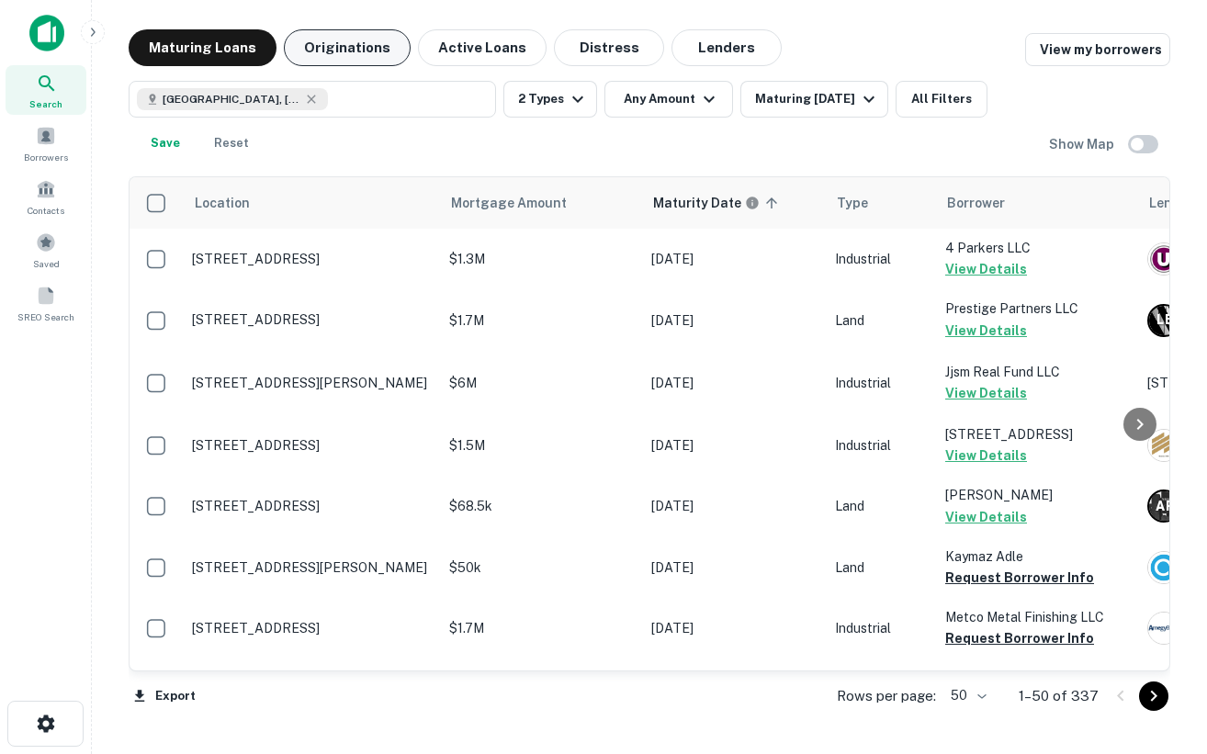
click at [334, 32] on button "Originations" at bounding box center [347, 47] width 127 height 37
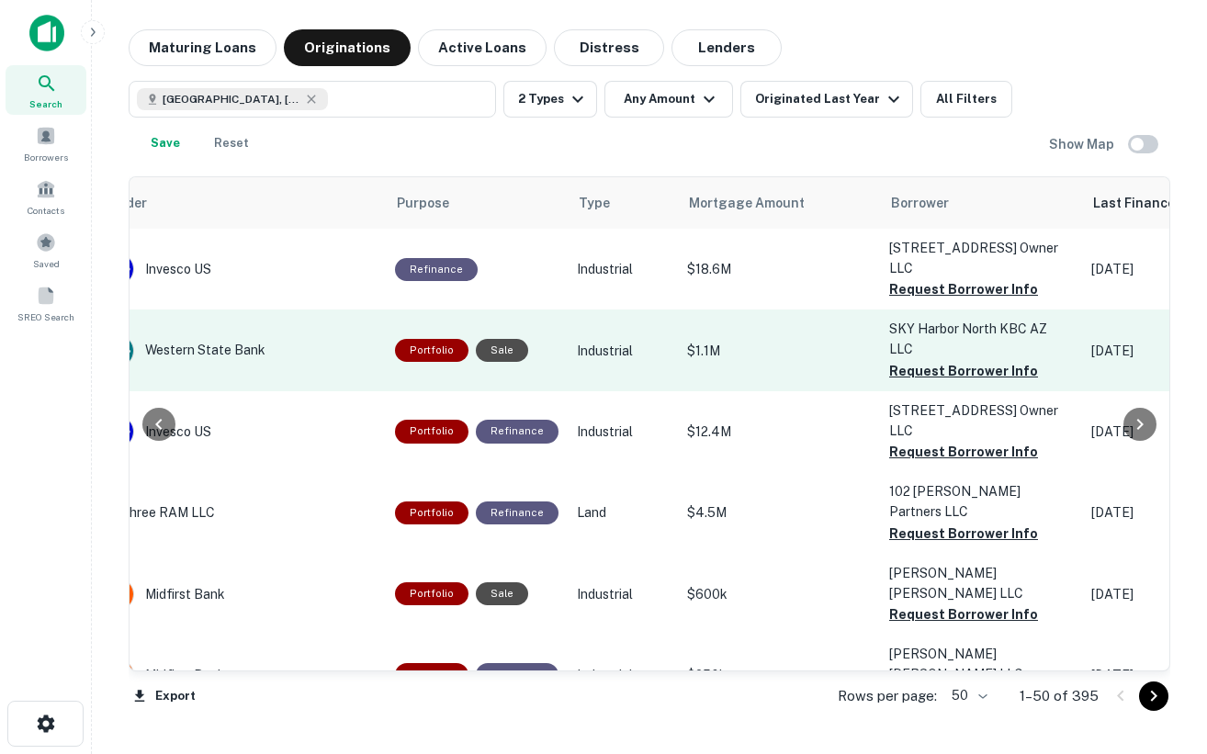
scroll to position [0, 354]
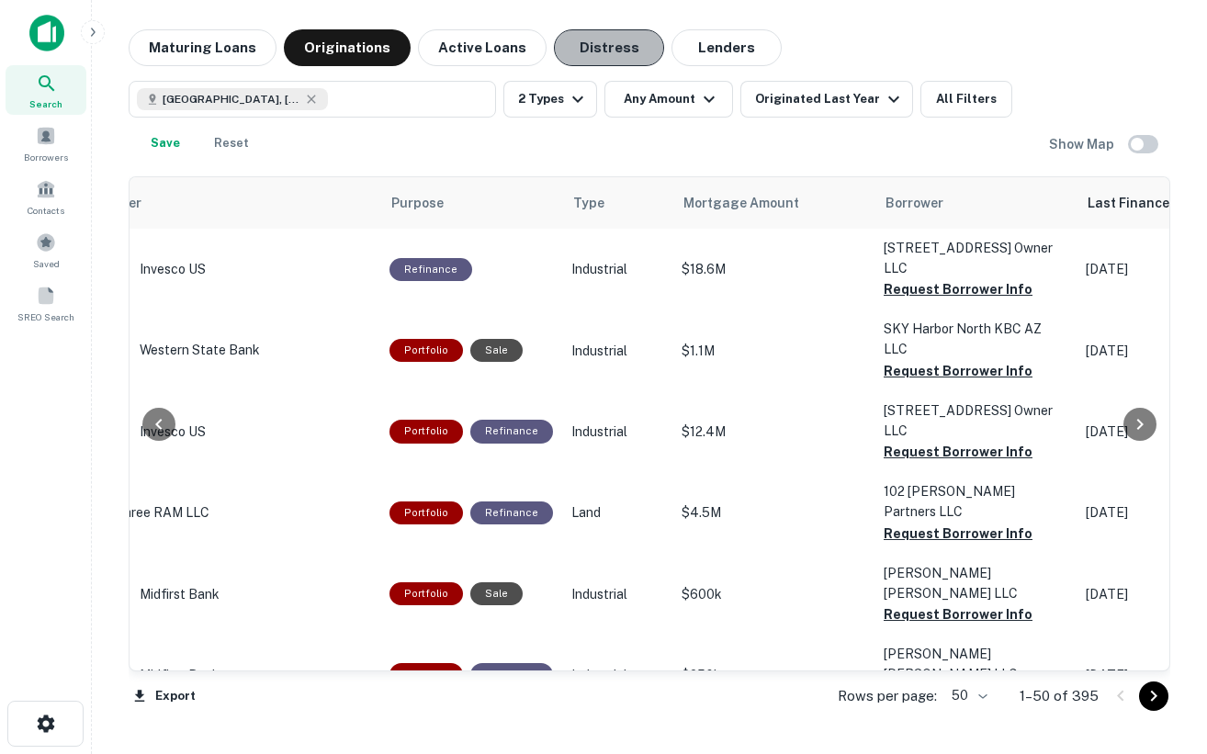
click at [598, 51] on button "Distress" at bounding box center [609, 47] width 110 height 37
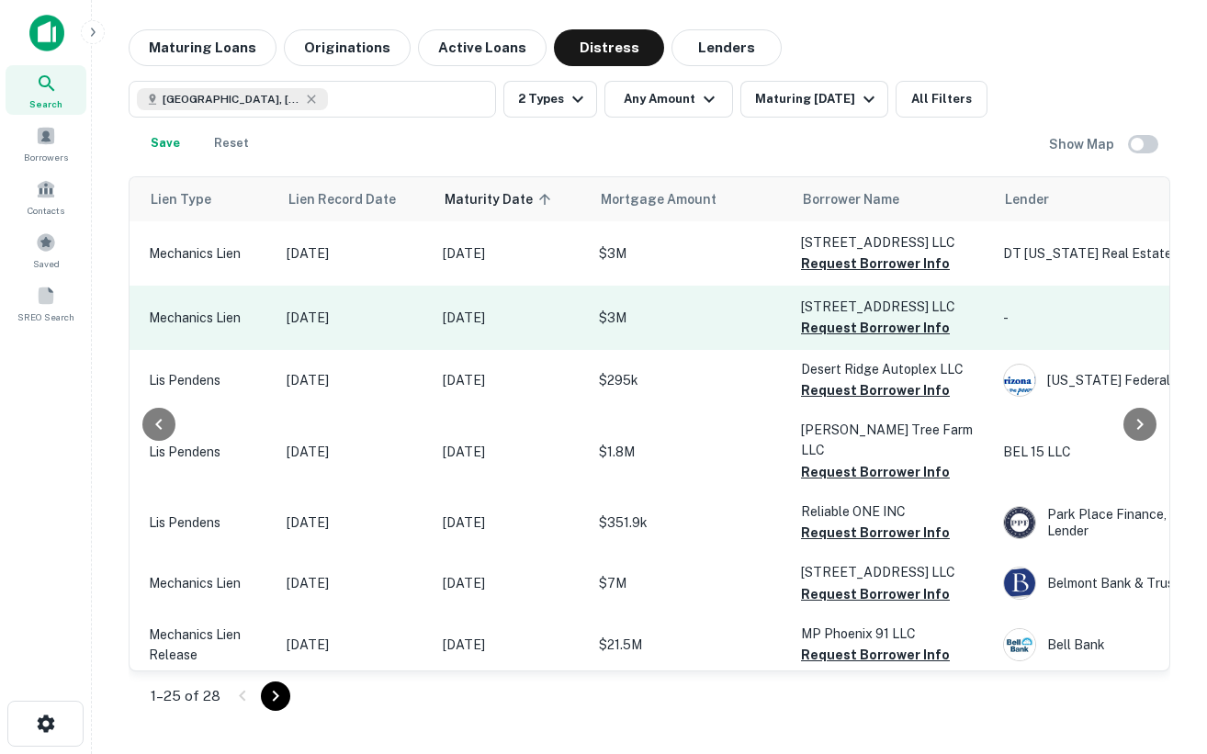
scroll to position [0, 246]
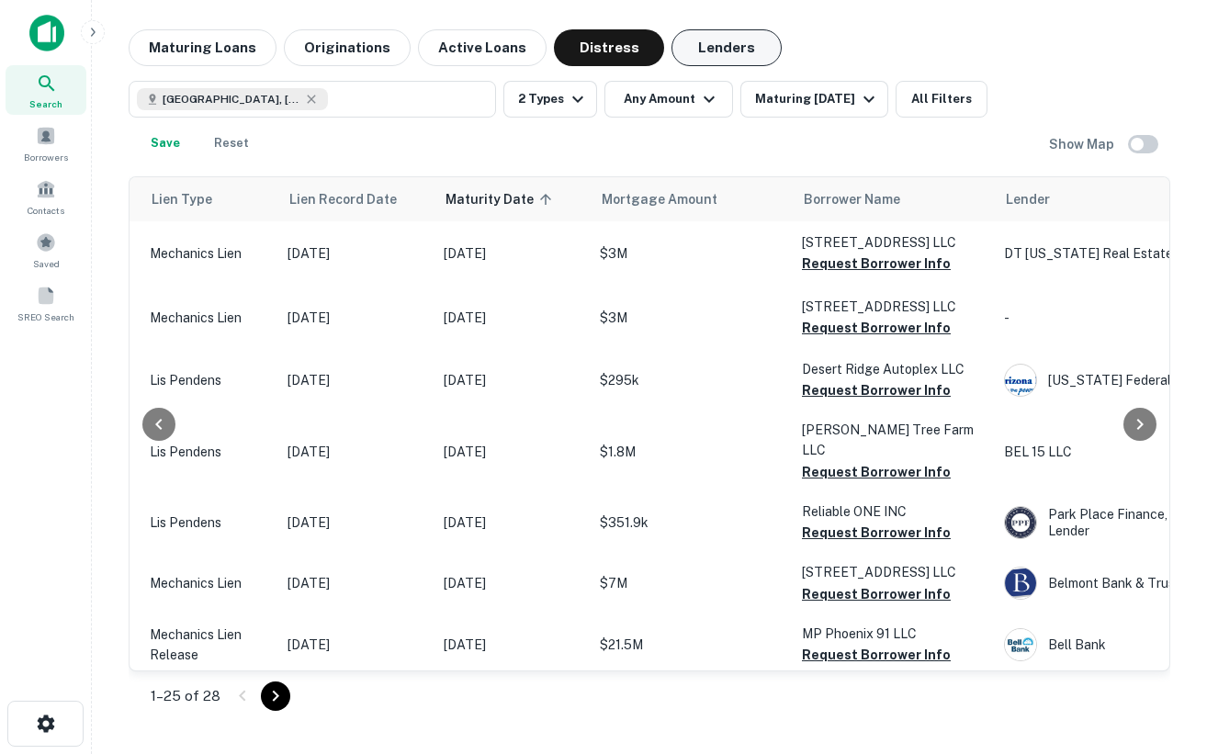
click at [700, 55] on button "Lenders" at bounding box center [727, 47] width 110 height 37
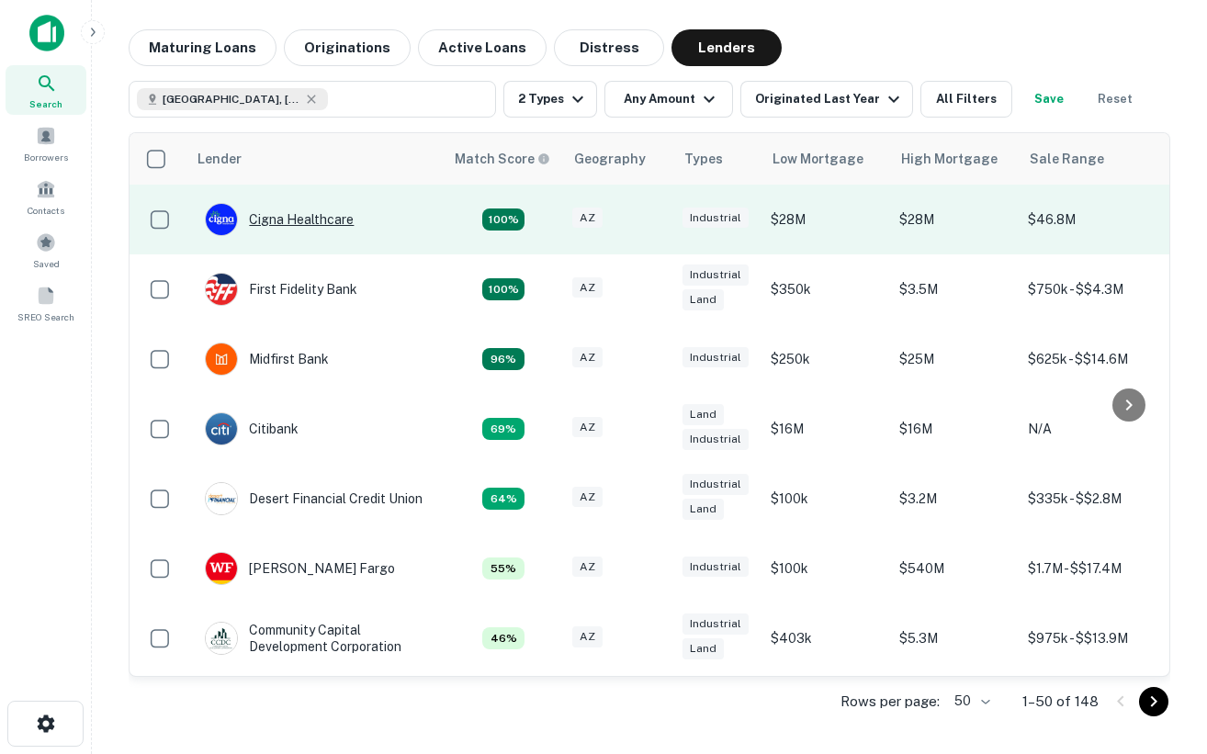
click at [333, 228] on div "Cigna Healthcare" at bounding box center [279, 219] width 149 height 33
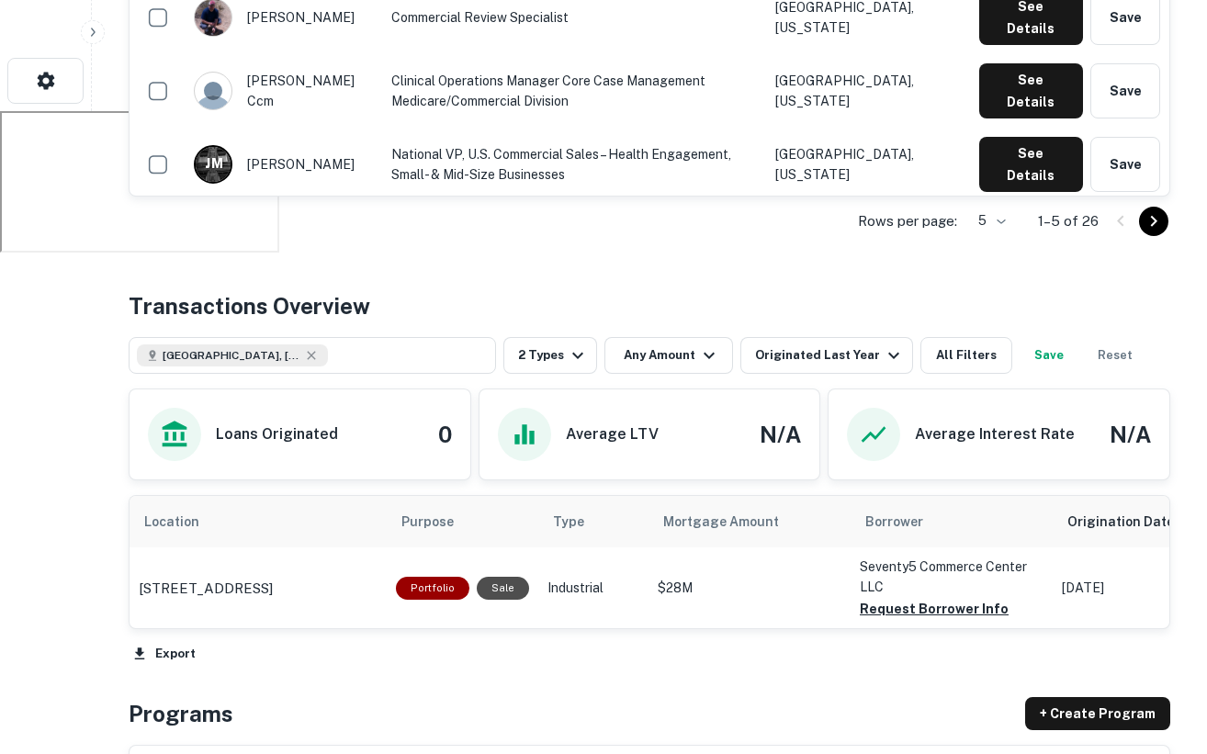
scroll to position [712, 0]
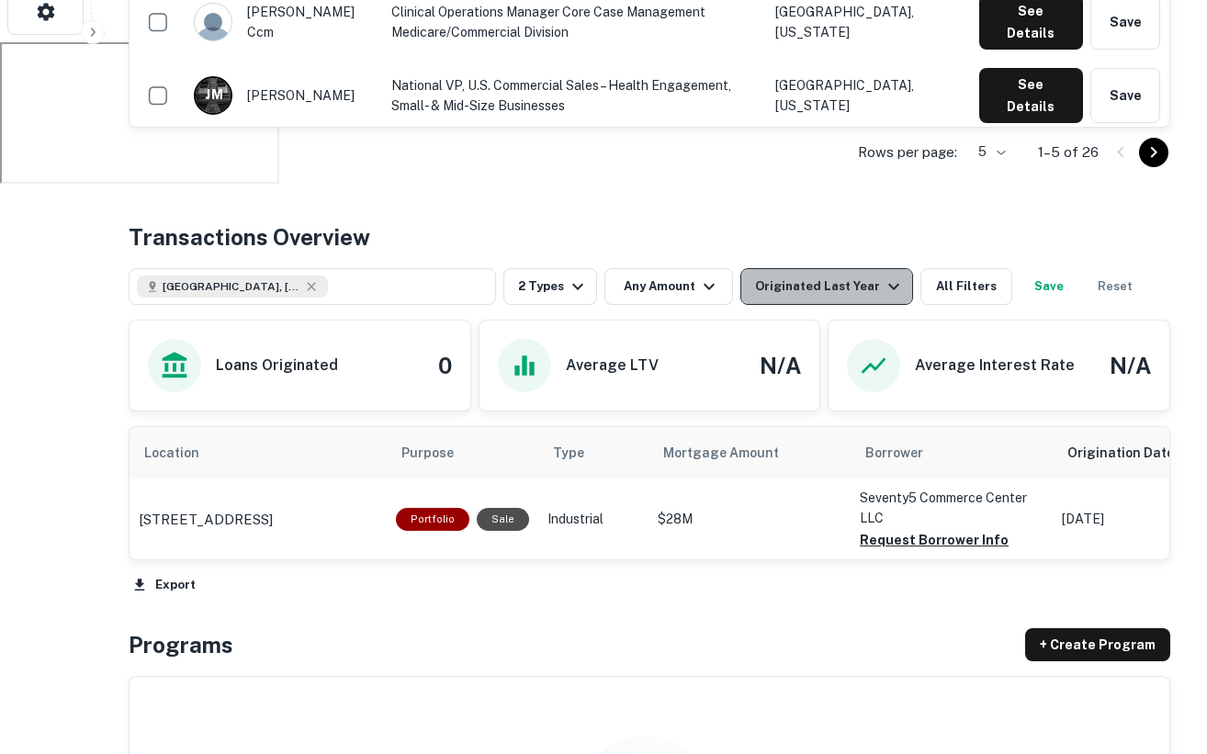
click at [889, 286] on icon "button" at bounding box center [894, 287] width 11 height 6
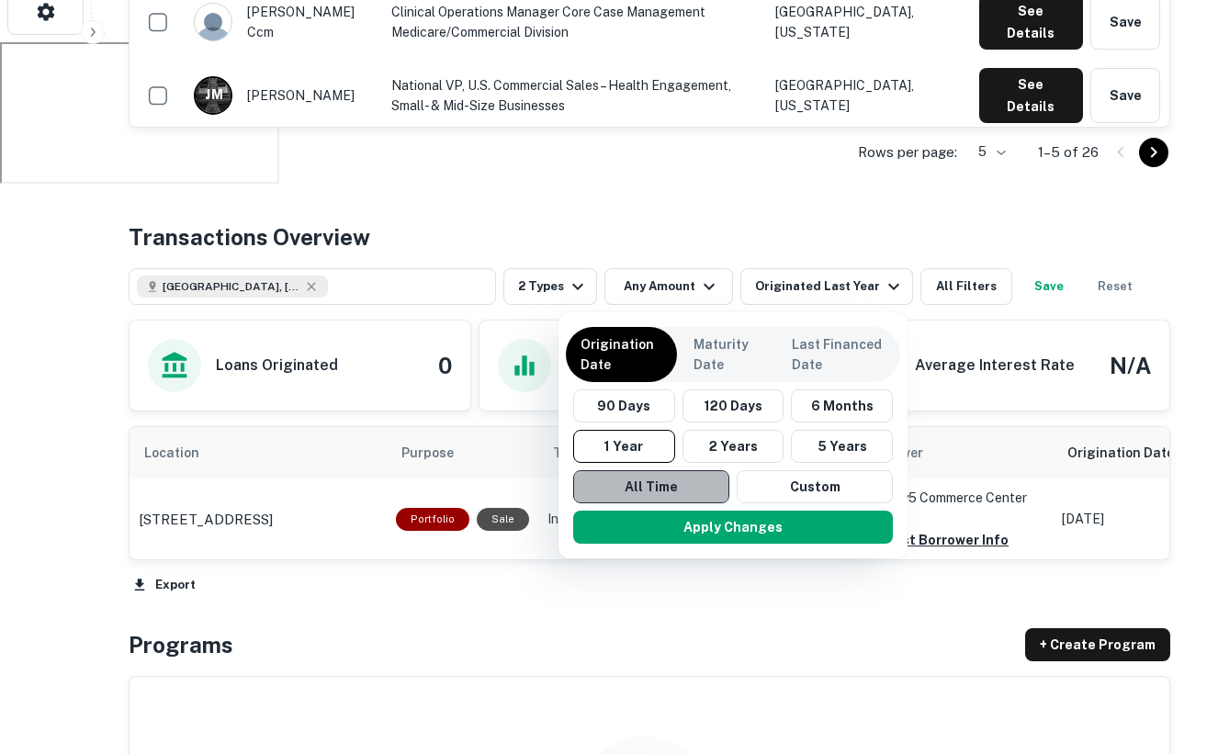
click at [667, 481] on button "All Time" at bounding box center [651, 486] width 156 height 33
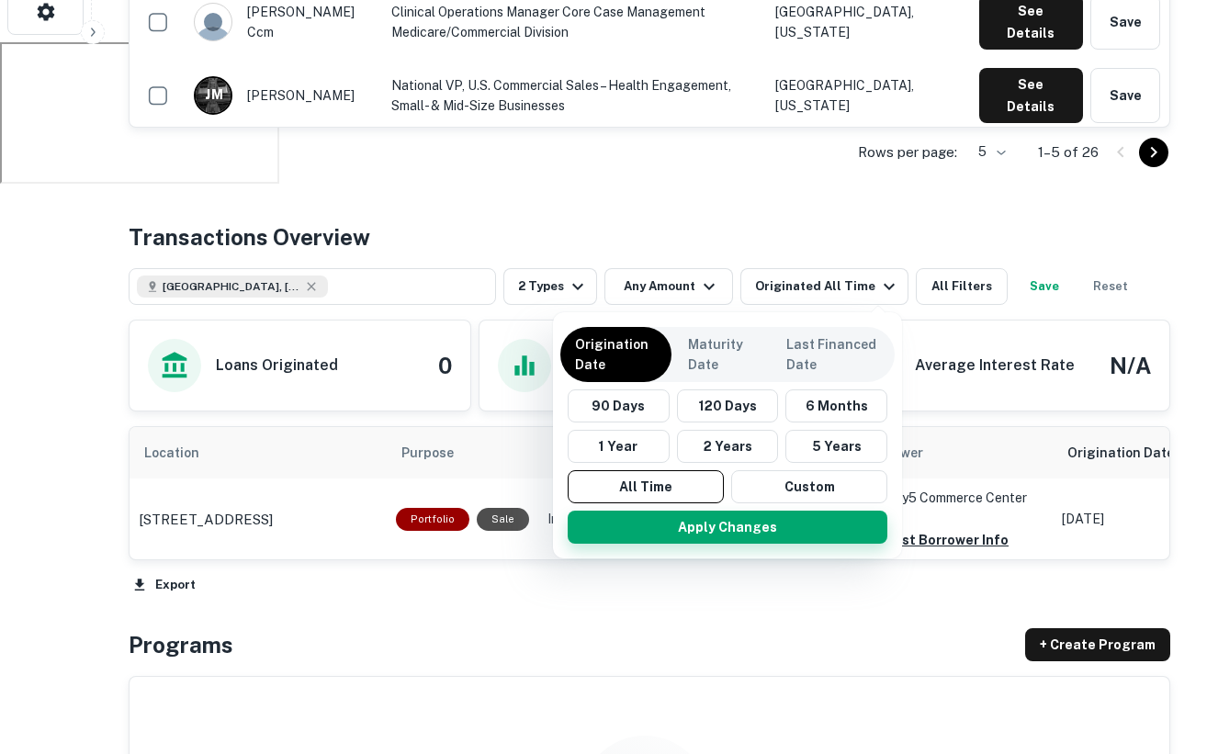
click at [701, 528] on button "Apply Changes" at bounding box center [728, 527] width 320 height 33
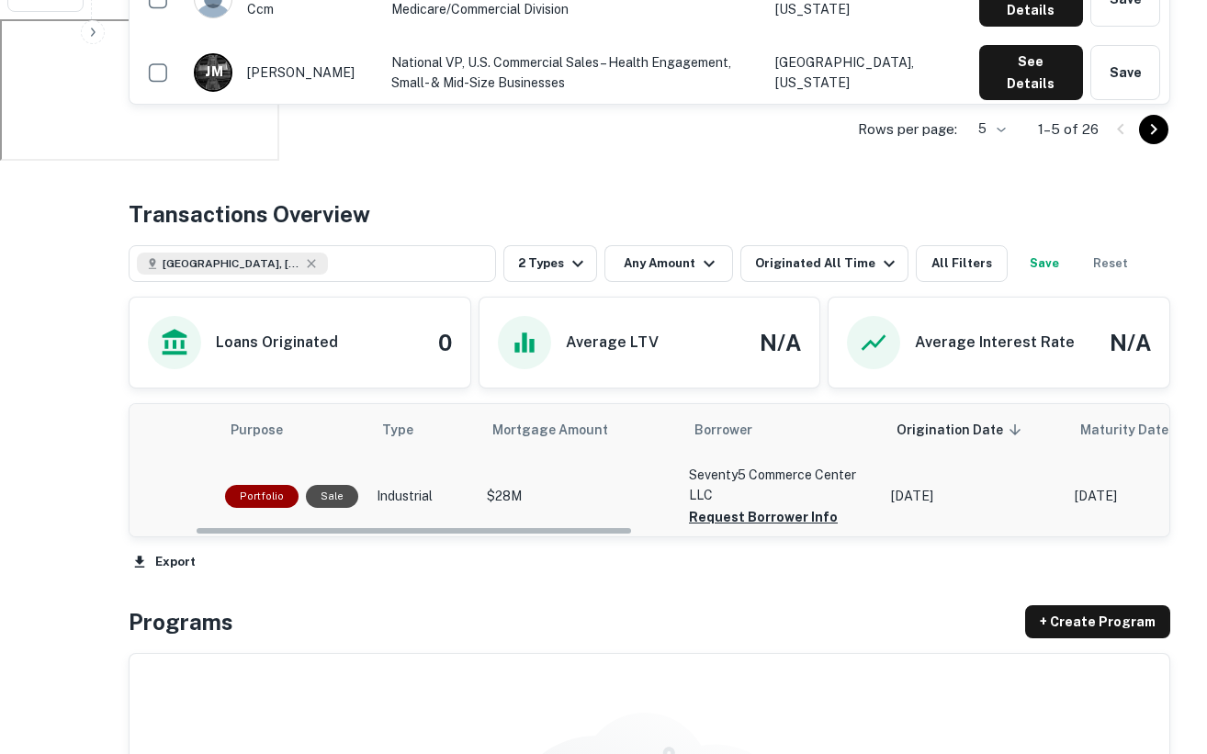
scroll to position [0, 176]
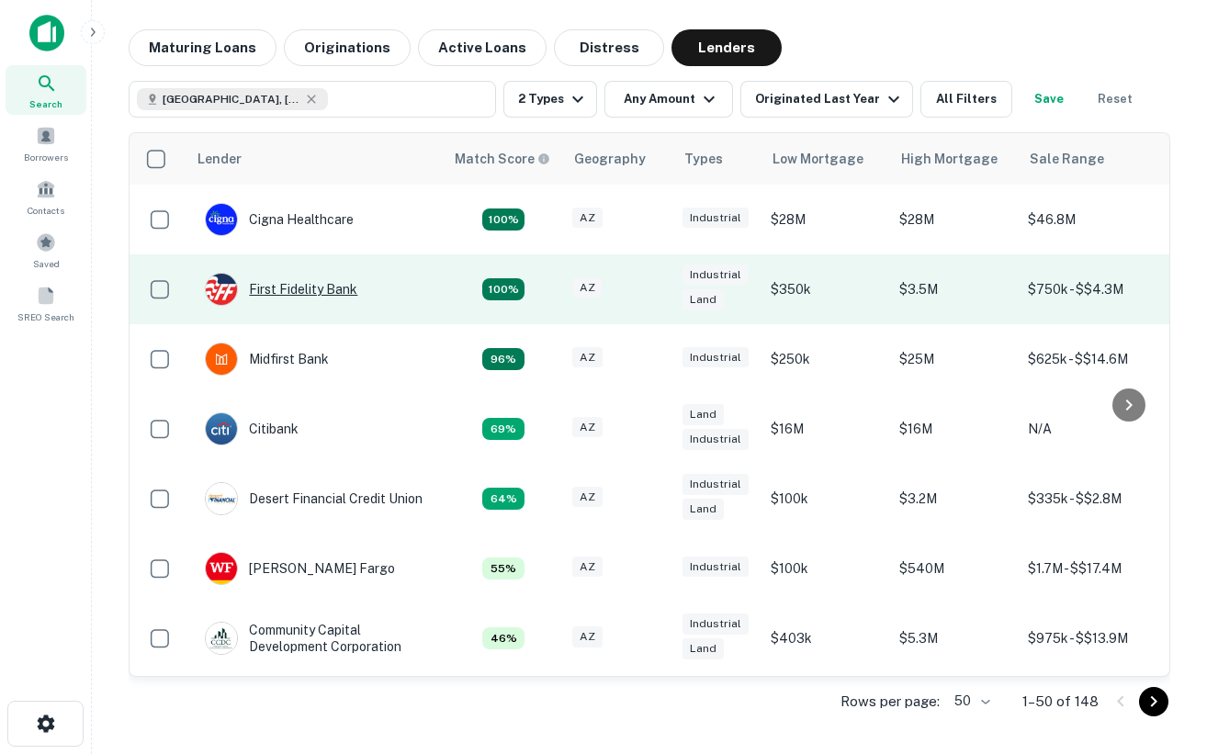
click at [295, 300] on div "First Fidelity Bank" at bounding box center [281, 289] width 153 height 33
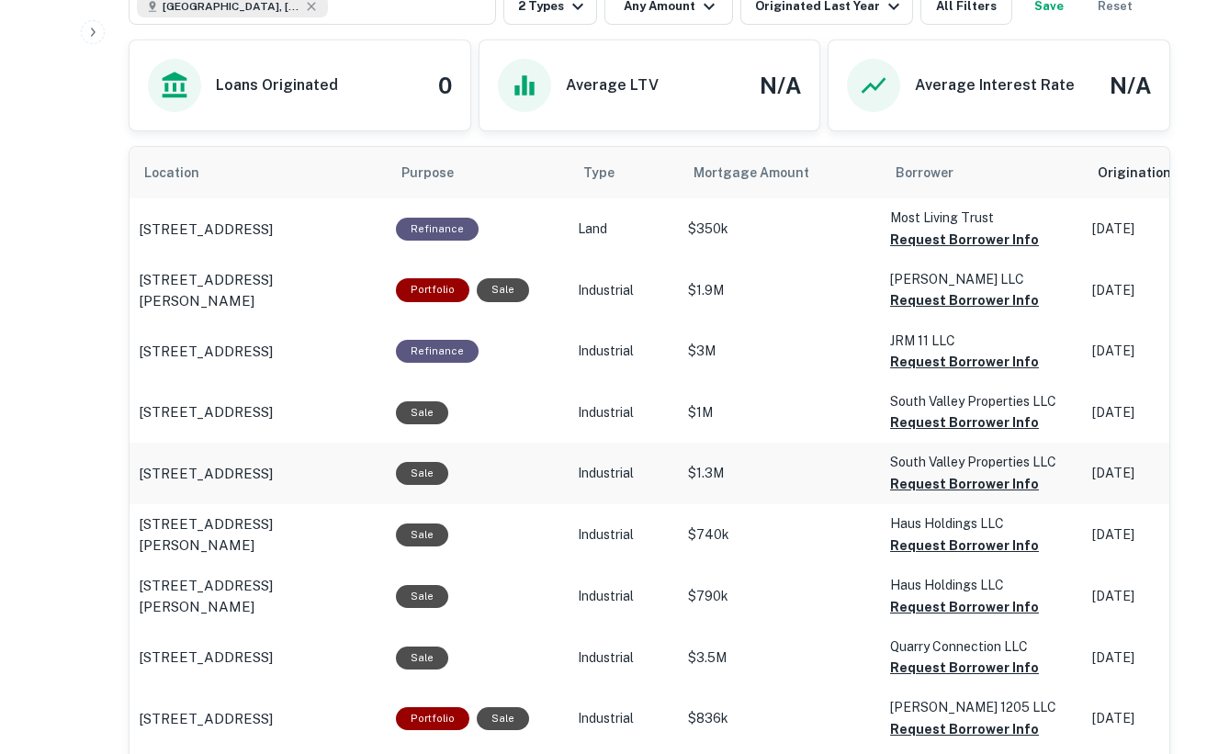
scroll to position [1017, 0]
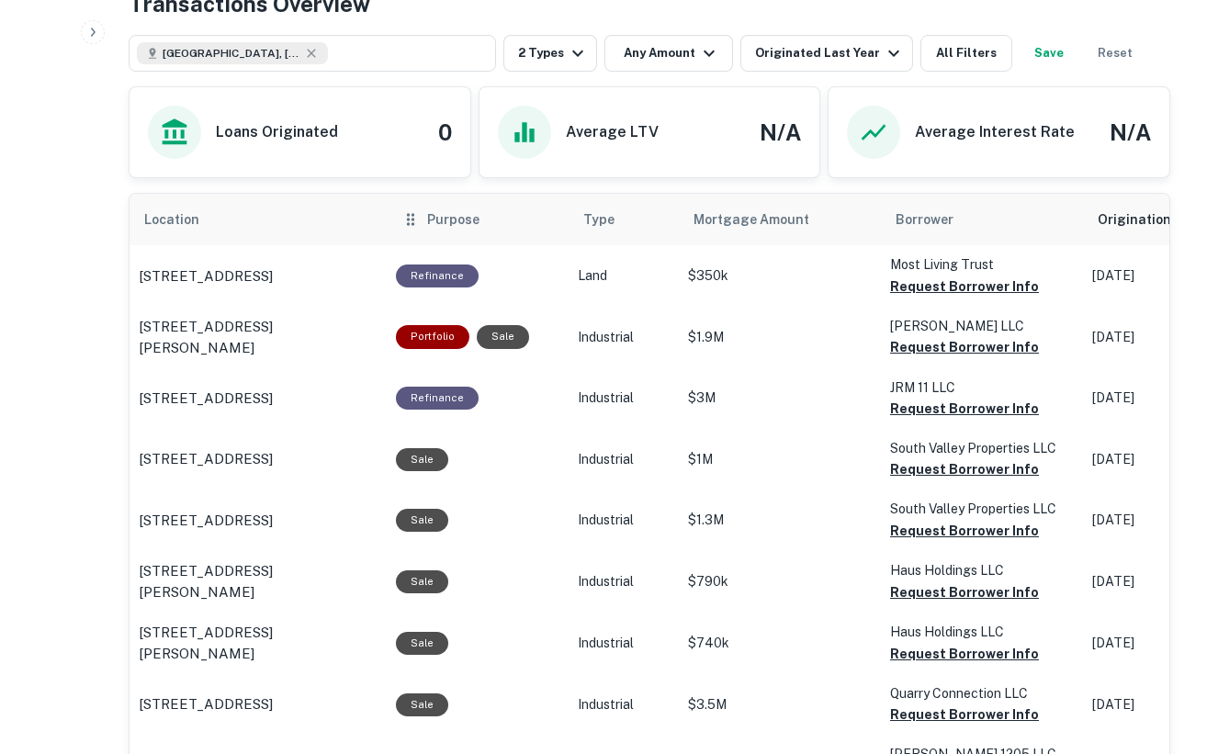
scroll to position [962, 0]
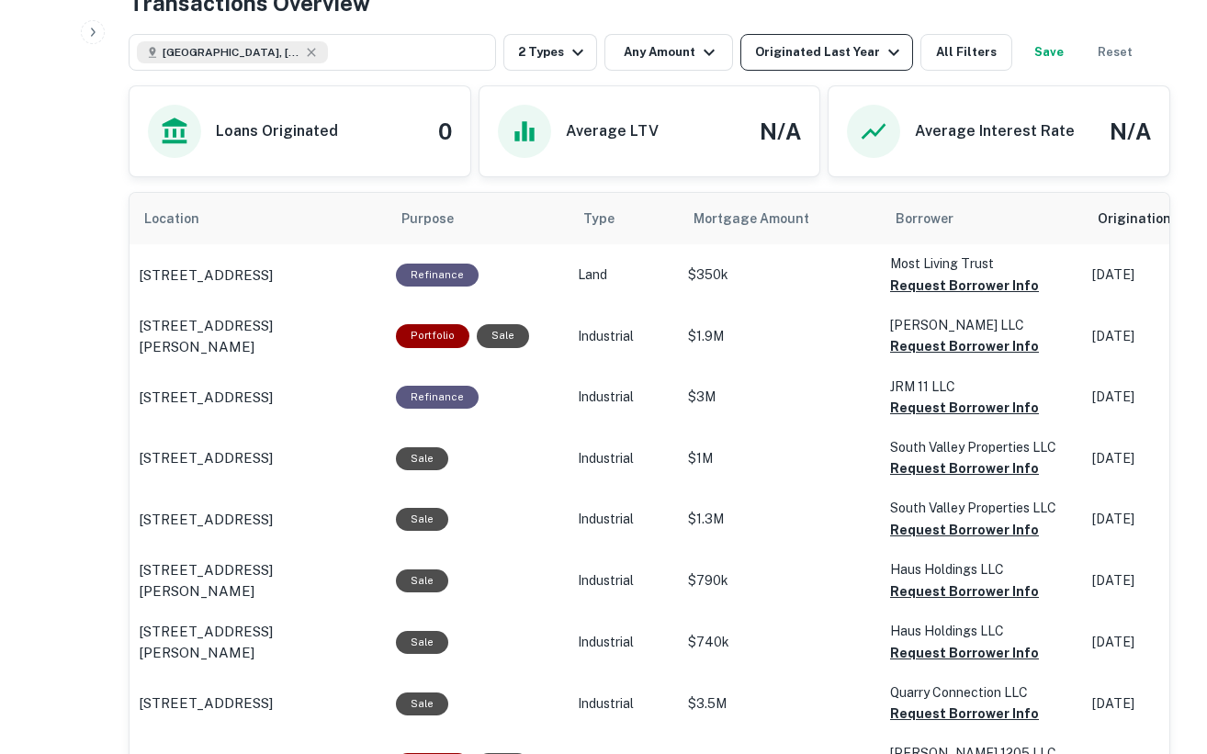
click at [809, 47] on div "Originated Last Year" at bounding box center [830, 52] width 150 height 22
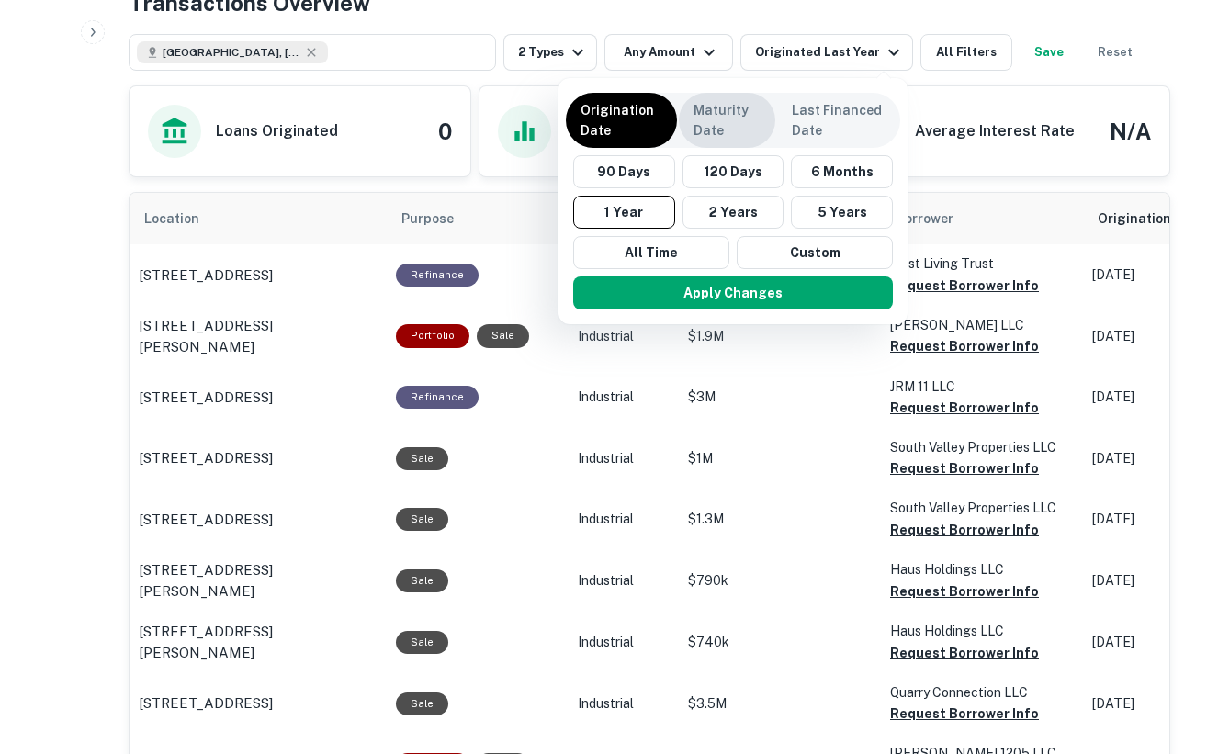
click at [732, 131] on p "Maturity Date" at bounding box center [727, 120] width 67 height 40
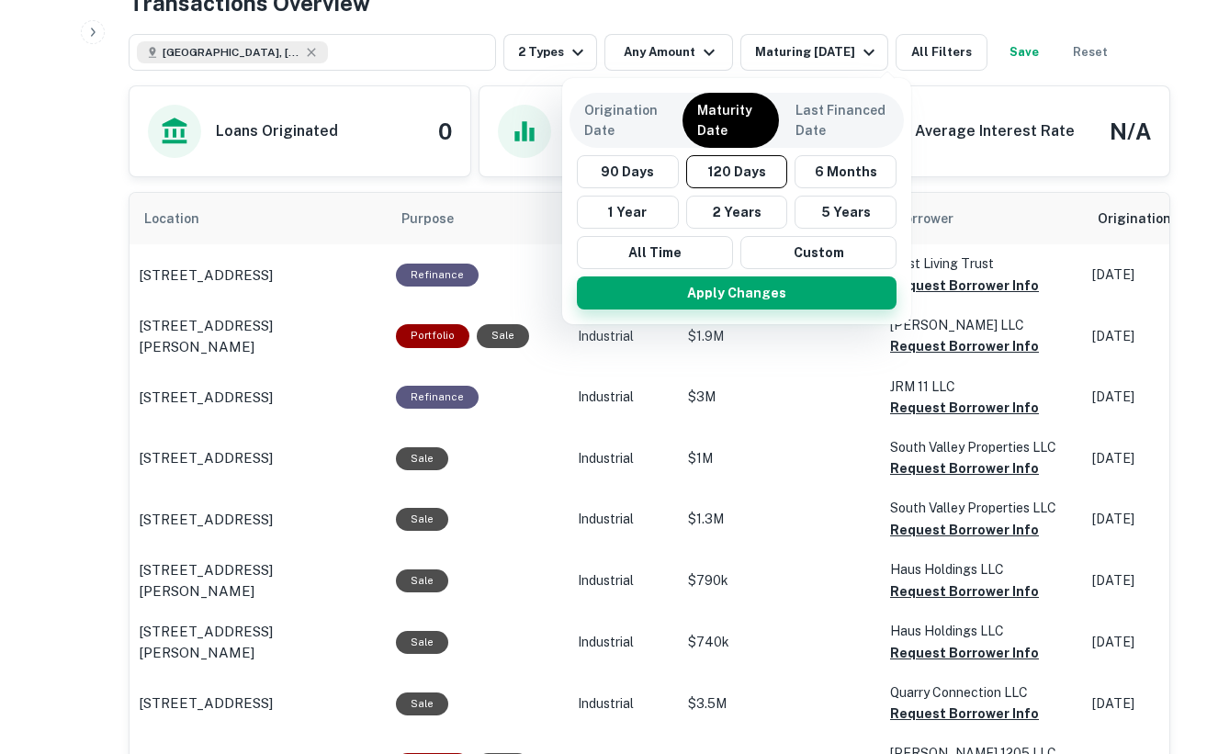
click at [773, 282] on button "Apply Changes" at bounding box center [737, 293] width 320 height 33
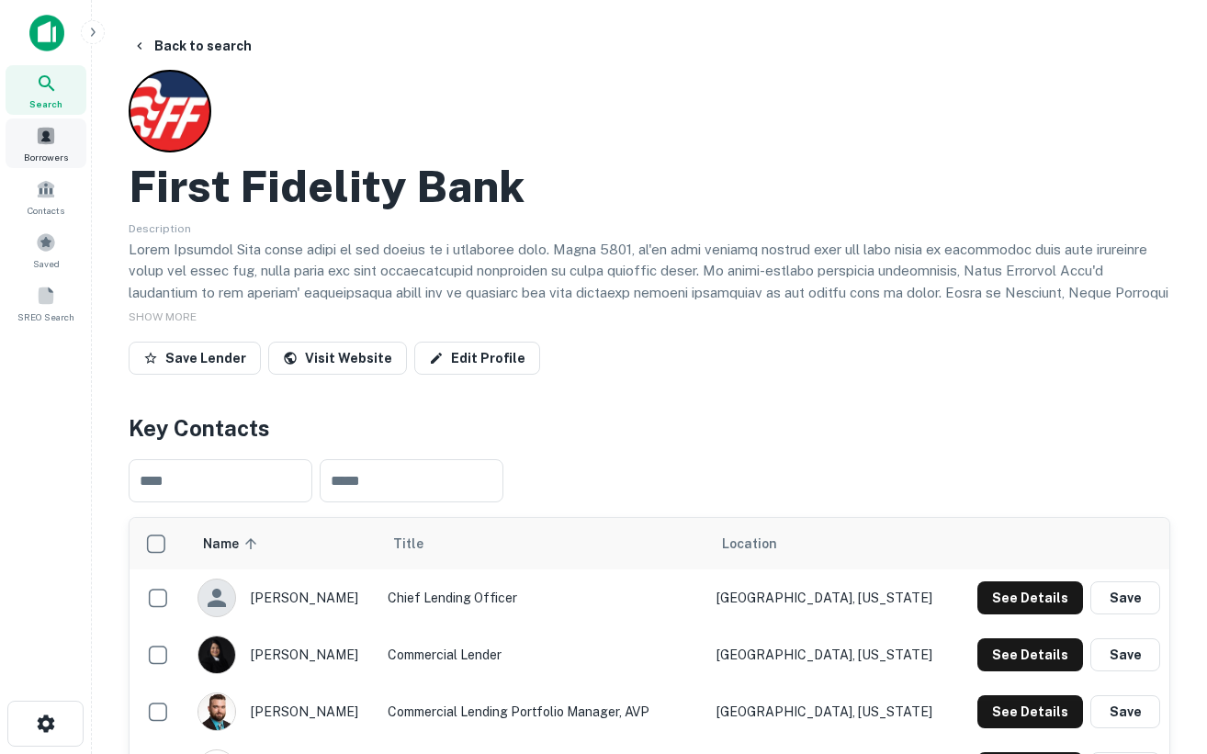
click at [47, 142] on span at bounding box center [46, 136] width 20 height 20
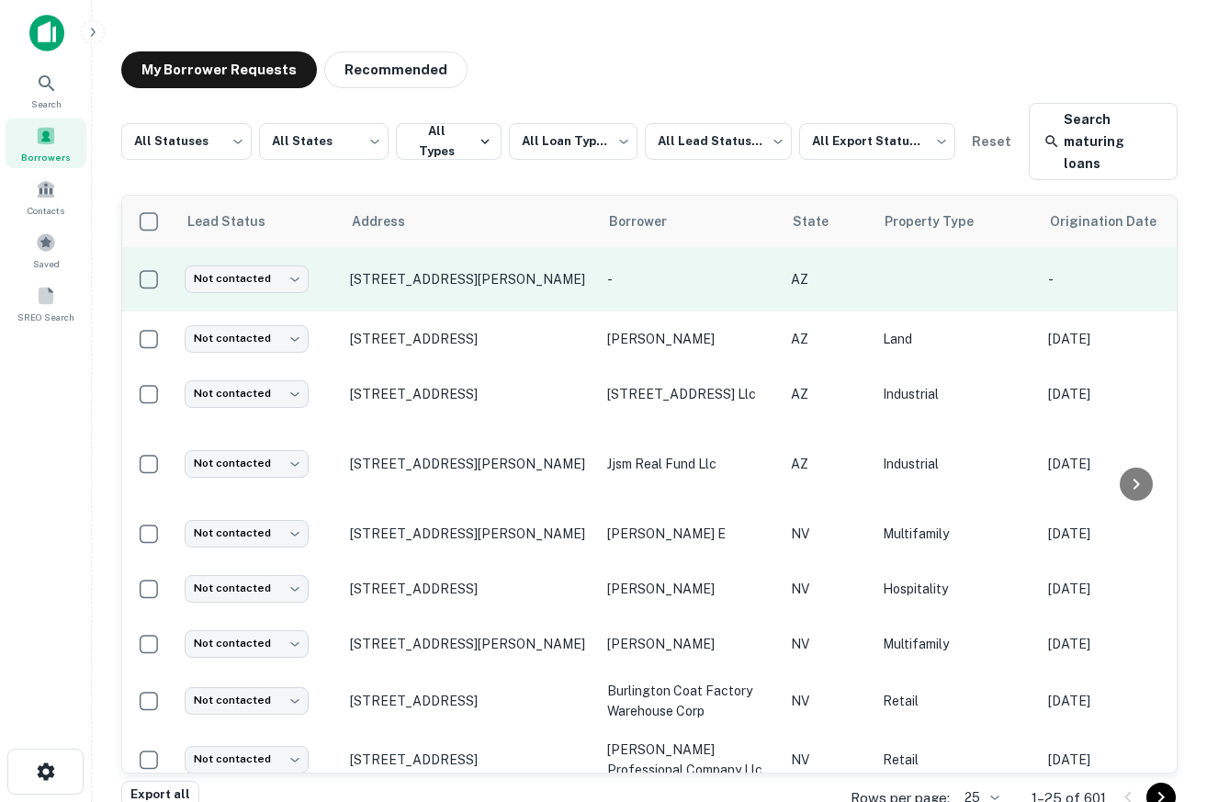
click at [507, 271] on p "[STREET_ADDRESS][PERSON_NAME]" at bounding box center [469, 279] width 239 height 17
click at [407, 271] on p "[STREET_ADDRESS][PERSON_NAME]" at bounding box center [469, 279] width 239 height 17
click at [362, 271] on p "[STREET_ADDRESS][PERSON_NAME]" at bounding box center [469, 279] width 239 height 17
click at [607, 269] on p "-" at bounding box center [689, 279] width 165 height 20
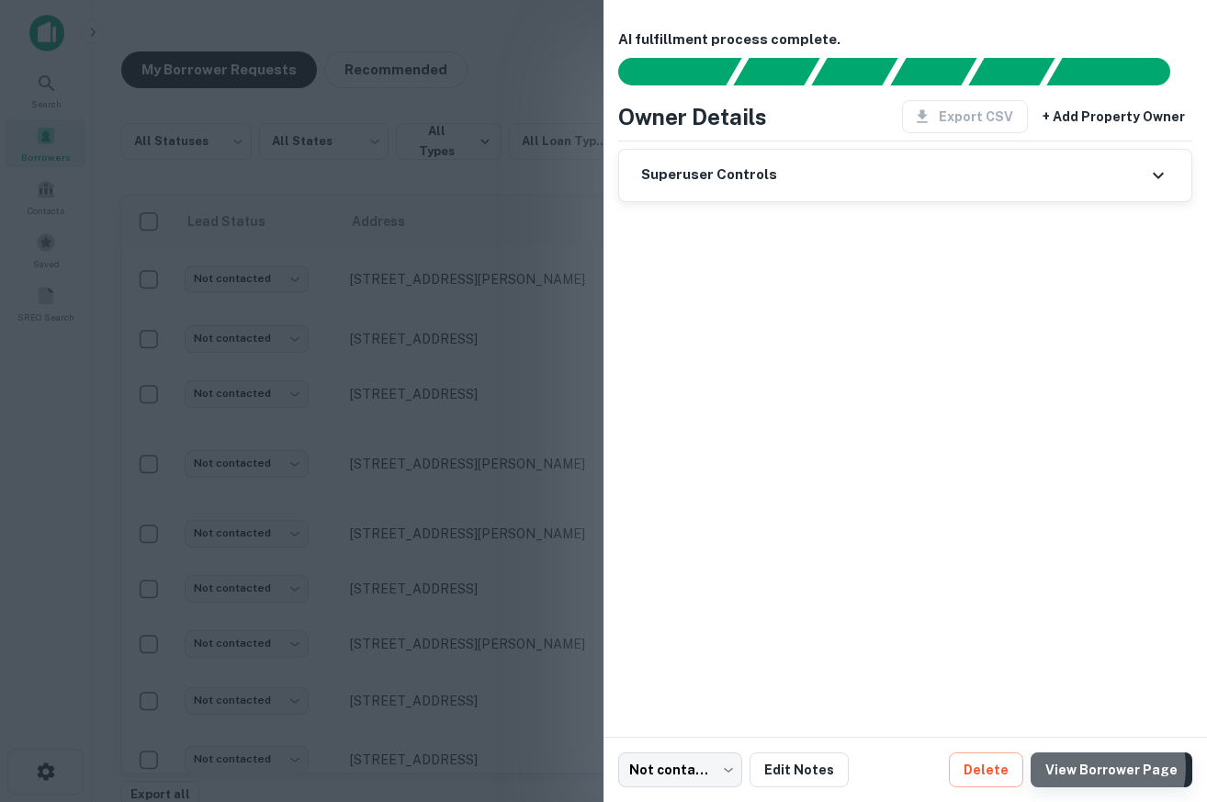
click at [1102, 768] on link "View Borrower Page" at bounding box center [1112, 770] width 162 height 35
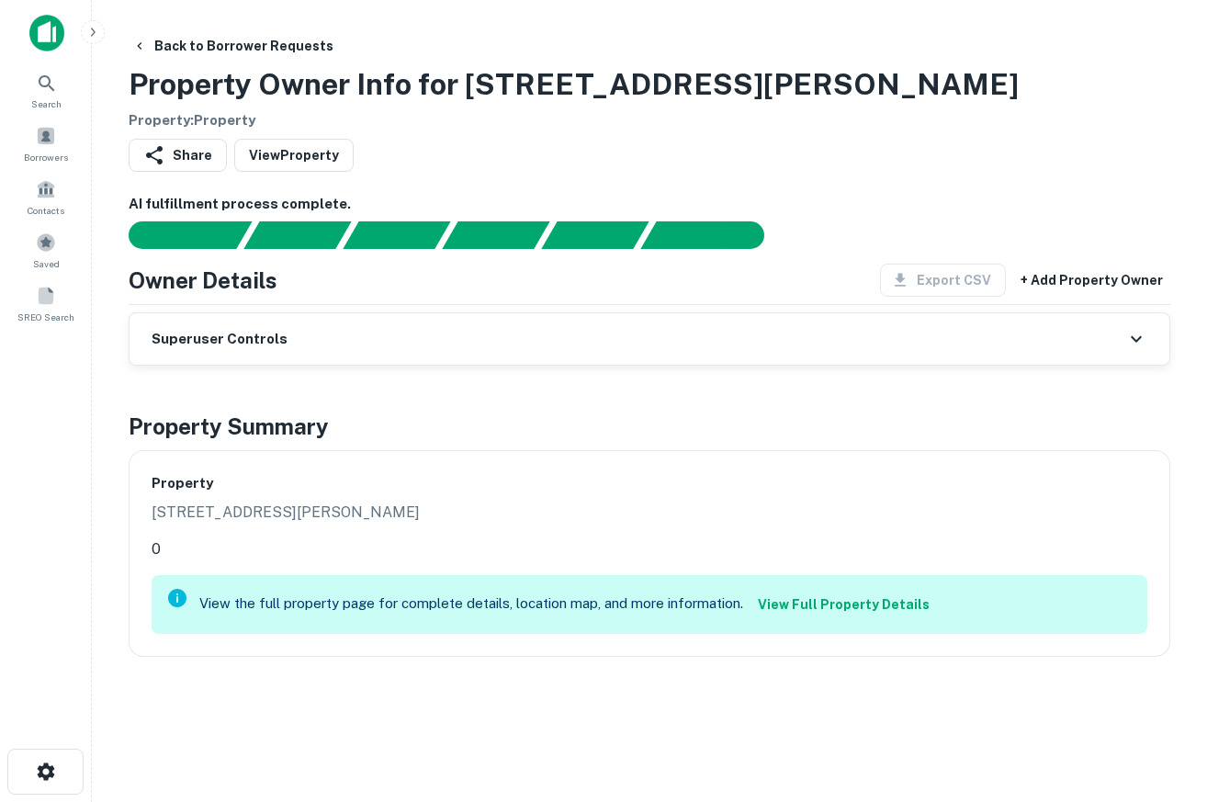
click at [874, 603] on link "View Full Property Details" at bounding box center [844, 604] width 187 height 33
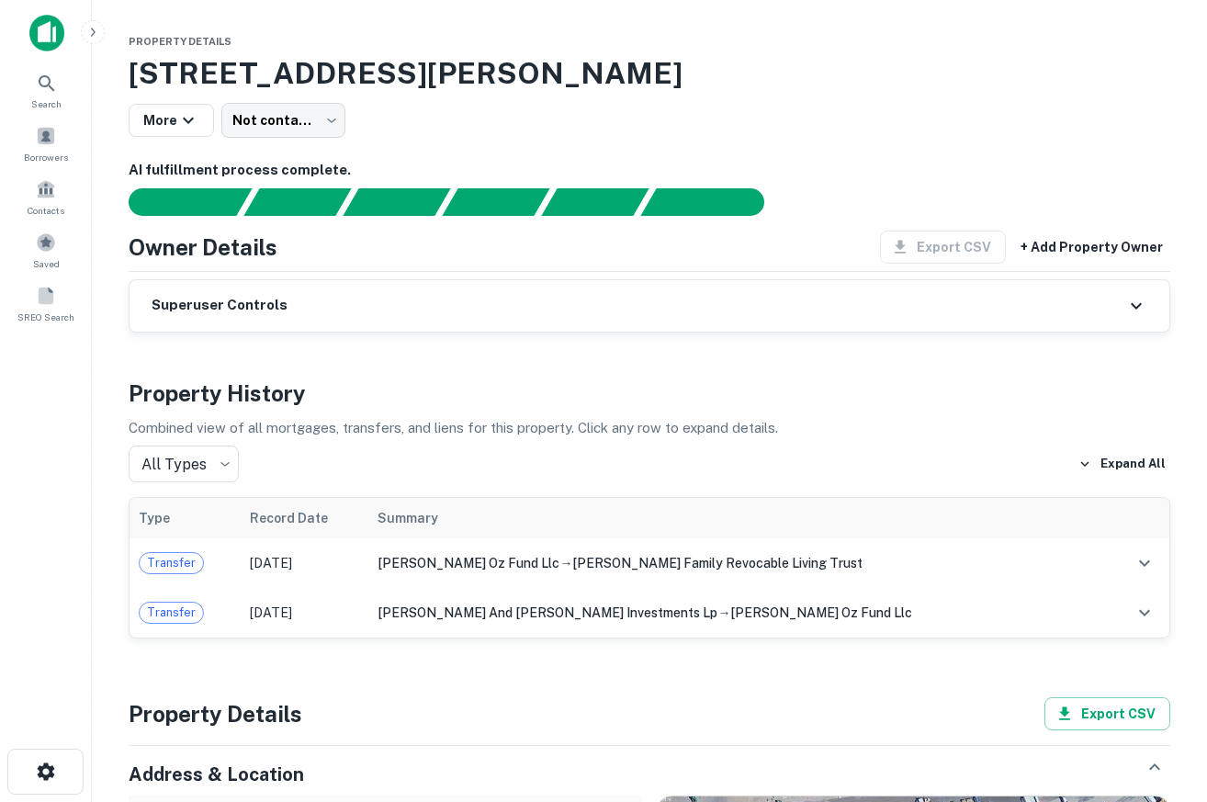
drag, startPoint x: 731, startPoint y: 74, endPoint x: 257, endPoint y: 33, distance: 475.0
